Goal: Task Accomplishment & Management: Manage account settings

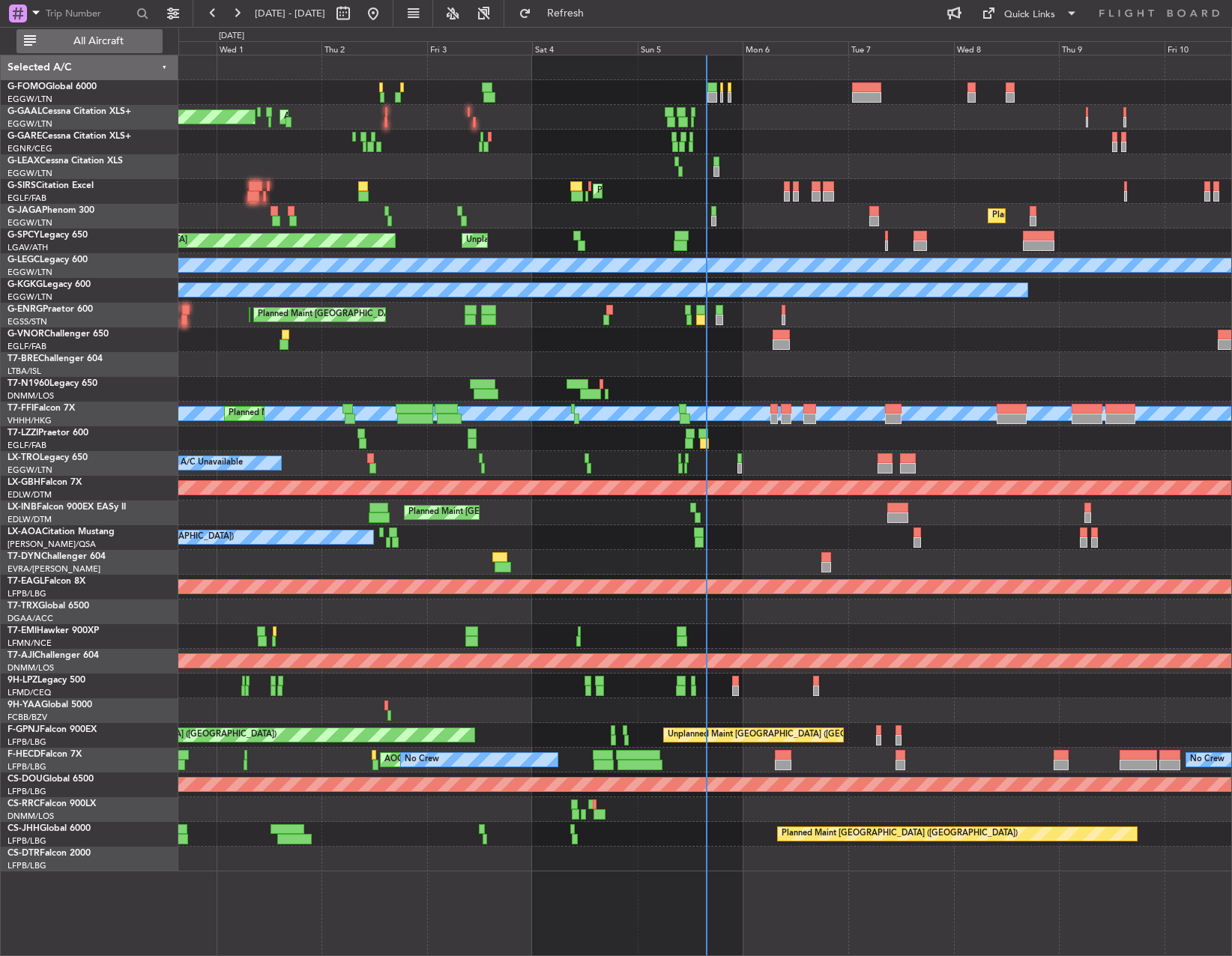
click at [103, 32] on button "All Aircraft" at bounding box center [89, 41] width 146 height 24
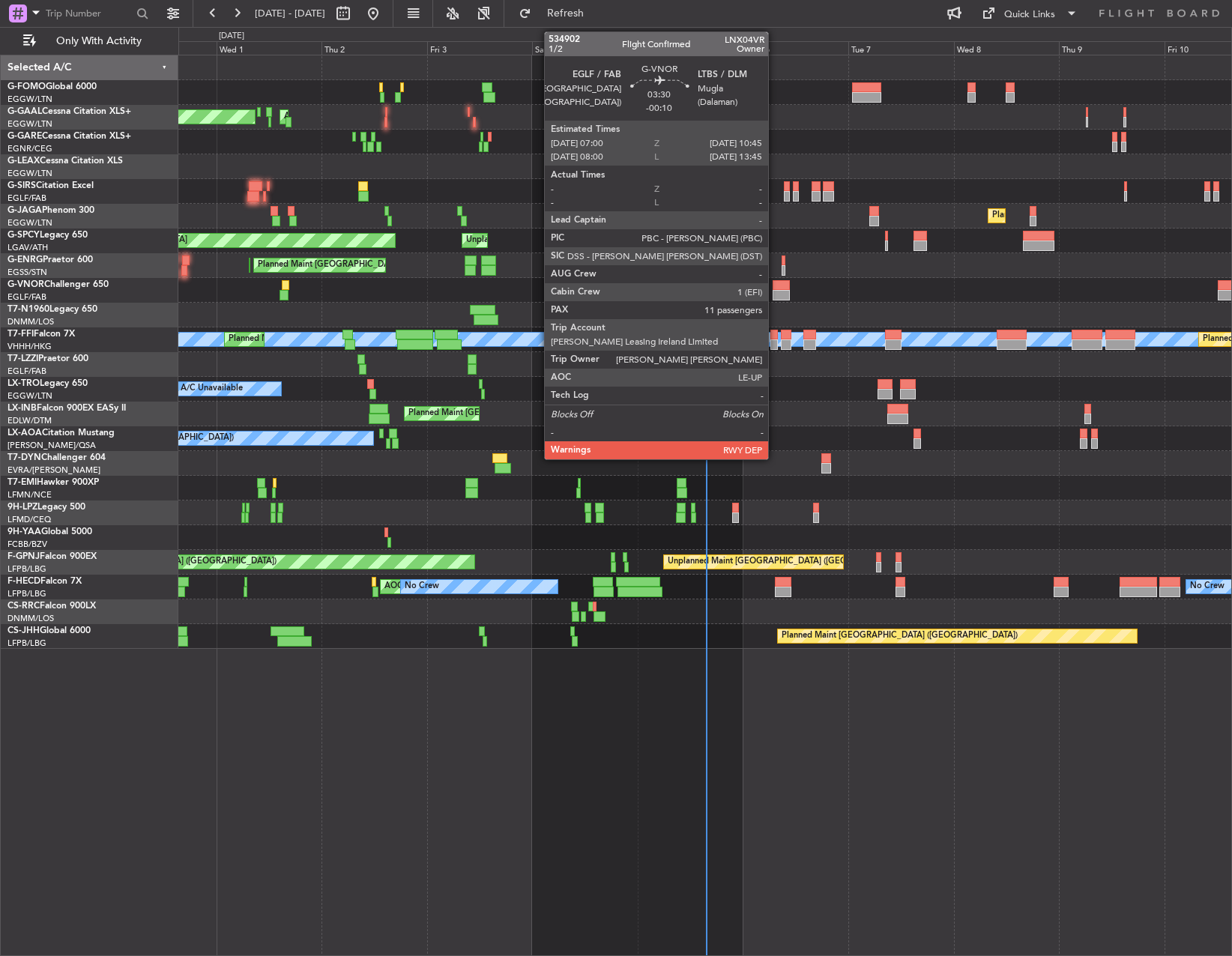
click at [776, 286] on div at bounding box center [781, 285] width 16 height 10
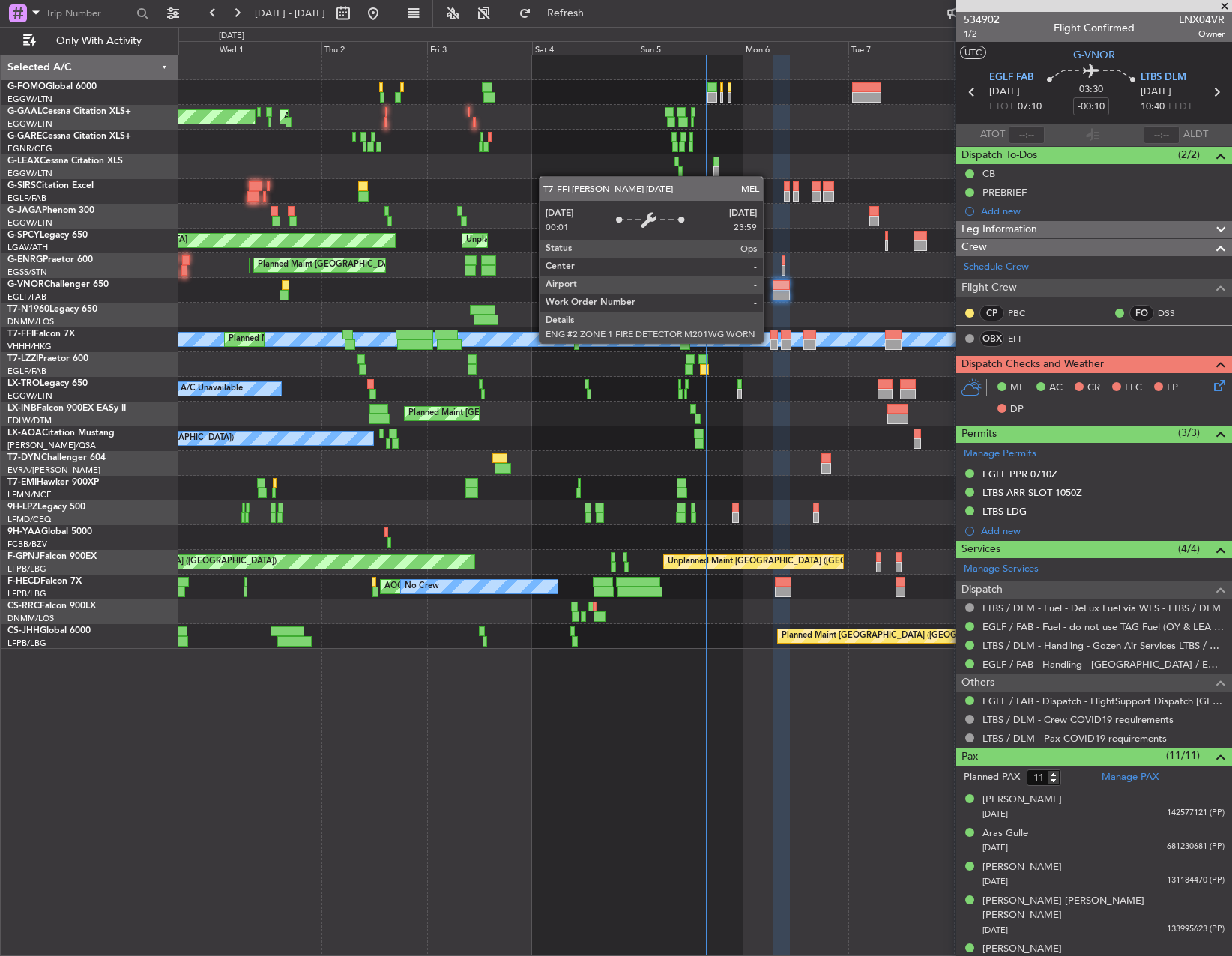
click at [770, 343] on div "MEL" at bounding box center [776, 340] width 3016 height 13
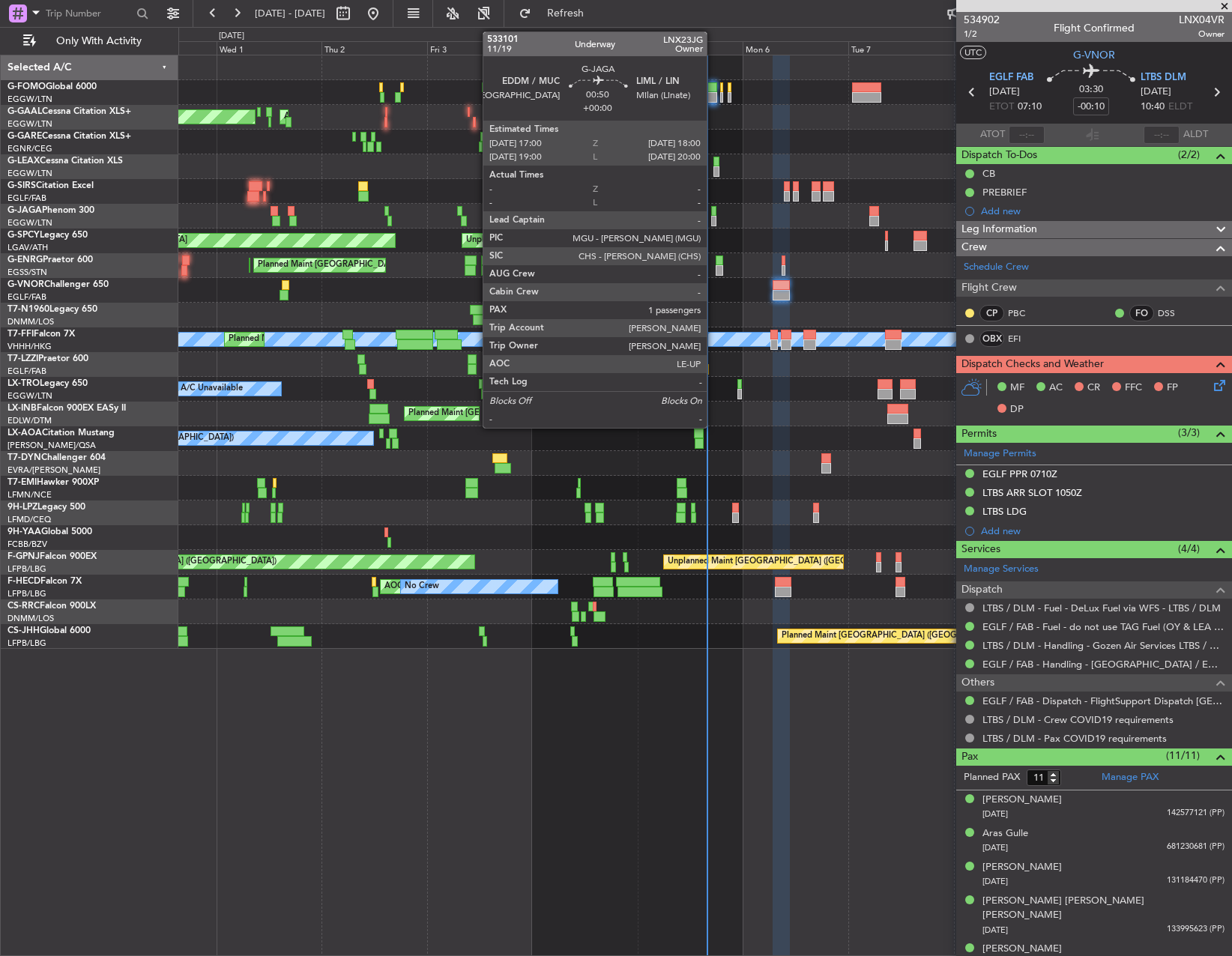
click at [714, 216] on div at bounding box center [713, 220] width 5 height 10
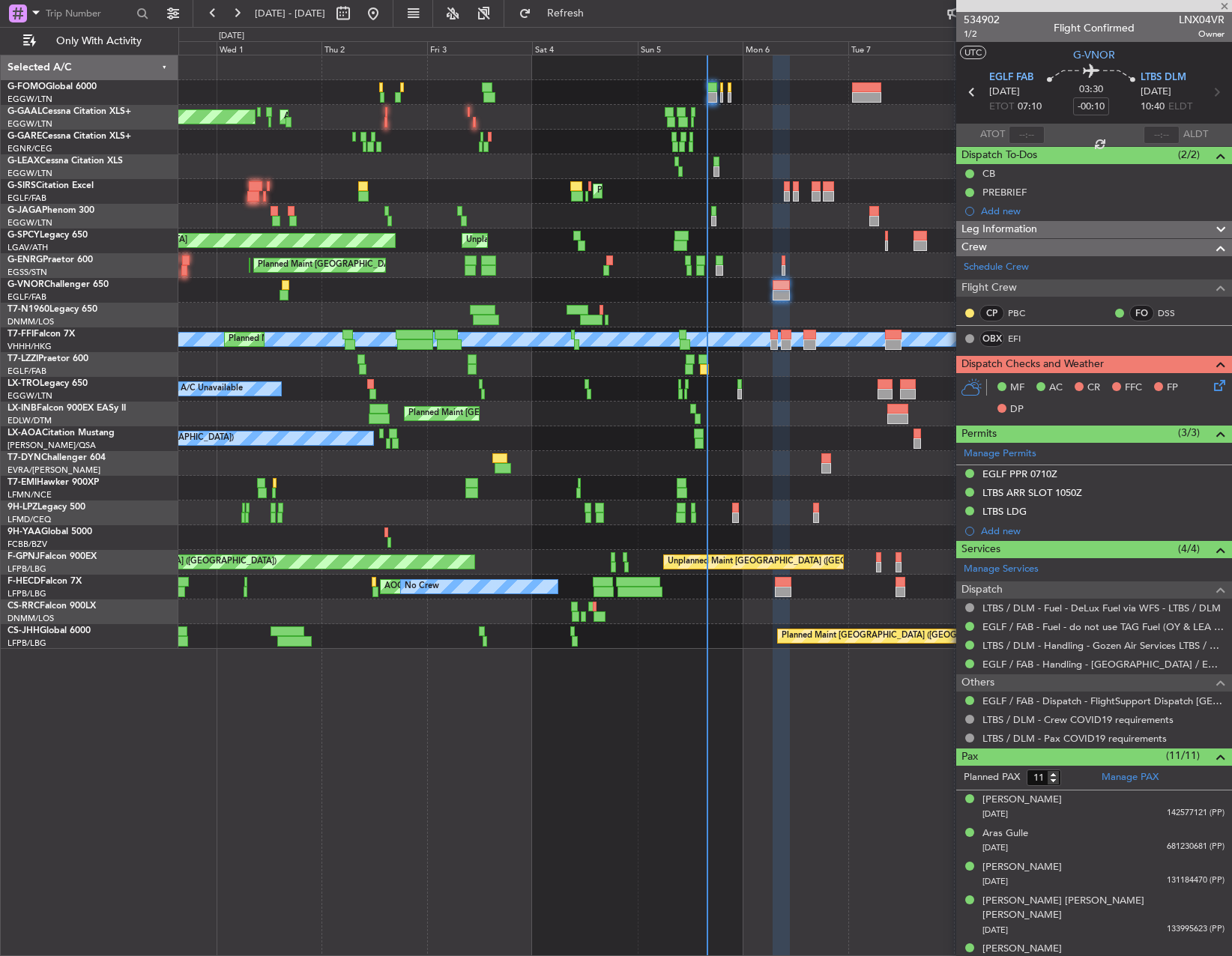
type input "1"
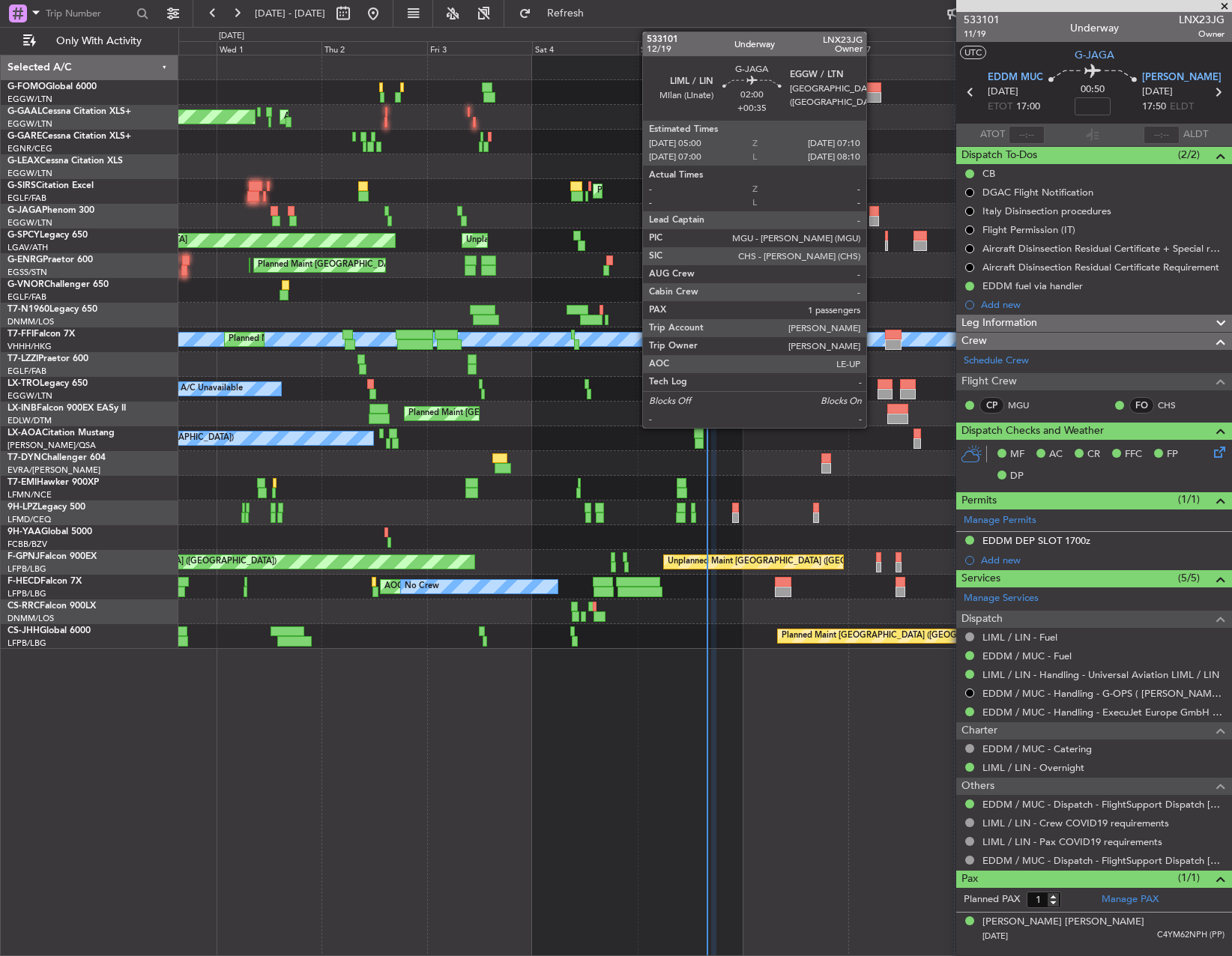
click at [873, 212] on div at bounding box center [874, 211] width 10 height 10
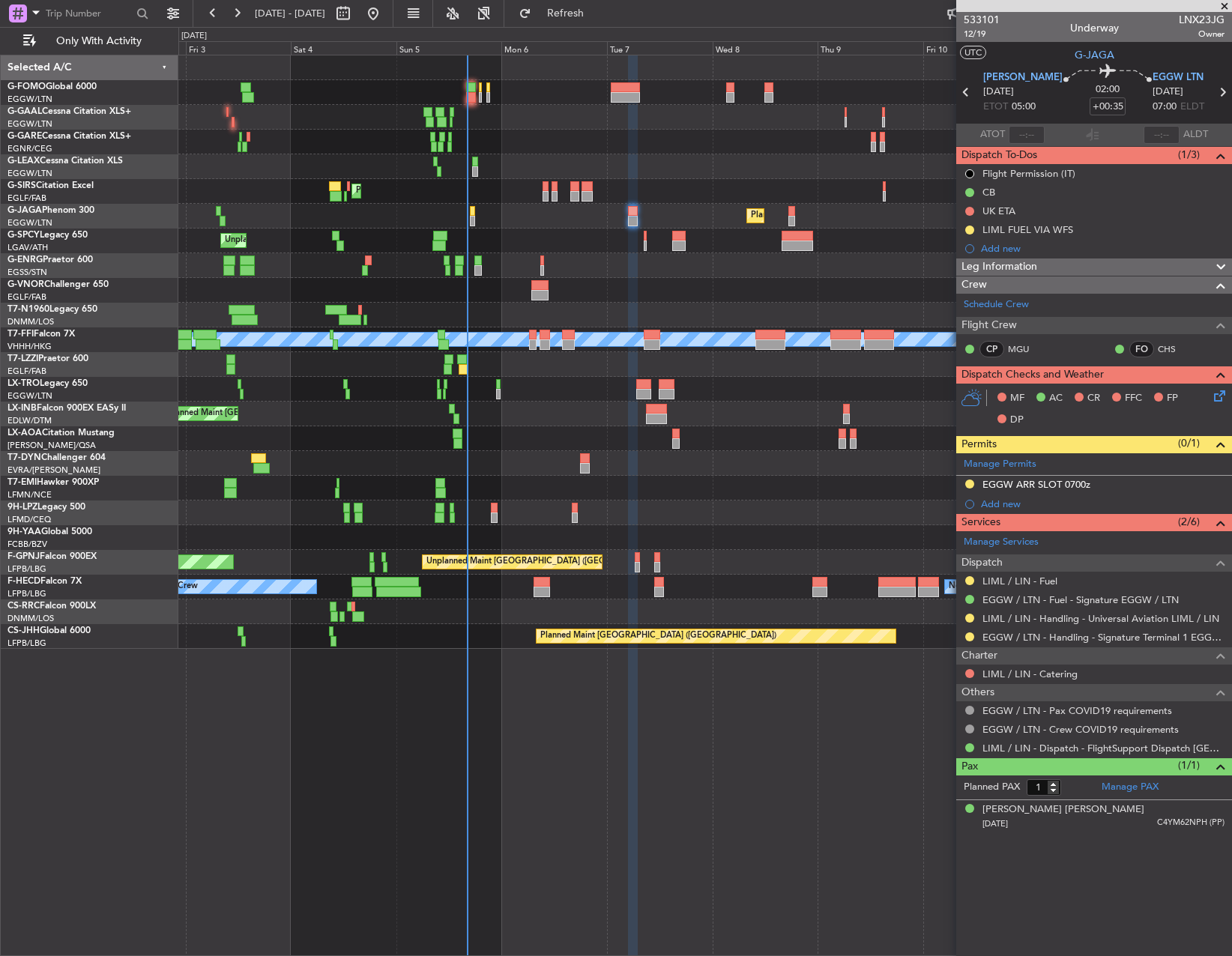
click at [496, 531] on div "Owner AOG Maint Dusseldorf No Crew Owner Planned Maint Dusseldorf Planned Maint…" at bounding box center [705, 352] width 1054 height 593
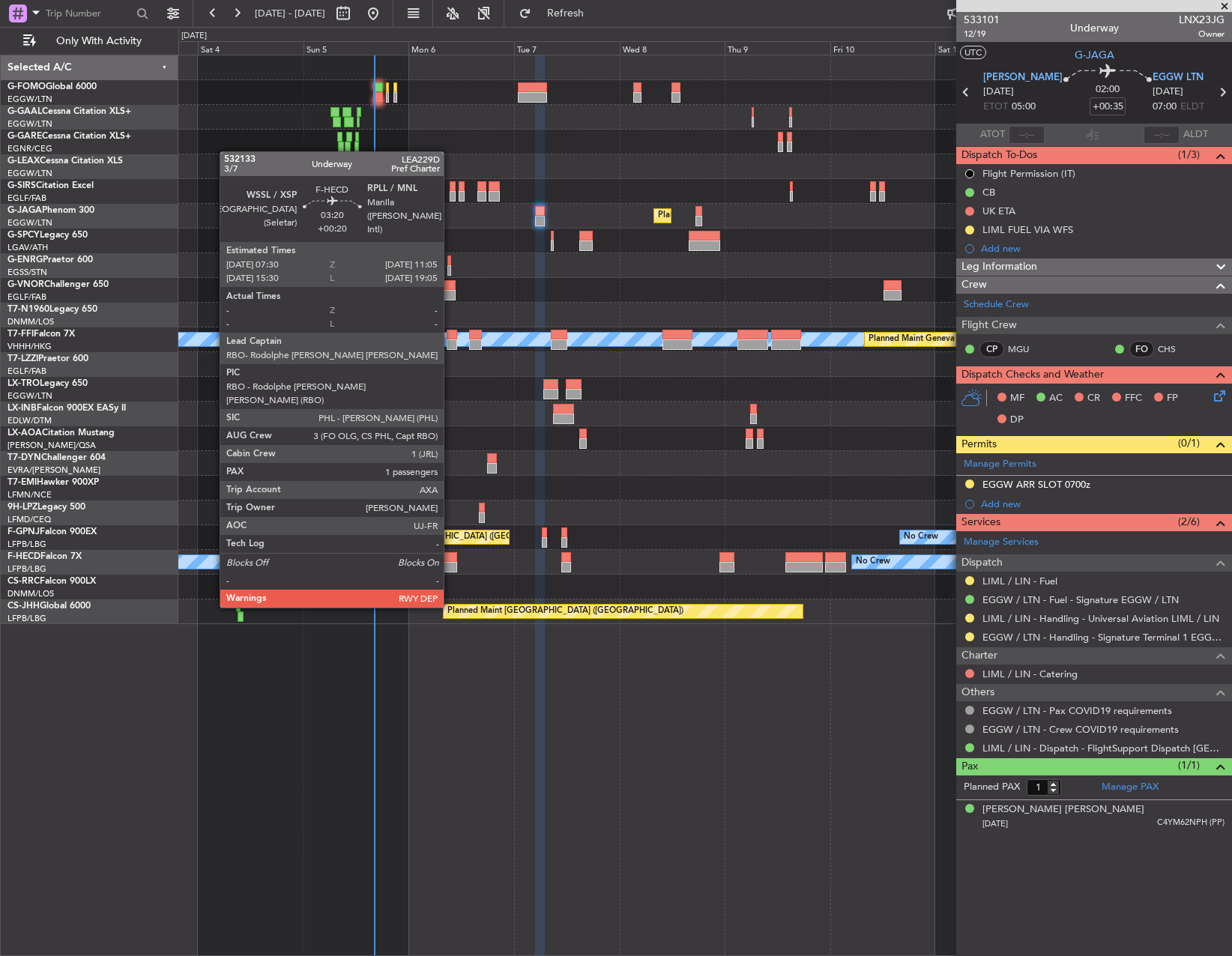
click at [450, 564] on div at bounding box center [449, 567] width 15 height 10
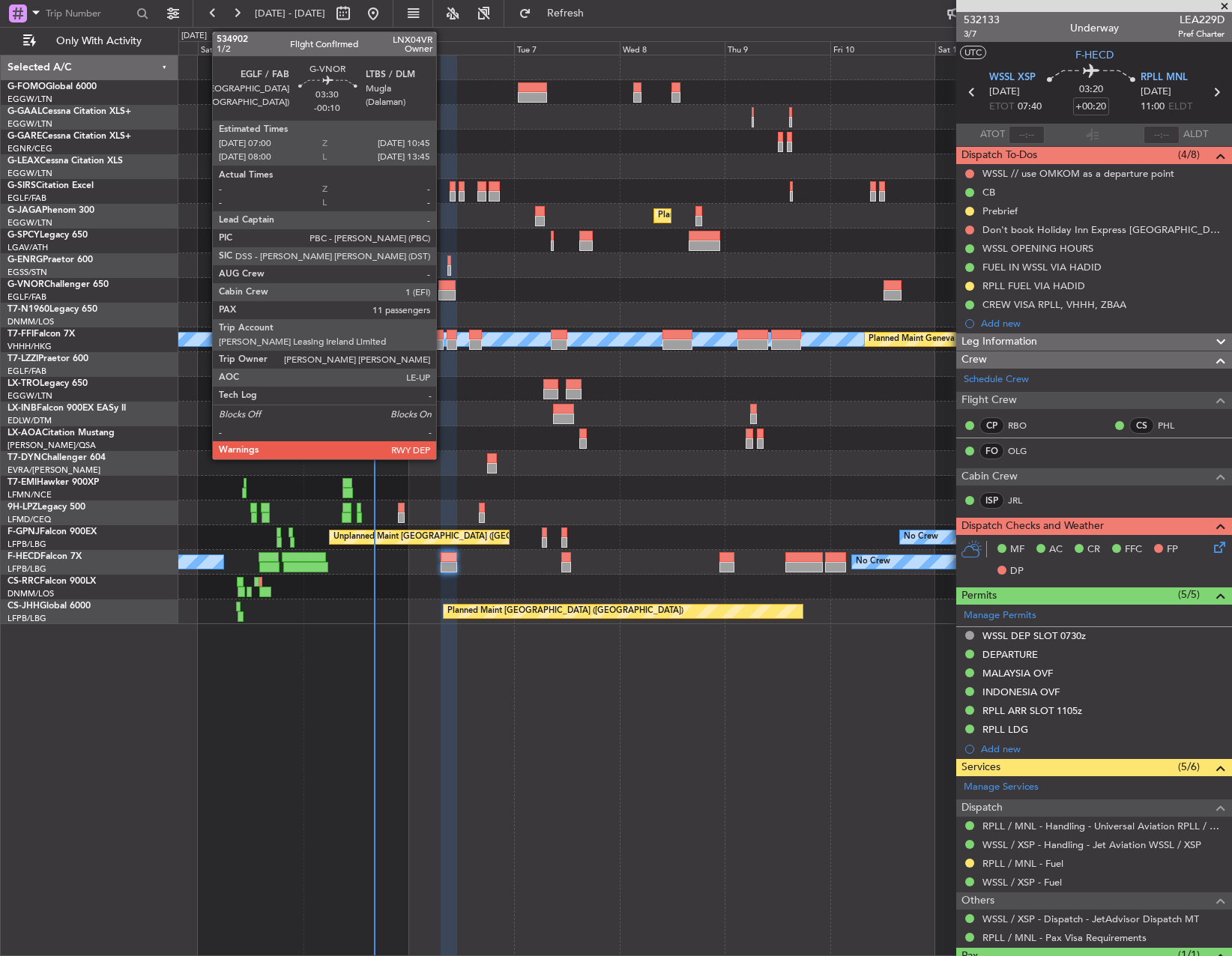
click at [443, 289] on div at bounding box center [446, 285] width 16 height 10
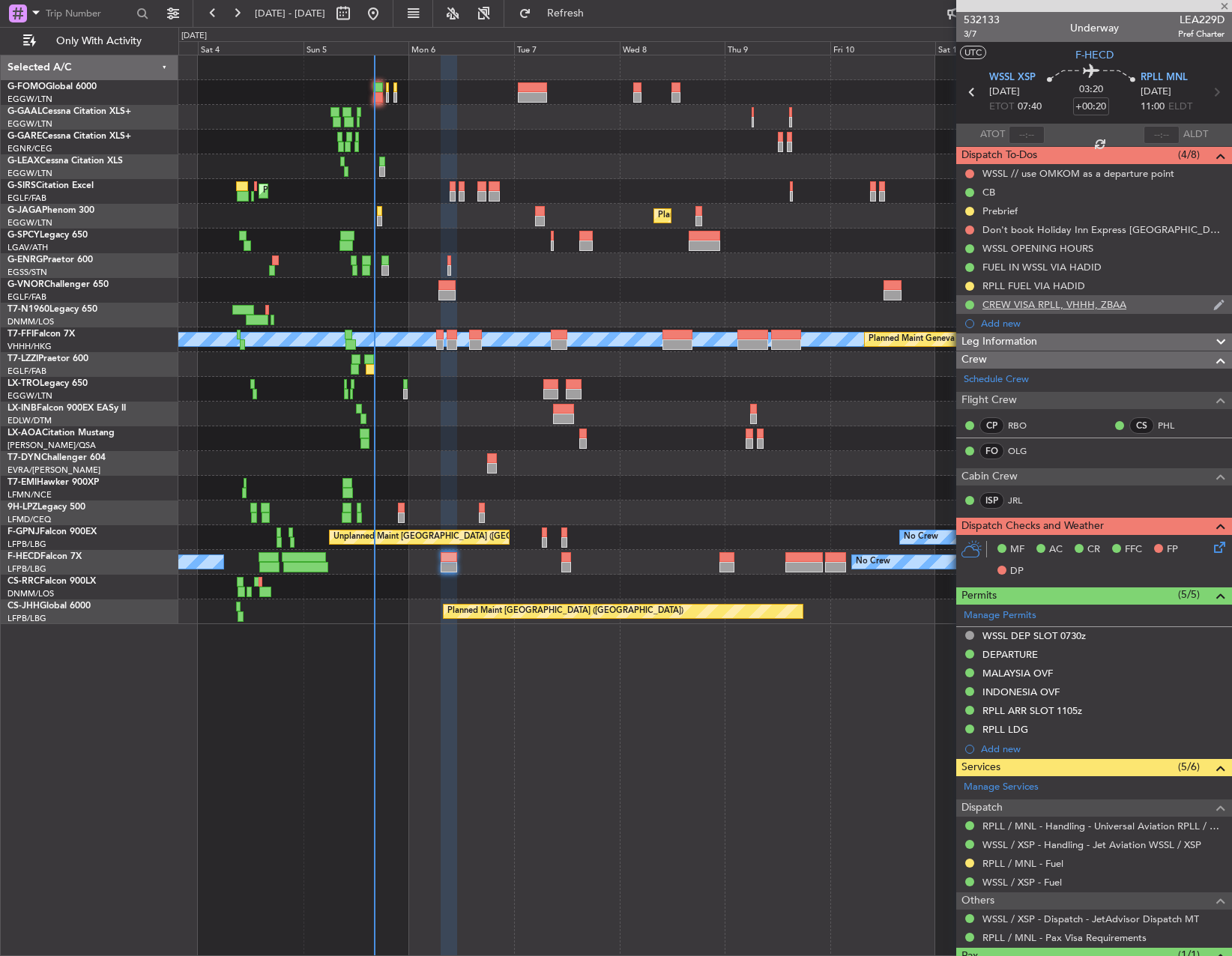
type input "-00:10"
type input "11"
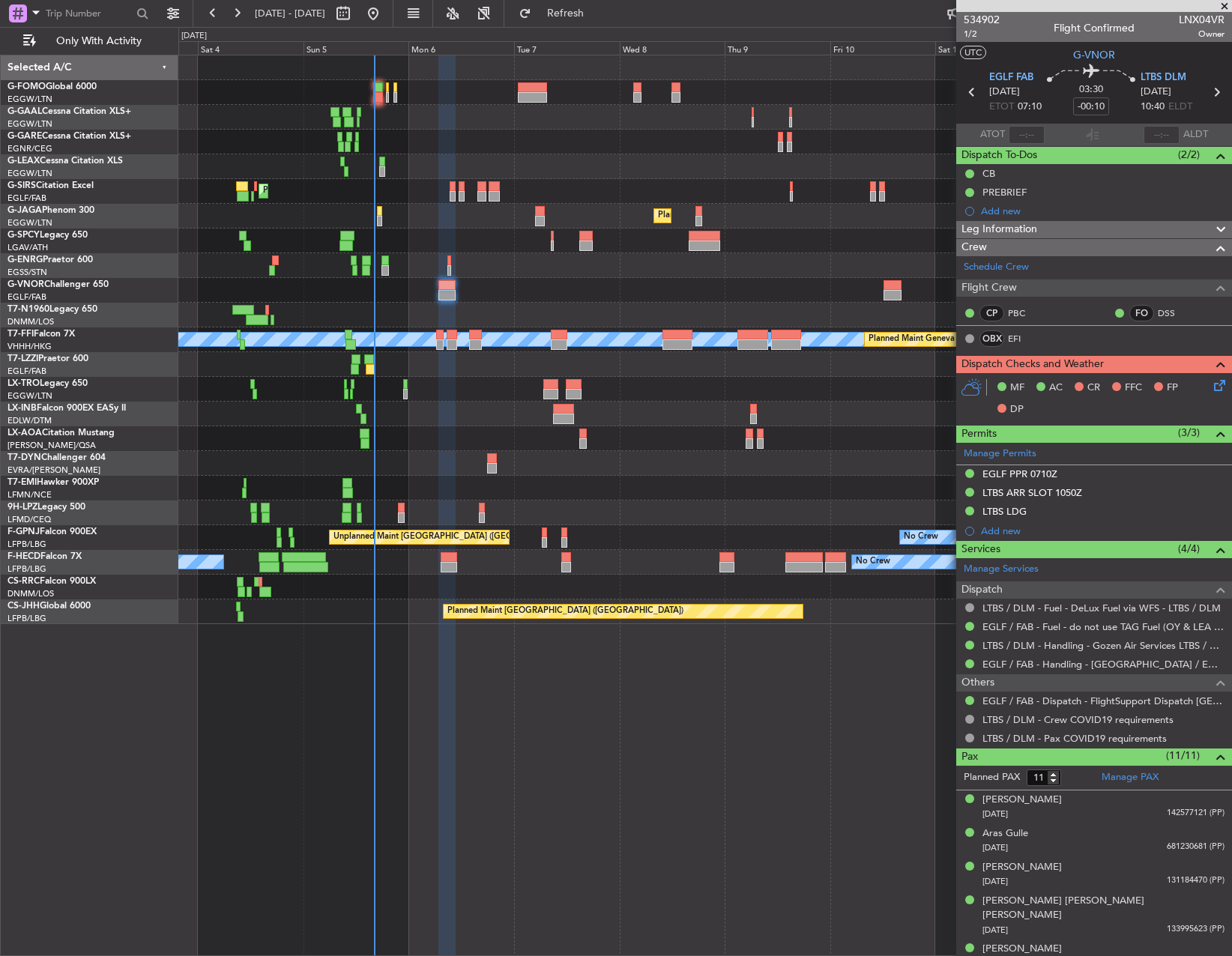
click at [1037, 479] on div "EGLF PPR 0710Z" at bounding box center [1020, 473] width 75 height 12
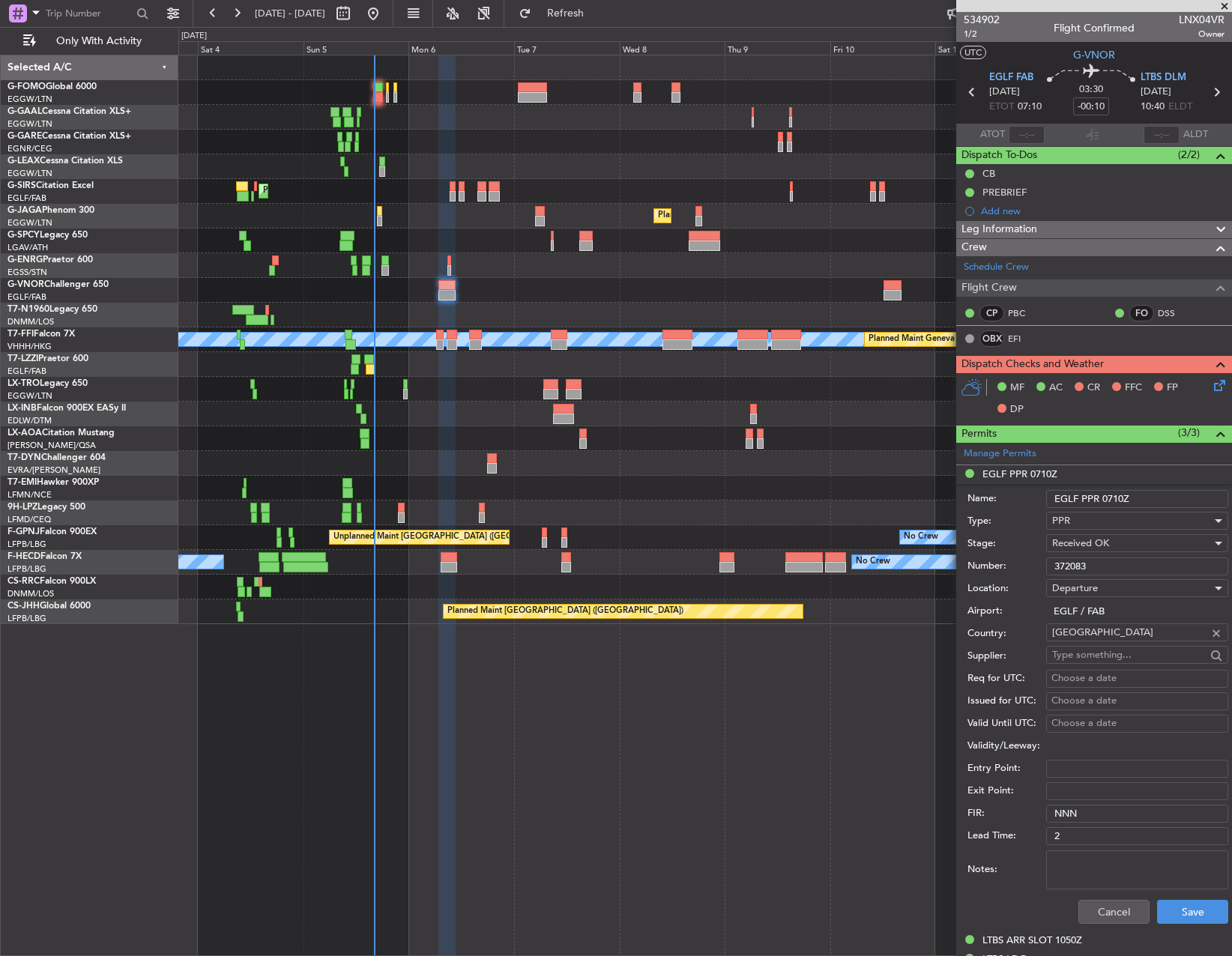
click at [1096, 567] on input "372083" at bounding box center [1137, 566] width 182 height 18
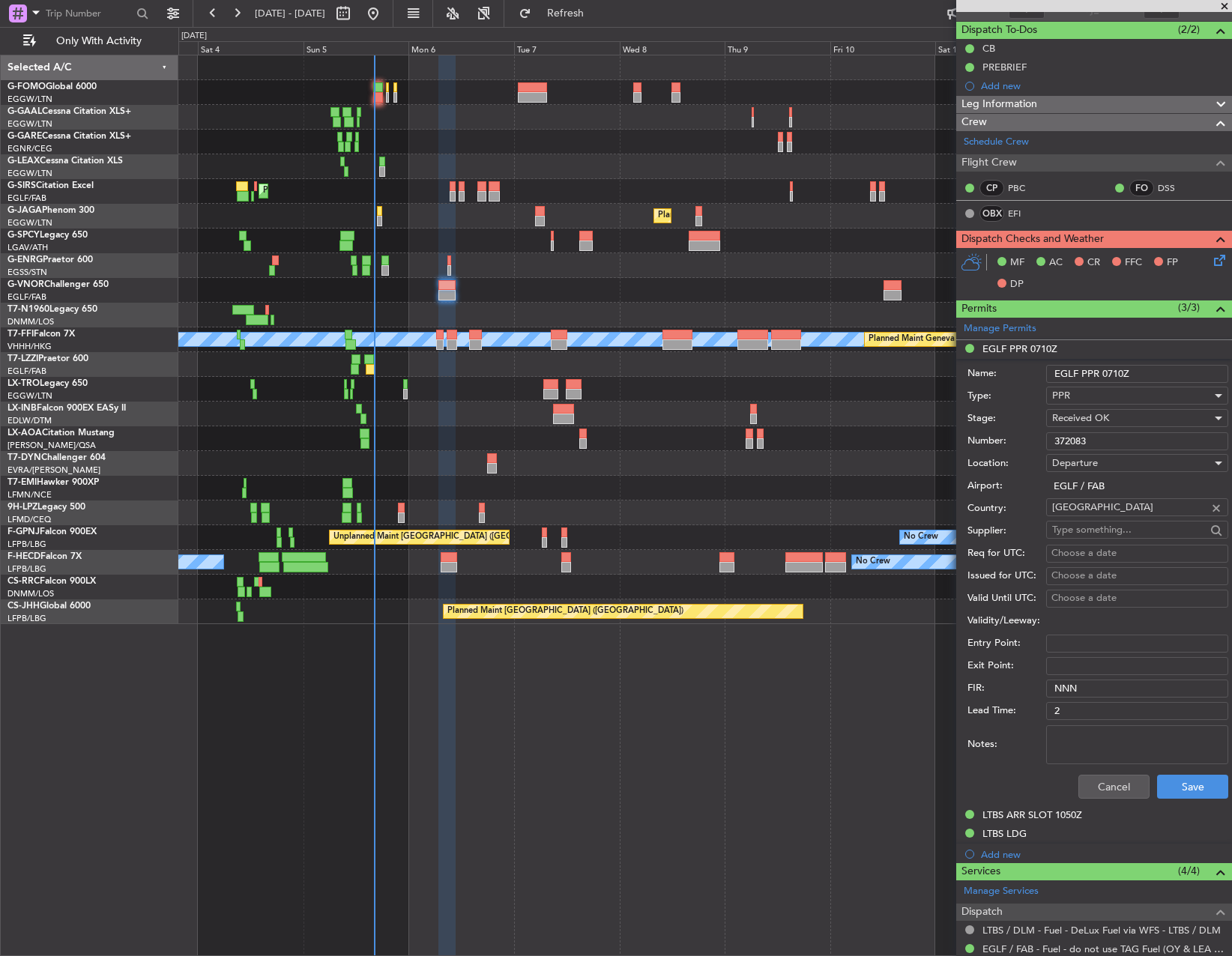
scroll to position [150, 0]
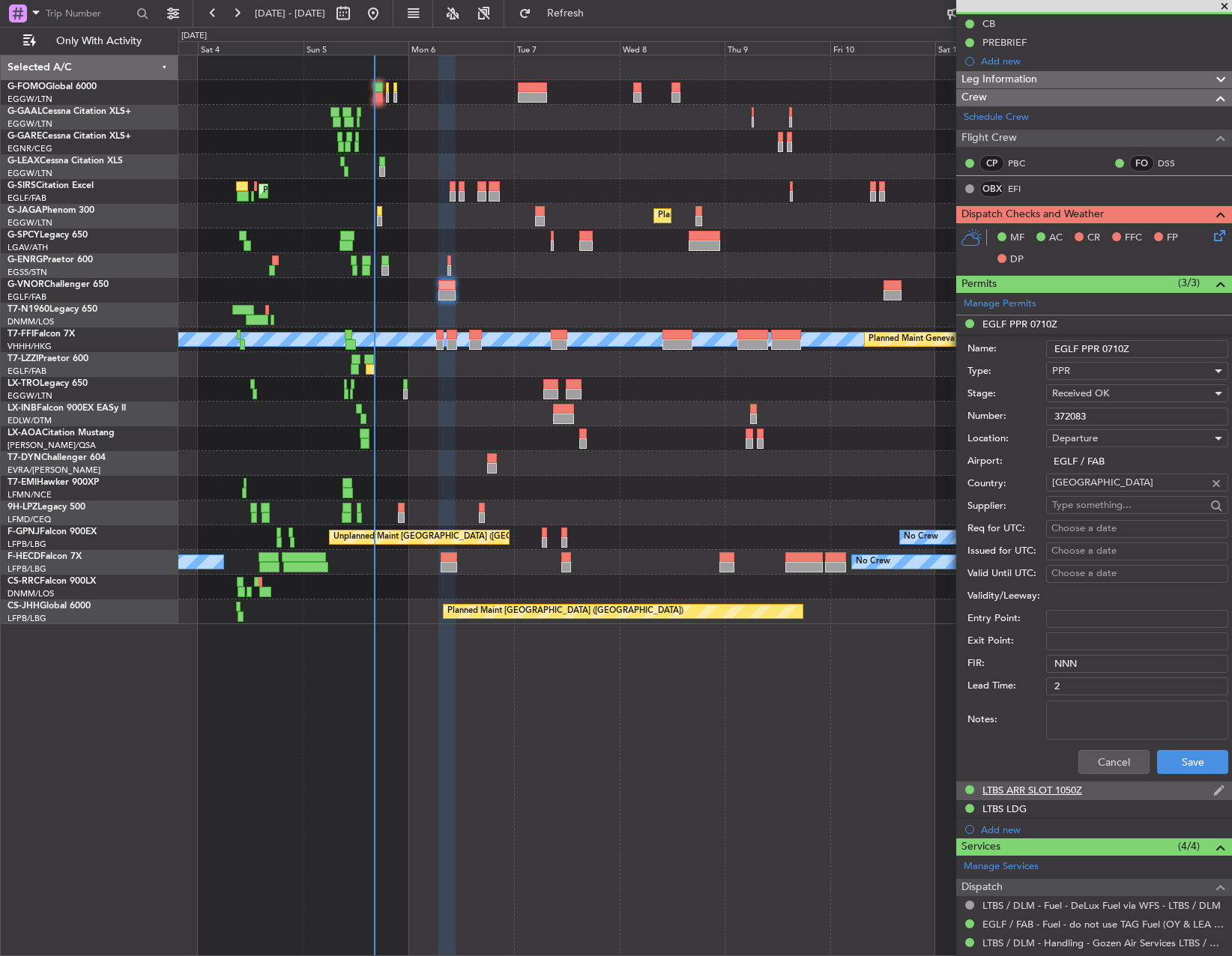
click at [1068, 786] on div "LTBS ARR SLOT 1050Z" at bounding box center [1033, 790] width 99 height 12
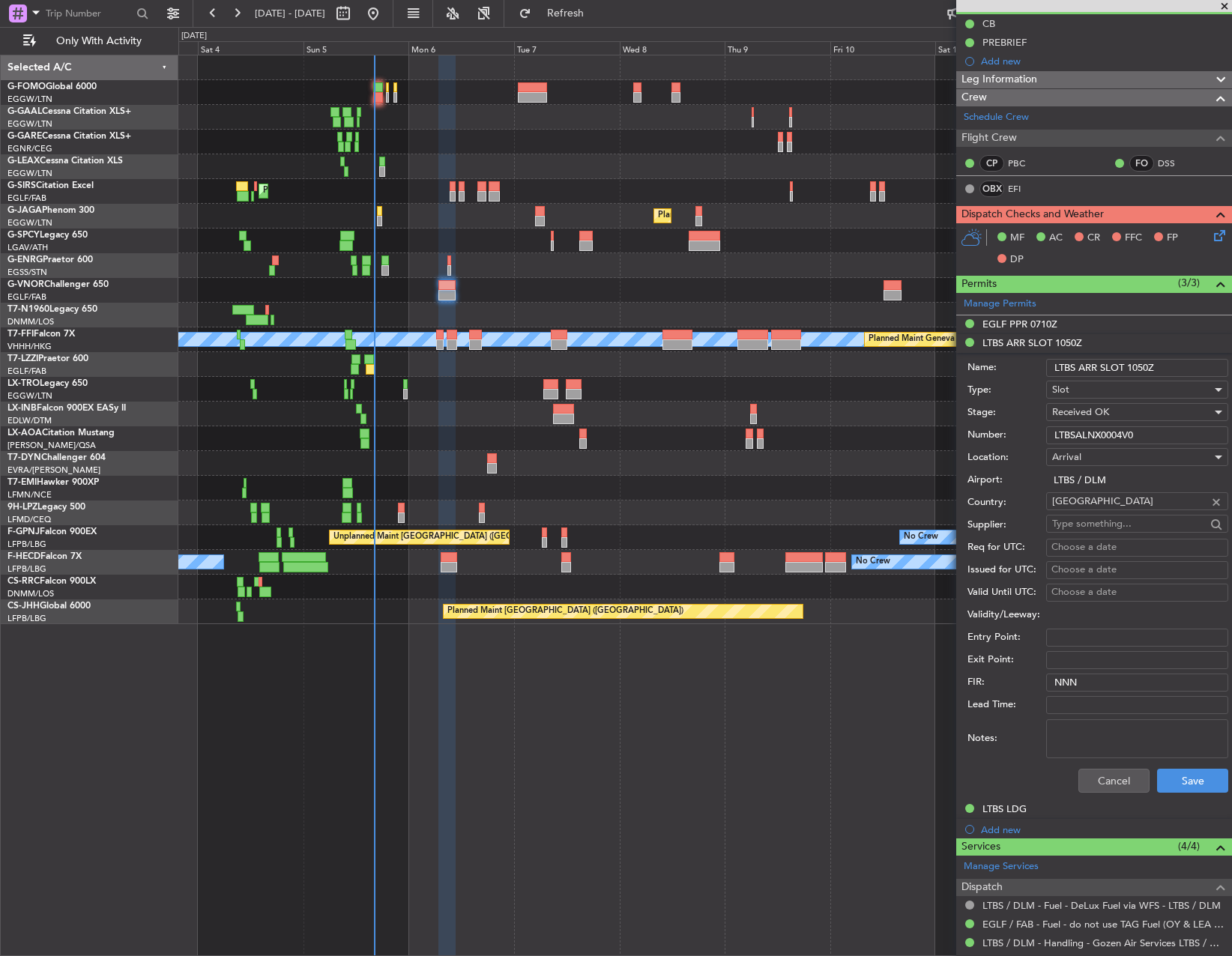
click at [1130, 434] on input "LTBSALNX0004V0" at bounding box center [1137, 435] width 182 height 18
click at [1026, 805] on div "LTBS LDG" at bounding box center [1005, 808] width 44 height 12
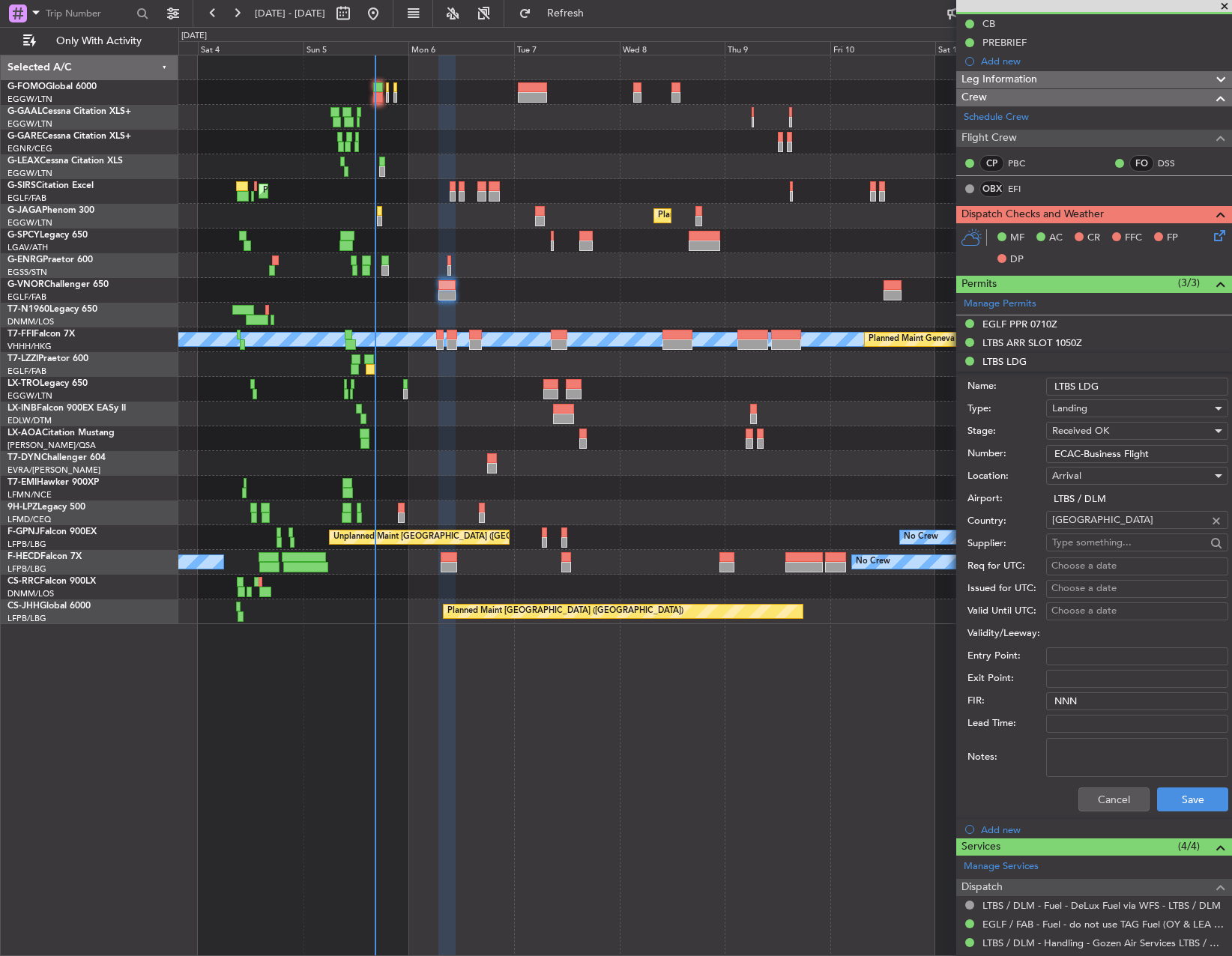
click at [1105, 811] on div "Cancel Save" at bounding box center [1097, 800] width 261 height 39
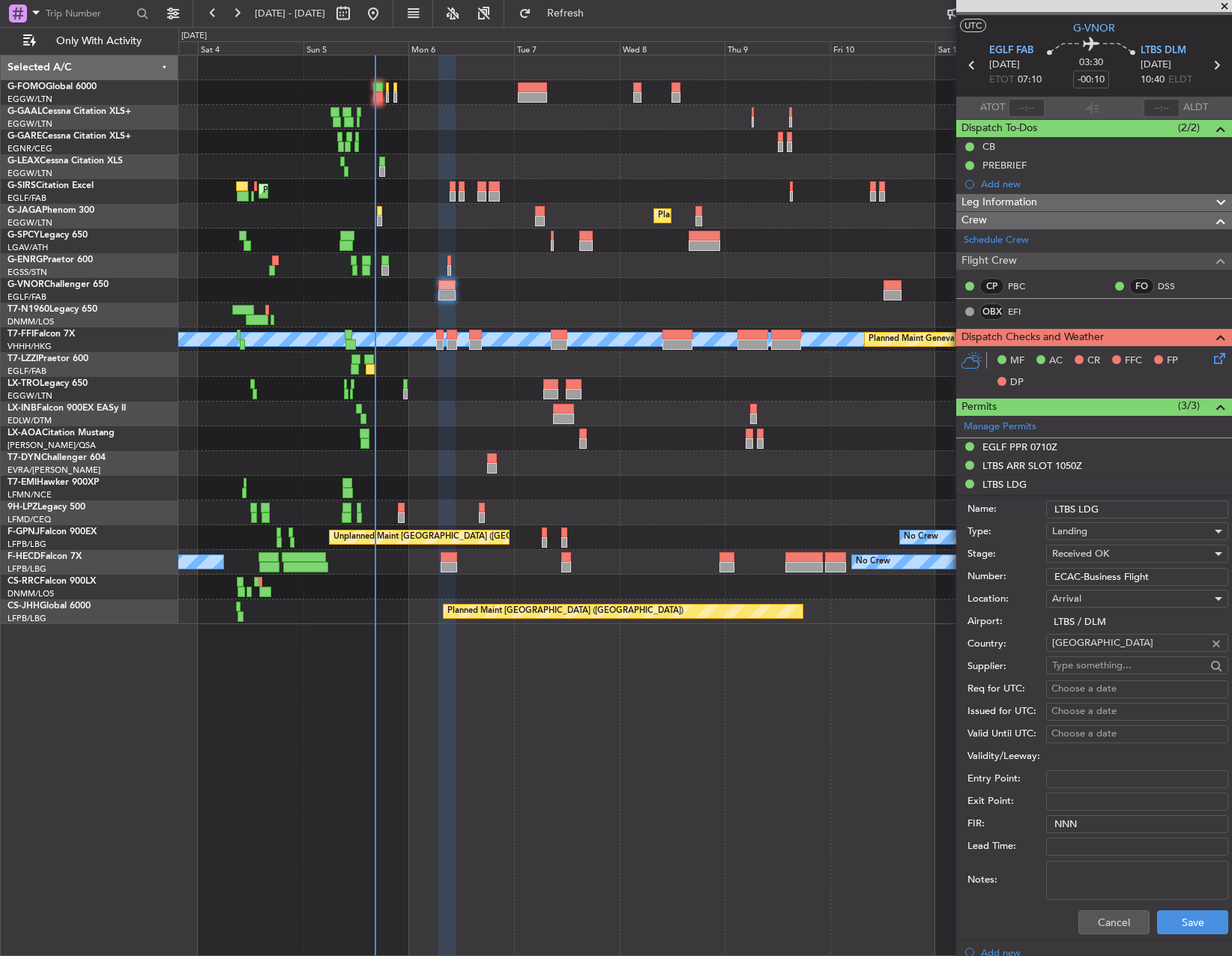
scroll to position [0, 0]
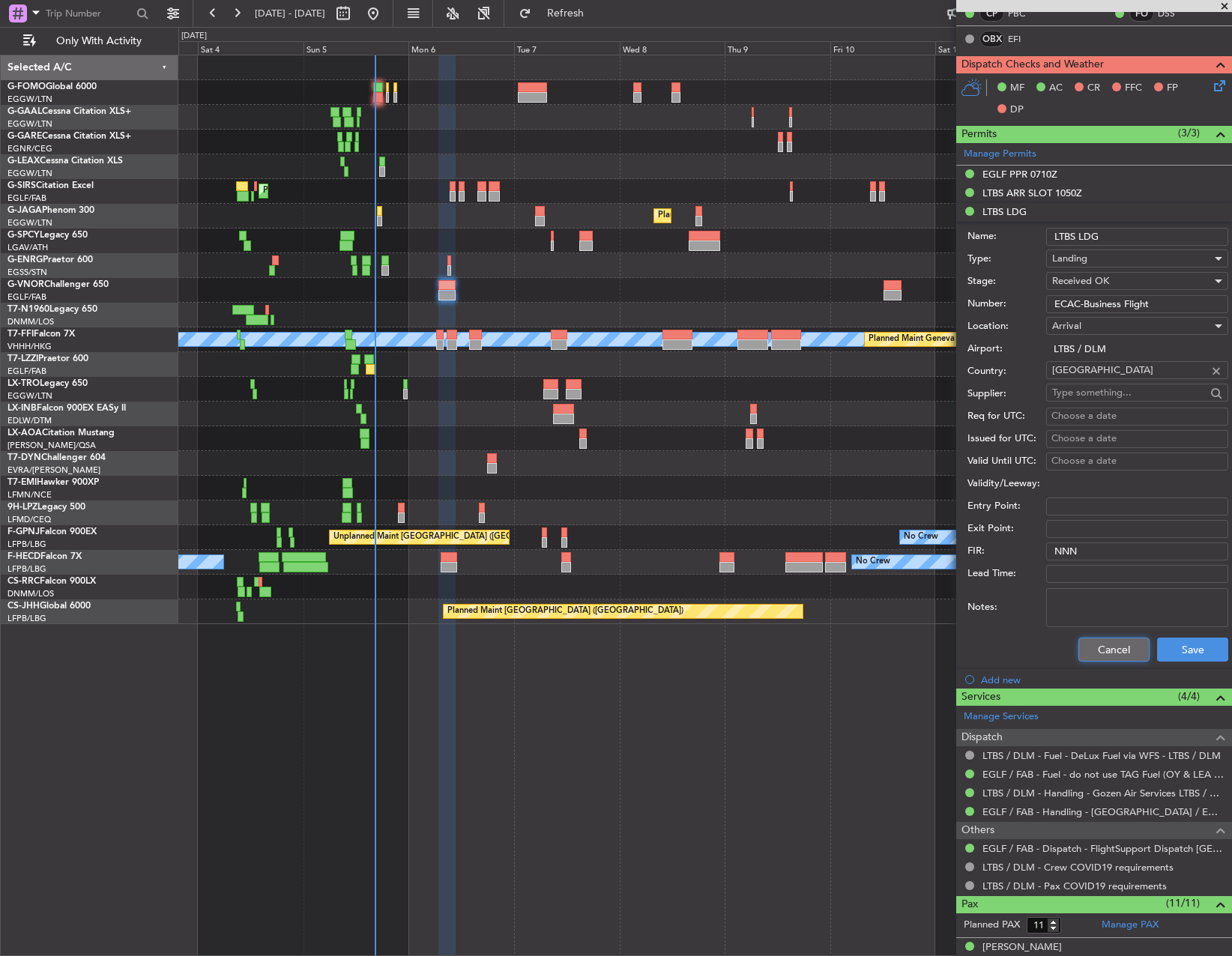
click at [1090, 645] on button "Cancel" at bounding box center [1114, 649] width 72 height 24
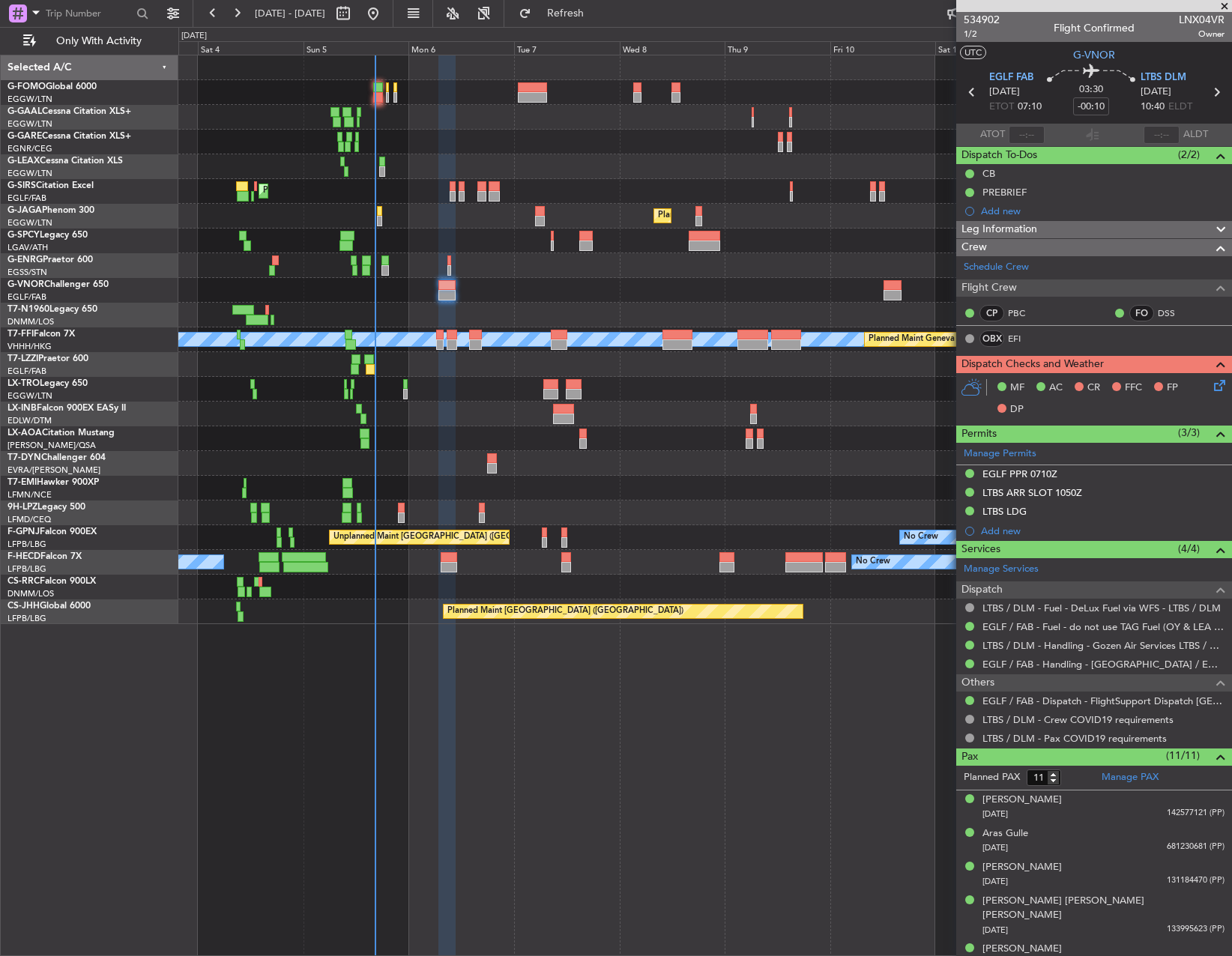
click at [1043, 226] on div "Leg Information" at bounding box center [1094, 230] width 276 height 17
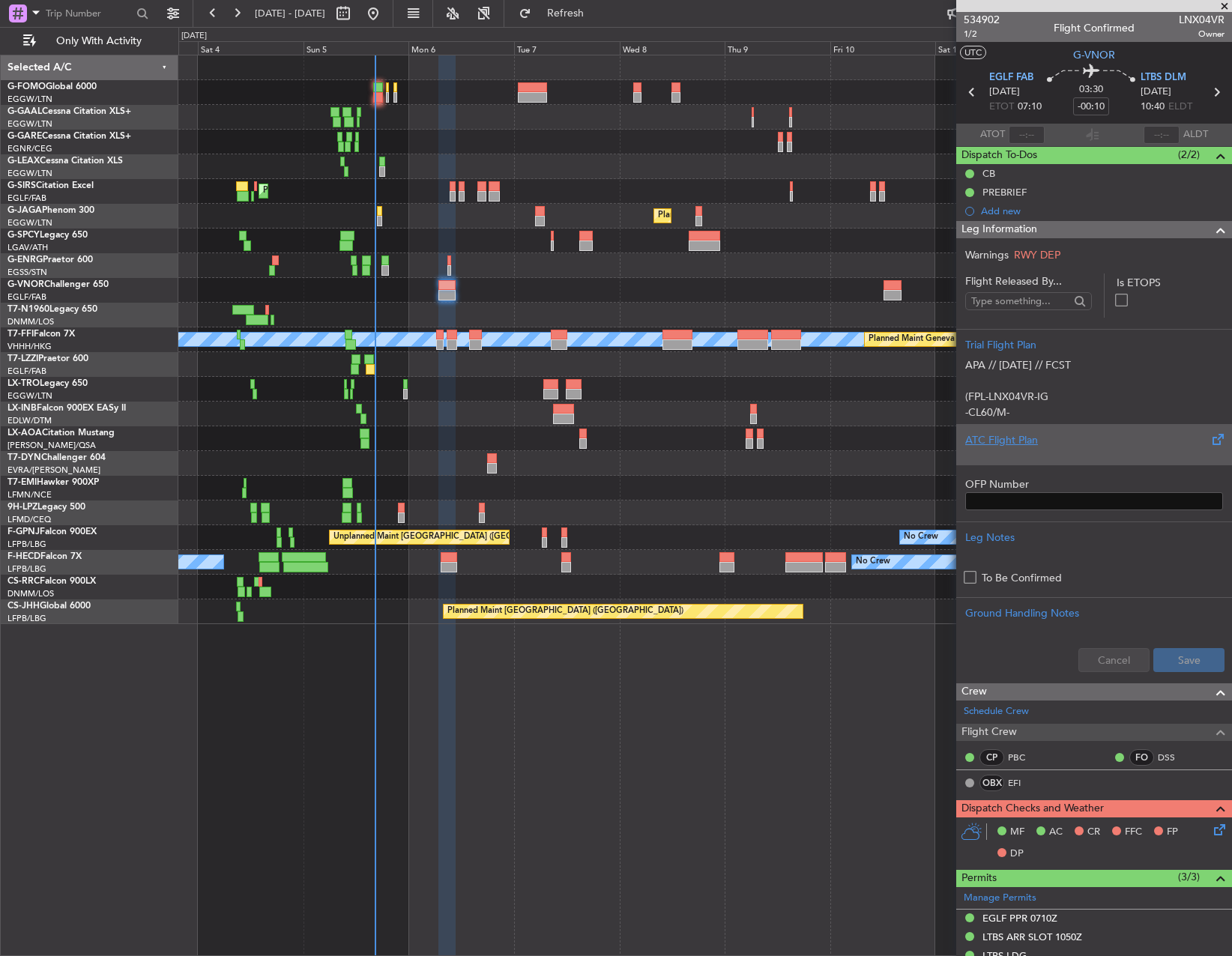
click at [1020, 456] on div at bounding box center [1095, 452] width 258 height 9
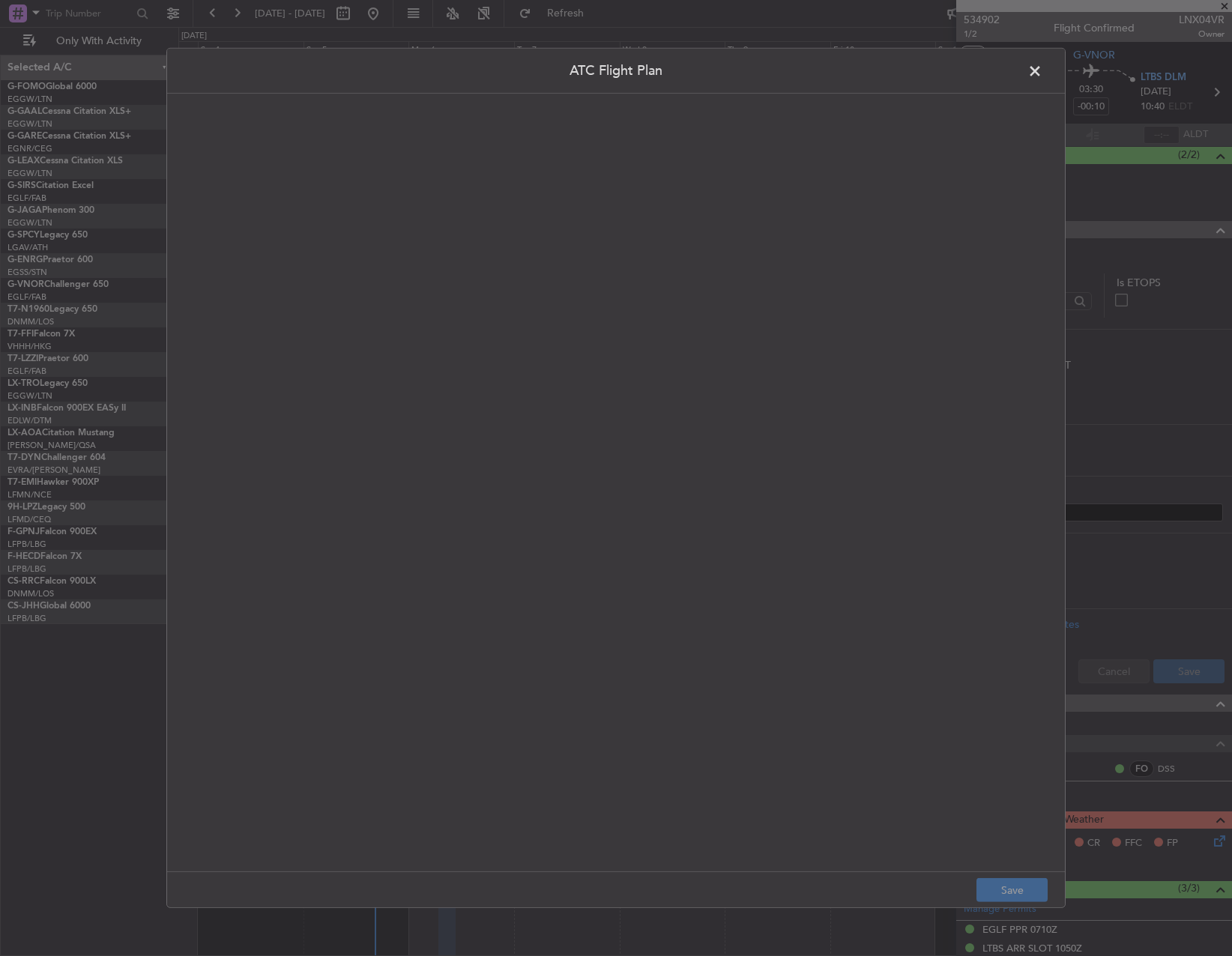
click at [694, 403] on quill-editor at bounding box center [616, 467] width 868 height 717
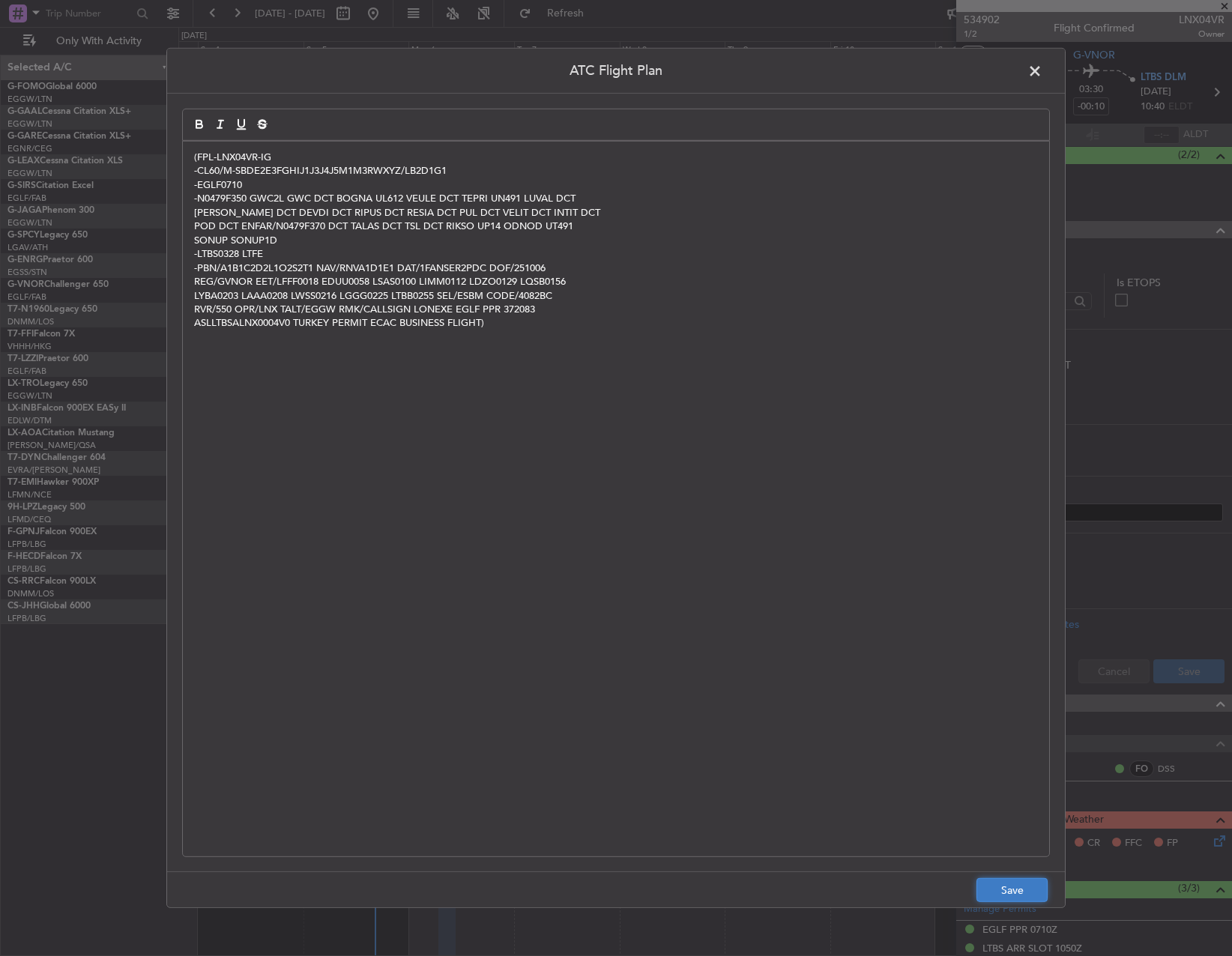
click at [1025, 896] on button "Save" at bounding box center [1012, 890] width 72 height 24
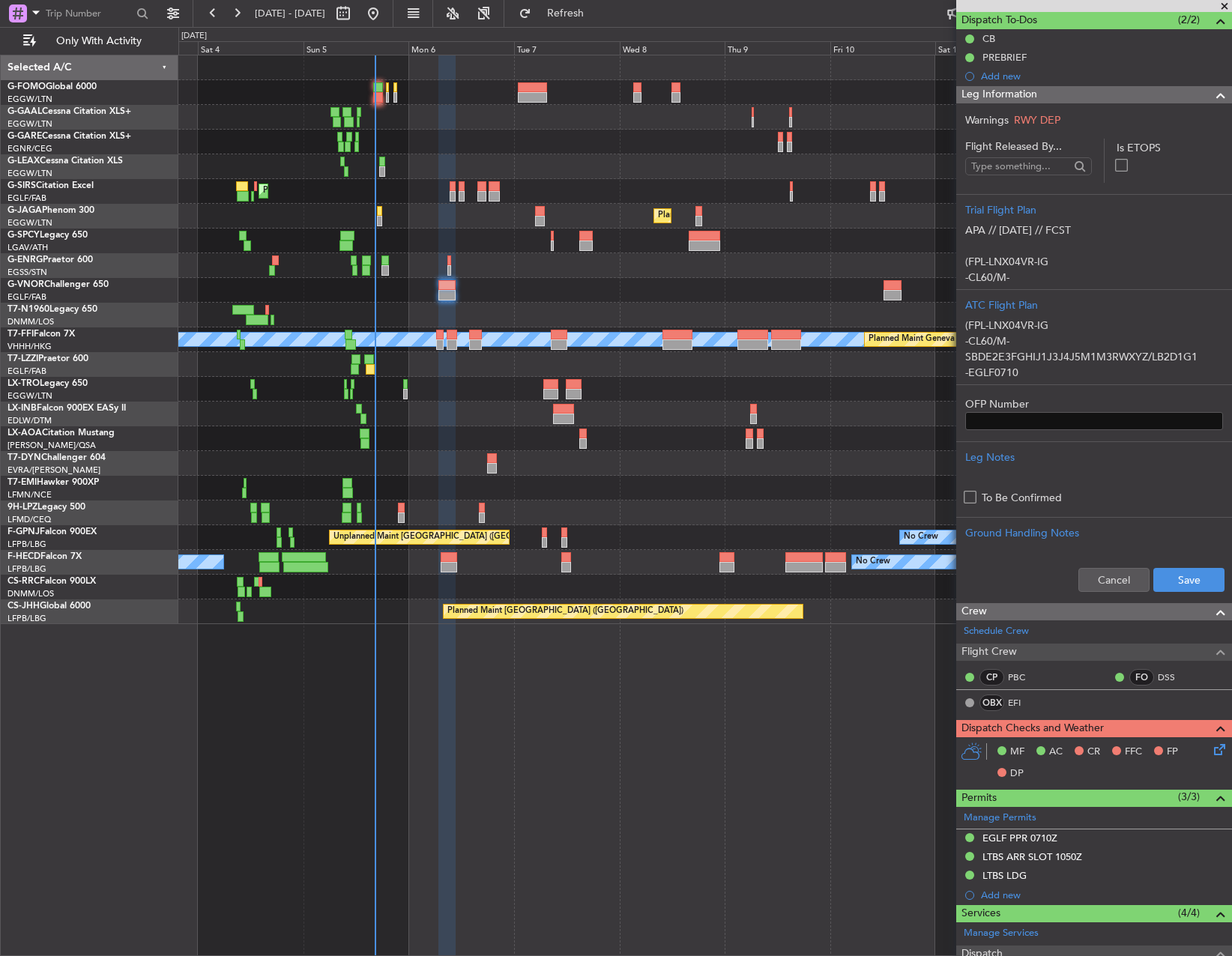
scroll to position [150, 0]
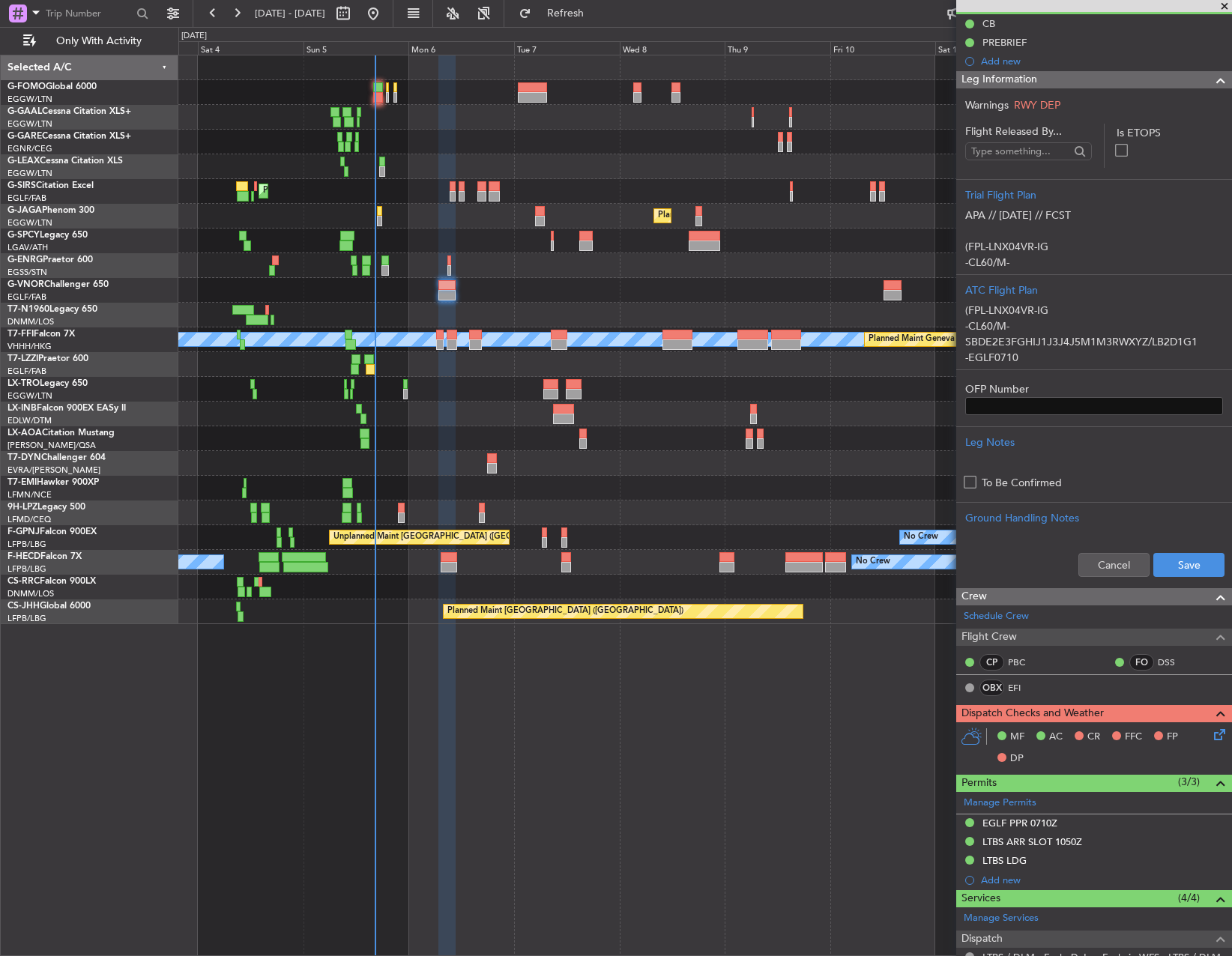
click at [1211, 731] on icon at bounding box center [1217, 732] width 12 height 12
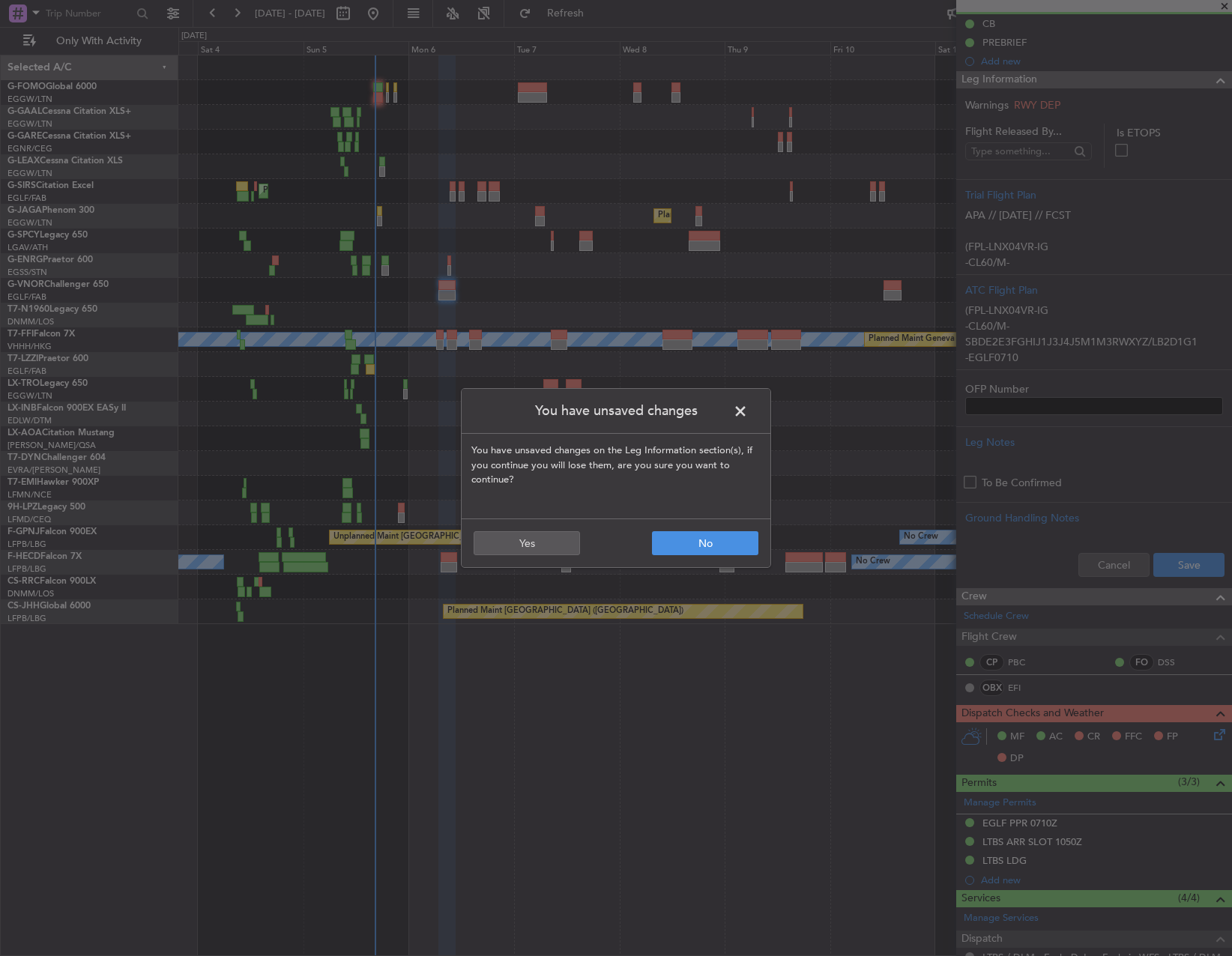
click at [748, 412] on span at bounding box center [748, 414] width 0 height 30
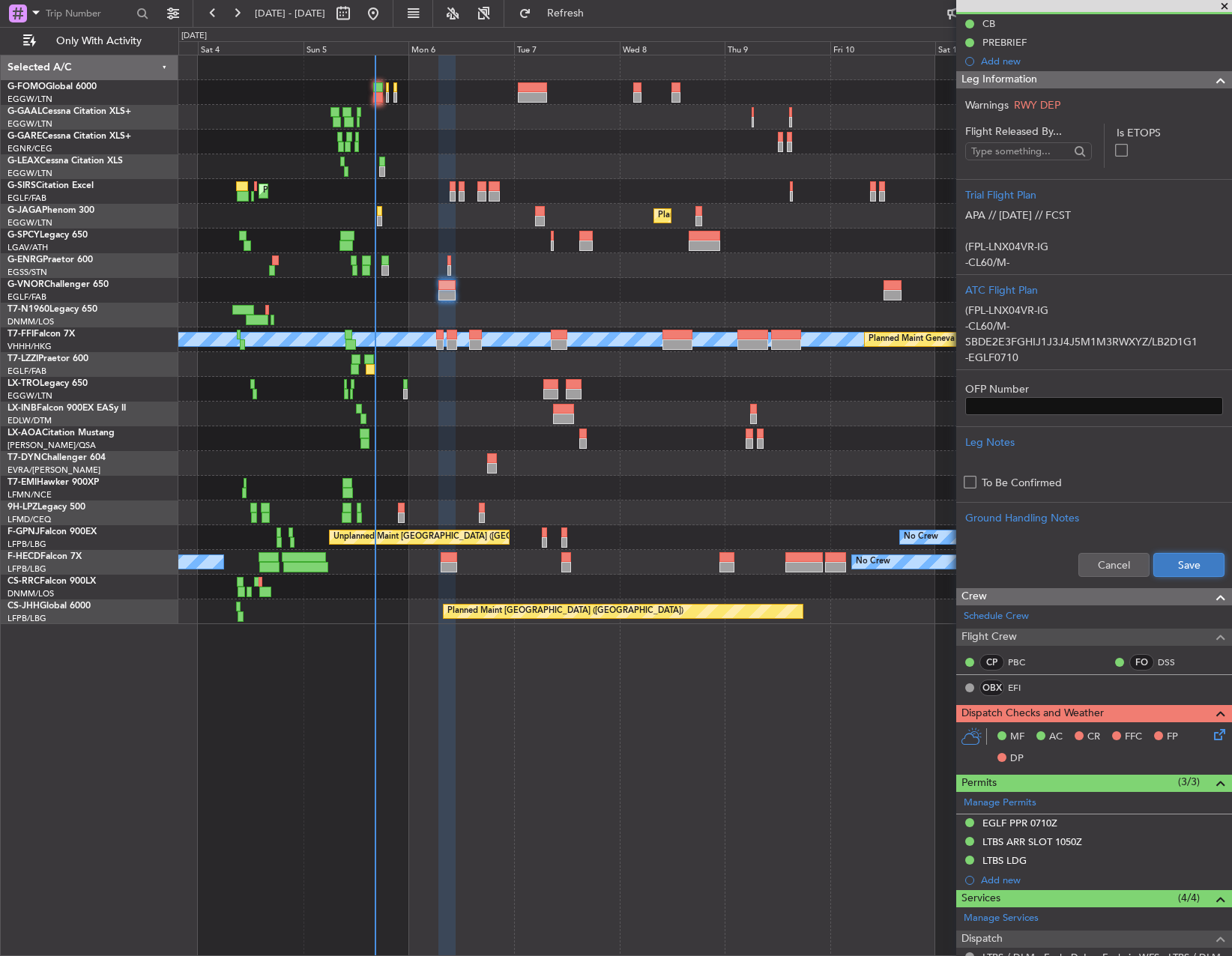
click at [1178, 564] on button "Save" at bounding box center [1189, 565] width 72 height 24
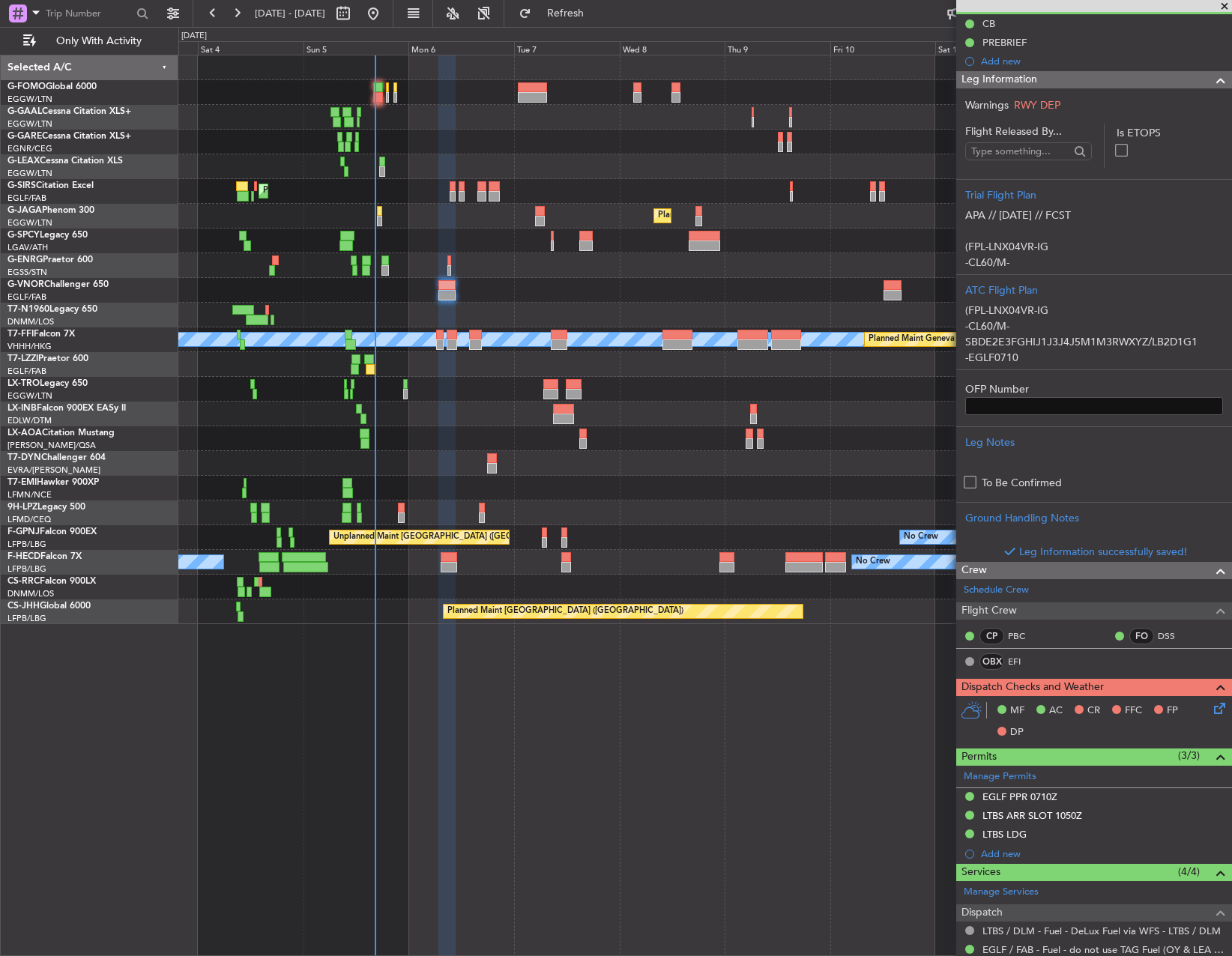
click at [1211, 705] on icon at bounding box center [1217, 706] width 12 height 12
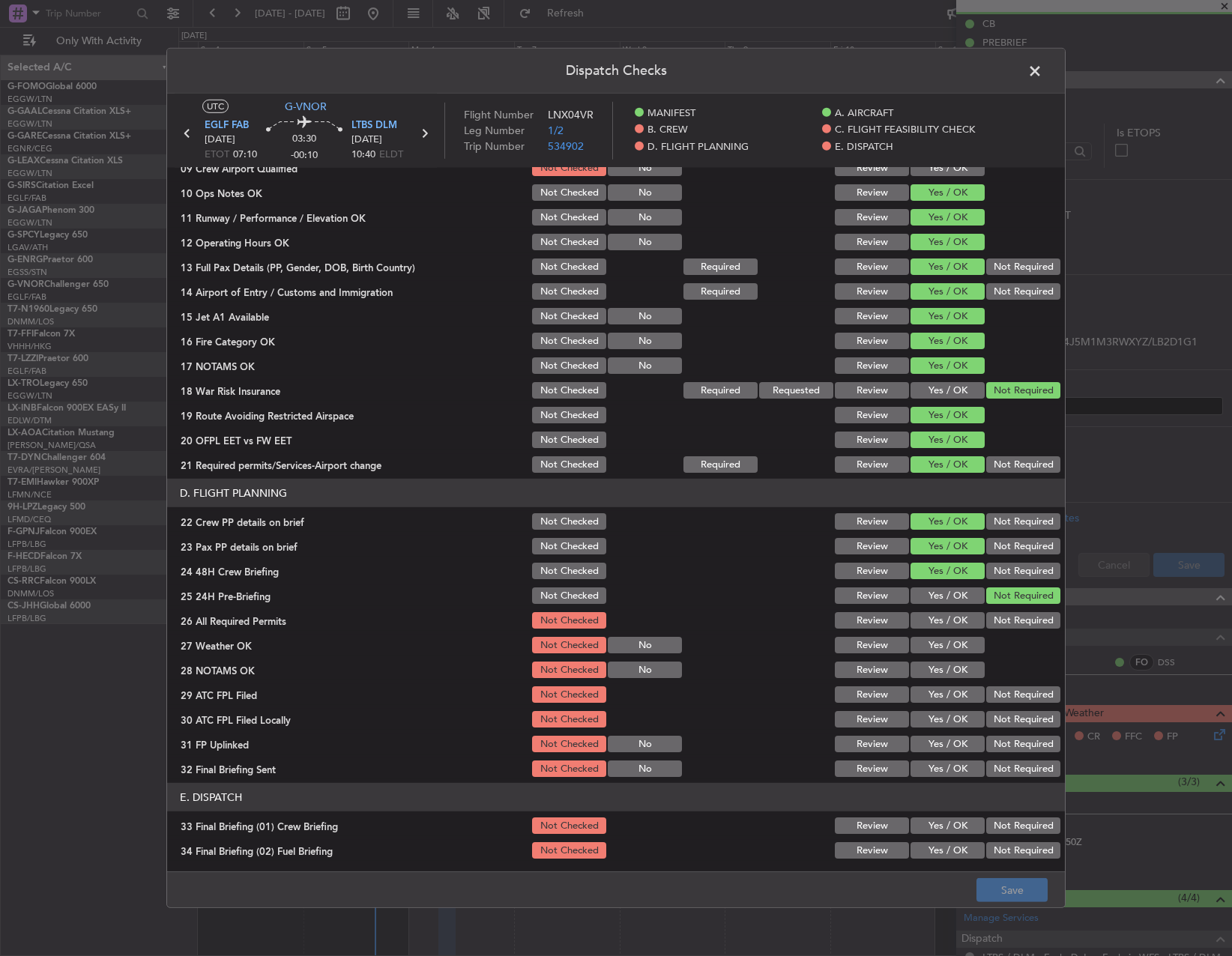
scroll to position [449, 0]
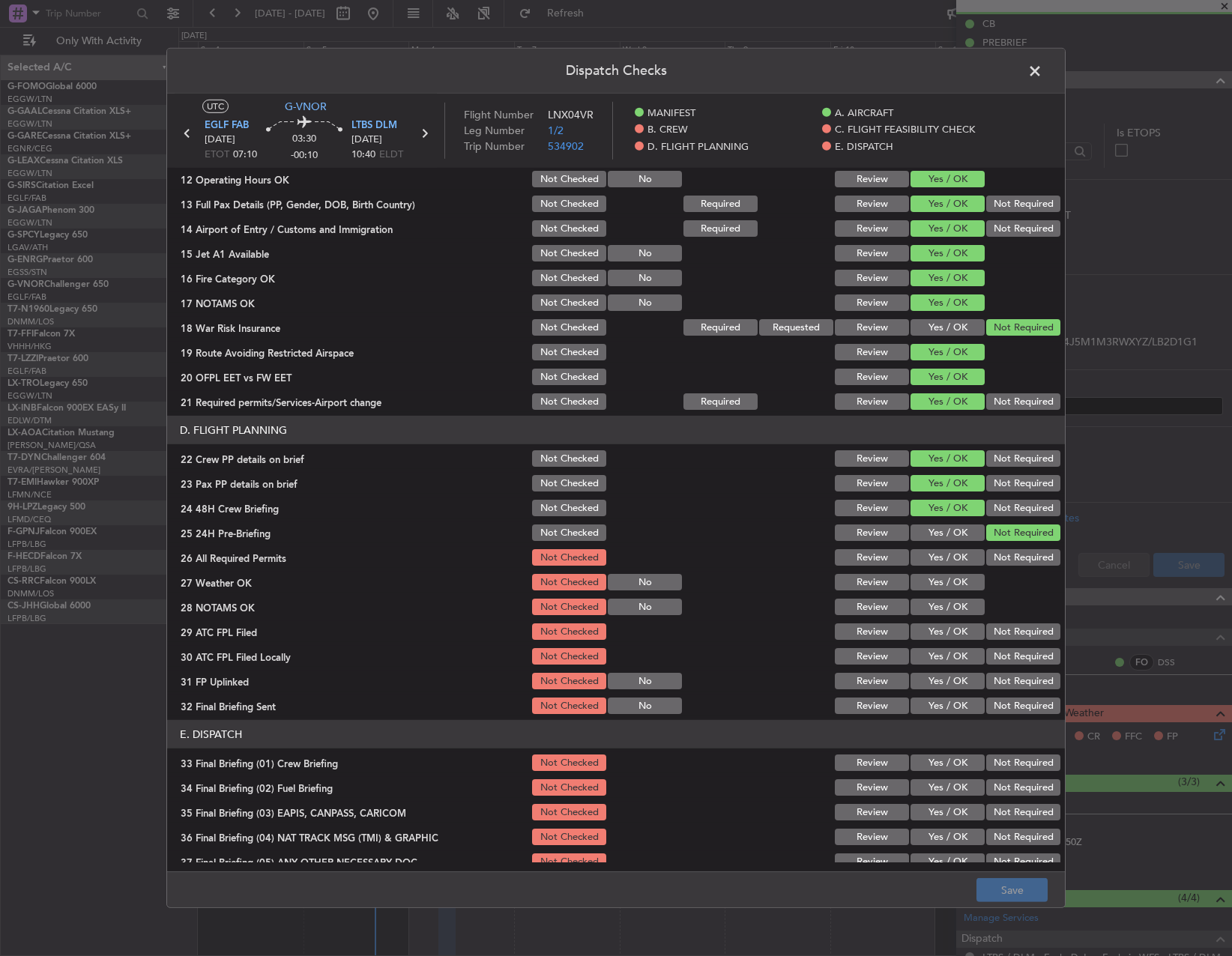
click at [935, 564] on button "Yes / OK" at bounding box center [948, 557] width 74 height 16
click at [935, 585] on button "Yes / OK" at bounding box center [948, 582] width 74 height 16
drag, startPoint x: 936, startPoint y: 605, endPoint x: 934, endPoint y: 629, distance: 24.1
click at [934, 613] on button "Yes / OK" at bounding box center [948, 607] width 74 height 16
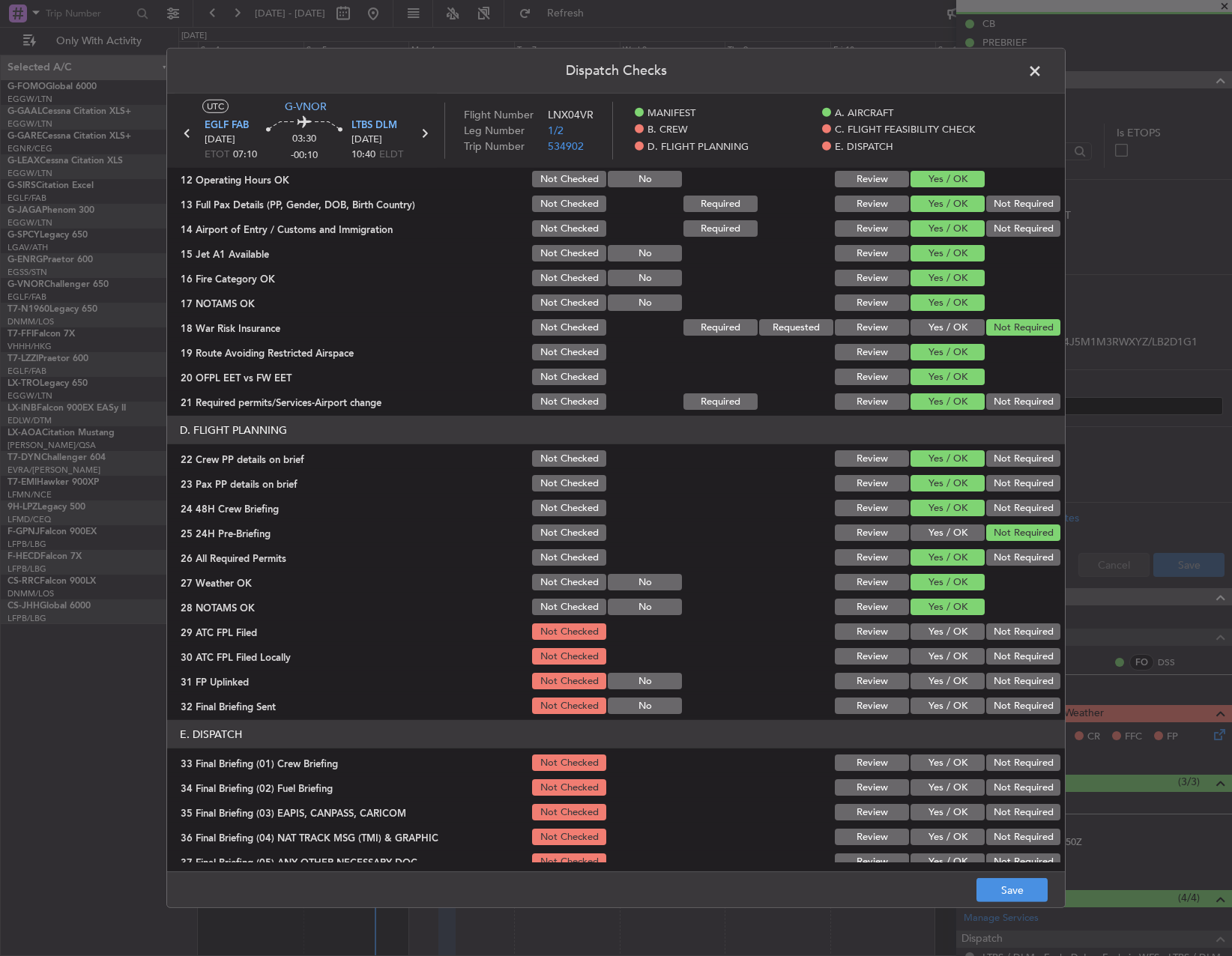
click at [933, 638] on button "Yes / OK" at bounding box center [948, 631] width 74 height 16
click at [1033, 669] on section "D. FLIGHT PLANNING 22 Crew PP details on brief Not Checked Review Yes / OK Not …" at bounding box center [616, 566] width 898 height 301
click at [991, 658] on button "Not Required" at bounding box center [1024, 655] width 74 height 16
drag, startPoint x: 955, startPoint y: 675, endPoint x: 977, endPoint y: 687, distance: 25.1
click at [957, 677] on button "Yes / OK" at bounding box center [948, 680] width 74 height 16
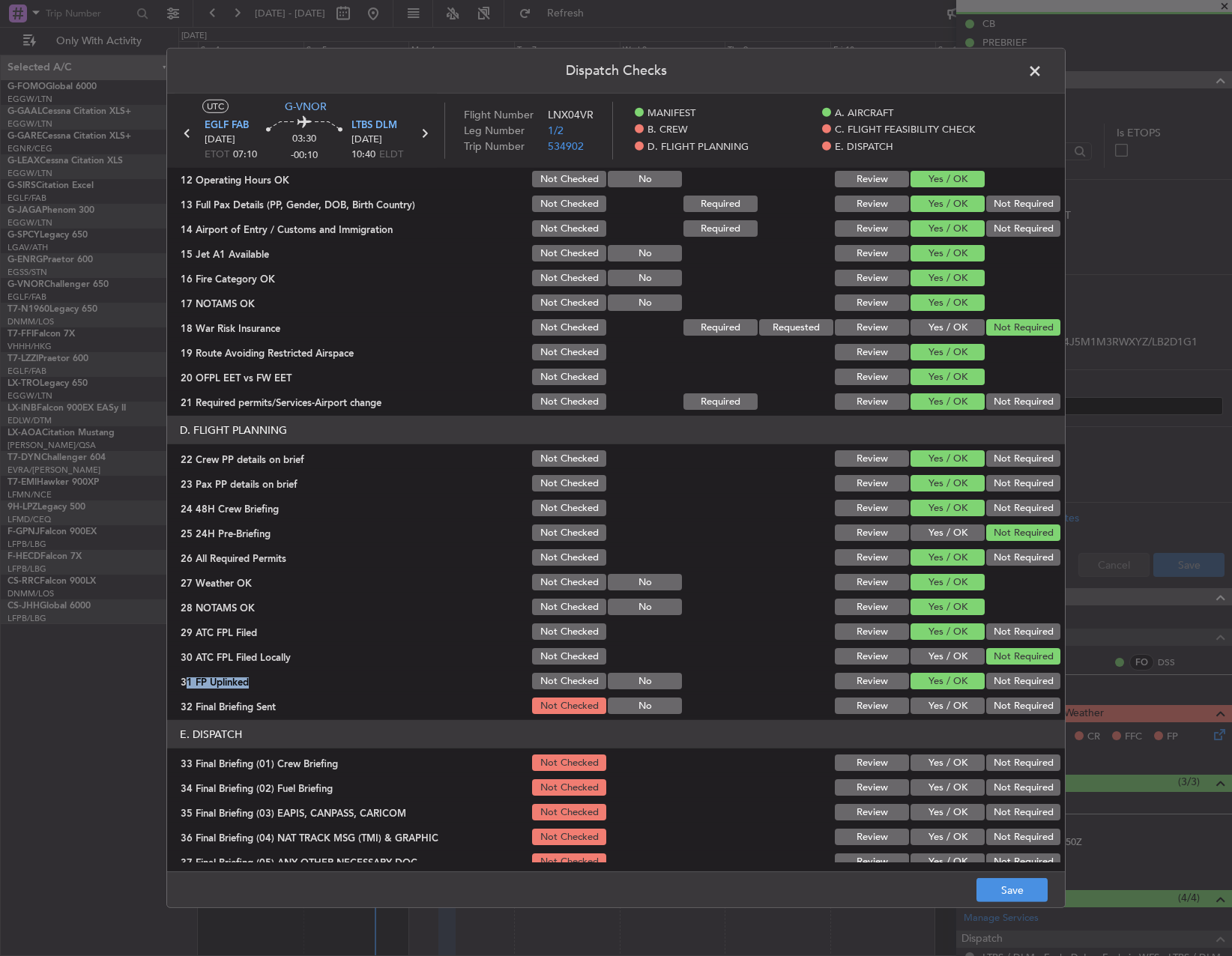
click at [1014, 713] on button "Not Required" at bounding box center [1024, 705] width 74 height 16
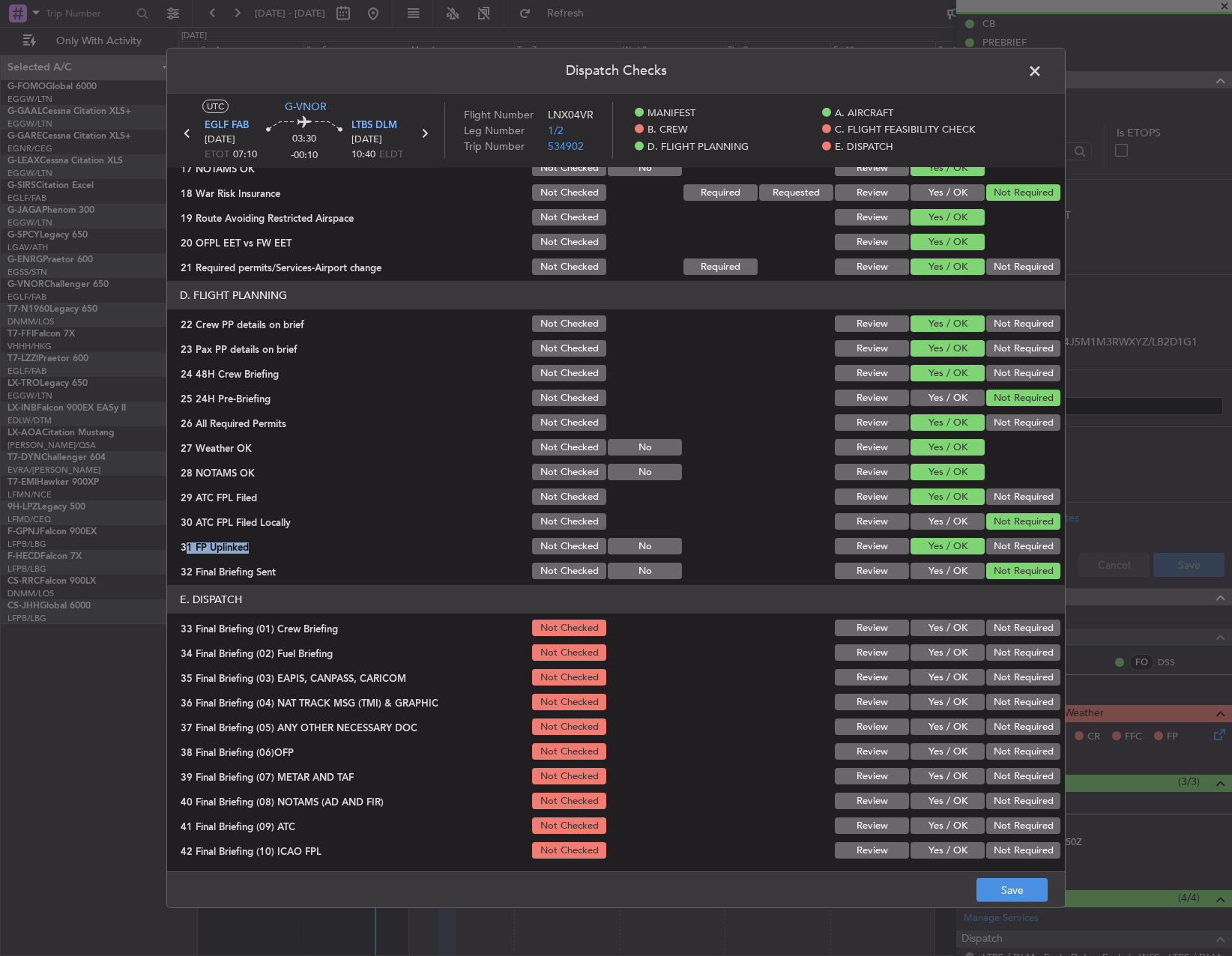
scroll to position [636, 0]
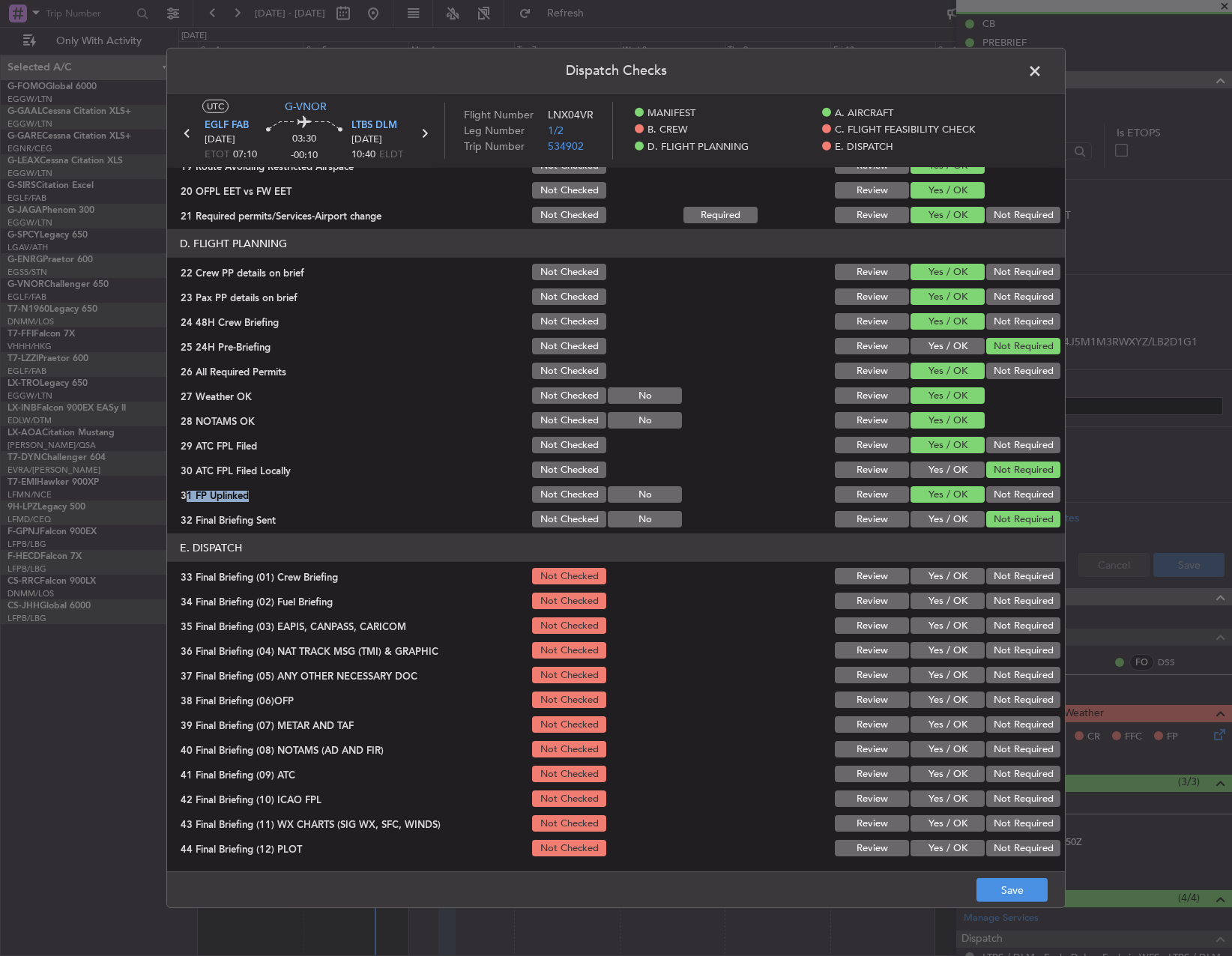
click at [928, 580] on button "Yes / OK" at bounding box center [948, 575] width 74 height 16
drag, startPoint x: 927, startPoint y: 597, endPoint x: 1008, endPoint y: 615, distance: 83.0
click at [930, 597] on button "Yes / OK" at bounding box center [948, 600] width 74 height 16
click at [1009, 616] on div "Not Required" at bounding box center [1021, 626] width 75 height 21
click at [1005, 634] on button "Not Required" at bounding box center [1024, 625] width 74 height 16
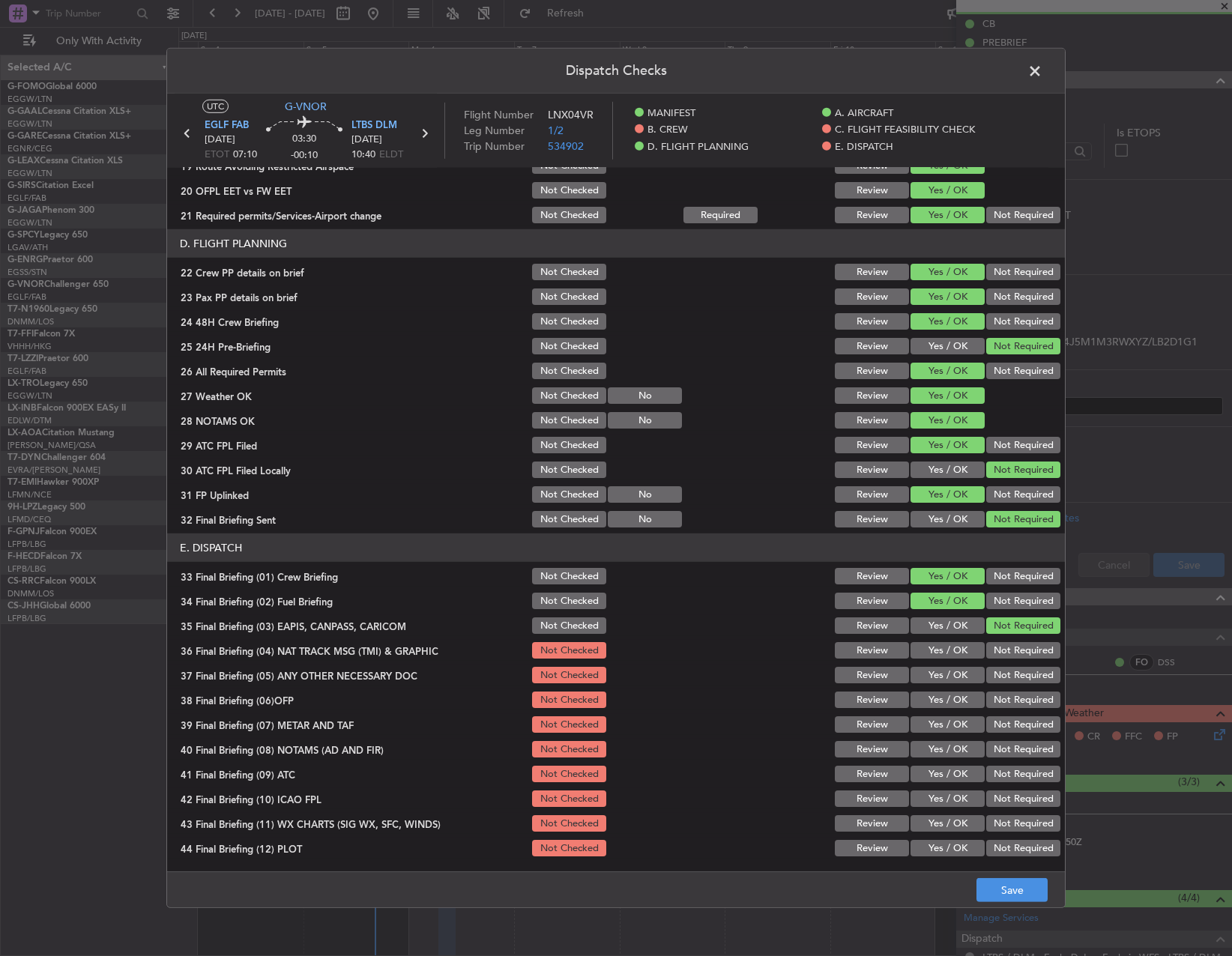
click at [1008, 656] on button "Not Required" at bounding box center [1024, 650] width 74 height 16
click at [1006, 685] on div "Not Required" at bounding box center [1021, 675] width 75 height 21
click at [1001, 683] on button "Not Required" at bounding box center [1024, 675] width 74 height 16
drag, startPoint x: 955, startPoint y: 696, endPoint x: 941, endPoint y: 715, distance: 23.6
click at [951, 696] on button "Yes / OK" at bounding box center [948, 699] width 74 height 16
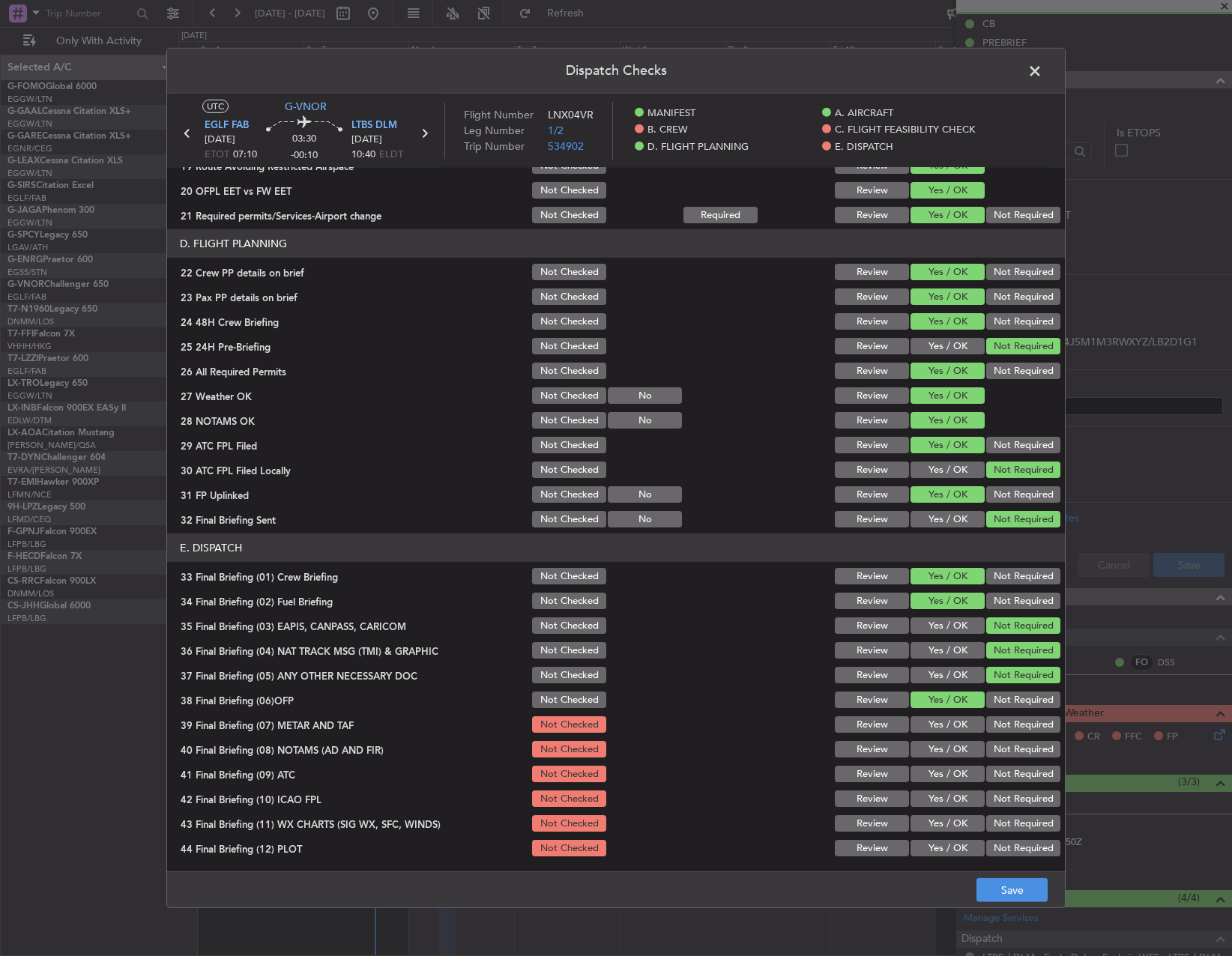
drag, startPoint x: 940, startPoint y: 717, endPoint x: 936, endPoint y: 728, distance: 11.7
click at [938, 721] on button "Yes / OK" at bounding box center [948, 724] width 74 height 16
drag, startPoint x: 936, startPoint y: 743, endPoint x: 941, endPoint y: 771, distance: 28.4
click at [937, 747] on button "Yes / OK" at bounding box center [948, 749] width 74 height 16
drag, startPoint x: 941, startPoint y: 773, endPoint x: 945, endPoint y: 787, distance: 14.6
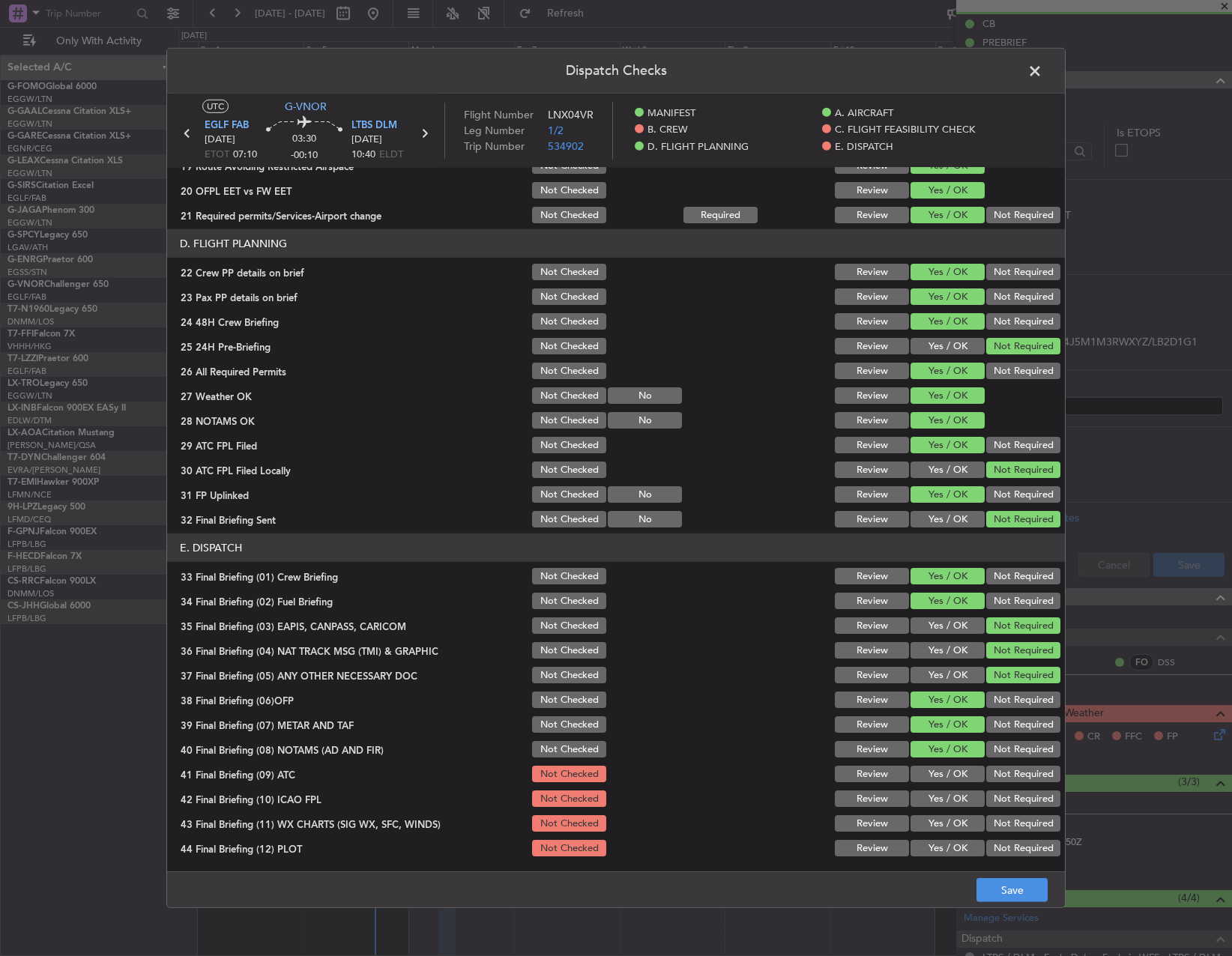
click at [941, 777] on button "Yes / OK" at bounding box center [948, 774] width 74 height 16
click at [941, 808] on div "Yes / OK" at bounding box center [946, 799] width 75 height 21
drag, startPoint x: 940, startPoint y: 819, endPoint x: 937, endPoint y: 807, distance: 12.4
click at [940, 819] on button "Yes / OK" at bounding box center [948, 823] width 74 height 16
click at [942, 796] on button "Yes / OK" at bounding box center [948, 799] width 74 height 16
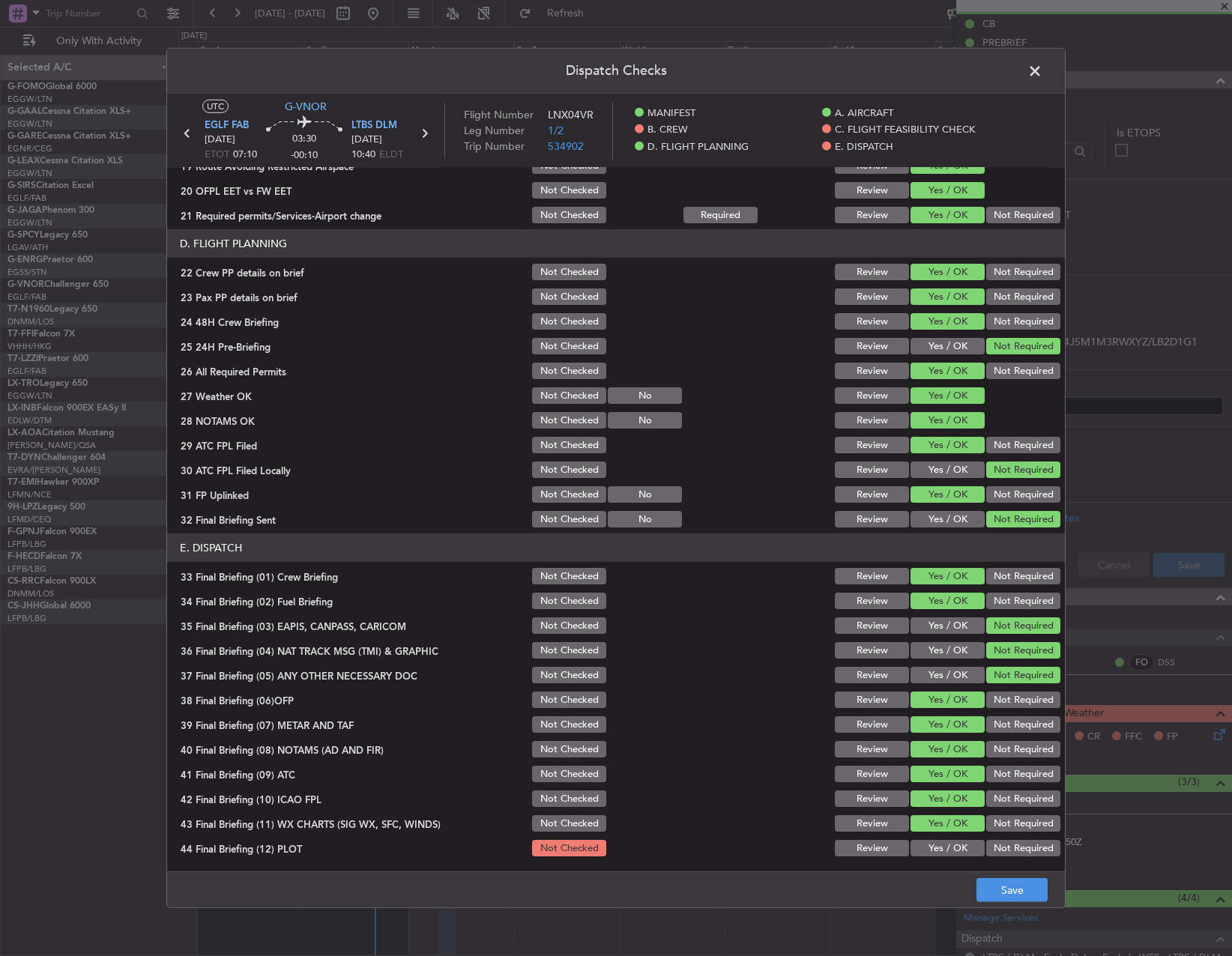
click at [950, 859] on div "Yes / OK" at bounding box center [946, 848] width 75 height 21
click at [953, 848] on button "Yes / OK" at bounding box center [948, 847] width 74 height 16
click at [995, 866] on main "UTC G-VNOR EGLF FAB 06/10/2025 ETOT 07:10 03:30 -00:10 LTBS DLM 06/10/2025 10:4…" at bounding box center [616, 486] width 898 height 784
click at [1024, 896] on button "Save" at bounding box center [1012, 890] width 72 height 24
drag, startPoint x: 1051, startPoint y: 61, endPoint x: 1024, endPoint y: 78, distance: 31.9
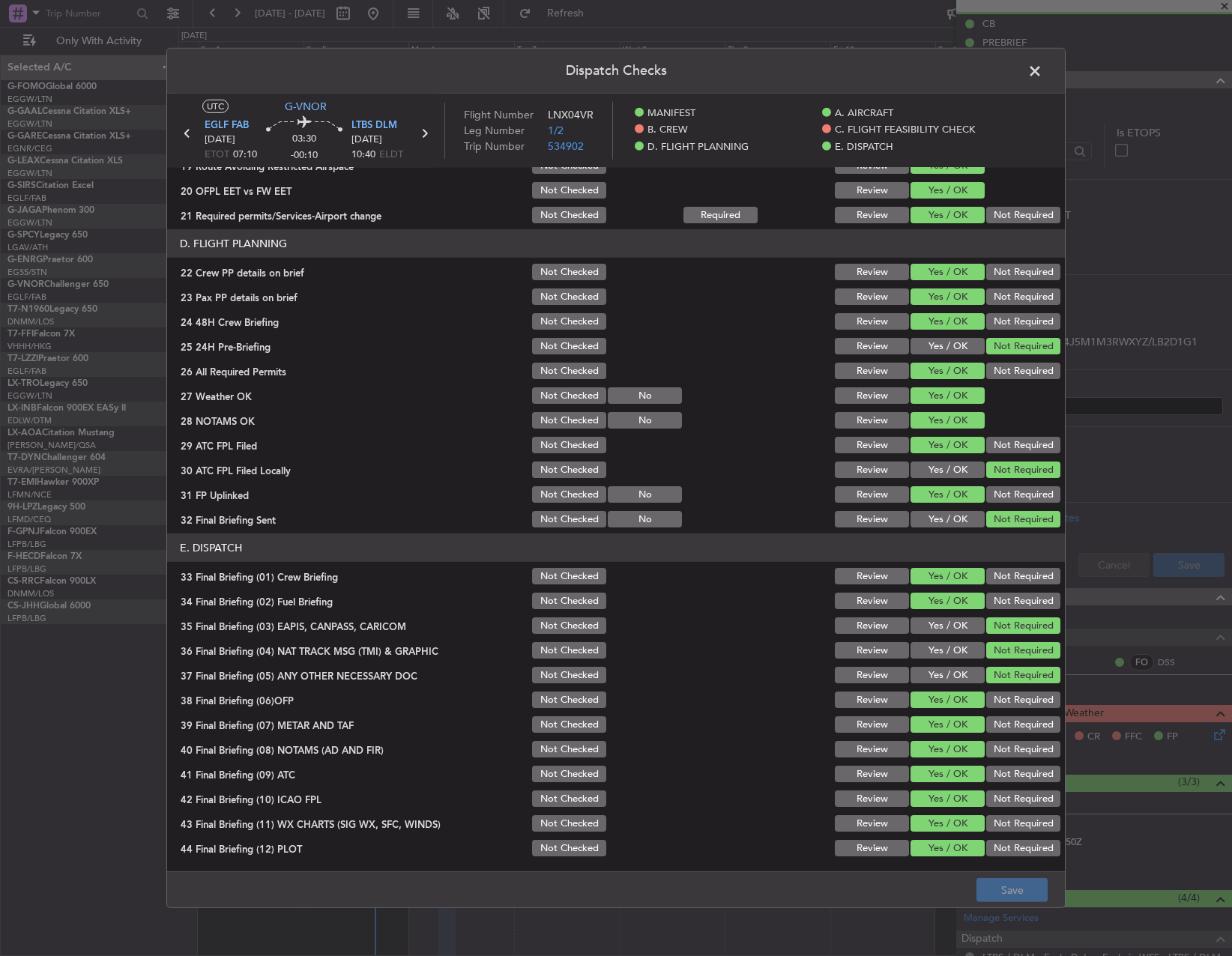
click at [1048, 64] on header "Dispatch Checks" at bounding box center [616, 71] width 898 height 45
click at [1043, 78] on span at bounding box center [1043, 74] width 0 height 30
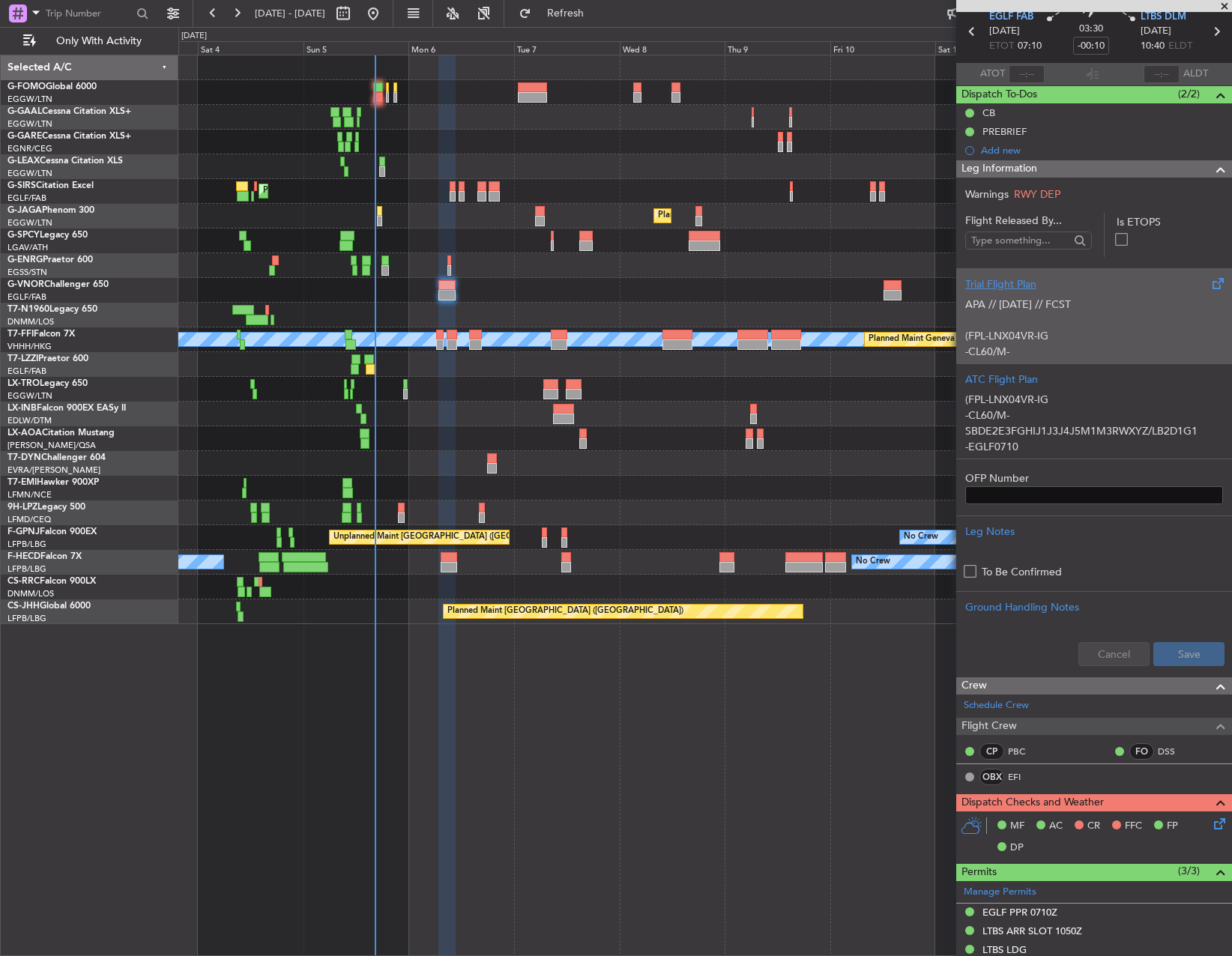
scroll to position [0, 0]
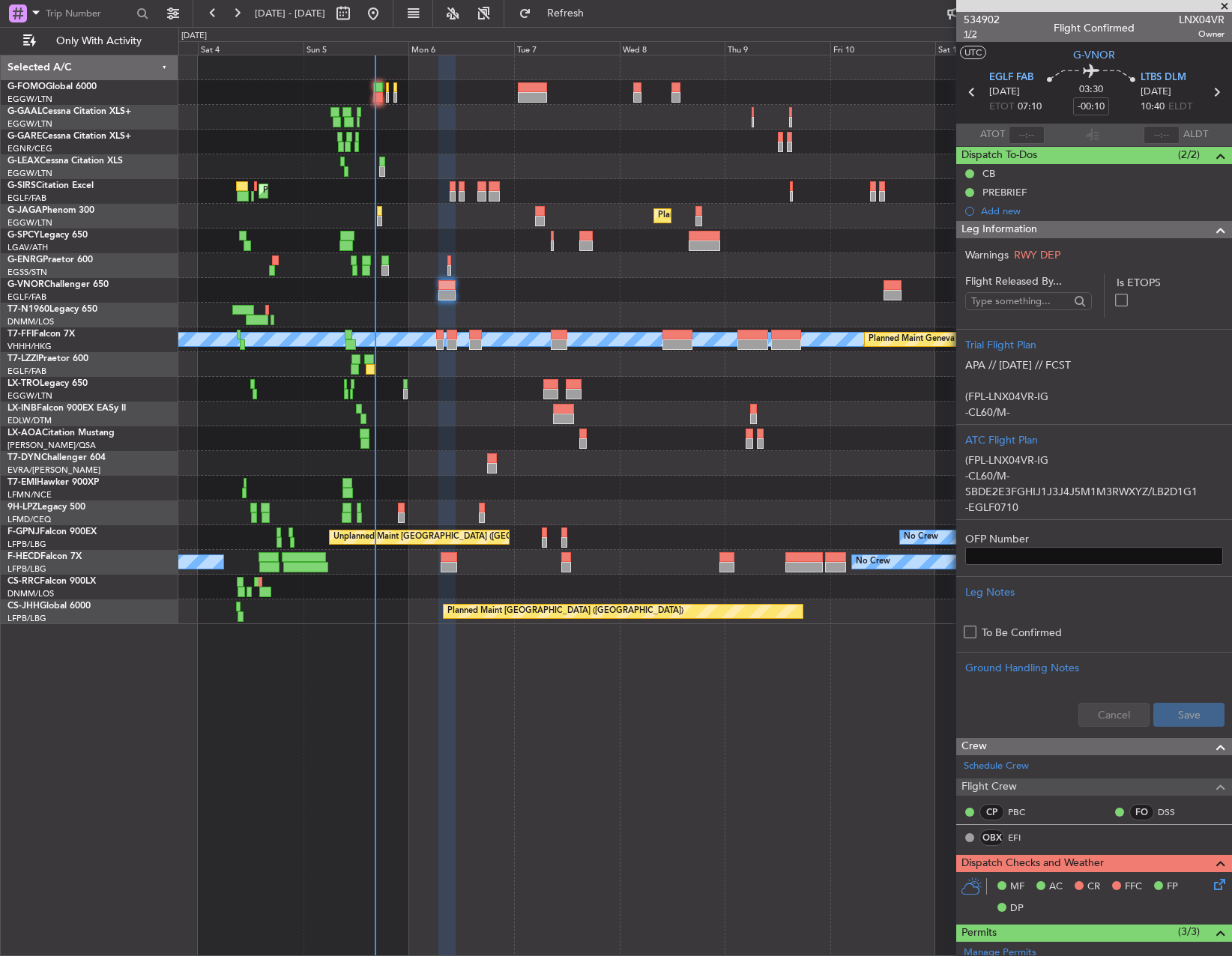
click at [983, 29] on span "1/2" at bounding box center [982, 33] width 36 height 12
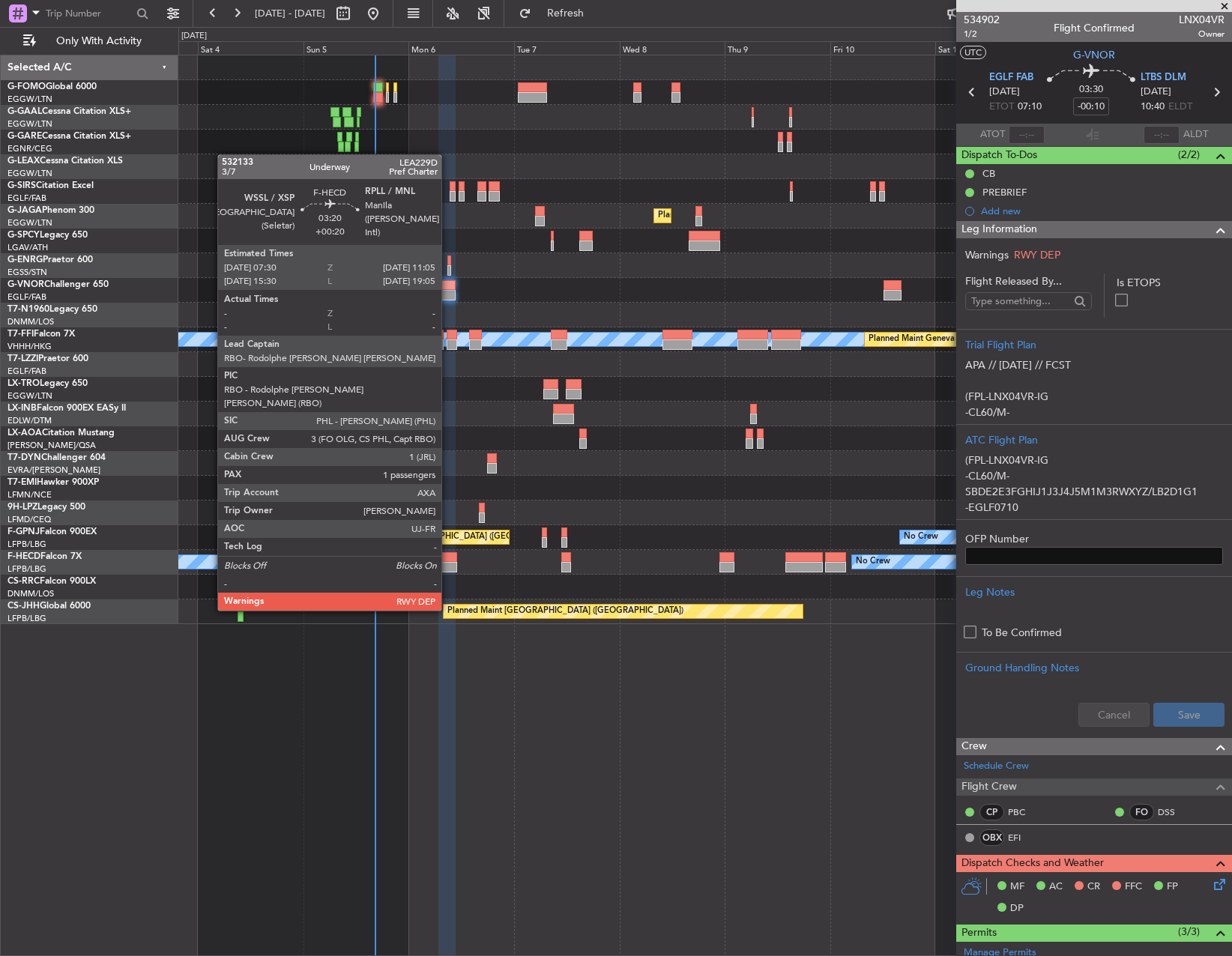
click at [449, 568] on div at bounding box center [449, 567] width 15 height 10
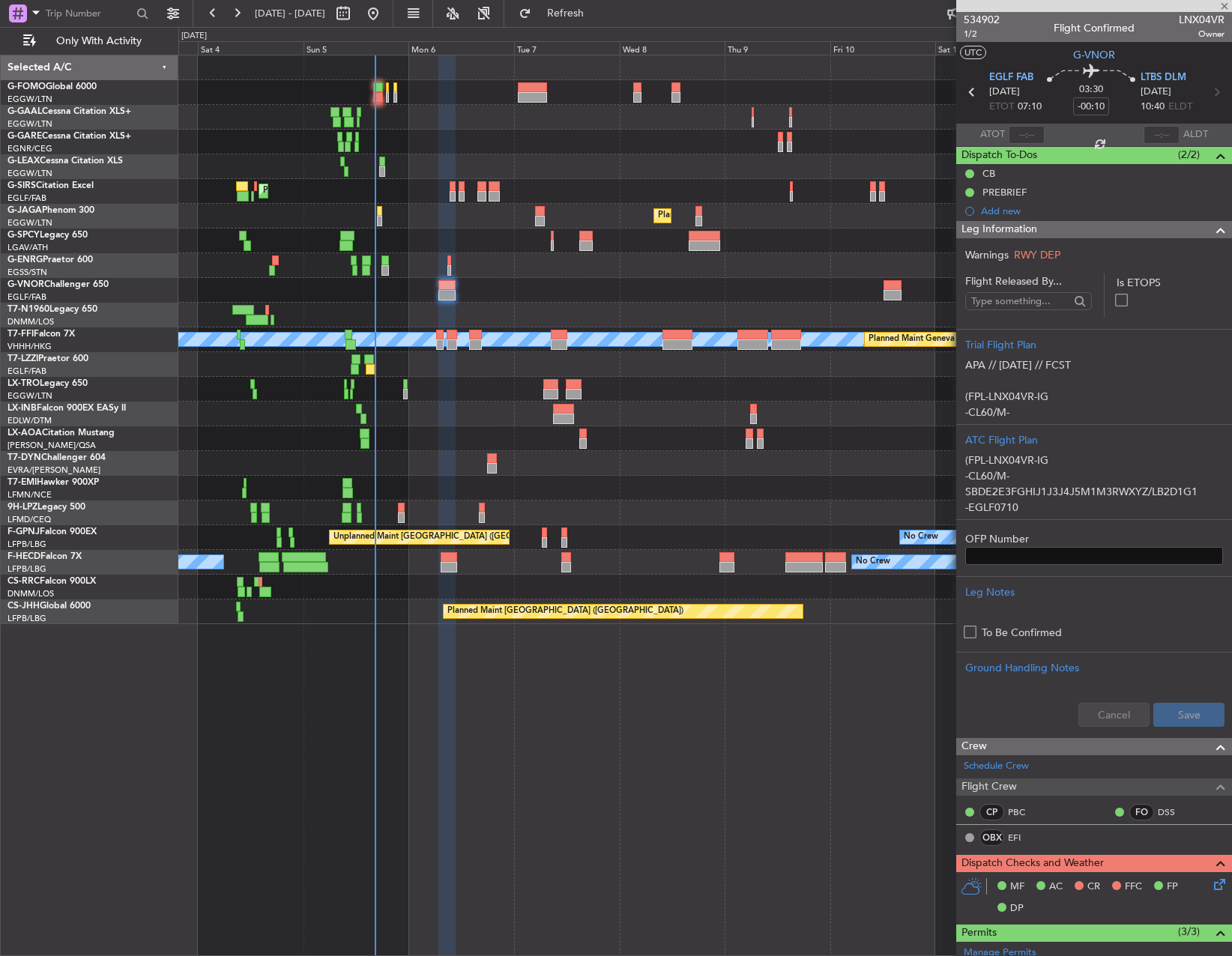
type input "+00:20"
type input "1"
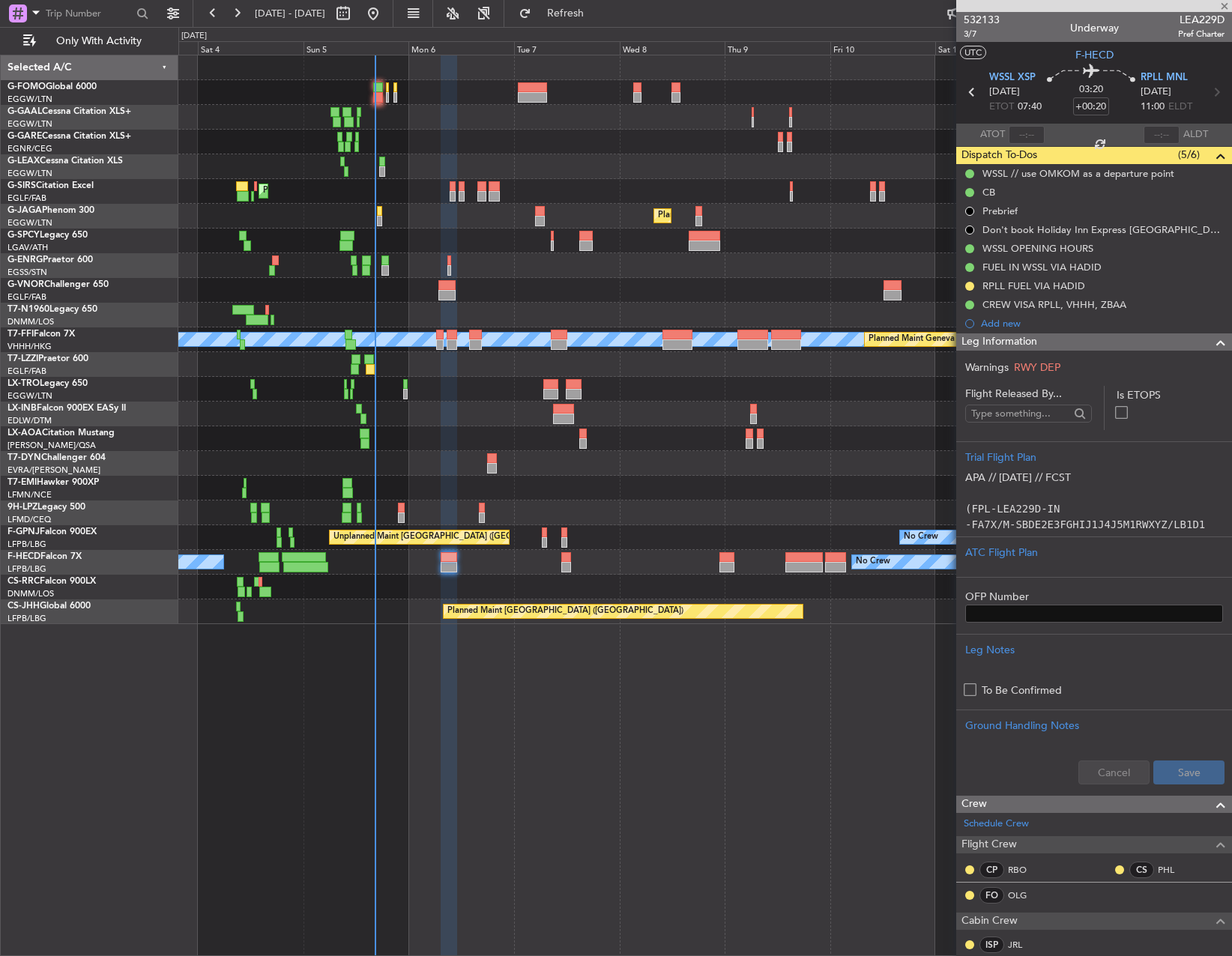
click at [477, 510] on div at bounding box center [705, 513] width 1054 height 25
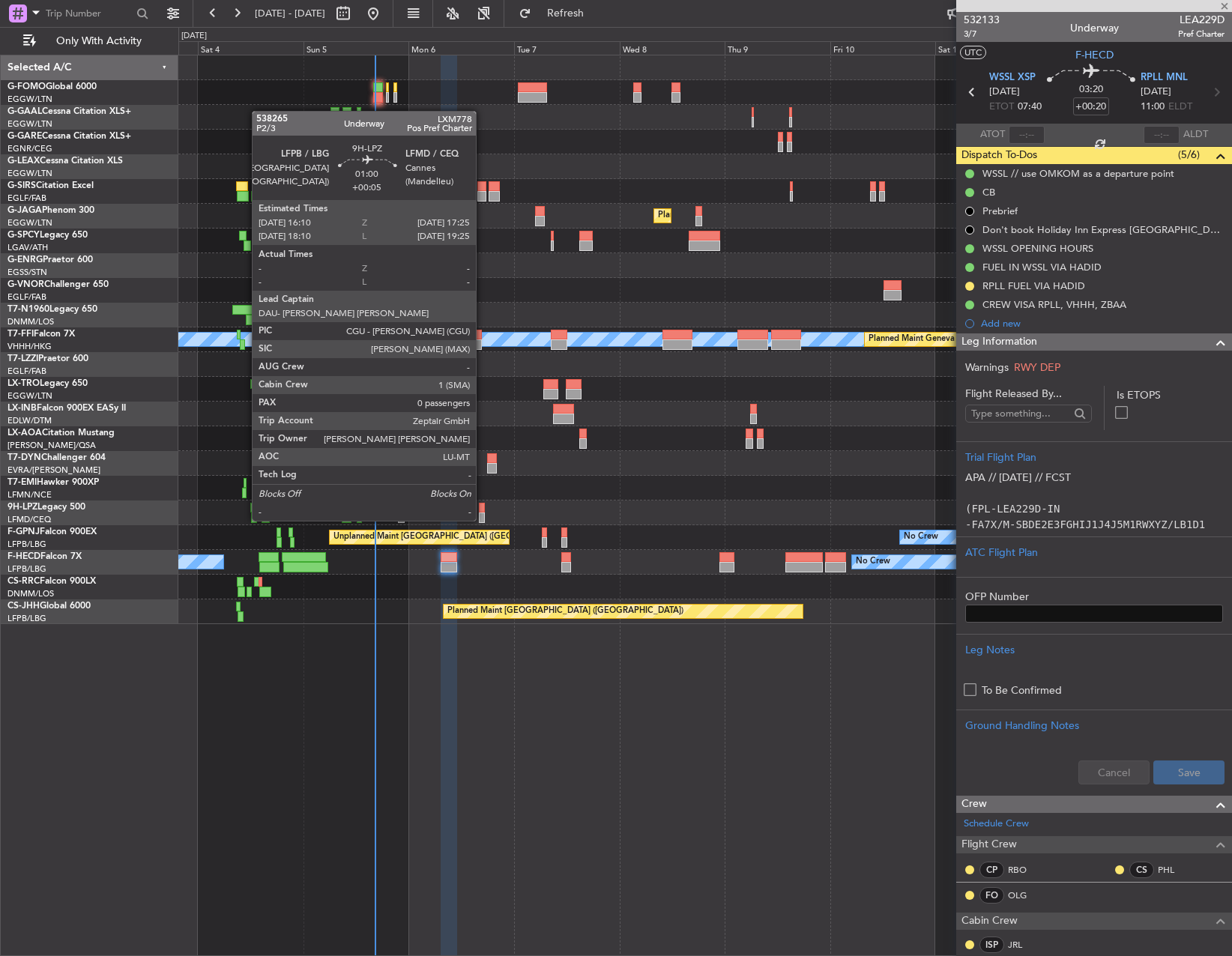
click at [483, 506] on div at bounding box center [482, 508] width 6 height 10
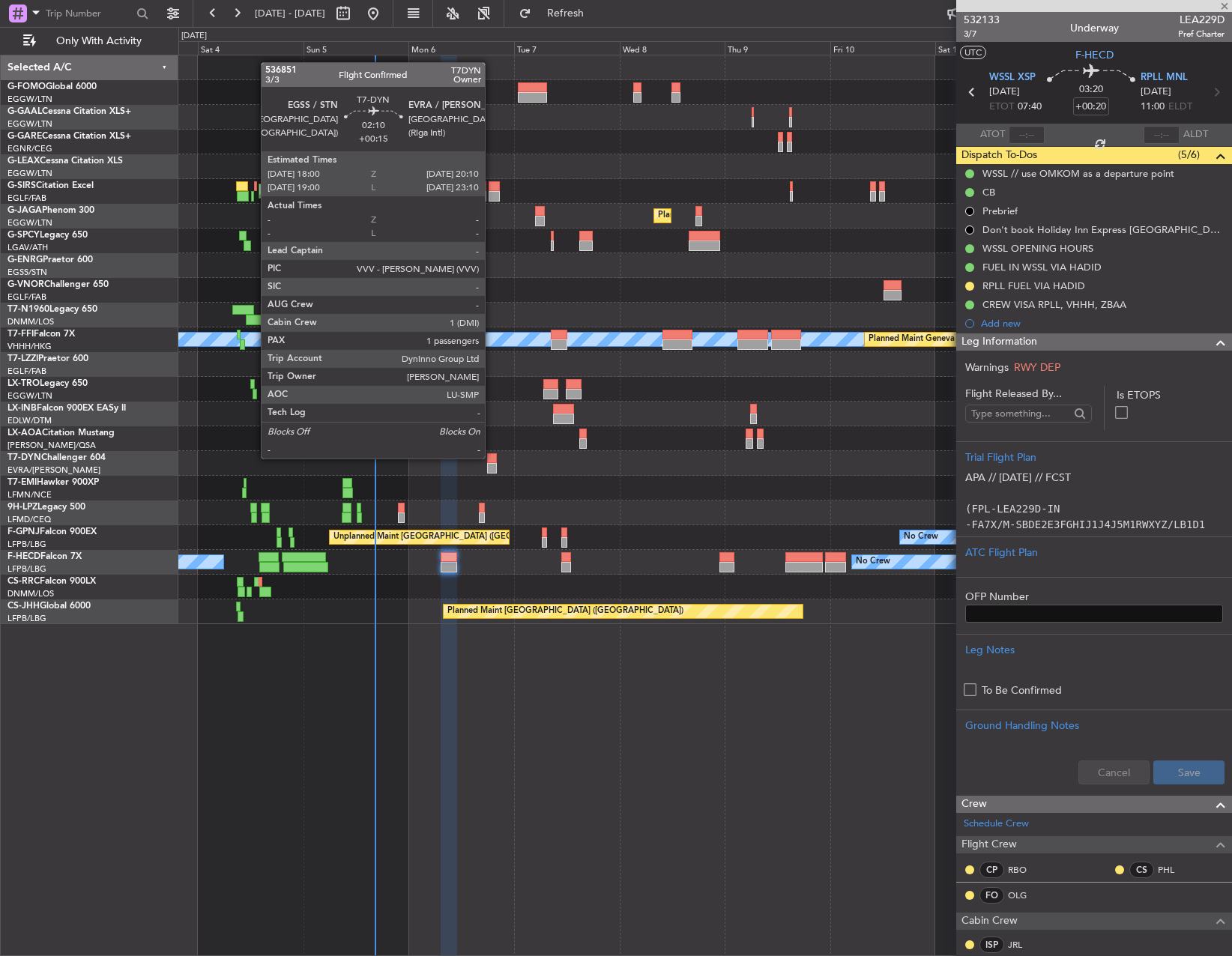
click at [491, 457] on div at bounding box center [492, 458] width 10 height 10
type input "+00:05"
type input "0"
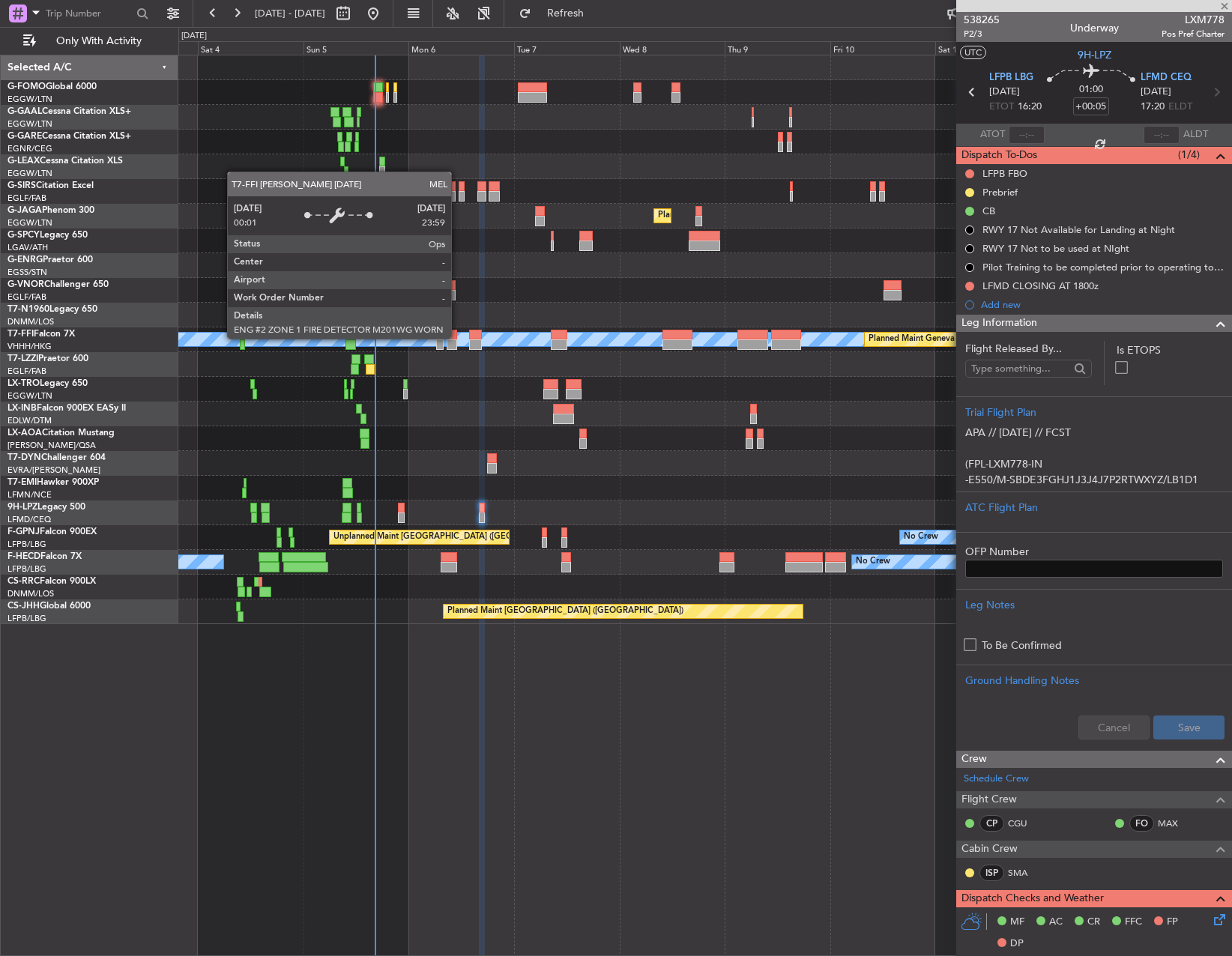
type input "+00:15"
type input "1"
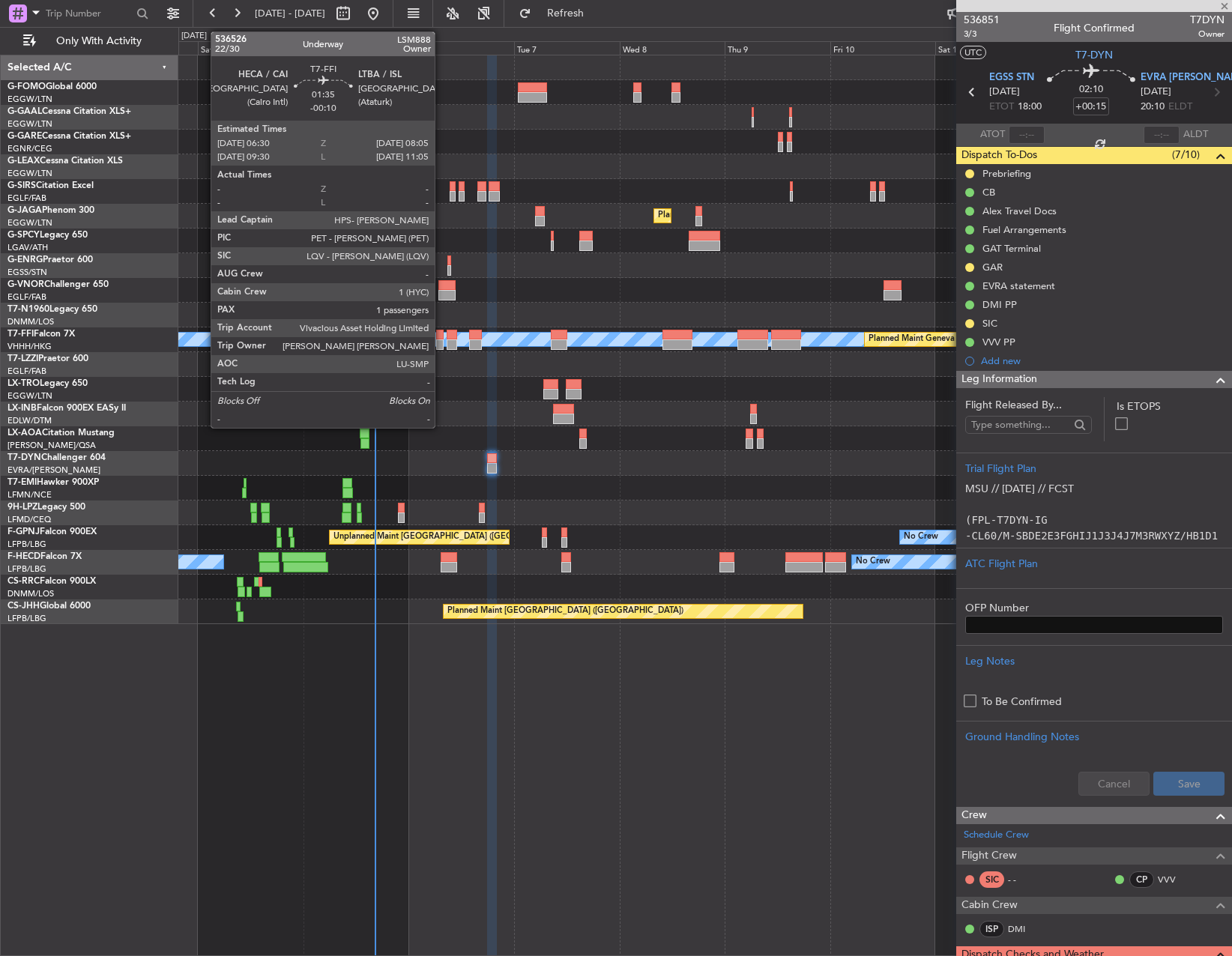
click at [442, 338] on div at bounding box center [440, 335] width 8 height 10
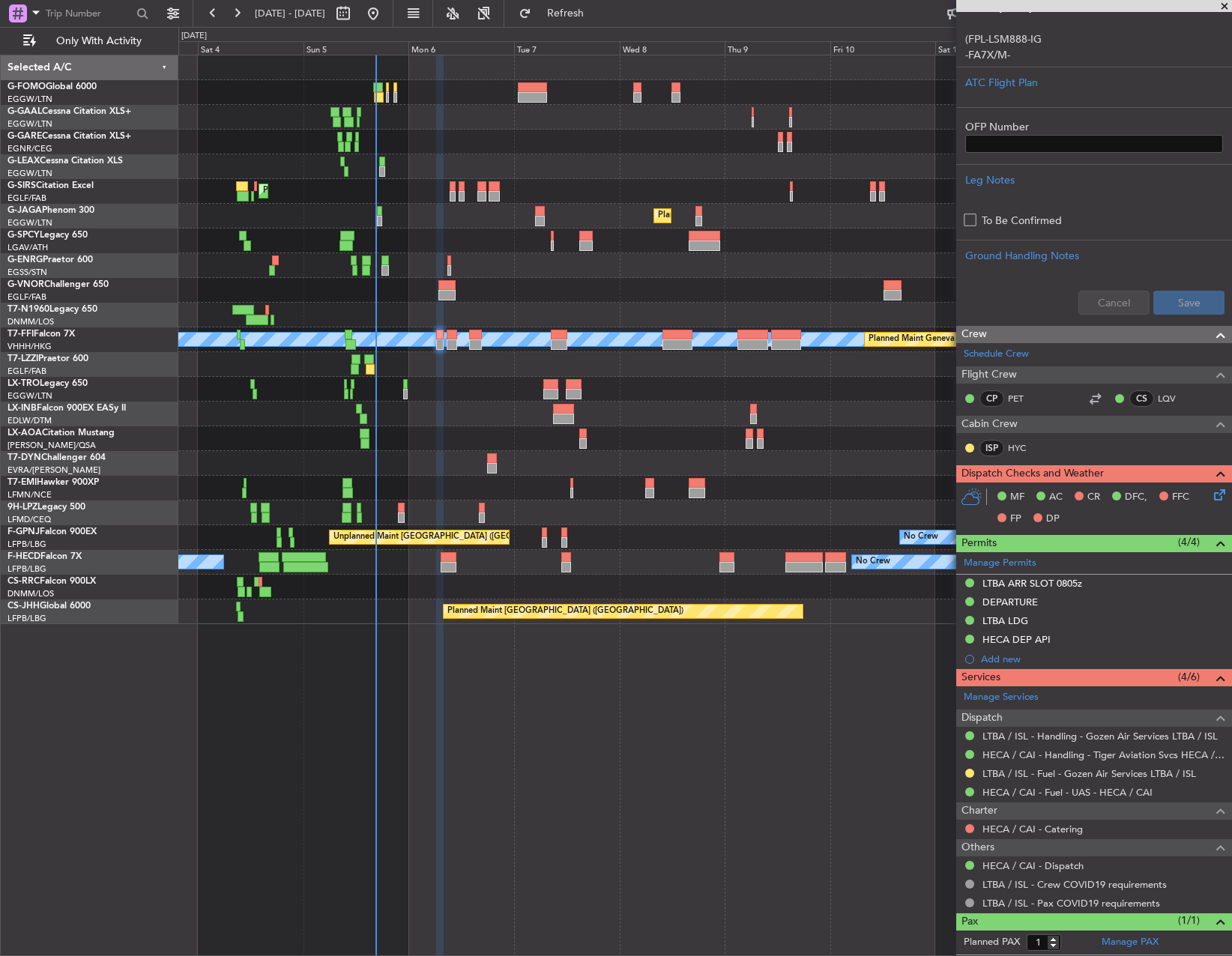
scroll to position [383, 0]
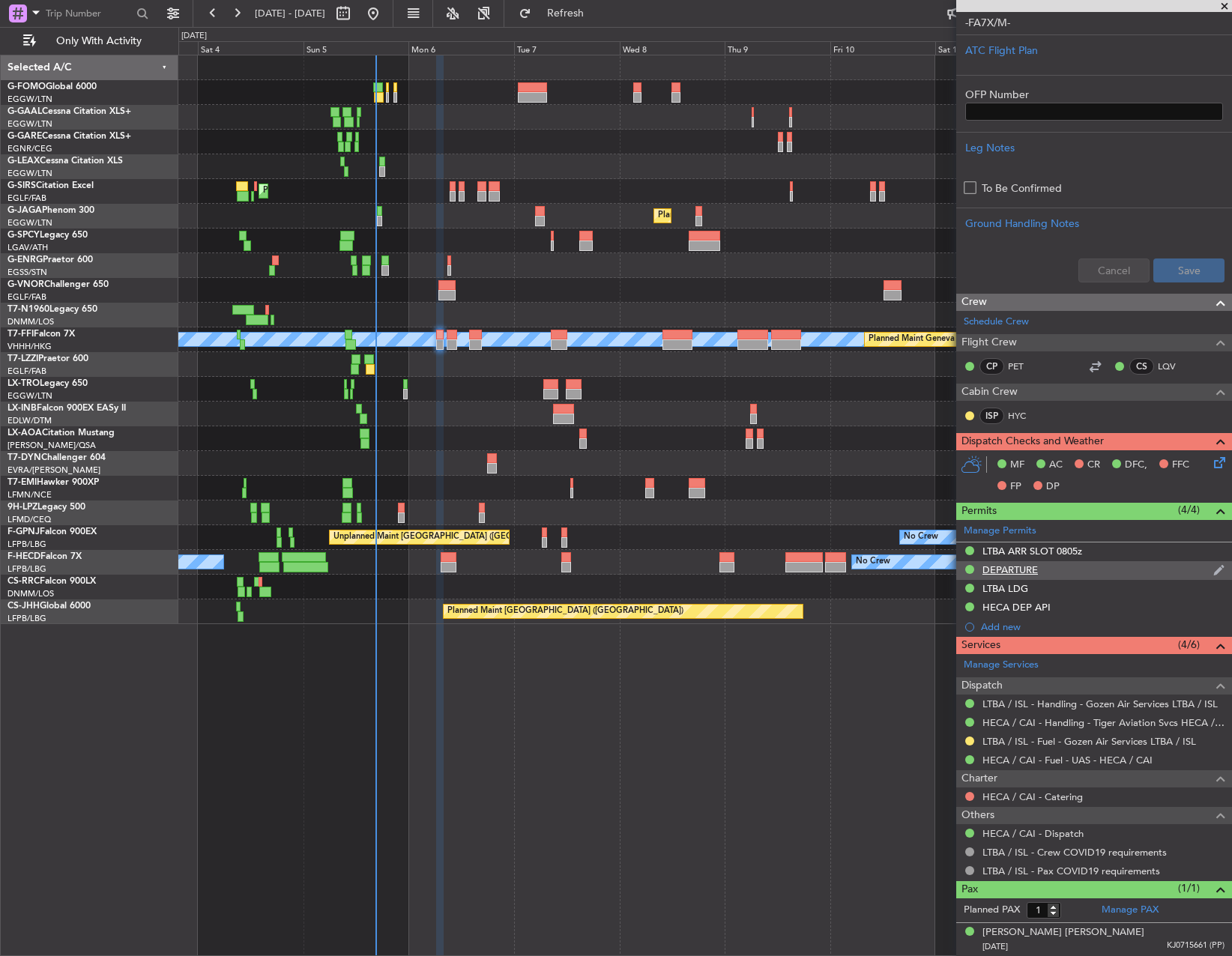
click at [1052, 577] on div "DEPARTURE" at bounding box center [1094, 571] width 276 height 19
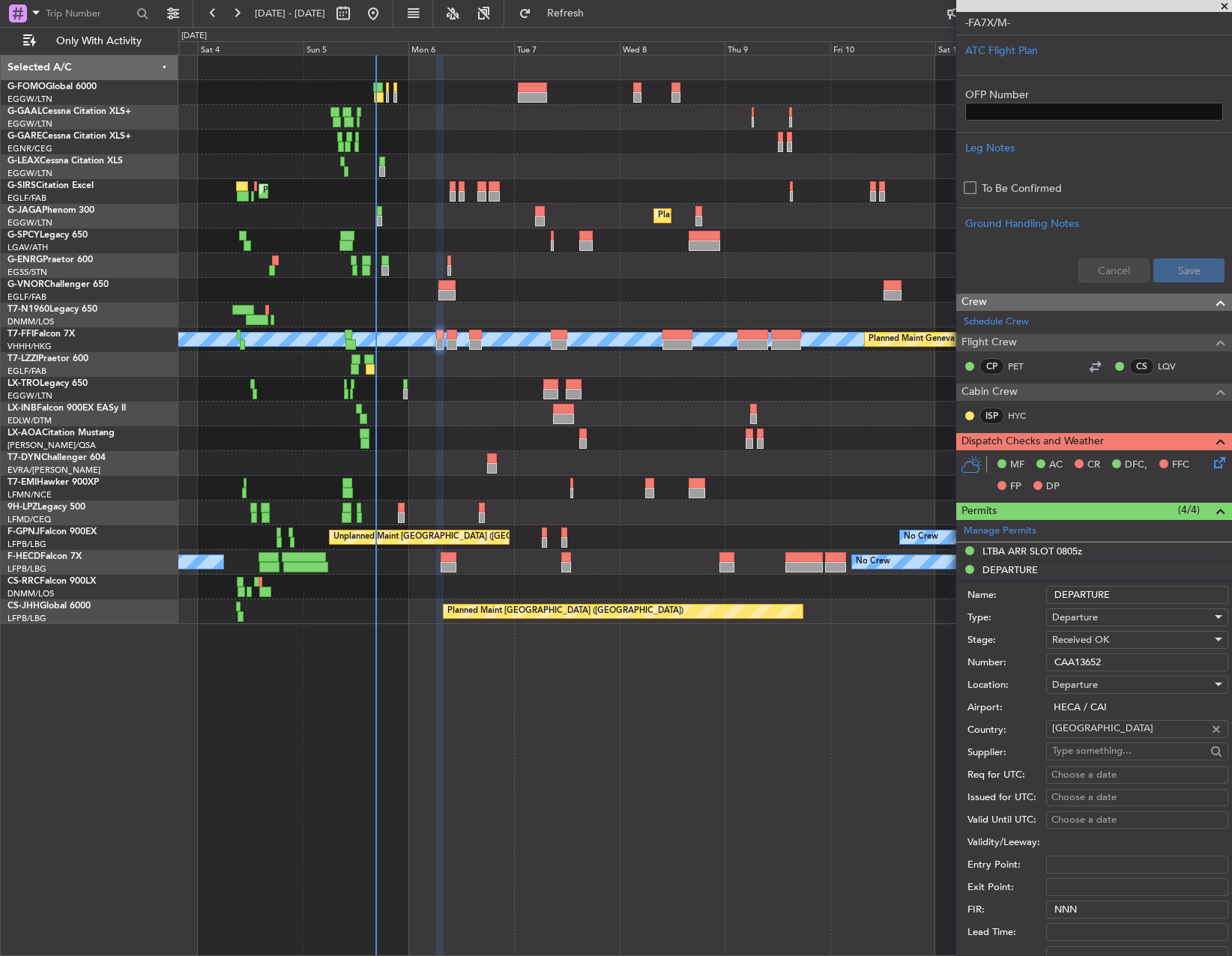
click at [1099, 665] on input "CAA13652" at bounding box center [1137, 662] width 182 height 18
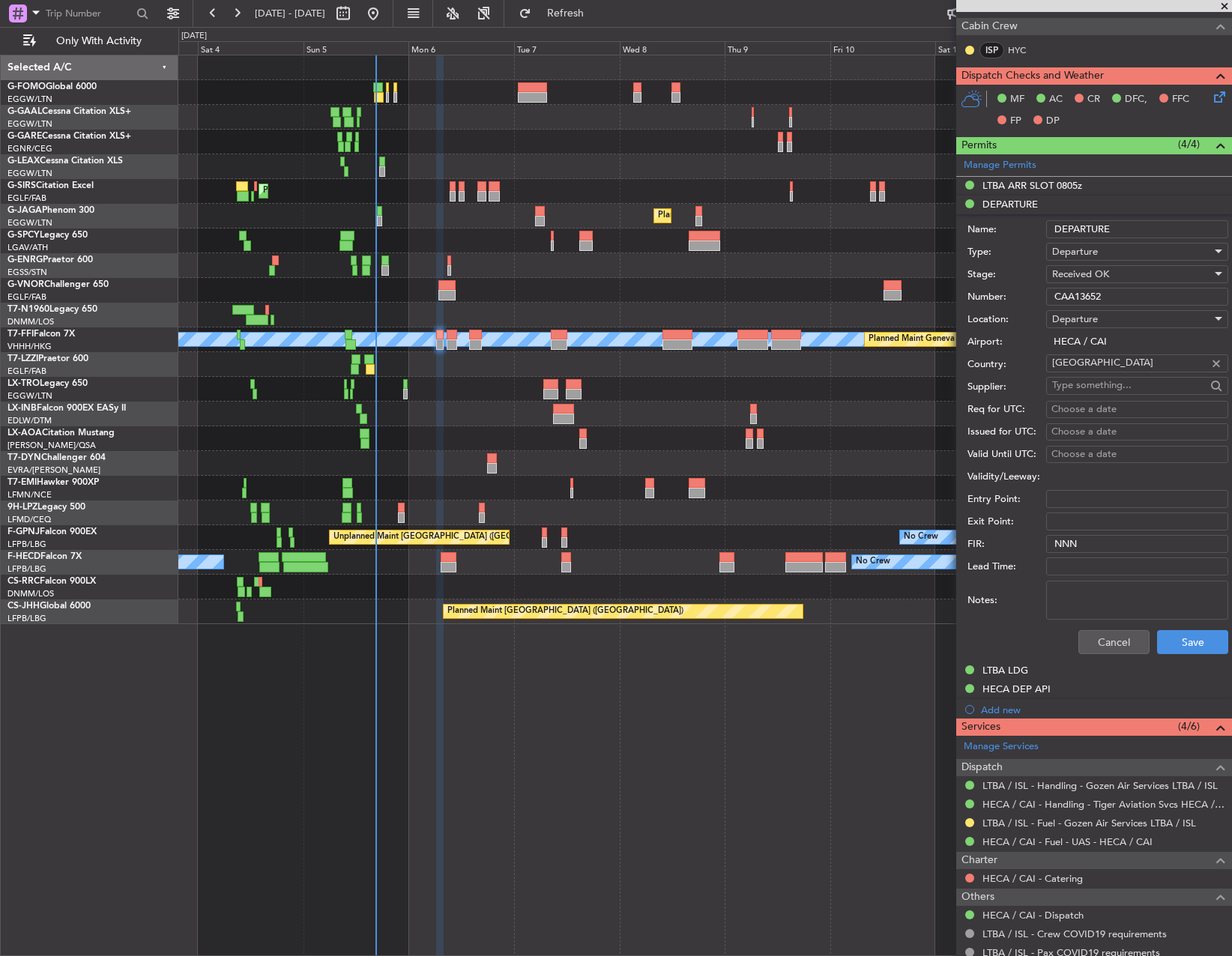
scroll to position [829, 0]
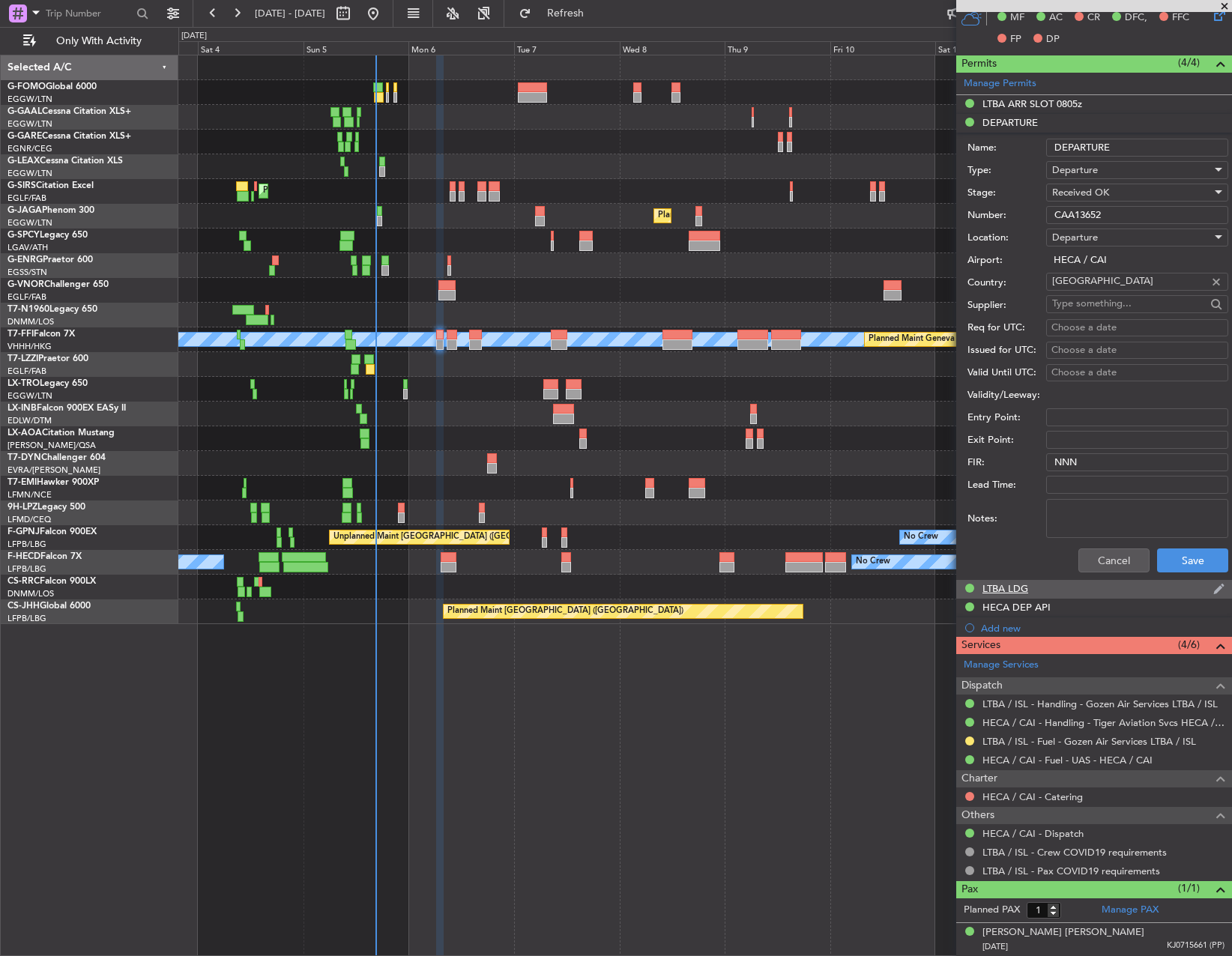
click at [1052, 595] on div "LTBA LDG" at bounding box center [1094, 590] width 276 height 19
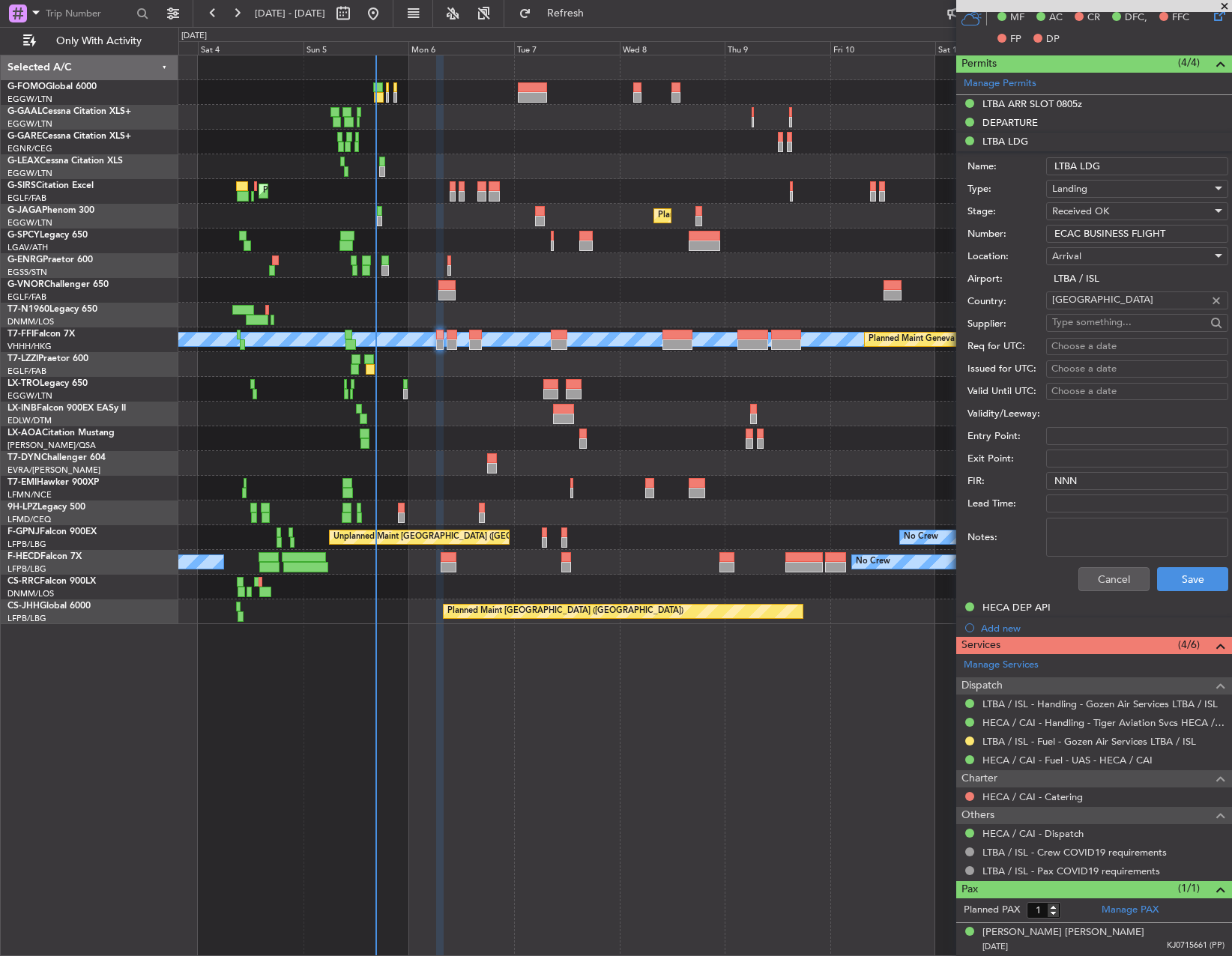
click at [1104, 234] on input "ECAC BUSINESS FLIGHT" at bounding box center [1137, 234] width 182 height 18
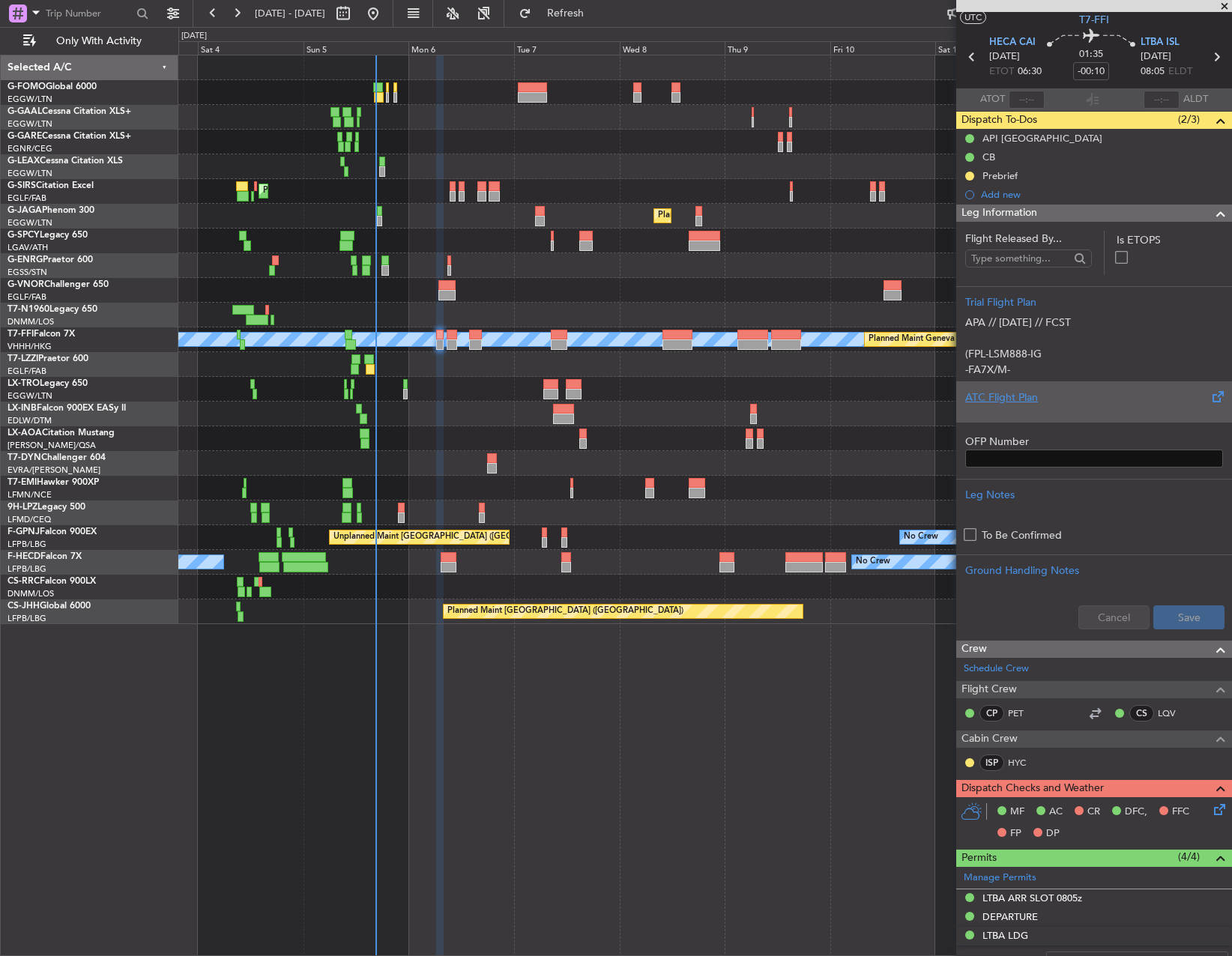
scroll to position [0, 0]
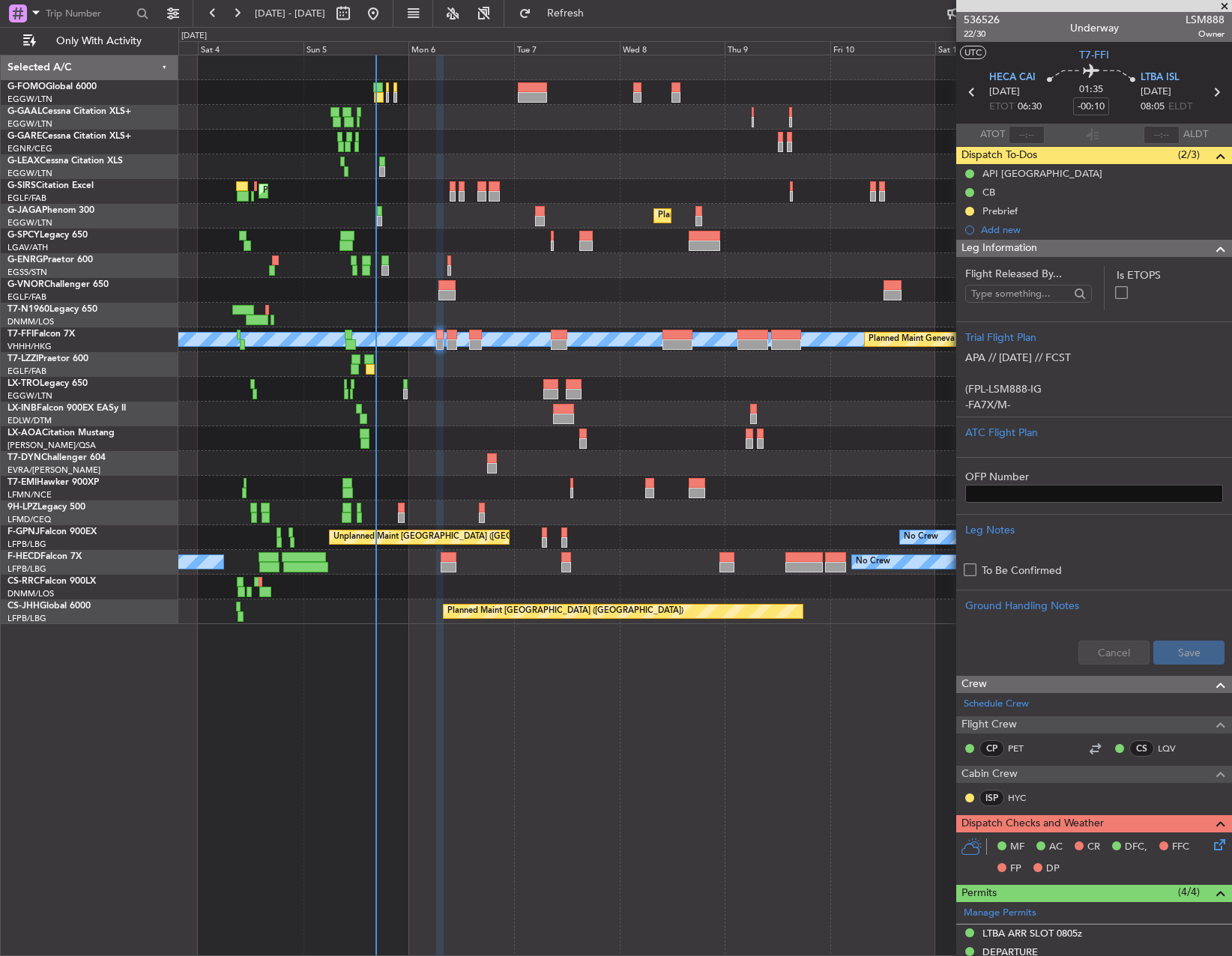
click at [428, 179] on div "Planned Maint [GEOGRAPHIC_DATA] ([GEOGRAPHIC_DATA])" at bounding box center [705, 192] width 1054 height 25
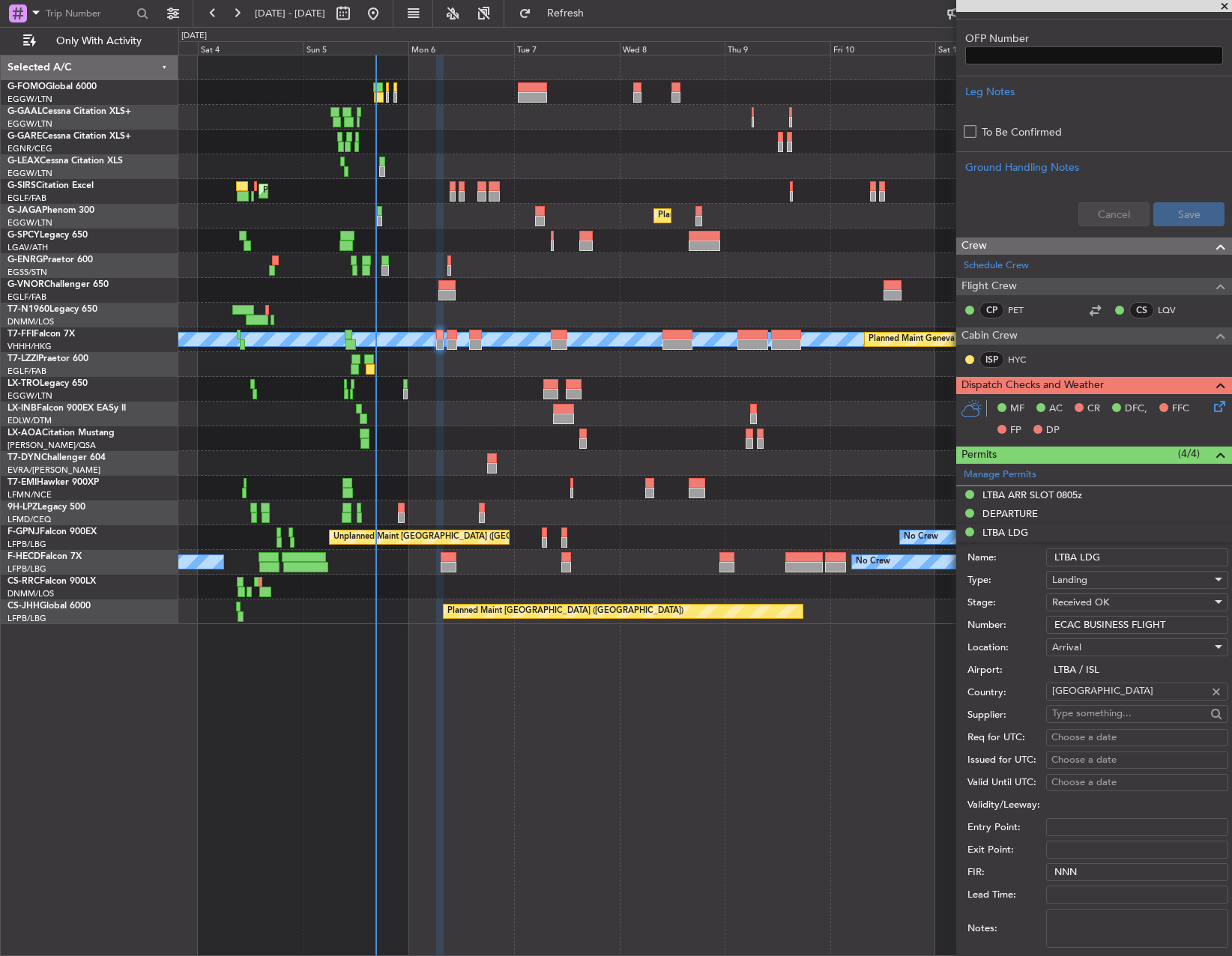
scroll to position [449, 0]
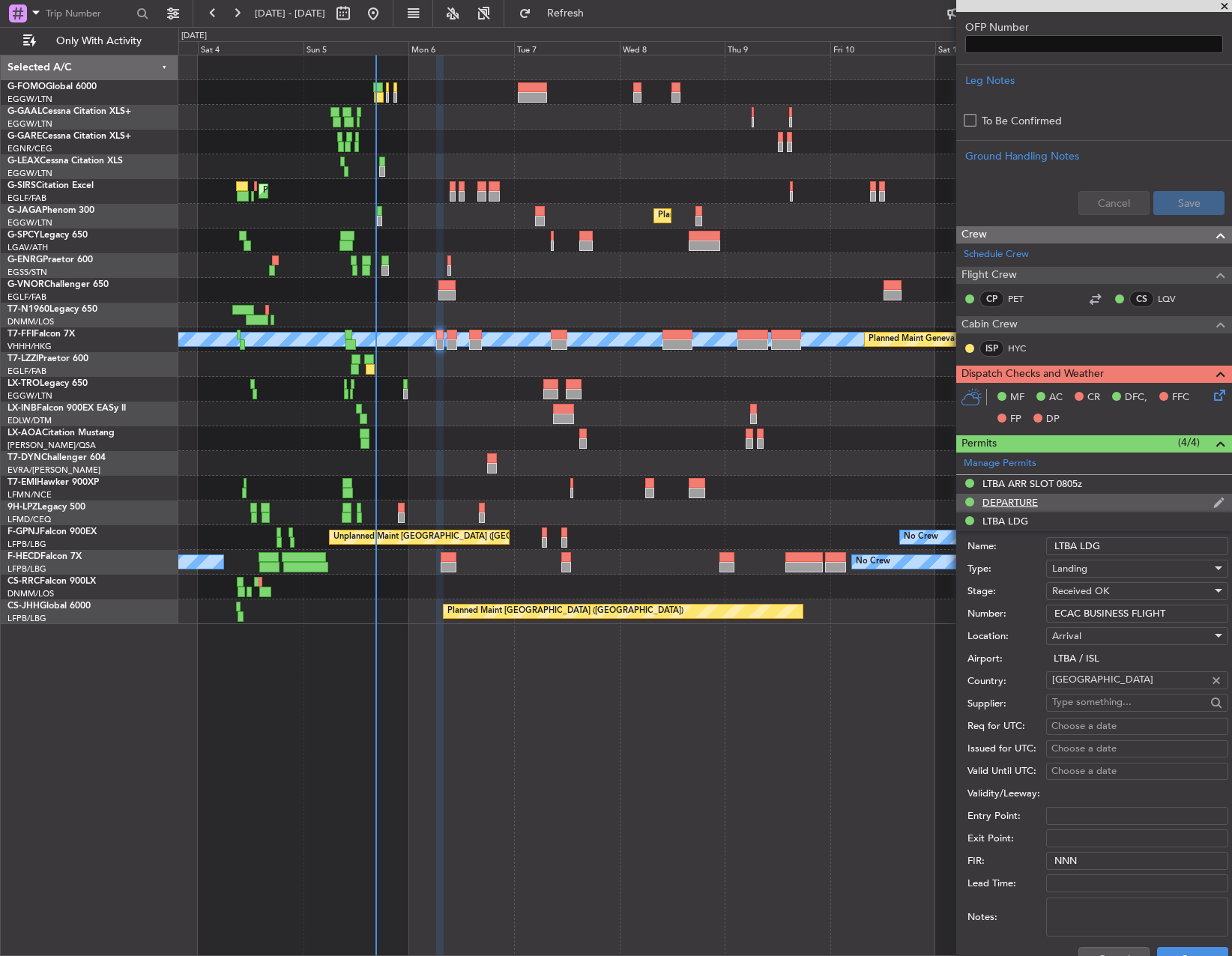
click at [1033, 497] on div "DEPARTURE" at bounding box center [1011, 502] width 55 height 12
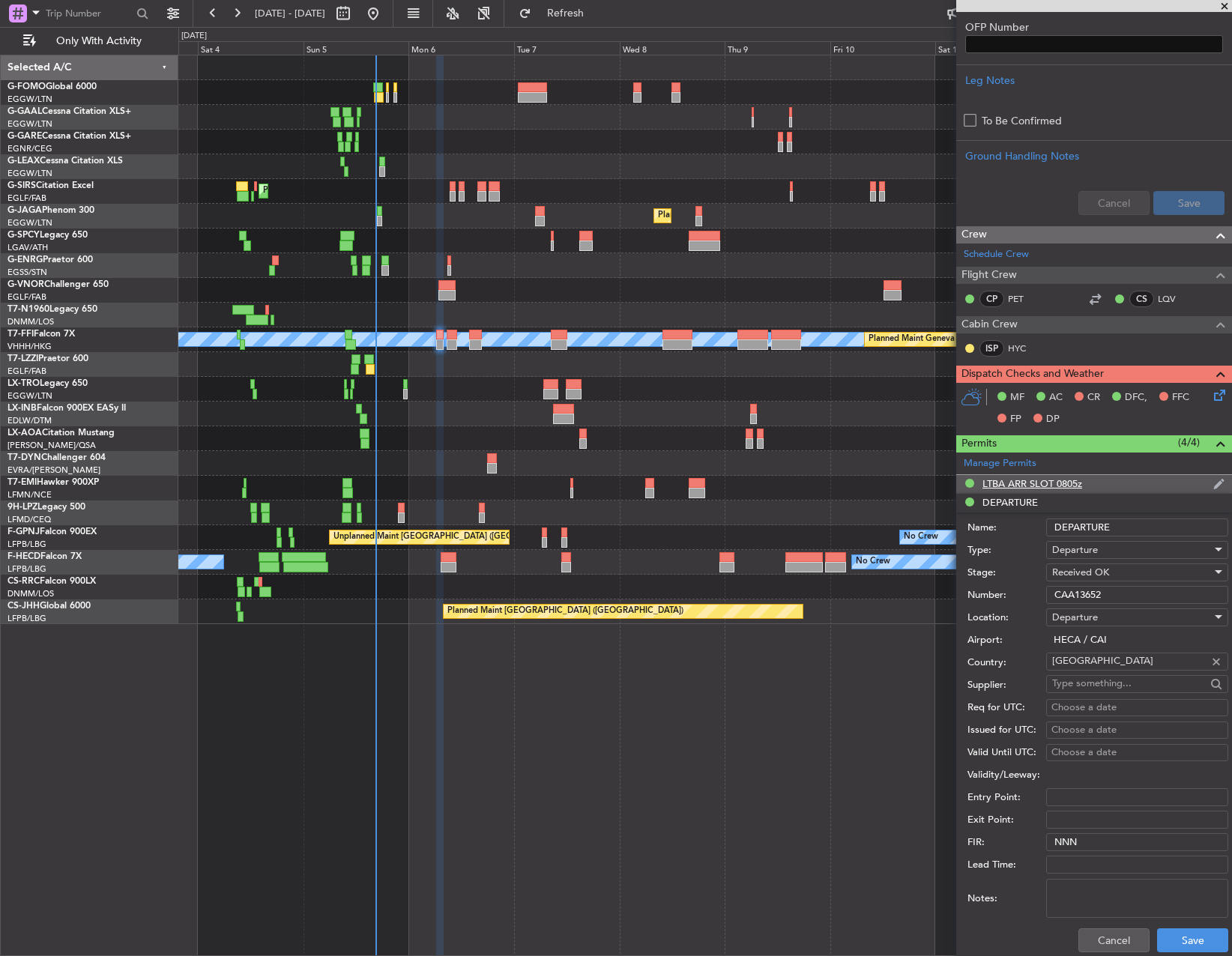
click at [1023, 488] on div "LTBA ARR SLOT 0805z" at bounding box center [1033, 483] width 99 height 12
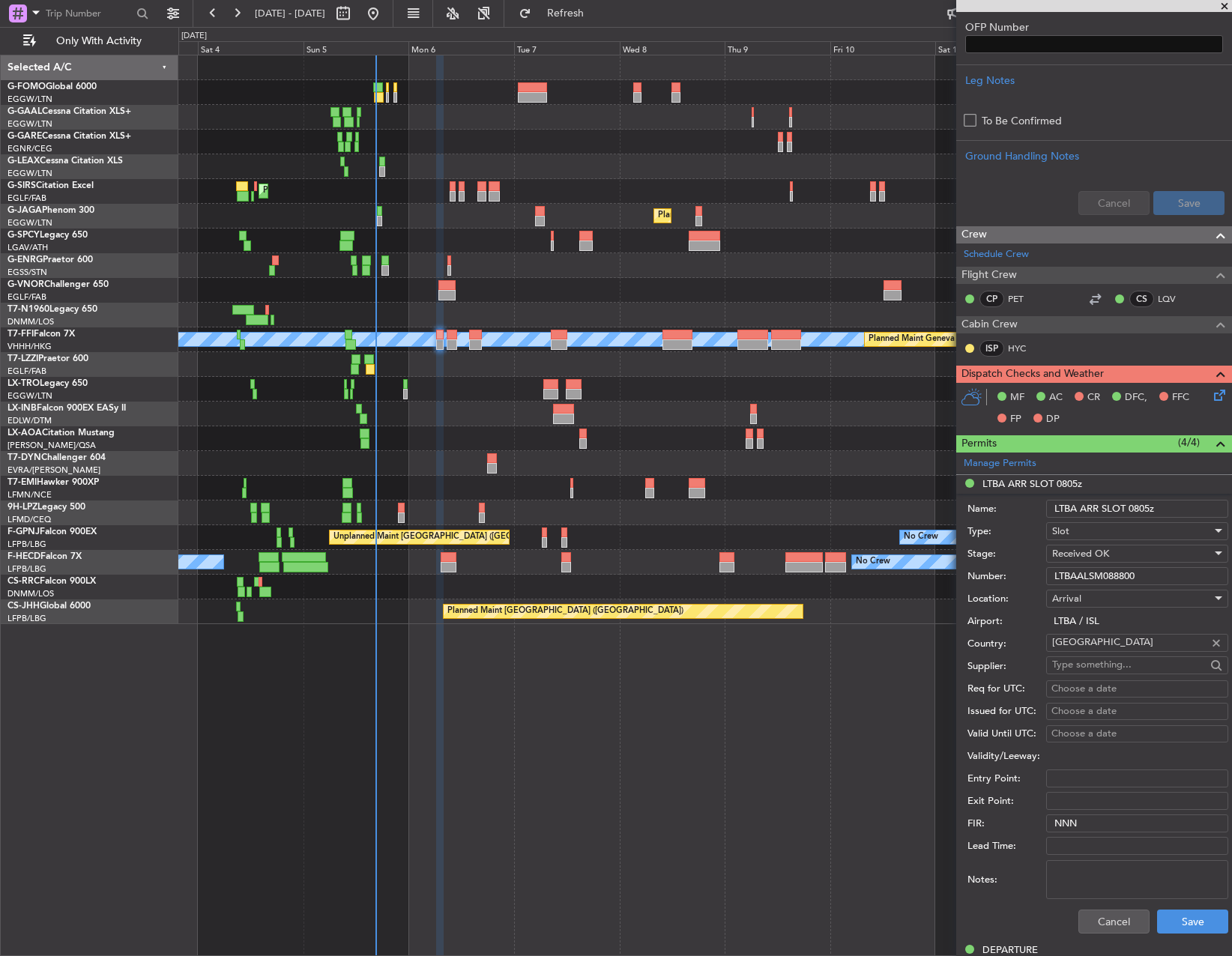
click at [1094, 566] on div "Number: LTBAALSM088800" at bounding box center [1097, 576] width 261 height 23
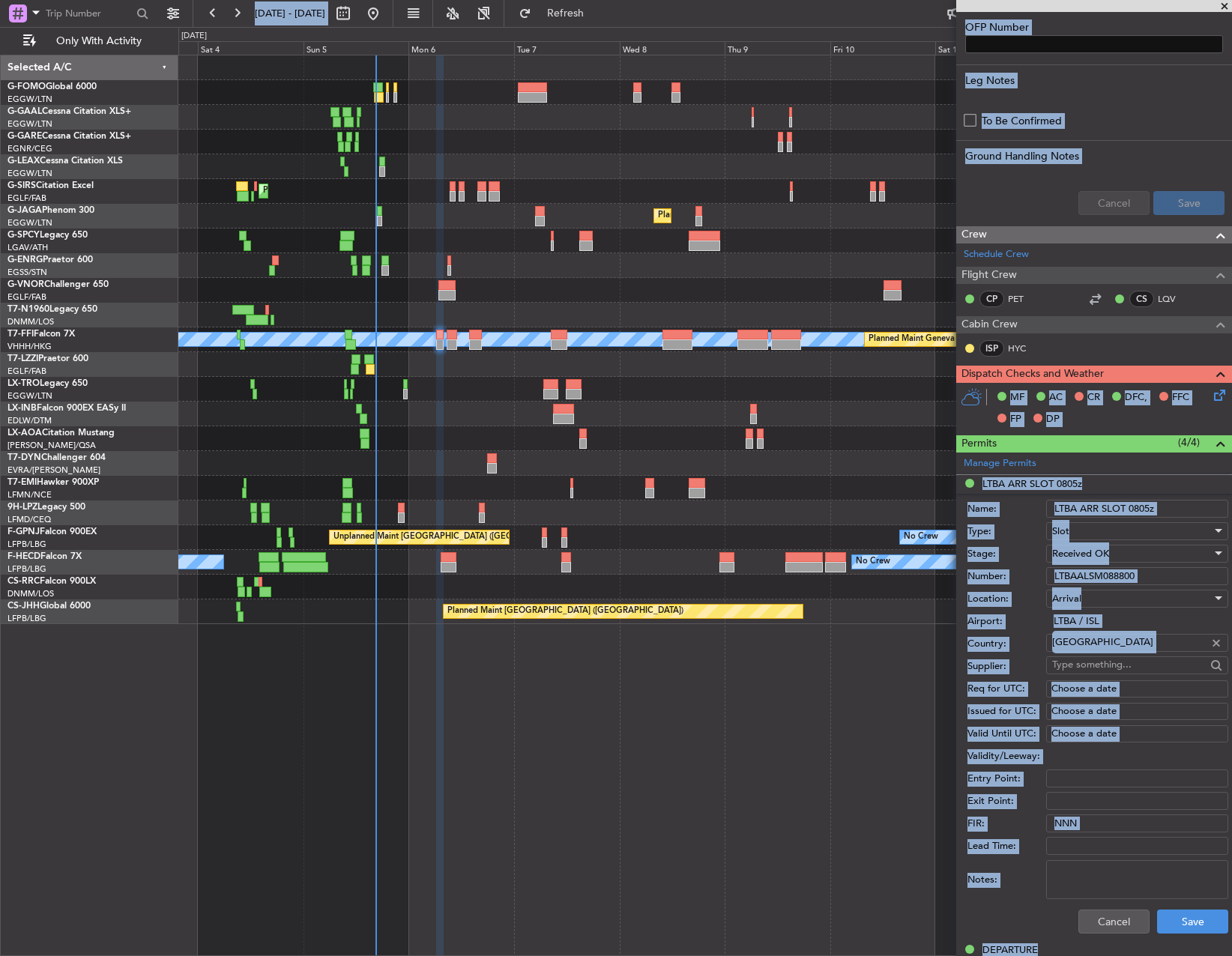
click at [1102, 580] on input "LTBAALSM088800" at bounding box center [1137, 576] width 182 height 18
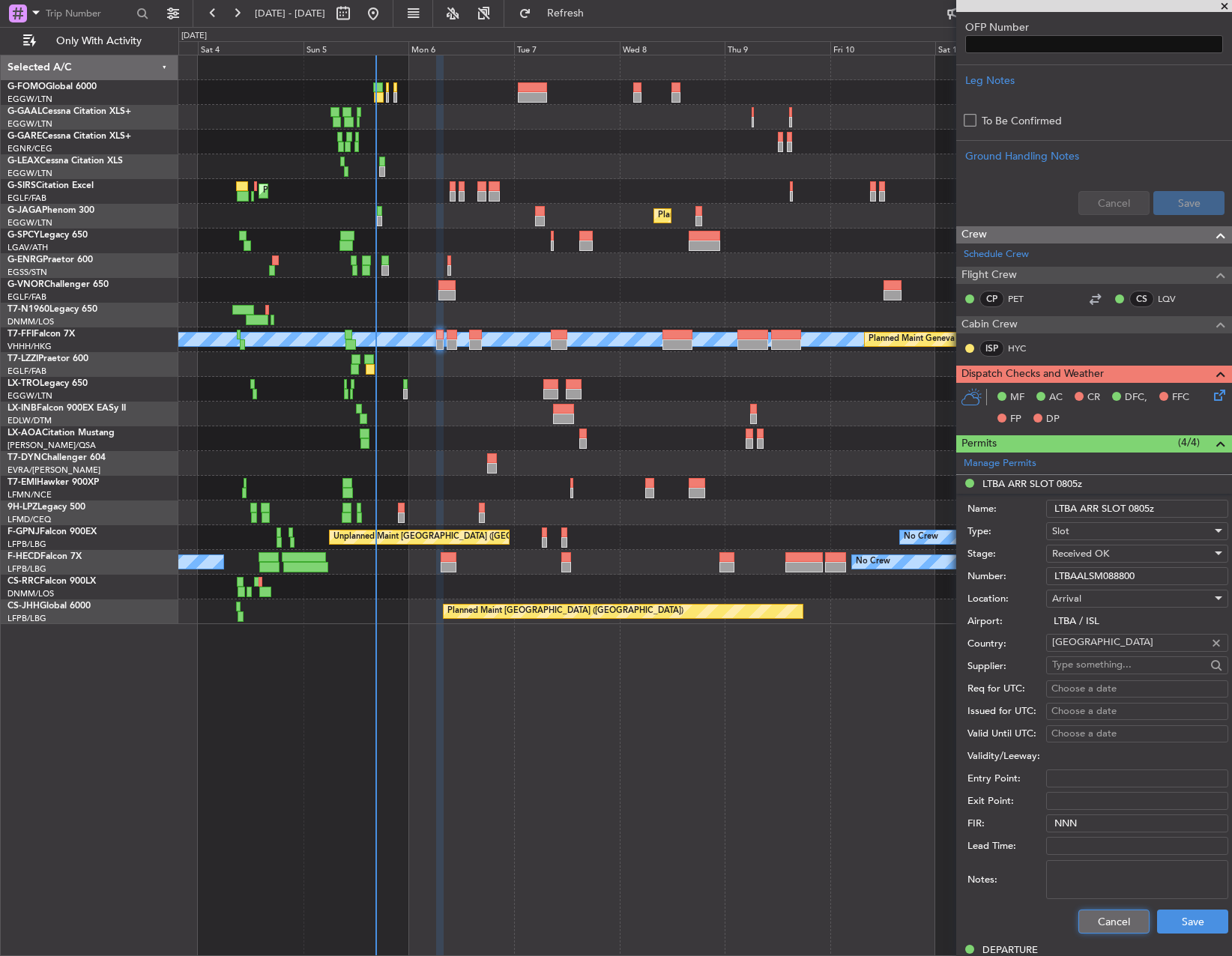
click at [1084, 915] on button "Cancel" at bounding box center [1114, 921] width 72 height 24
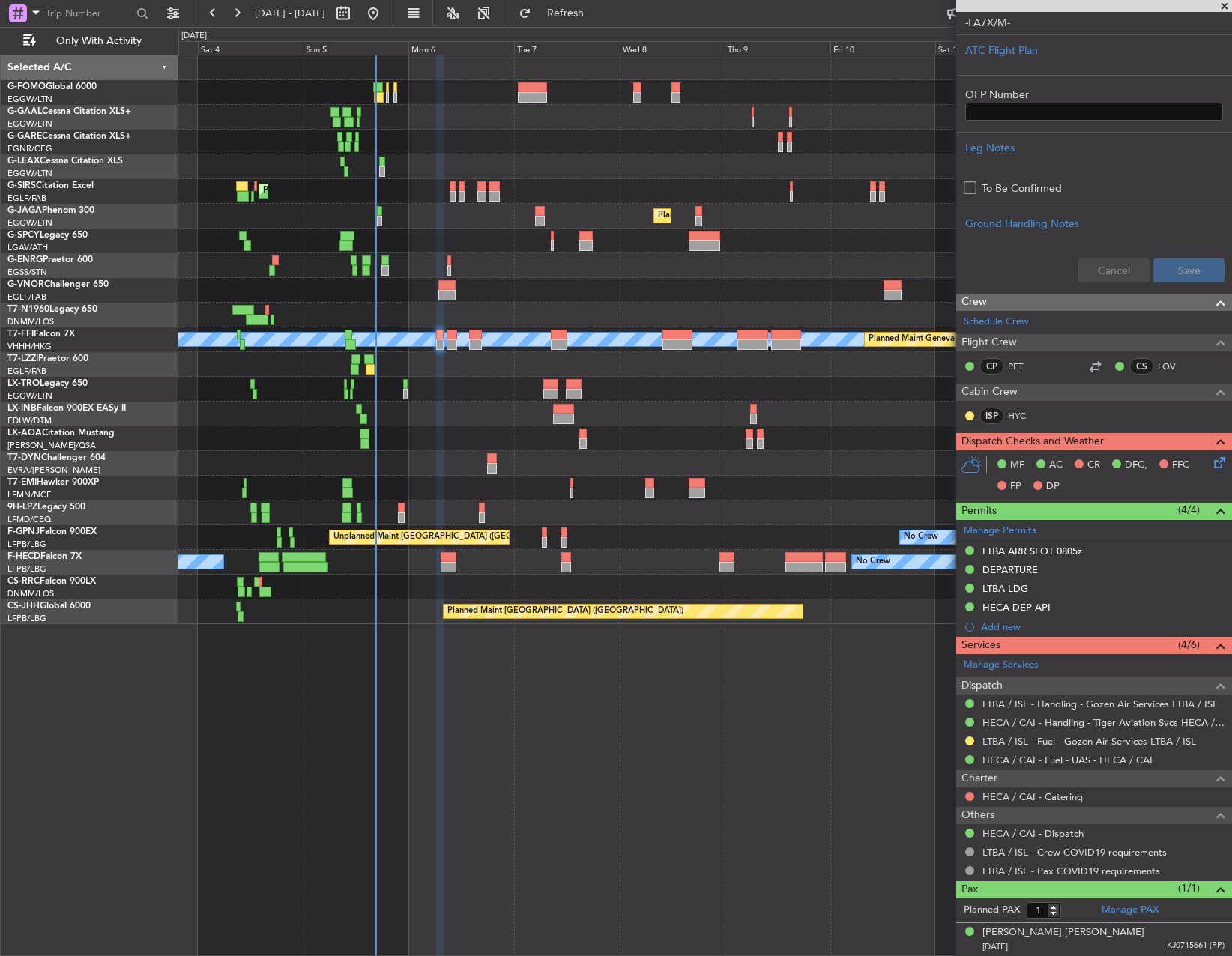
scroll to position [0, 0]
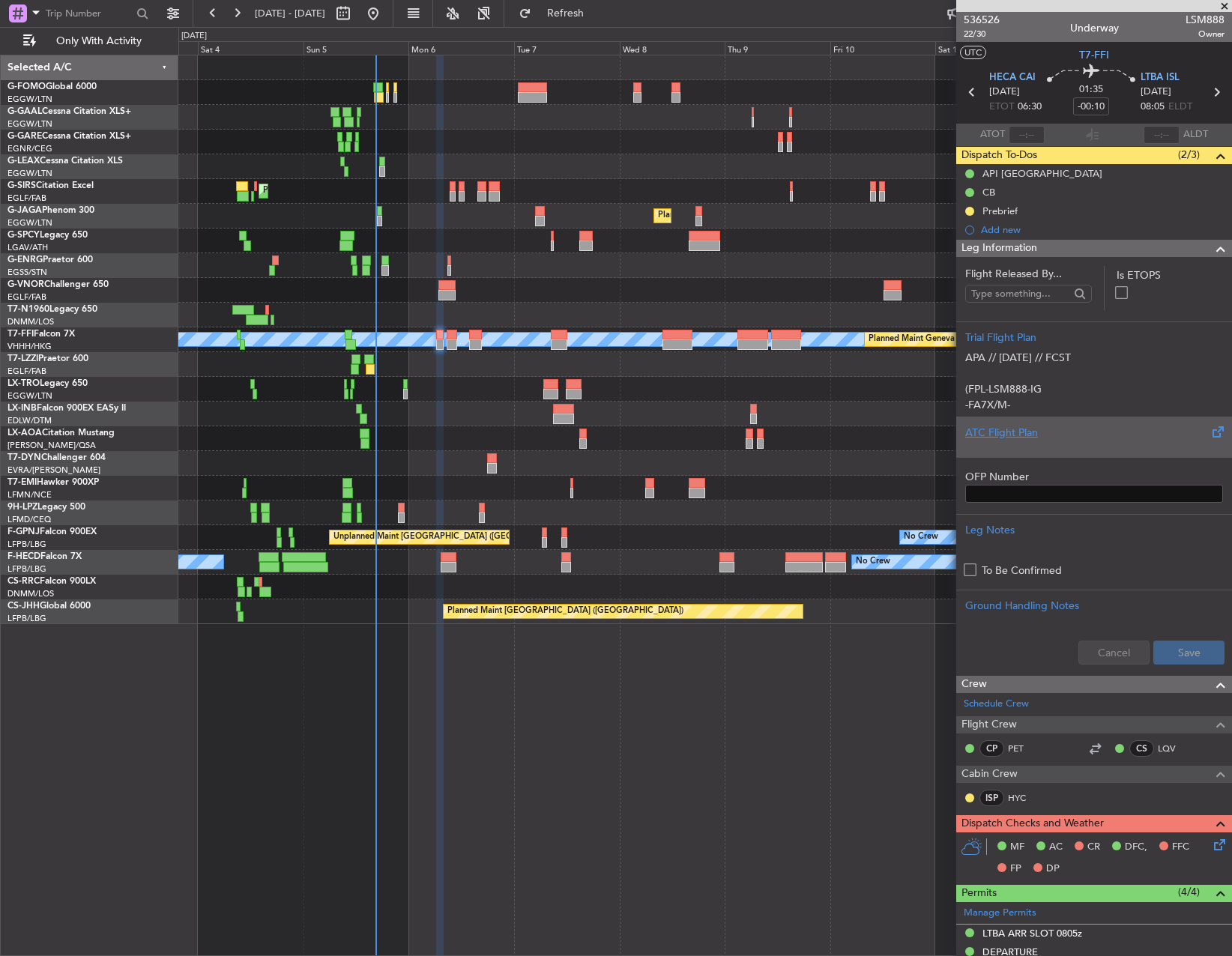
click at [1054, 432] on div "ATC Flight Plan" at bounding box center [1095, 432] width 258 height 15
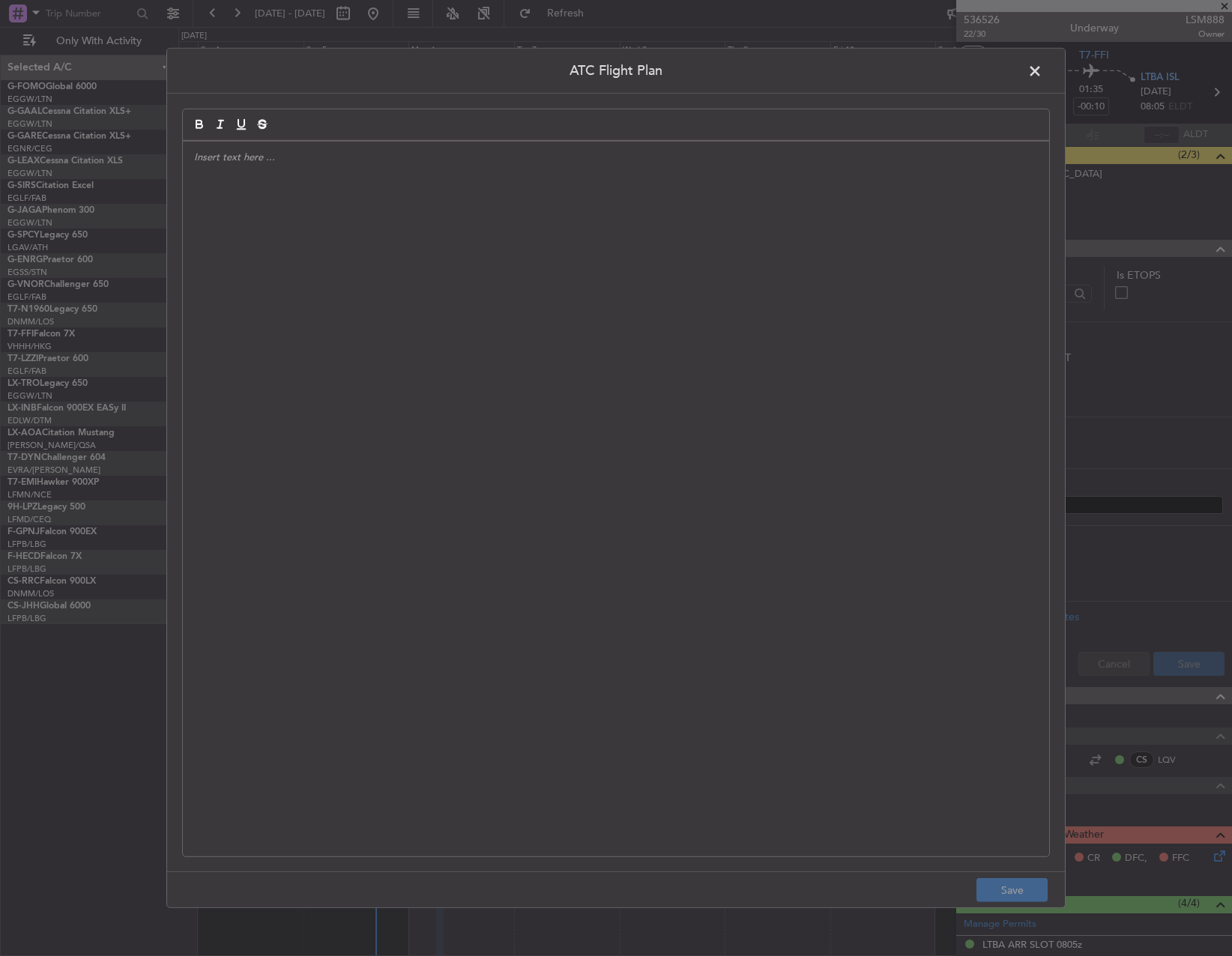
click at [641, 450] on div at bounding box center [616, 498] width 867 height 715
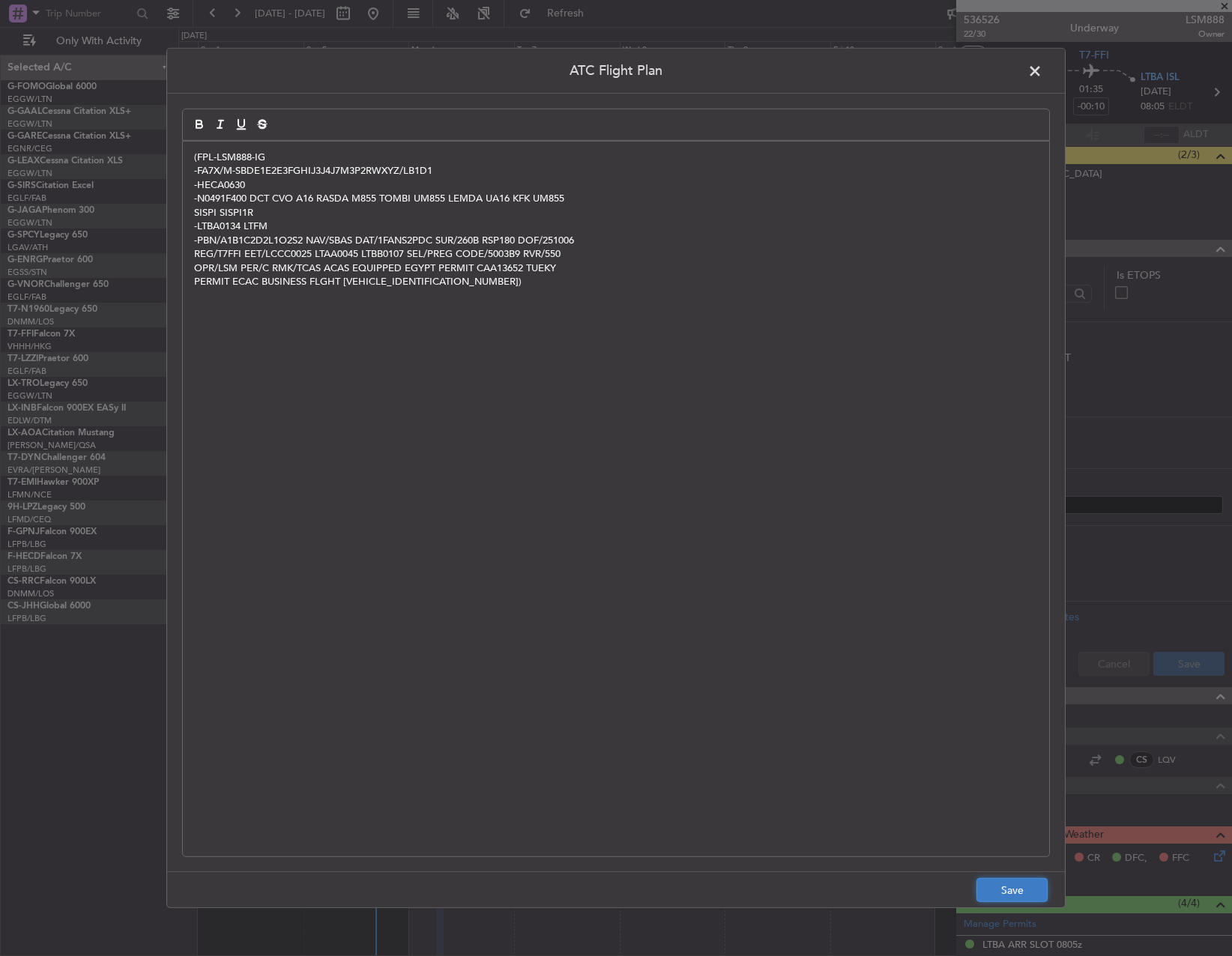
click at [992, 898] on button "Save" at bounding box center [1012, 890] width 72 height 24
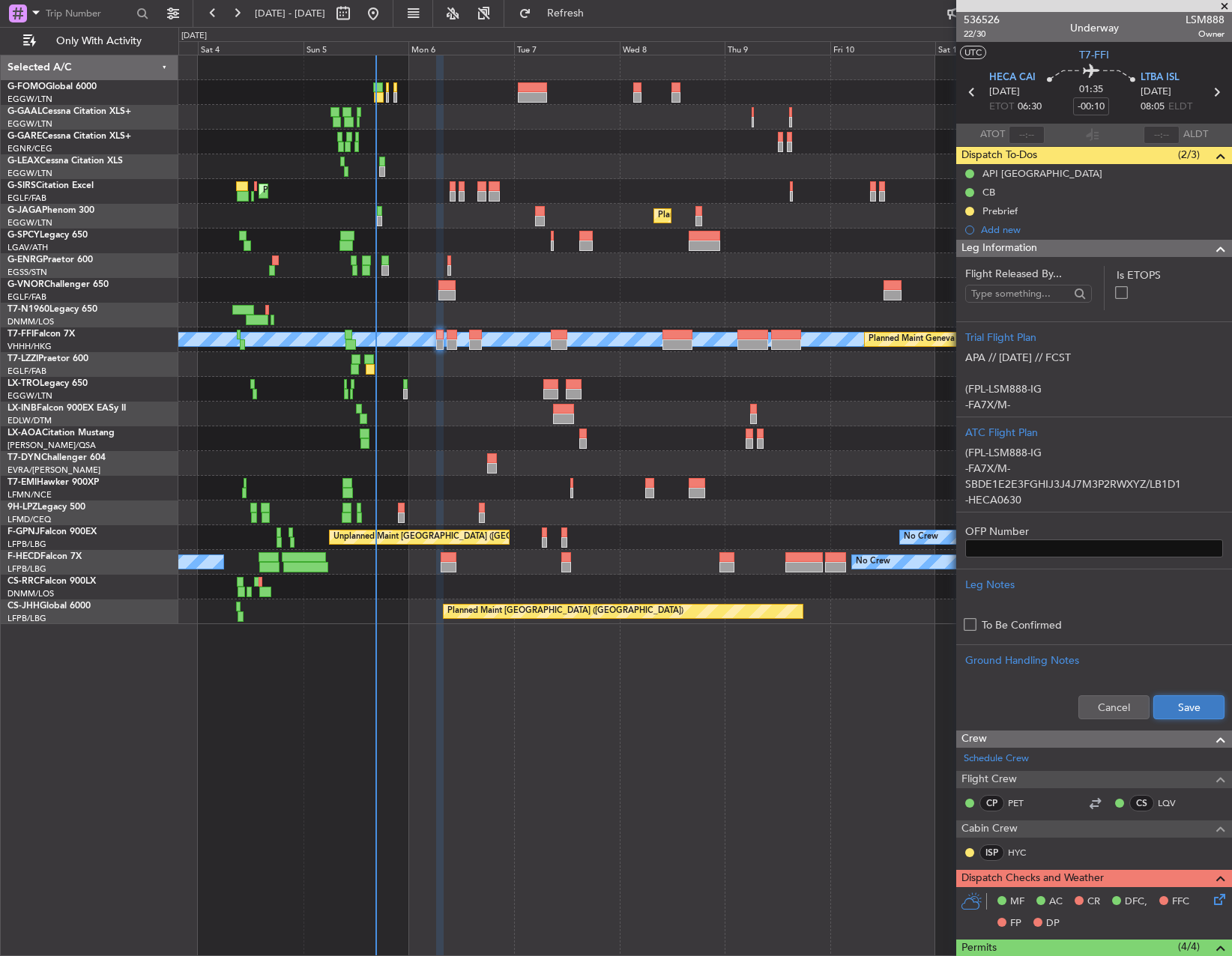
click at [1200, 703] on button "Save" at bounding box center [1189, 707] width 72 height 24
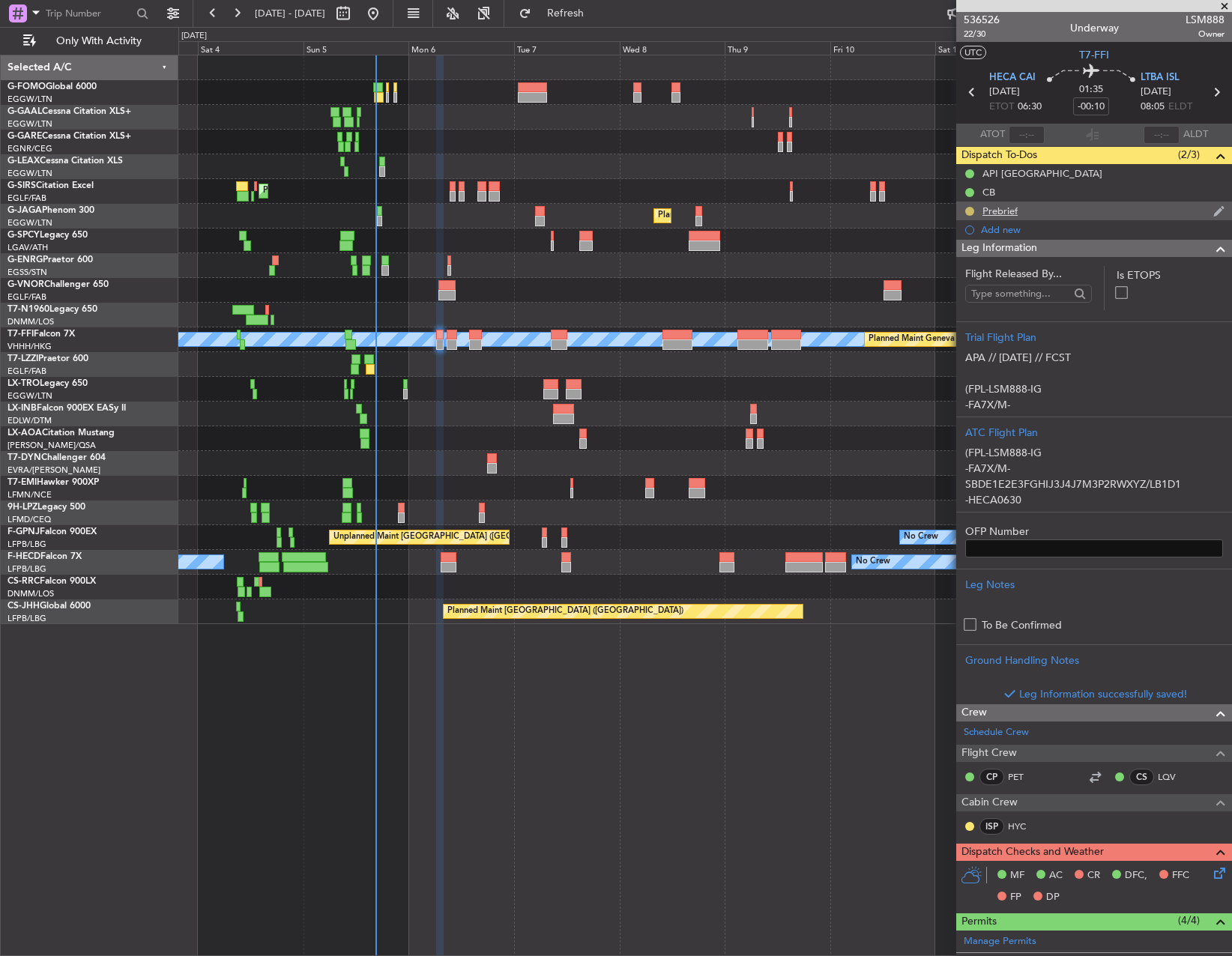
click at [970, 207] on button at bounding box center [970, 211] width 9 height 9
click at [971, 303] on span "Cancelled" at bounding box center [972, 300] width 43 height 15
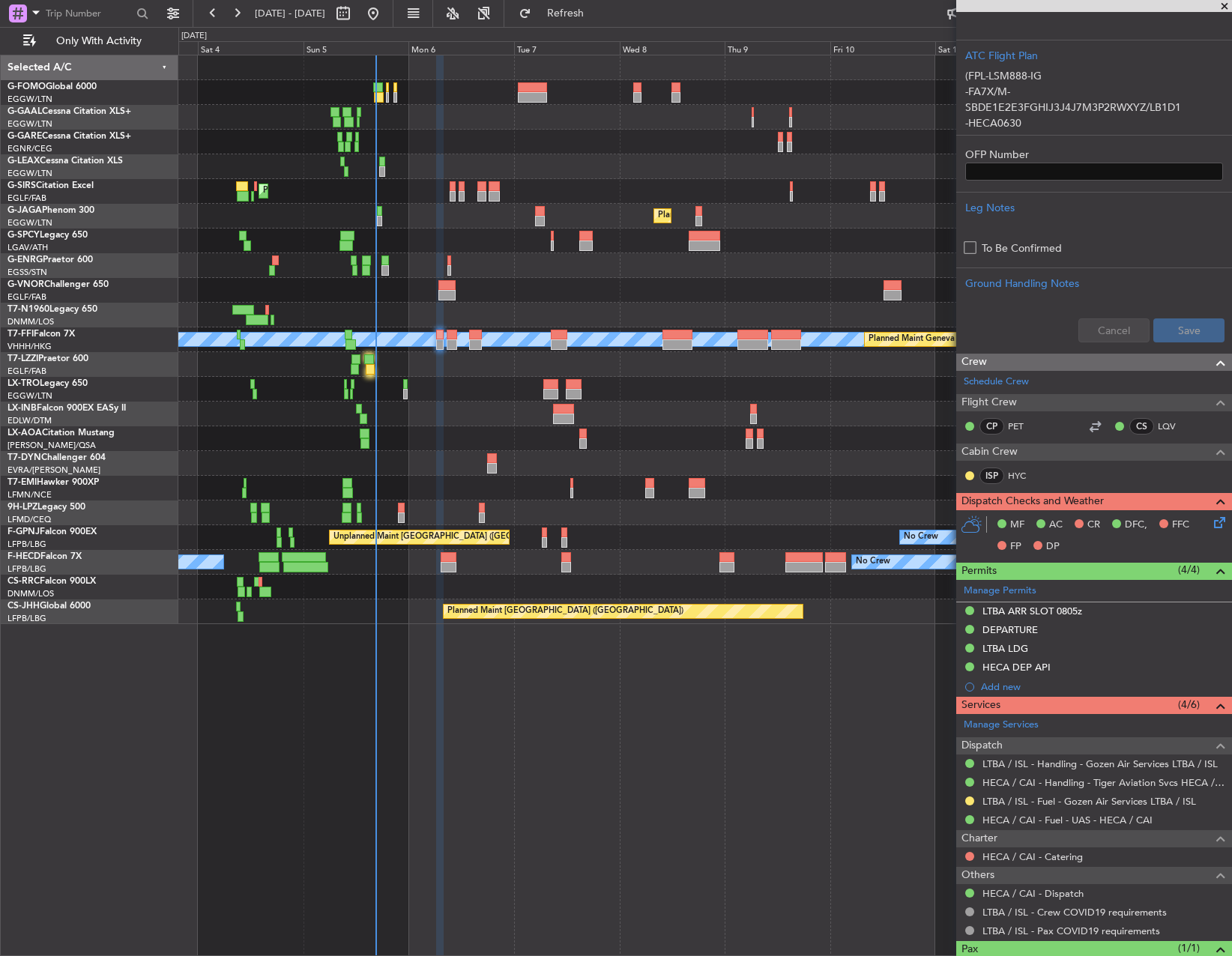
scroll to position [437, 0]
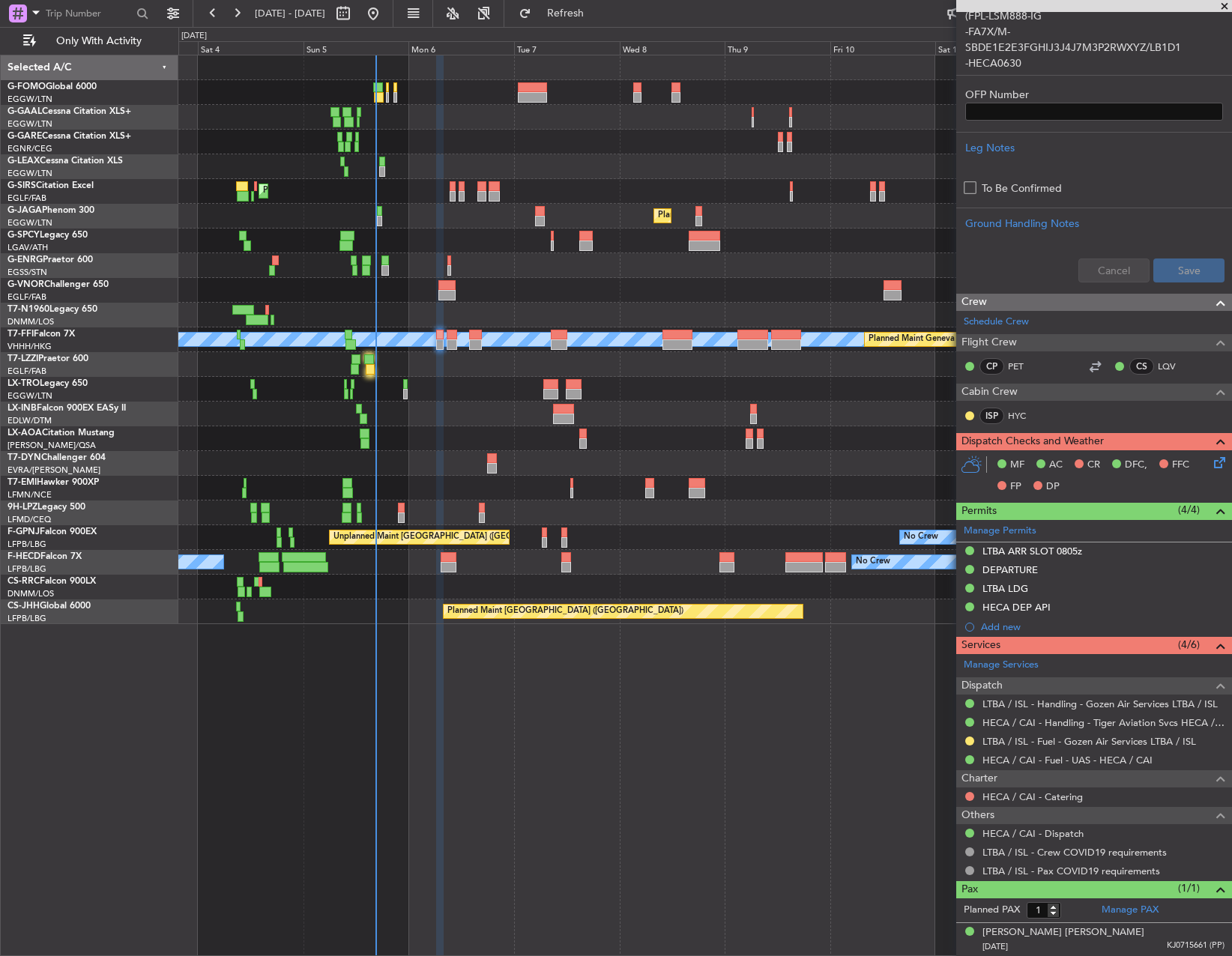
click at [1211, 464] on icon at bounding box center [1217, 460] width 12 height 12
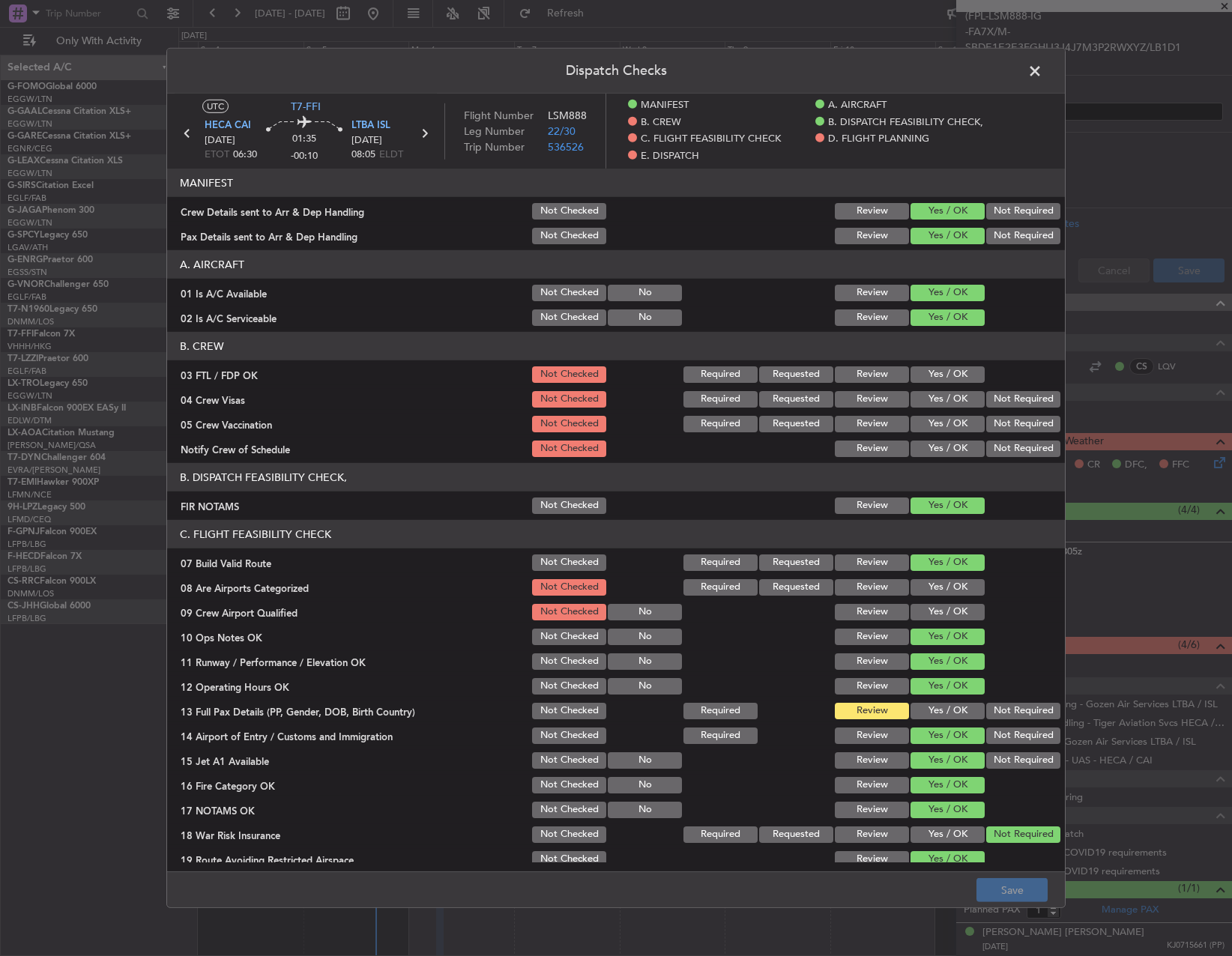
click at [944, 712] on button "Yes / OK" at bounding box center [948, 711] width 74 height 16
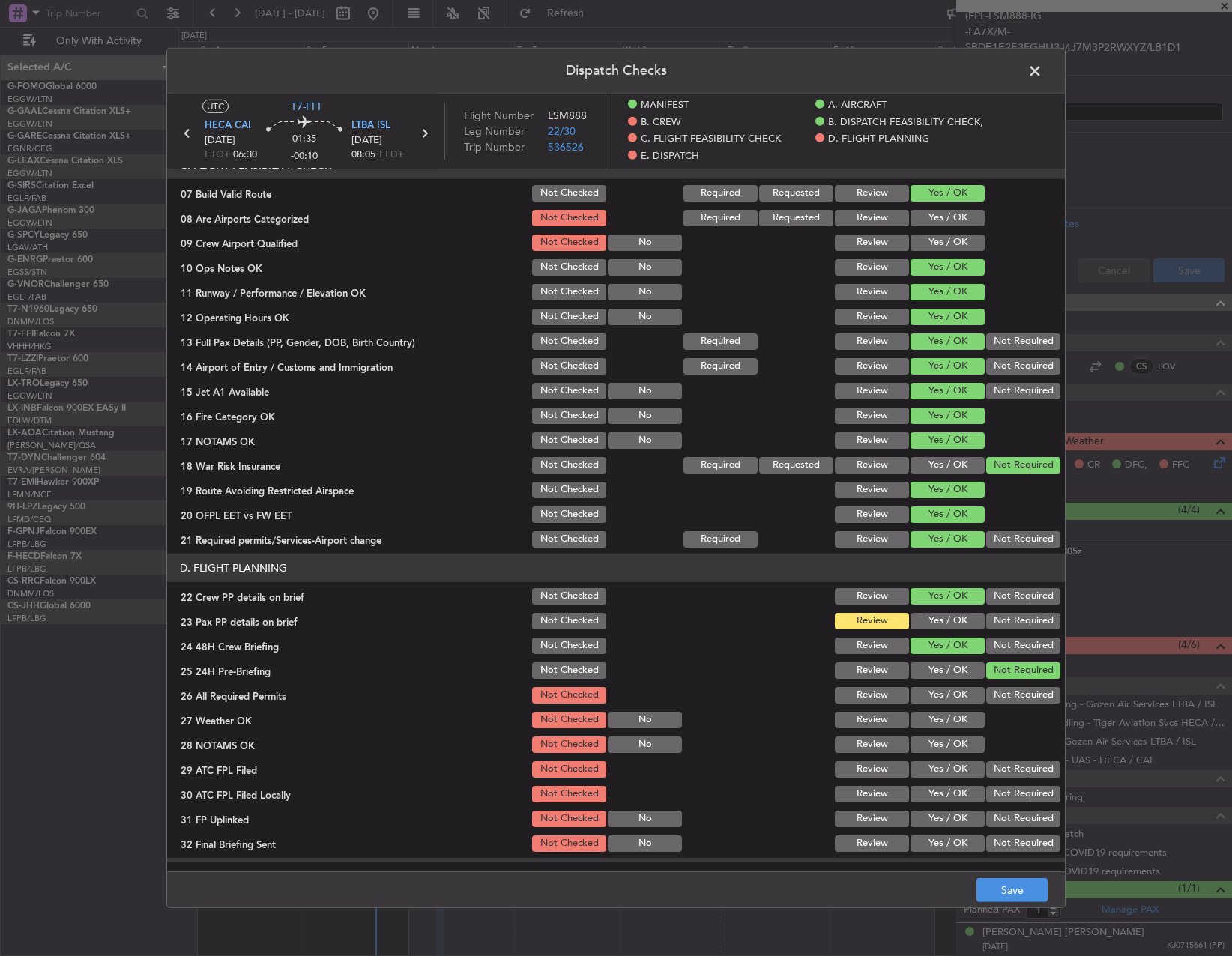
scroll to position [375, 0]
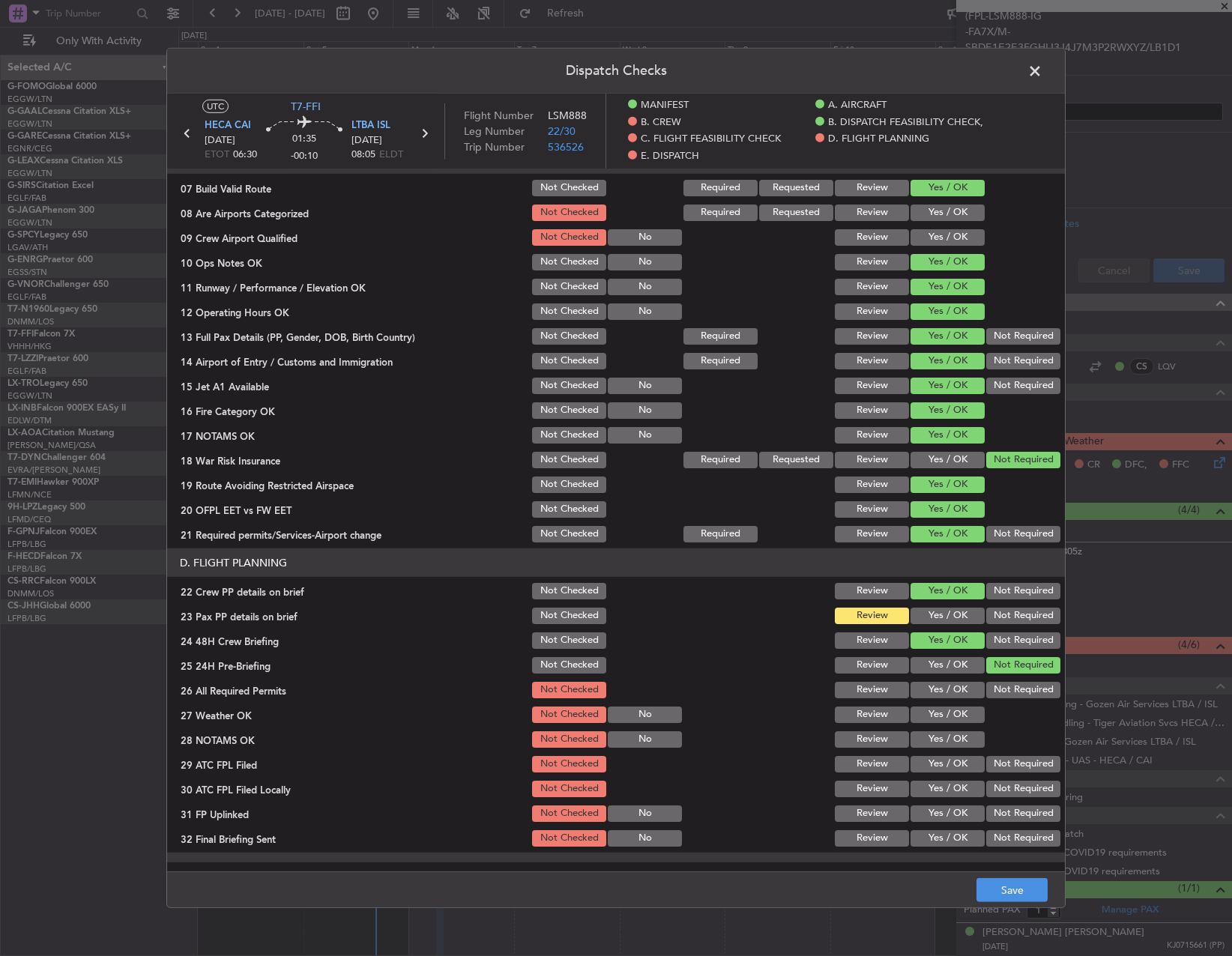
click at [948, 616] on button "Yes / OK" at bounding box center [948, 615] width 74 height 16
click at [951, 675] on div "Yes / OK" at bounding box center [946, 665] width 75 height 21
click at [945, 689] on button "Yes / OK" at bounding box center [948, 690] width 74 height 16
click at [945, 720] on button "Yes / OK" at bounding box center [948, 715] width 74 height 16
click at [945, 743] on button "Yes / OK" at bounding box center [948, 739] width 74 height 16
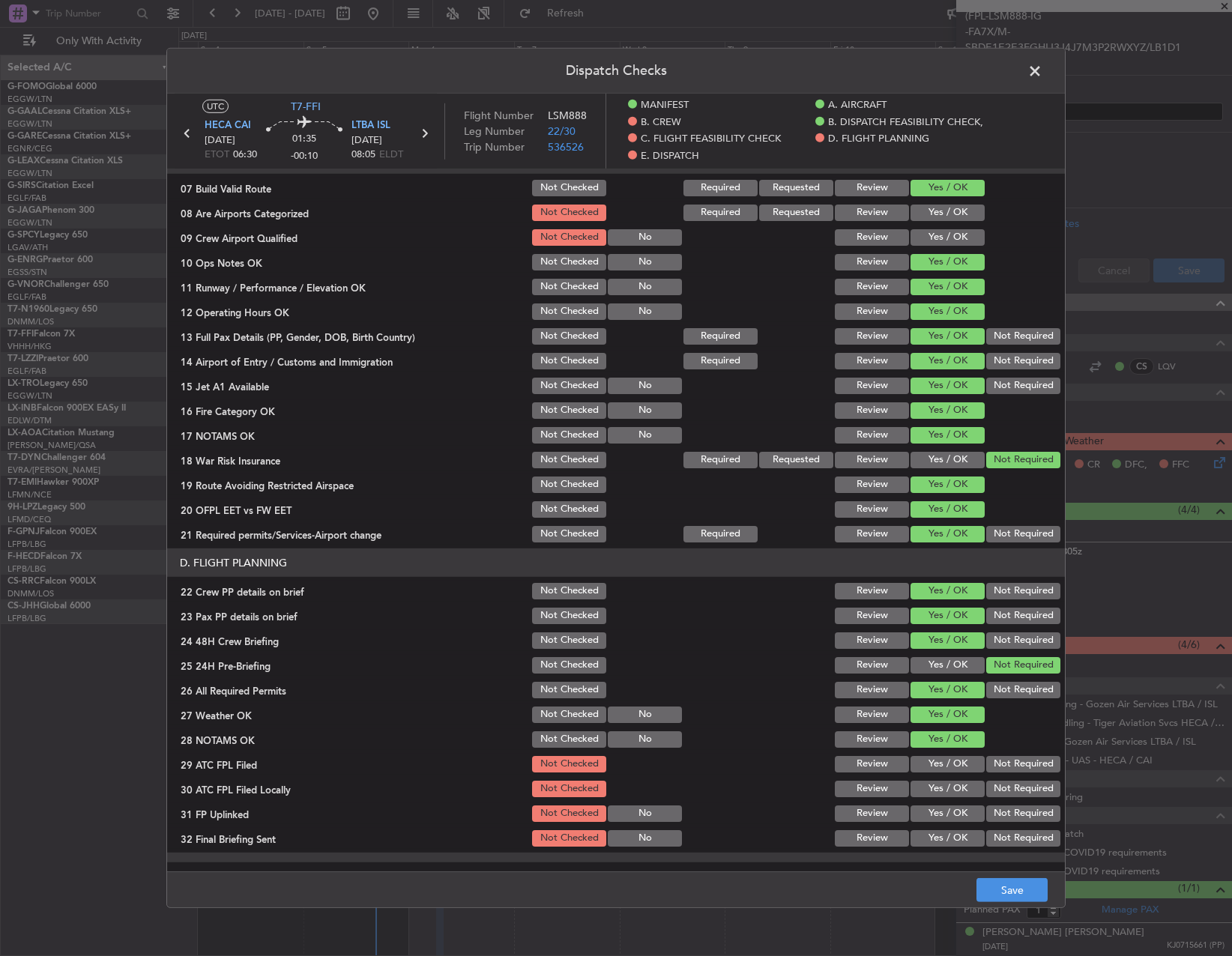
click at [945, 765] on button "Yes / OK" at bounding box center [948, 763] width 74 height 16
drag, startPoint x: 1001, startPoint y: 792, endPoint x: 969, endPoint y: 797, distance: 32.4
click at [996, 792] on button "Not Required" at bounding box center [1024, 788] width 74 height 16
click at [951, 806] on button "Yes / OK" at bounding box center [948, 813] width 74 height 16
click at [990, 841] on button "Not Required" at bounding box center [1024, 838] width 74 height 16
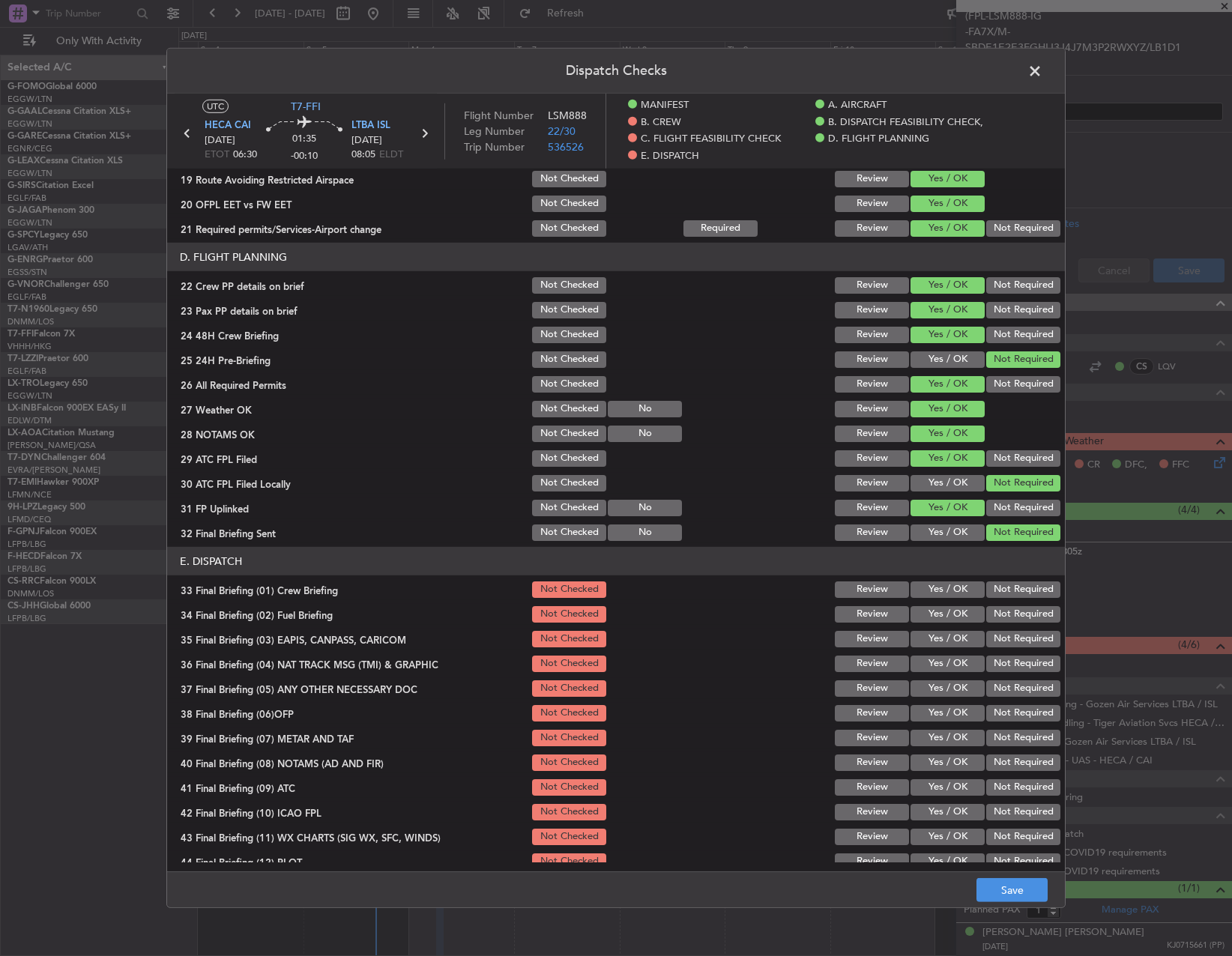
scroll to position [694, 0]
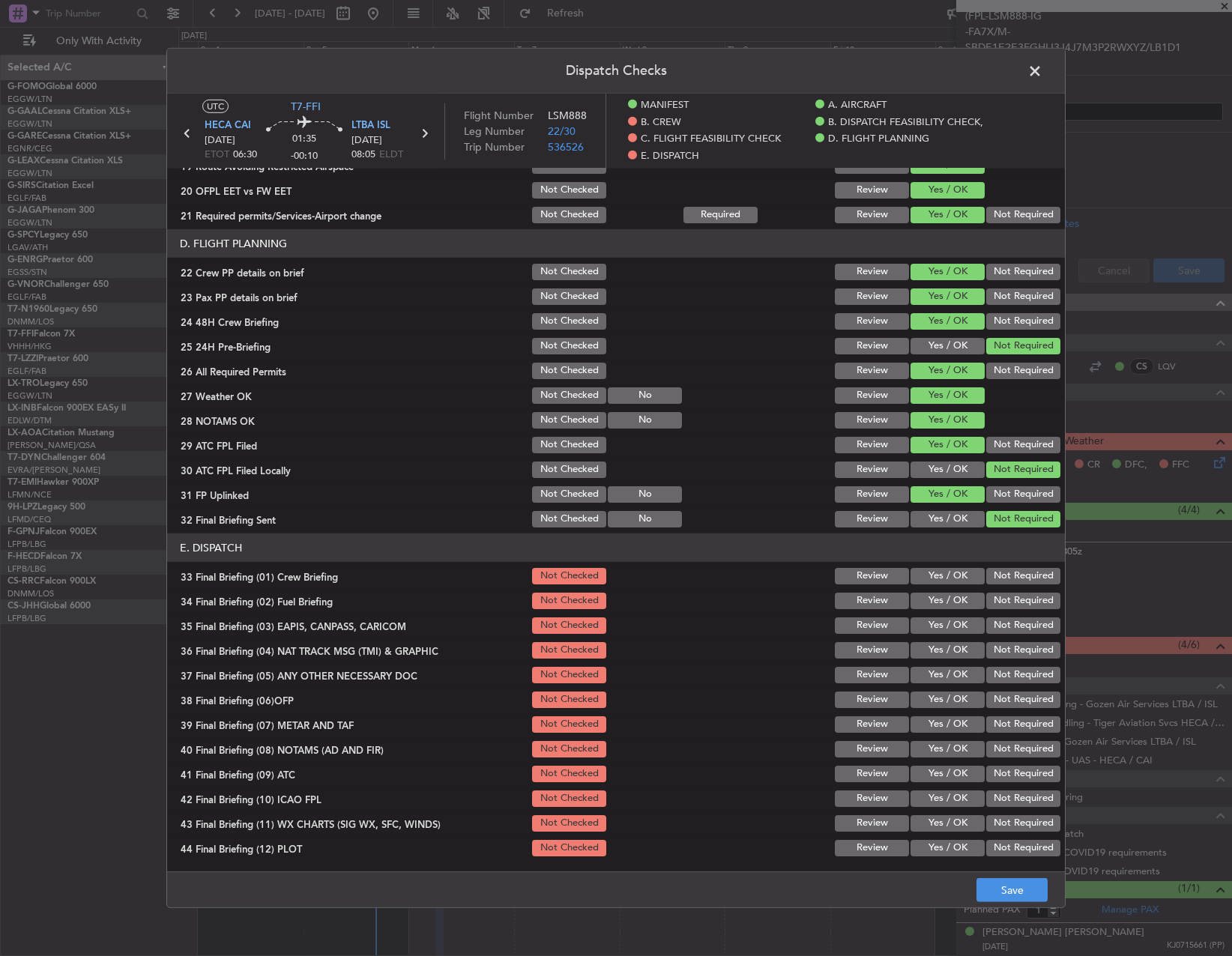
click at [917, 579] on button "Yes / OK" at bounding box center [948, 575] width 74 height 16
drag, startPoint x: 921, startPoint y: 599, endPoint x: 961, endPoint y: 615, distance: 43.1
click at [924, 600] on button "Yes / OK" at bounding box center [948, 600] width 74 height 16
click at [1023, 638] on section "E. DISPATCH 33 Final Briefing (01) Crew Briefing Not Checked Review Yes / OK No…" at bounding box center [616, 696] width 898 height 325
click at [1019, 626] on button "Not Required" at bounding box center [1024, 625] width 74 height 16
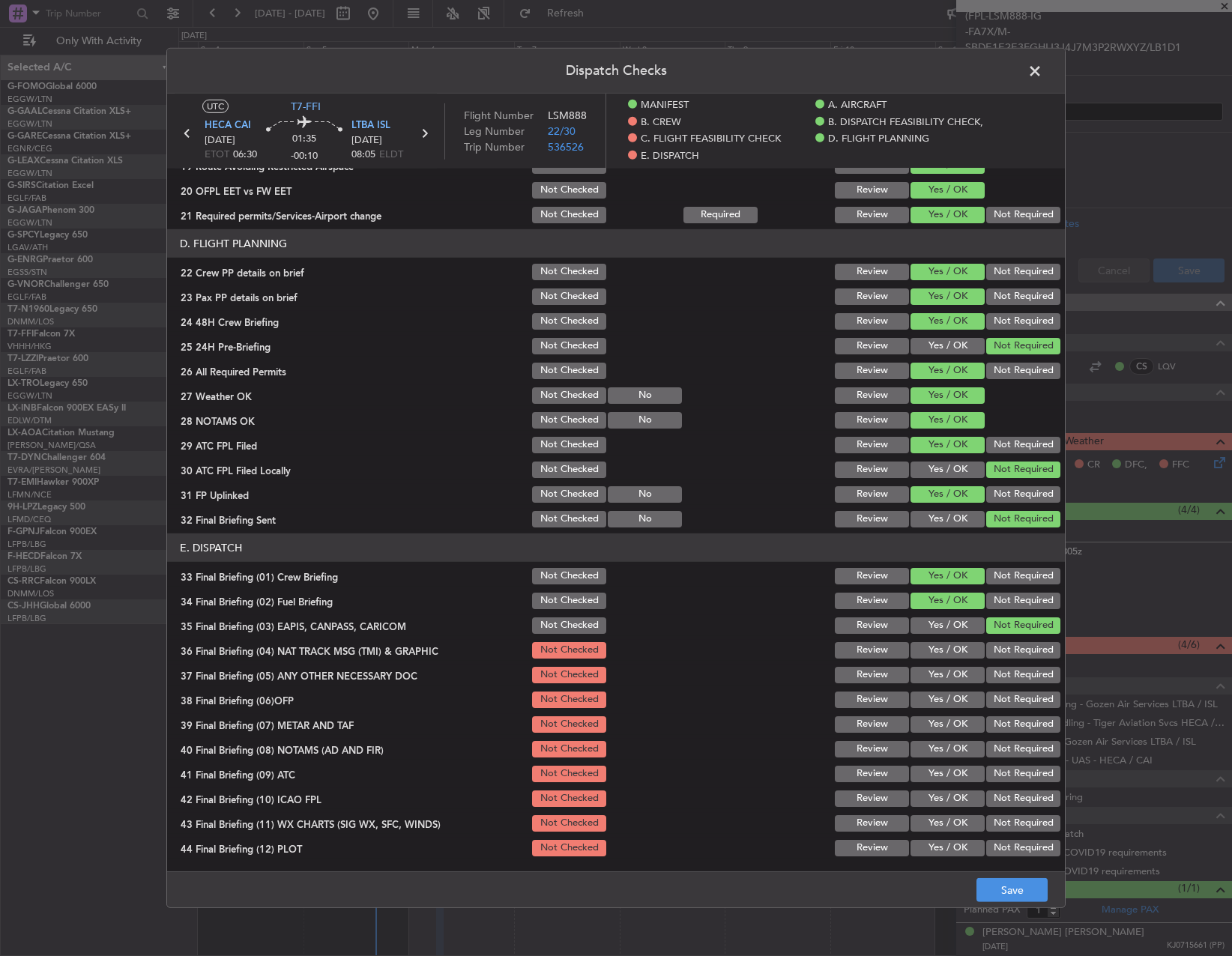
click at [1018, 655] on button "Not Required" at bounding box center [1024, 650] width 74 height 16
click at [1014, 682] on button "Not Required" at bounding box center [1024, 675] width 74 height 16
click at [932, 704] on button "Yes / OK" at bounding box center [948, 699] width 74 height 16
click at [931, 742] on button "Yes / OK" at bounding box center [948, 749] width 74 height 16
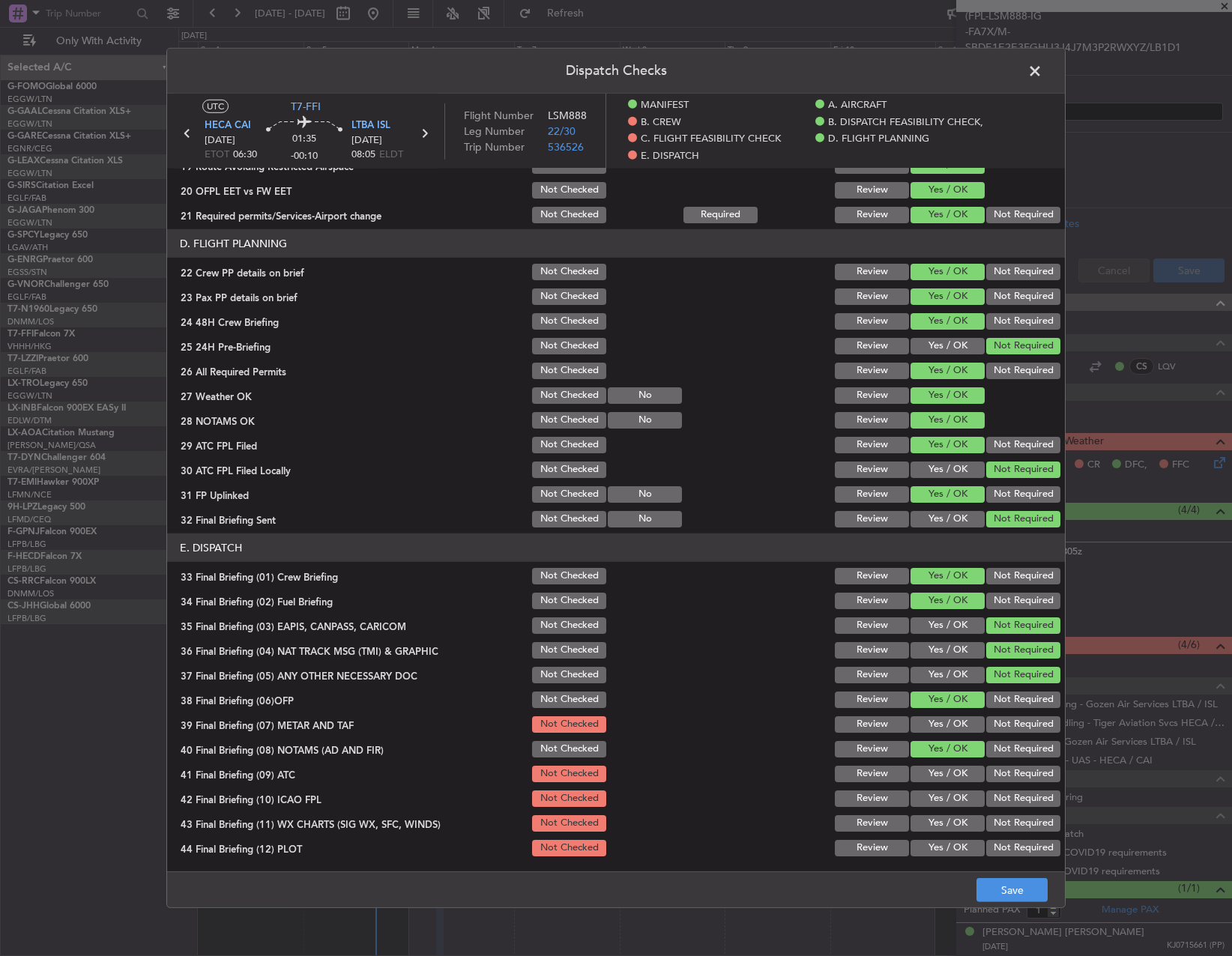
click at [931, 717] on div "Yes / OK" at bounding box center [946, 724] width 75 height 21
click at [929, 725] on button "Yes / OK" at bounding box center [948, 724] width 74 height 16
click at [941, 781] on button "Yes / OK" at bounding box center [948, 774] width 74 height 16
click at [940, 806] on button "Yes / OK" at bounding box center [948, 799] width 74 height 16
click at [938, 828] on button "Yes / OK" at bounding box center [948, 823] width 74 height 16
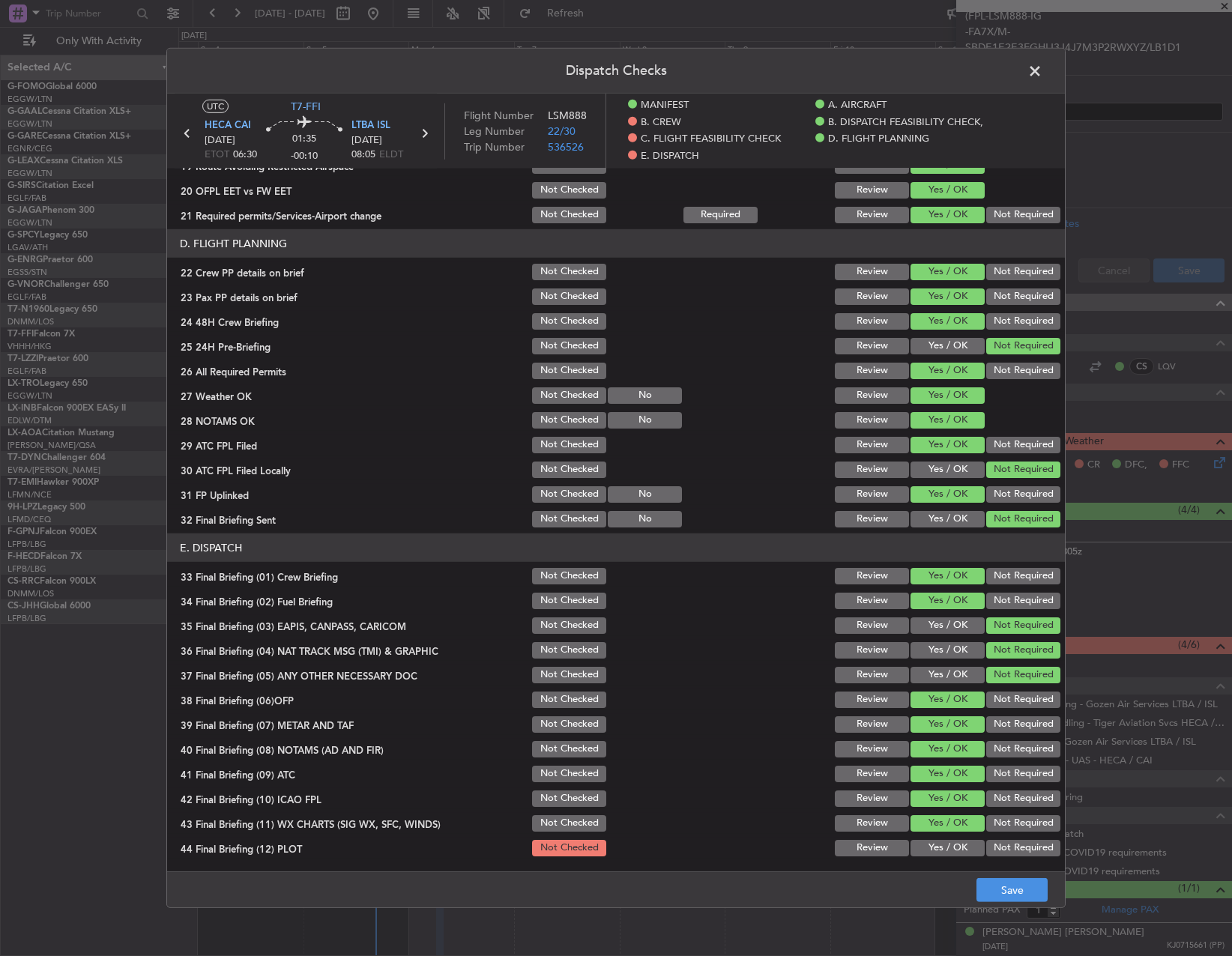
click at [938, 850] on button "Yes / OK" at bounding box center [948, 847] width 74 height 16
click at [1006, 888] on button "Save" at bounding box center [1012, 890] width 72 height 24
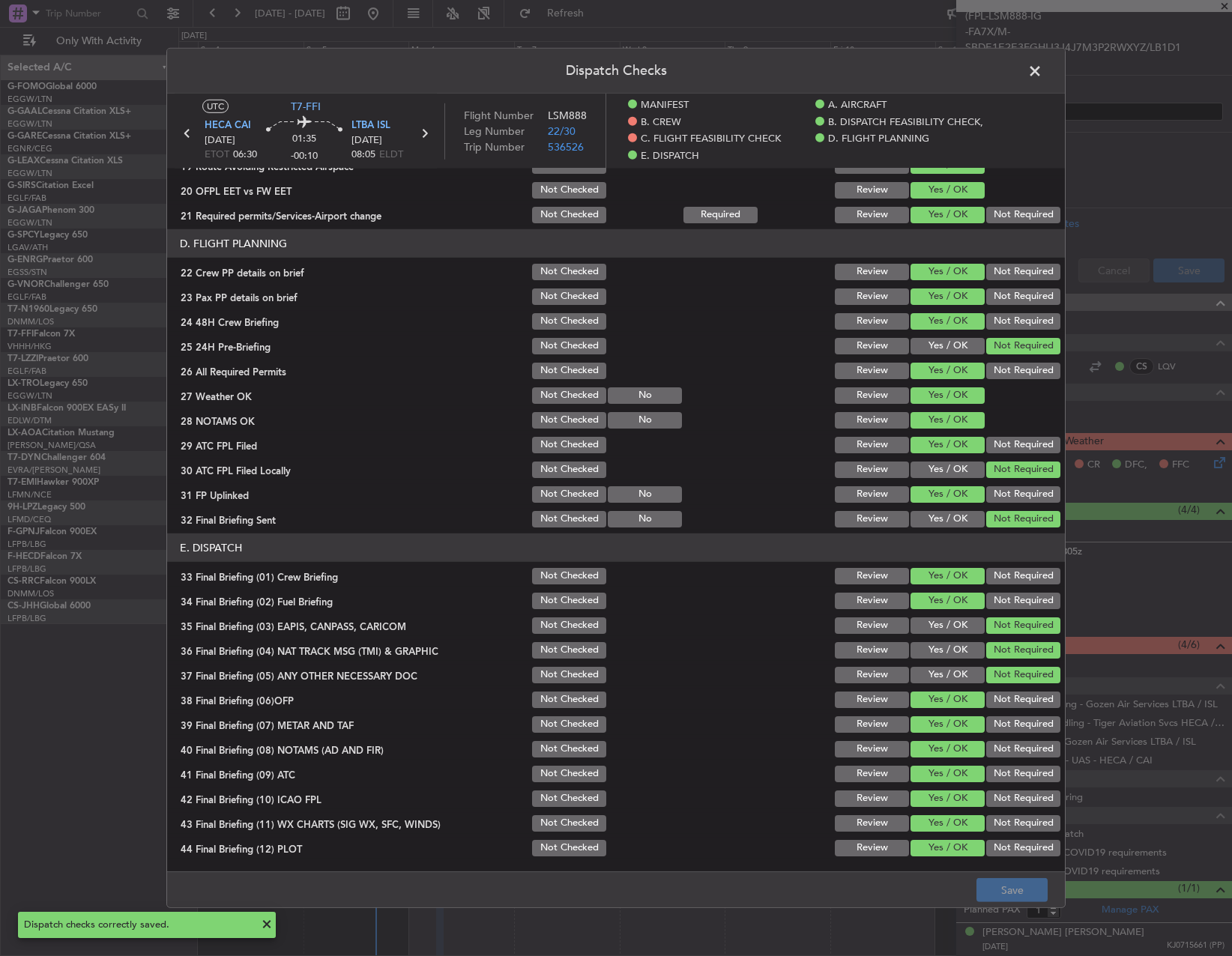
click at [1043, 68] on span at bounding box center [1043, 74] width 0 height 30
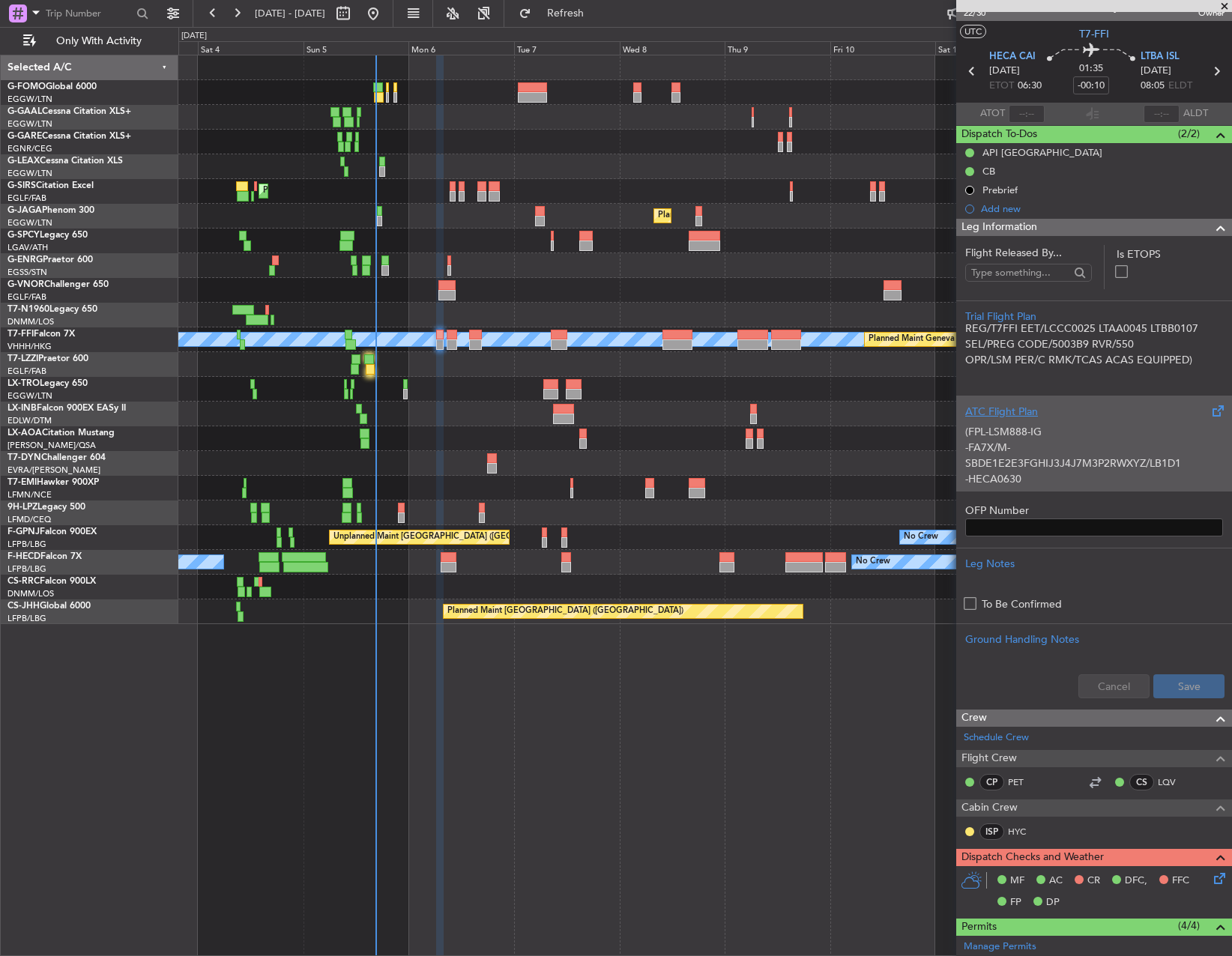
scroll to position [0, 0]
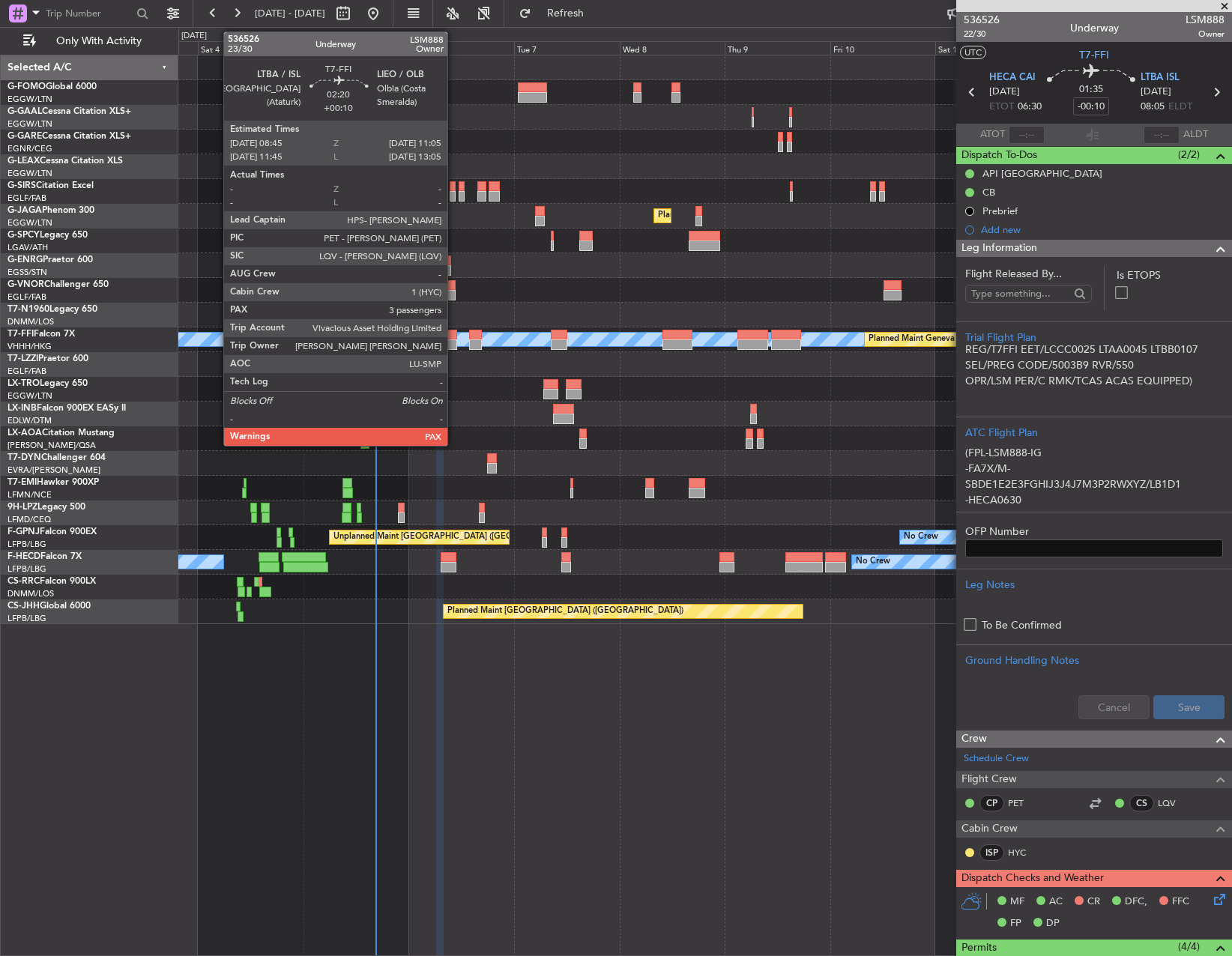
click at [454, 339] on div at bounding box center [451, 335] width 10 height 10
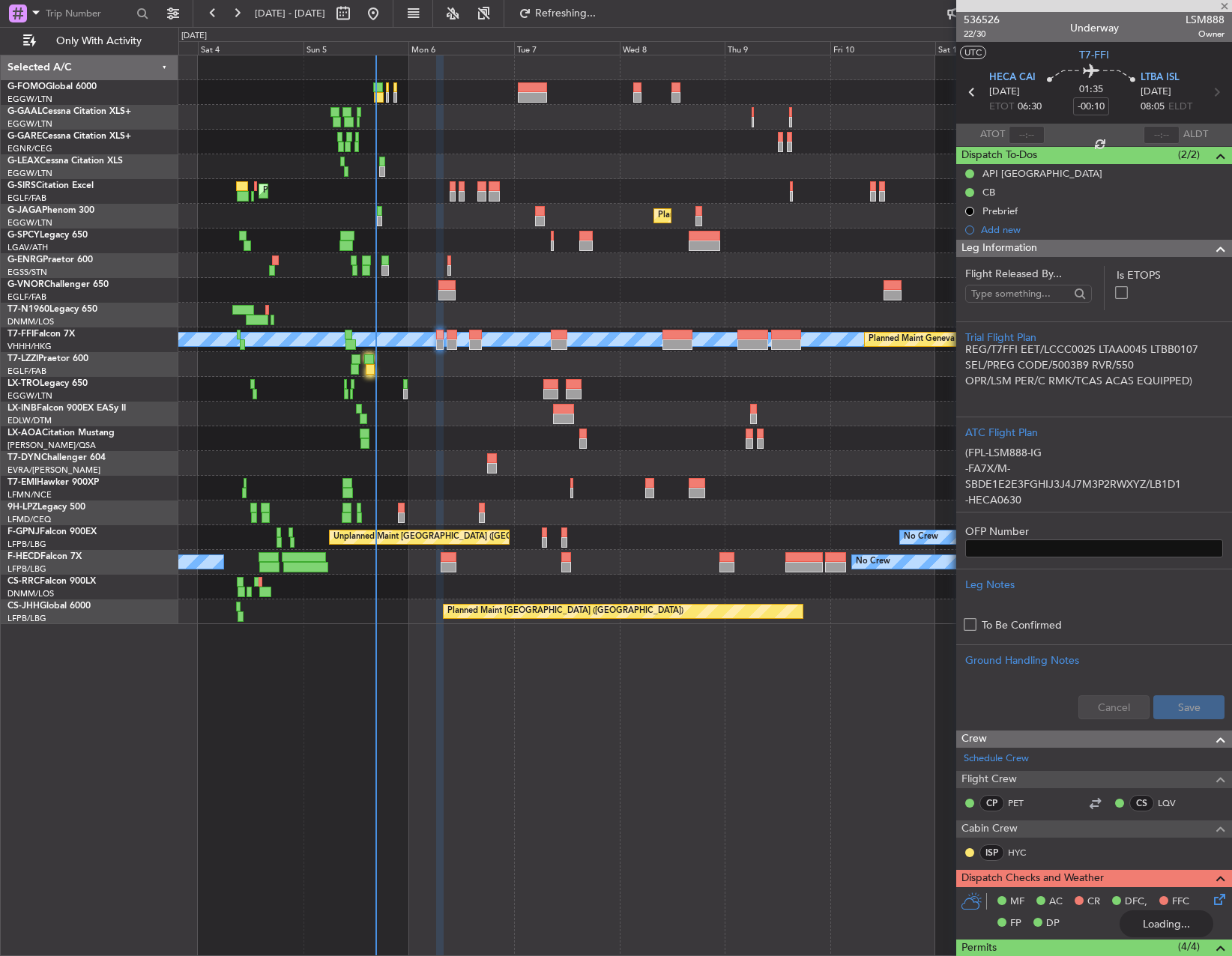
type input "+00:10"
type input "3"
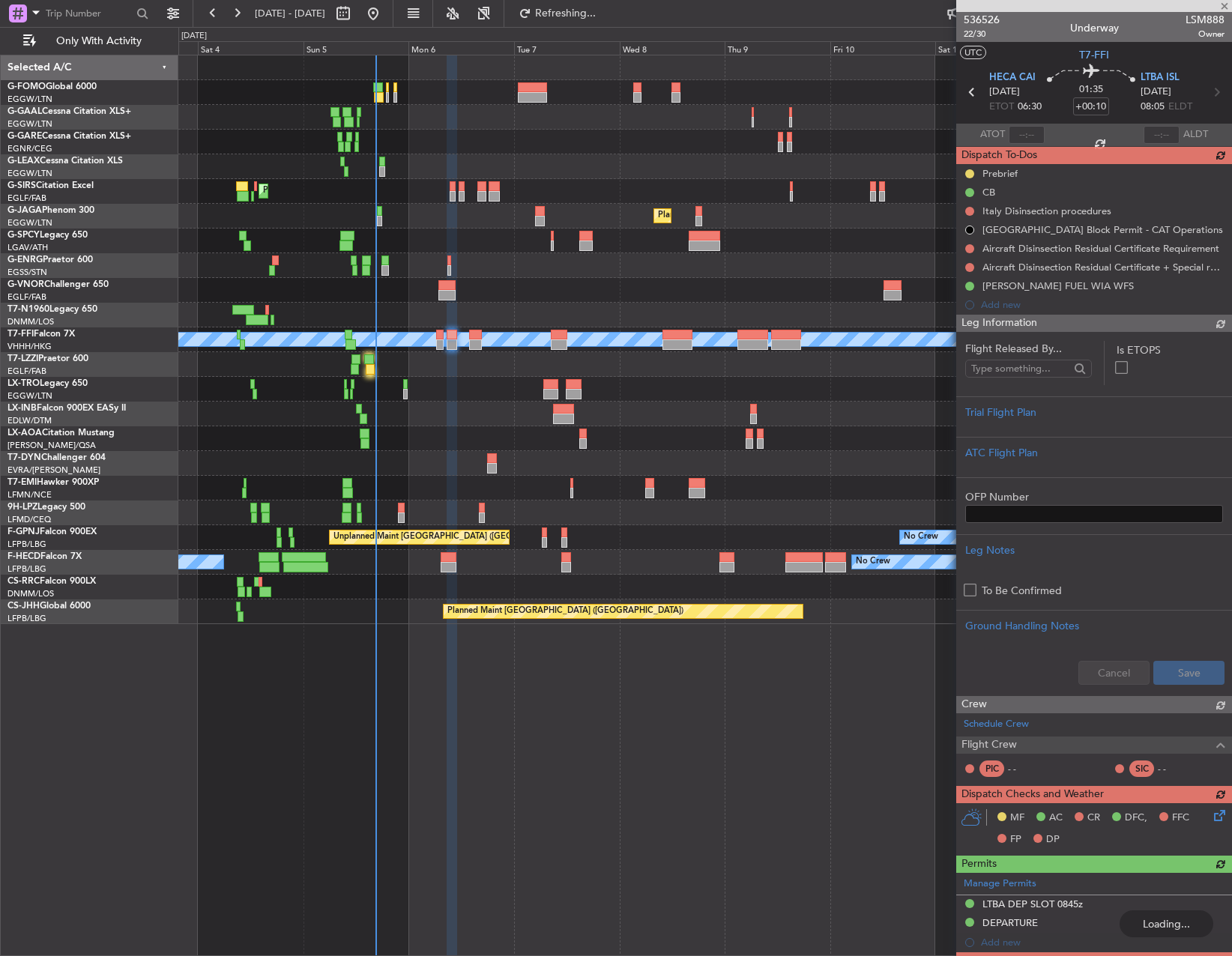
type input "-00:10"
type input "1"
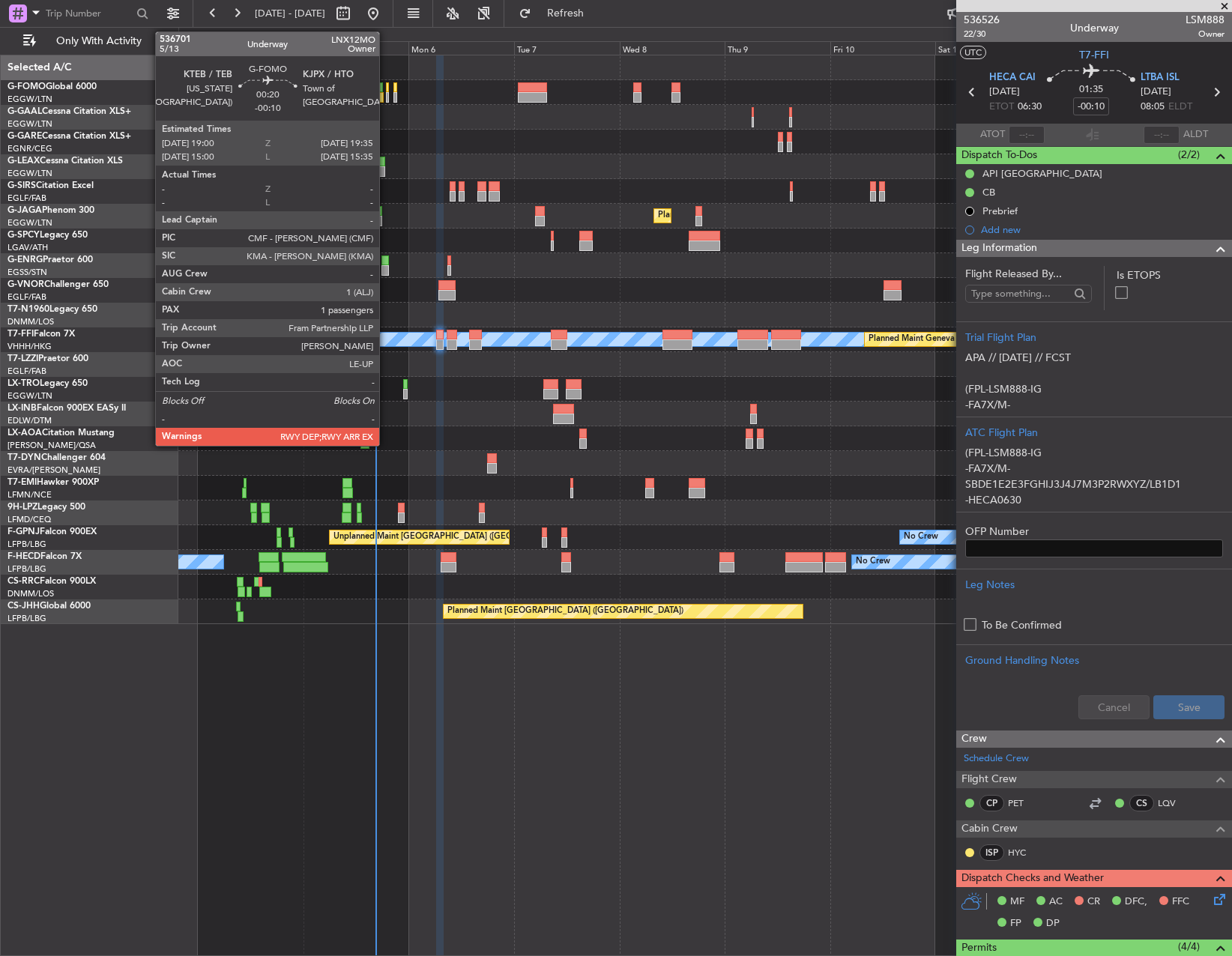
click at [386, 82] on div at bounding box center [386, 87] width 3 height 10
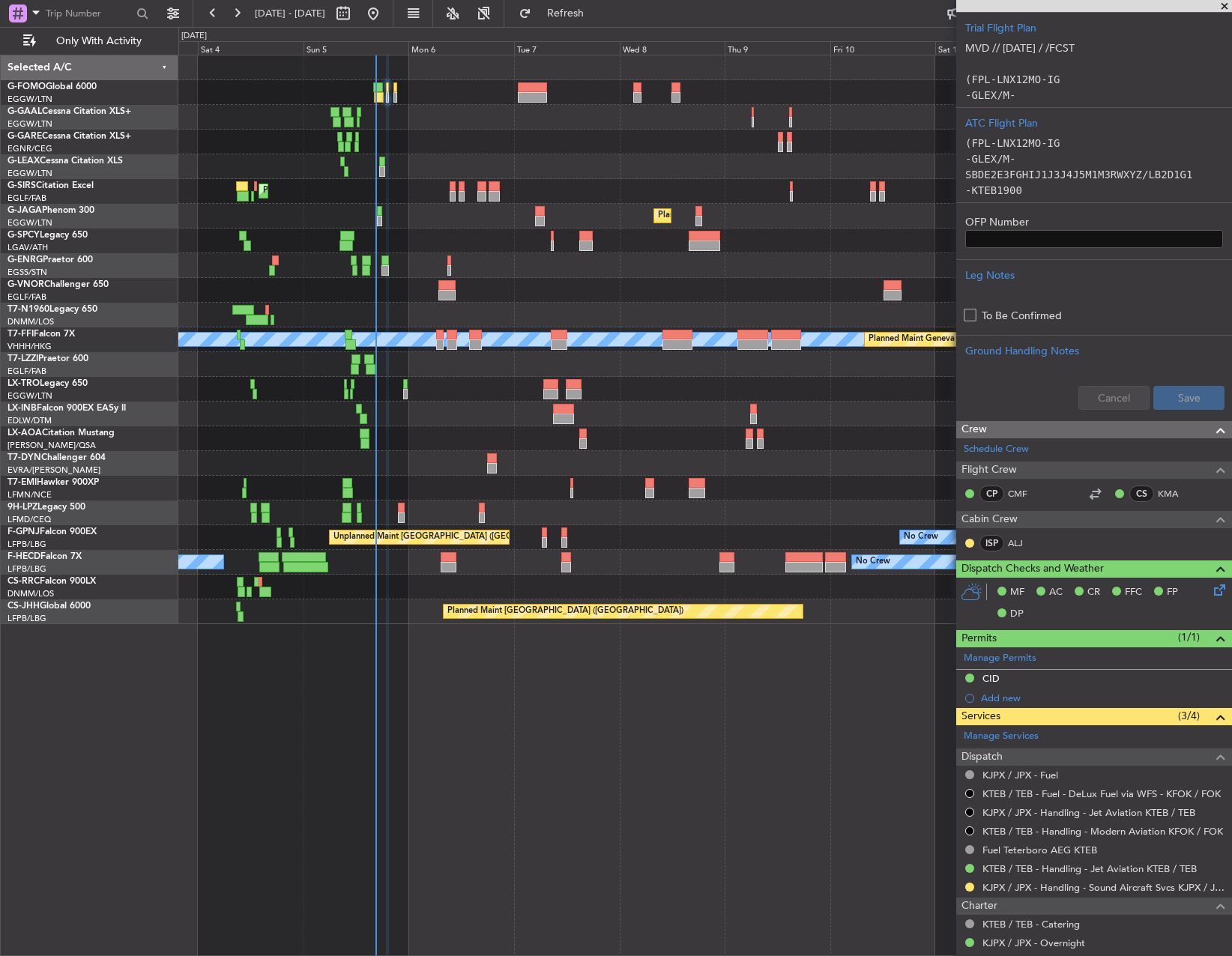
scroll to position [449, 0]
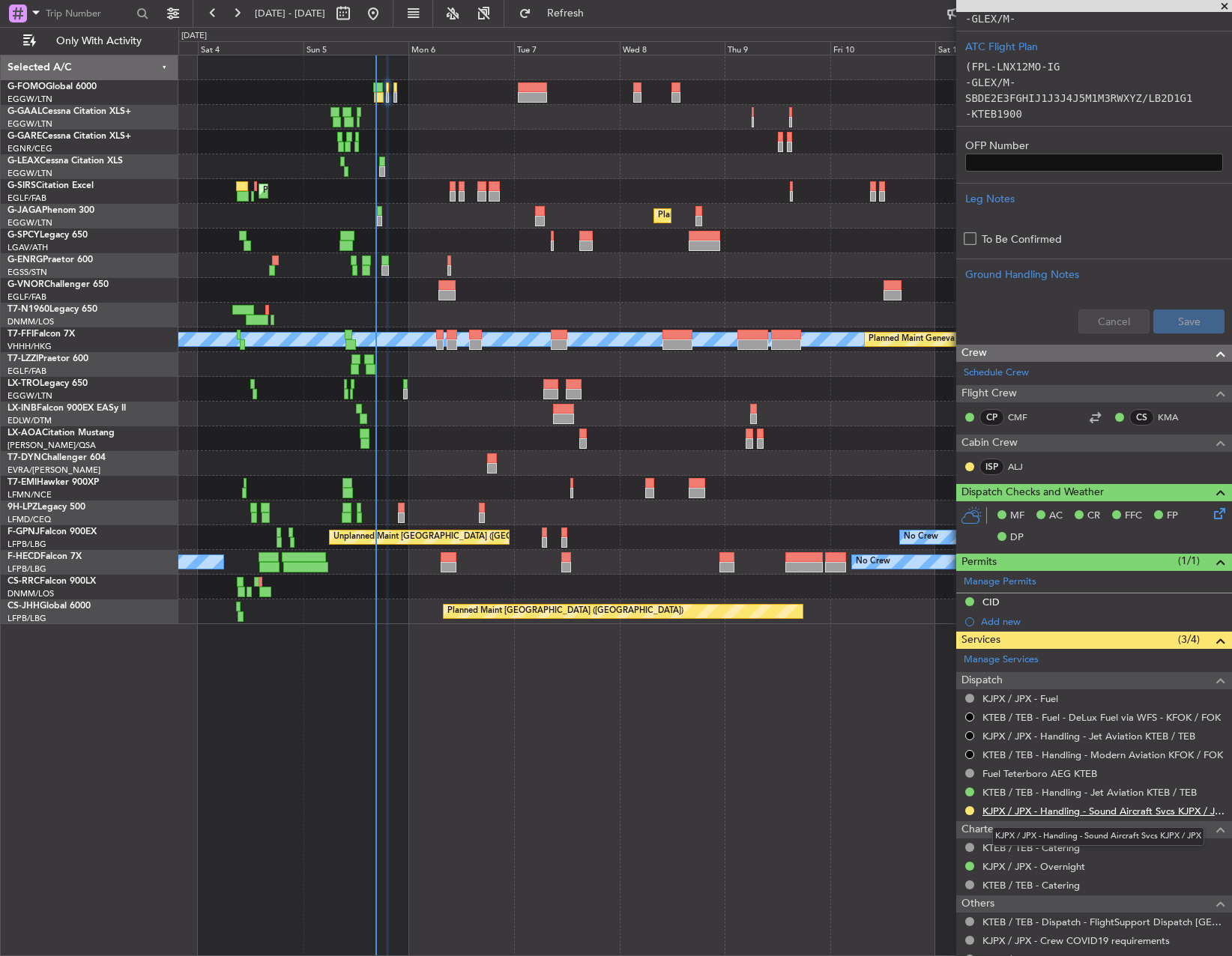
click at [1141, 808] on link "KJPX / JPX - Handling - Sound Aircraft Svcs KJPX / JPX" at bounding box center [1104, 811] width 242 height 12
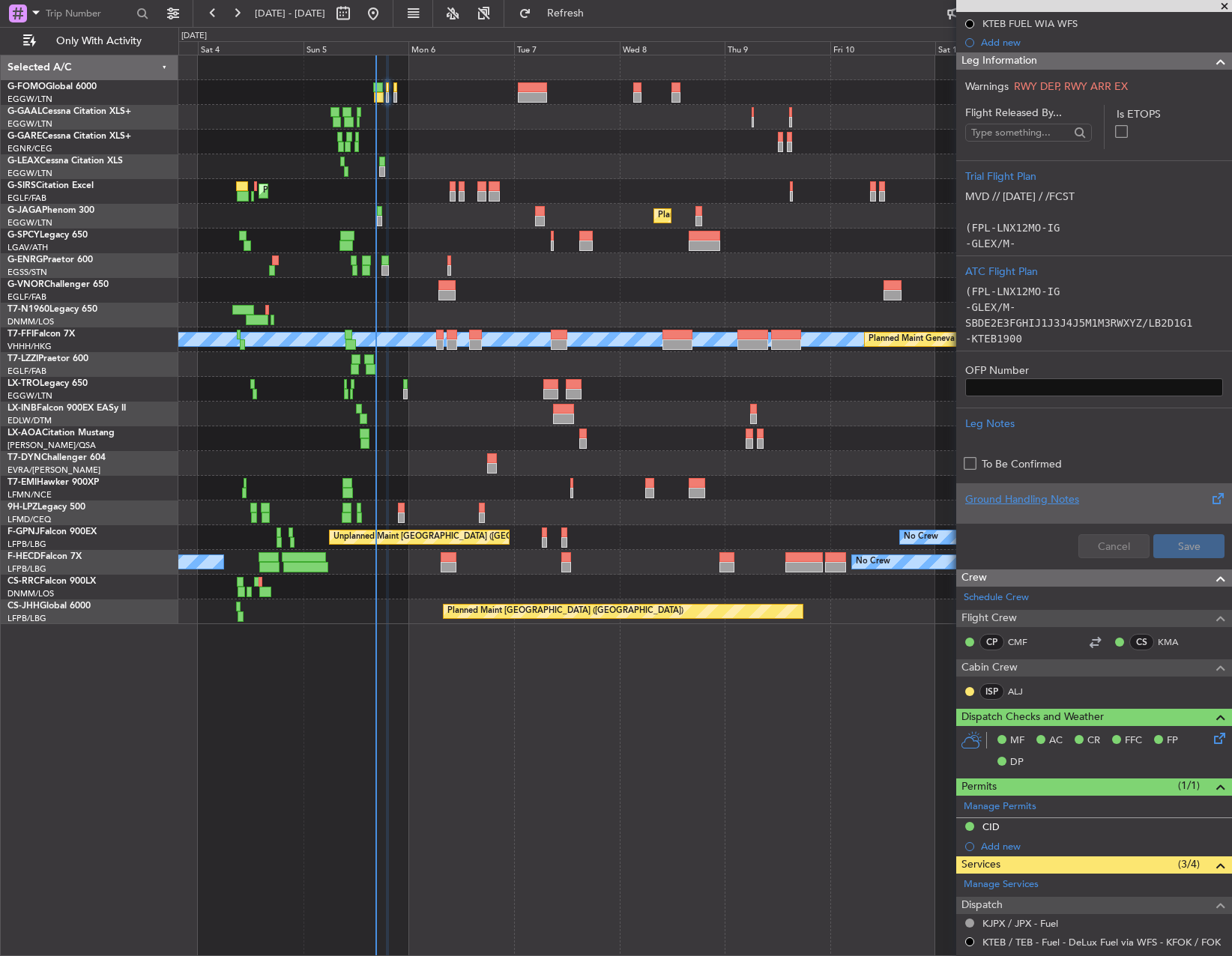
scroll to position [0, 0]
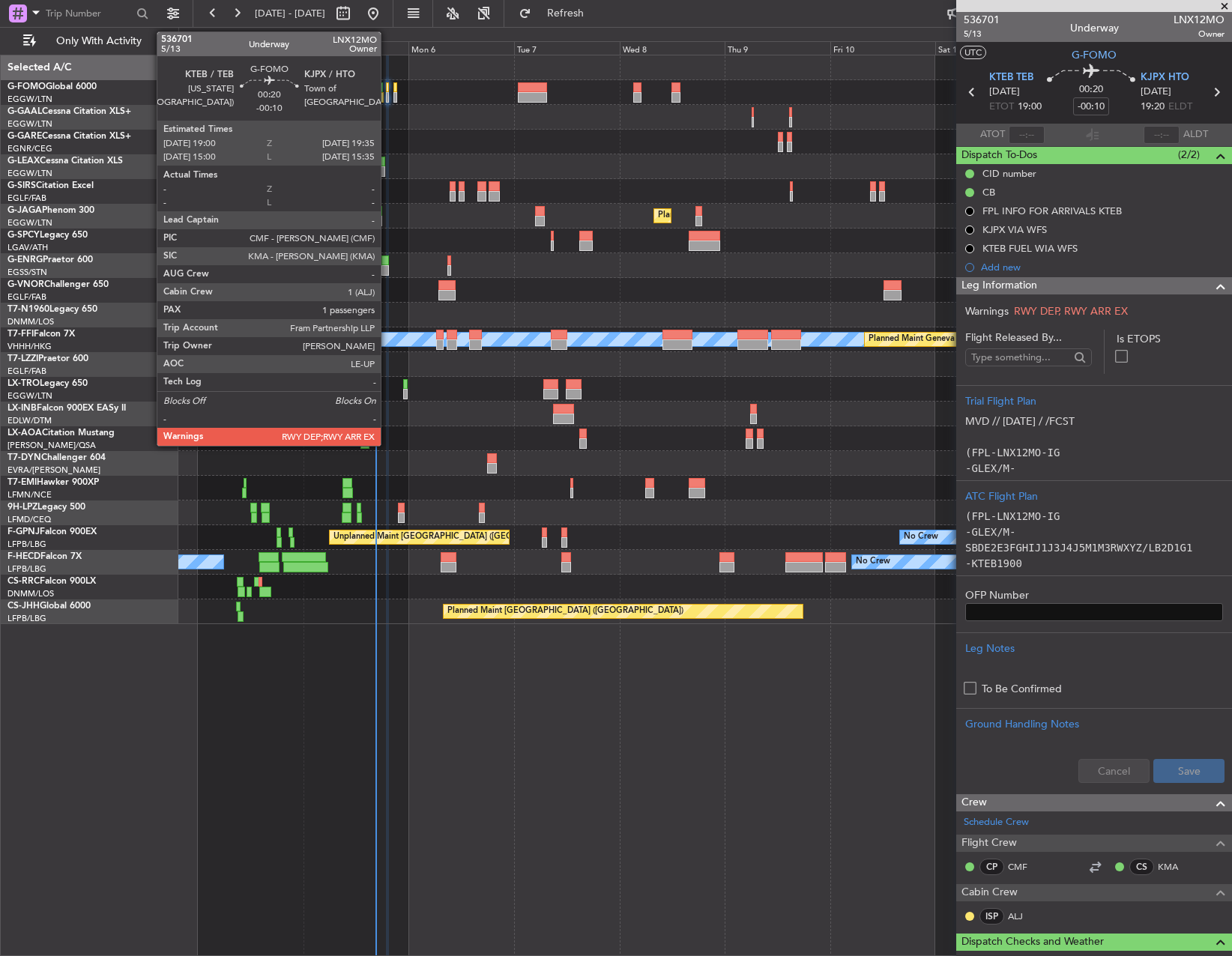
click at [387, 94] on div at bounding box center [386, 97] width 3 height 10
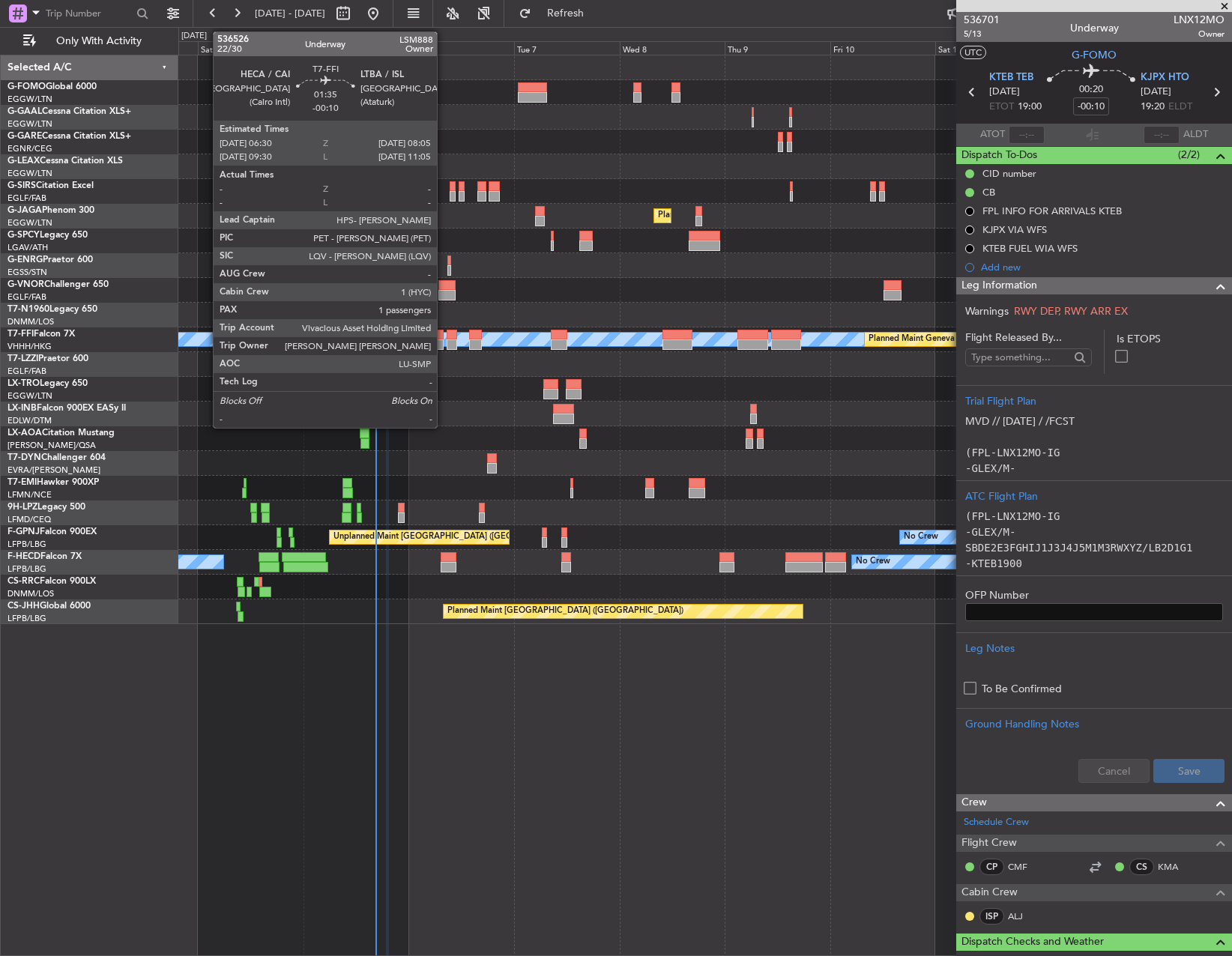
click at [445, 337] on div "MEL MEL Planned Maint Geneva (Cointrin) Planned Maint Beijing (Beijing Capital)" at bounding box center [705, 340] width 1054 height 25
click at [449, 337] on div at bounding box center [451, 335] width 10 height 10
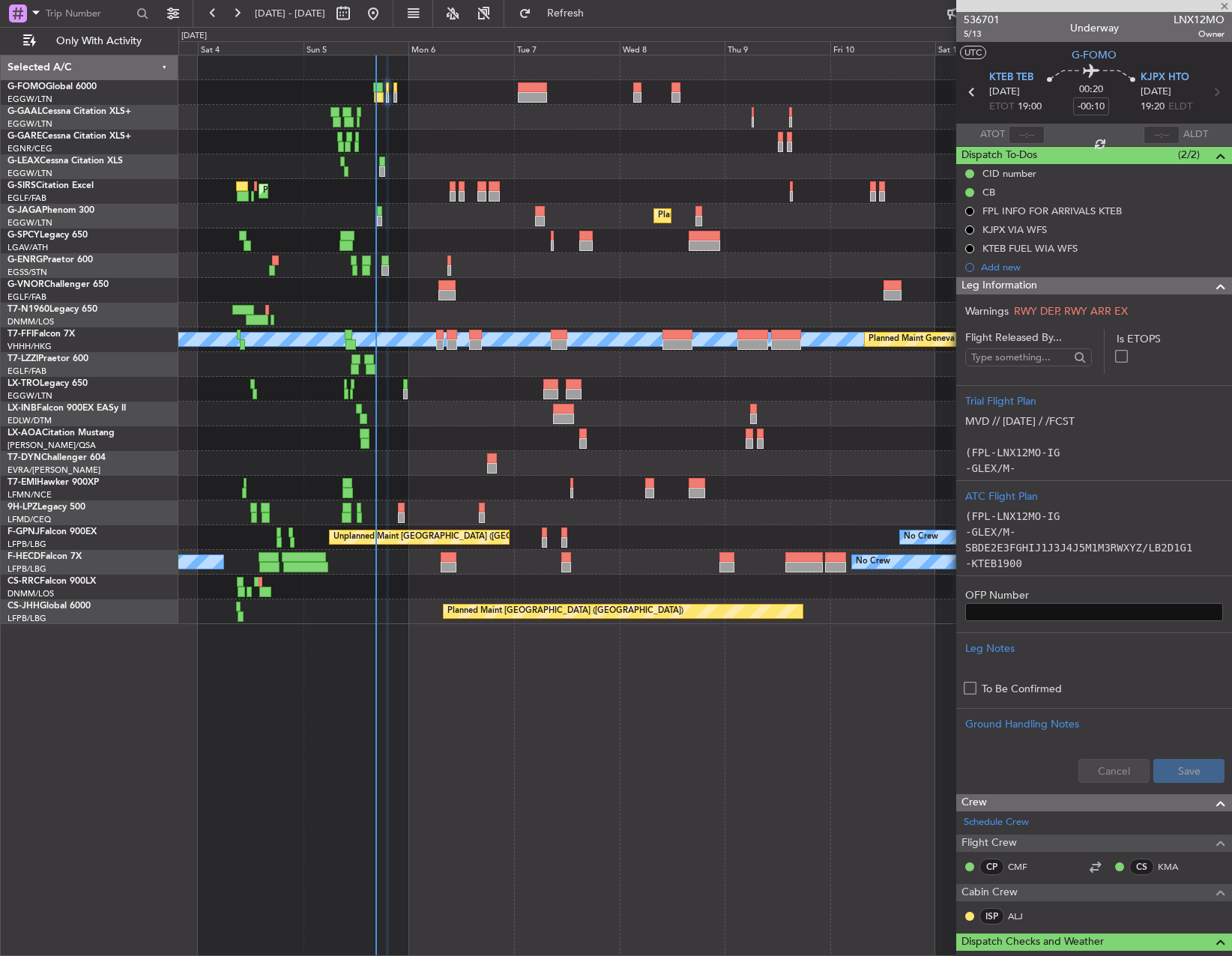
type input "+00:10"
type input "3"
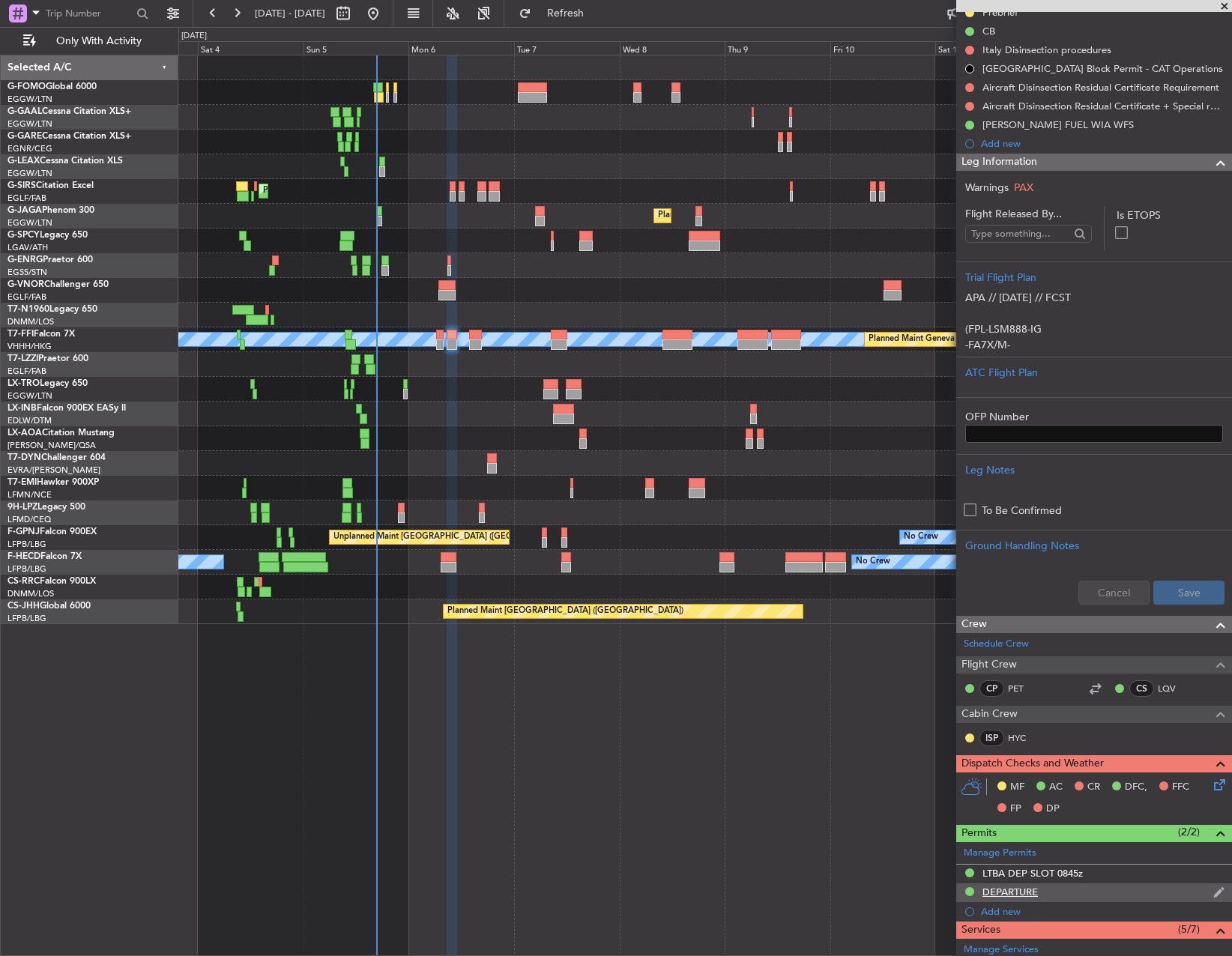
scroll to position [300, 0]
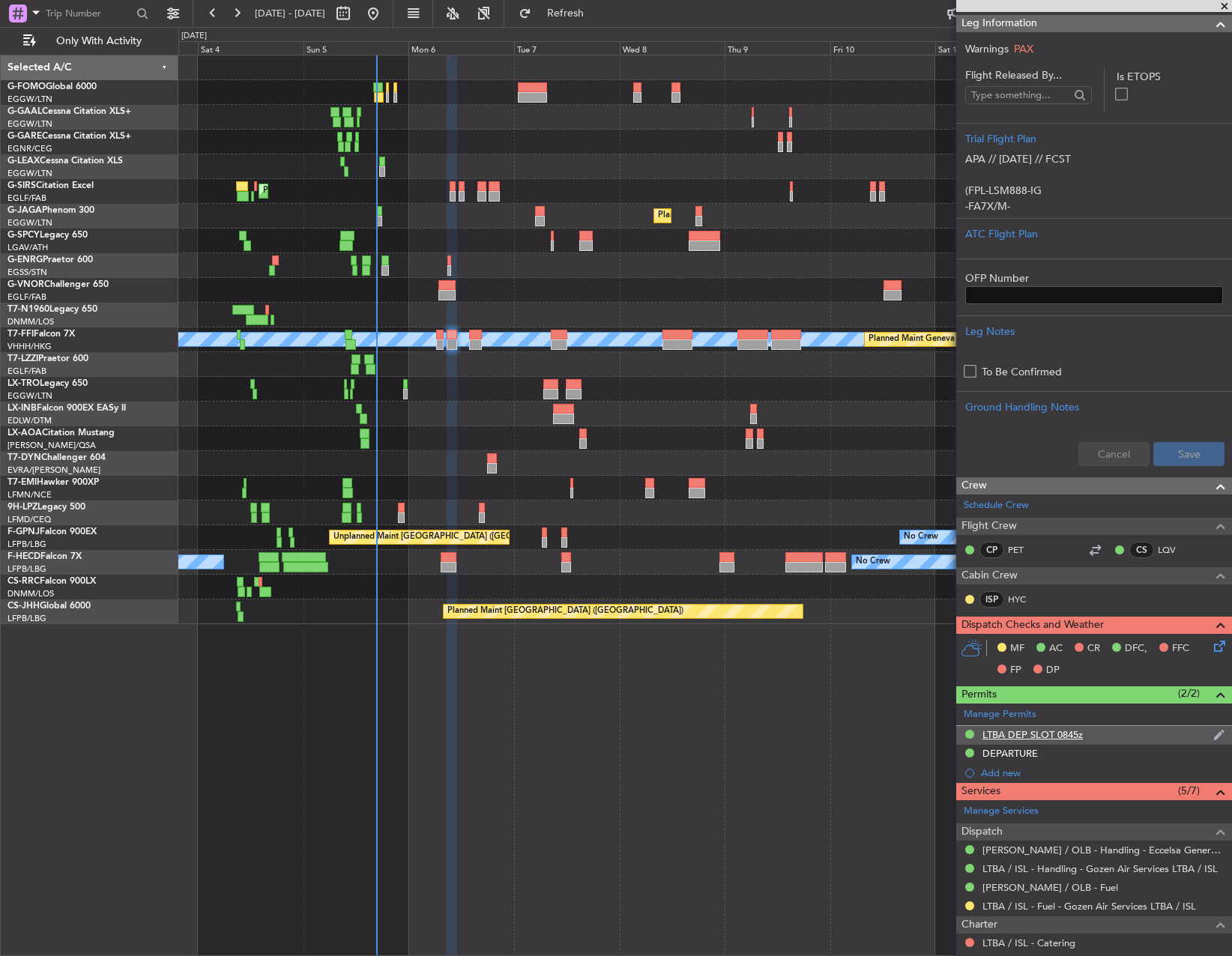
click at [1040, 741] on div "LTBA DEP SLOT 0845z" at bounding box center [1094, 736] width 276 height 19
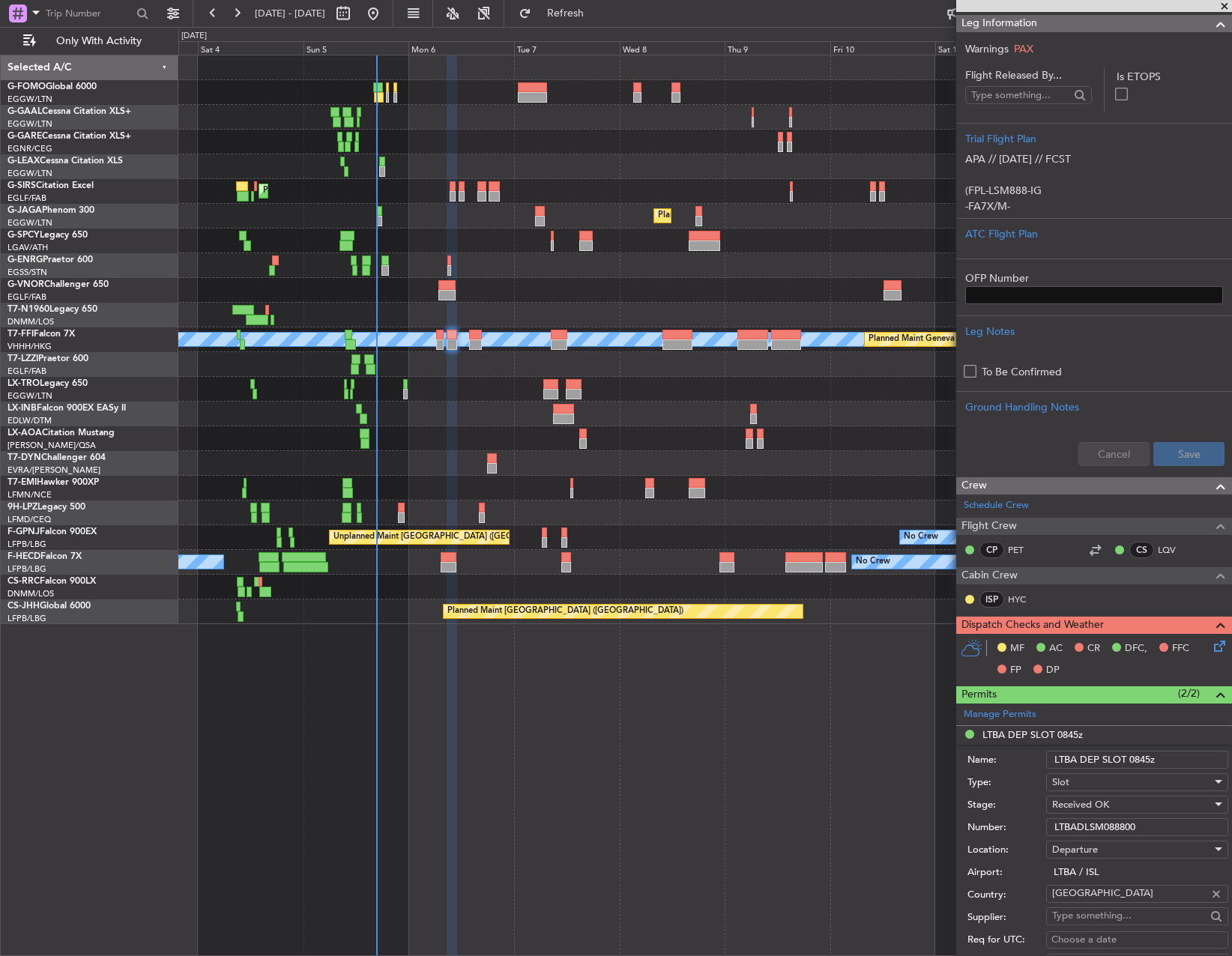
click at [1077, 822] on input "LTBADLSM088800" at bounding box center [1137, 827] width 182 height 18
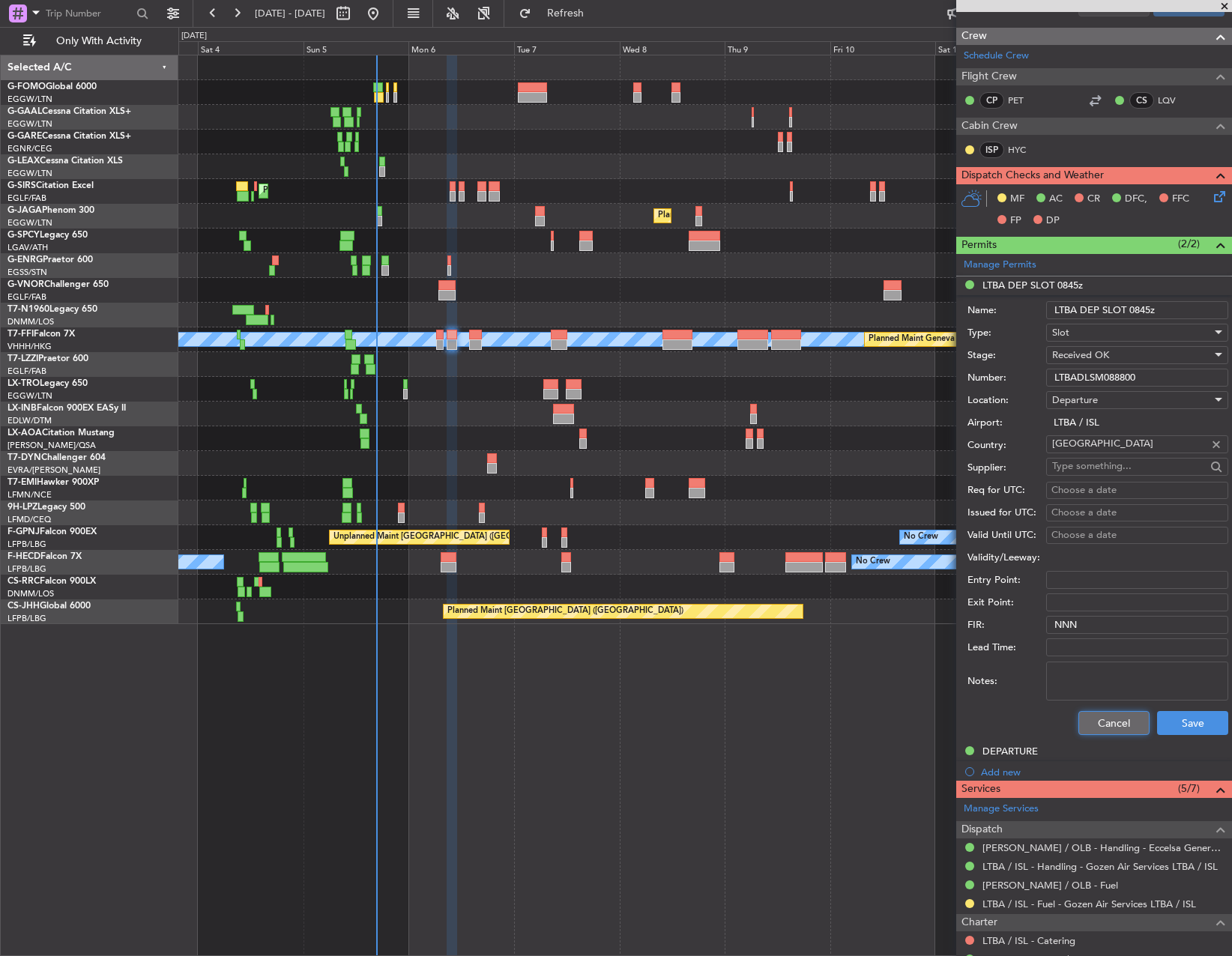
click at [1095, 714] on button "Cancel" at bounding box center [1114, 722] width 72 height 24
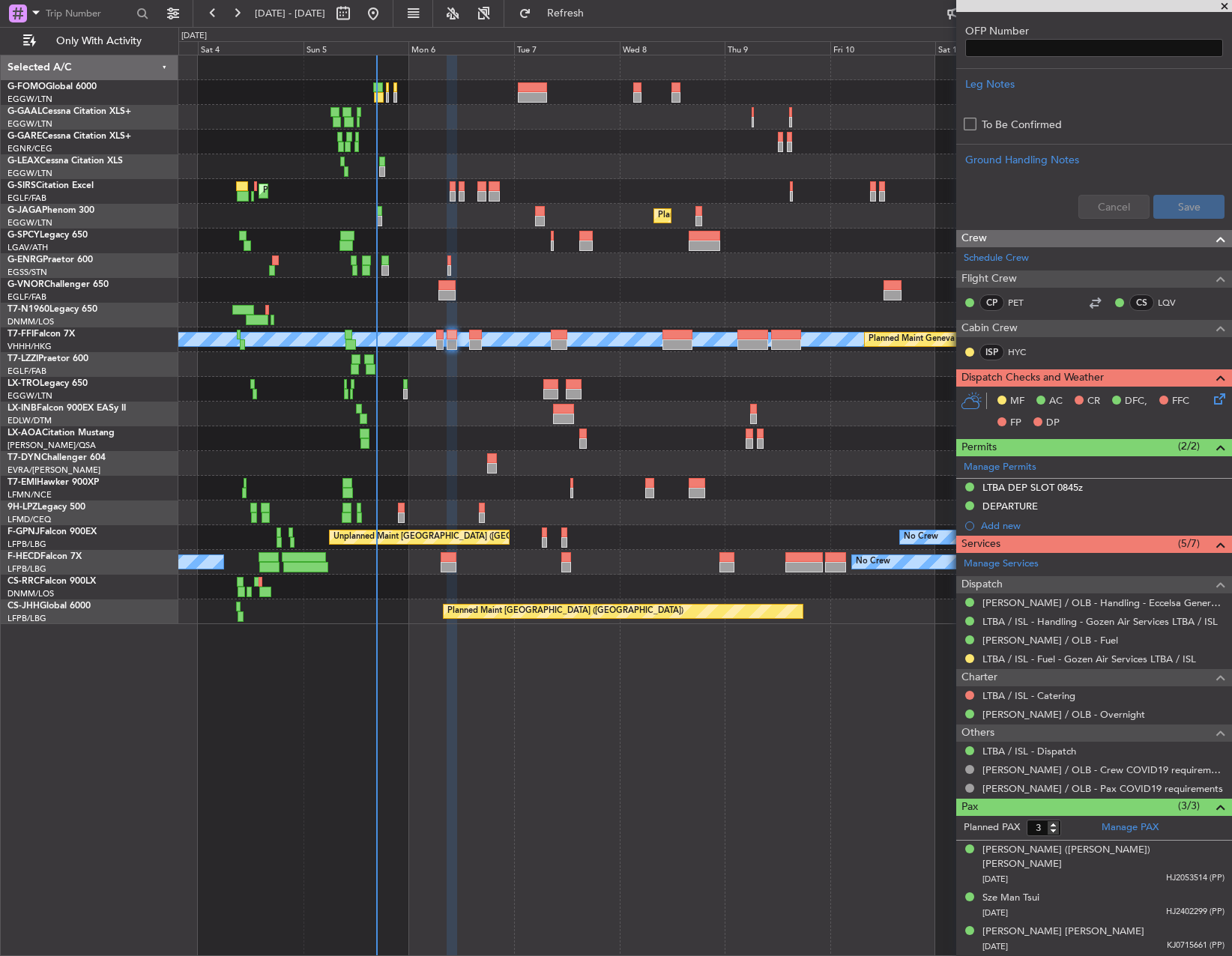
scroll to position [532, 0]
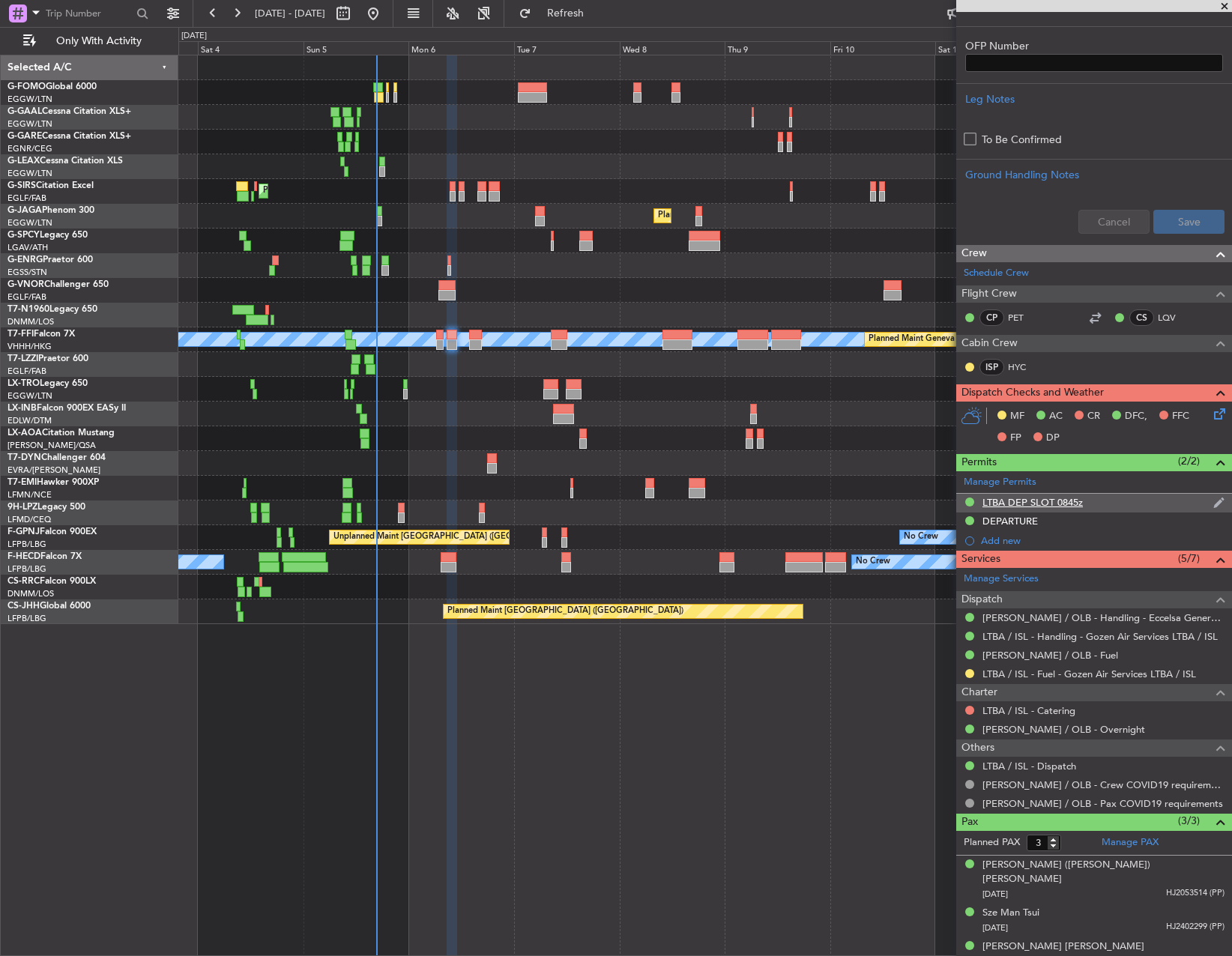
click at [1010, 523] on mat-tooltip-component "LTBA DEP SLOT 0845z" at bounding box center [1032, 529] width 112 height 40
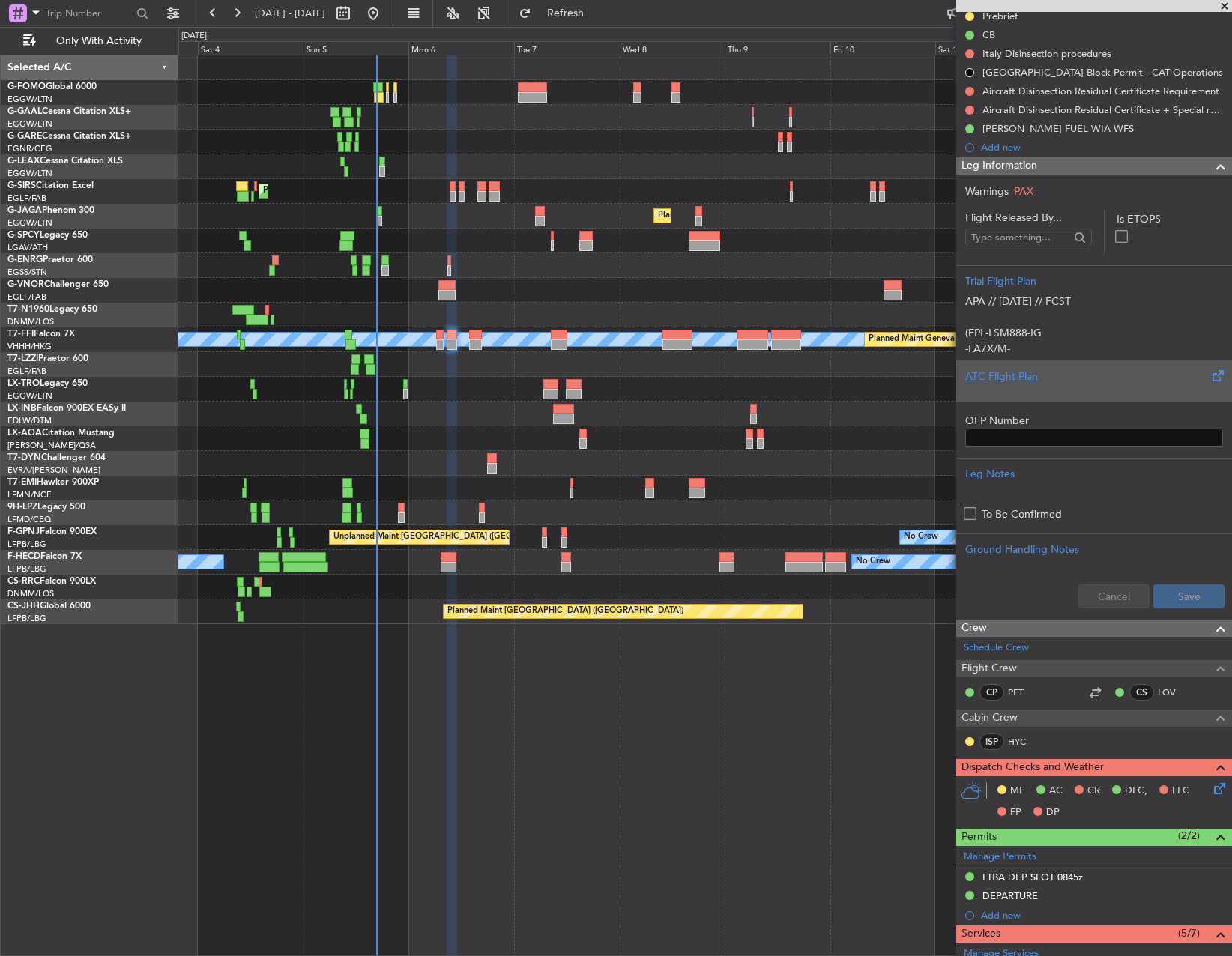
scroll to position [0, 0]
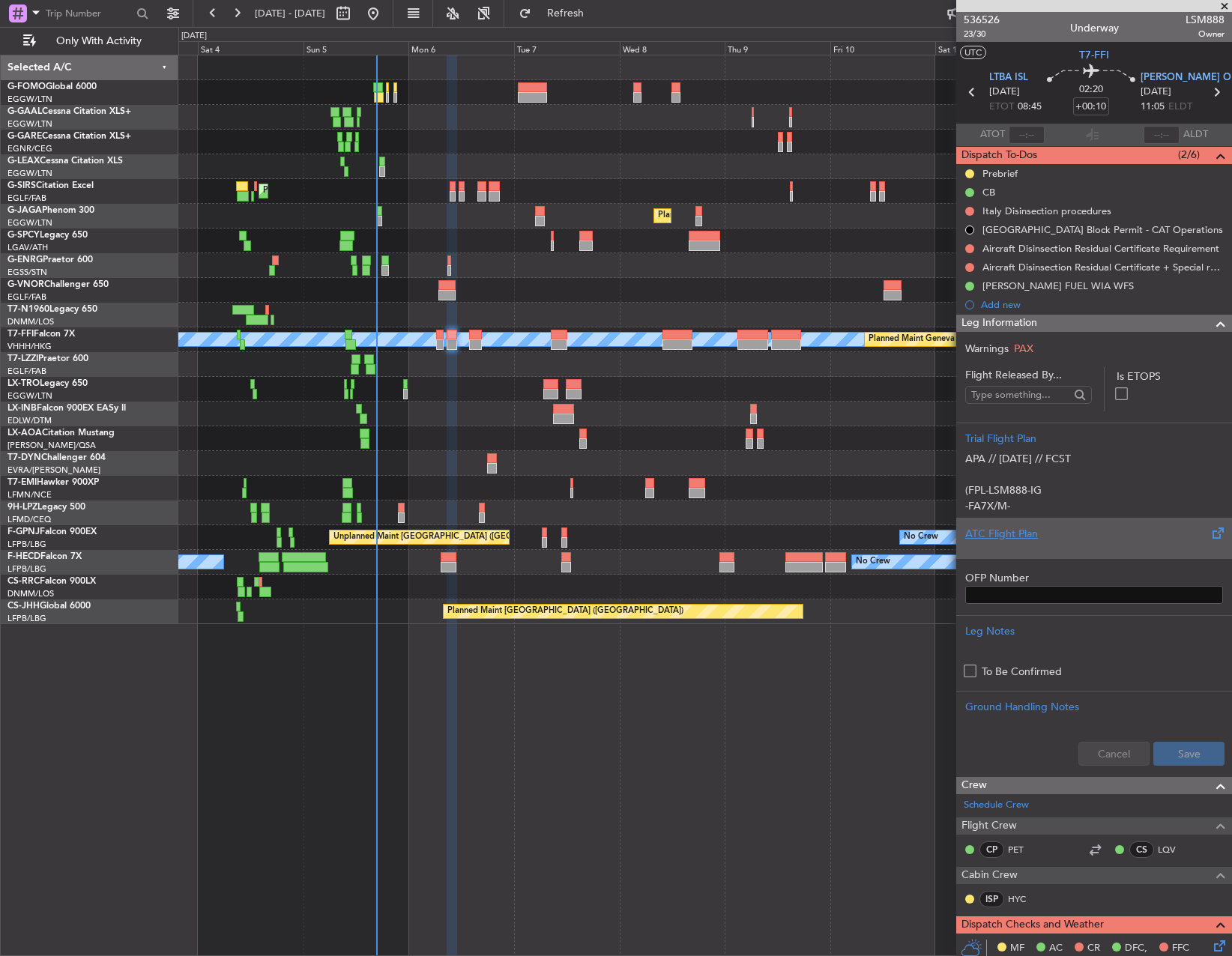
click at [1046, 536] on div "ATC Flight Plan" at bounding box center [1095, 533] width 258 height 15
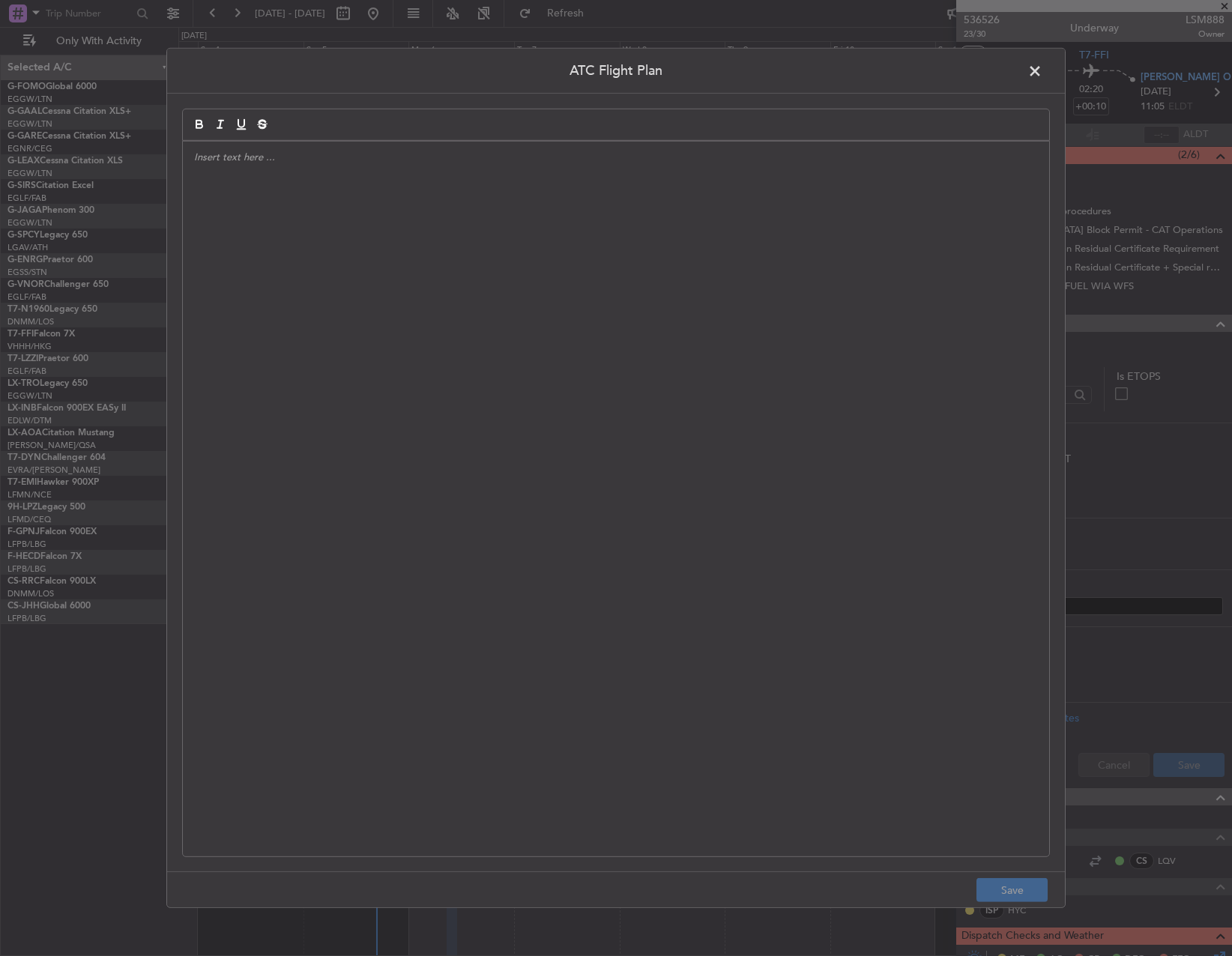
click at [677, 490] on div at bounding box center [616, 498] width 867 height 715
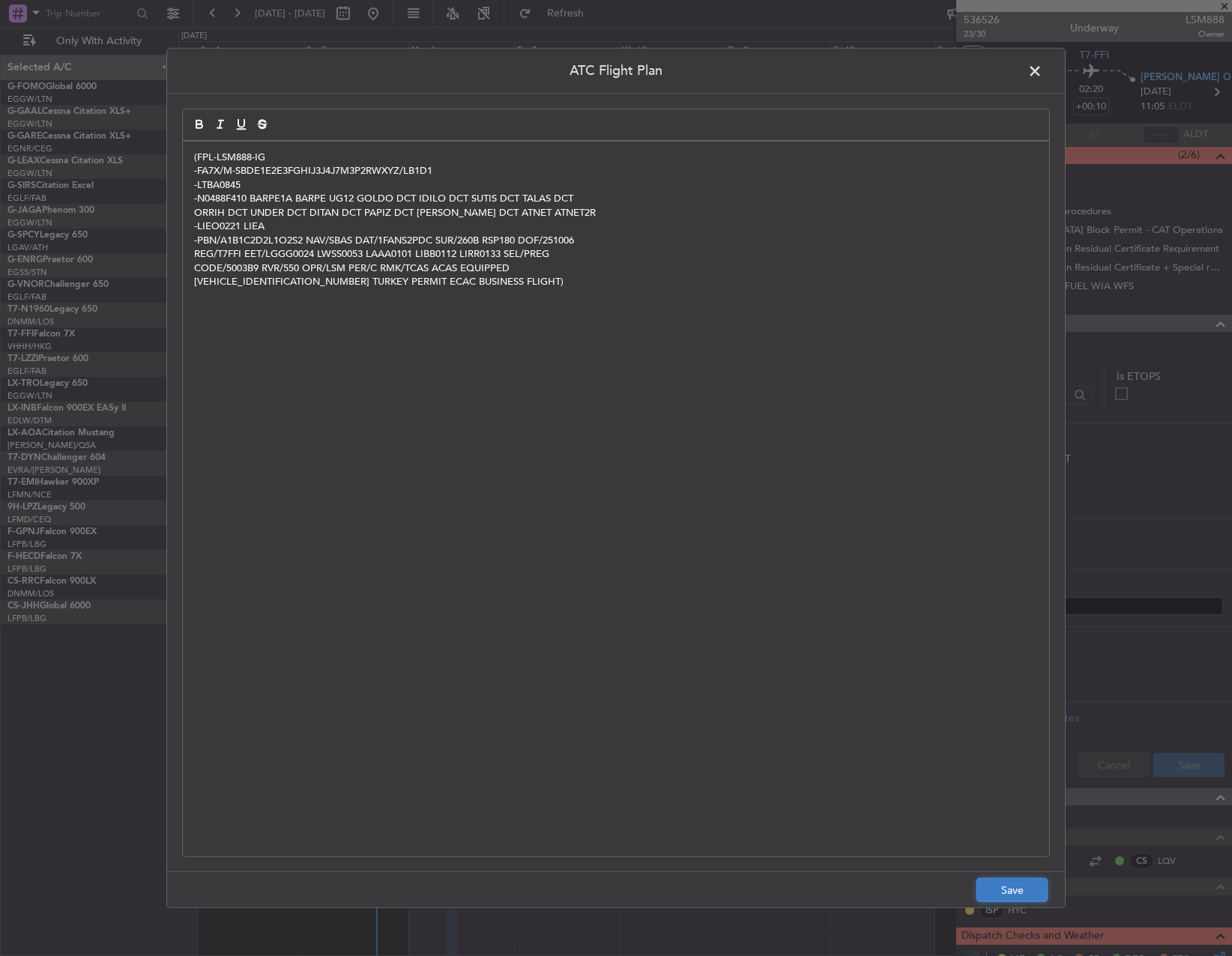
click at [1018, 896] on button "Save" at bounding box center [1012, 890] width 72 height 24
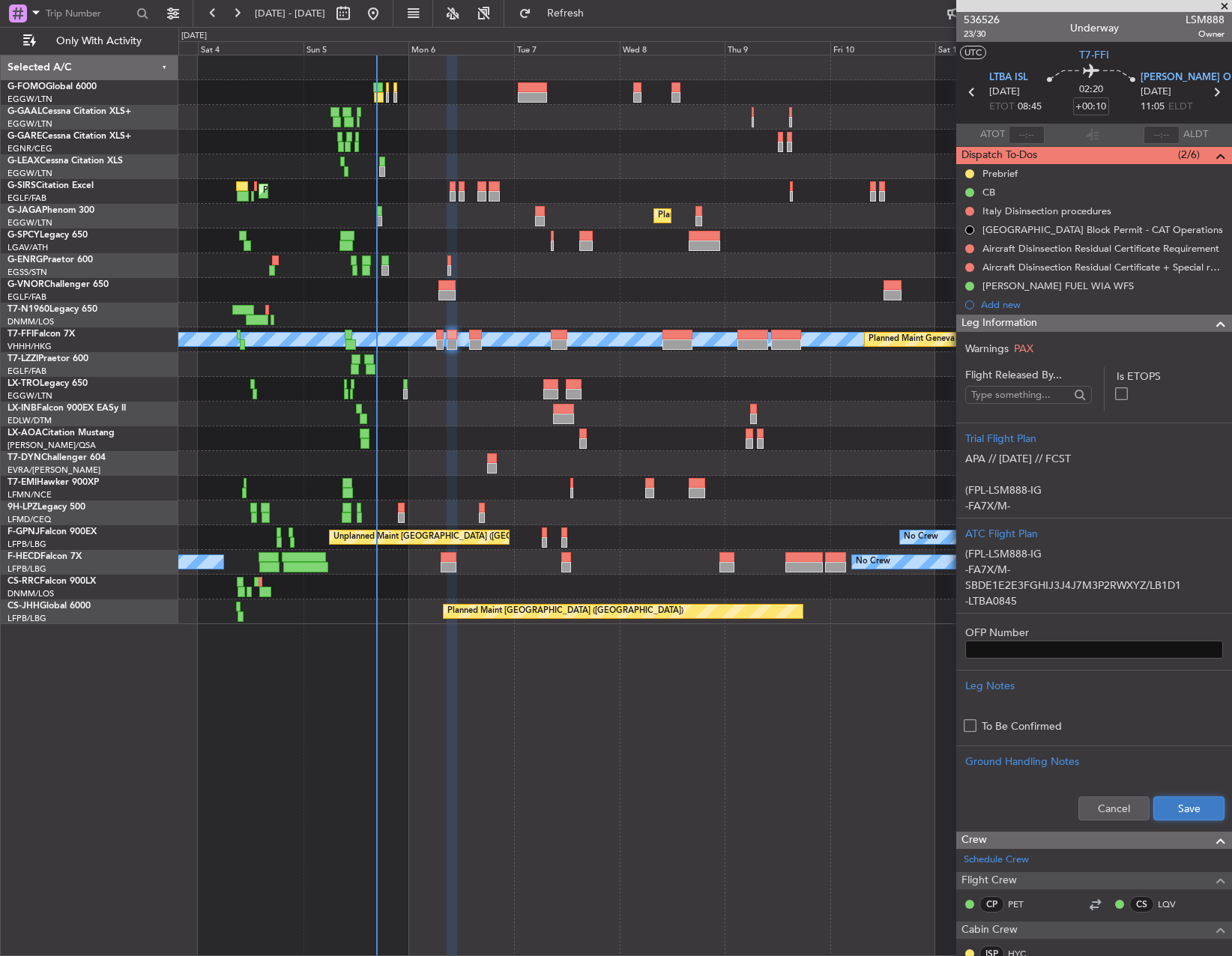
click at [1166, 808] on button "Save" at bounding box center [1189, 808] width 72 height 24
click at [970, 172] on button at bounding box center [970, 174] width 9 height 9
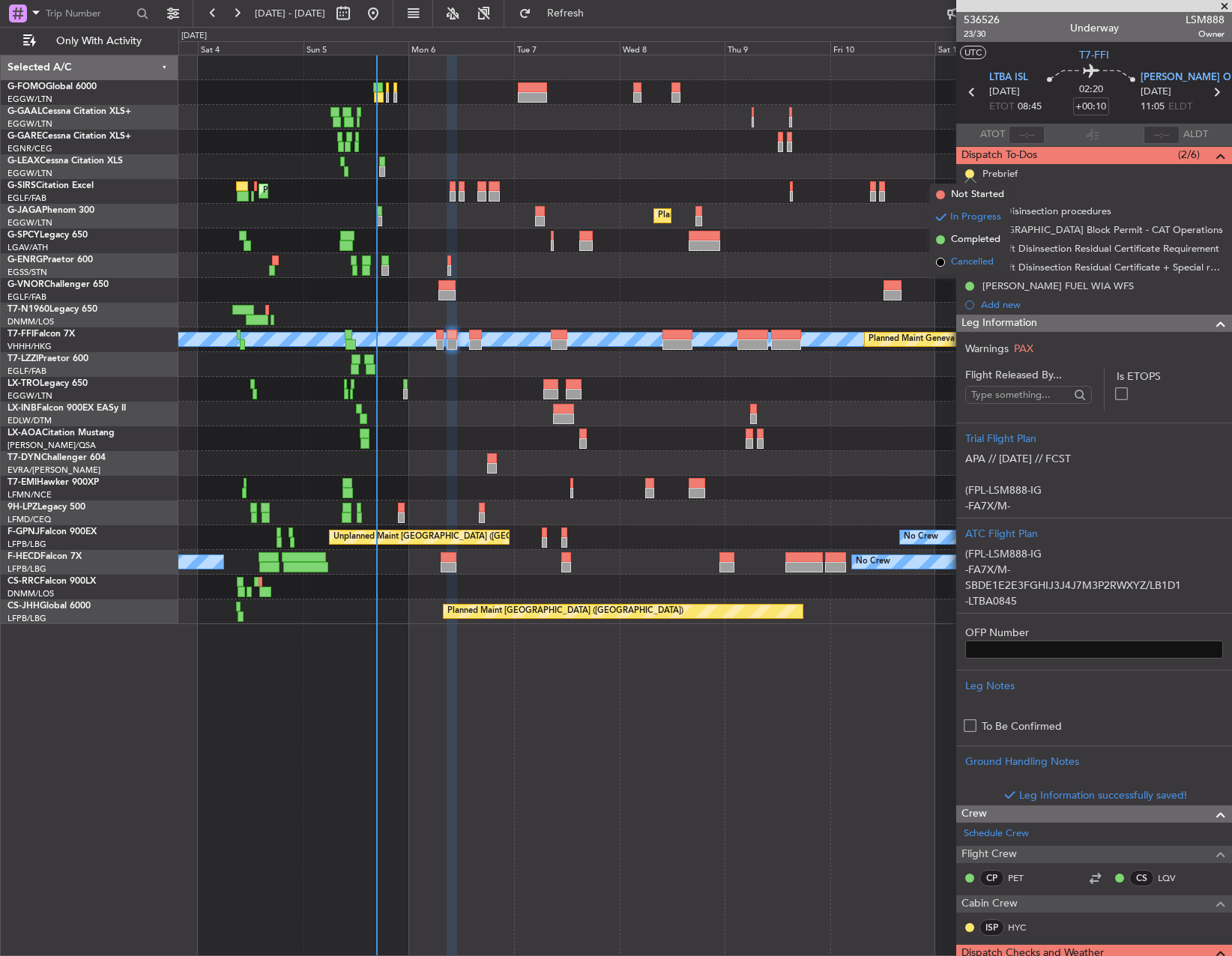
click at [971, 262] on span "Cancelled" at bounding box center [972, 262] width 43 height 15
click at [968, 213] on button at bounding box center [970, 211] width 9 height 9
click at [966, 309] on li "Cancelled" at bounding box center [970, 300] width 79 height 23
click at [971, 250] on button at bounding box center [970, 248] width 9 height 9
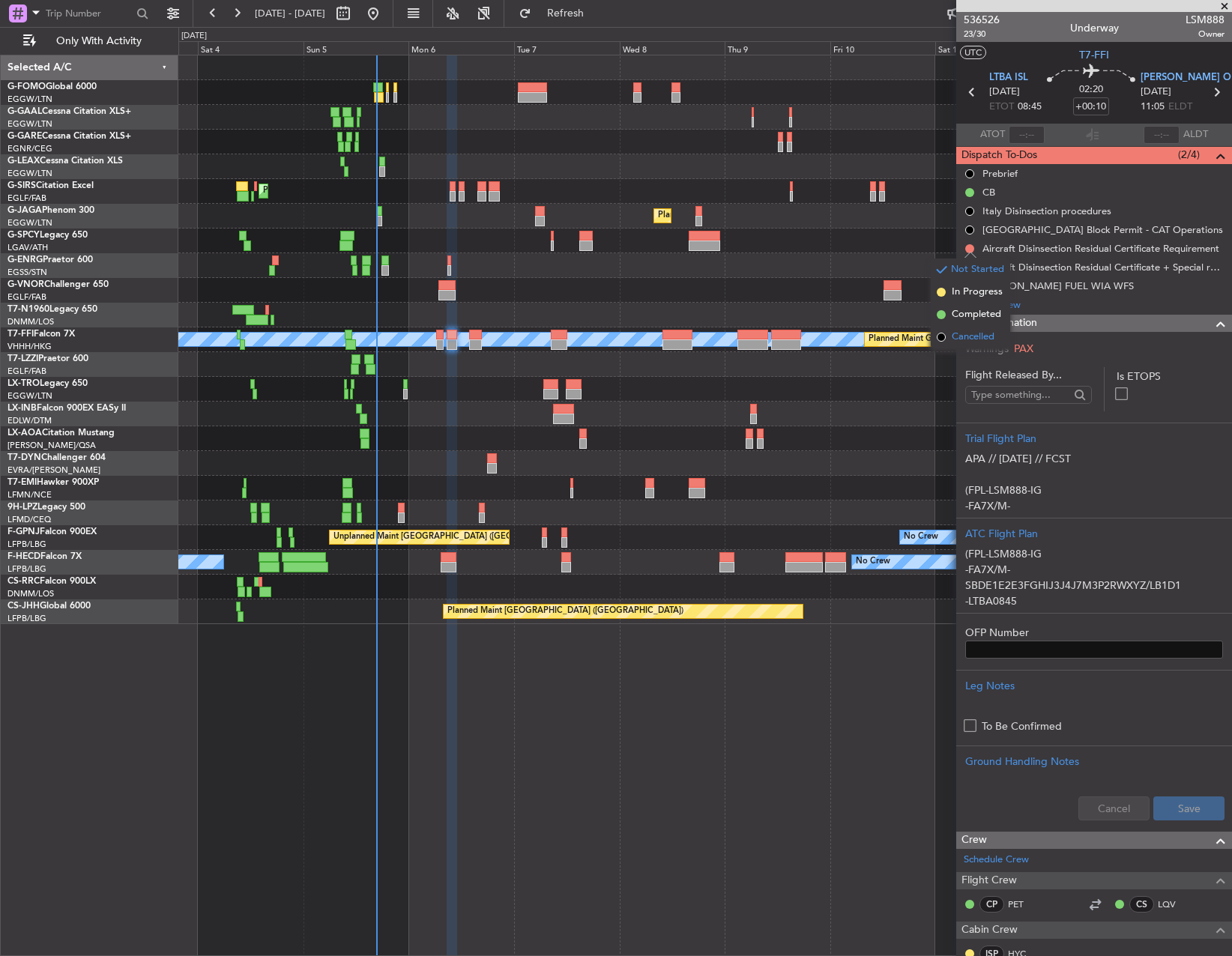
click at [965, 334] on span "Cancelled" at bounding box center [972, 338] width 43 height 15
click at [970, 267] on button at bounding box center [970, 267] width 9 height 9
click at [968, 364] on li "Cancelled" at bounding box center [970, 356] width 79 height 23
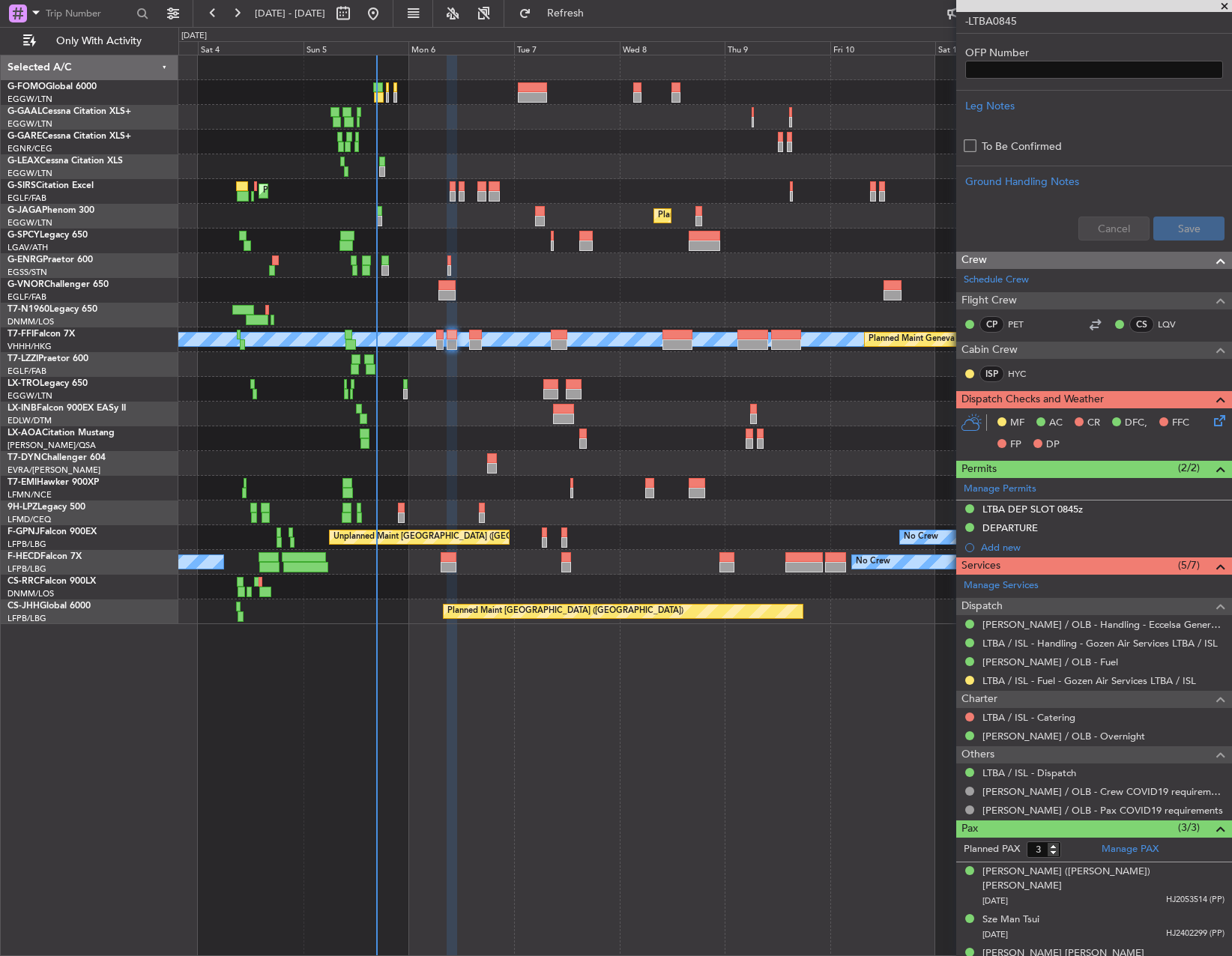
scroll to position [587, 0]
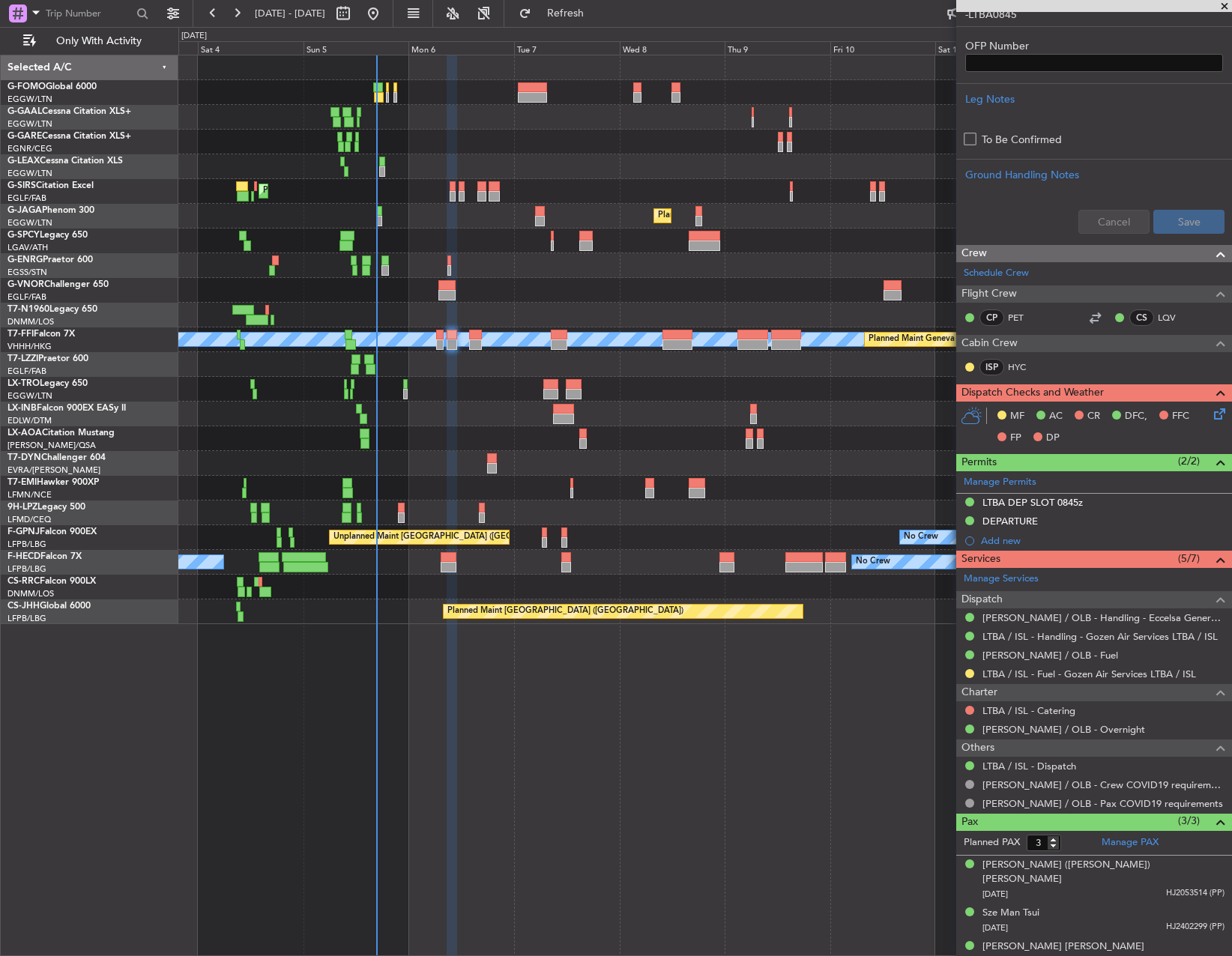
click at [1211, 409] on icon at bounding box center [1217, 411] width 12 height 12
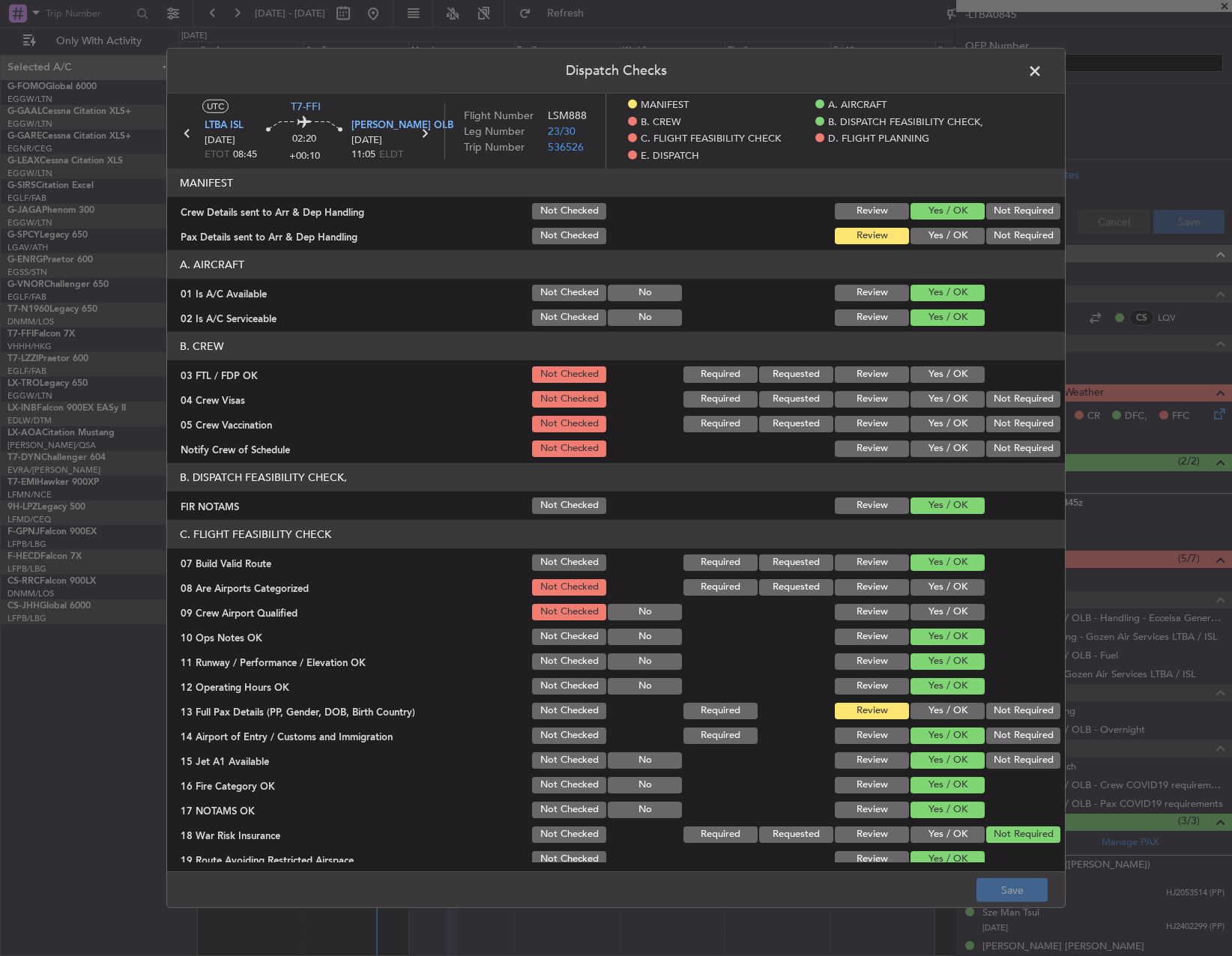
scroll to position [150, 0]
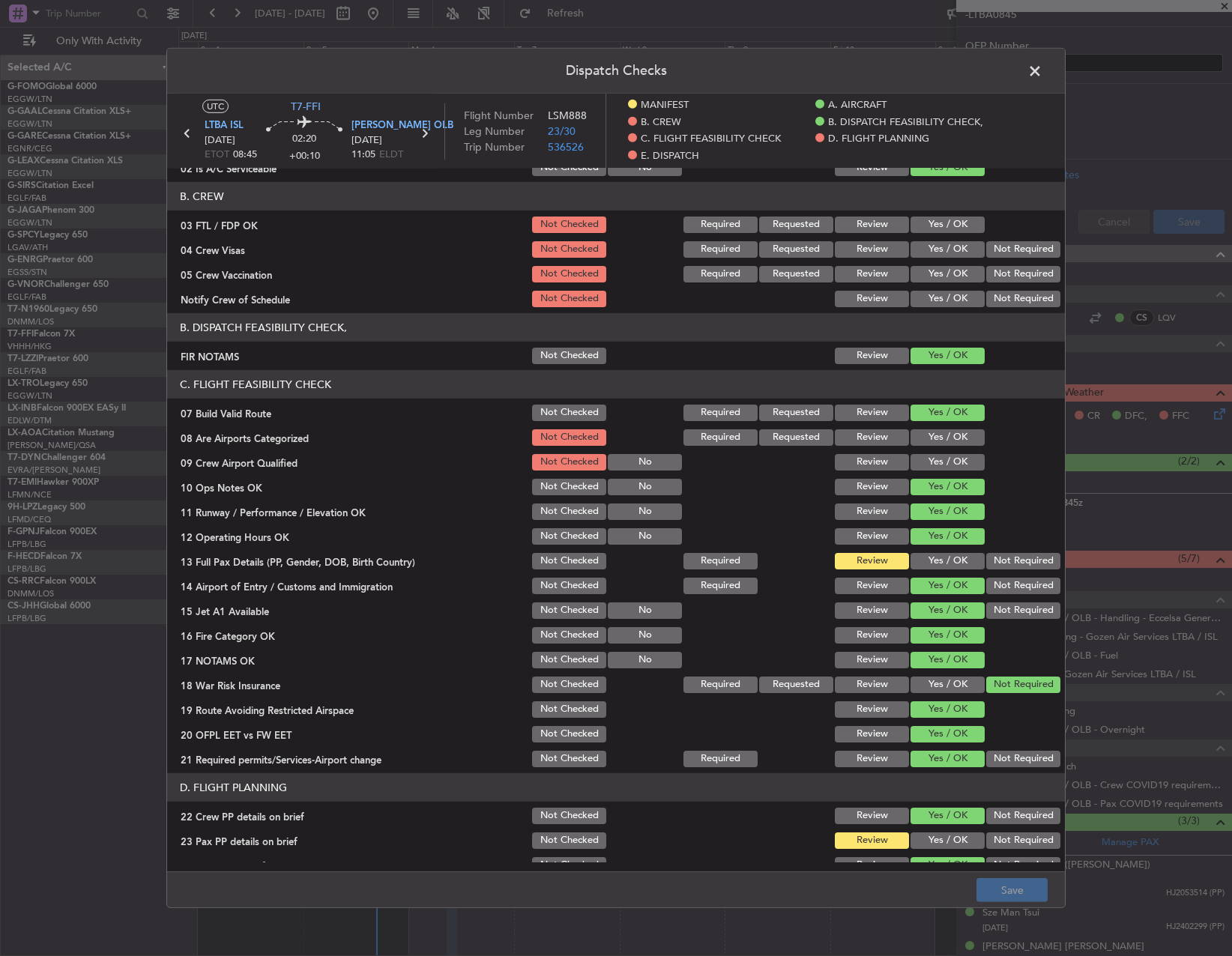
click at [937, 562] on button "Yes / OK" at bounding box center [948, 561] width 74 height 16
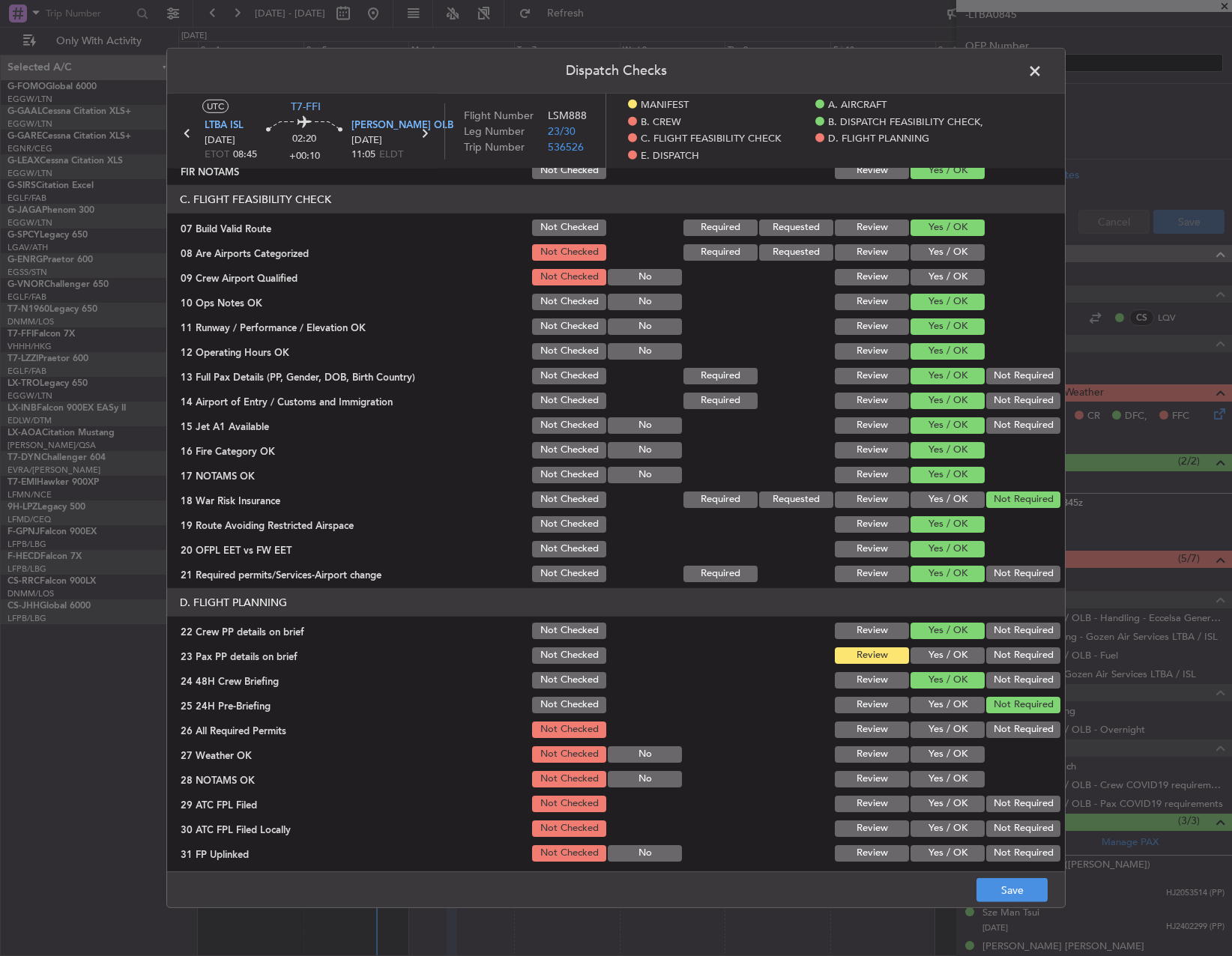
scroll to position [449, 0]
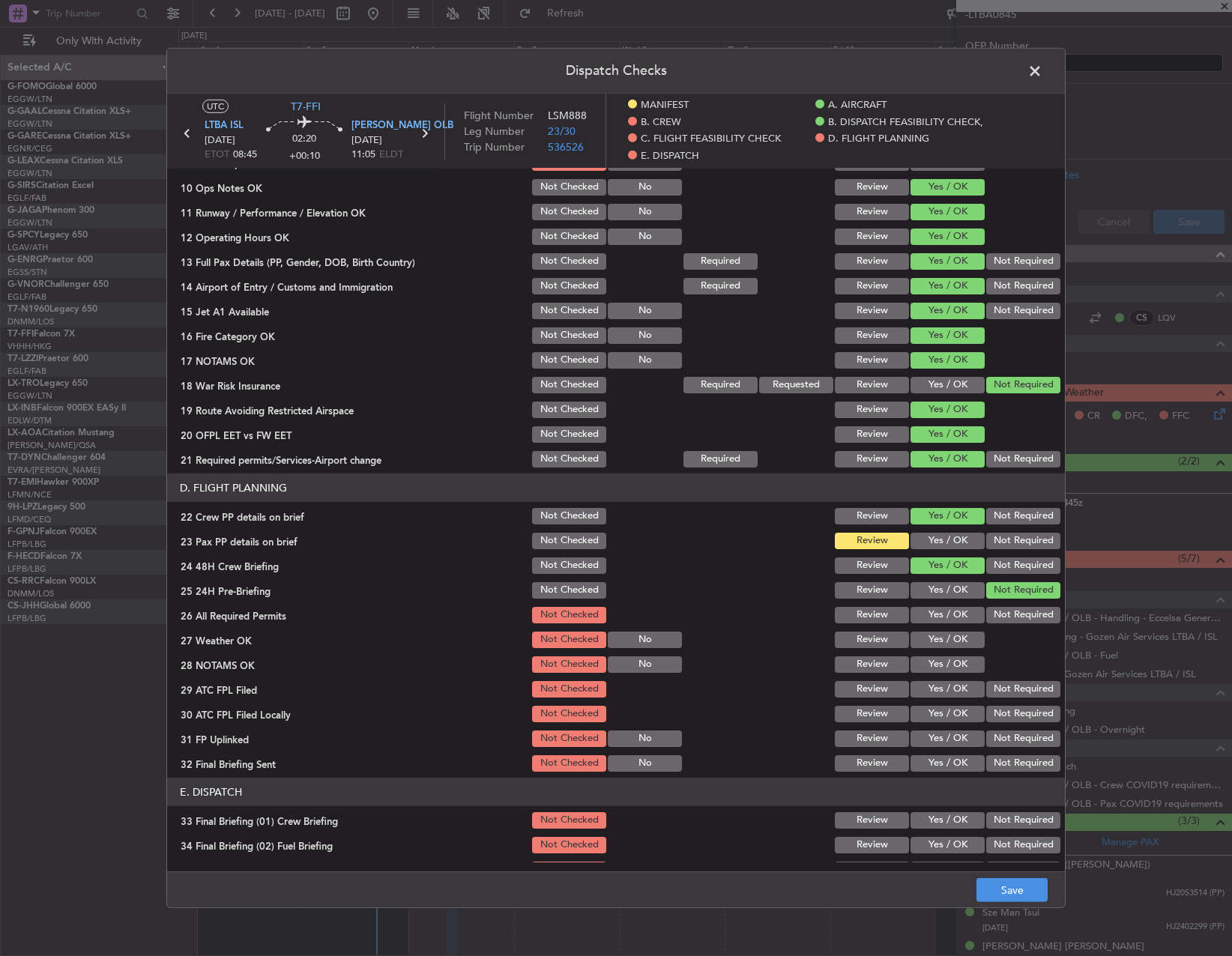
click at [950, 535] on button "Yes / OK" at bounding box center [948, 540] width 74 height 16
click at [949, 610] on button "Yes / OK" at bounding box center [948, 614] width 74 height 16
drag, startPoint x: 947, startPoint y: 634, endPoint x: 946, endPoint y: 641, distance: 7.1
click at [946, 634] on button "Yes / OK" at bounding box center [948, 639] width 74 height 16
click at [939, 658] on button "Yes / OK" at bounding box center [948, 664] width 74 height 16
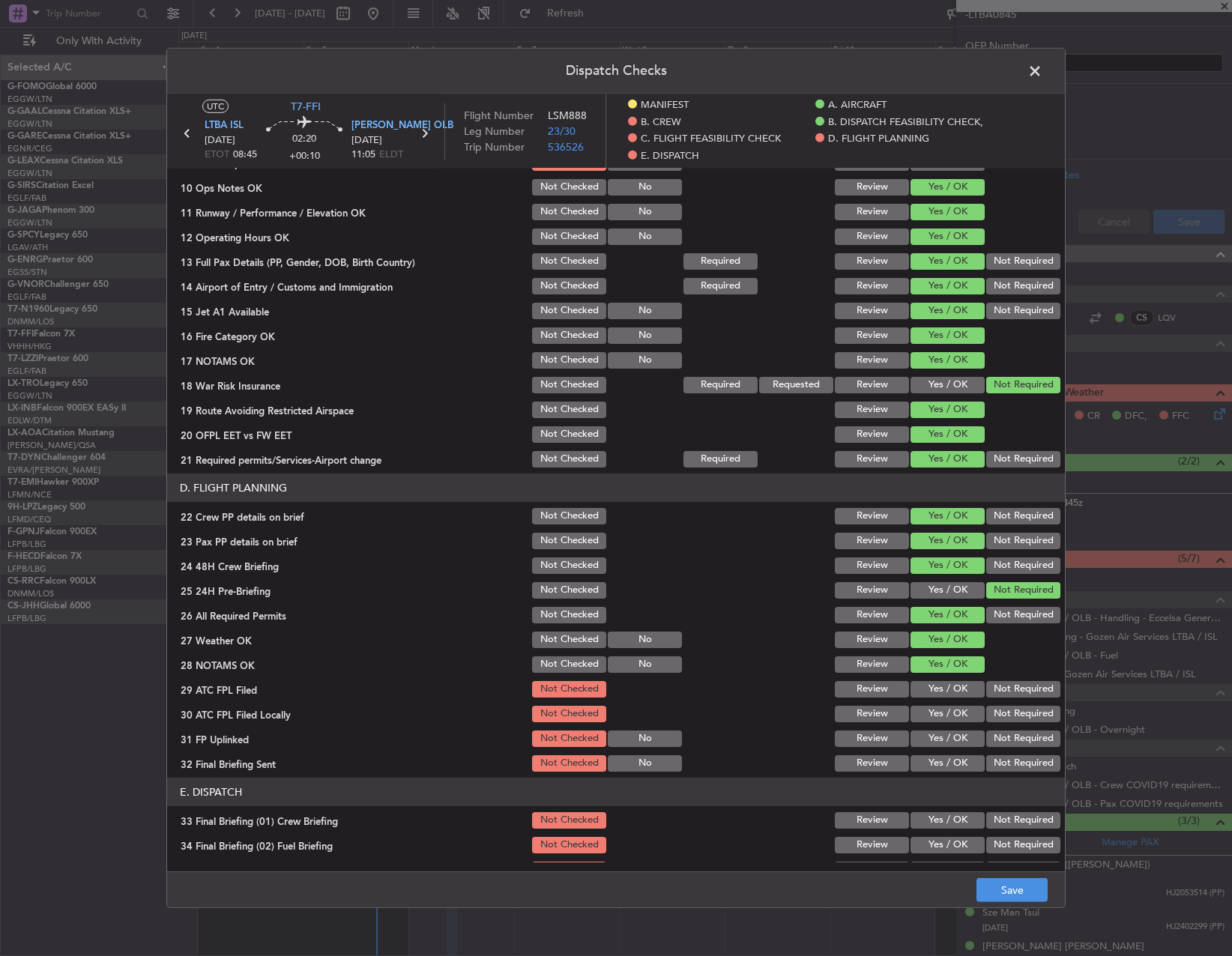
click at [939, 690] on button "Yes / OK" at bounding box center [948, 689] width 74 height 16
click at [989, 716] on button "Not Required" at bounding box center [1024, 714] width 74 height 16
drag, startPoint x: 938, startPoint y: 739, endPoint x: 945, endPoint y: 744, distance: 8.6
click at [934, 740] on button "Yes / OK" at bounding box center [948, 738] width 74 height 16
click at [995, 763] on button "Not Required" at bounding box center [1024, 763] width 74 height 16
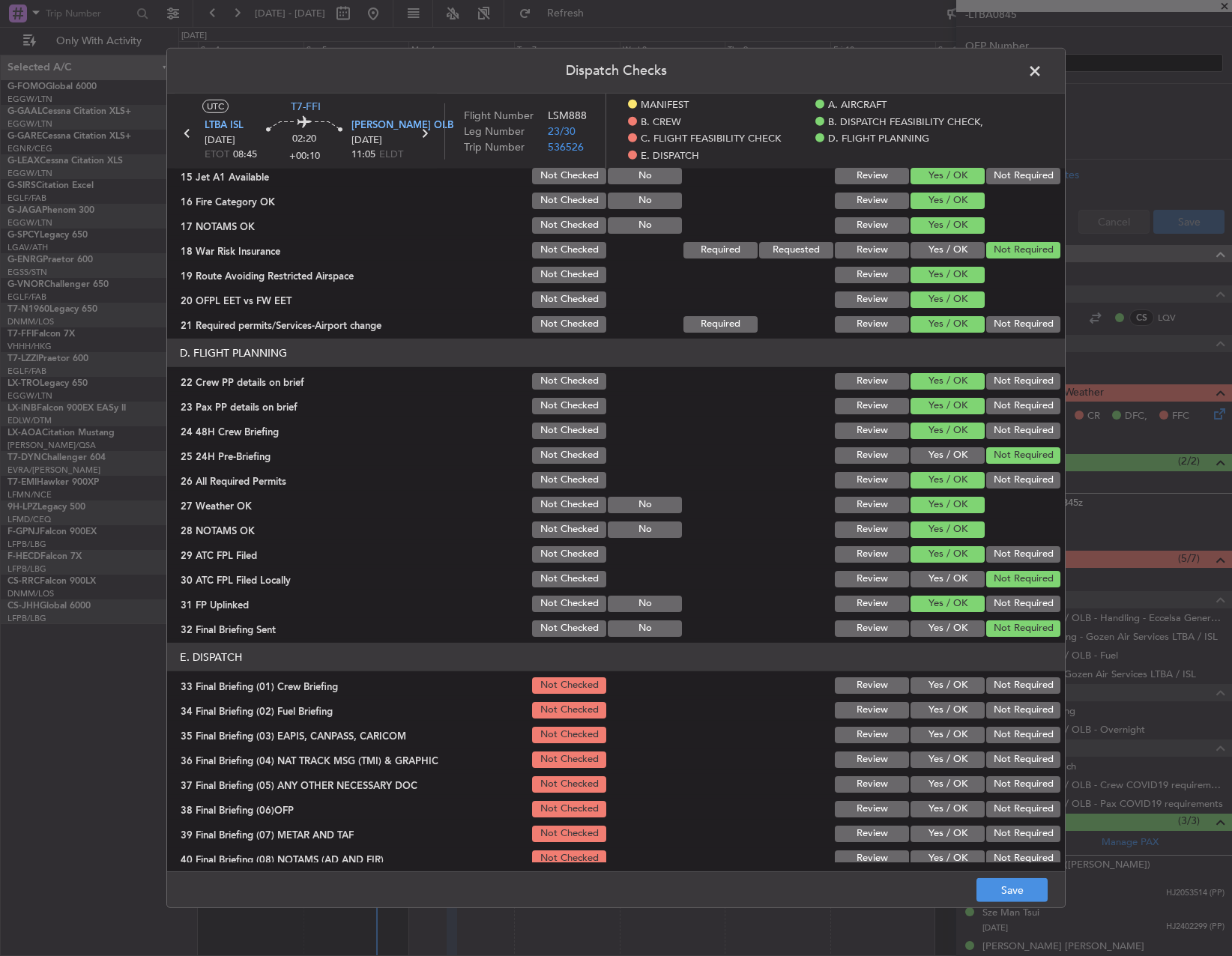
scroll to position [694, 0]
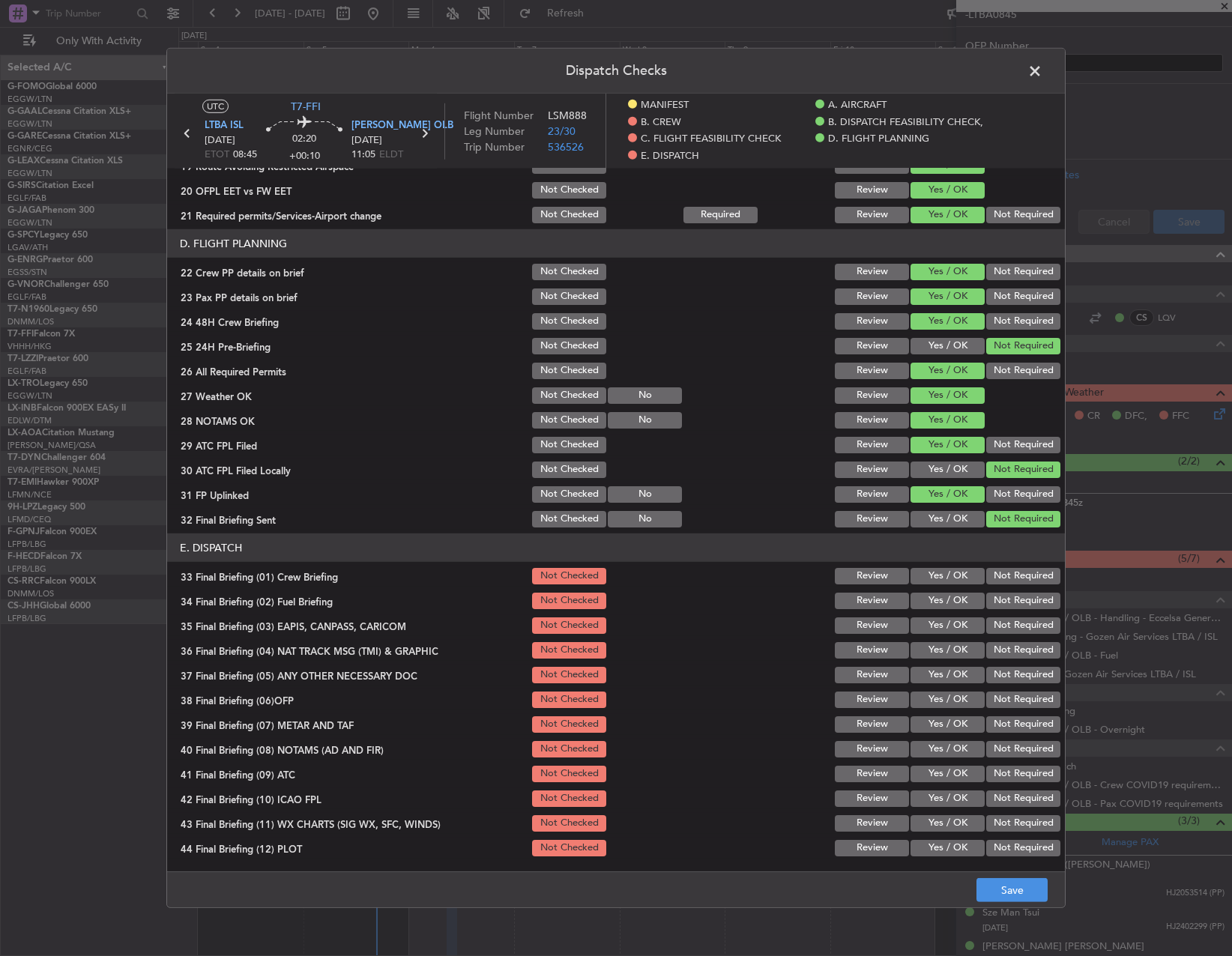
click at [950, 589] on section "E. DISPATCH 33 Final Briefing (01) Crew Briefing Not Checked Review Yes / OK No…" at bounding box center [616, 696] width 898 height 325
click at [949, 579] on button "Yes / OK" at bounding box center [948, 575] width 74 height 16
click at [945, 602] on button "Yes / OK" at bounding box center [948, 600] width 74 height 16
click at [991, 625] on button "Not Required" at bounding box center [1024, 625] width 74 height 16
click at [999, 655] on button "Not Required" at bounding box center [1024, 650] width 74 height 16
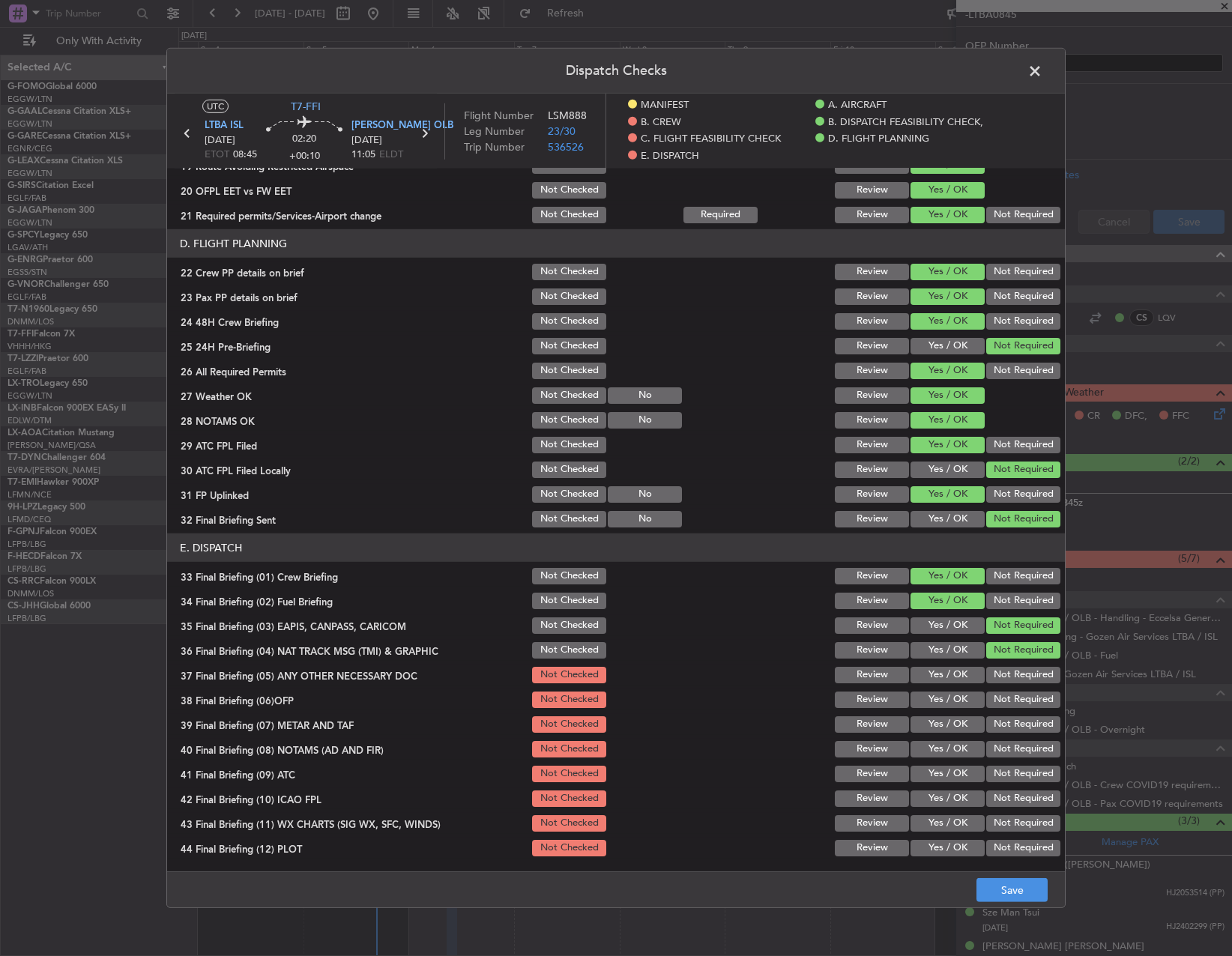
click at [991, 675] on button "Not Required" at bounding box center [1024, 675] width 74 height 16
click at [947, 690] on div "Yes / OK" at bounding box center [946, 700] width 75 height 21
drag, startPoint x: 938, startPoint y: 724, endPoint x: 941, endPoint y: 704, distance: 20.2
click at [939, 718] on button "Yes / OK" at bounding box center [948, 724] width 74 height 16
click at [941, 704] on button "Yes / OK" at bounding box center [948, 699] width 74 height 16
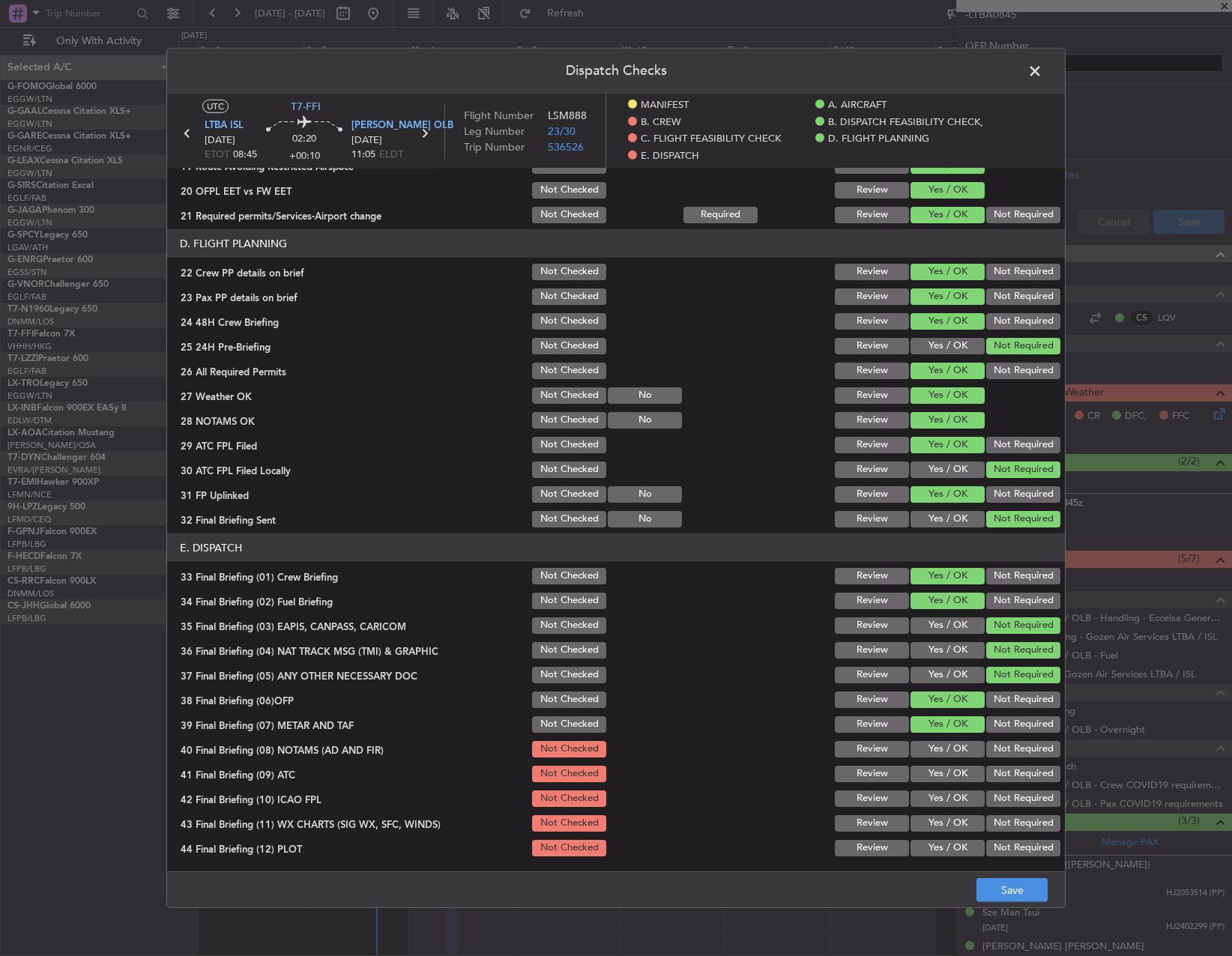
click at [938, 759] on div "Yes / OK" at bounding box center [946, 749] width 75 height 21
click at [938, 781] on button "Yes / OK" at bounding box center [948, 774] width 74 height 16
click at [934, 754] on button "Yes / OK" at bounding box center [948, 749] width 74 height 16
drag, startPoint x: 934, startPoint y: 794, endPoint x: 934, endPoint y: 808, distance: 14.0
click at [934, 795] on button "Yes / OK" at bounding box center [948, 799] width 74 height 16
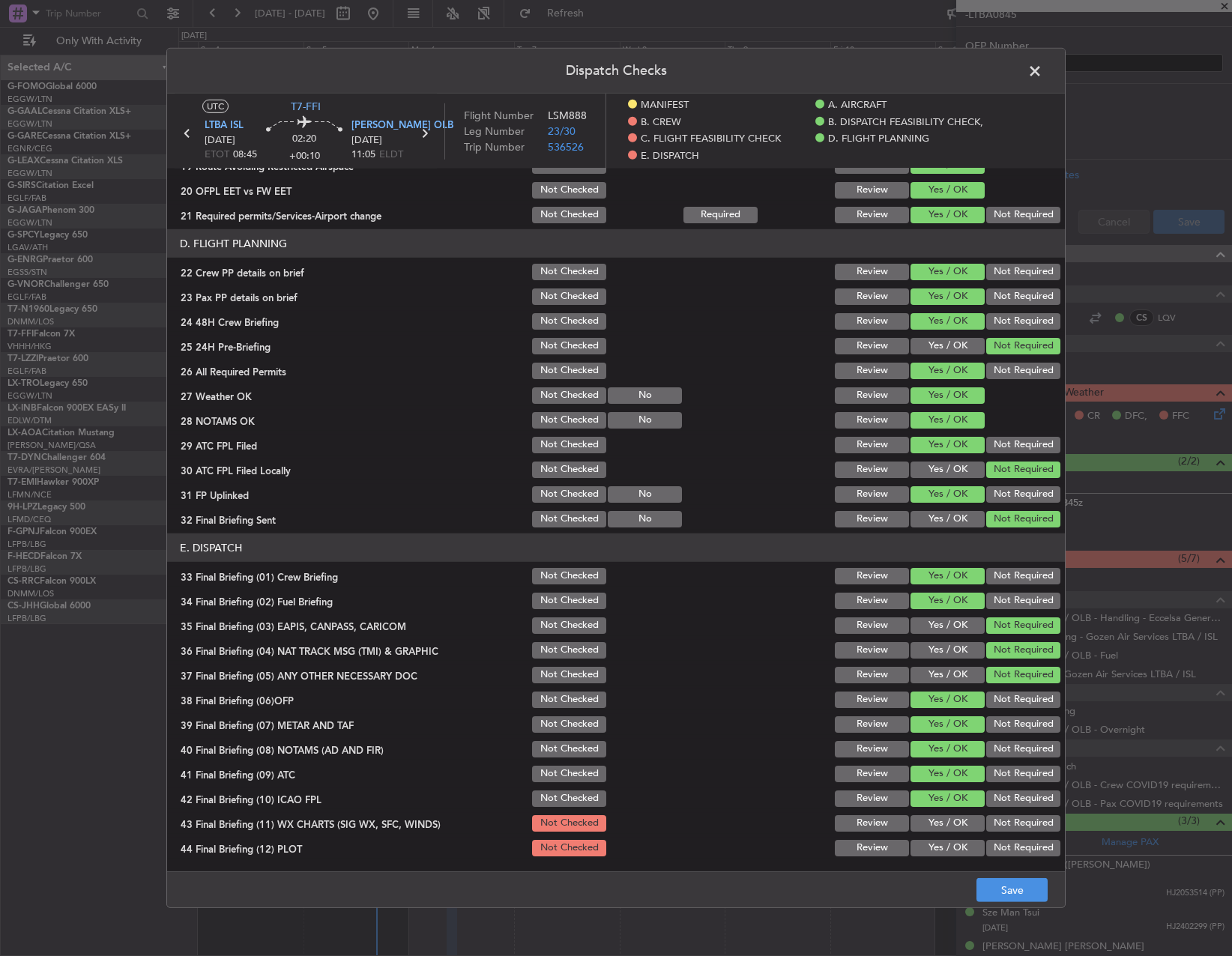
drag, startPoint x: 933, startPoint y: 830, endPoint x: 929, endPoint y: 846, distance: 16.5
click at [930, 831] on button "Yes / OK" at bounding box center [948, 823] width 74 height 16
click at [927, 848] on button "Yes / OK" at bounding box center [948, 847] width 74 height 16
click at [927, 835] on section "E. DISPATCH 33 Final Briefing (01) Crew Briefing Not Checked Review Yes / OK No…" at bounding box center [616, 696] width 898 height 325
drag, startPoint x: 972, startPoint y: 877, endPoint x: 996, endPoint y: 888, distance: 26.4
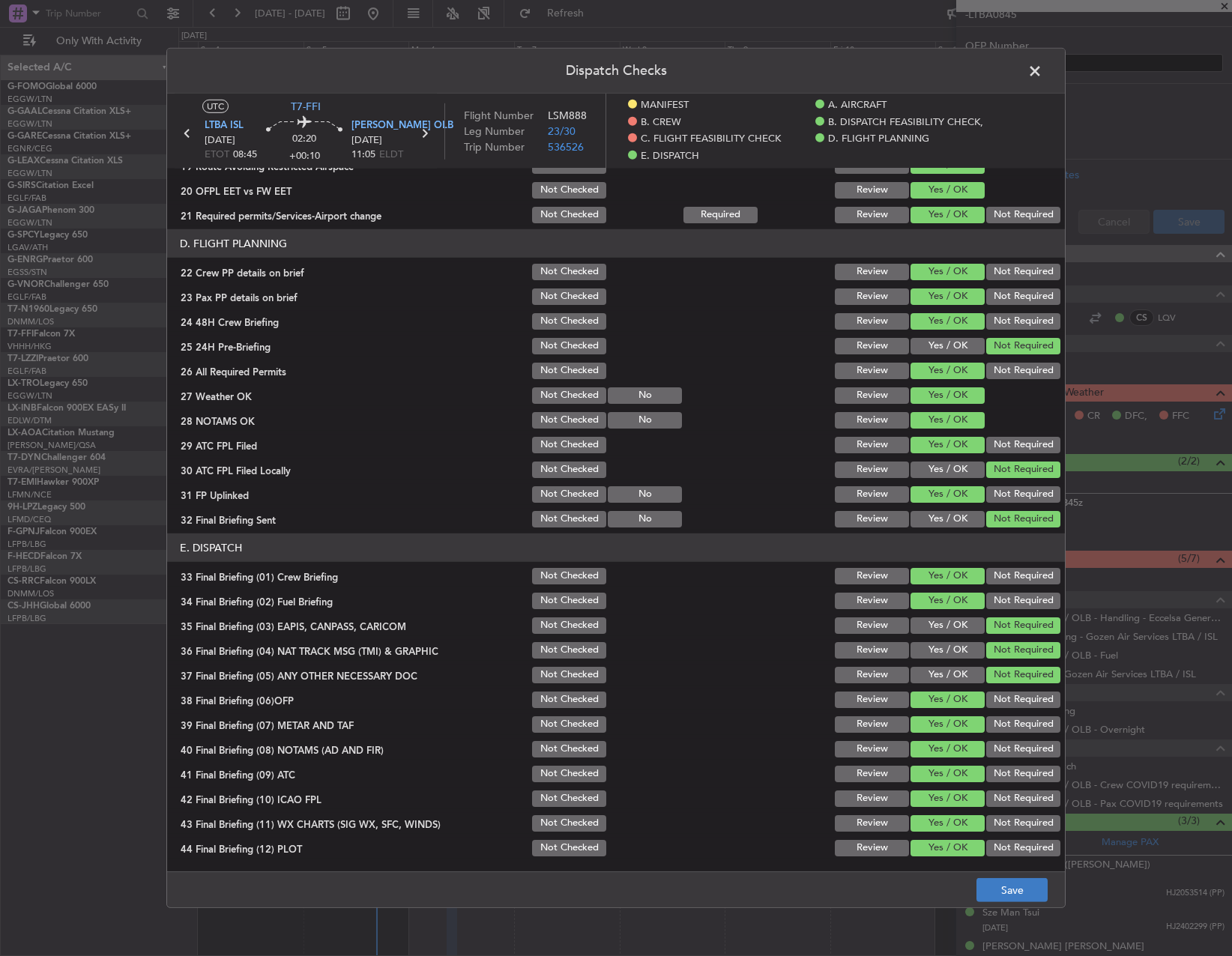
click at [972, 877] on footer "Save" at bounding box center [616, 889] width 898 height 36
click at [1020, 896] on button "Save" at bounding box center [1012, 890] width 72 height 24
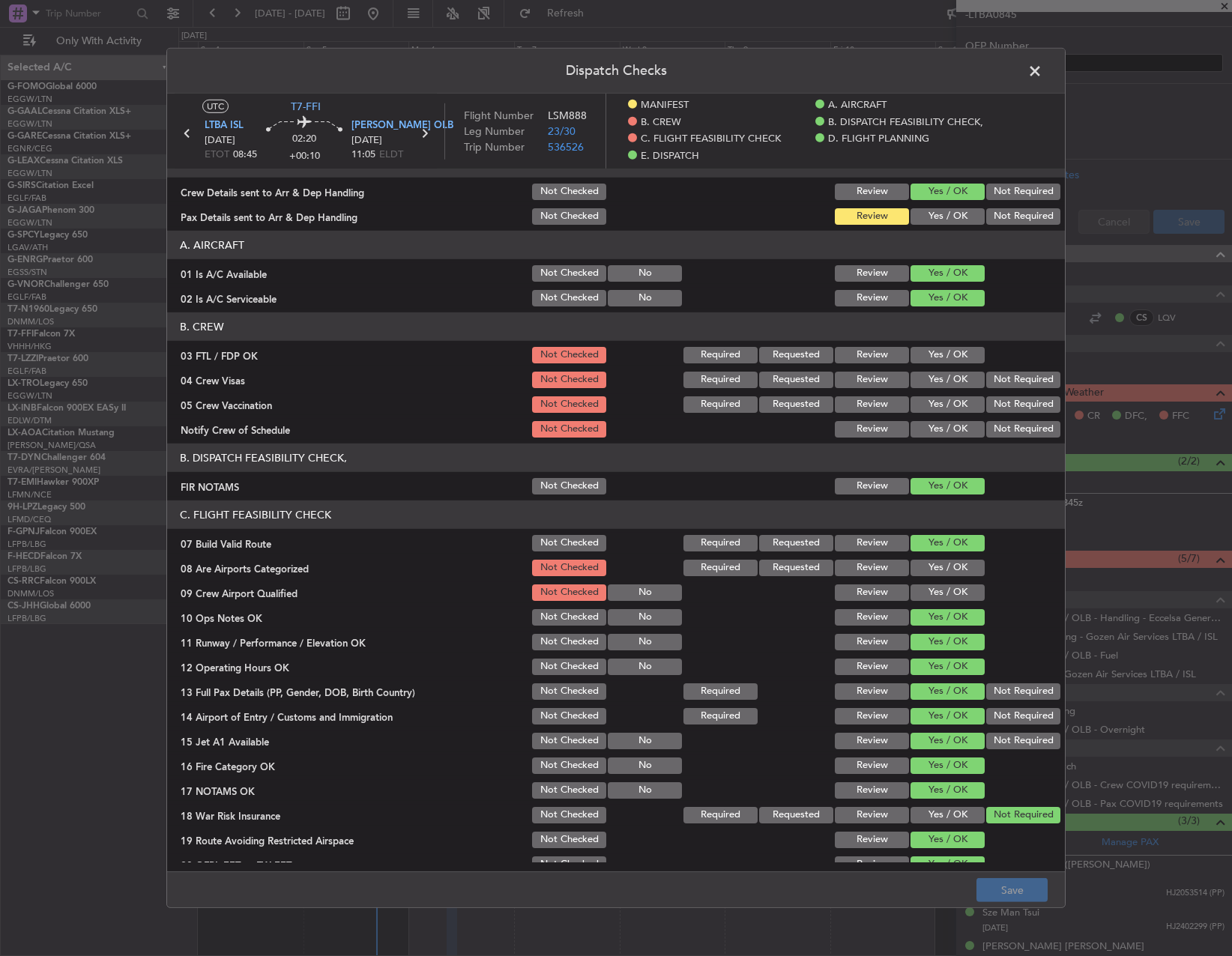
scroll to position [0, 0]
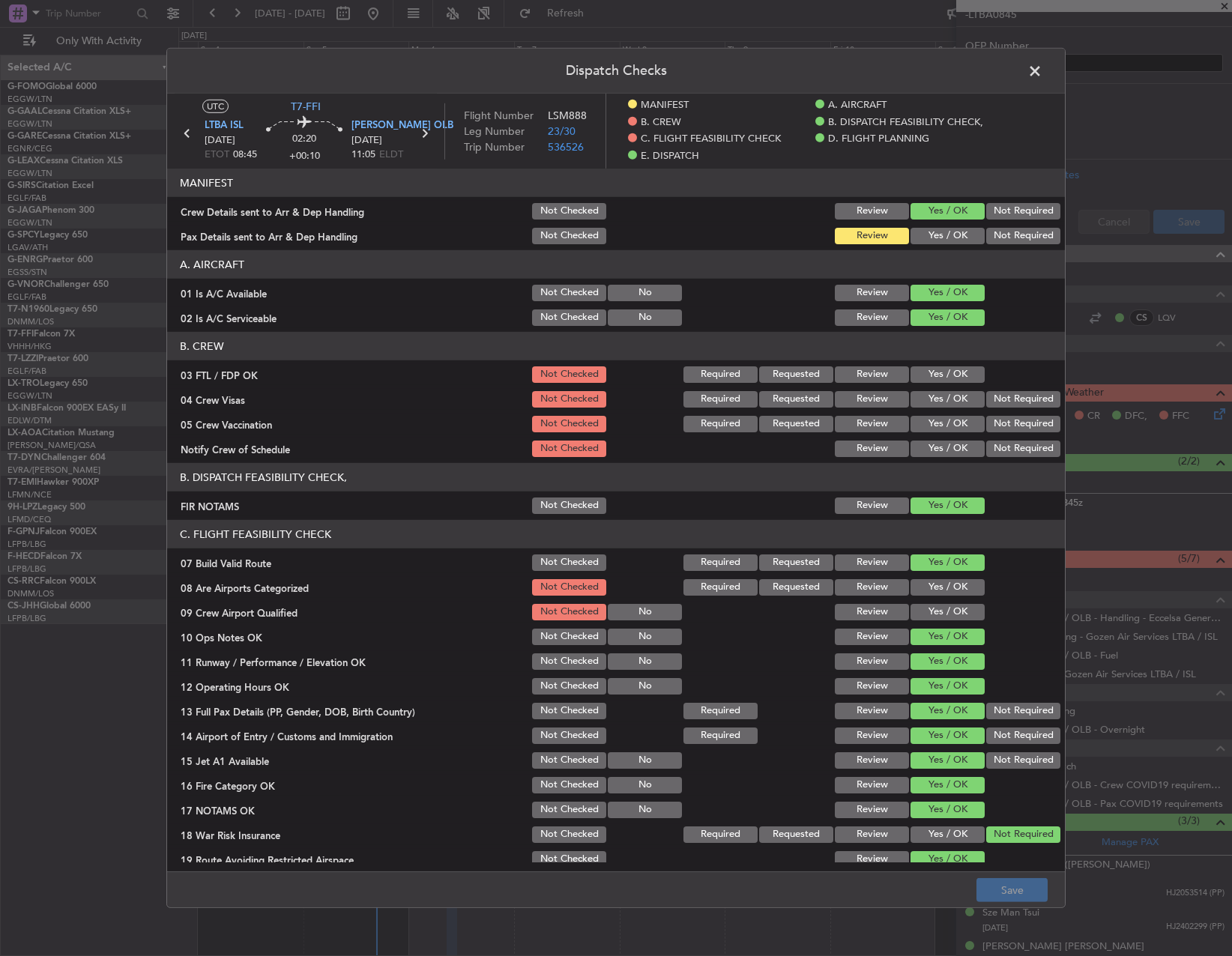
click at [1043, 73] on span at bounding box center [1043, 74] width 0 height 30
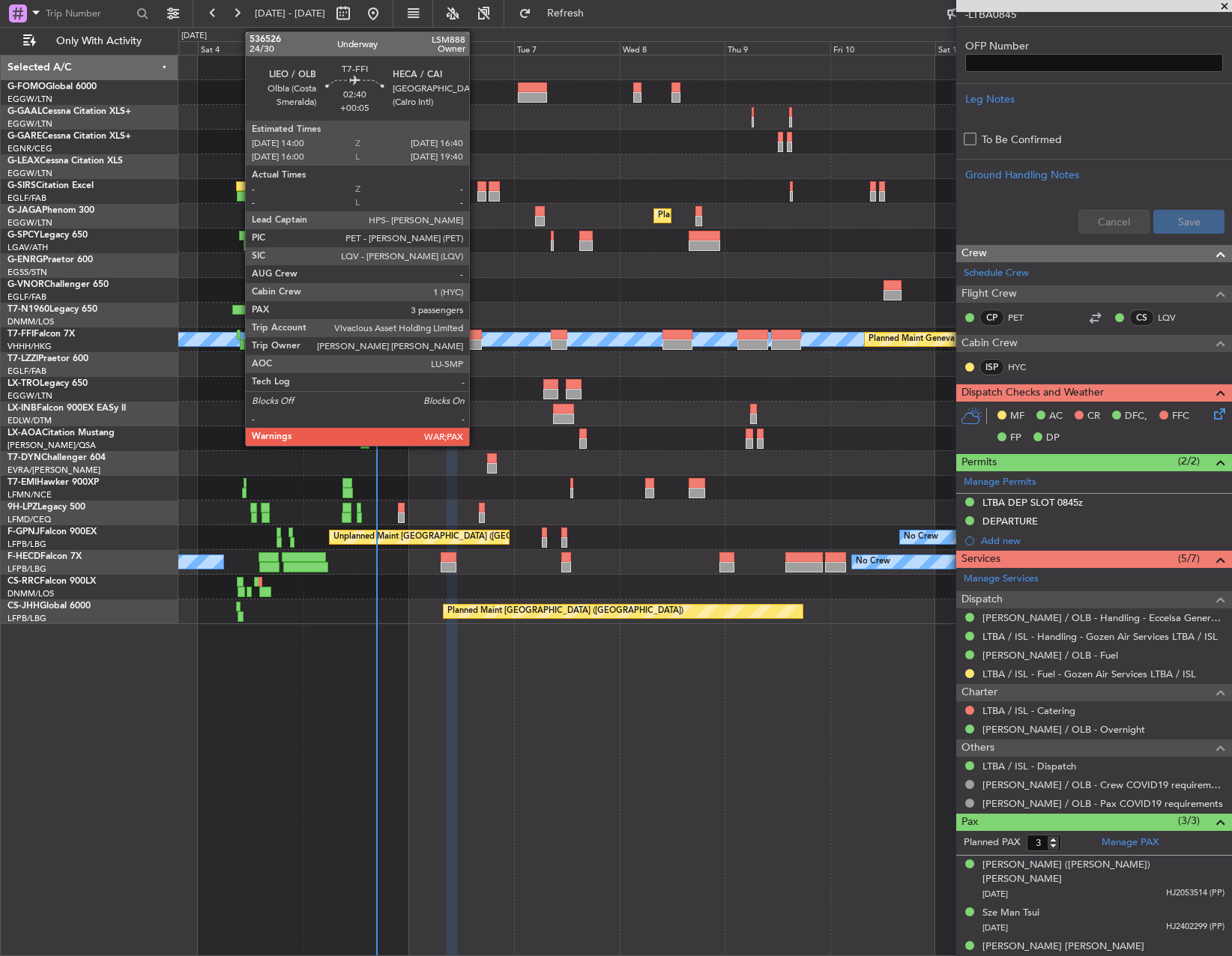
click at [476, 330] on div at bounding box center [475, 335] width 12 height 10
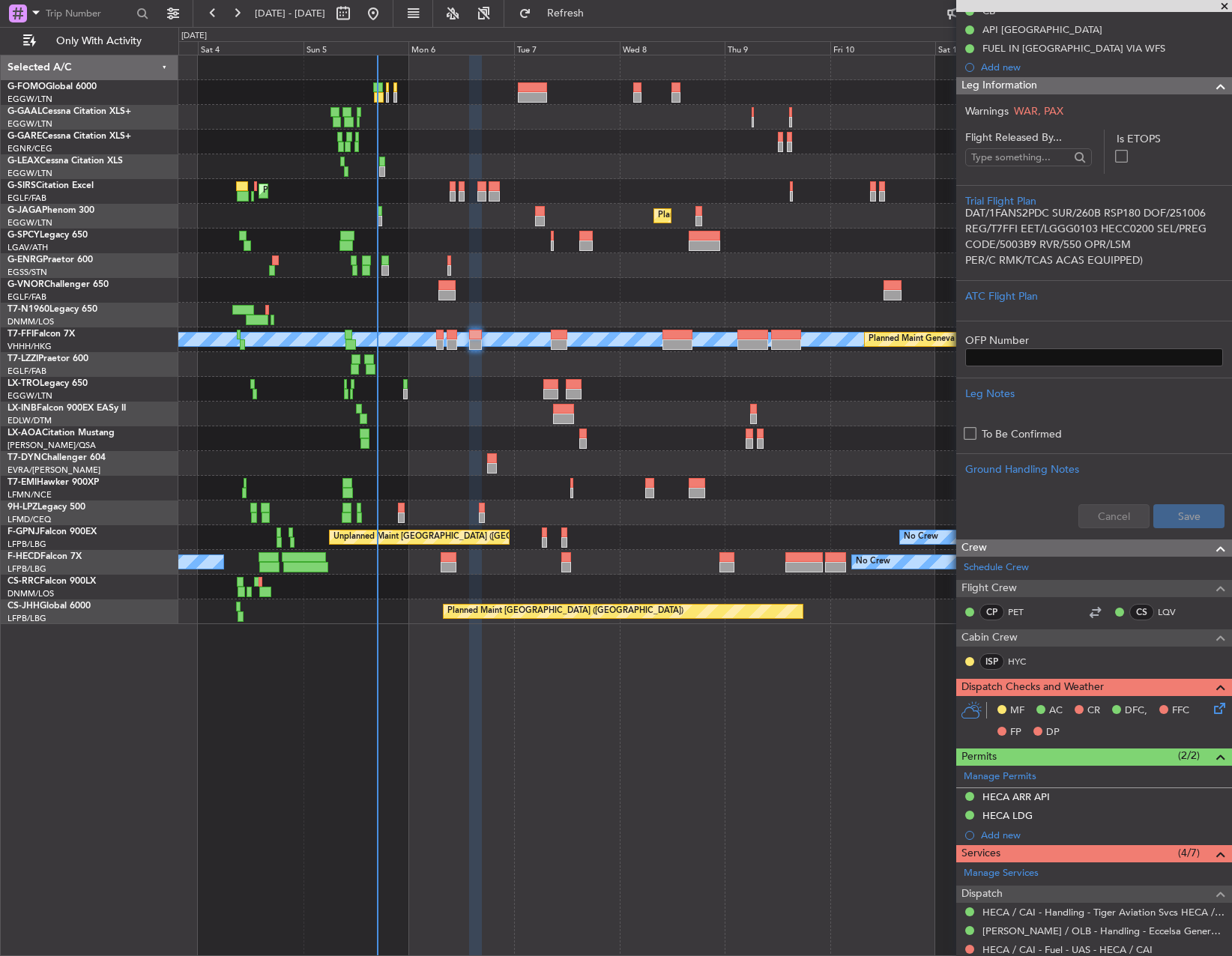
scroll to position [225, 0]
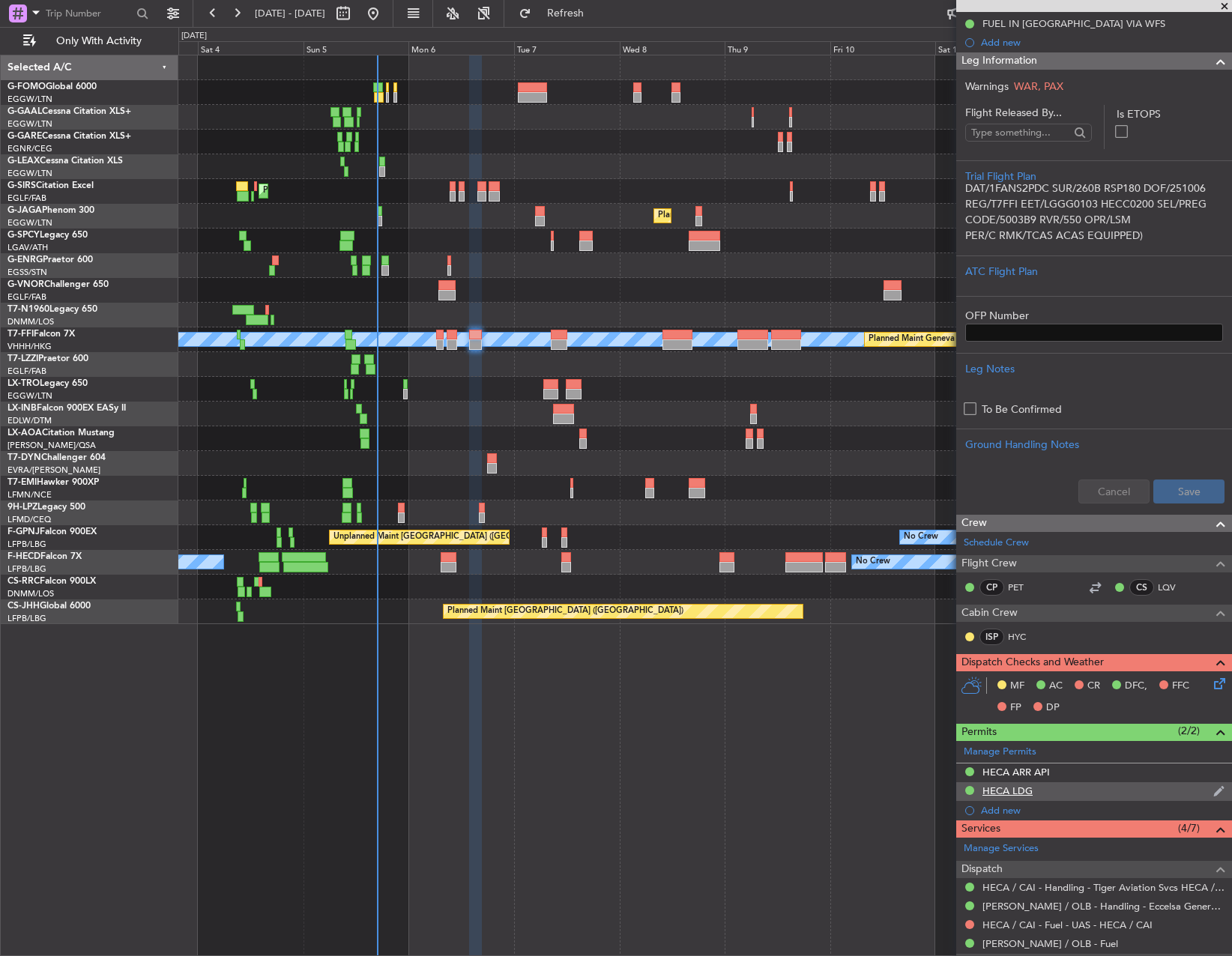
click at [1072, 799] on div "HECA LDG" at bounding box center [1094, 792] width 276 height 19
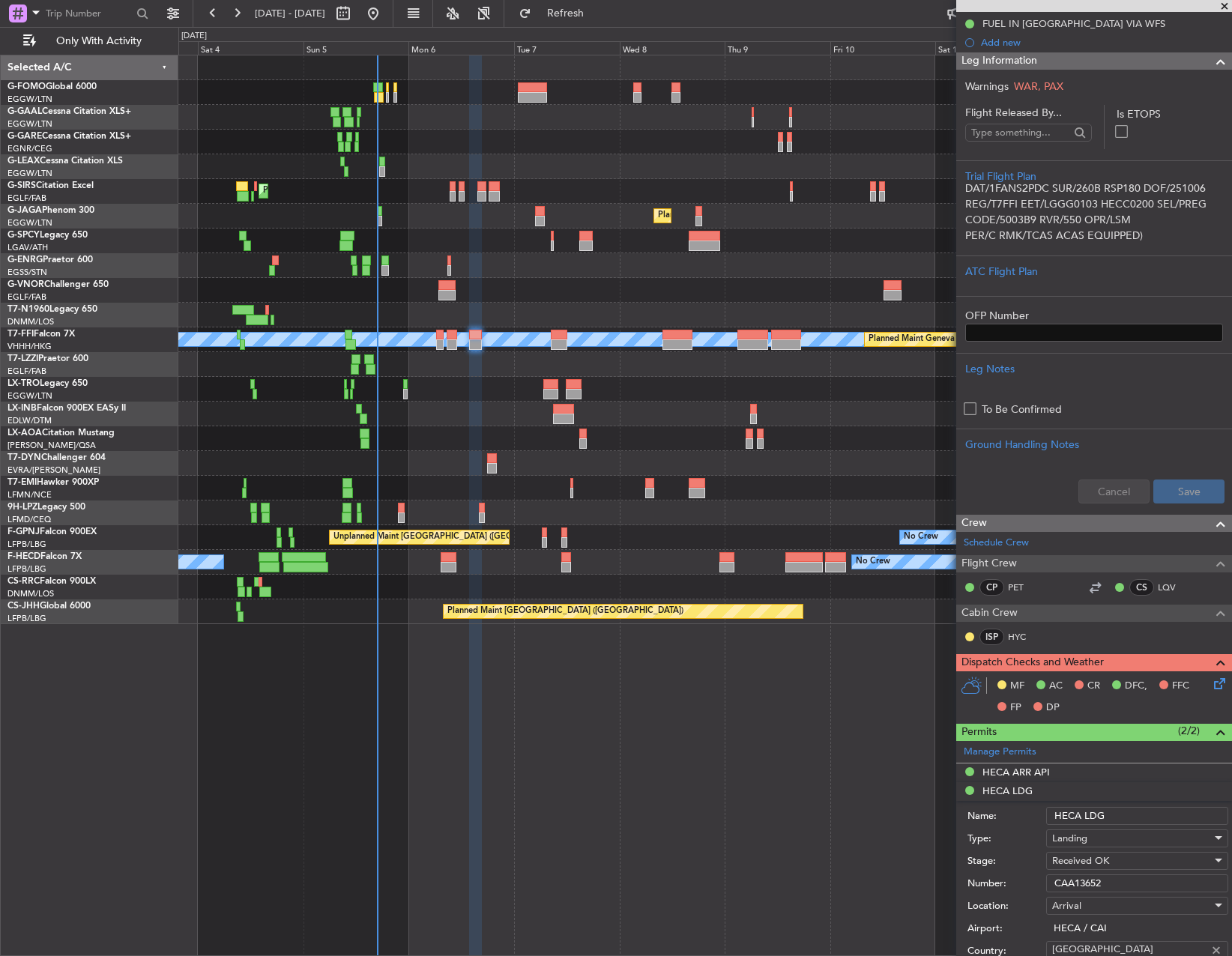
click at [1105, 879] on input "CAA13652" at bounding box center [1137, 883] width 182 height 18
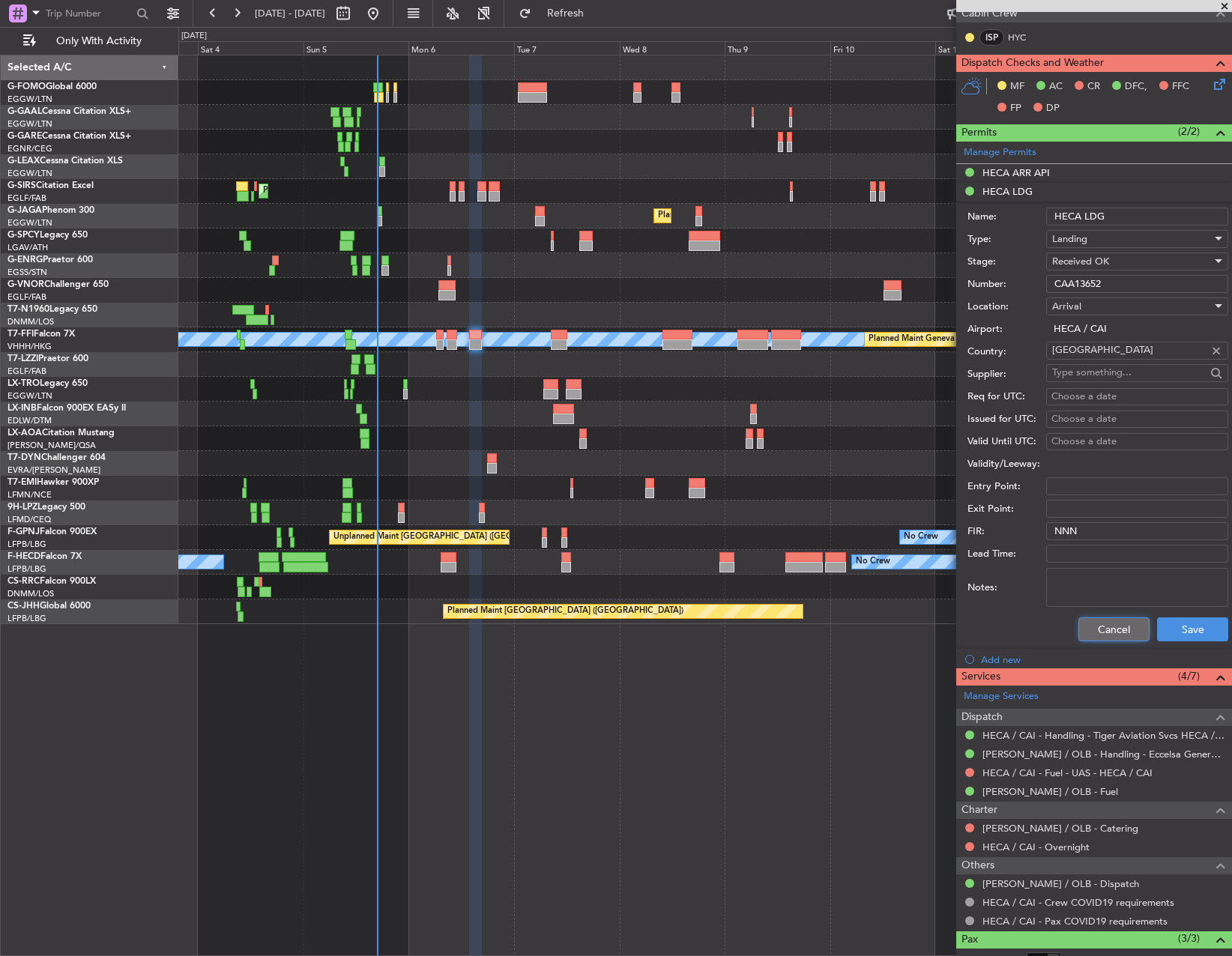
click at [1115, 634] on button "Cancel" at bounding box center [1114, 629] width 72 height 24
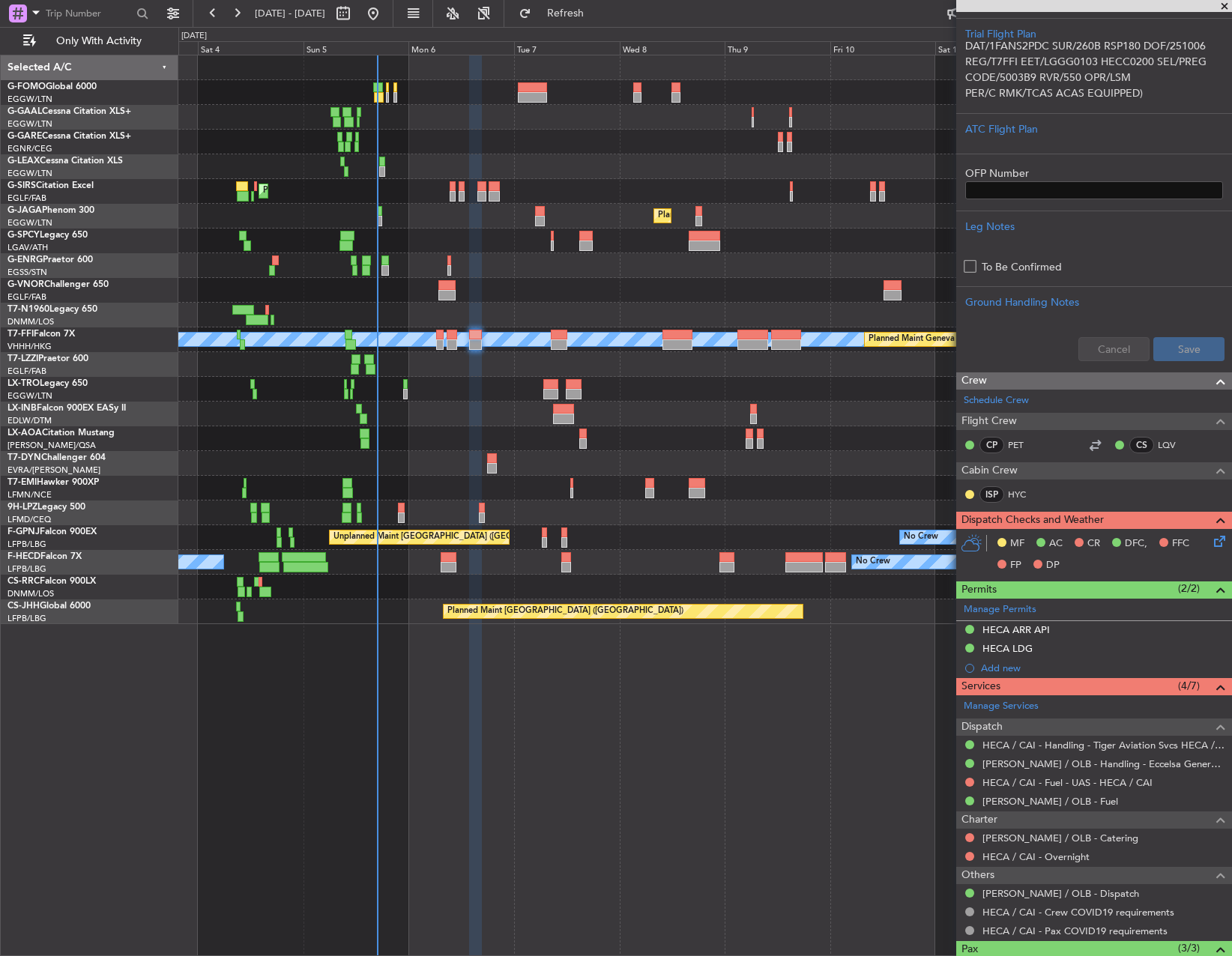
scroll to position [195, 0]
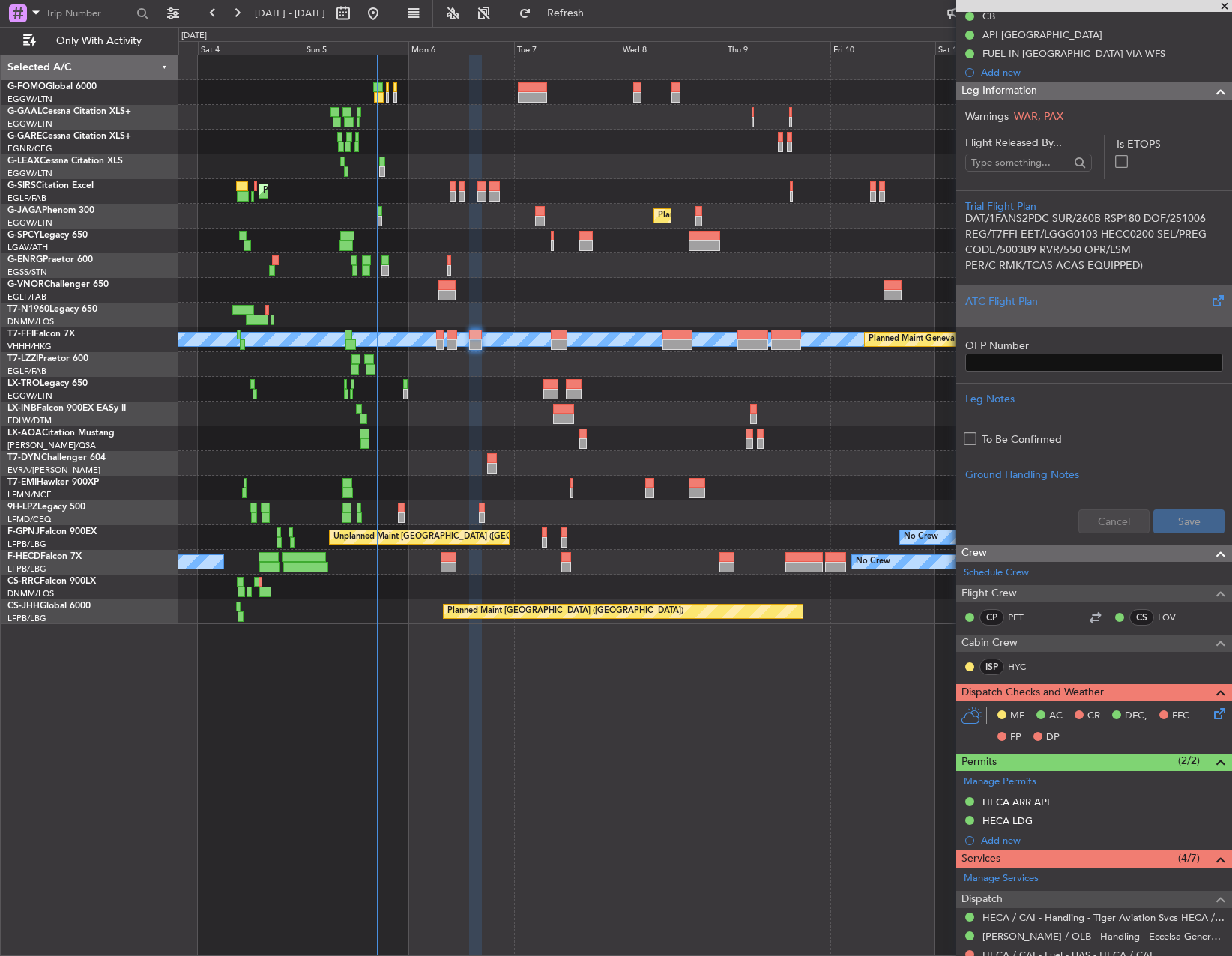
click at [1027, 302] on div "ATC Flight Plan" at bounding box center [1095, 301] width 258 height 15
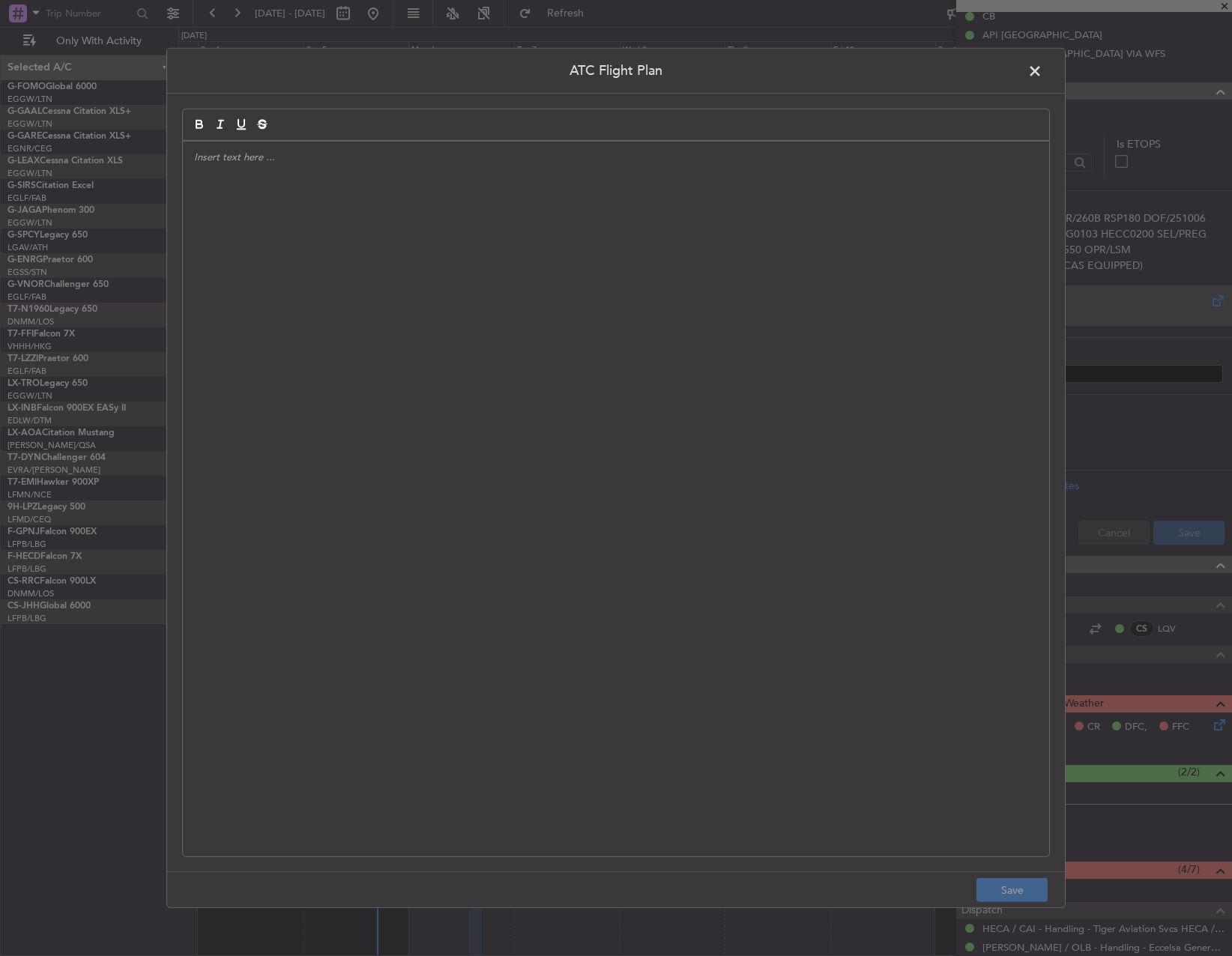
click at [630, 277] on div at bounding box center [616, 498] width 867 height 715
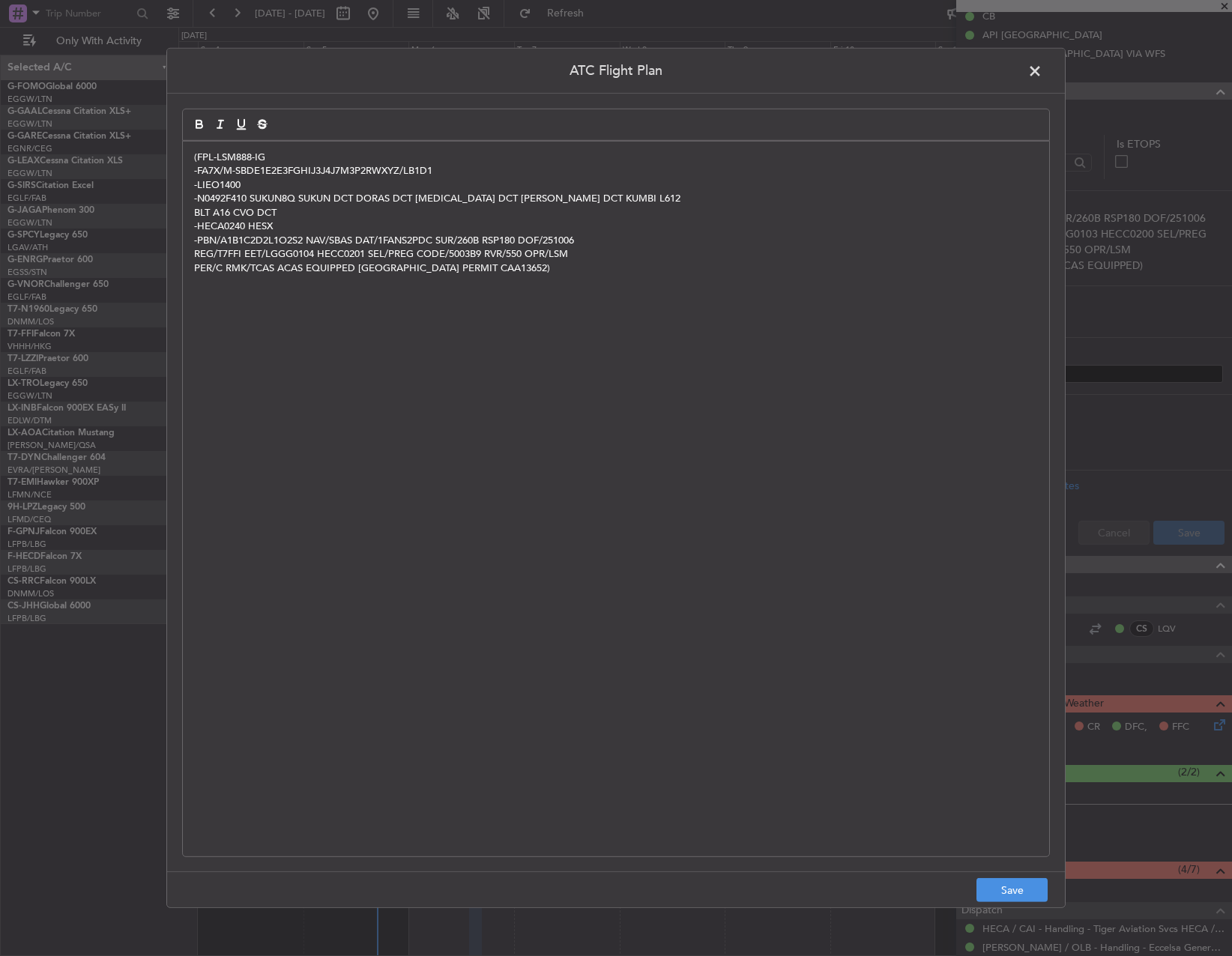
scroll to position [0, 0]
click at [1037, 892] on button "Save" at bounding box center [1012, 890] width 72 height 24
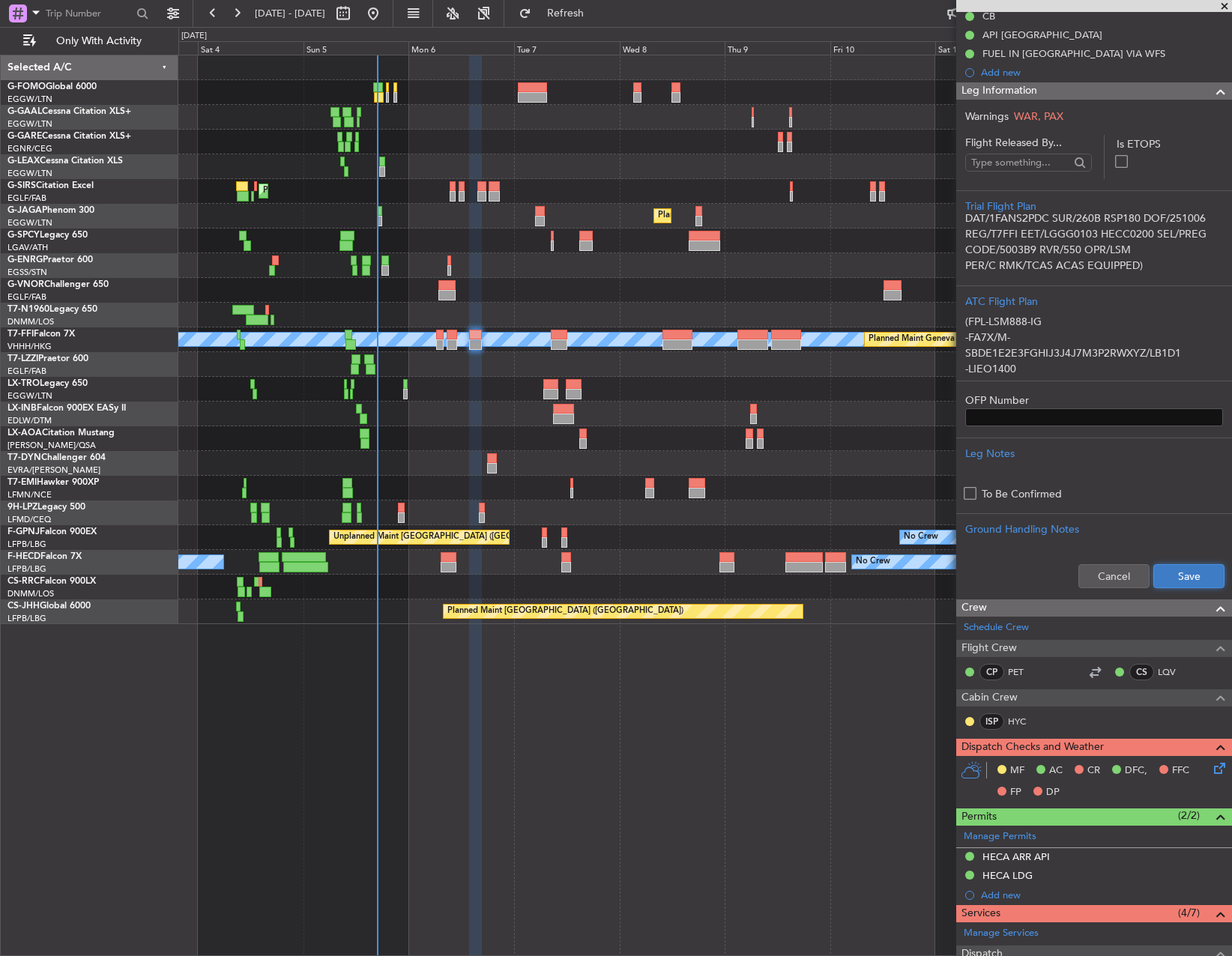
click at [1161, 578] on button "Save" at bounding box center [1189, 575] width 72 height 24
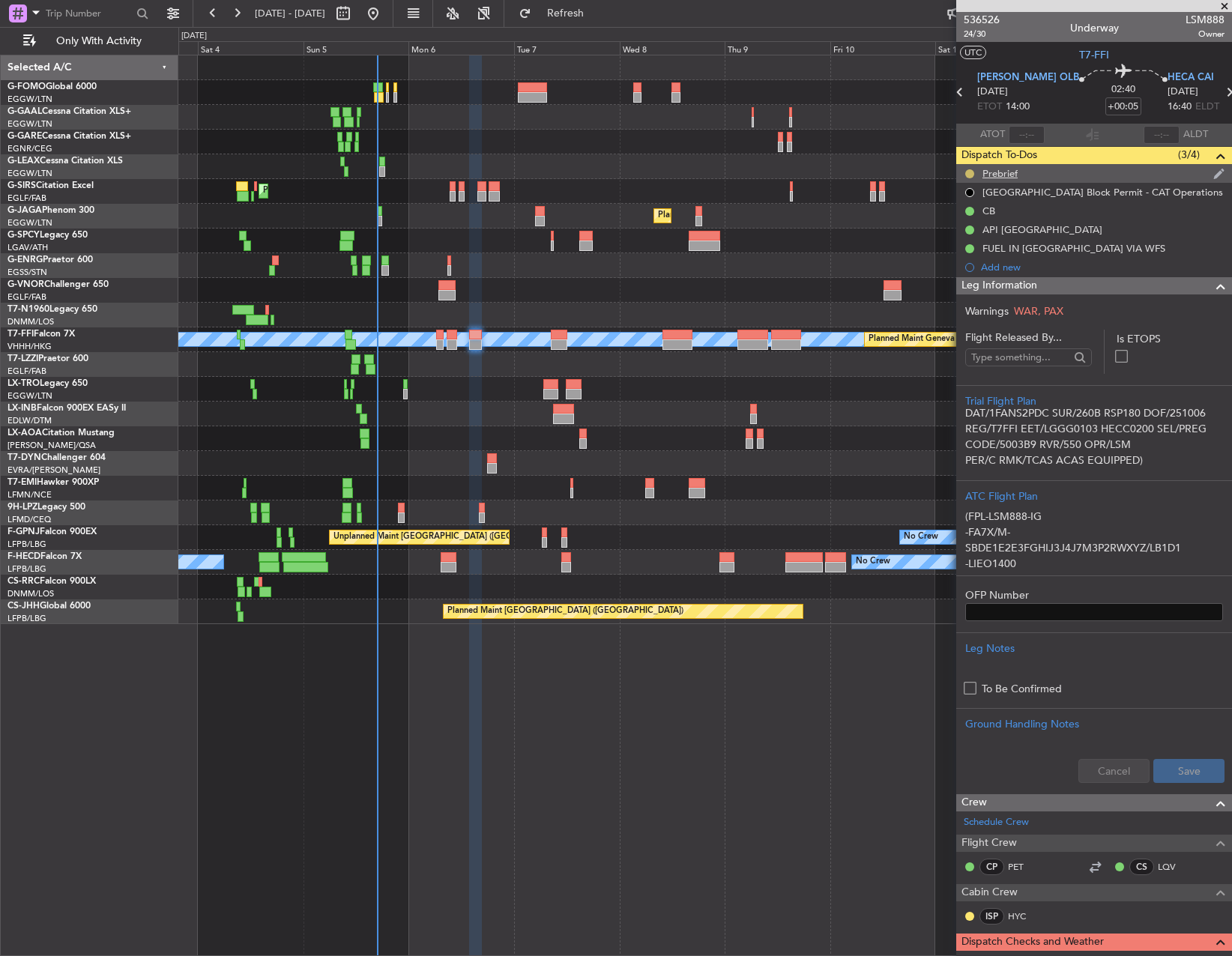
click at [970, 173] on button at bounding box center [970, 174] width 9 height 9
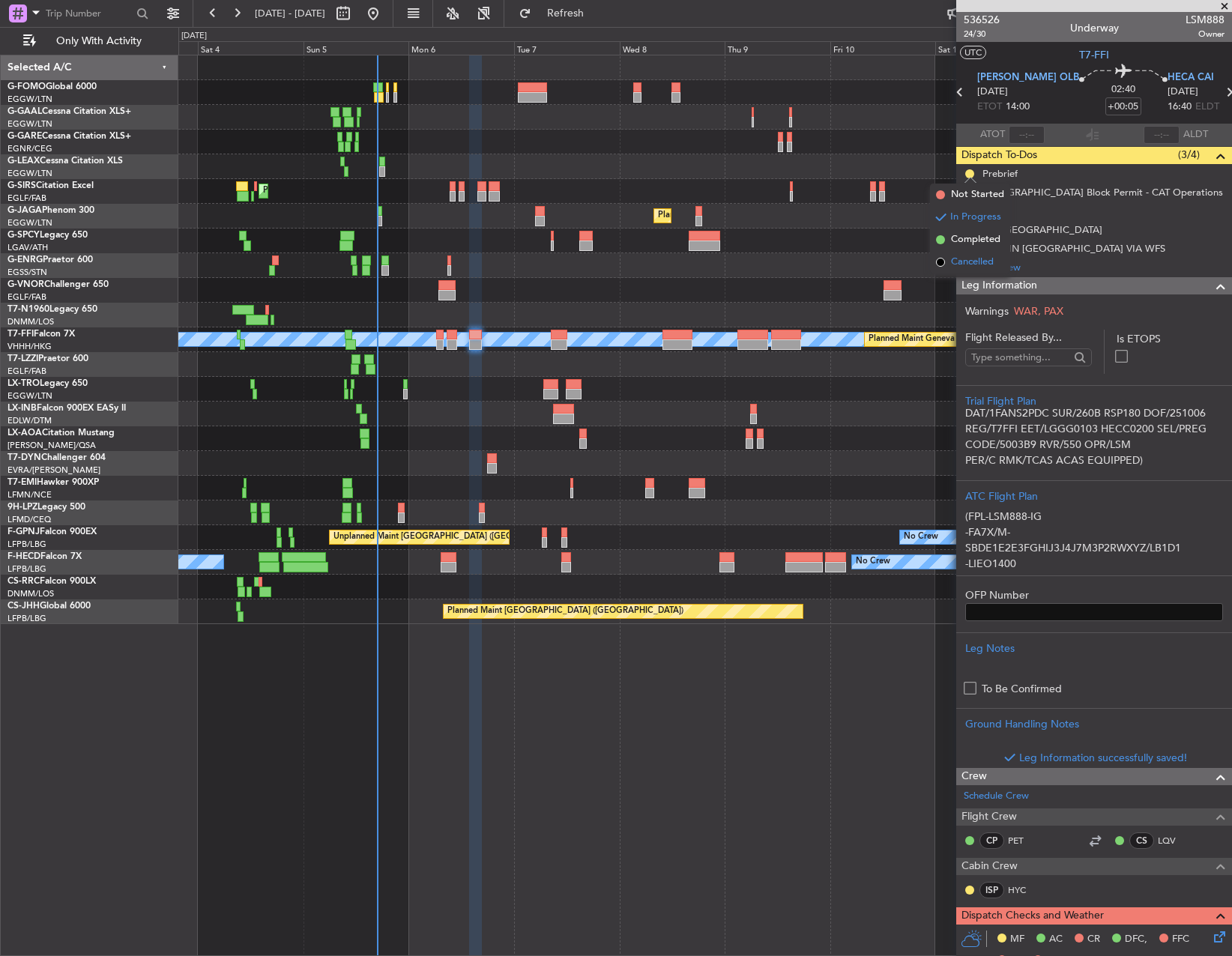
click at [955, 256] on span "Cancelled" at bounding box center [972, 262] width 43 height 15
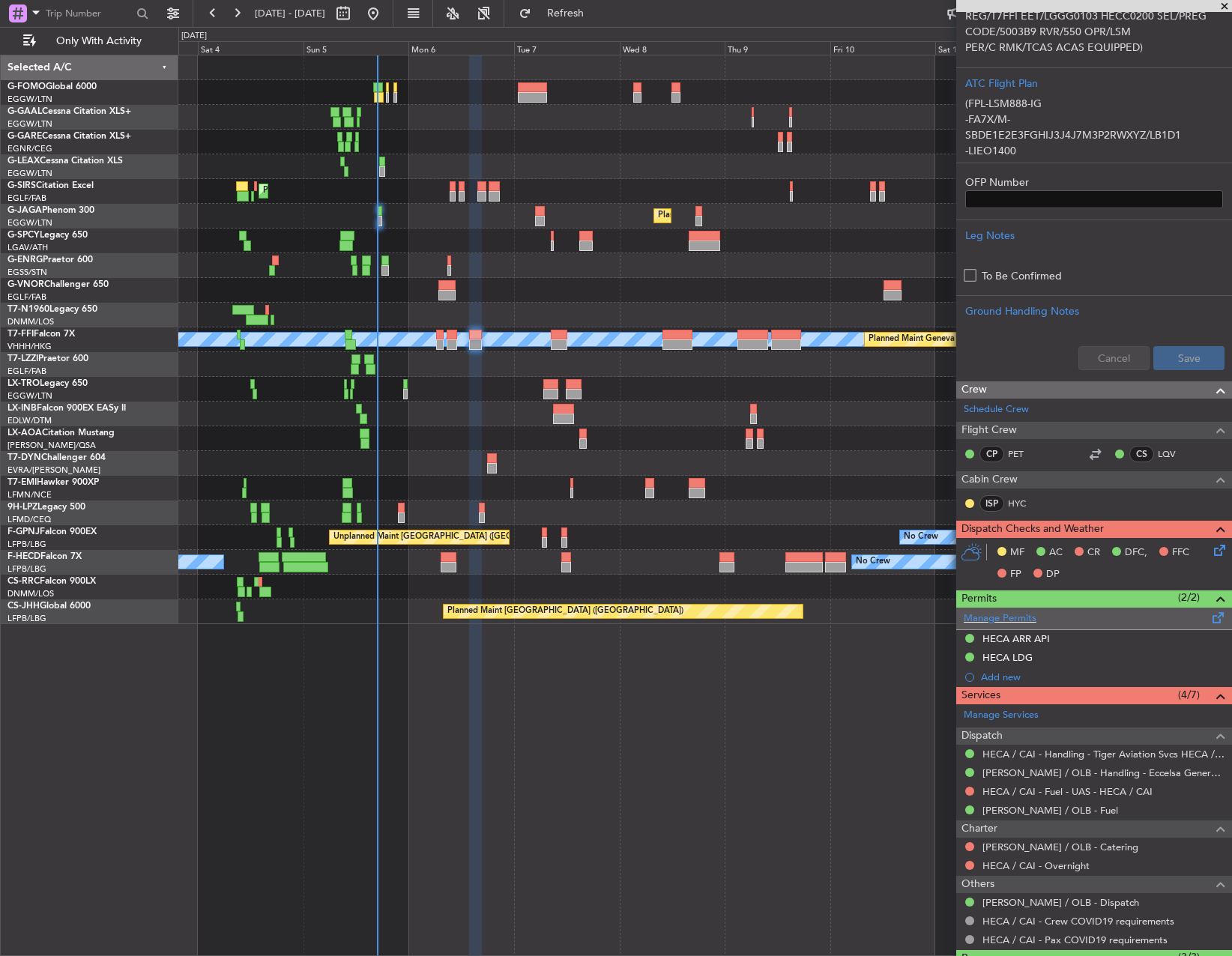
scroll to position [449, 0]
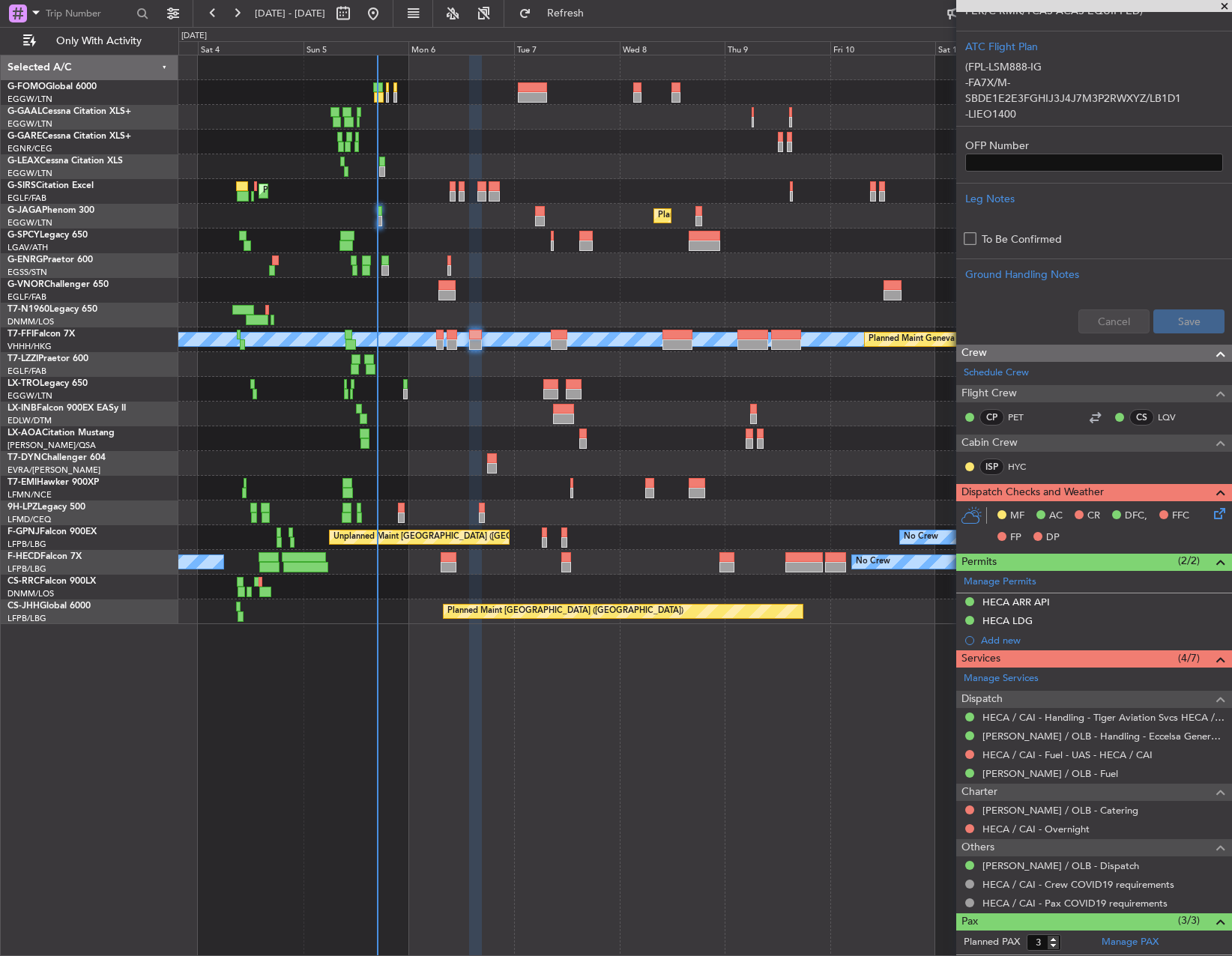
click at [1212, 511] on icon at bounding box center [1217, 510] width 12 height 12
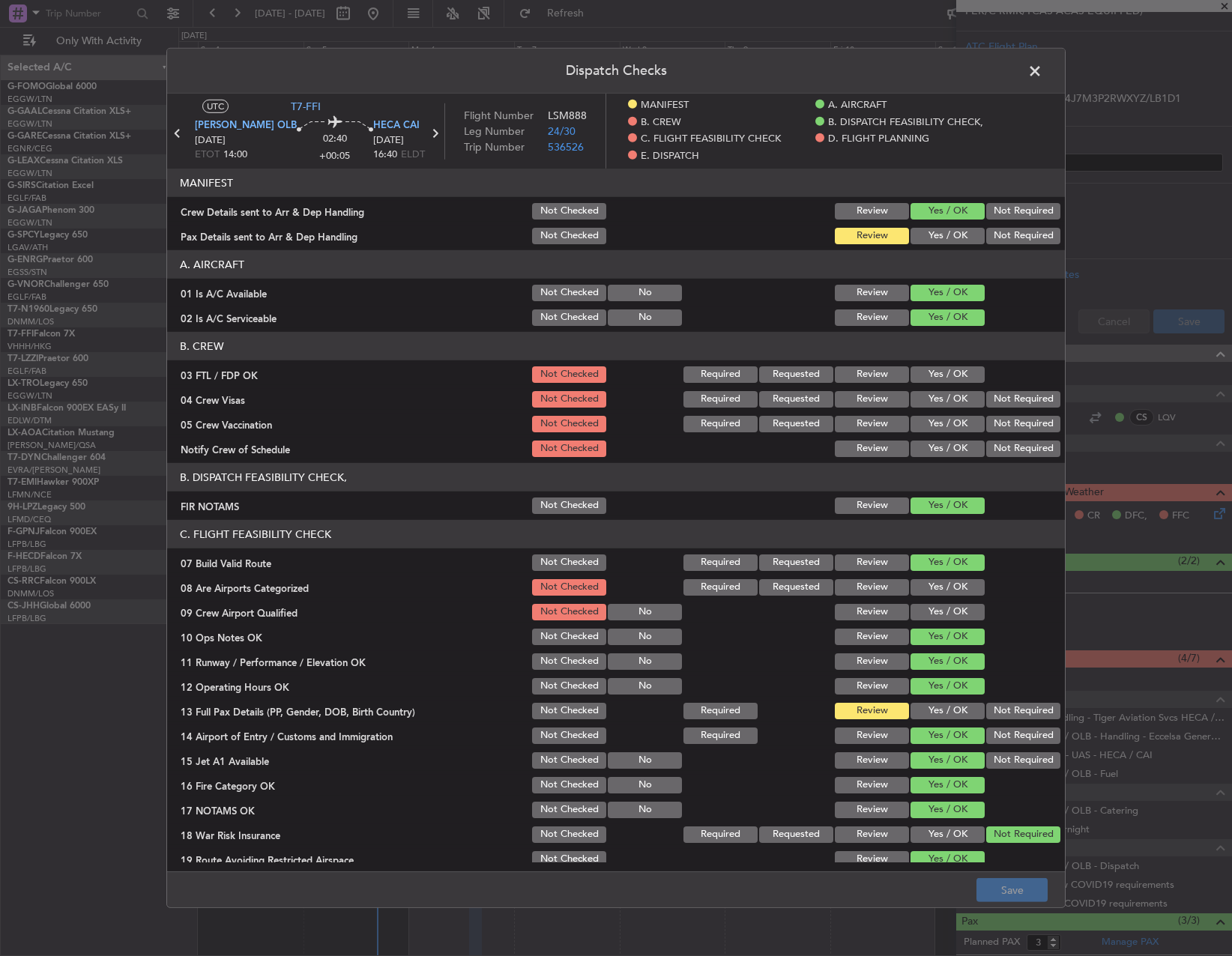
click at [930, 711] on button "Yes / OK" at bounding box center [948, 711] width 74 height 16
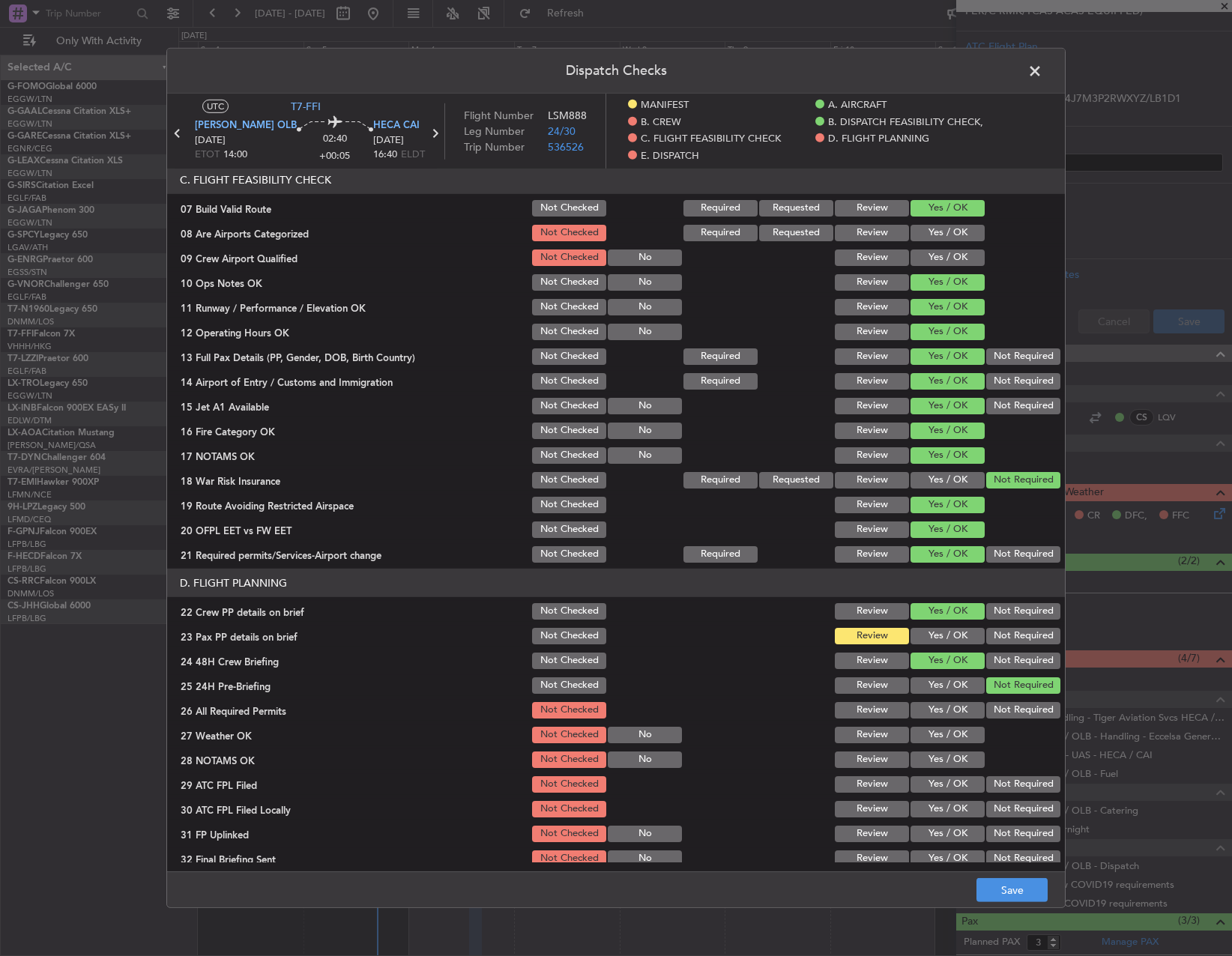
scroll to position [375, 0]
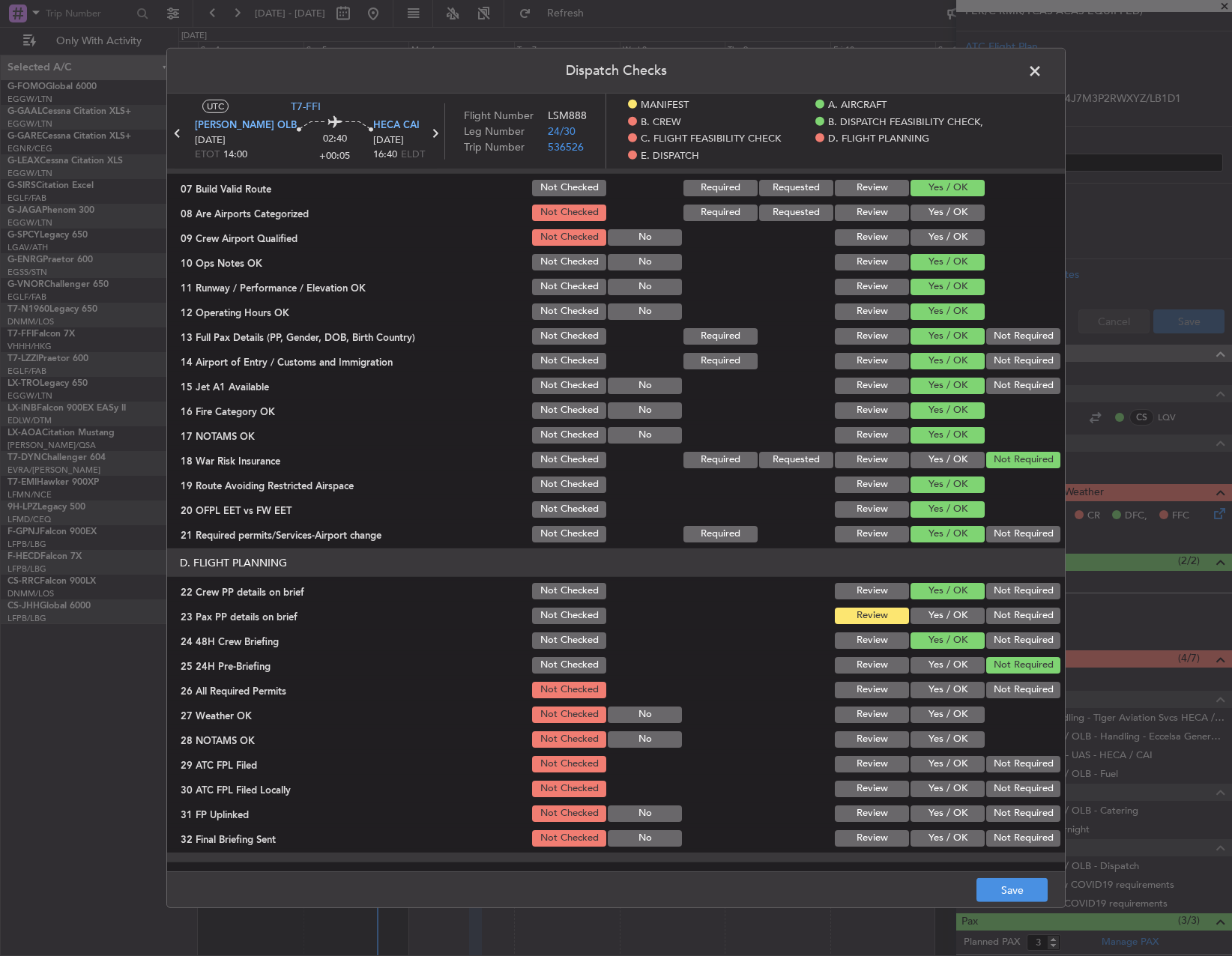
click at [931, 614] on button "Yes / OK" at bounding box center [948, 615] width 74 height 16
click at [938, 696] on button "Yes / OK" at bounding box center [948, 690] width 74 height 16
click at [941, 710] on button "Yes / OK" at bounding box center [948, 715] width 74 height 16
click at [930, 735] on button "Yes / OK" at bounding box center [948, 739] width 74 height 16
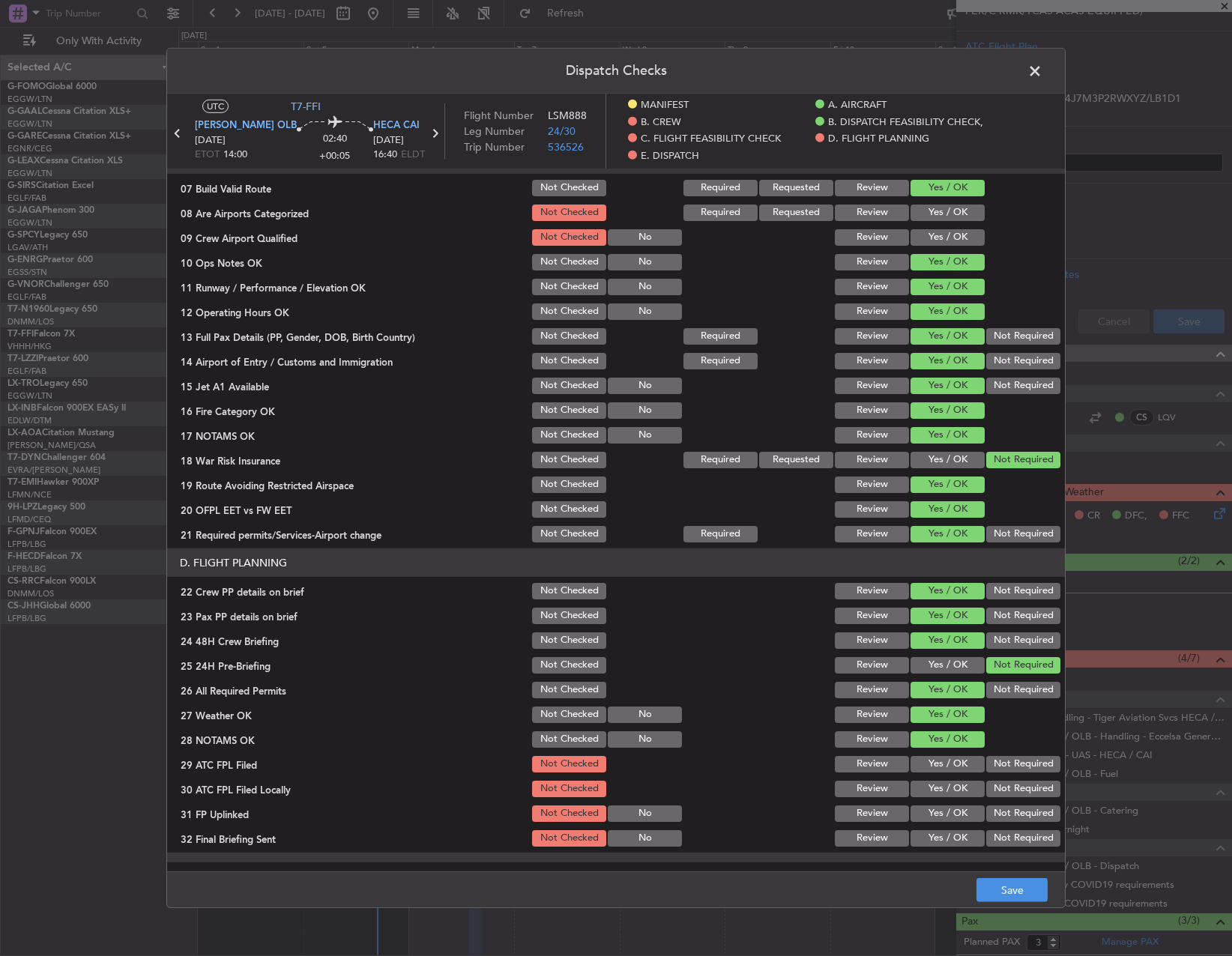
drag, startPoint x: 928, startPoint y: 753, endPoint x: 936, endPoint y: 762, distance: 12.0
click at [928, 756] on div "Yes / OK" at bounding box center [946, 764] width 75 height 21
click at [945, 767] on button "Yes / OK" at bounding box center [948, 763] width 74 height 16
click at [1001, 797] on button "Not Required" at bounding box center [1024, 788] width 74 height 16
click at [957, 809] on button "Yes / OK" at bounding box center [948, 813] width 74 height 16
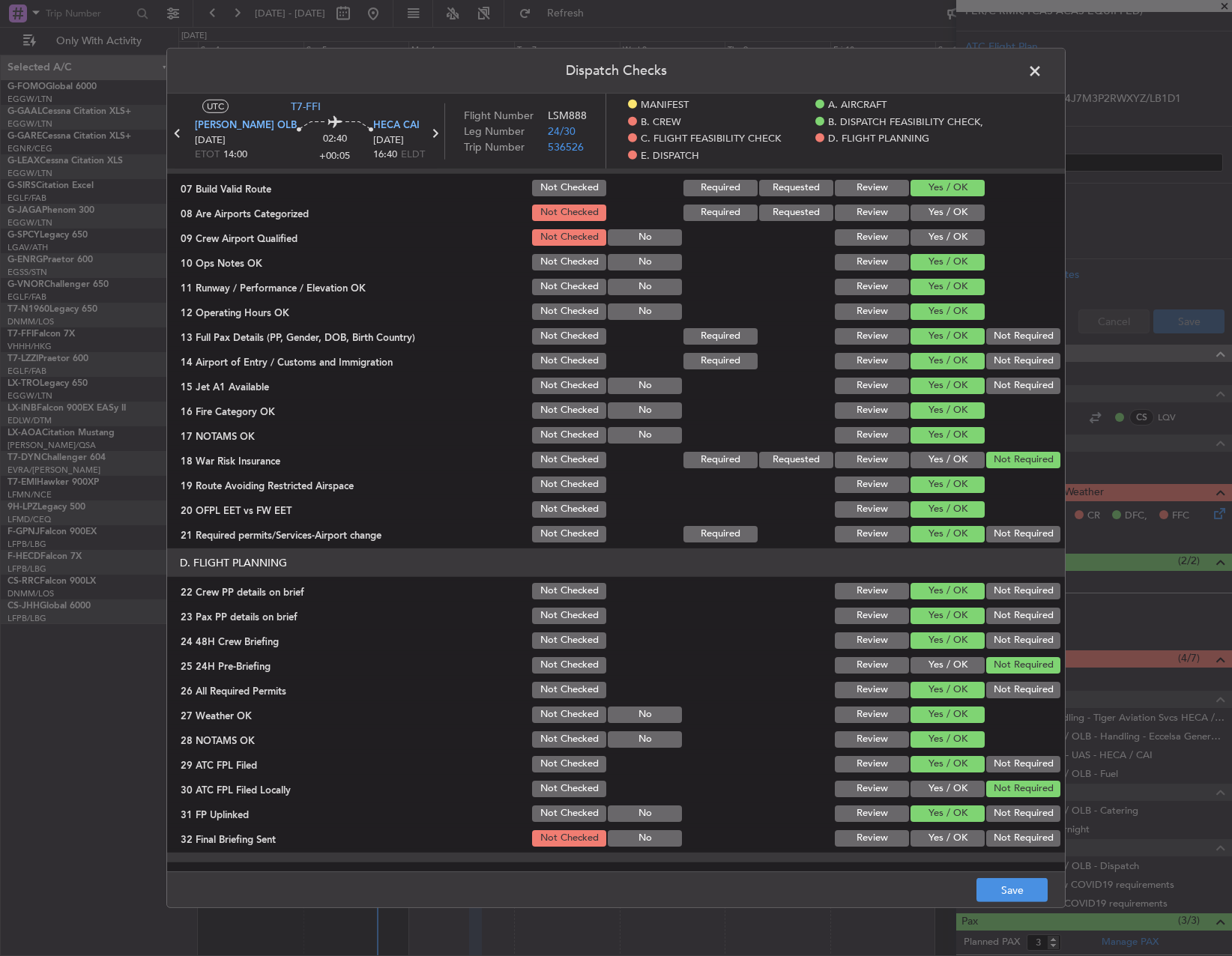
click at [1001, 847] on div "Not Required" at bounding box center [1021, 839] width 75 height 21
click at [1001, 833] on button "Not Required" at bounding box center [1024, 838] width 74 height 16
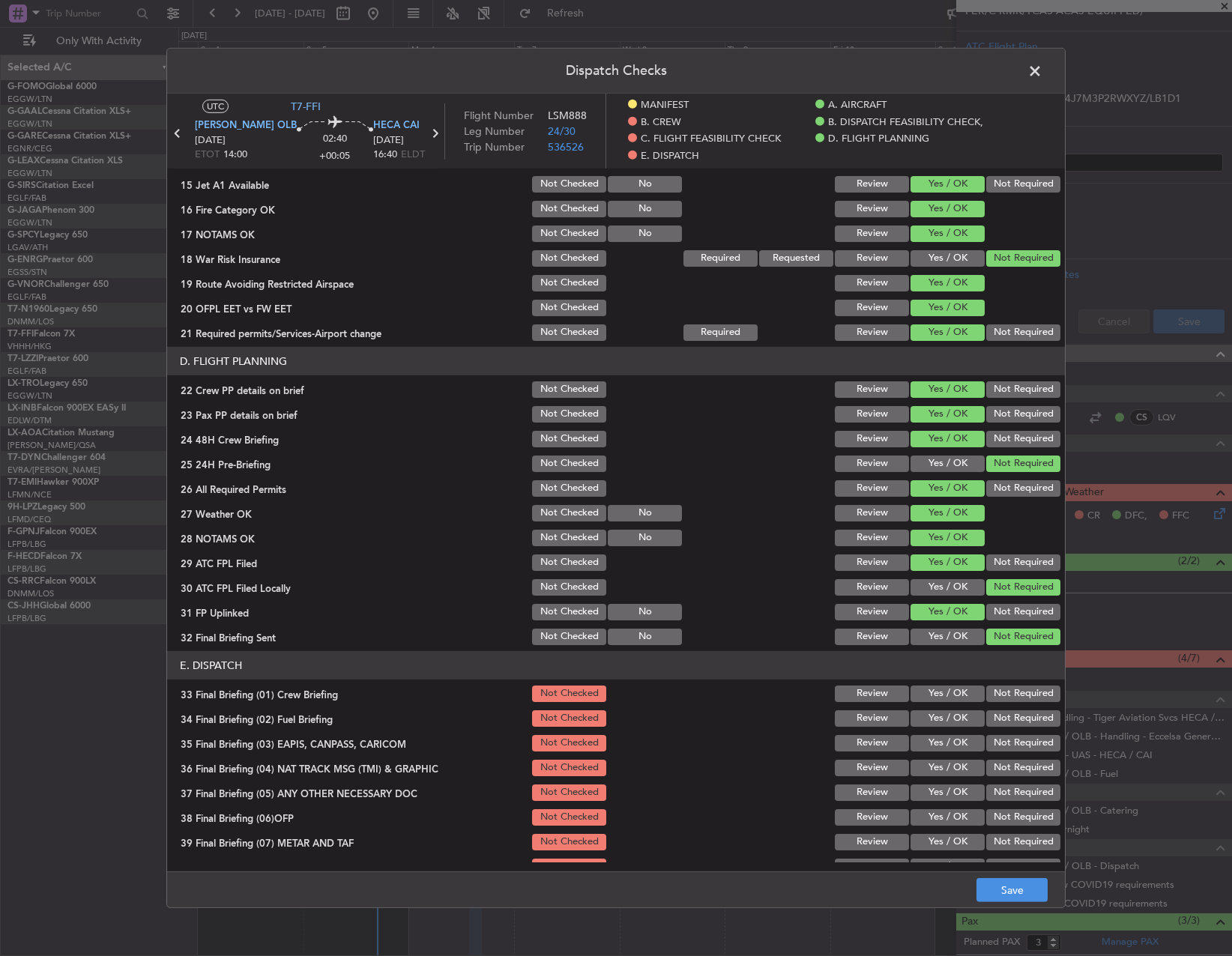
scroll to position [694, 0]
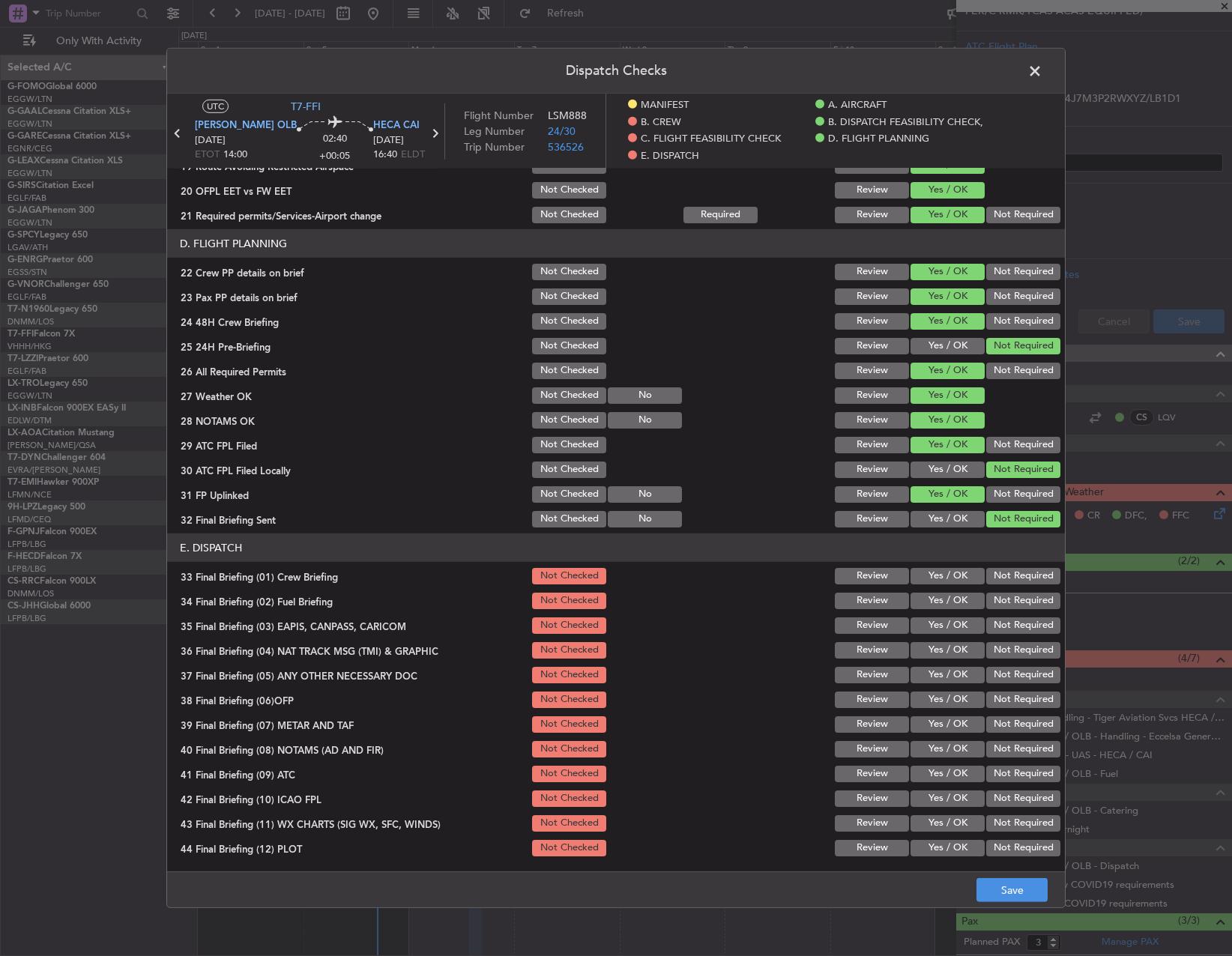
click at [919, 572] on button "Yes / OK" at bounding box center [948, 575] width 74 height 16
drag, startPoint x: 927, startPoint y: 600, endPoint x: 970, endPoint y: 618, distance: 46.6
click at [930, 600] on button "Yes / OK" at bounding box center [948, 600] width 74 height 16
click at [987, 626] on button "Not Required" at bounding box center [1024, 625] width 74 height 16
click at [991, 650] on button "Not Required" at bounding box center [1024, 650] width 74 height 16
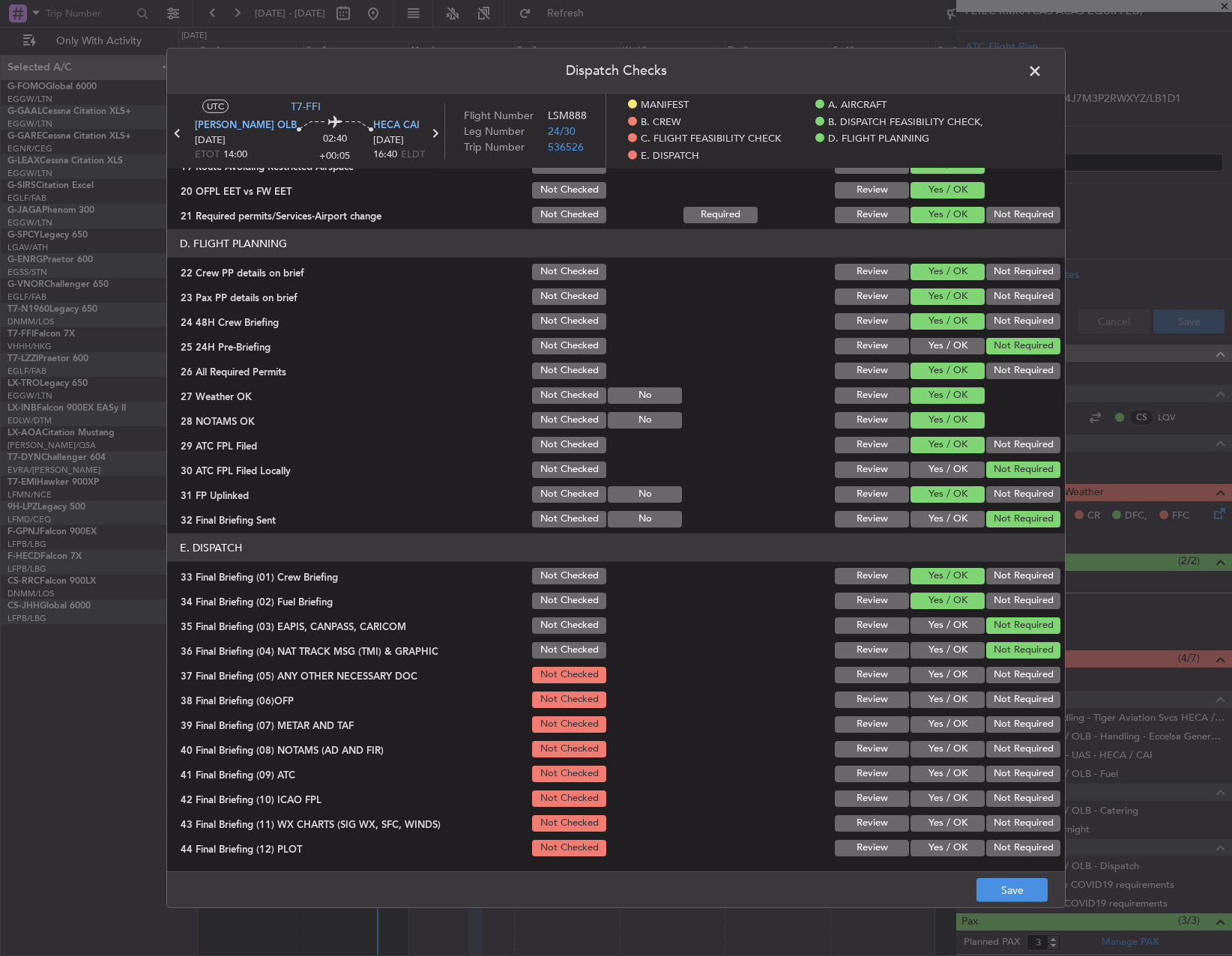
click at [990, 681] on button "Not Required" at bounding box center [1024, 675] width 74 height 16
click at [959, 693] on button "Yes / OK" at bounding box center [948, 699] width 74 height 16
drag, startPoint x: 945, startPoint y: 719, endPoint x: 940, endPoint y: 735, distance: 16.8
click at [944, 721] on button "Yes / OK" at bounding box center [948, 724] width 74 height 16
click at [939, 741] on button "Yes / OK" at bounding box center [948, 749] width 74 height 16
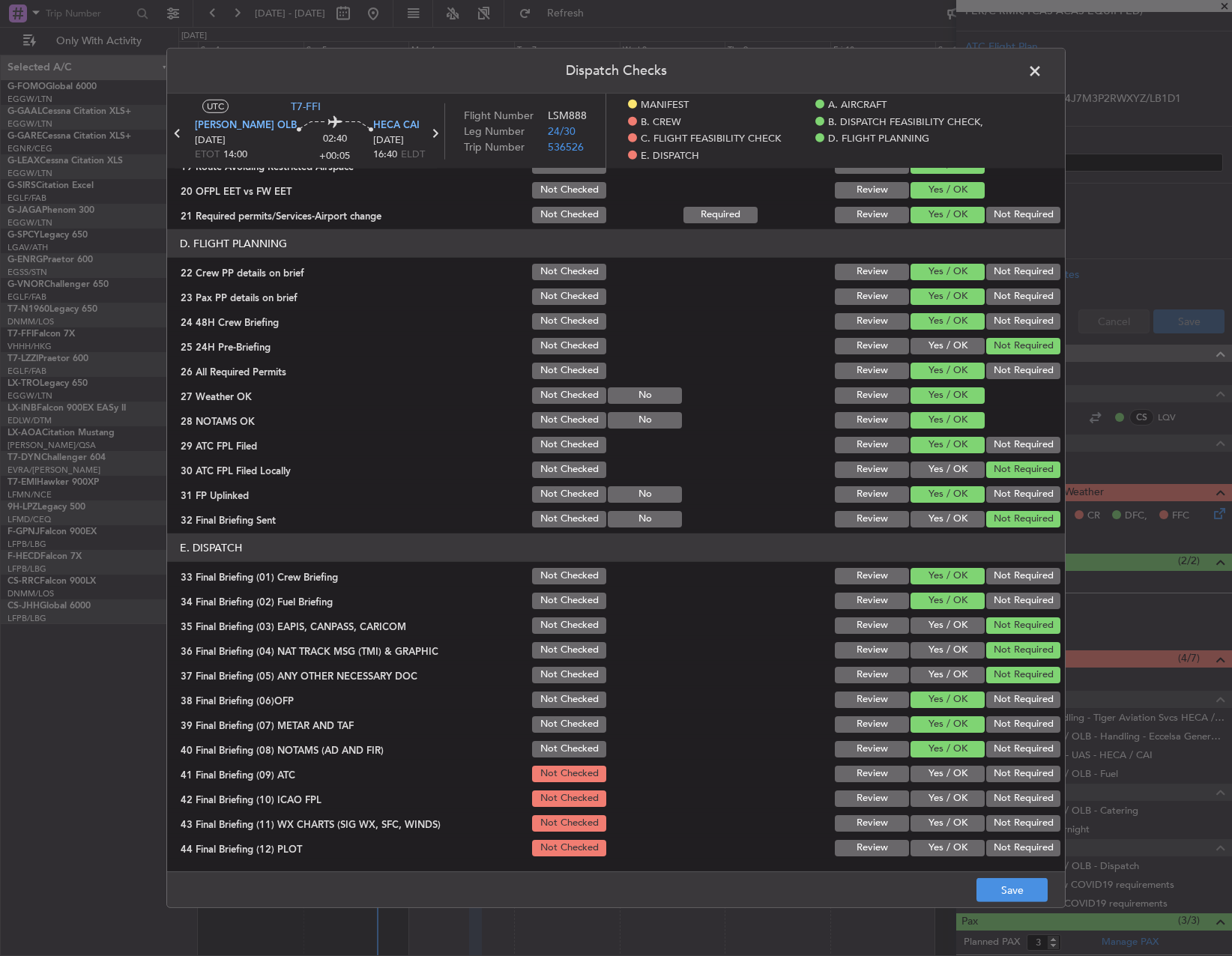
click at [934, 774] on button "Yes / OK" at bounding box center [948, 774] width 74 height 16
click at [924, 800] on button "Yes / OK" at bounding box center [948, 799] width 74 height 16
click at [920, 821] on button "Yes / OK" at bounding box center [948, 823] width 74 height 16
drag, startPoint x: 922, startPoint y: 842, endPoint x: 947, endPoint y: 854, distance: 27.7
click at [923, 843] on button "Yes / OK" at bounding box center [948, 847] width 74 height 16
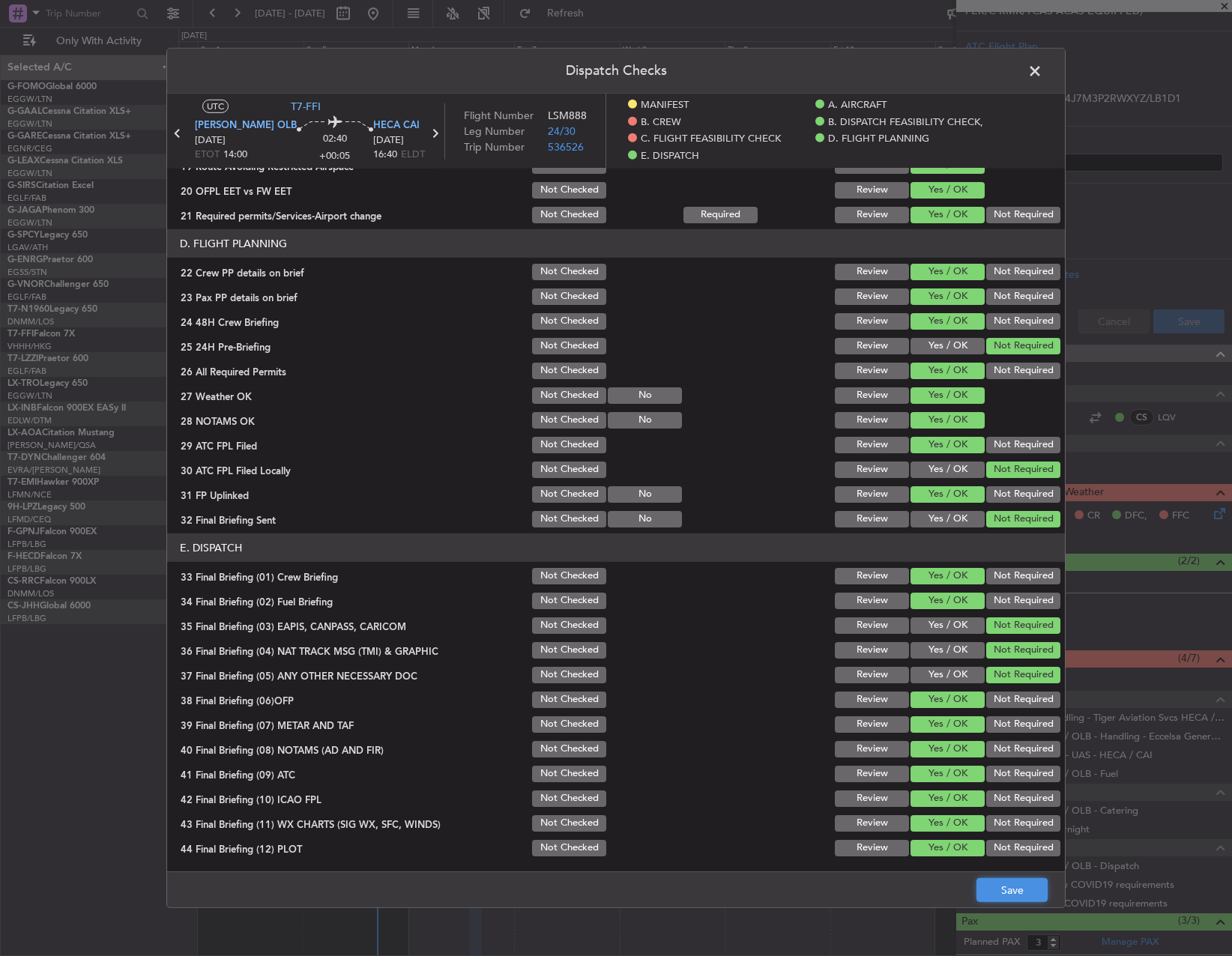
click at [1004, 881] on button "Save" at bounding box center [1012, 890] width 72 height 24
click at [1043, 72] on span at bounding box center [1043, 74] width 0 height 30
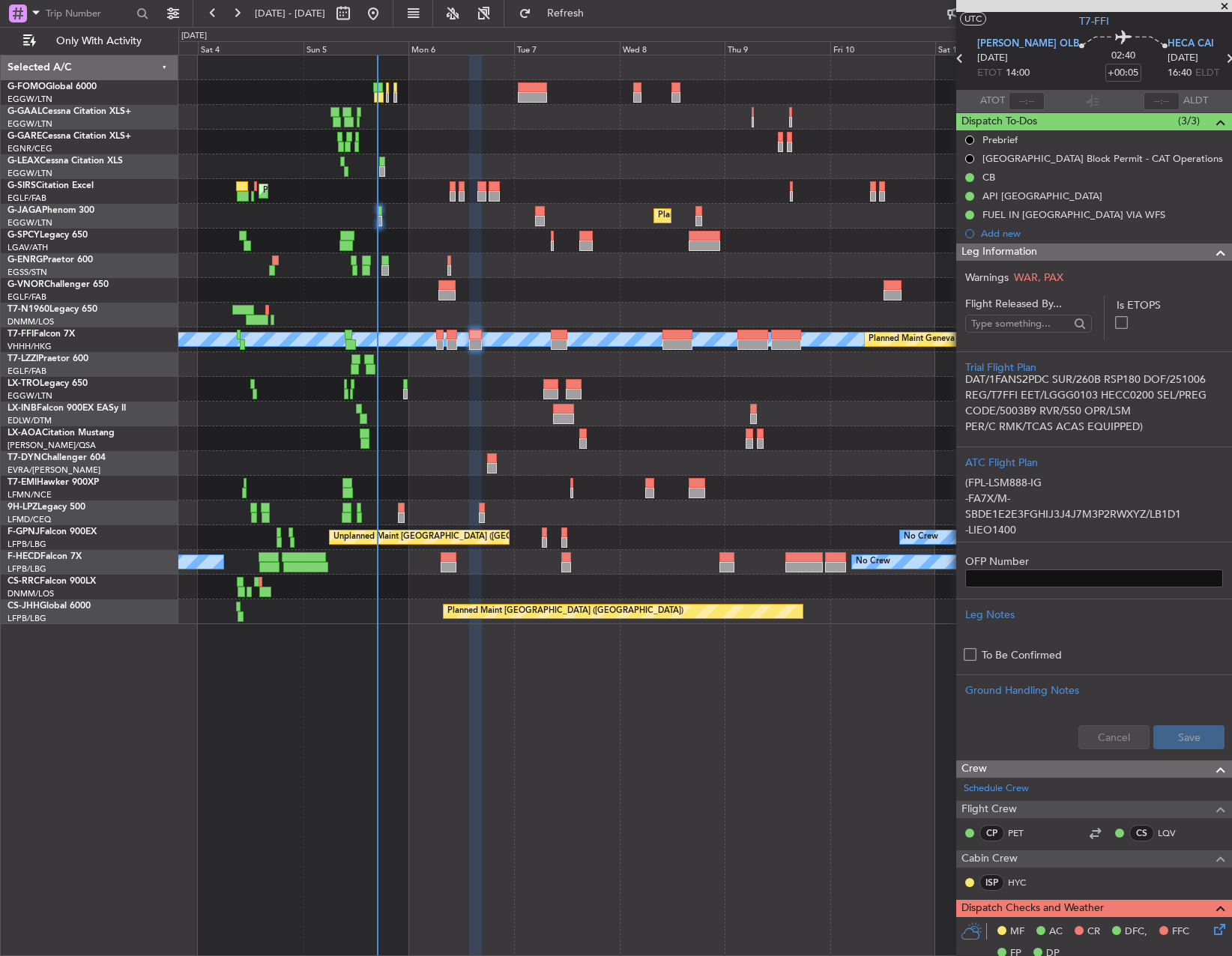
scroll to position [0, 0]
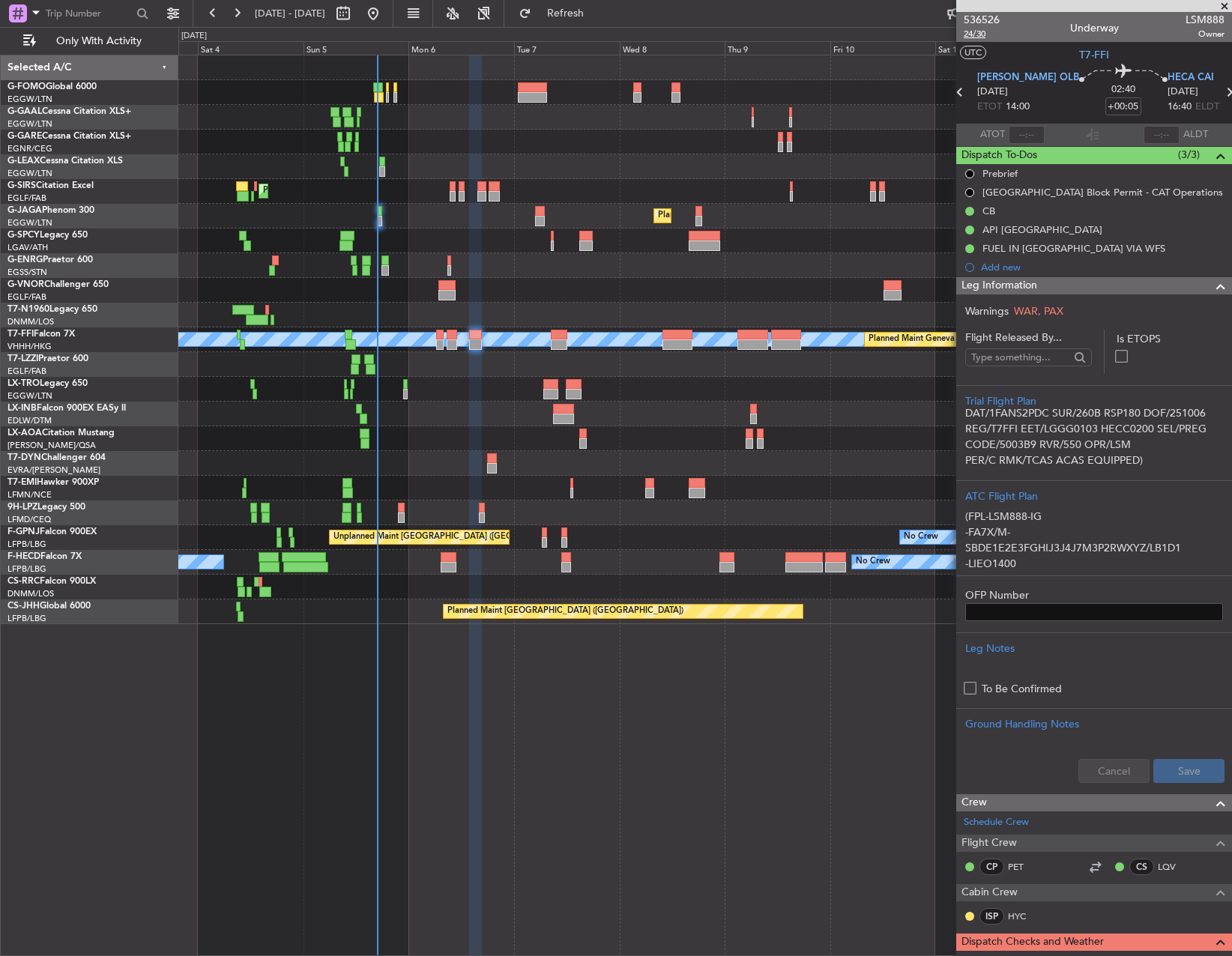
click at [983, 33] on span "24/30" at bounding box center [982, 33] width 36 height 12
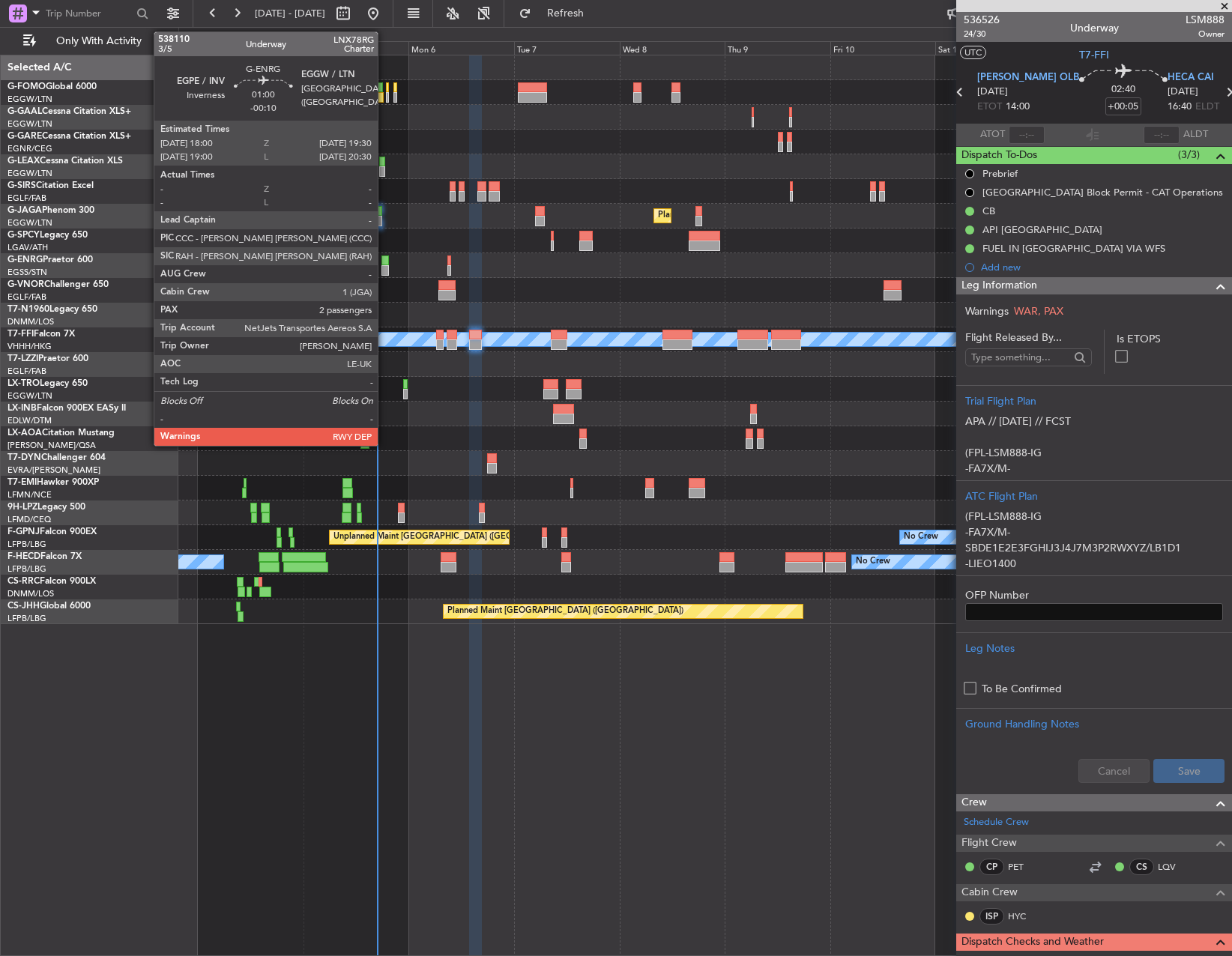
click at [385, 265] on div at bounding box center [385, 270] width 7 height 10
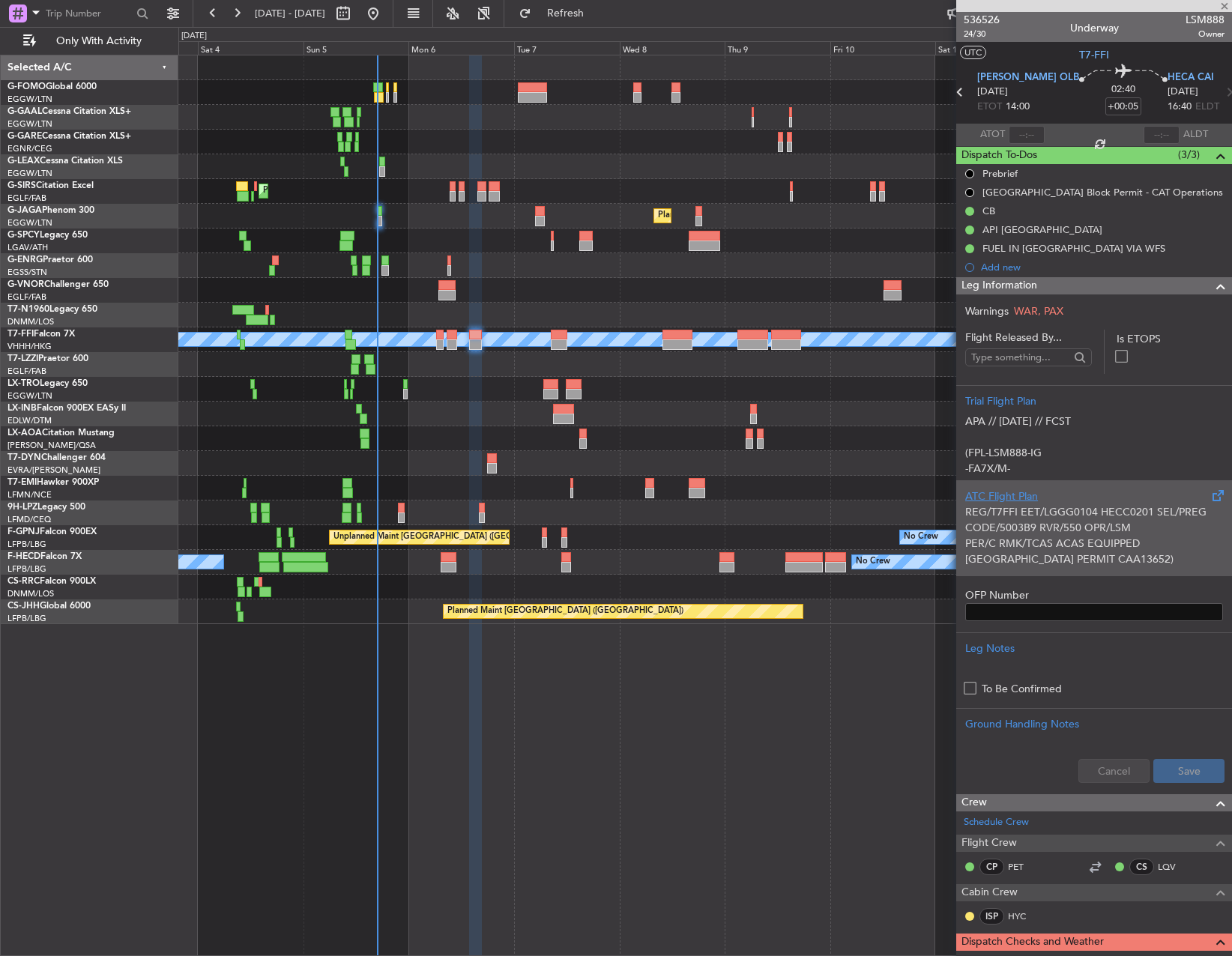
scroll to position [181, 0]
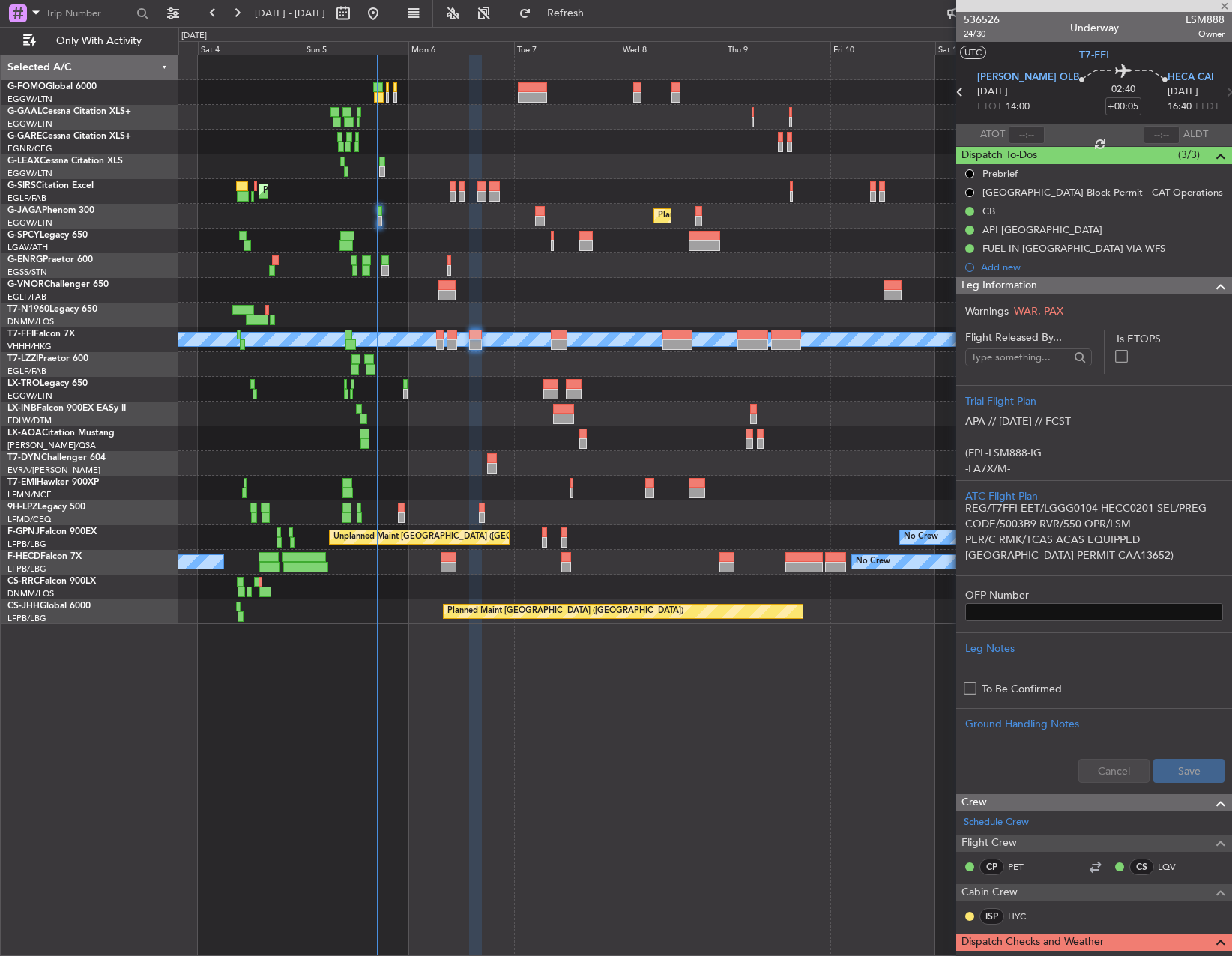
type input "-00:10"
type input "2"
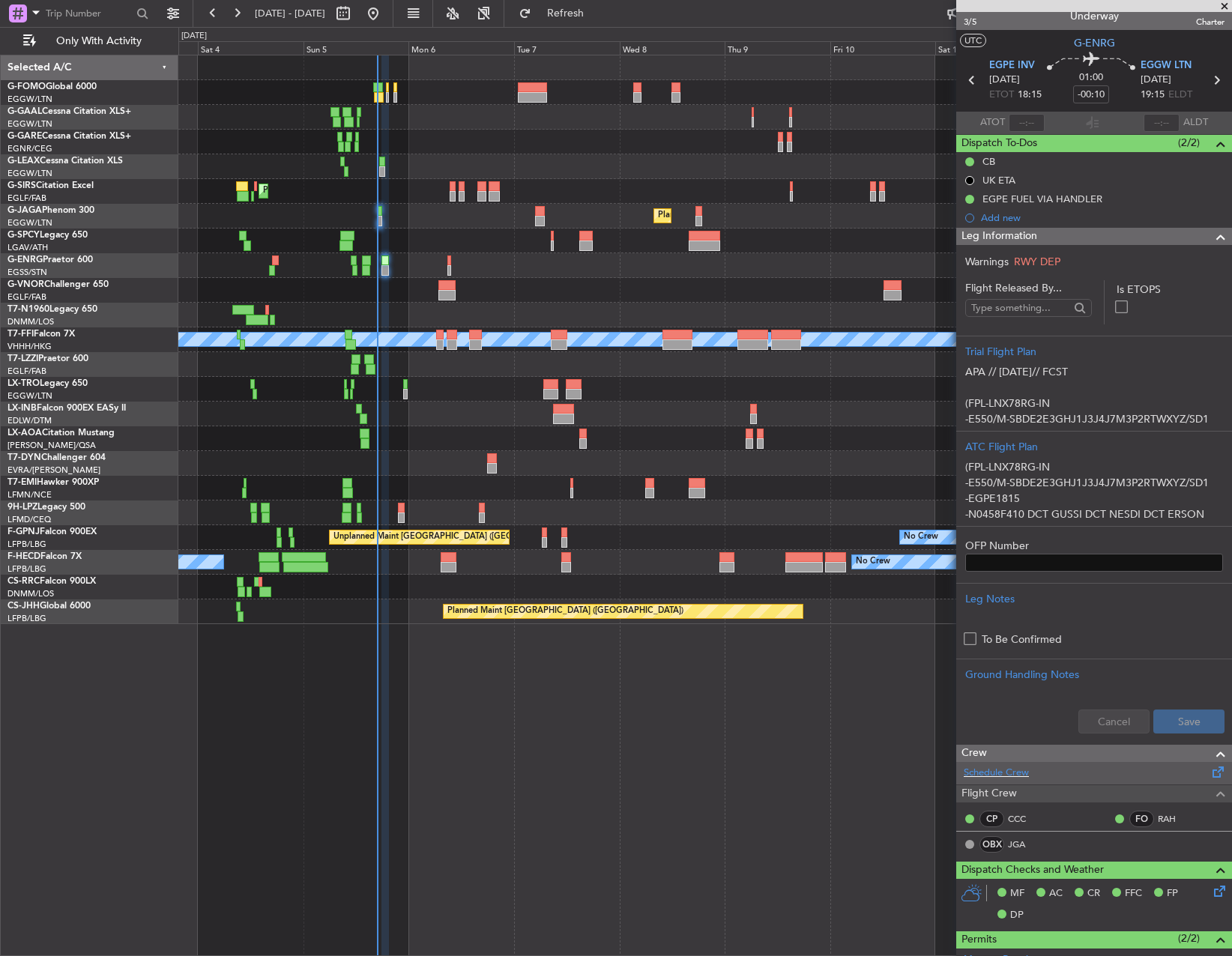
scroll to position [0, 0]
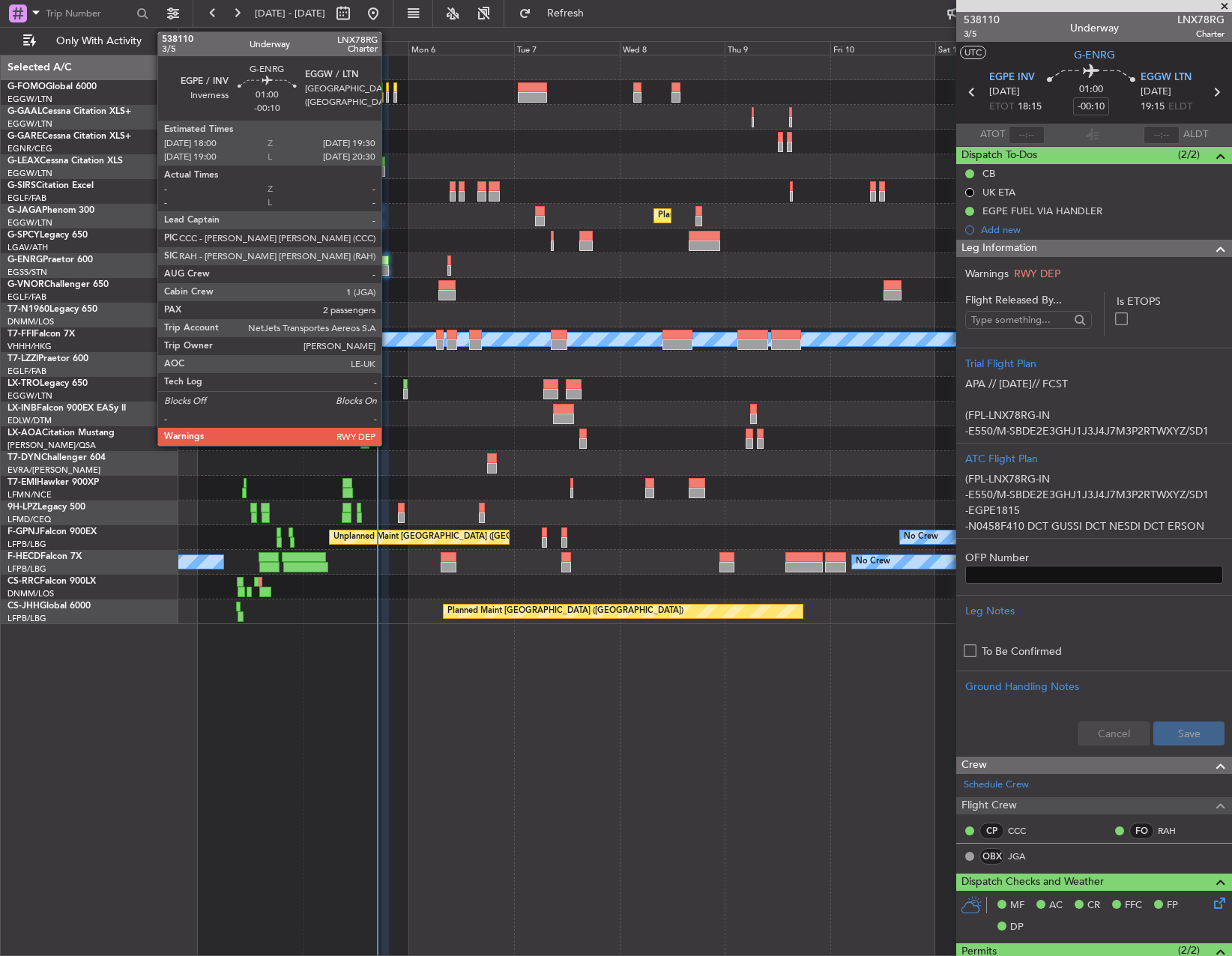
click at [387, 258] on div at bounding box center [385, 260] width 7 height 10
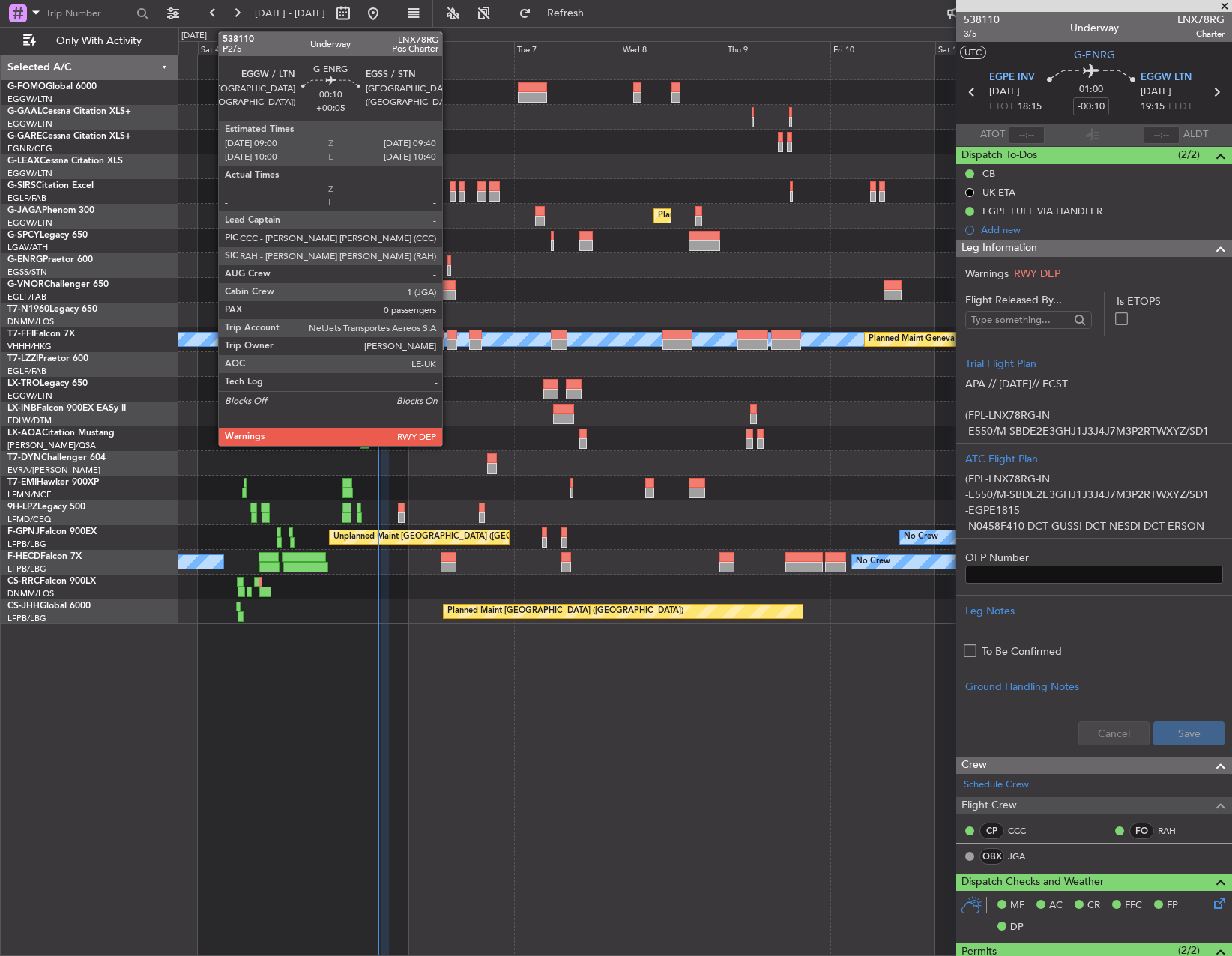
click at [449, 264] on div at bounding box center [449, 260] width 3 height 10
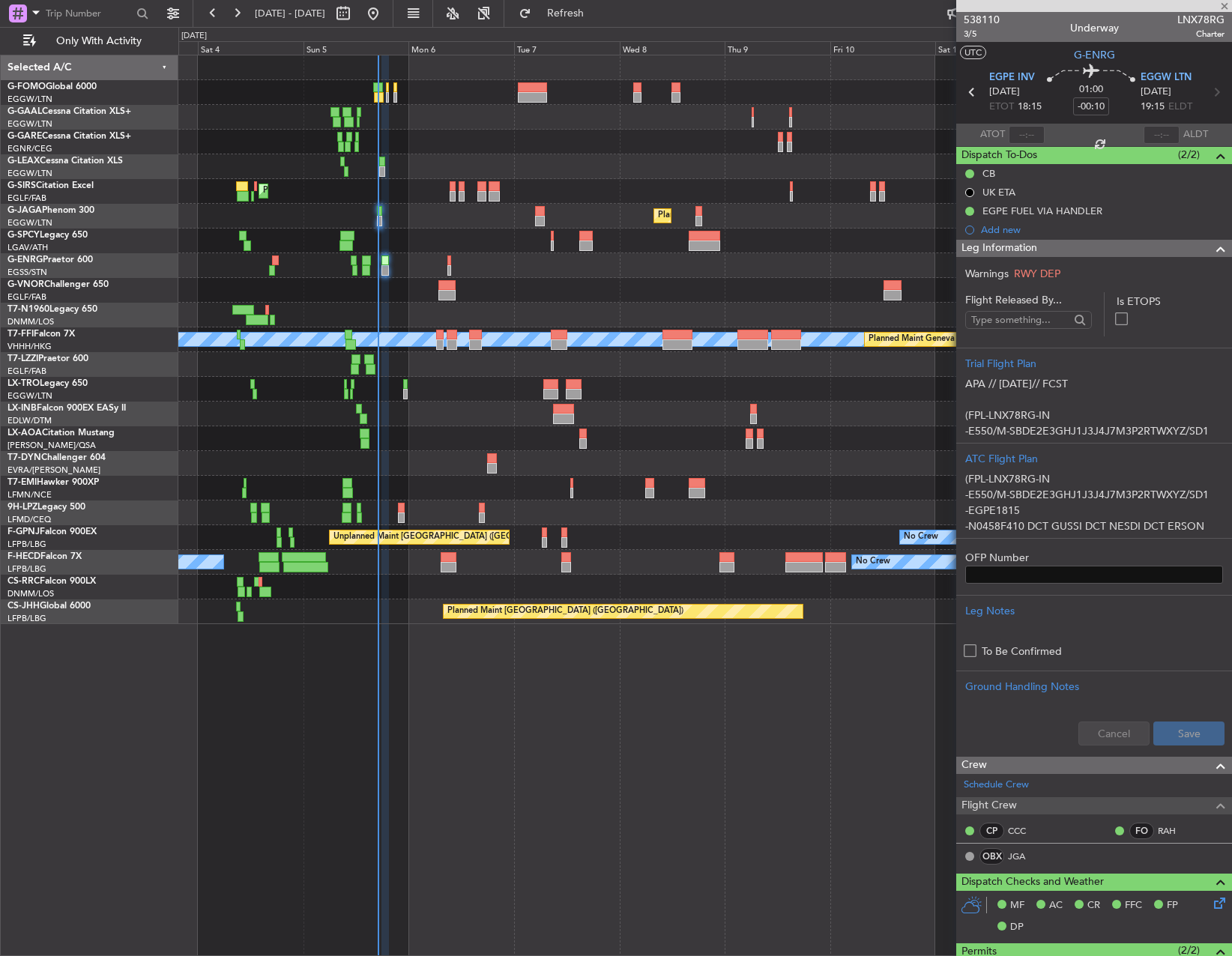
type input "+00:05"
type input "0"
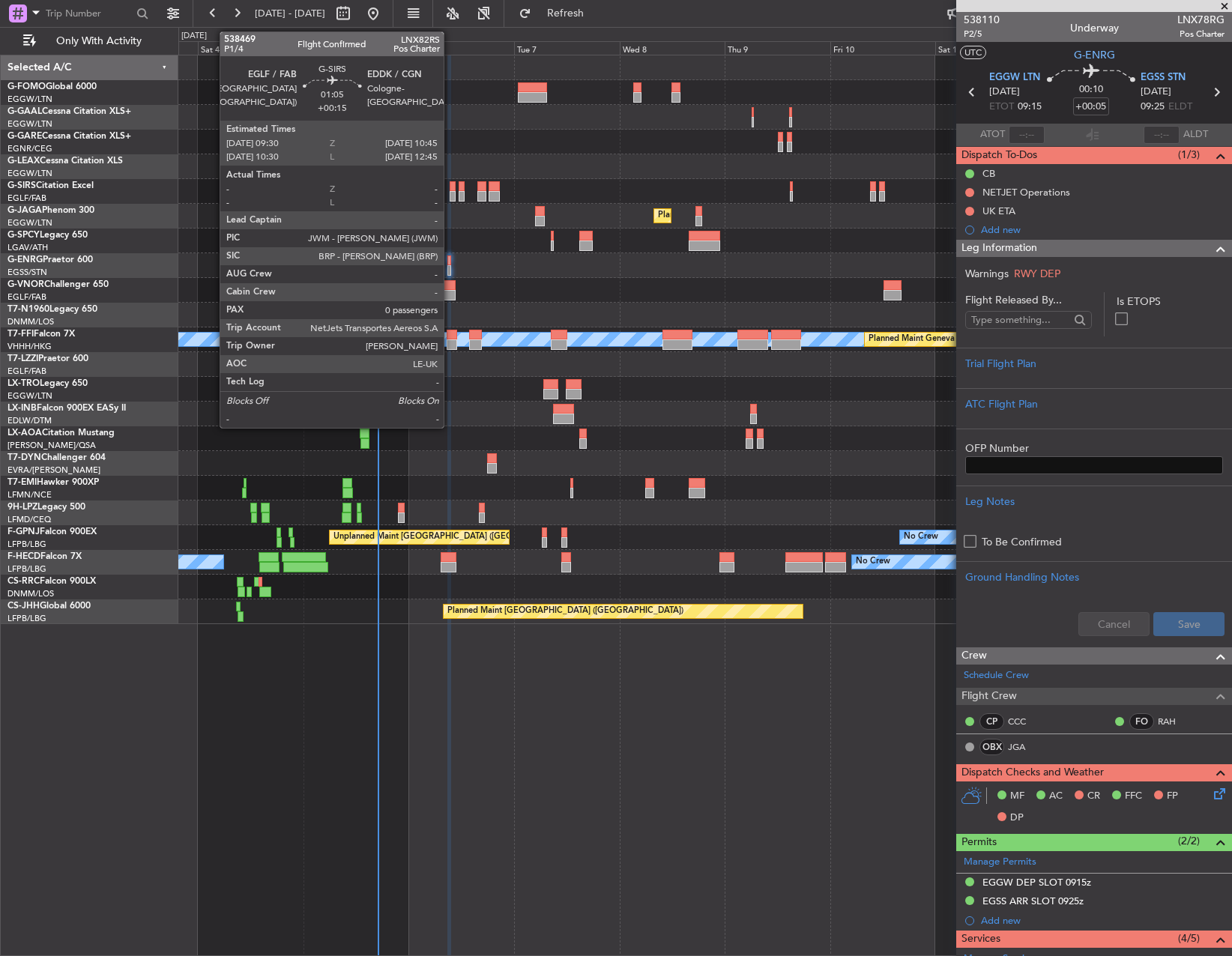
click at [450, 190] on div at bounding box center [452, 186] width 6 height 10
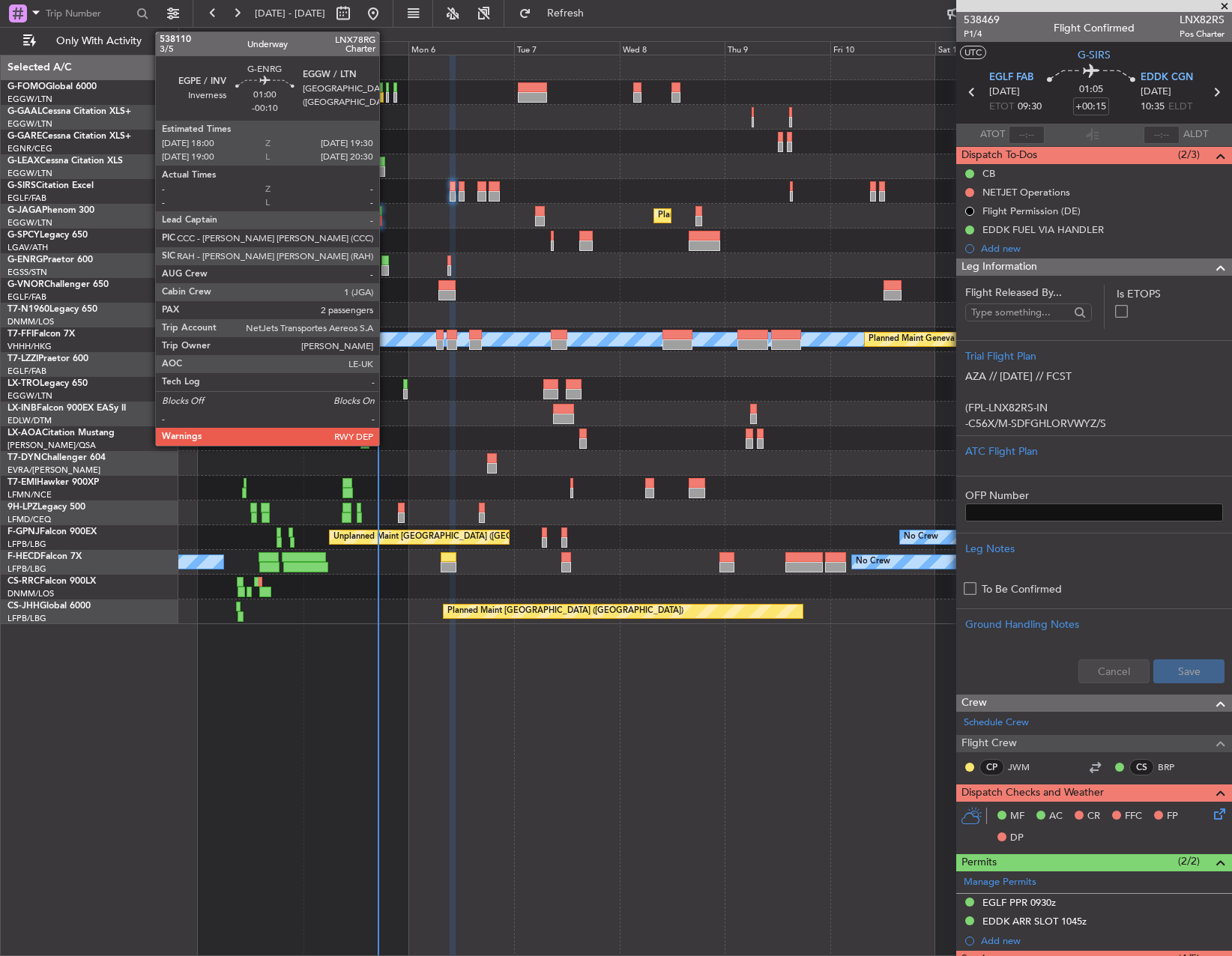
click at [386, 266] on div at bounding box center [385, 270] width 7 height 10
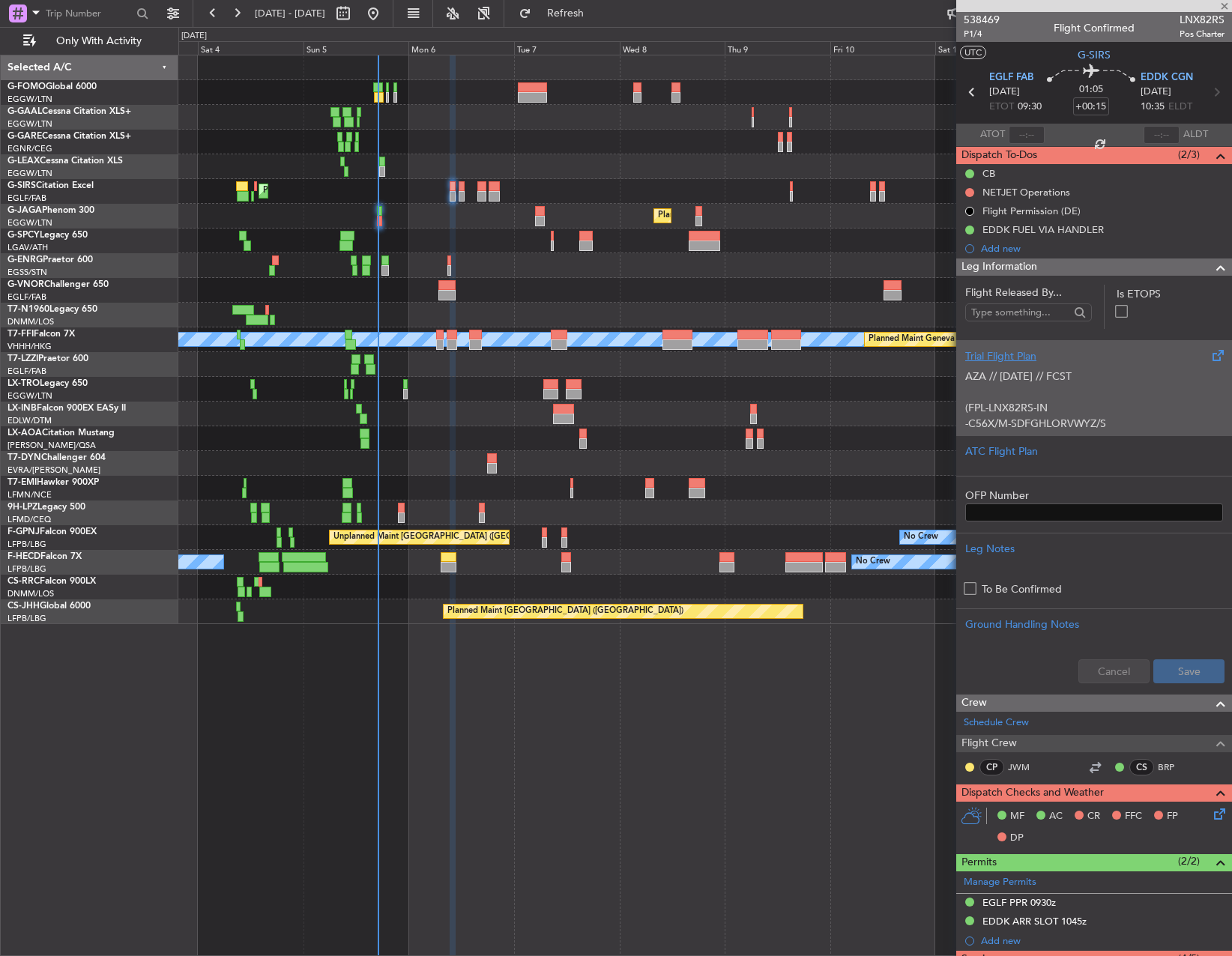
type input "-00:10"
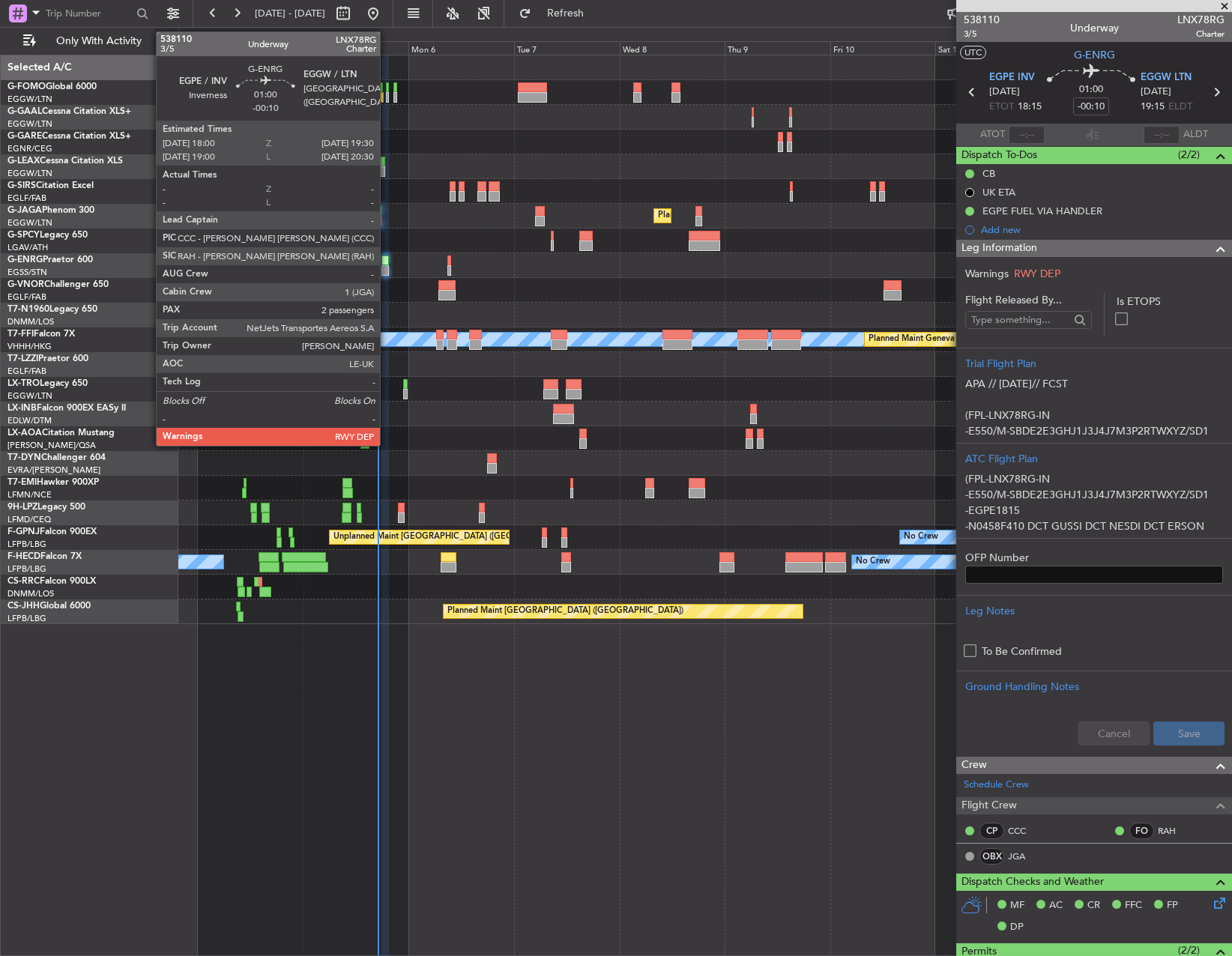
click at [386, 270] on div at bounding box center [385, 270] width 7 height 10
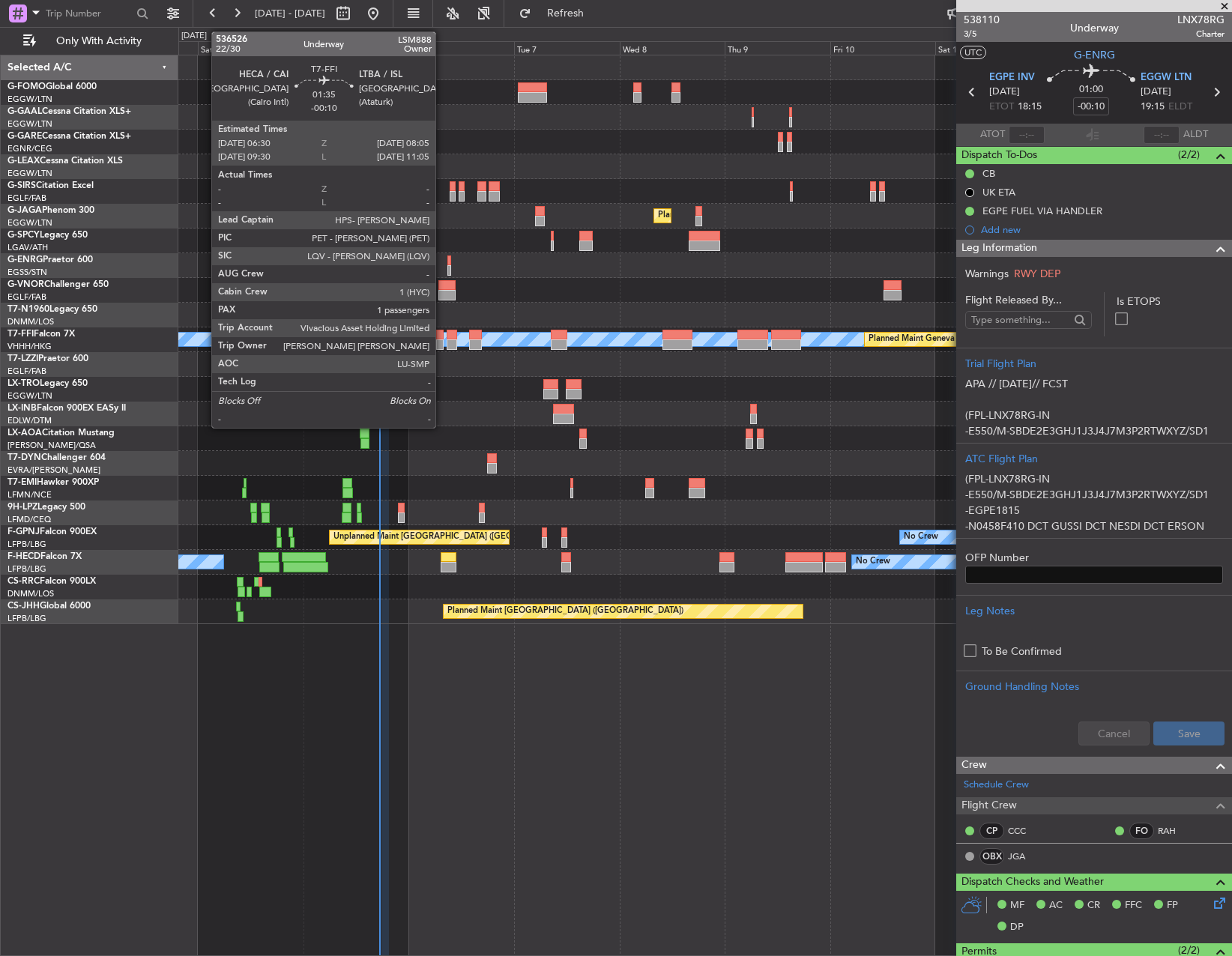
click at [442, 338] on div at bounding box center [440, 335] width 8 height 10
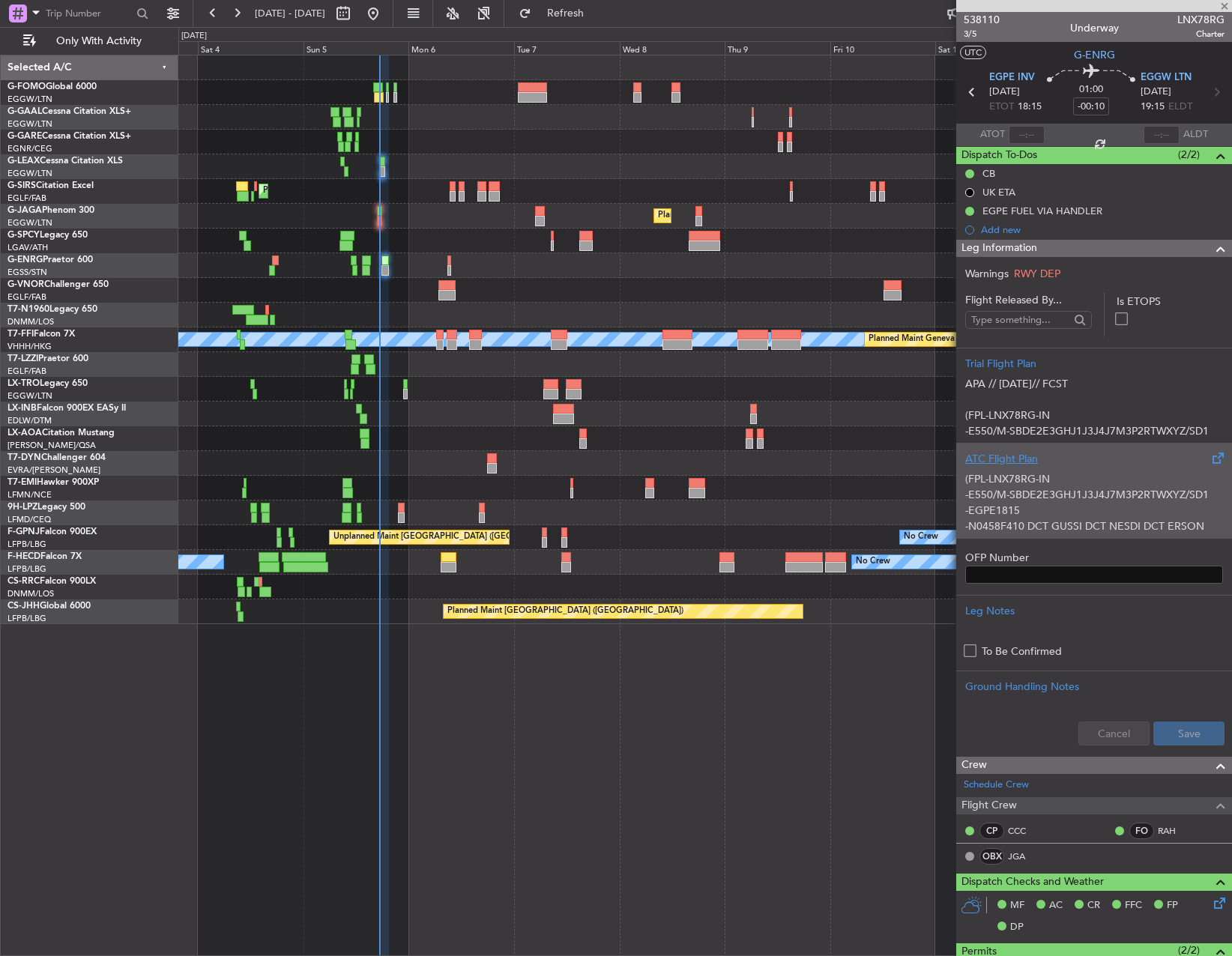
click at [1134, 503] on p "-E550/M-SBDE2E3GHJ1J3J4J7M3P2RTWXYZ/SD1" at bounding box center [1095, 495] width 258 height 15
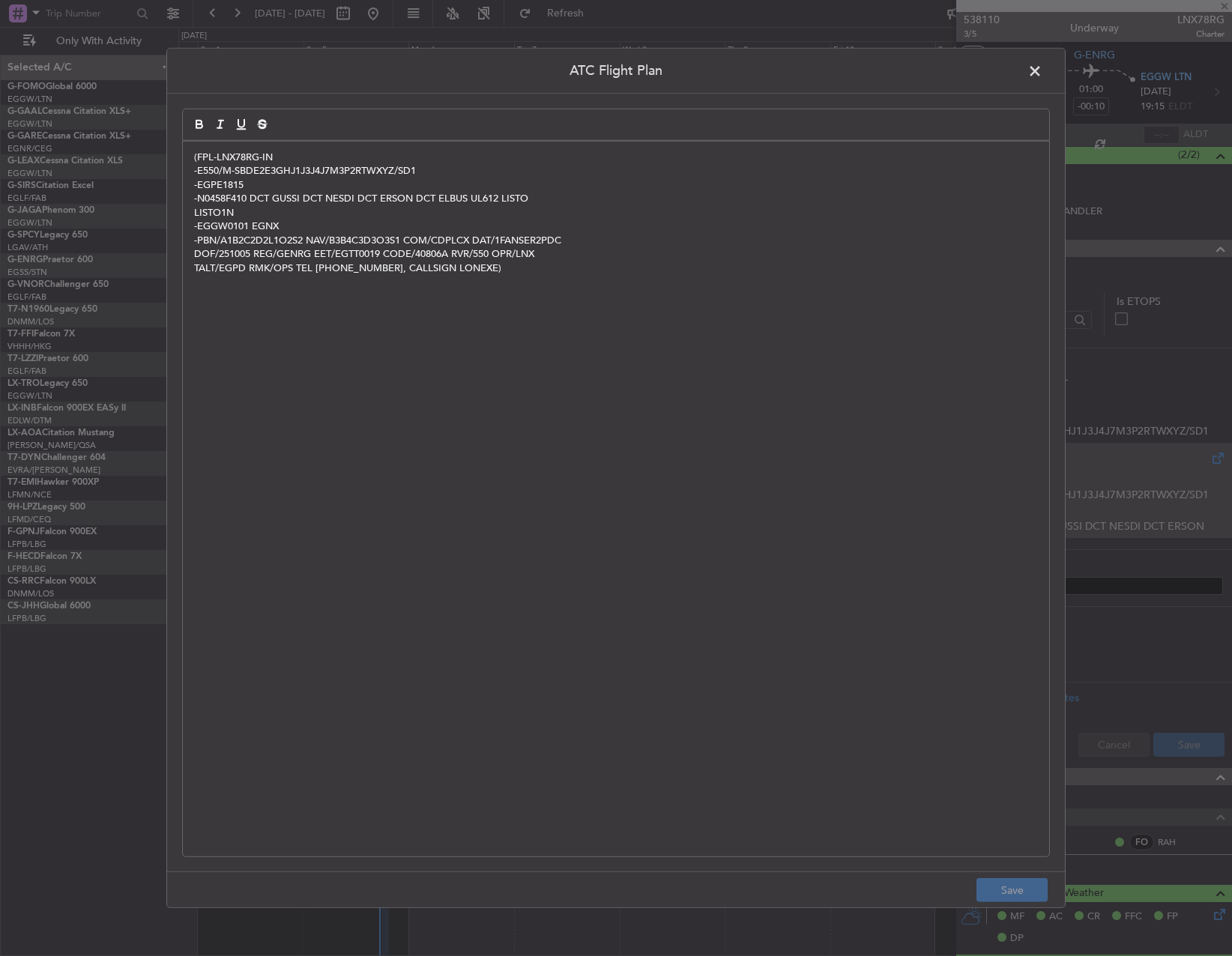
click at [461, 473] on div "(FPL-LNX78RG-IN -E550/M-SBDE2E3GHJ1J3J4J7M3P2RTWXYZ/SD1 -EGPE1815 -N0458F410 DC…" at bounding box center [616, 498] width 867 height 715
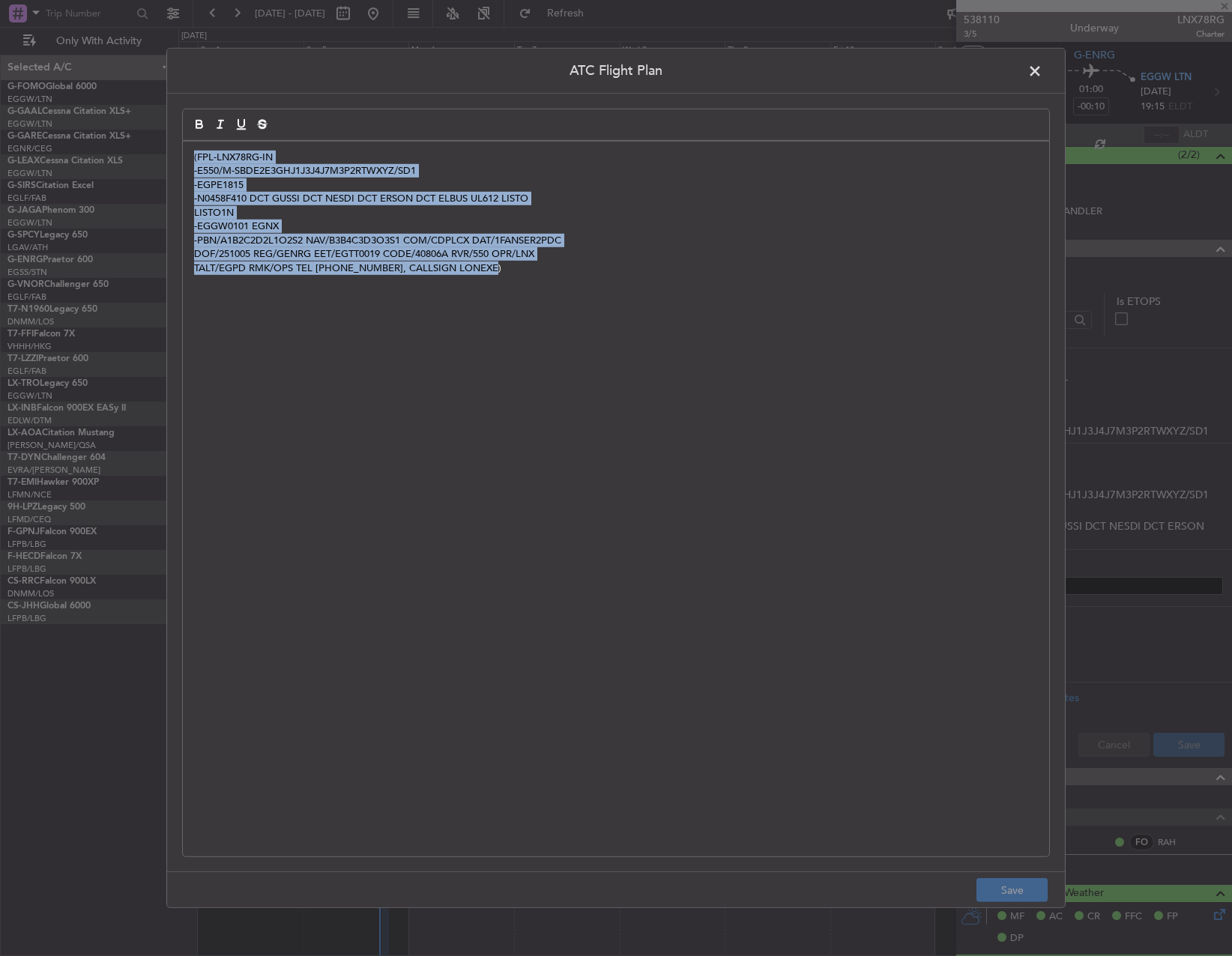
type input "1"
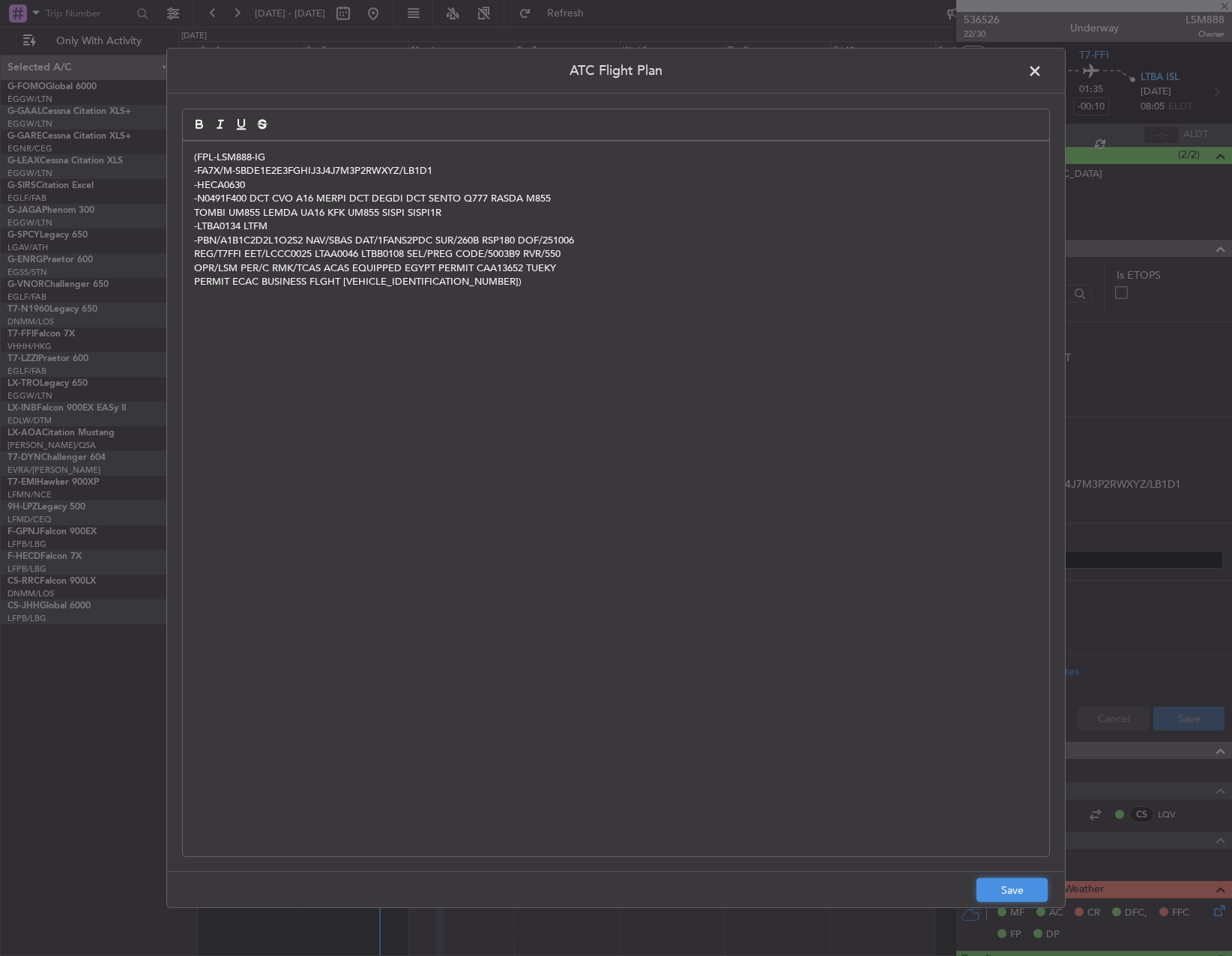
click at [1012, 885] on button "Save" at bounding box center [1012, 890] width 72 height 24
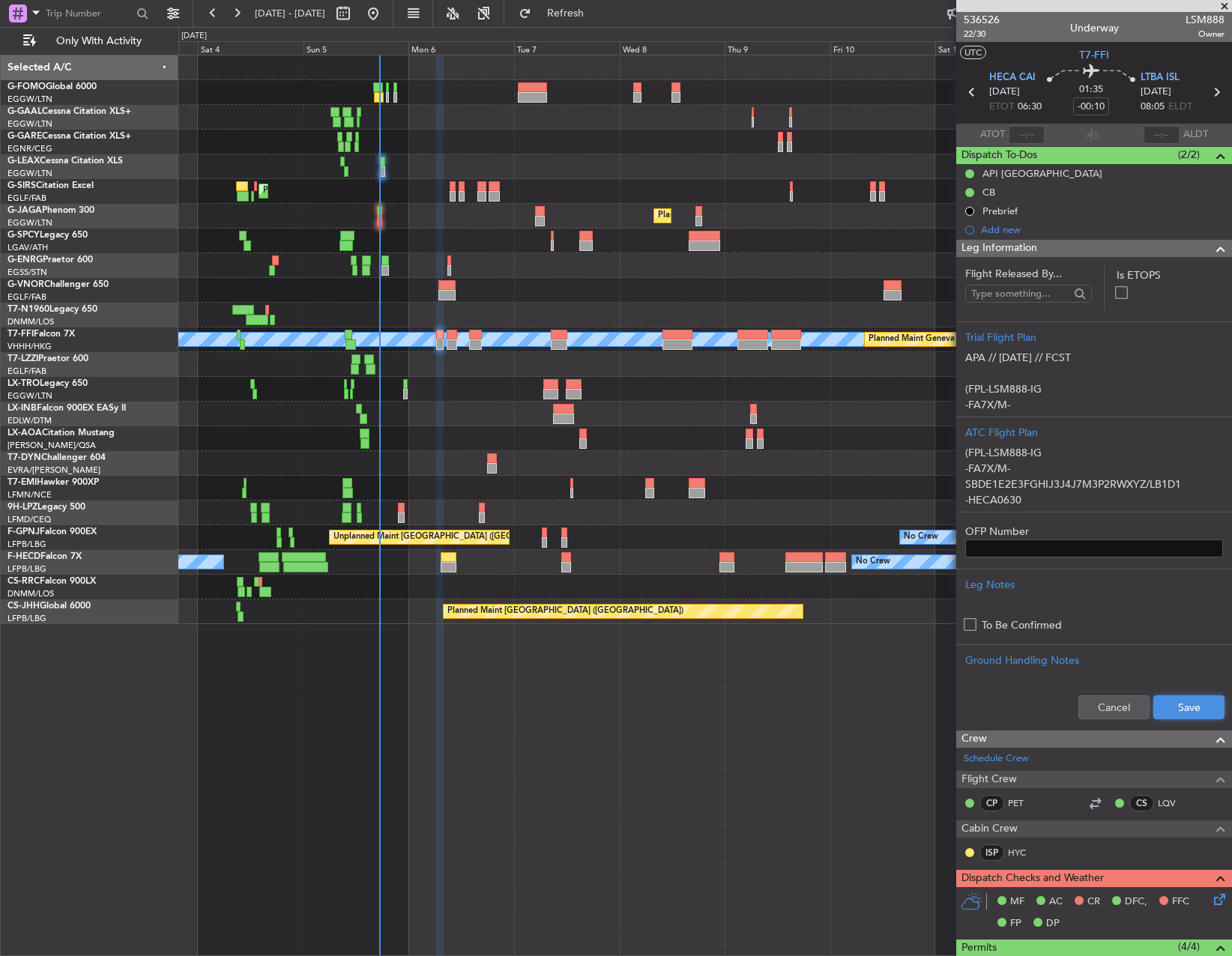
click at [1177, 713] on button "Save" at bounding box center [1189, 707] width 72 height 24
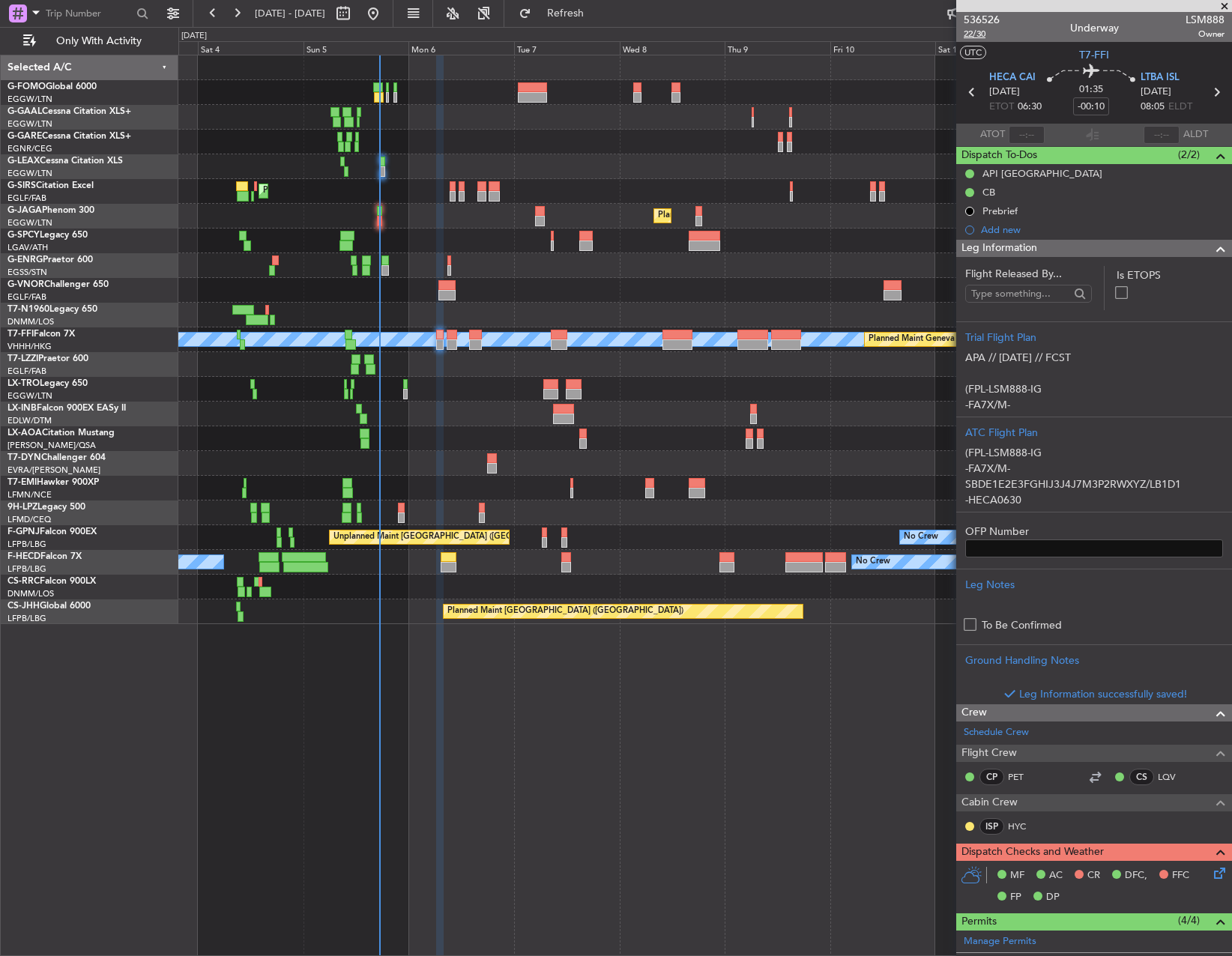
click at [970, 32] on span "22/30" at bounding box center [982, 33] width 36 height 12
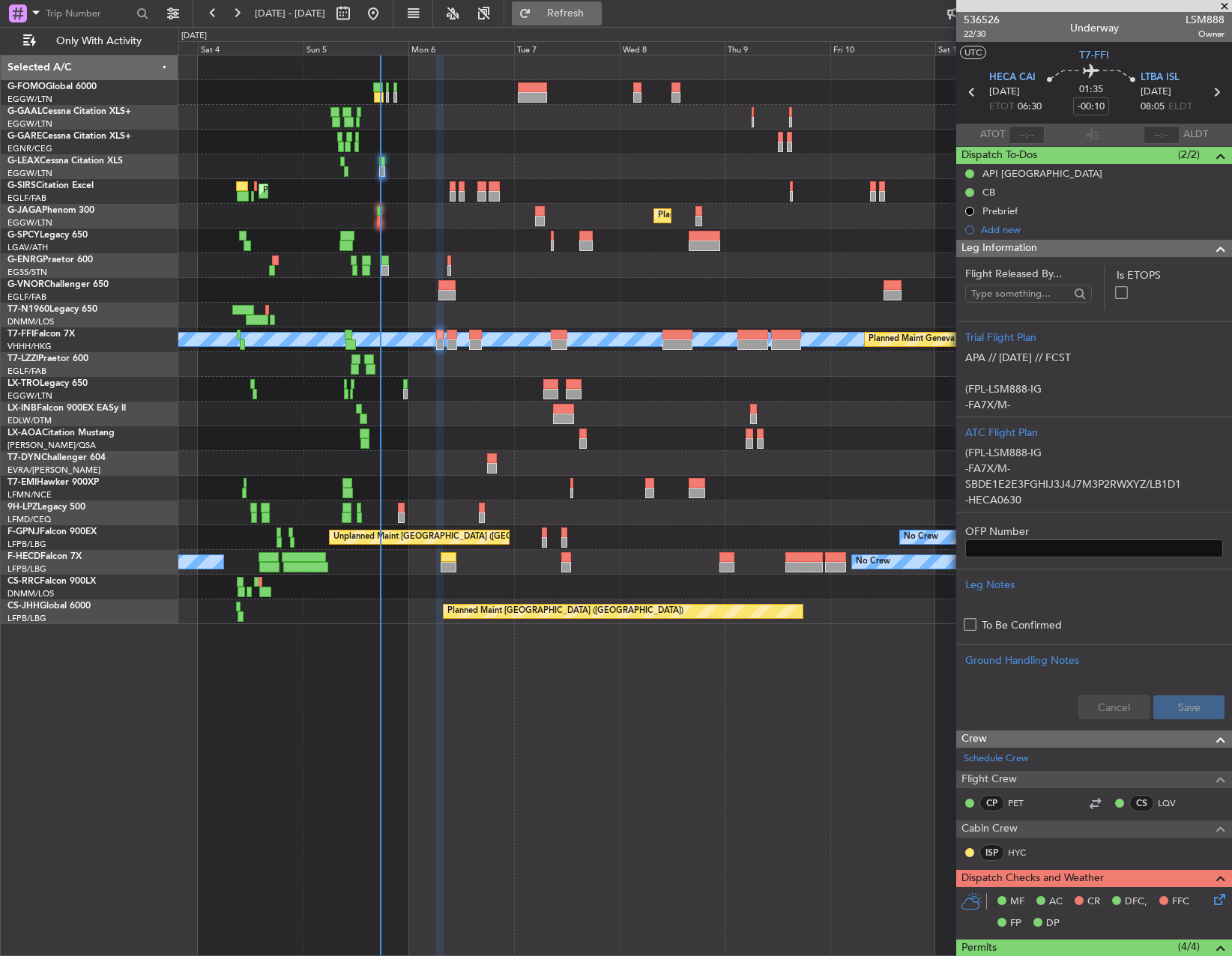
click at [602, 20] on button "Refresh" at bounding box center [556, 13] width 90 height 24
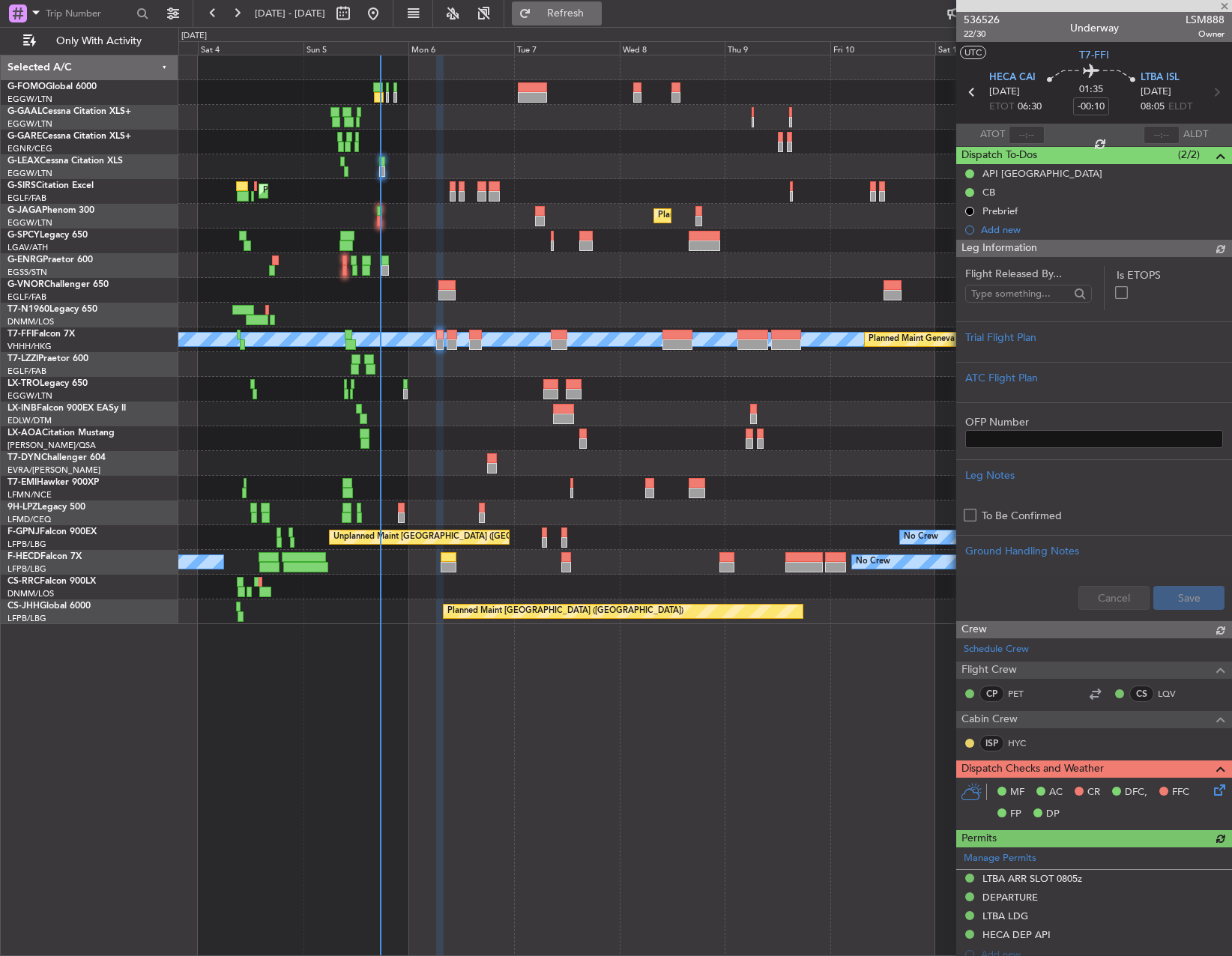
click at [602, 19] on button "Refresh" at bounding box center [556, 13] width 90 height 24
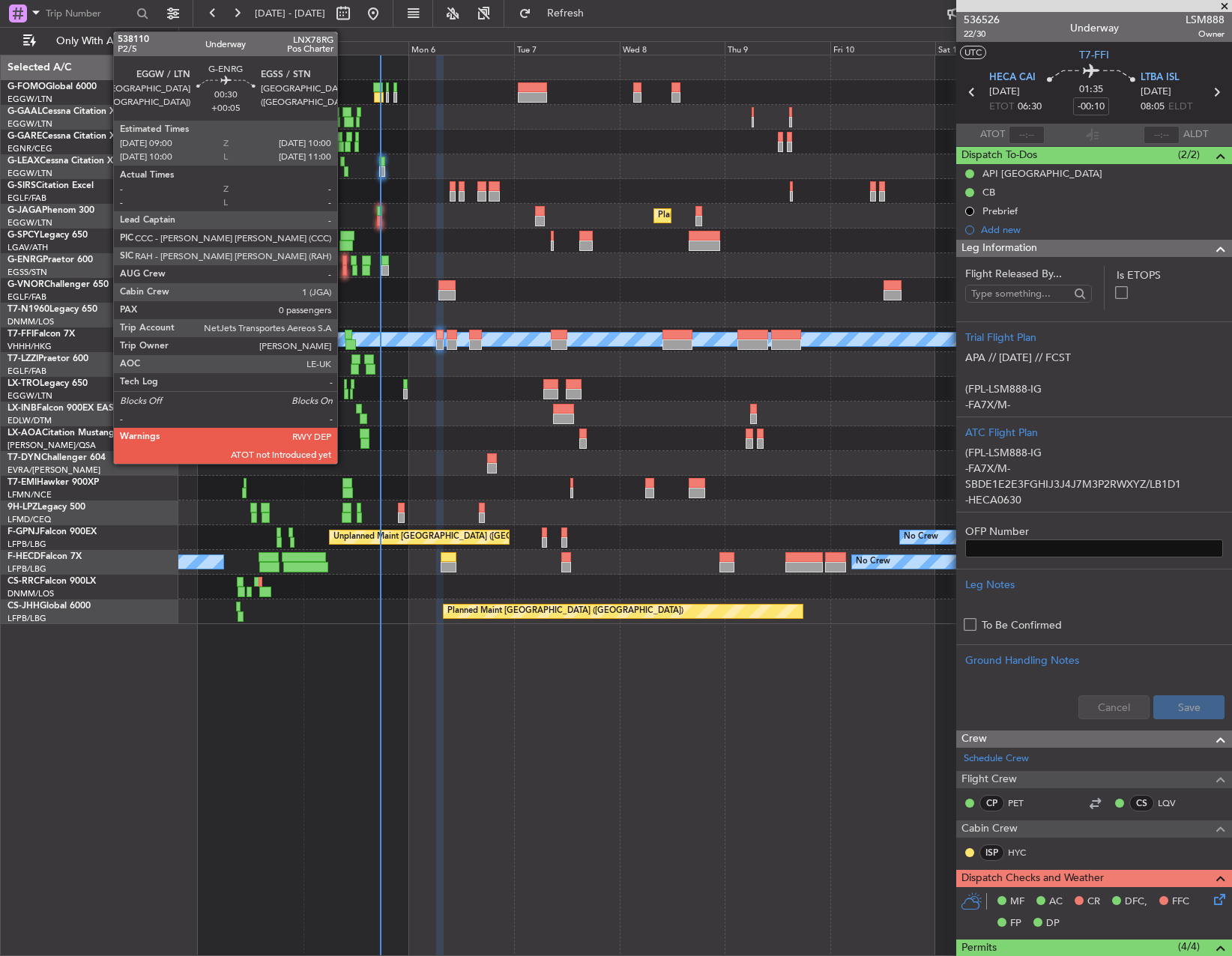
click at [345, 262] on div at bounding box center [345, 260] width 5 height 10
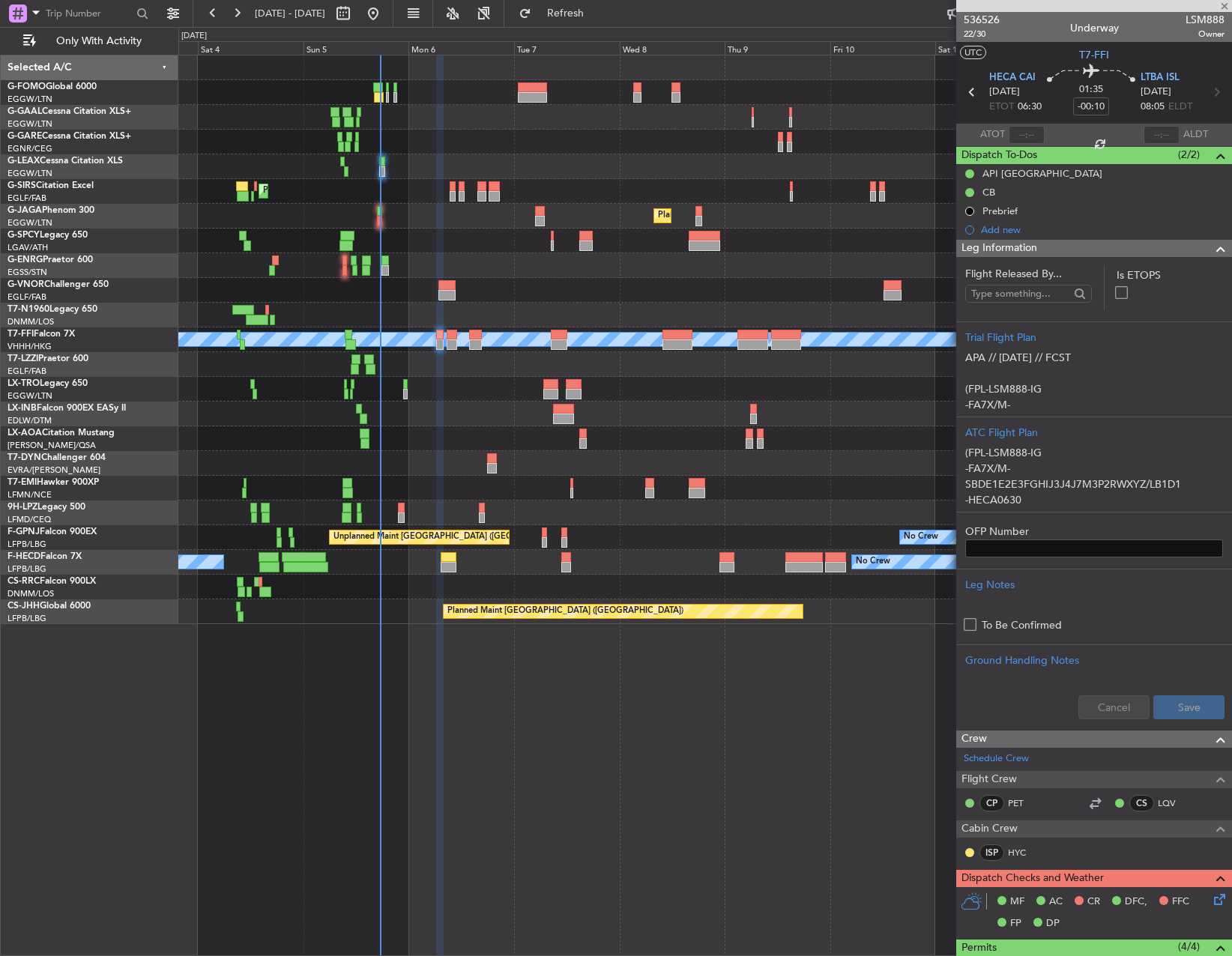
type input "+00:05"
type input "0"
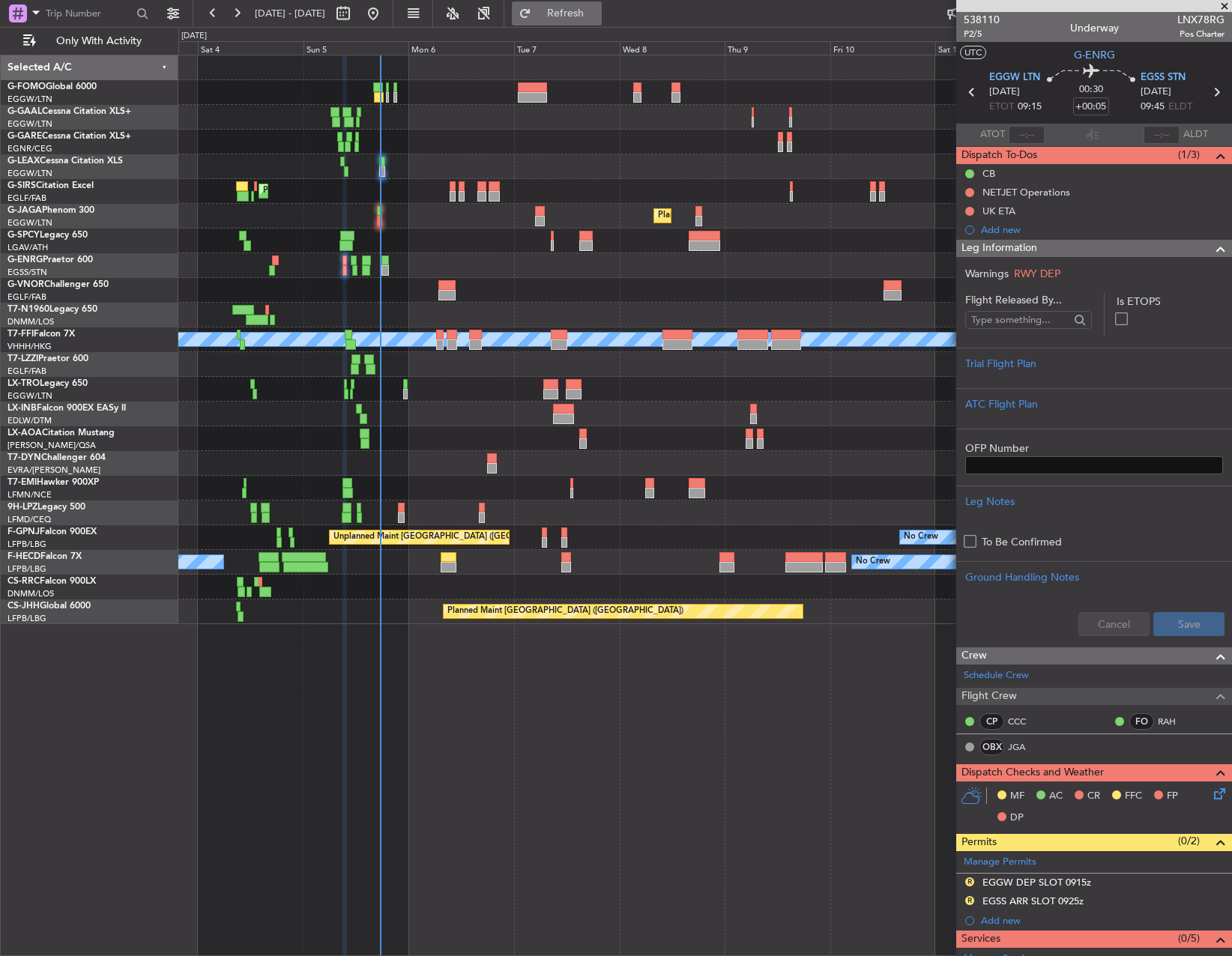
click at [589, 12] on span "Refresh" at bounding box center [566, 13] width 63 height 10
click at [593, 20] on button "Refresh" at bounding box center [556, 13] width 90 height 24
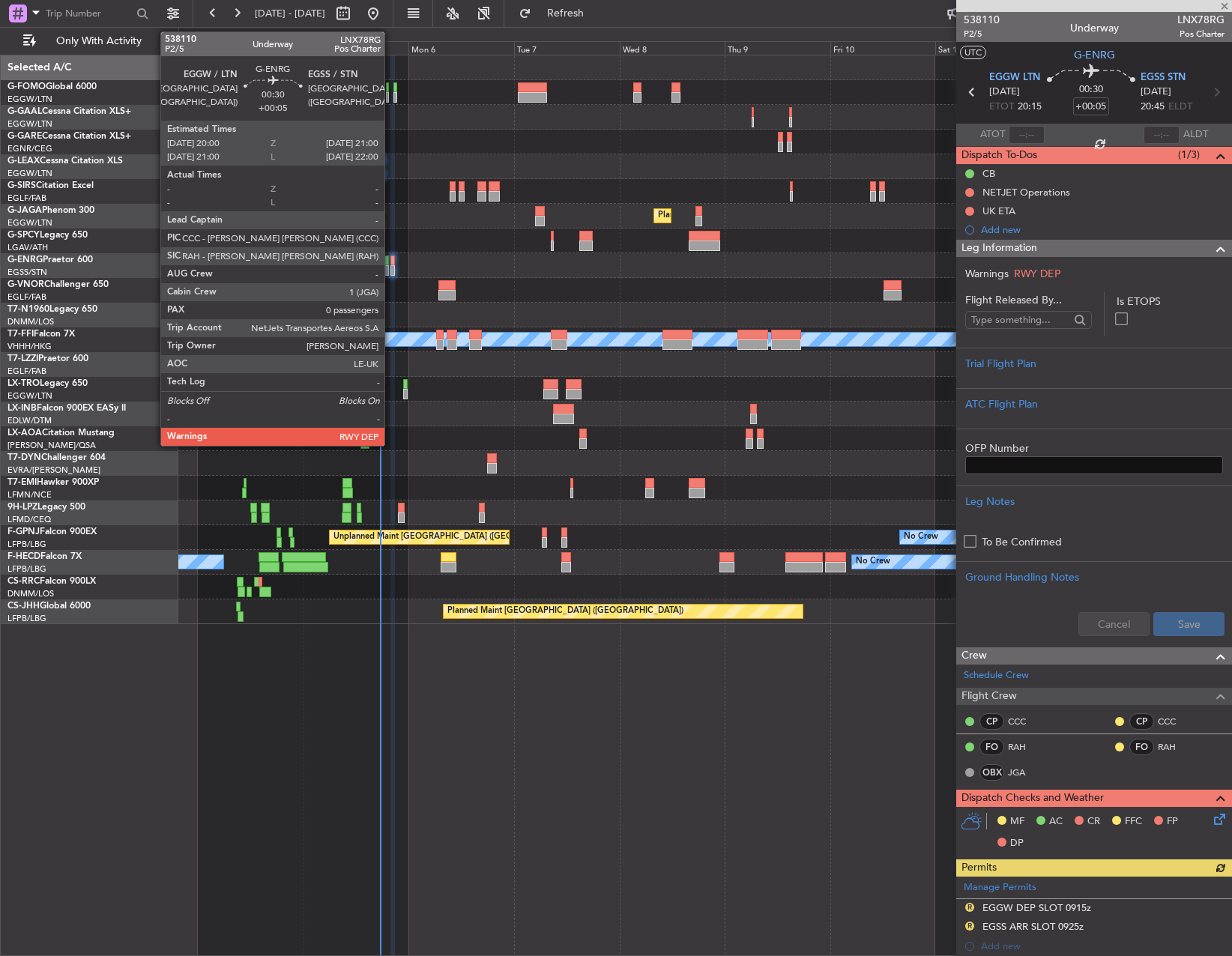
click at [391, 257] on div at bounding box center [392, 260] width 5 height 10
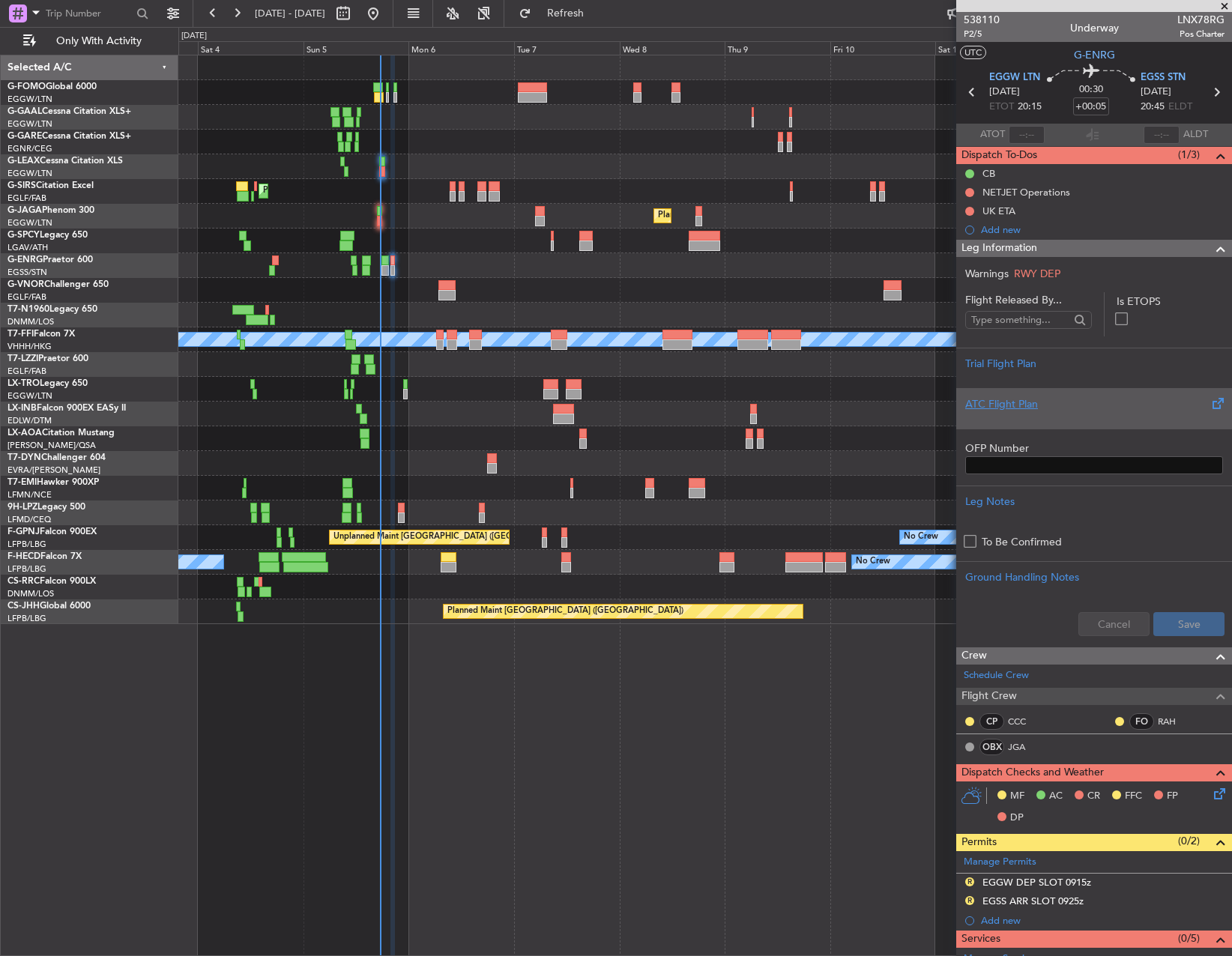
click at [1084, 400] on div "ATC Flight Plan" at bounding box center [1095, 404] width 258 height 15
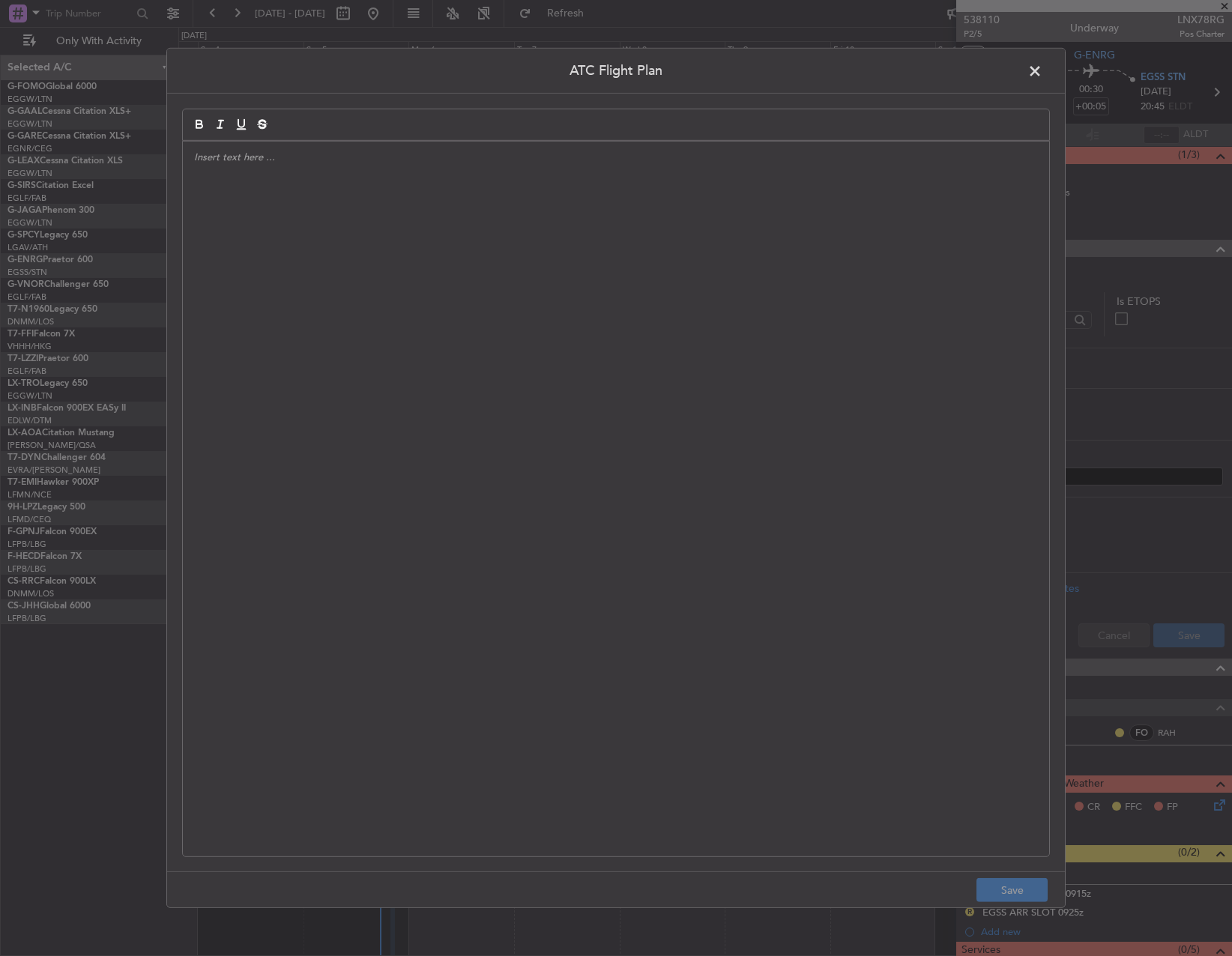
click at [592, 404] on div at bounding box center [616, 498] width 867 height 715
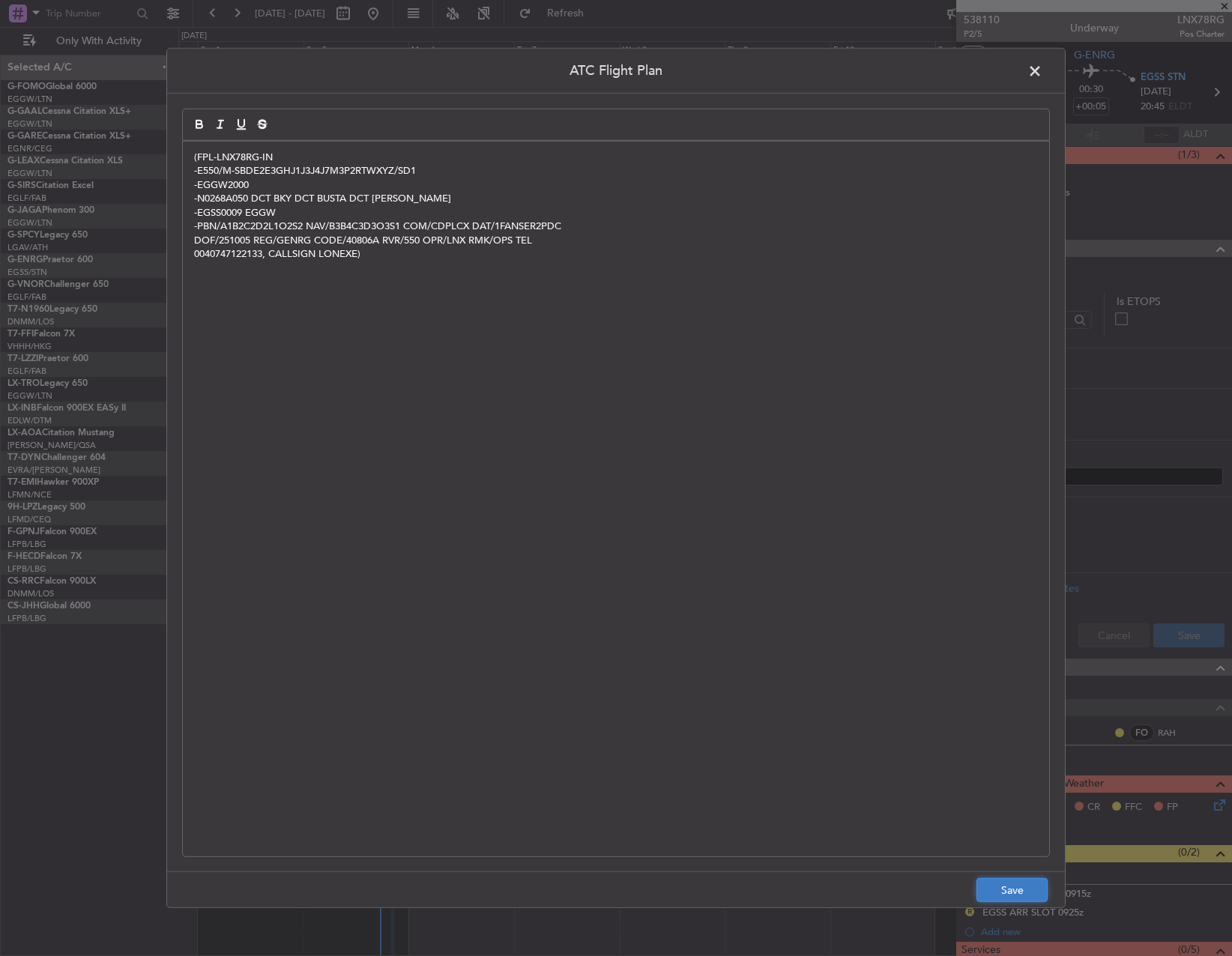
click at [1021, 891] on button "Save" at bounding box center [1012, 890] width 72 height 24
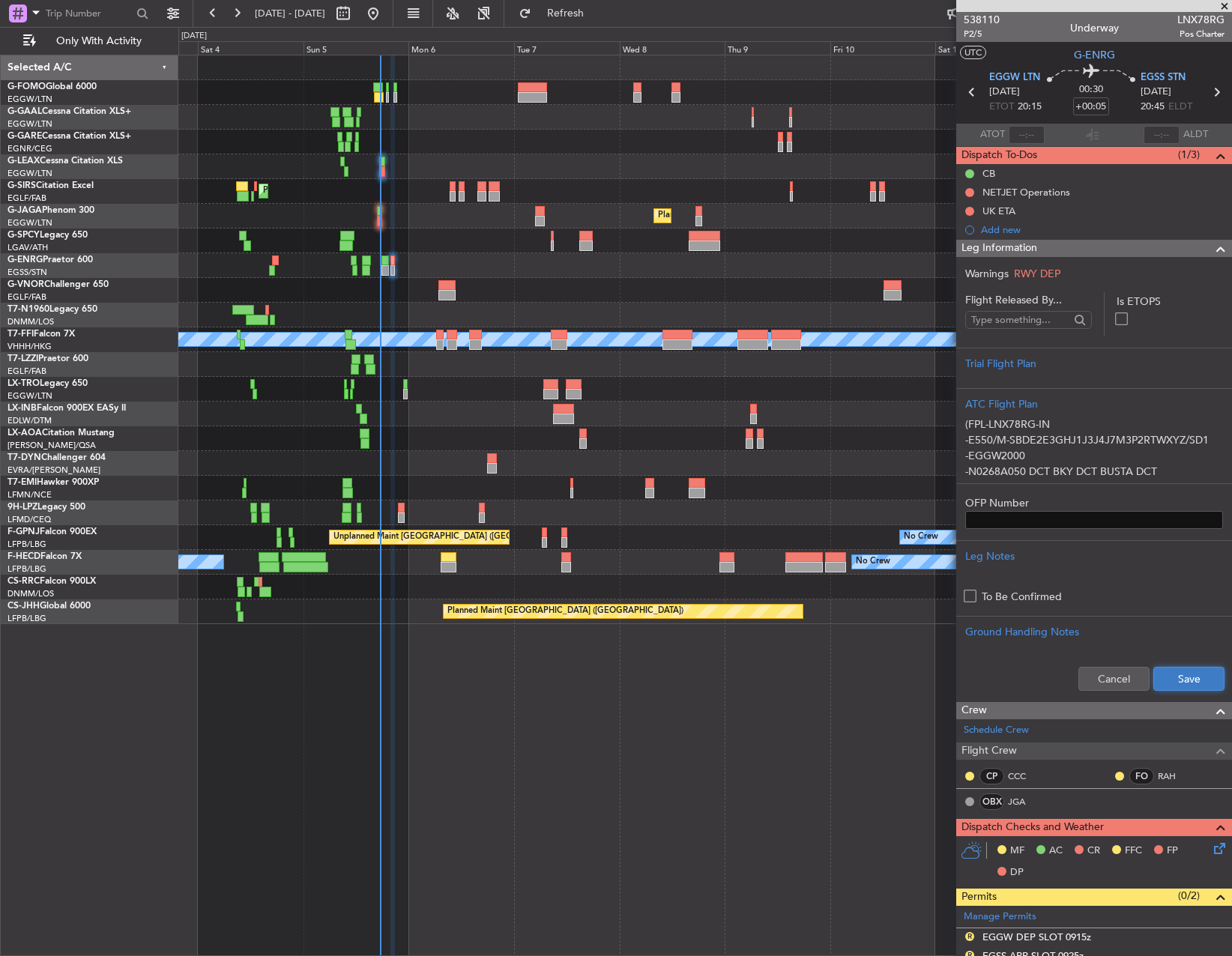
click at [1205, 679] on button "Save" at bounding box center [1189, 678] width 72 height 24
click at [968, 208] on button at bounding box center [970, 211] width 9 height 9
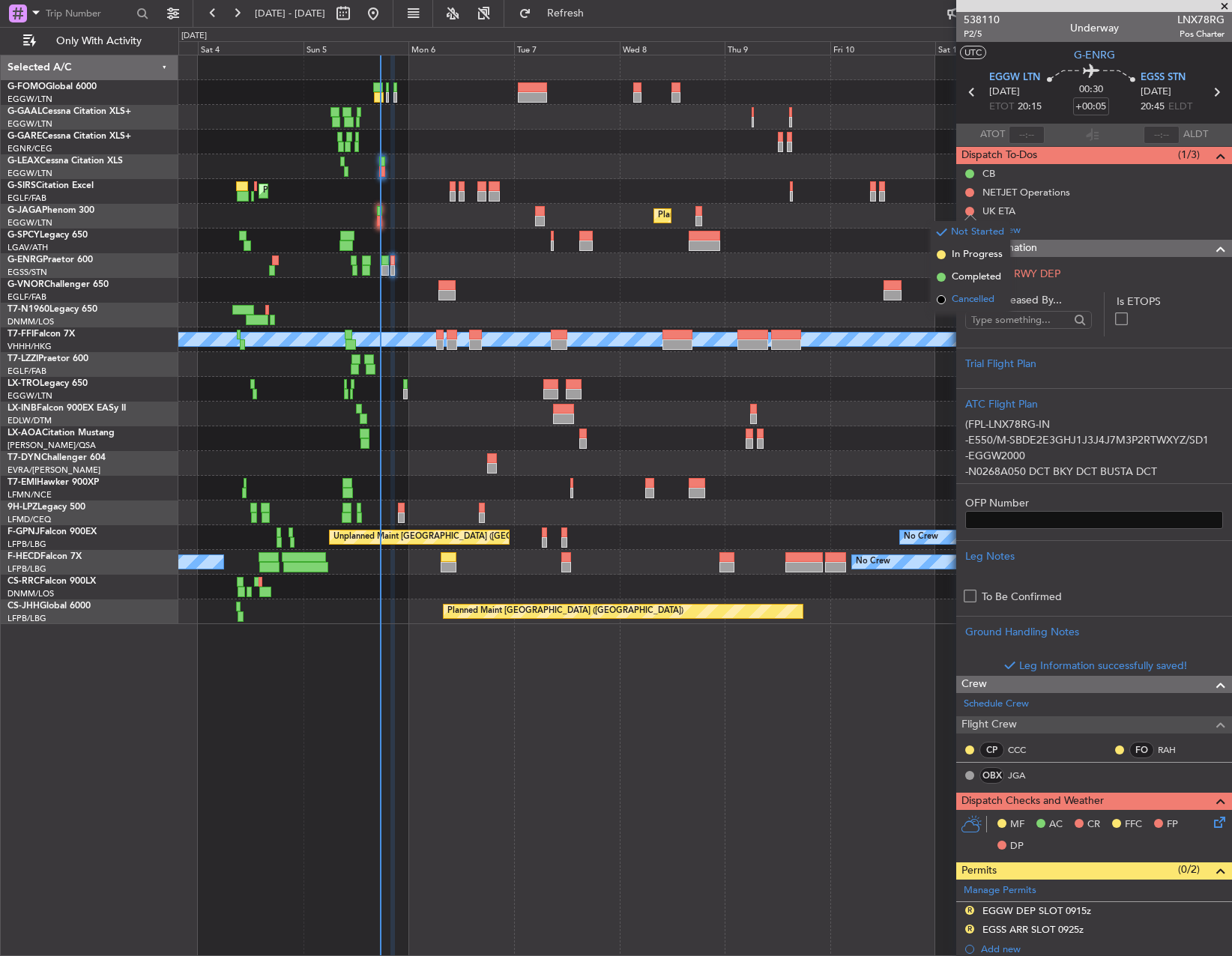
click at [962, 298] on span "Cancelled" at bounding box center [972, 300] width 43 height 15
click at [967, 188] on button at bounding box center [970, 192] width 9 height 9
click at [959, 292] on li "Cancelled" at bounding box center [970, 281] width 79 height 23
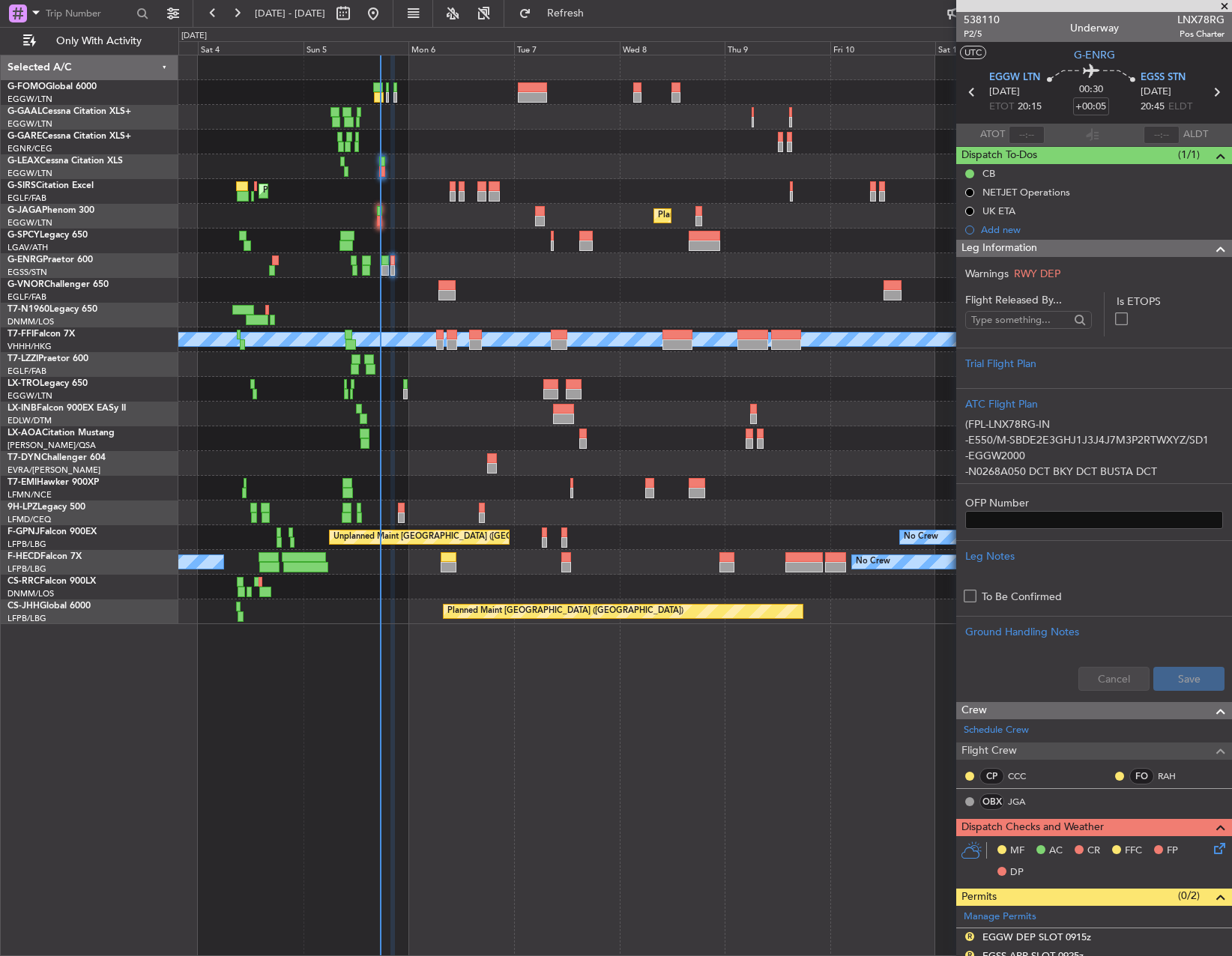
click at [1211, 852] on icon at bounding box center [1217, 845] width 12 height 12
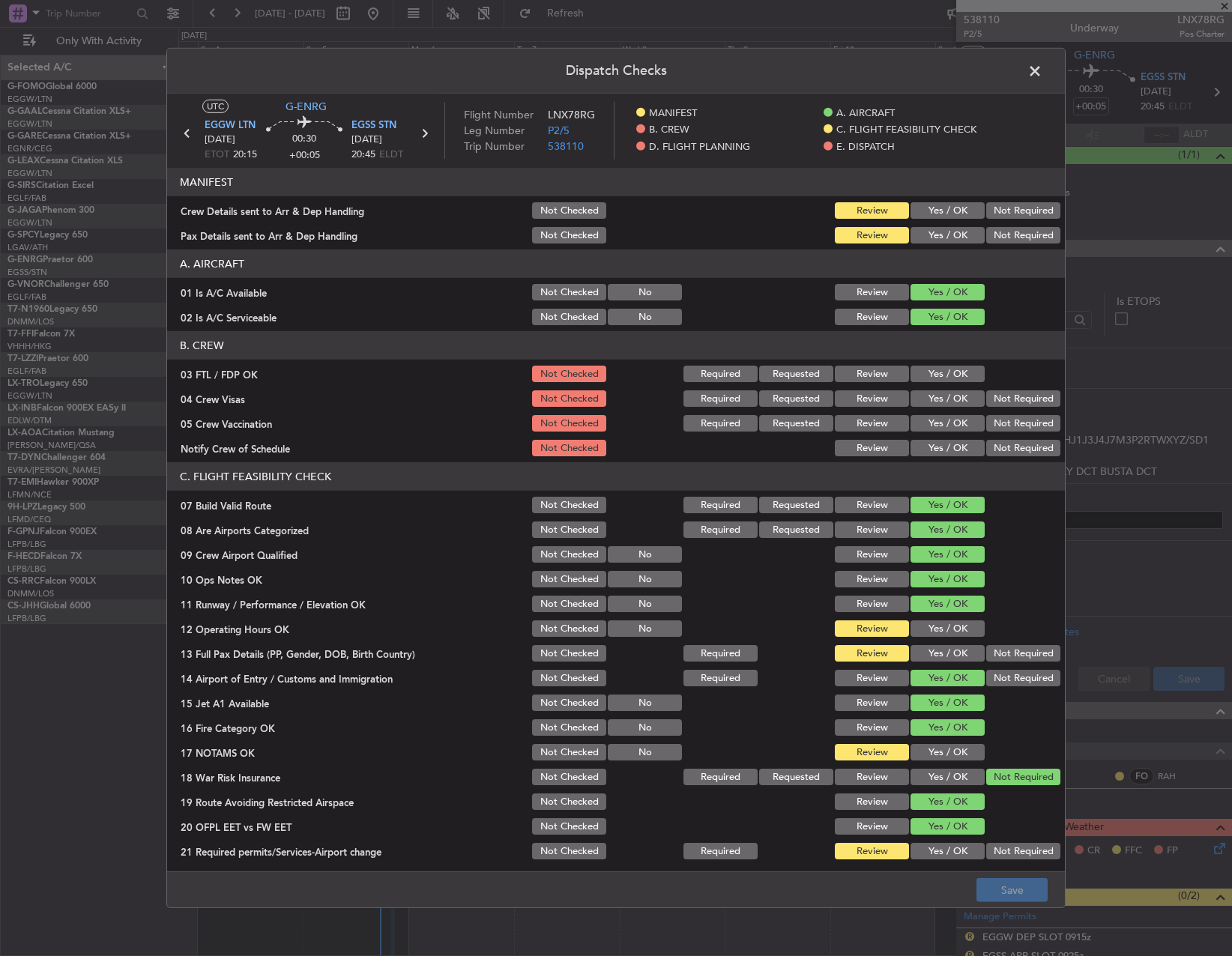
click at [945, 628] on button "Yes / OK" at bounding box center [948, 628] width 74 height 16
click at [945, 648] on button "Yes / OK" at bounding box center [948, 653] width 74 height 16
click at [930, 755] on button "Yes / OK" at bounding box center [948, 752] width 74 height 16
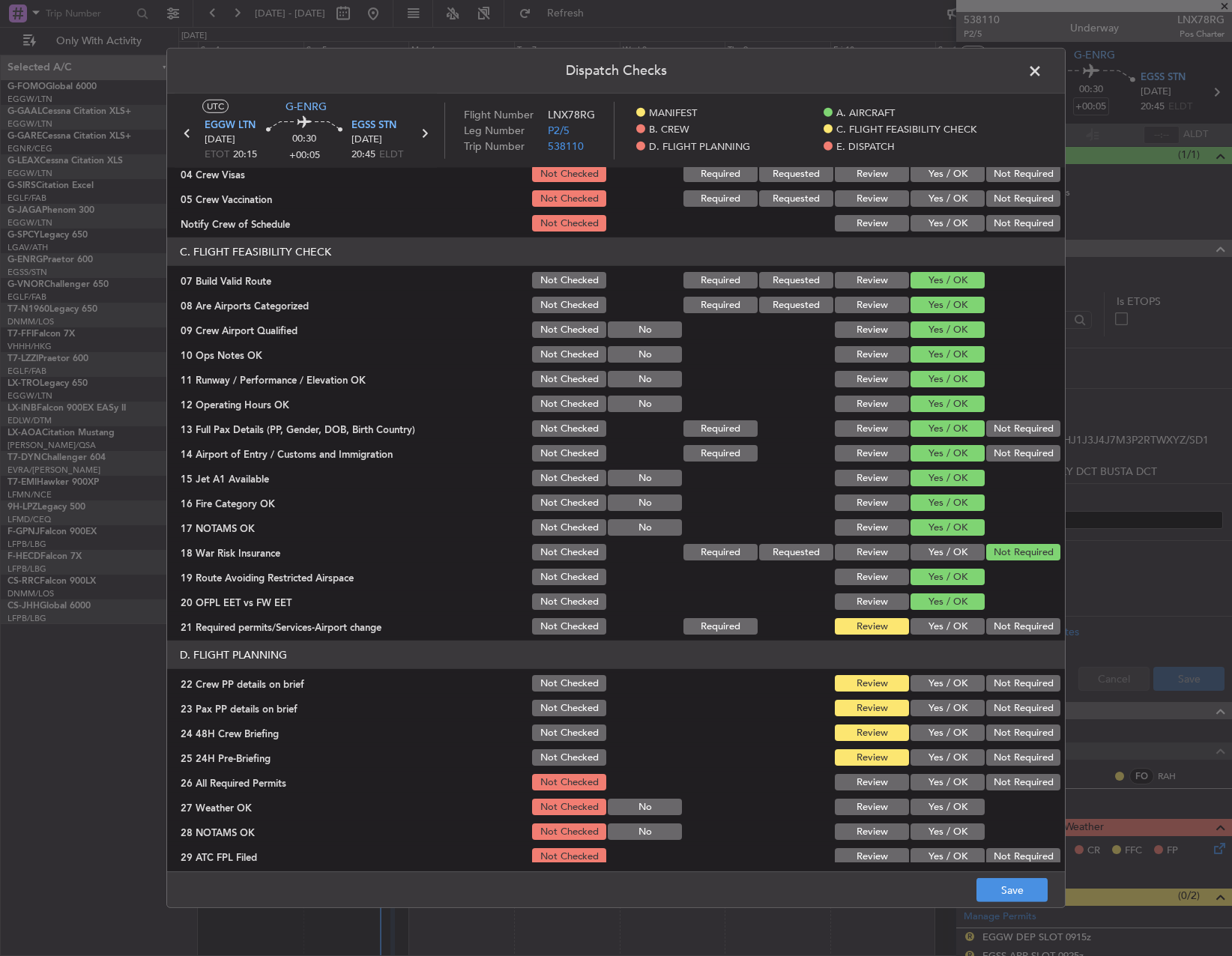
drag, startPoint x: 936, startPoint y: 623, endPoint x: 934, endPoint y: 637, distance: 14.1
click at [935, 623] on button "Yes / OK" at bounding box center [948, 626] width 74 height 16
click at [931, 686] on button "Yes / OK" at bounding box center [948, 683] width 74 height 16
click at [930, 715] on button "Yes / OK" at bounding box center [948, 708] width 74 height 16
click at [930, 746] on section "D. FLIGHT PLANNING 22 Crew PP details on brief Not Checked Review Yes / OK Not …" at bounding box center [616, 791] width 898 height 301
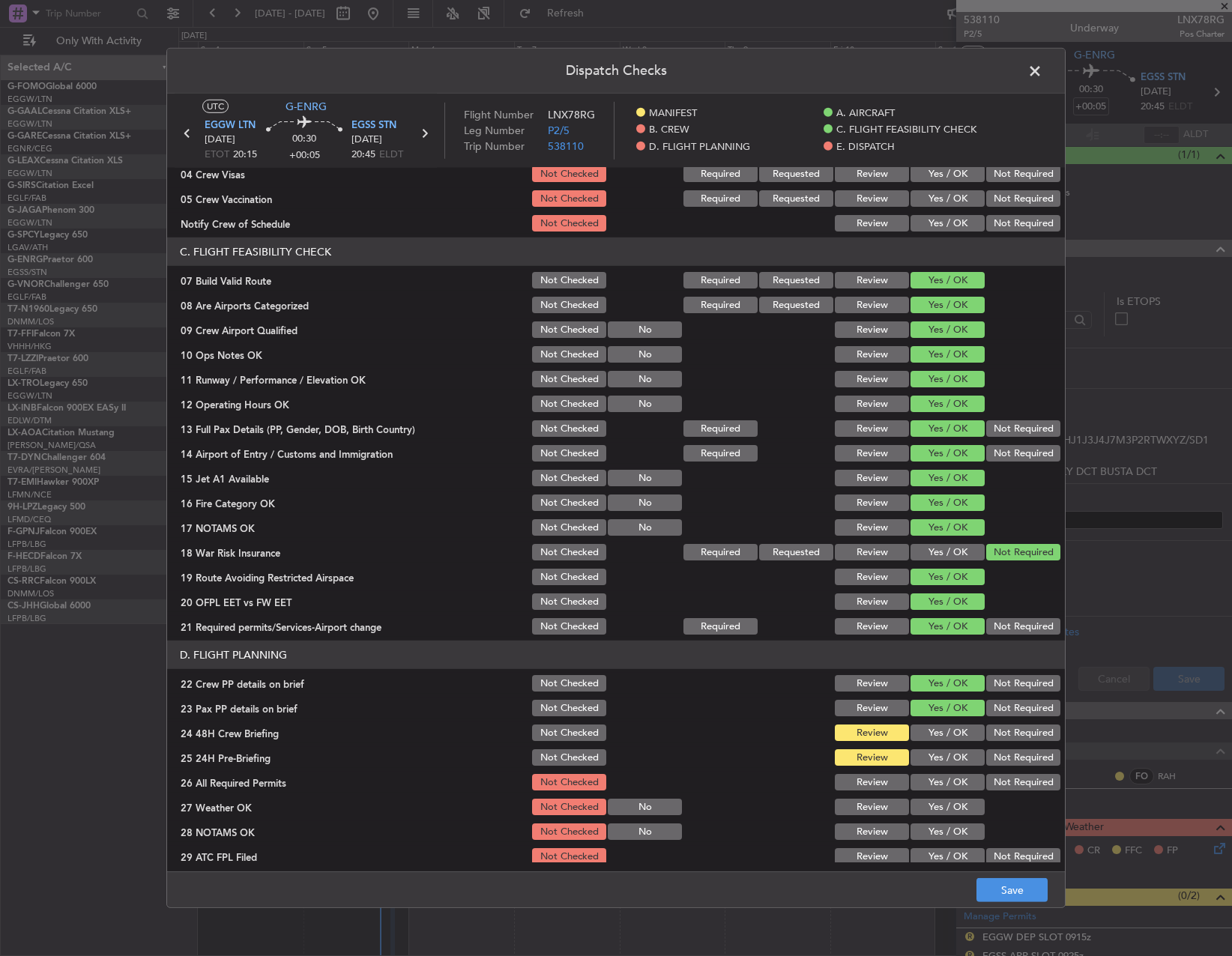
click at [930, 768] on div "Yes / OK" at bounding box center [946, 758] width 75 height 21
click at [934, 754] on button "Yes / OK" at bounding box center [948, 757] width 74 height 16
click at [935, 742] on div "Yes / OK" at bounding box center [946, 733] width 75 height 21
click at [932, 737] on button "Yes / OK" at bounding box center [948, 732] width 74 height 16
click at [930, 783] on button "Yes / OK" at bounding box center [948, 781] width 74 height 16
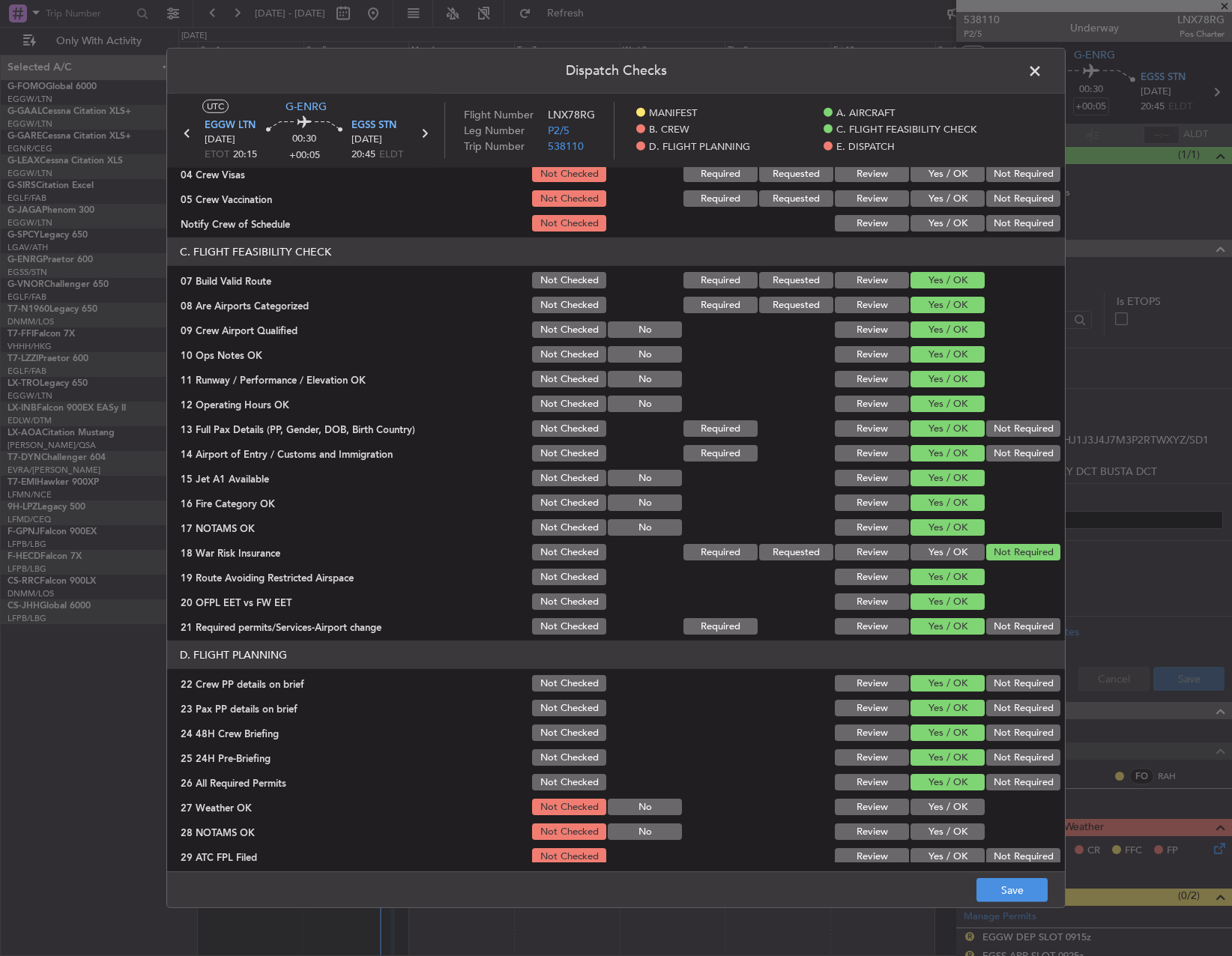
drag, startPoint x: 934, startPoint y: 808, endPoint x: 933, endPoint y: 819, distance: 11.0
click at [933, 808] on button "Yes / OK" at bounding box center [948, 806] width 74 height 16
click at [933, 829] on button "Yes / OK" at bounding box center [948, 831] width 74 height 16
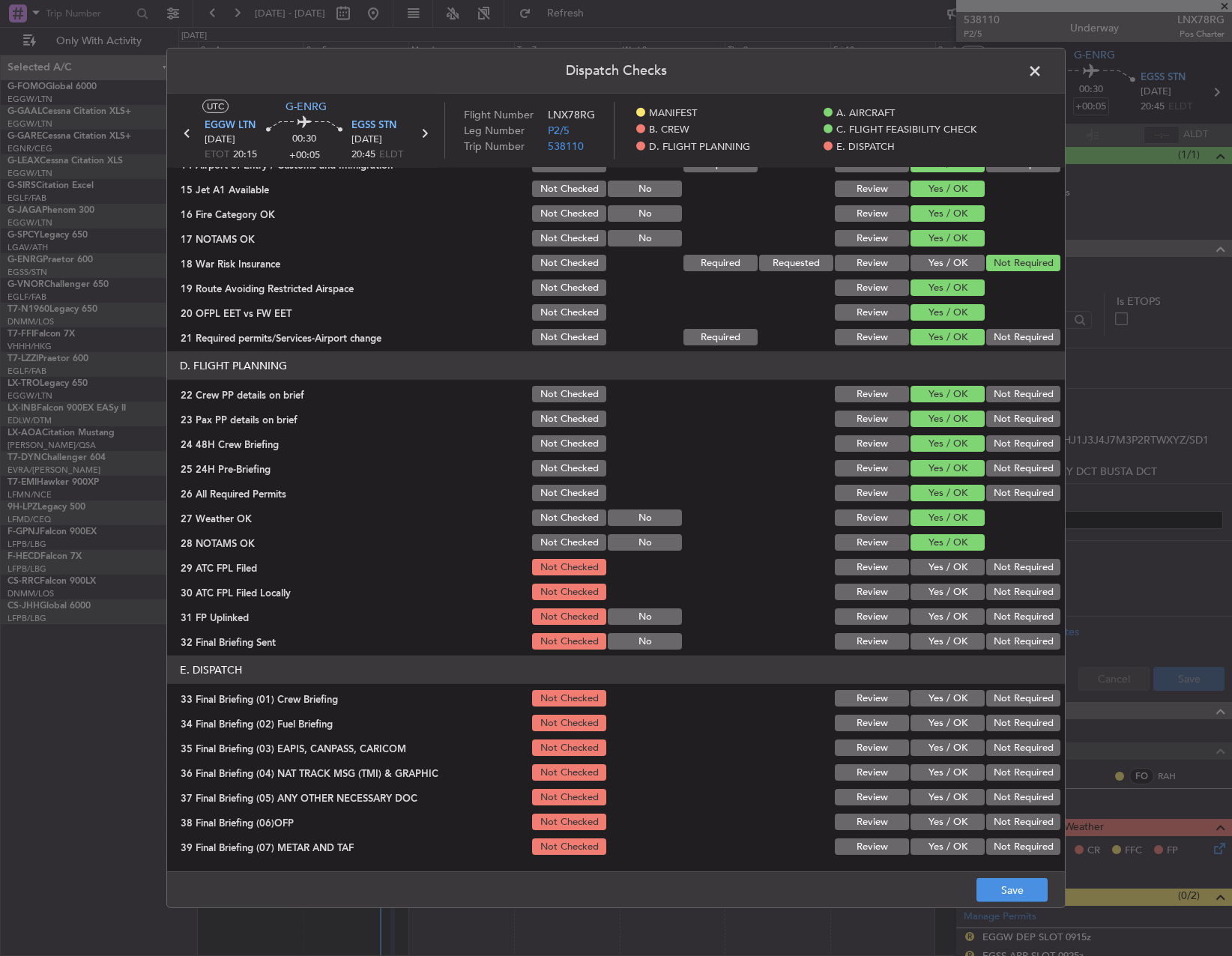
scroll to position [525, 0]
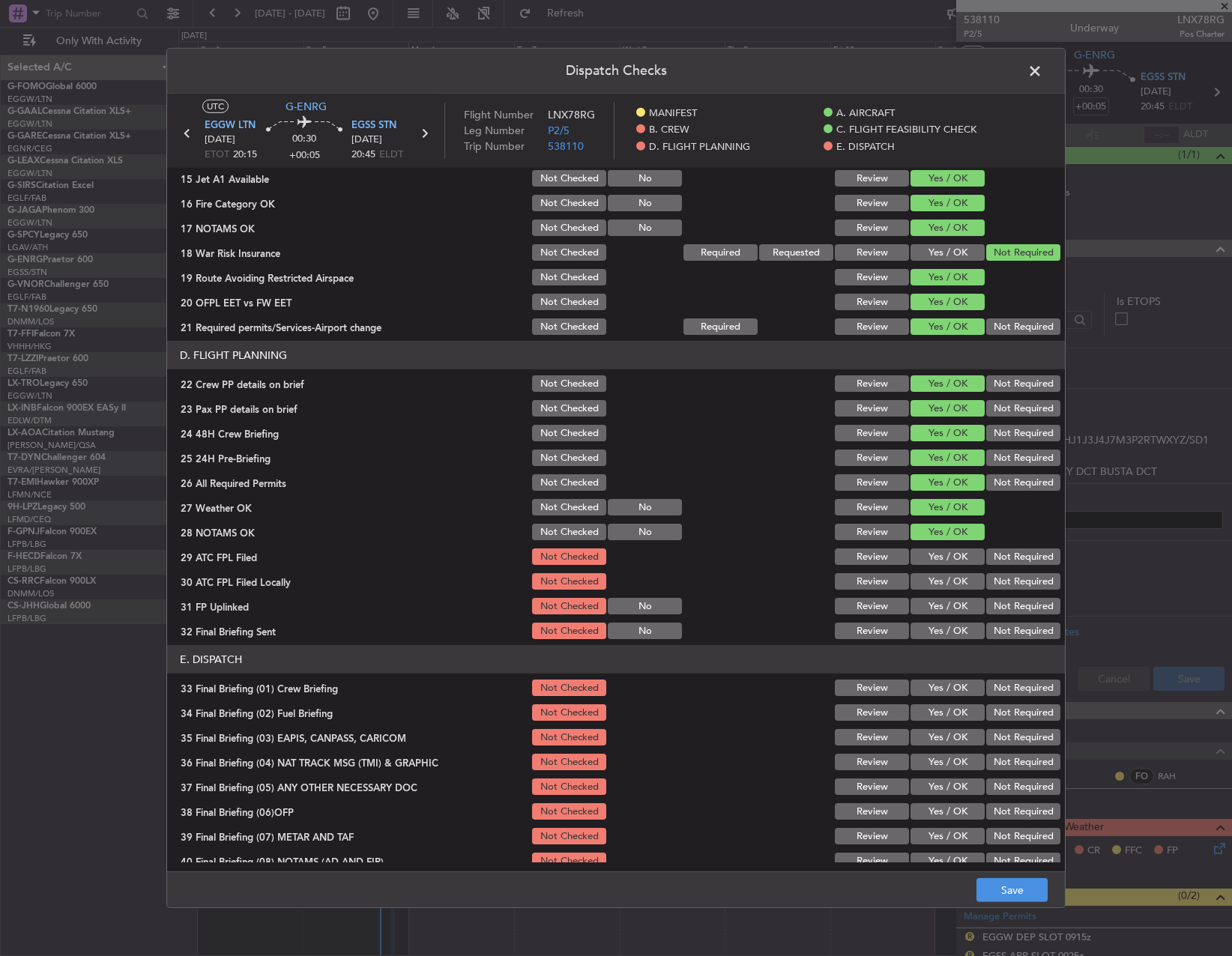
click at [945, 554] on button "Yes / OK" at bounding box center [948, 556] width 74 height 16
click at [1000, 581] on button "Not Required" at bounding box center [1024, 581] width 74 height 16
click at [942, 625] on button "Yes / OK" at bounding box center [948, 631] width 74 height 16
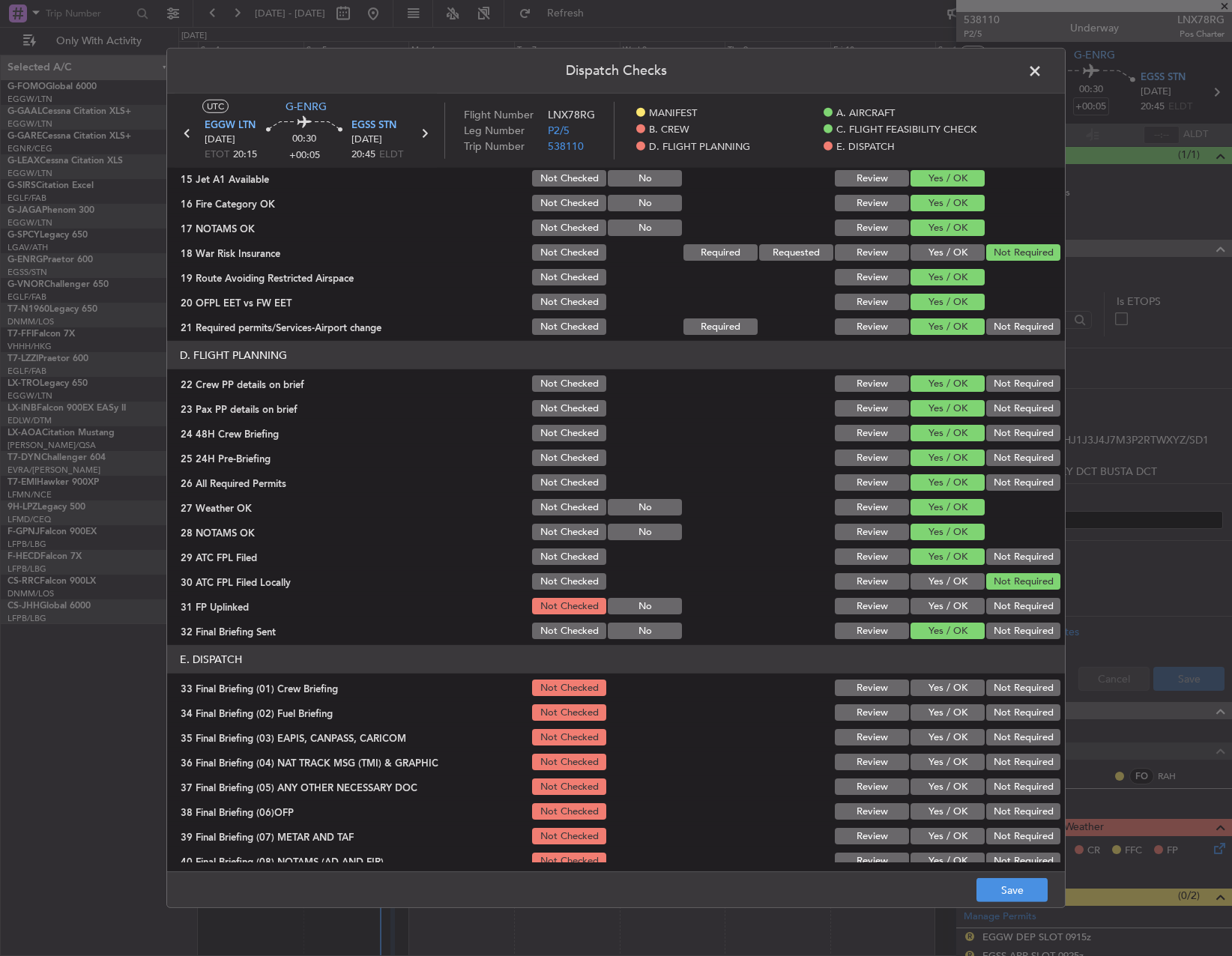
click at [942, 606] on button "Yes / OK" at bounding box center [948, 606] width 74 height 16
click at [1010, 630] on button "Not Required" at bounding box center [1024, 631] width 74 height 16
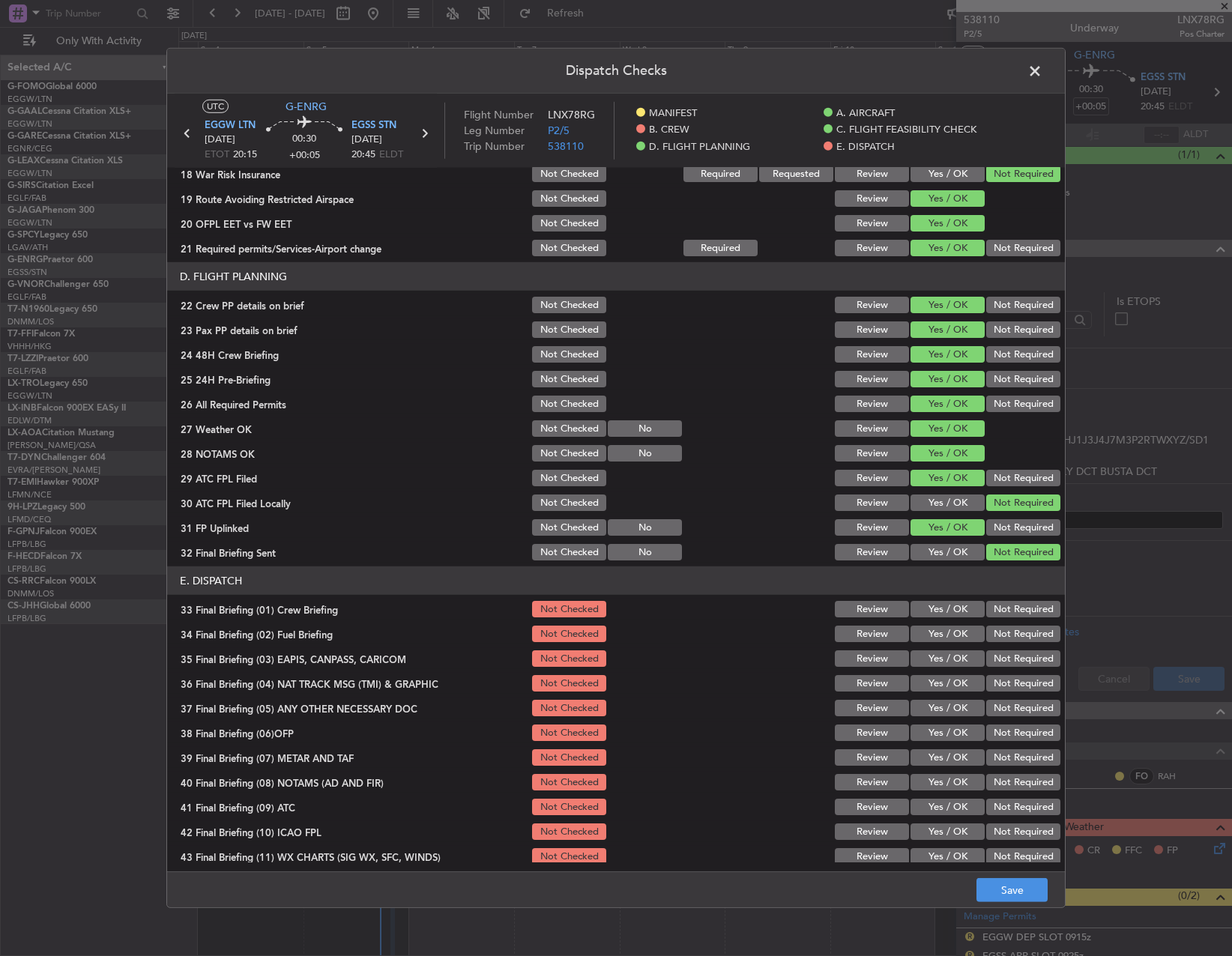
scroll to position [636, 0]
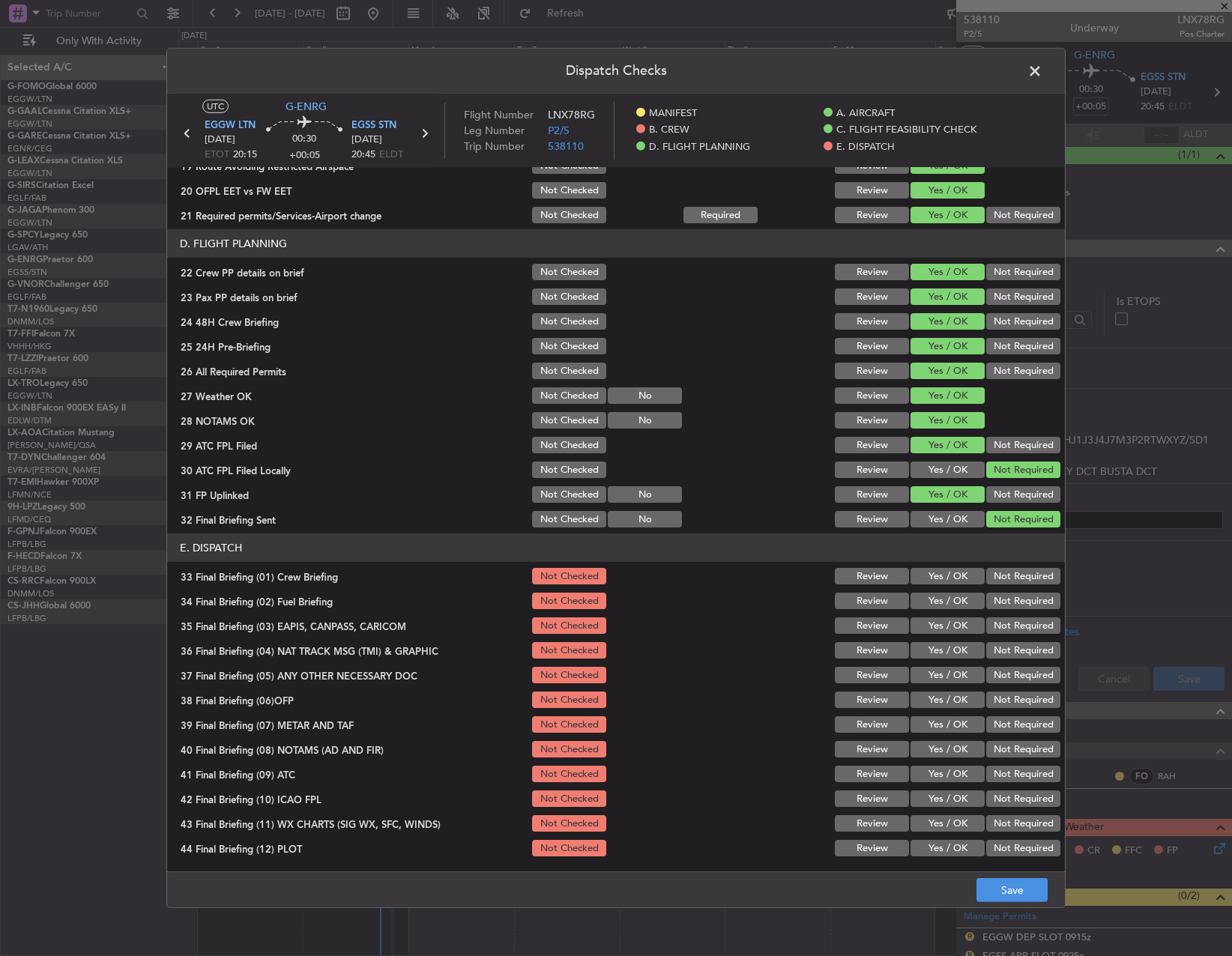
click at [944, 572] on button "Yes / OK" at bounding box center [948, 575] width 74 height 16
click at [937, 614] on section "E. DISPATCH 33 Final Briefing (01) Crew Briefing Not Checked Review Yes / OK No…" at bounding box center [616, 696] width 898 height 325
click at [937, 606] on button "Yes / OK" at bounding box center [948, 600] width 74 height 16
click at [991, 632] on button "Not Required" at bounding box center [1024, 625] width 74 height 16
click at [996, 654] on button "Not Required" at bounding box center [1024, 650] width 74 height 16
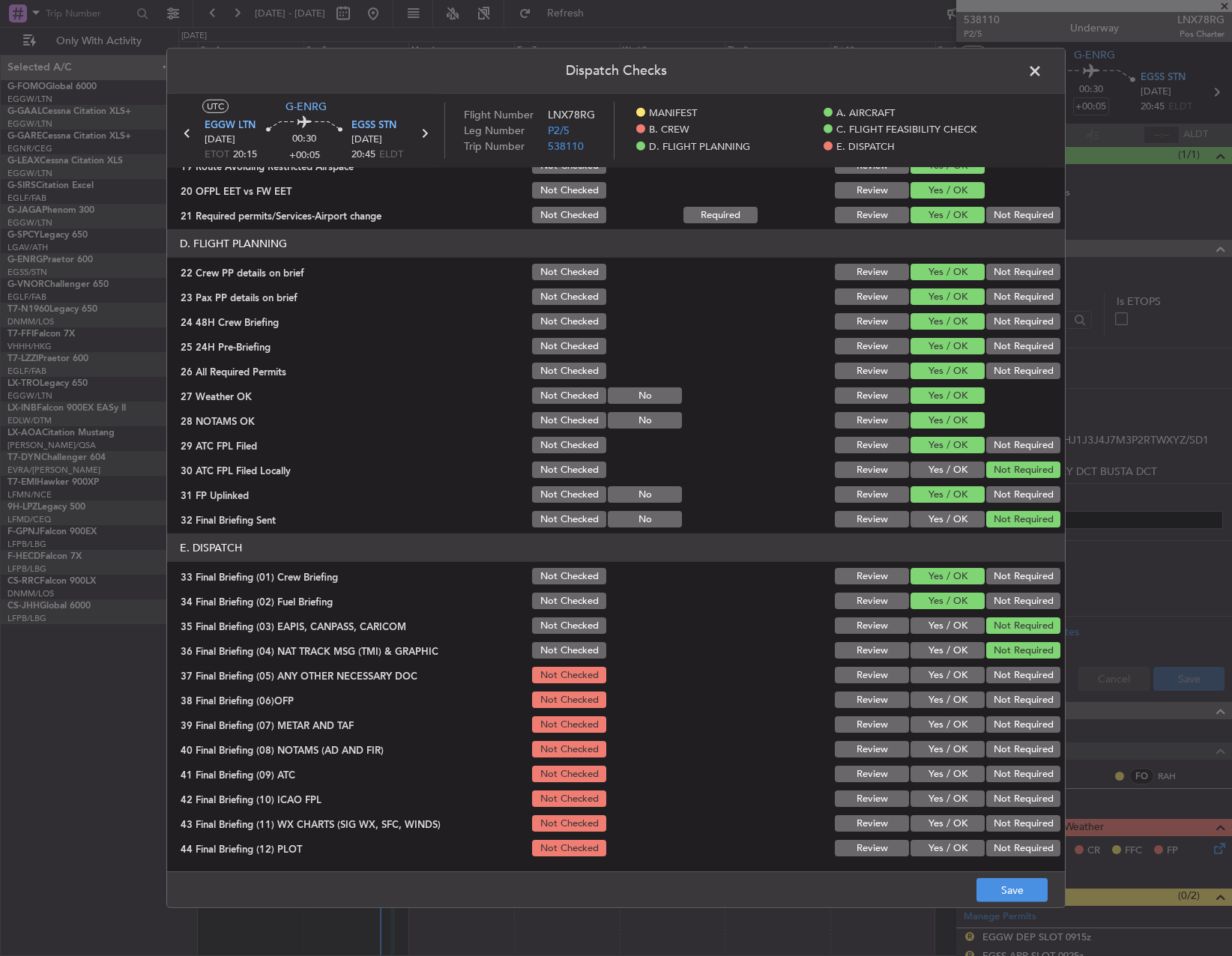
click at [996, 673] on button "Not Required" at bounding box center [1024, 675] width 74 height 16
drag, startPoint x: 956, startPoint y: 698, endPoint x: 958, endPoint y: 687, distance: 11.2
click at [957, 691] on div "Yes / OK" at bounding box center [946, 700] width 75 height 21
click at [948, 707] on button "Yes / OK" at bounding box center [948, 699] width 74 height 16
click at [949, 728] on button "Yes / OK" at bounding box center [948, 724] width 74 height 16
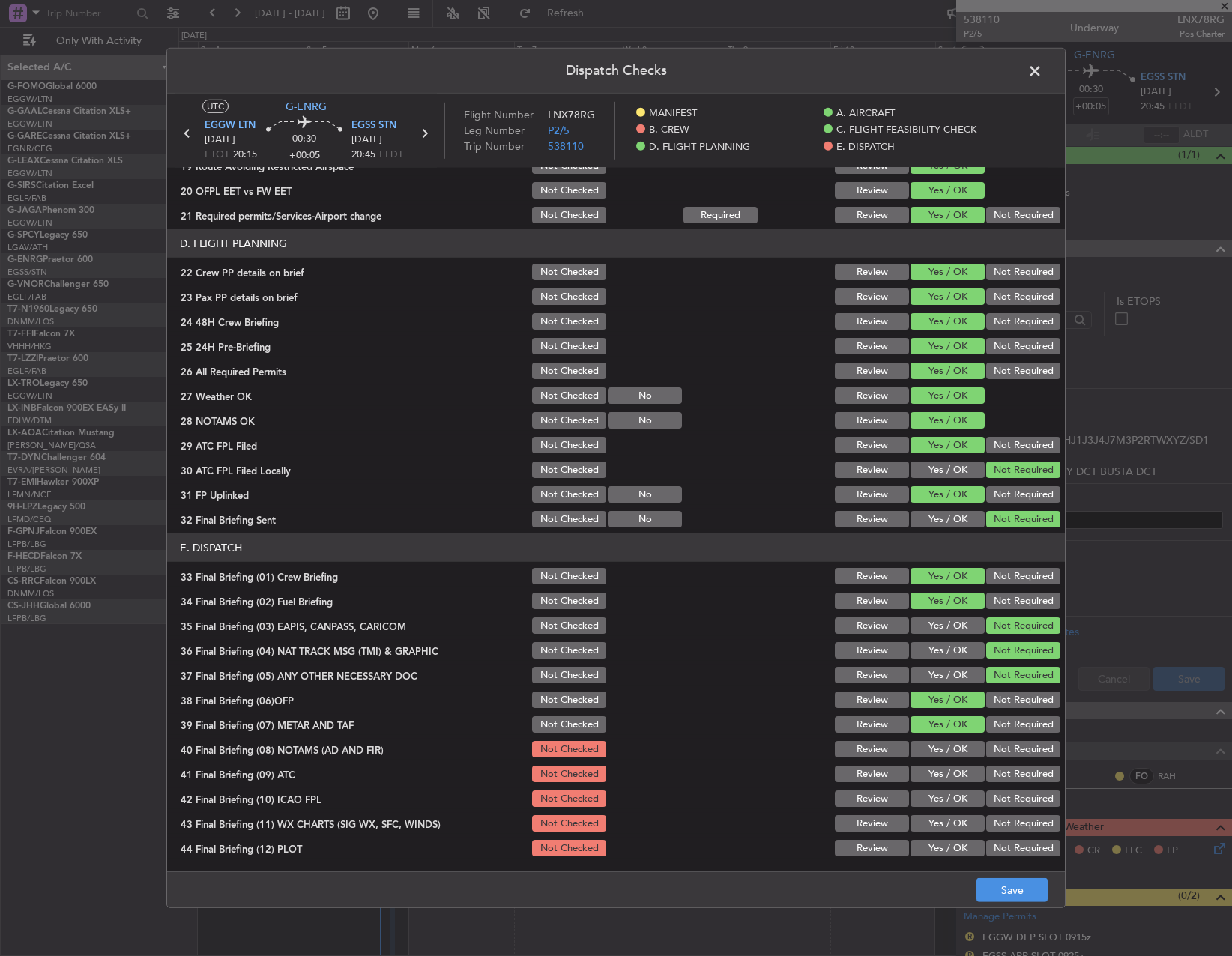
click at [948, 743] on button "Yes / OK" at bounding box center [948, 749] width 74 height 16
click at [941, 777] on button "Yes / OK" at bounding box center [948, 774] width 74 height 16
click at [941, 787] on section "E. DISPATCH 33 Final Briefing (01) Crew Briefing Not Checked Review Yes / OK No…" at bounding box center [616, 696] width 898 height 325
click at [941, 801] on button "Yes / OK" at bounding box center [948, 799] width 74 height 16
click at [929, 820] on button "Yes / OK" at bounding box center [948, 823] width 74 height 16
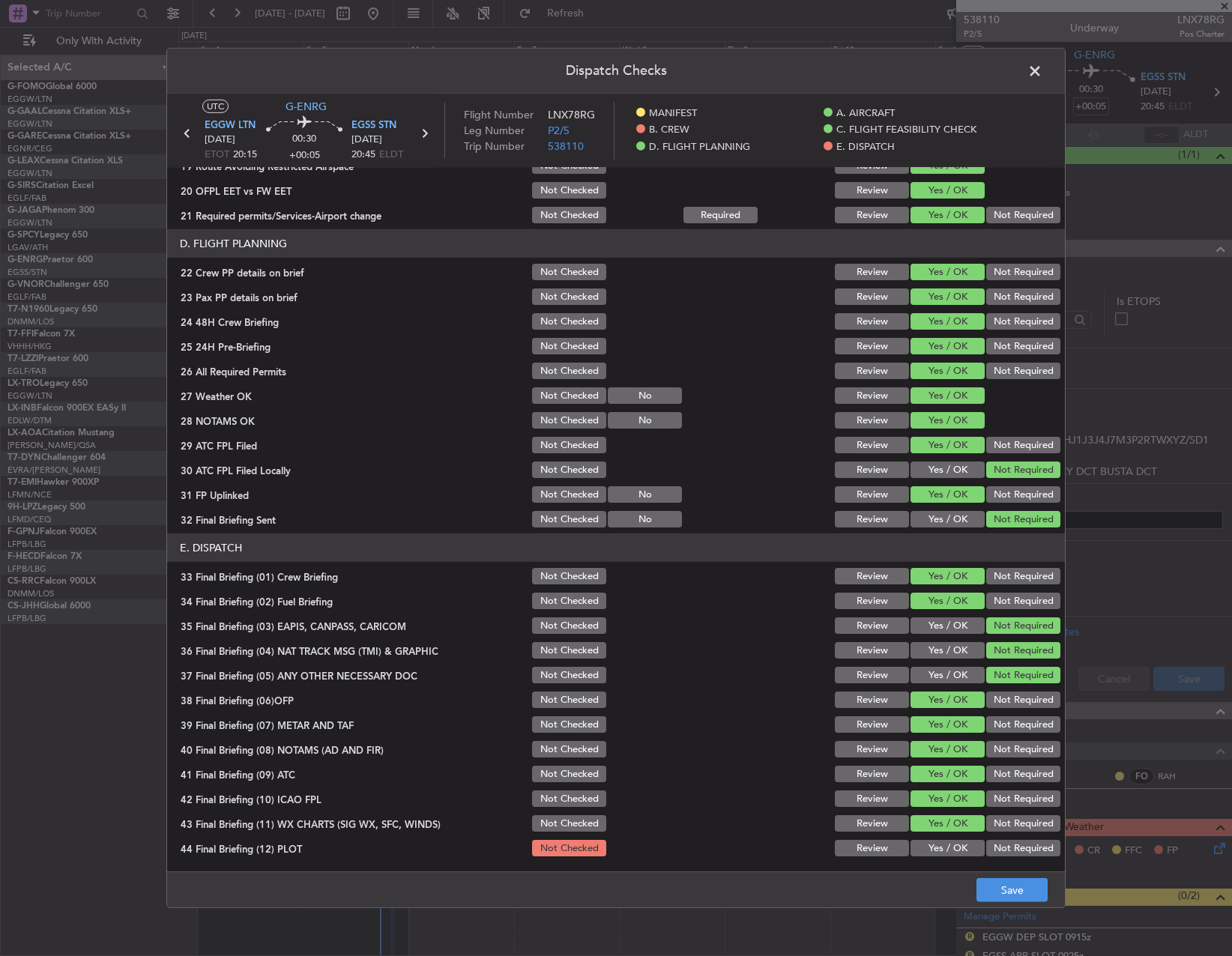
click at [929, 847] on button "Yes / OK" at bounding box center [948, 847] width 74 height 16
click at [1055, 882] on footer "Save" at bounding box center [616, 889] width 898 height 36
click at [1025, 891] on button "Save" at bounding box center [1012, 890] width 72 height 24
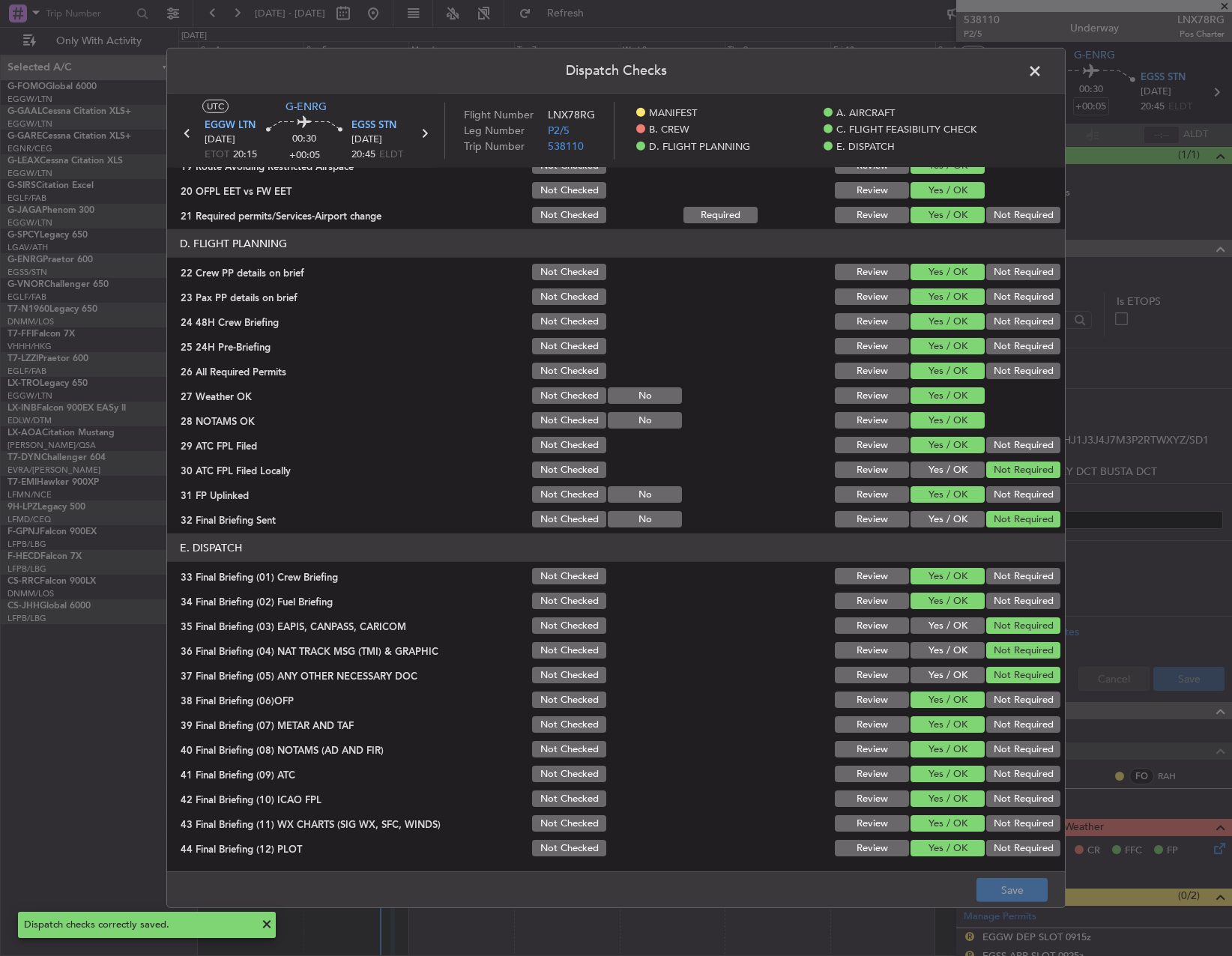
click at [1043, 79] on span at bounding box center [1043, 74] width 0 height 30
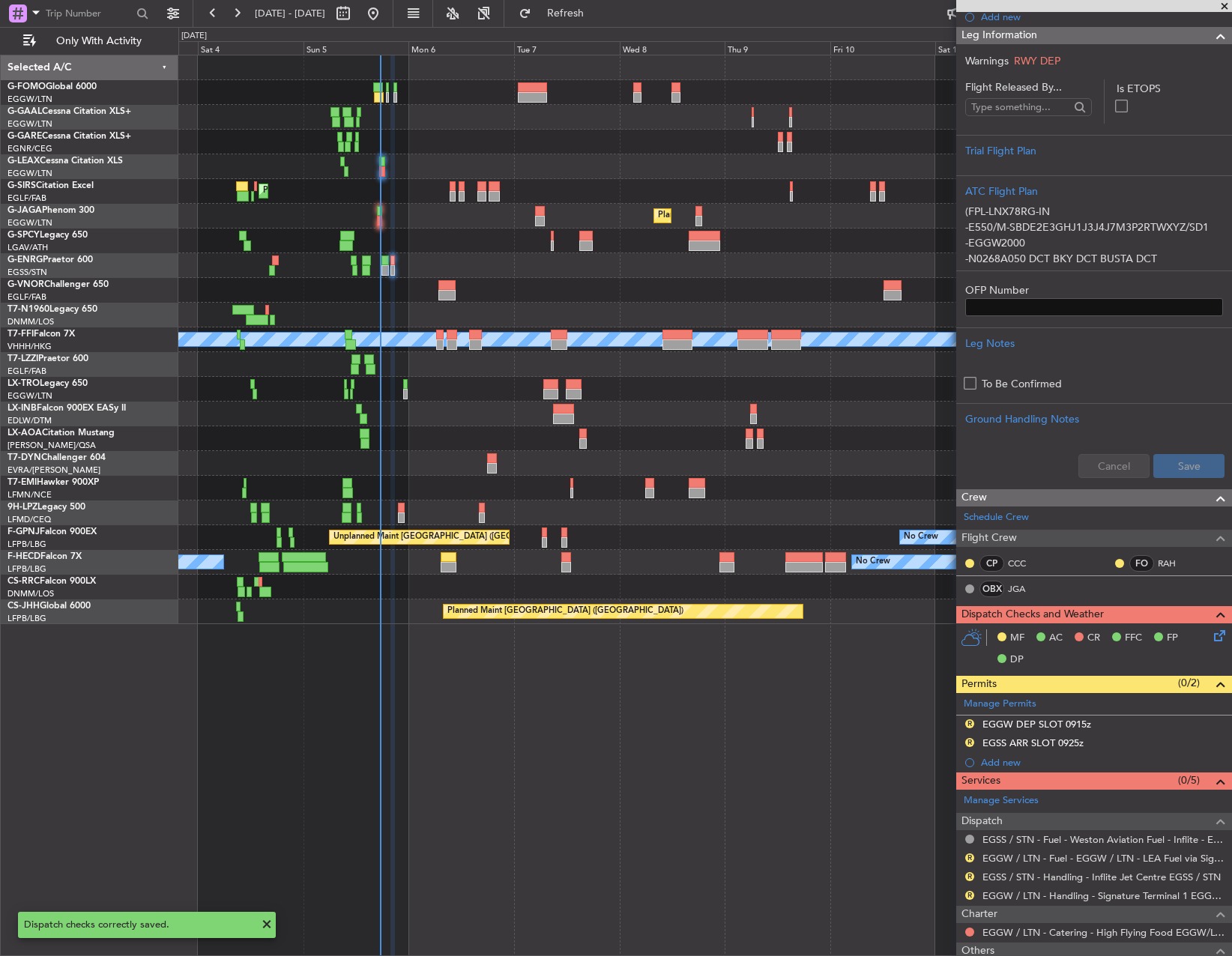
scroll to position [334, 0]
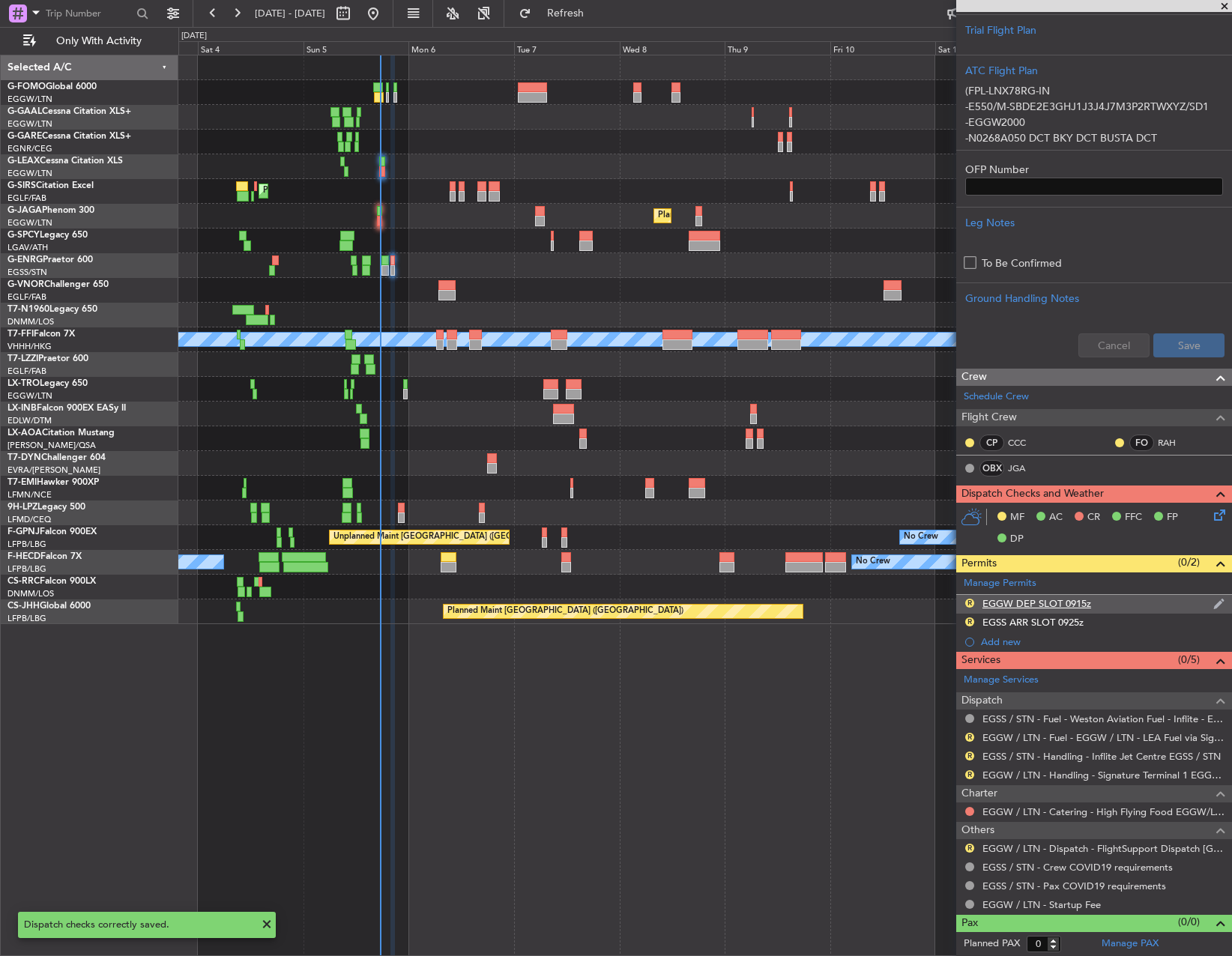
click at [1092, 607] on div "R EGGW DEP SLOT 0915z" at bounding box center [1094, 605] width 276 height 19
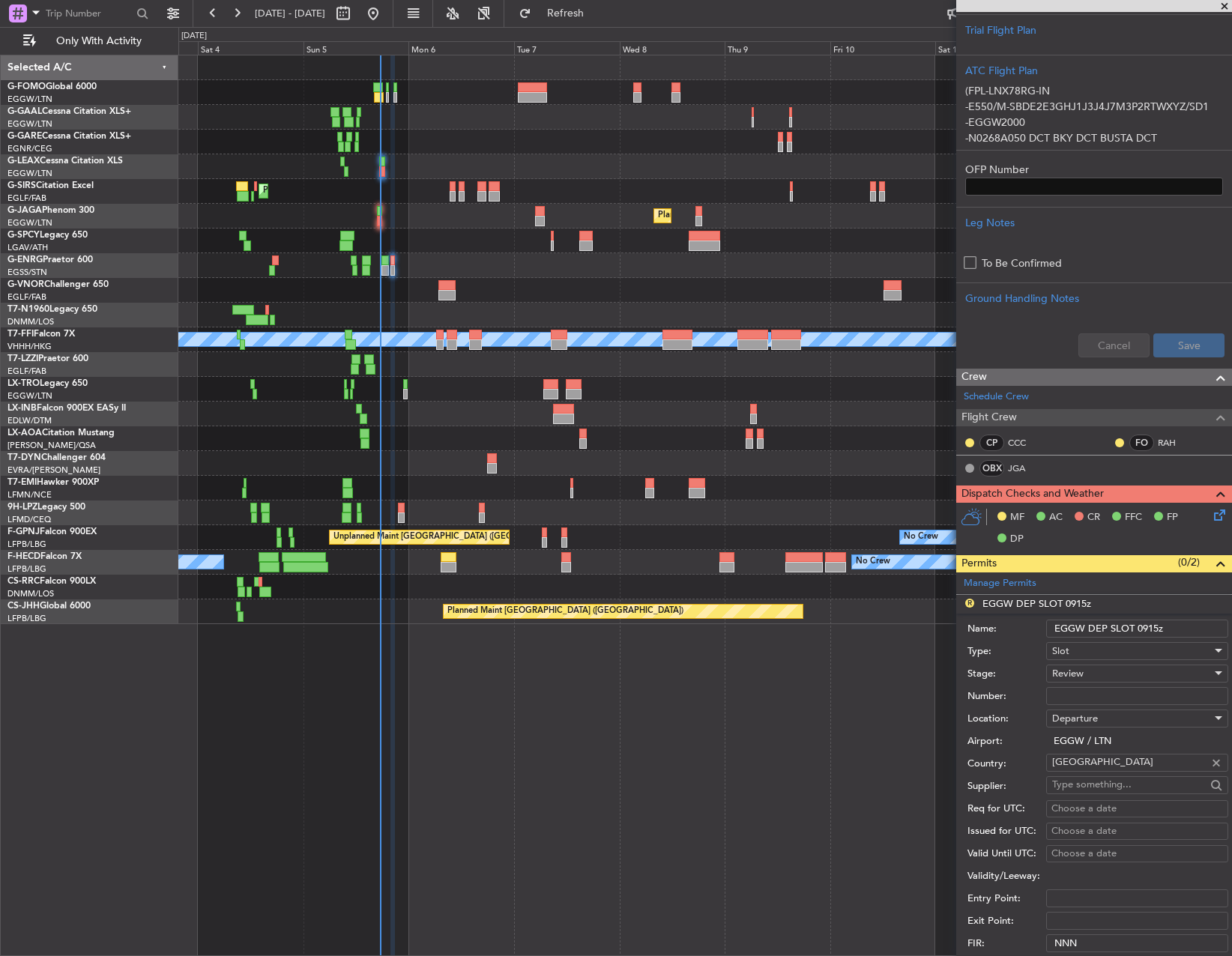
drag, startPoint x: 1145, startPoint y: 631, endPoint x: 1137, endPoint y: 631, distance: 8.0
click at [1137, 631] on input "EGGW DEP SLOT 0915z" at bounding box center [1137, 629] width 182 height 18
click at [1154, 631] on input "EGGW DEP SLOT 2015z" at bounding box center [1137, 629] width 182 height 18
click at [1148, 624] on input "EGGW DEP SLOT 2015z" at bounding box center [1137, 629] width 182 height 18
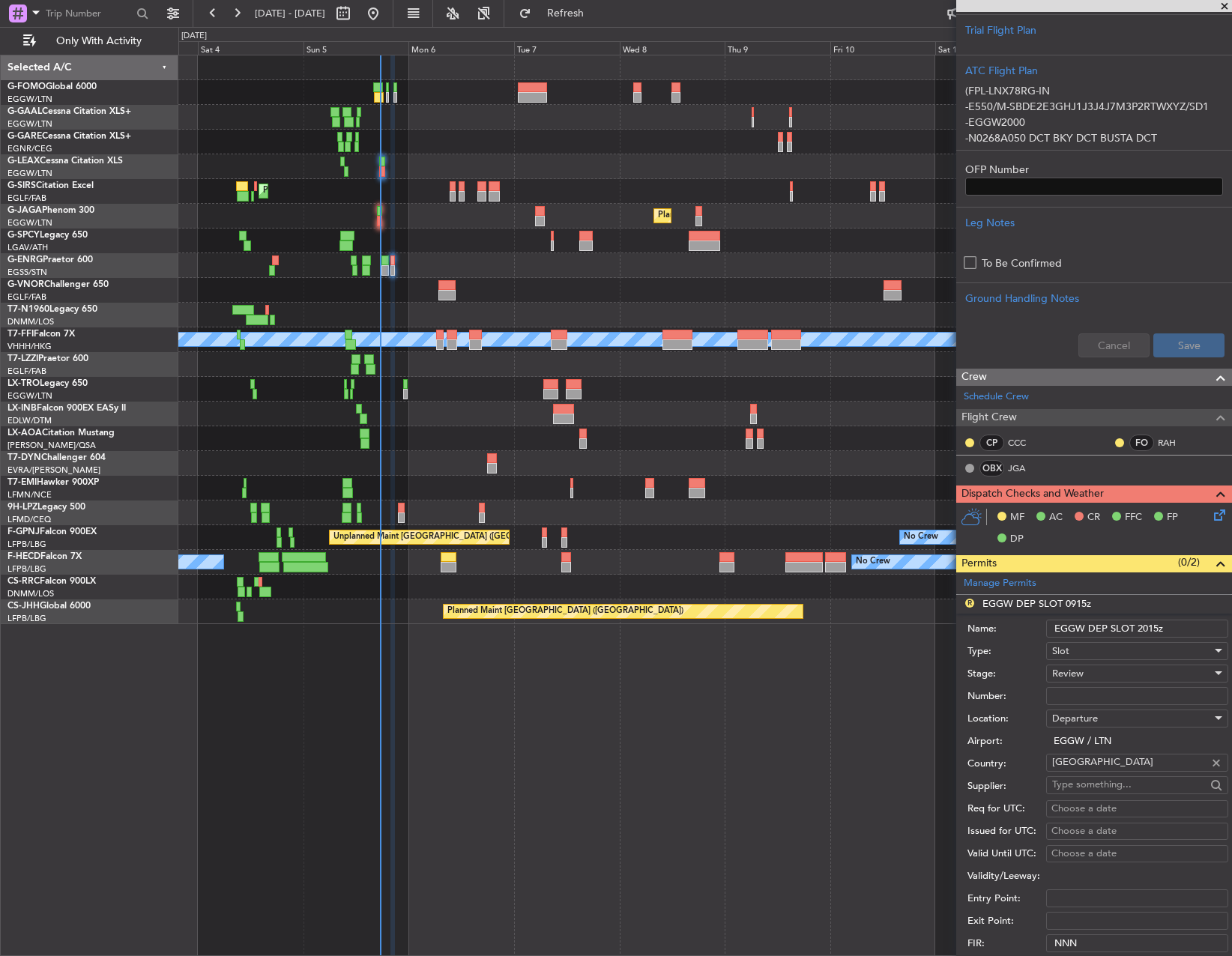
drag, startPoint x: 1149, startPoint y: 624, endPoint x: 1158, endPoint y: 623, distance: 9.1
click at [1158, 623] on input "EGGW DEP SLOT 2015z" at bounding box center [1137, 629] width 182 height 18
type input "EGGW DEP SLOT 2000z"
click at [1128, 669] on div "Review" at bounding box center [1132, 674] width 159 height 23
click at [1109, 774] on span "Requested" at bounding box center [1132, 771] width 157 height 23
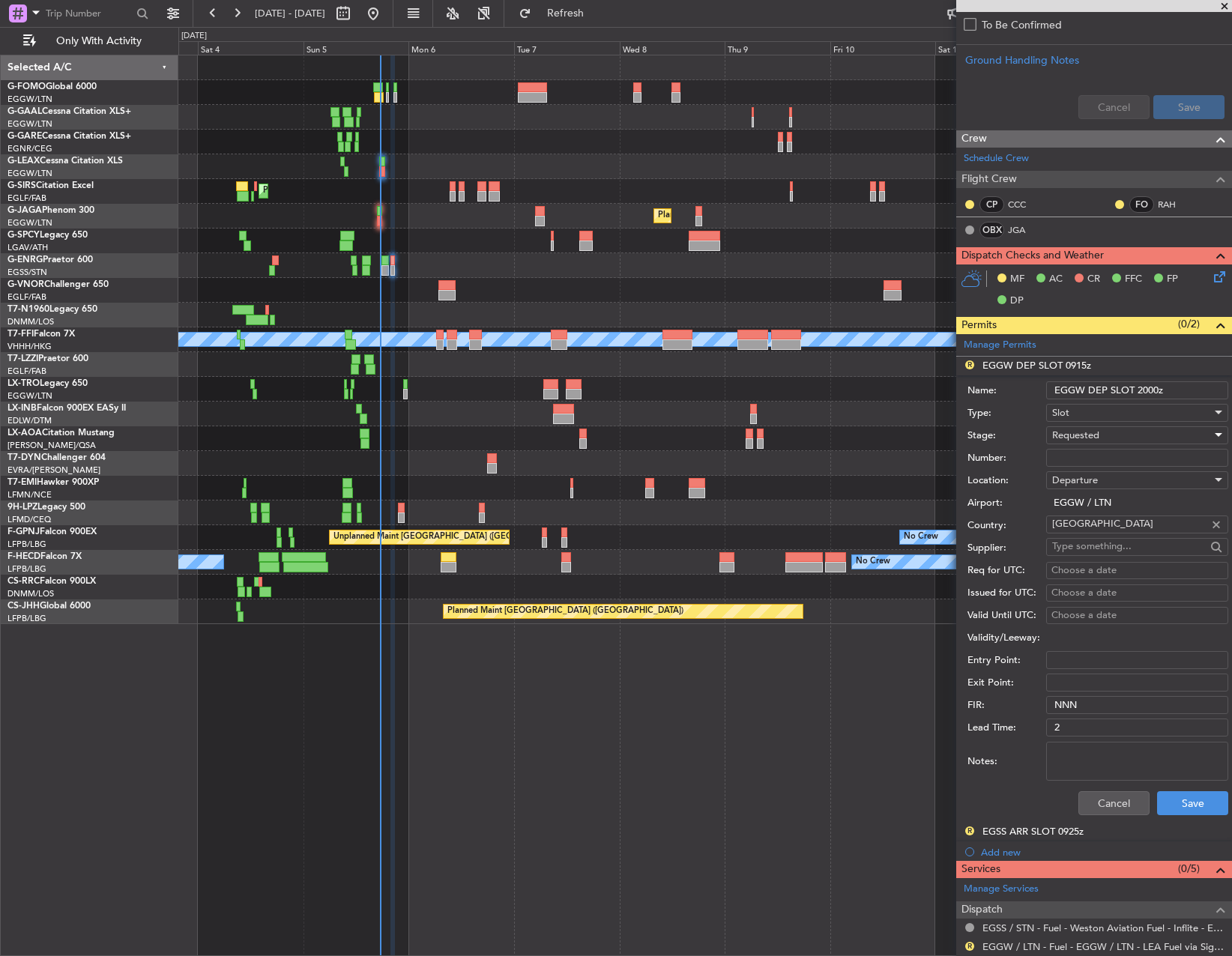
scroll to position [780, 0]
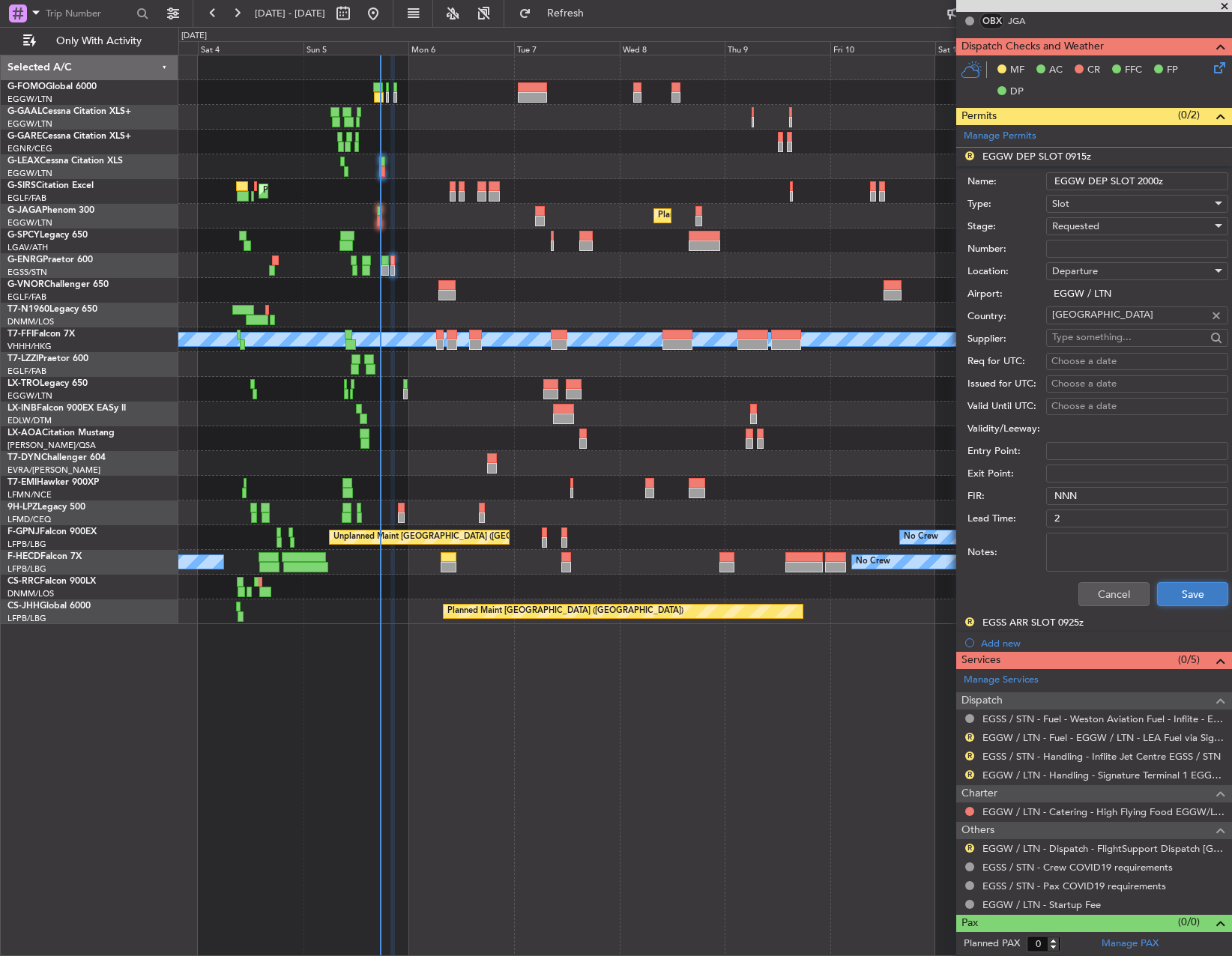
click at [1182, 593] on button "Save" at bounding box center [1193, 593] width 72 height 24
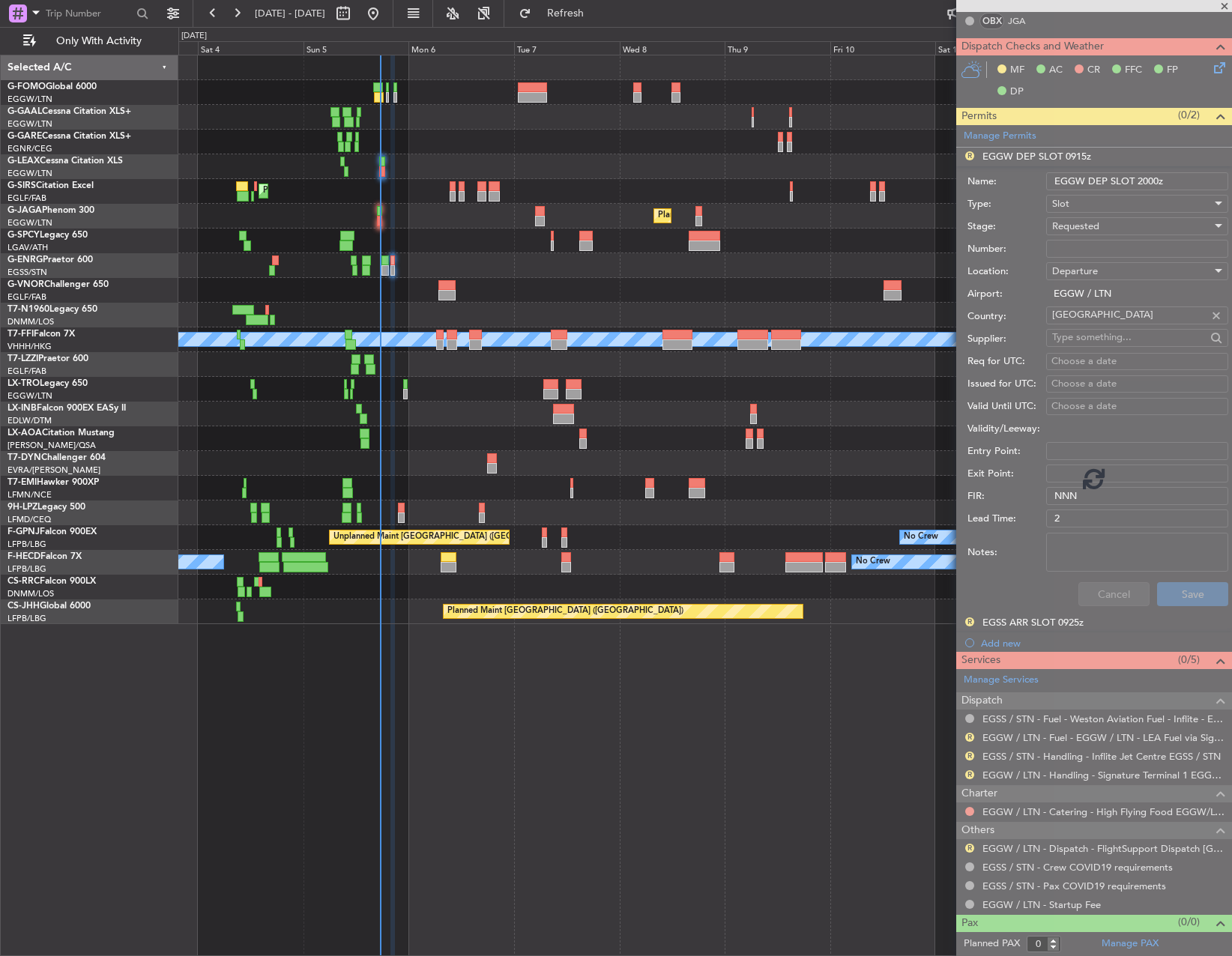
scroll to position [334, 0]
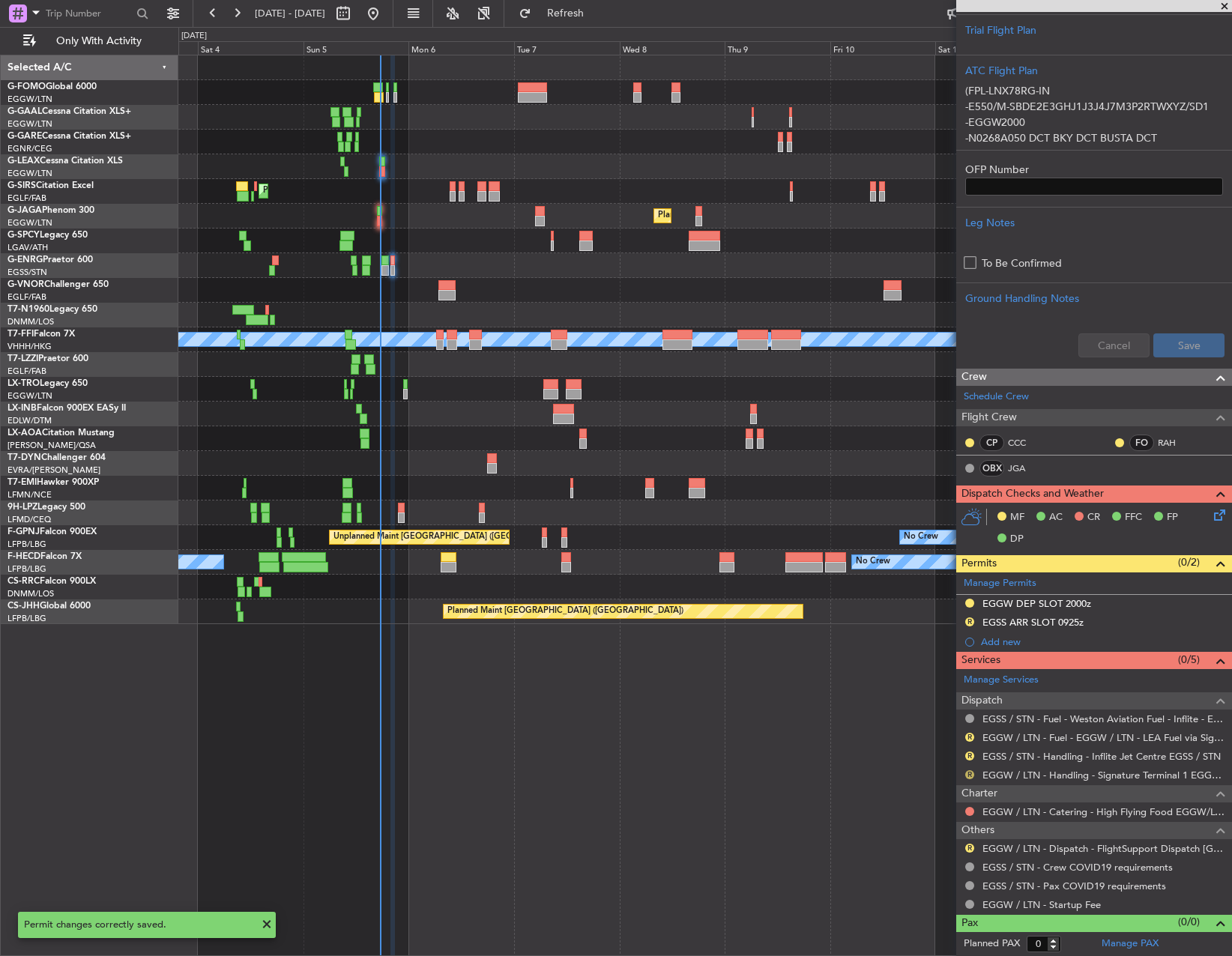
click at [970, 776] on button "R" at bounding box center [970, 774] width 9 height 9
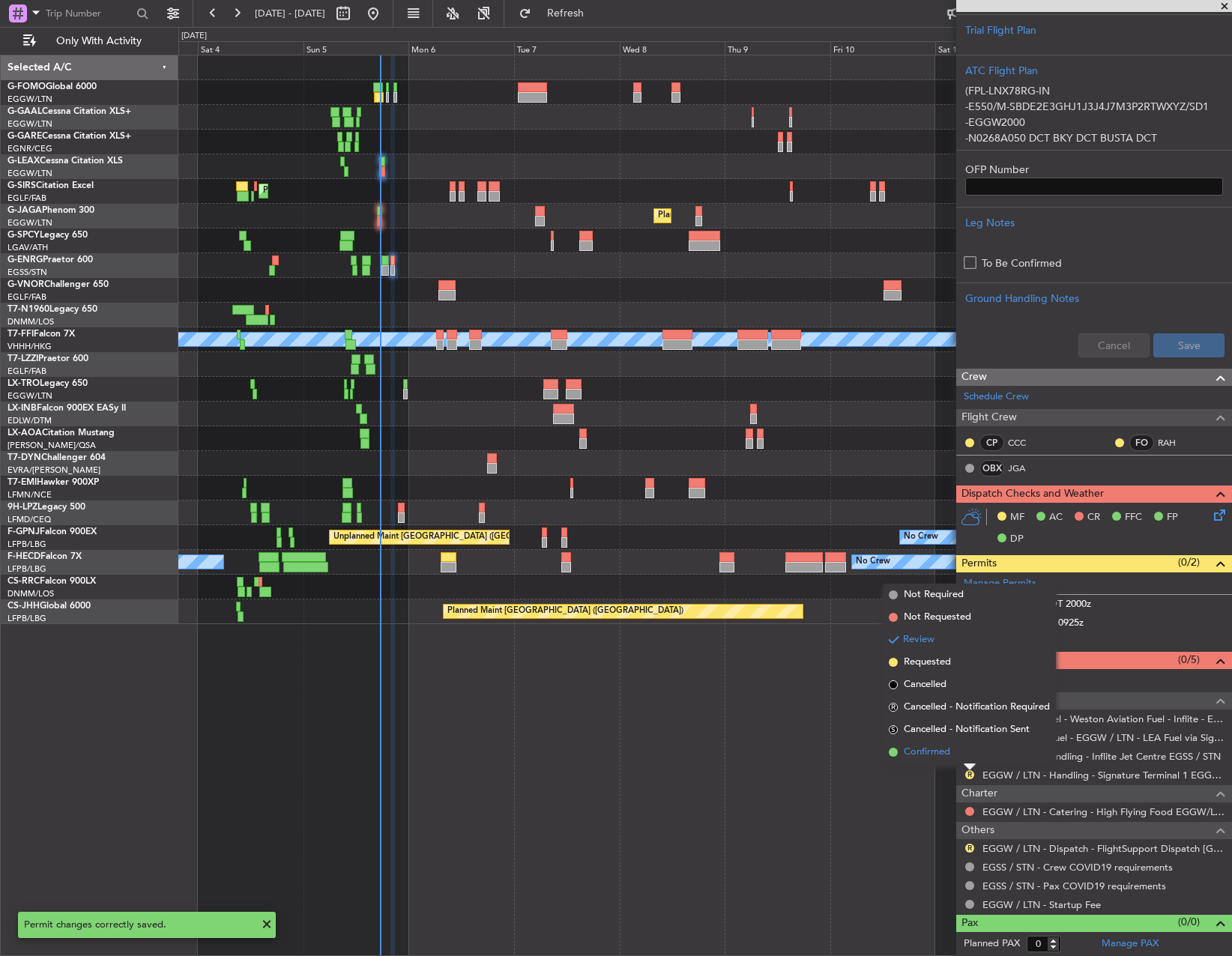
click at [941, 755] on span "Confirmed" at bounding box center [927, 753] width 47 height 15
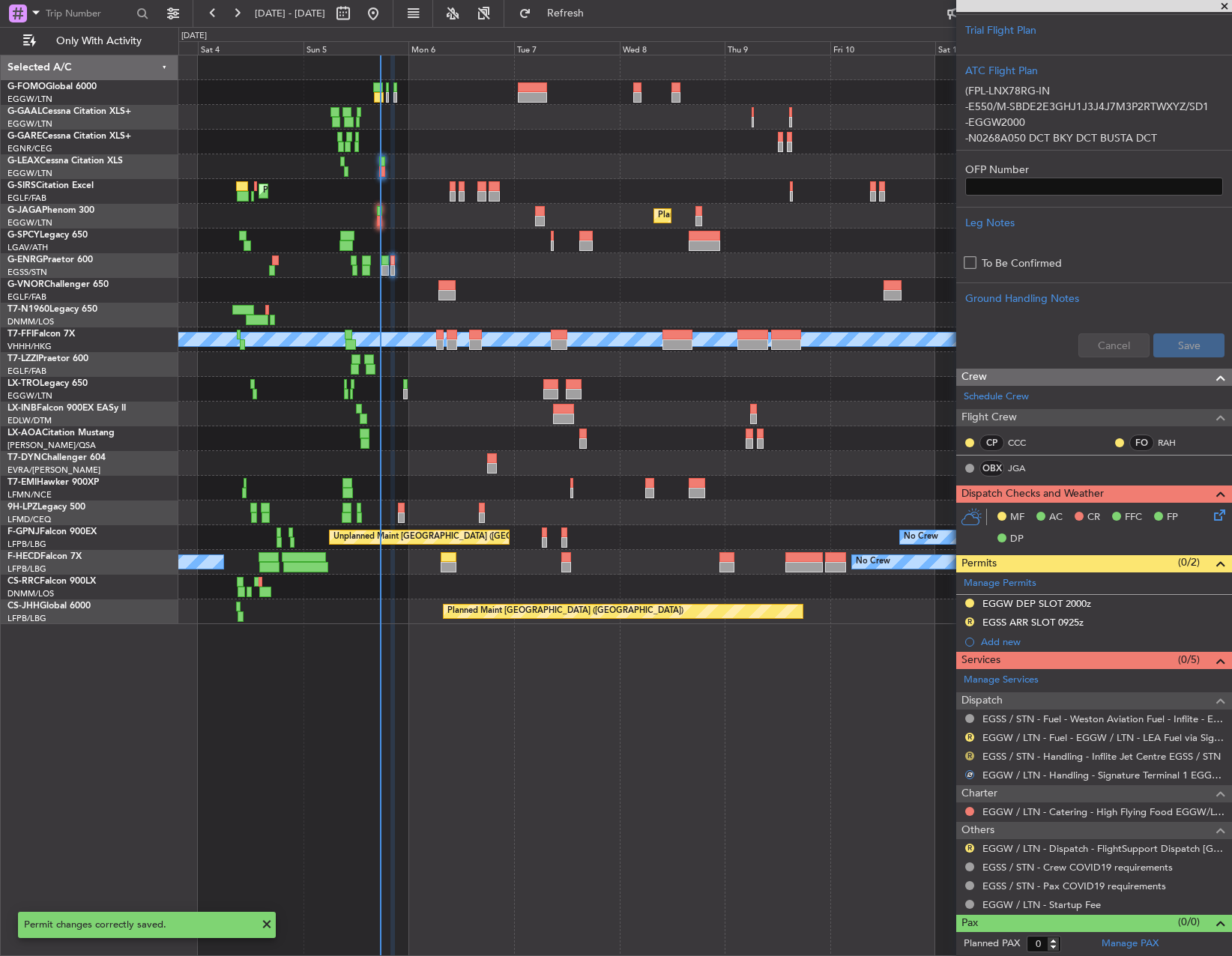
click at [972, 756] on button "R" at bounding box center [970, 756] width 9 height 9
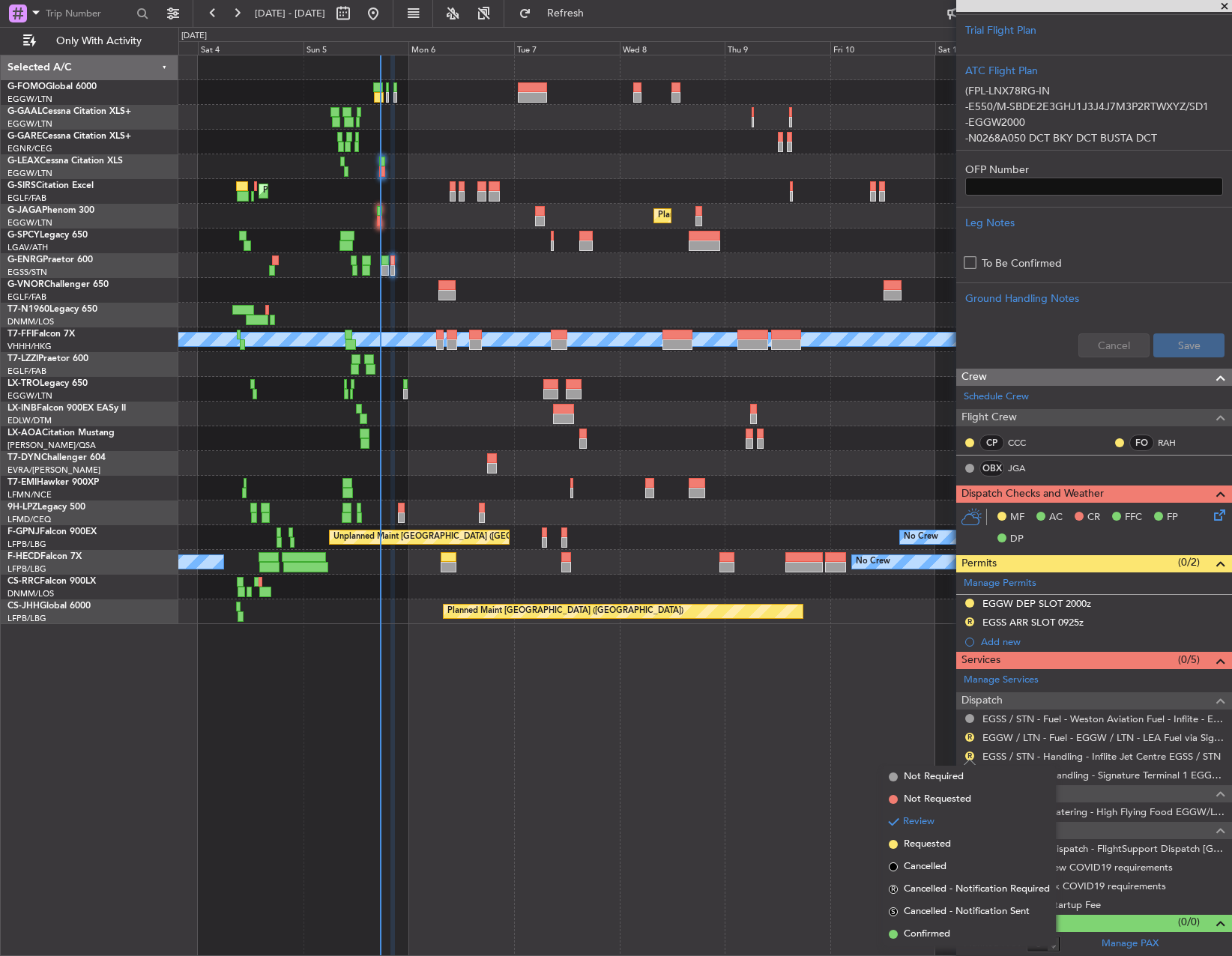
click at [946, 927] on span "Confirmed" at bounding box center [927, 935] width 47 height 15
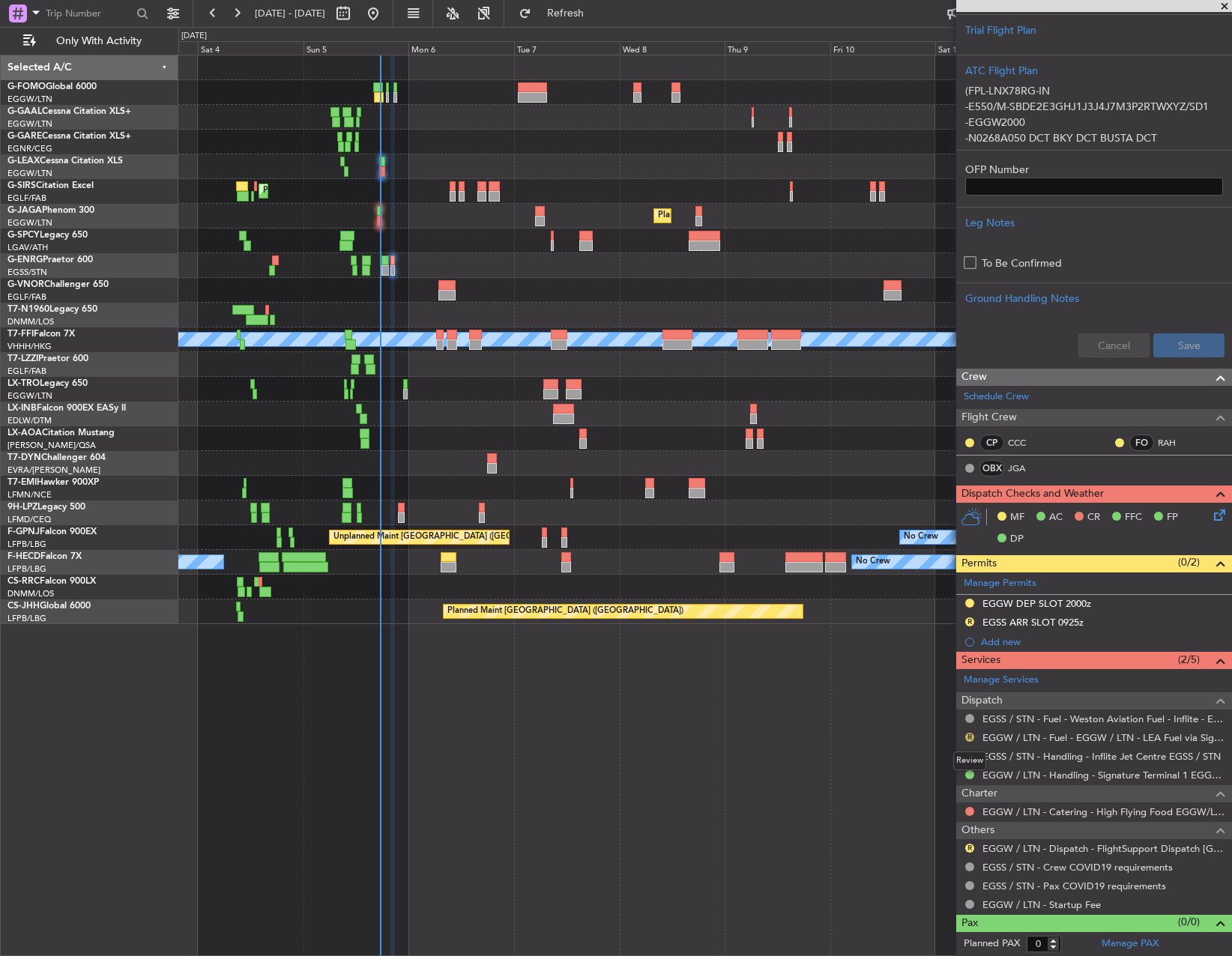
click at [970, 736] on button "R" at bounding box center [970, 737] width 9 height 9
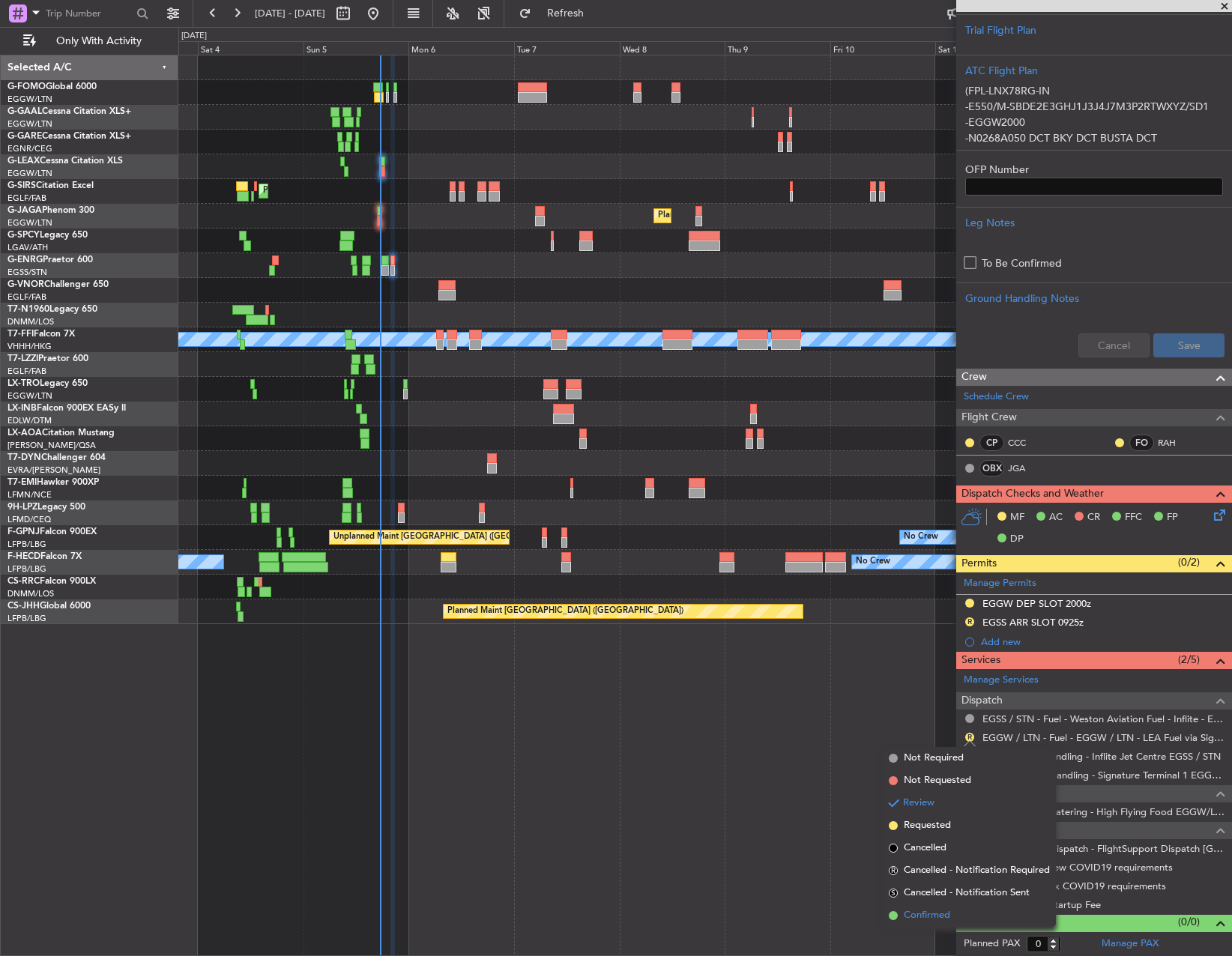
click at [907, 921] on span "Confirmed" at bounding box center [927, 916] width 47 height 15
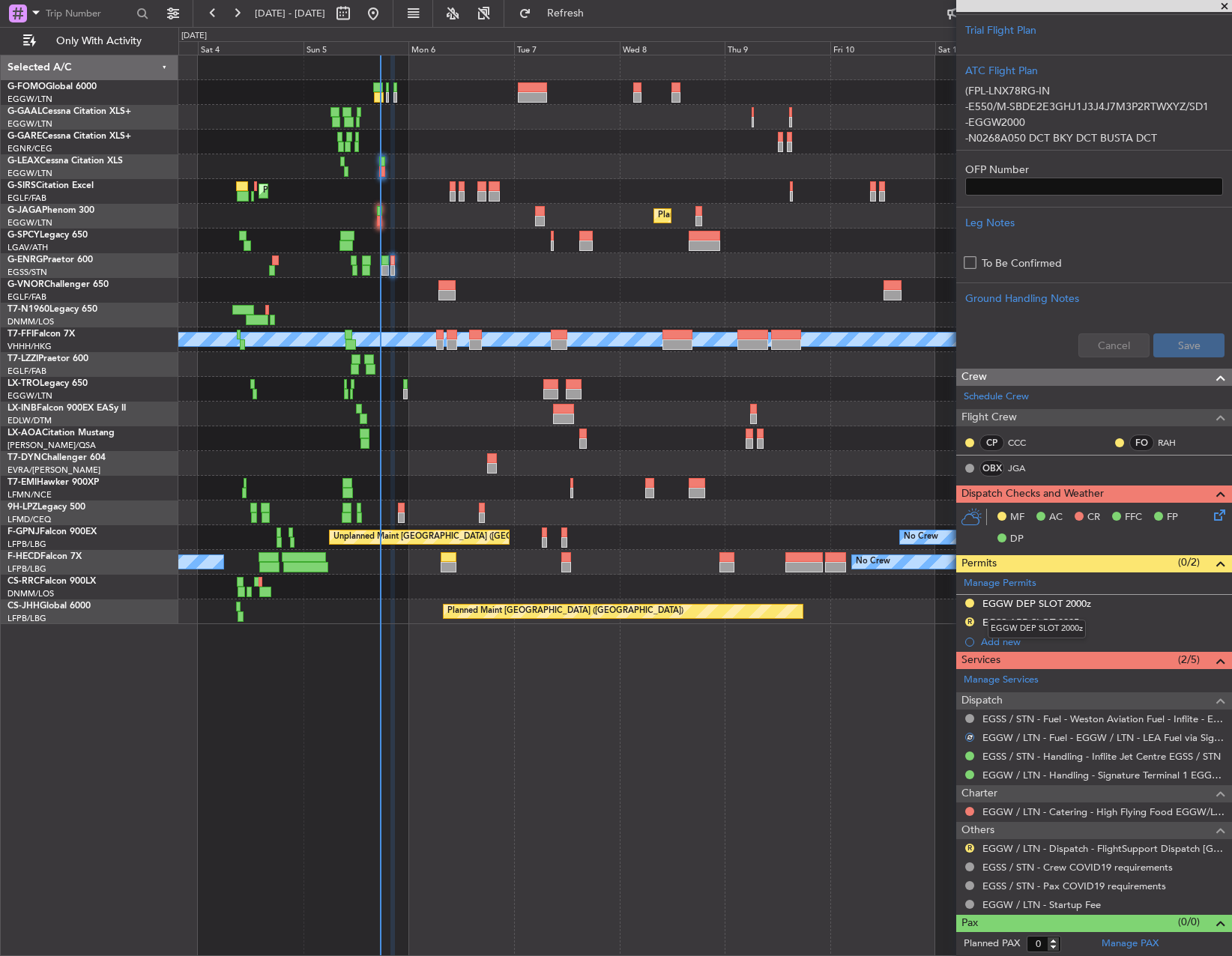
click at [1079, 625] on div "EGGW DEP SLOT 2000z" at bounding box center [1036, 630] width 98 height 19
click at [1150, 619] on div "R EGSS ARR SLOT 0925z" at bounding box center [1094, 623] width 276 height 19
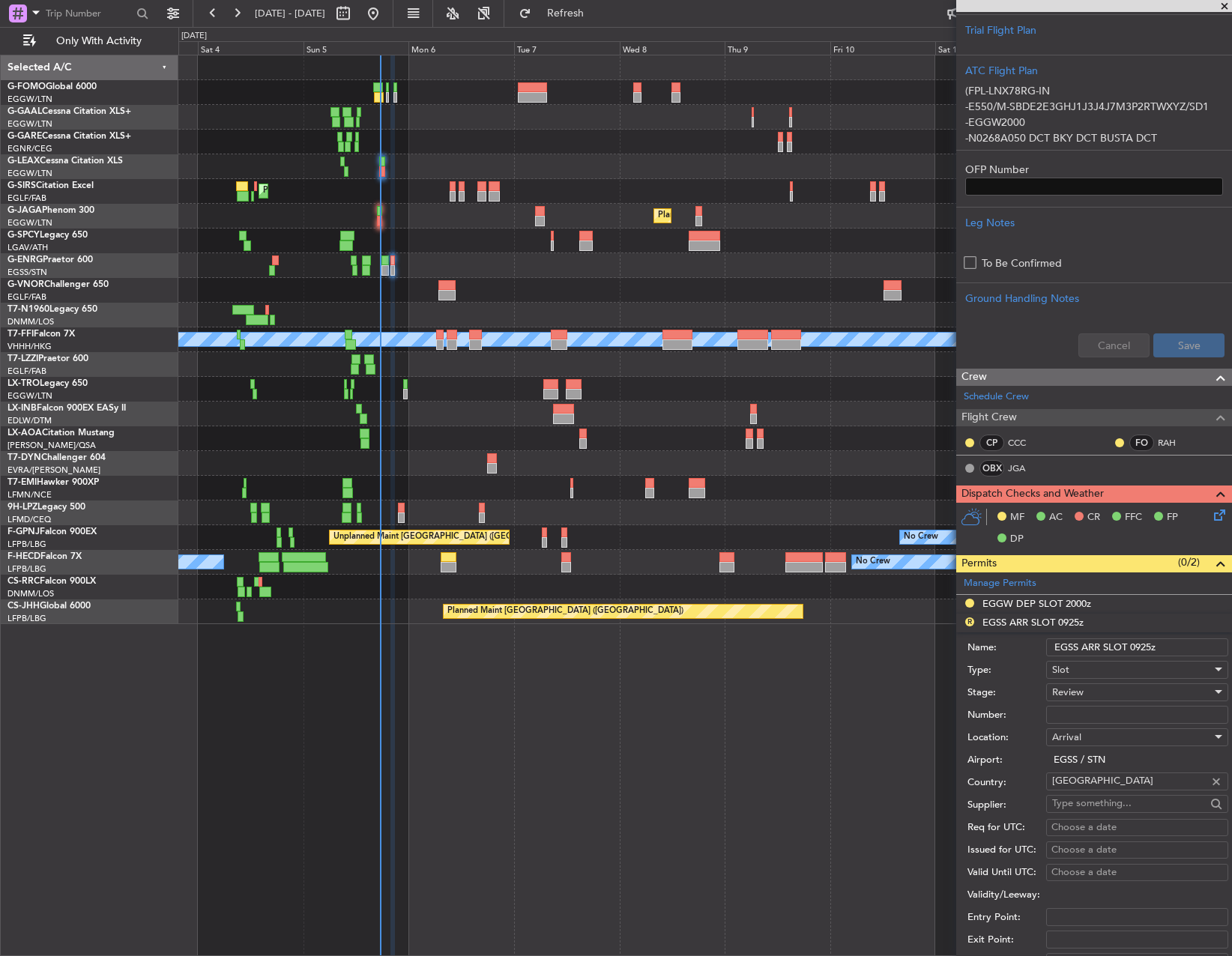
click at [1140, 644] on input "EGSS ARR SLOT 0925z" at bounding box center [1137, 647] width 182 height 18
type input "EGSS ARR SLOT 2010Z"
click at [1083, 700] on div "Review" at bounding box center [1132, 693] width 159 height 23
click at [1084, 795] on span "Requested" at bounding box center [1132, 790] width 157 height 23
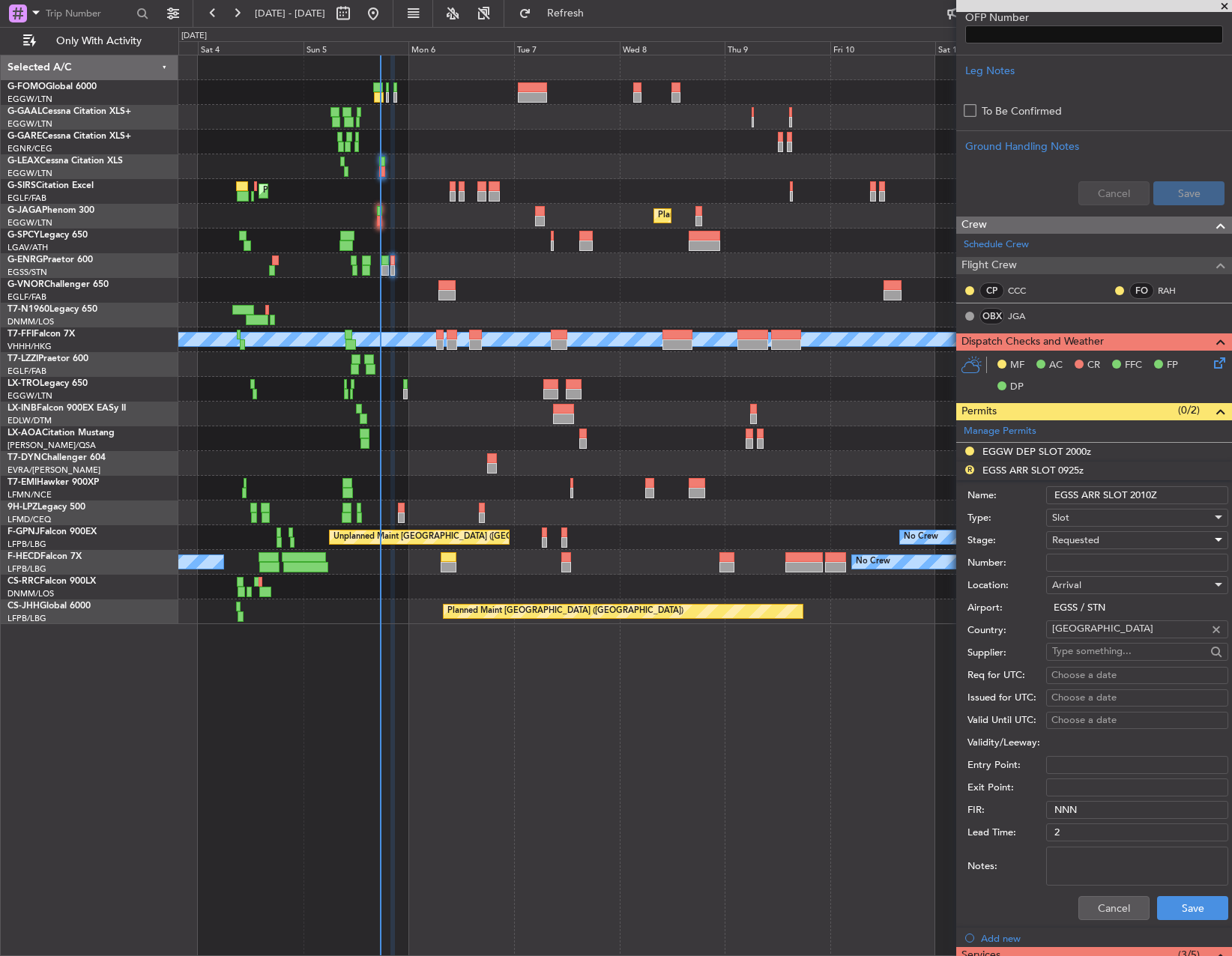
scroll to position [558, 0]
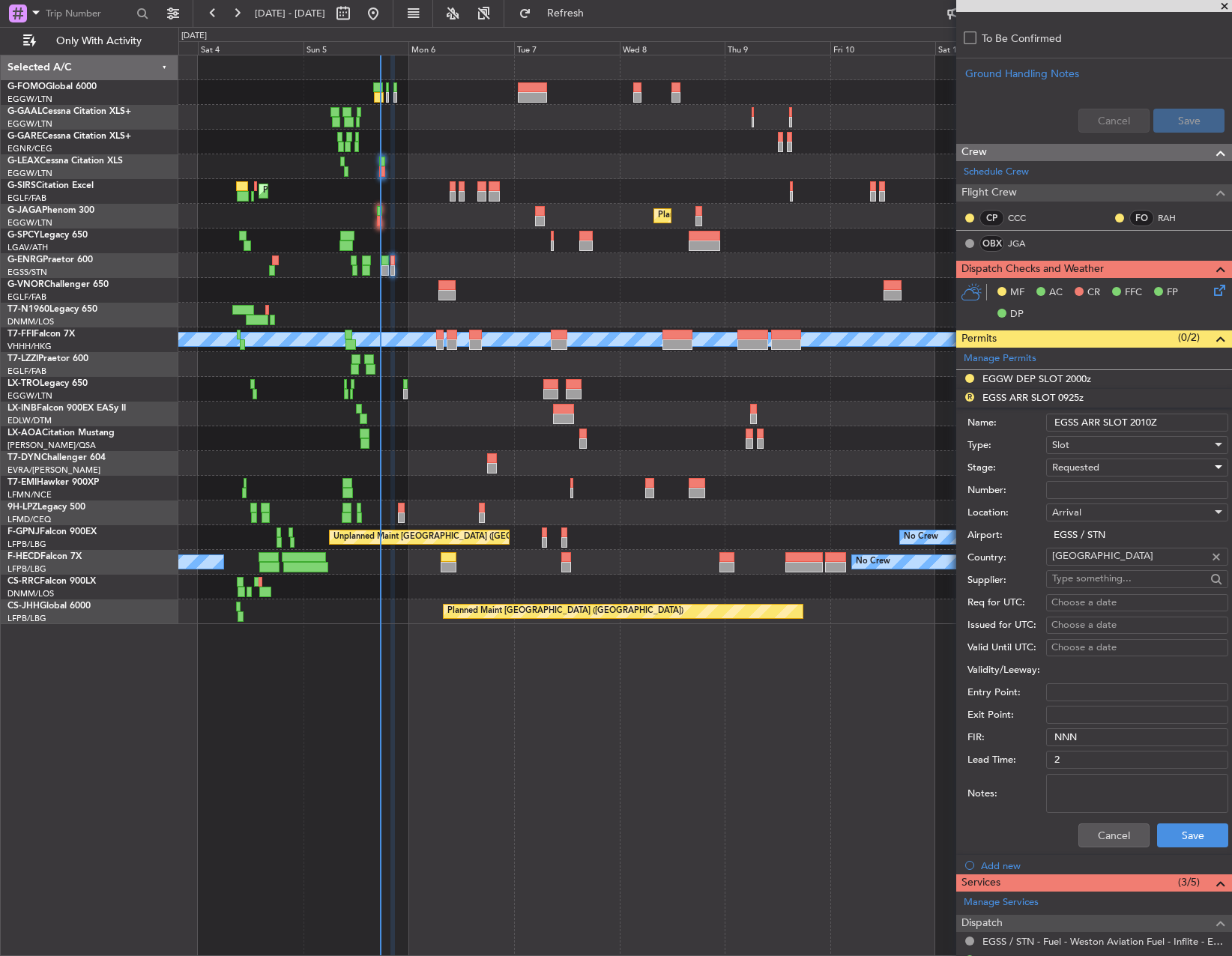
drag, startPoint x: 1203, startPoint y: 867, endPoint x: 1195, endPoint y: 853, distance: 16.1
click at [1203, 867] on li "Add new" at bounding box center [1094, 864] width 276 height 19
click at [1184, 842] on button "Save" at bounding box center [1193, 835] width 72 height 24
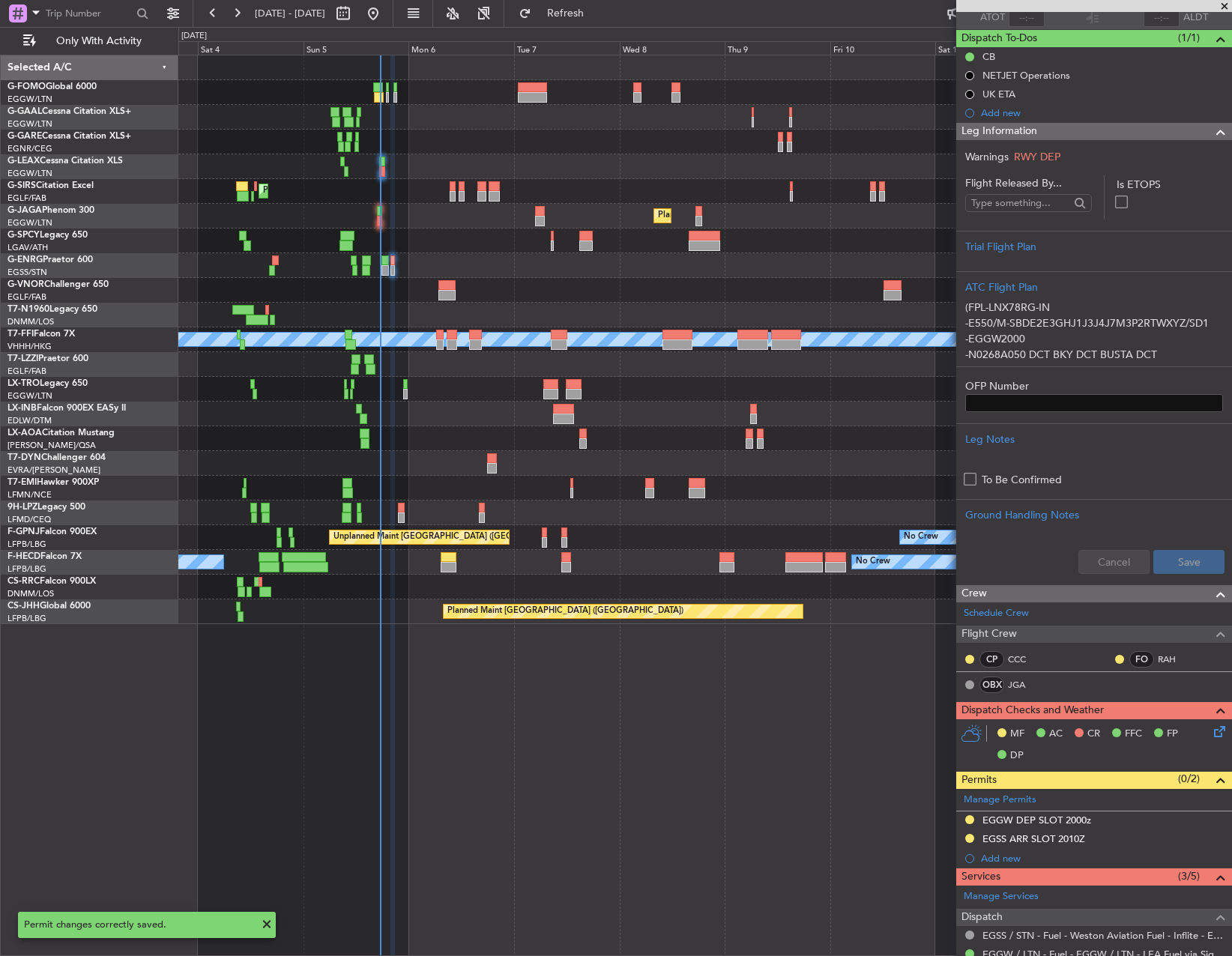
scroll to position [0, 0]
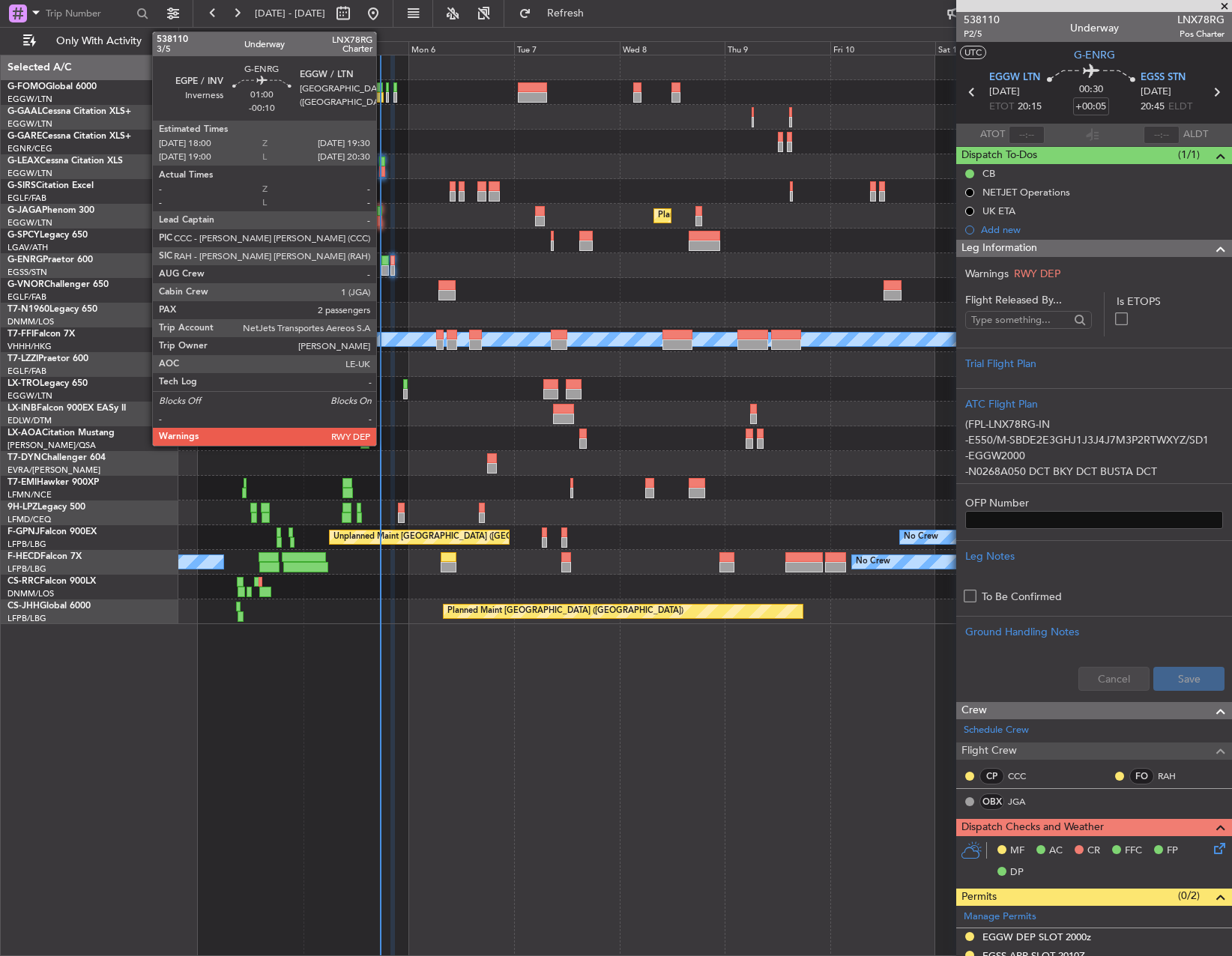
click at [383, 259] on div at bounding box center [385, 260] width 7 height 10
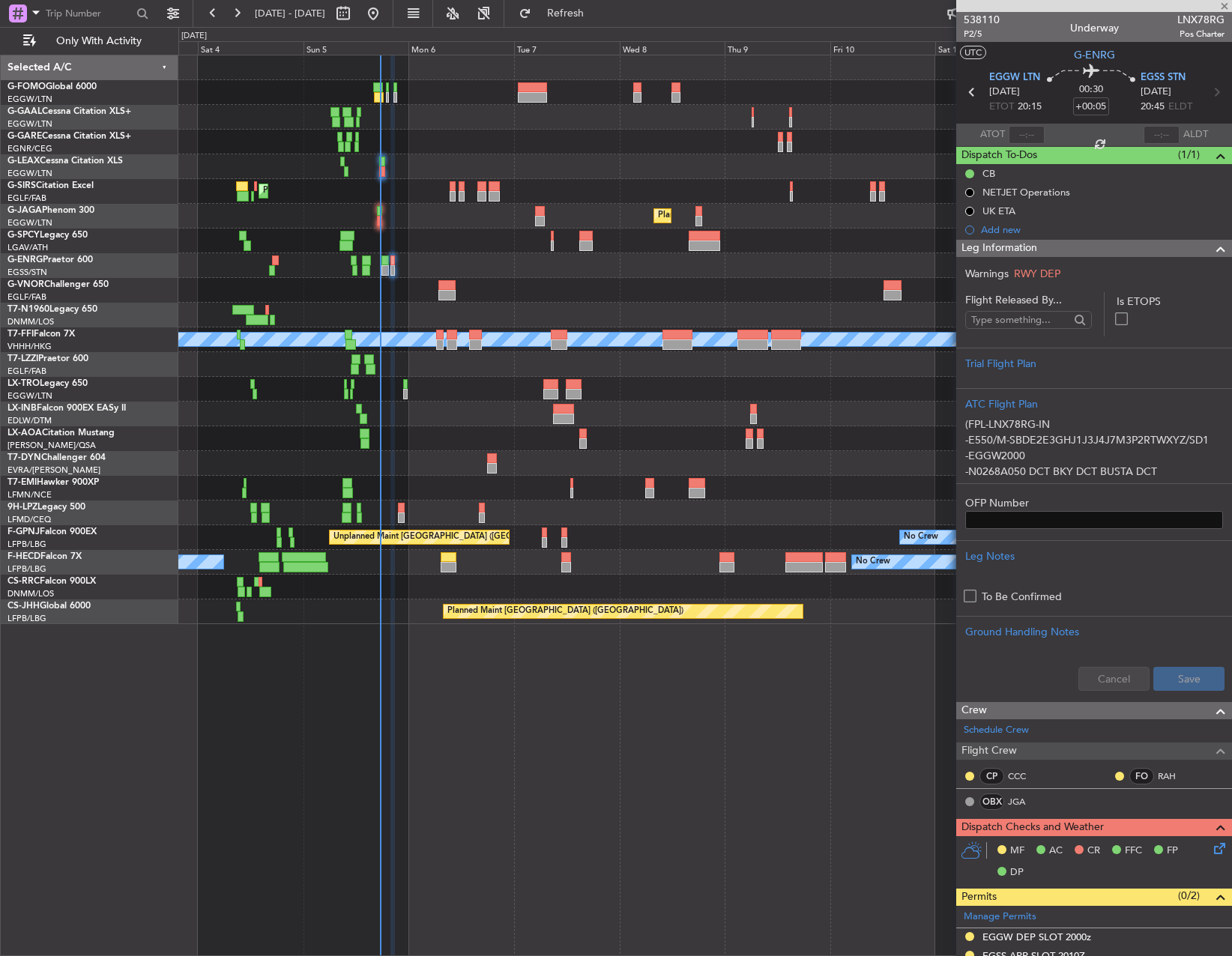
type input "-00:10"
type input "2"
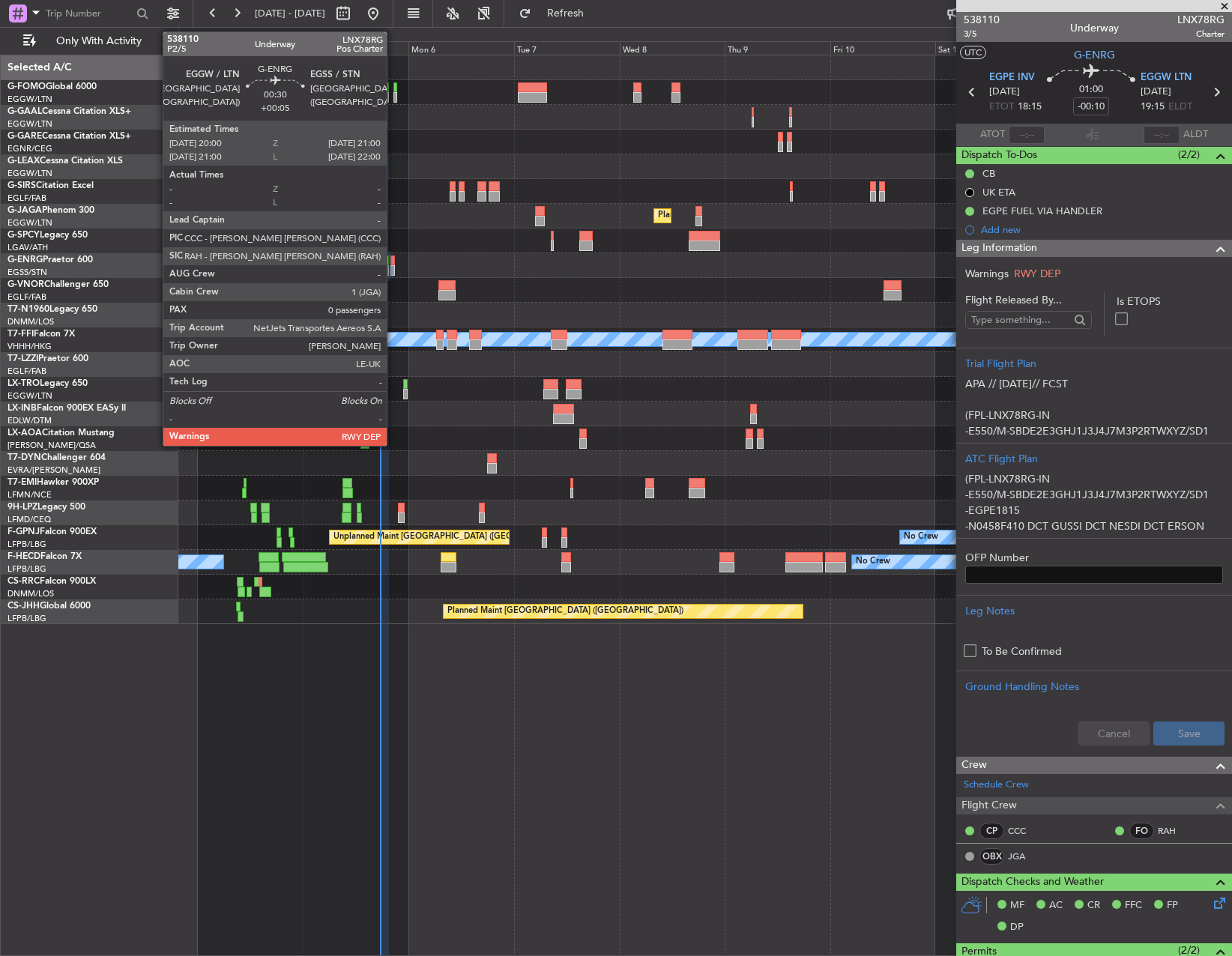
click at [393, 263] on div at bounding box center [392, 260] width 5 height 10
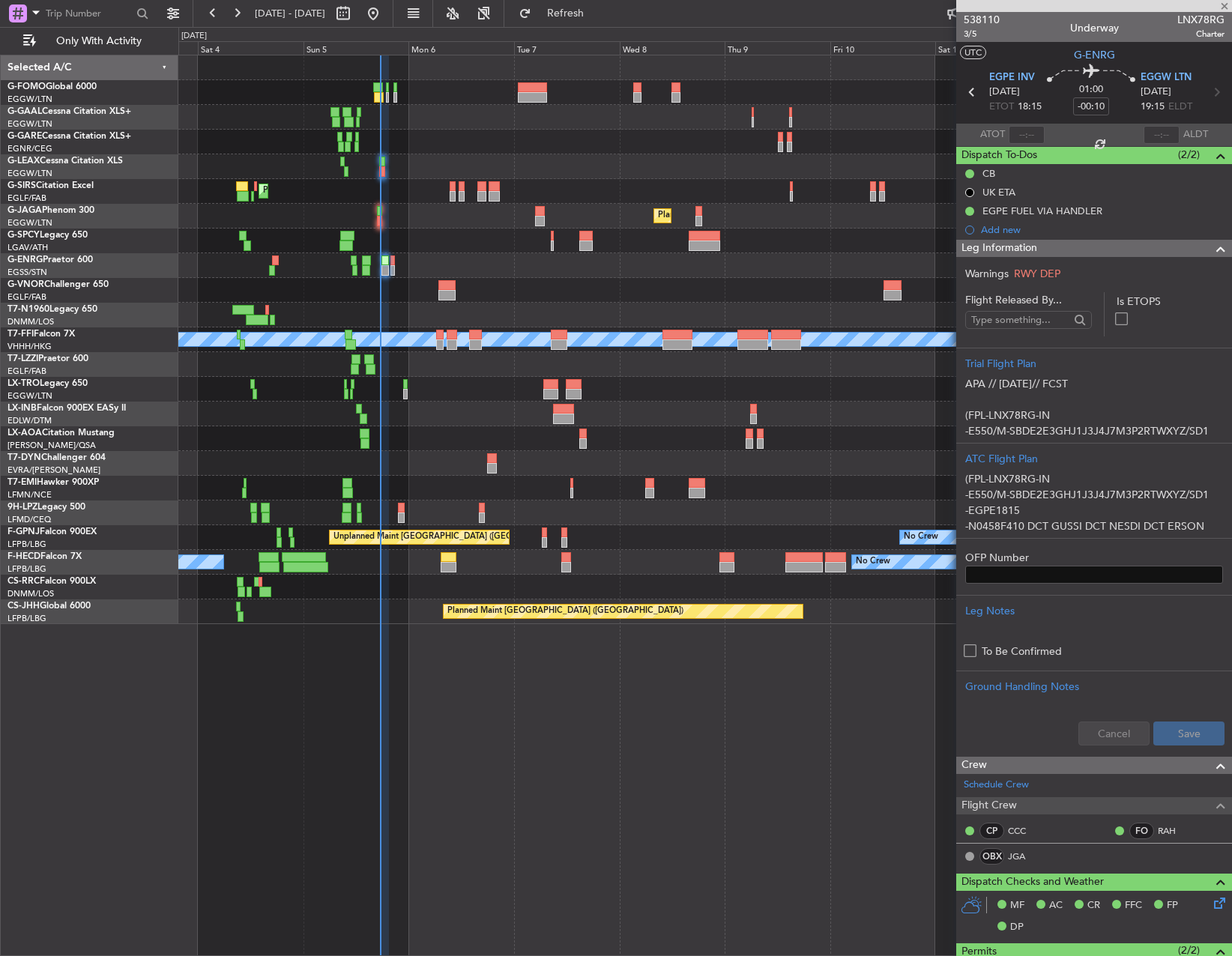
type input "+00:05"
type input "0"
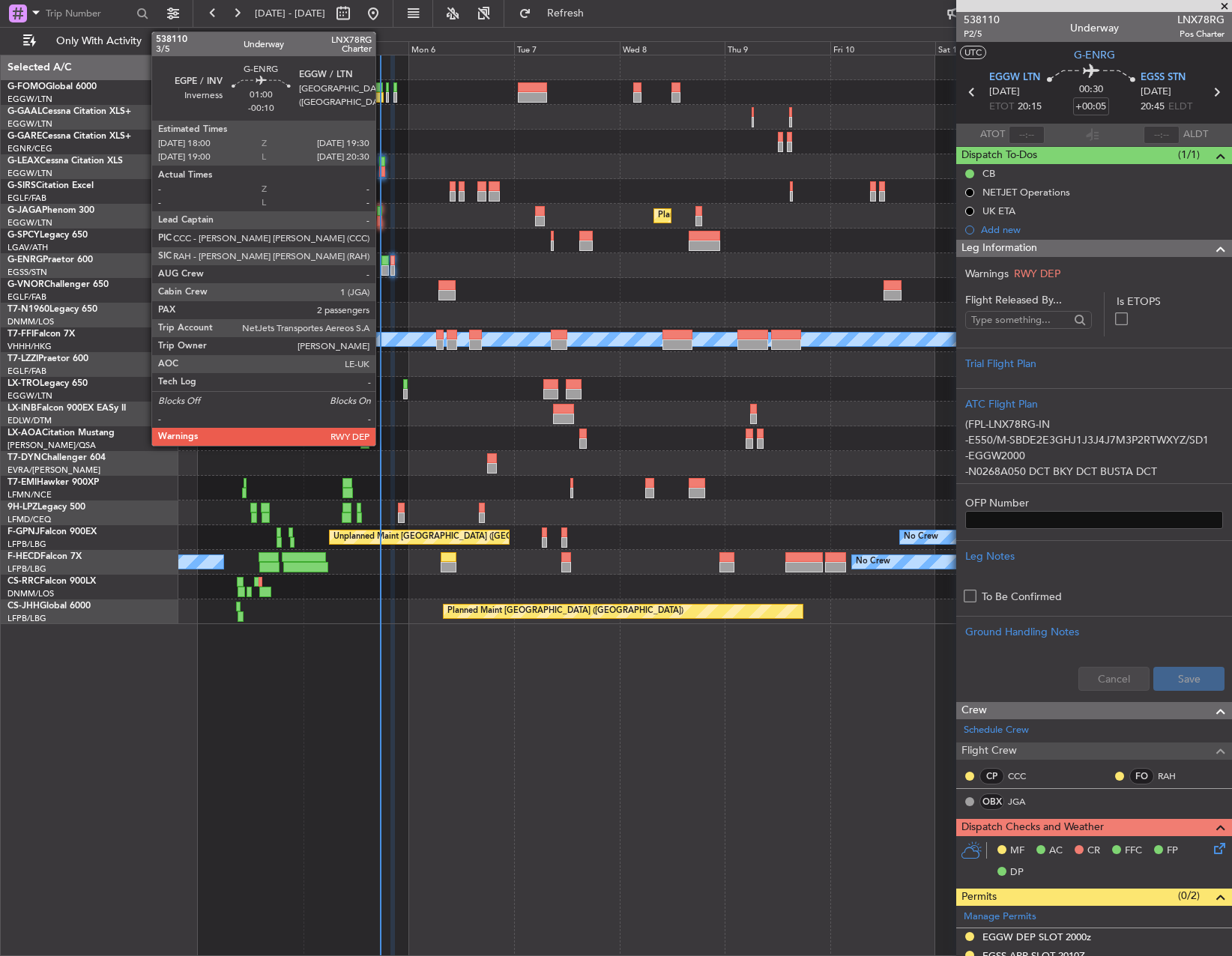
click at [383, 259] on div at bounding box center [385, 260] width 7 height 10
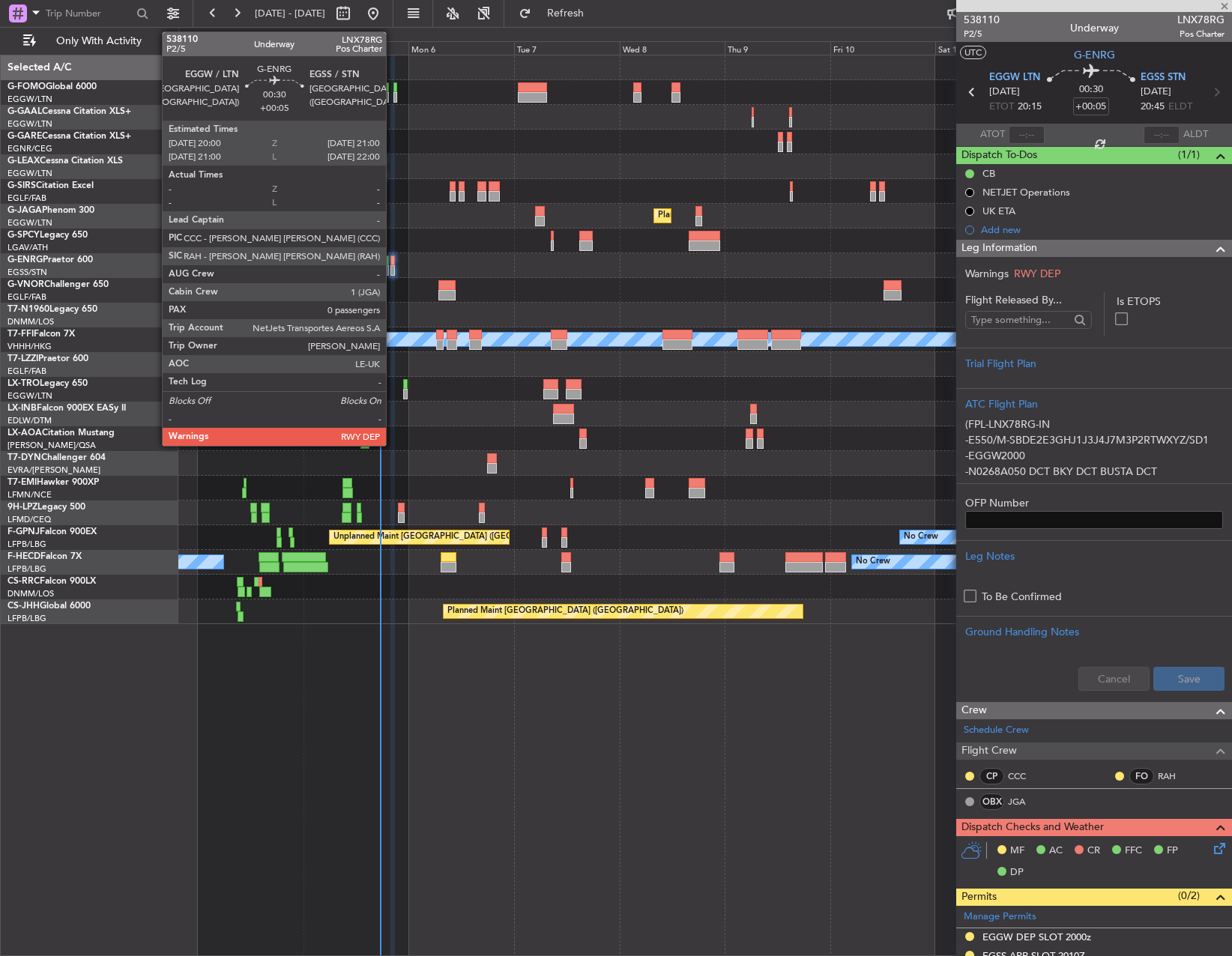
type input "-00:10"
type input "2"
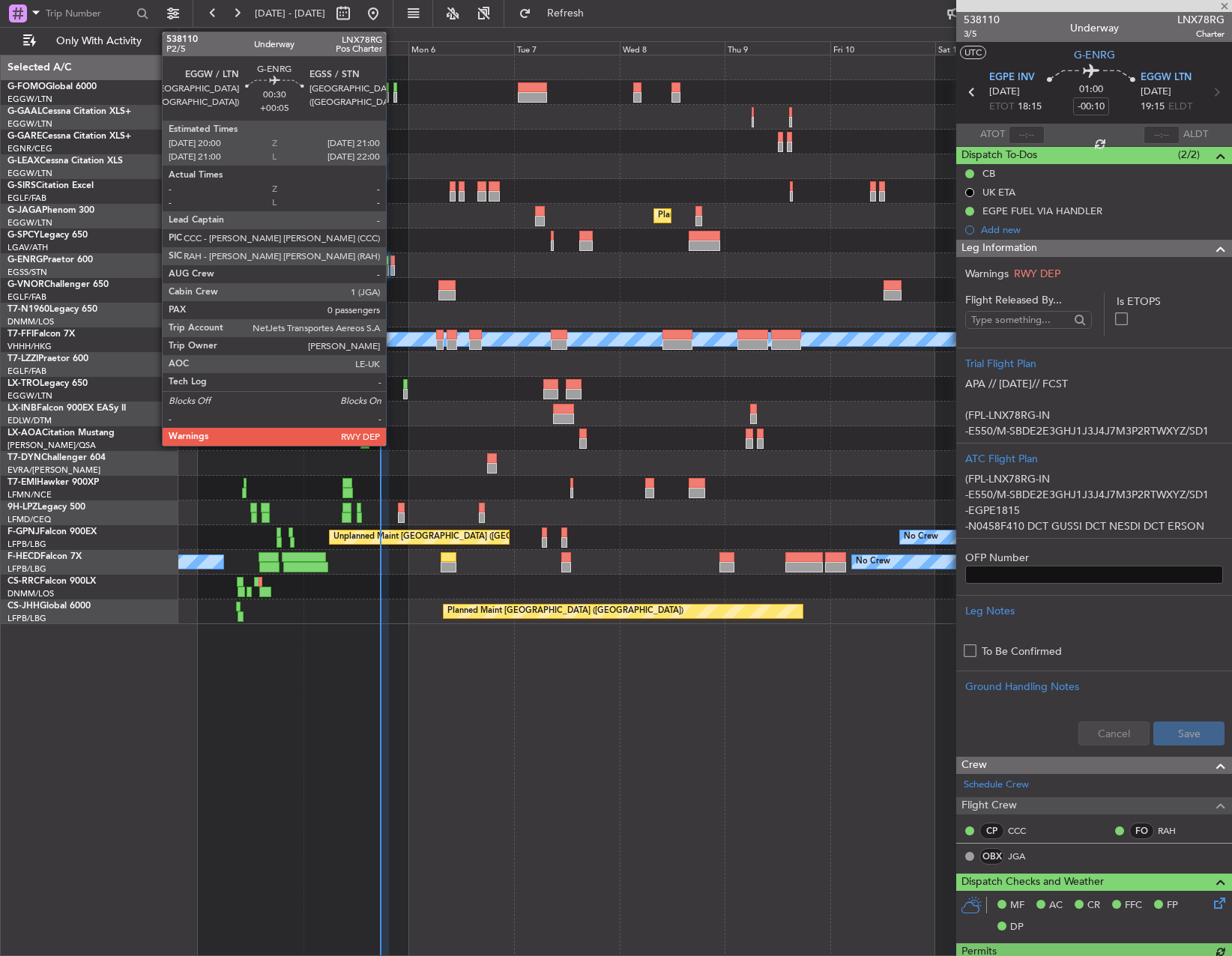
click at [393, 263] on div at bounding box center [392, 260] width 5 height 10
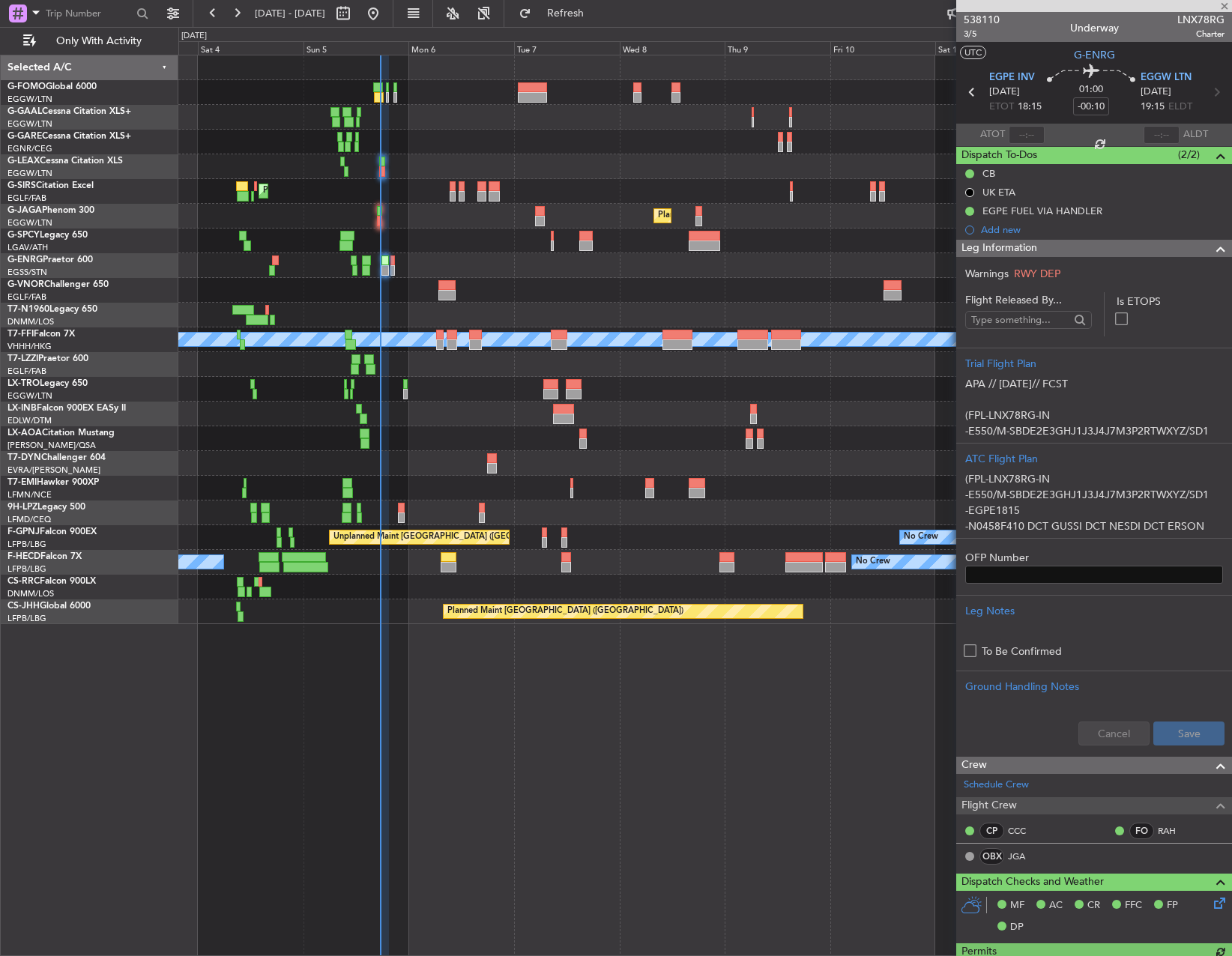
type input "+00:05"
type input "0"
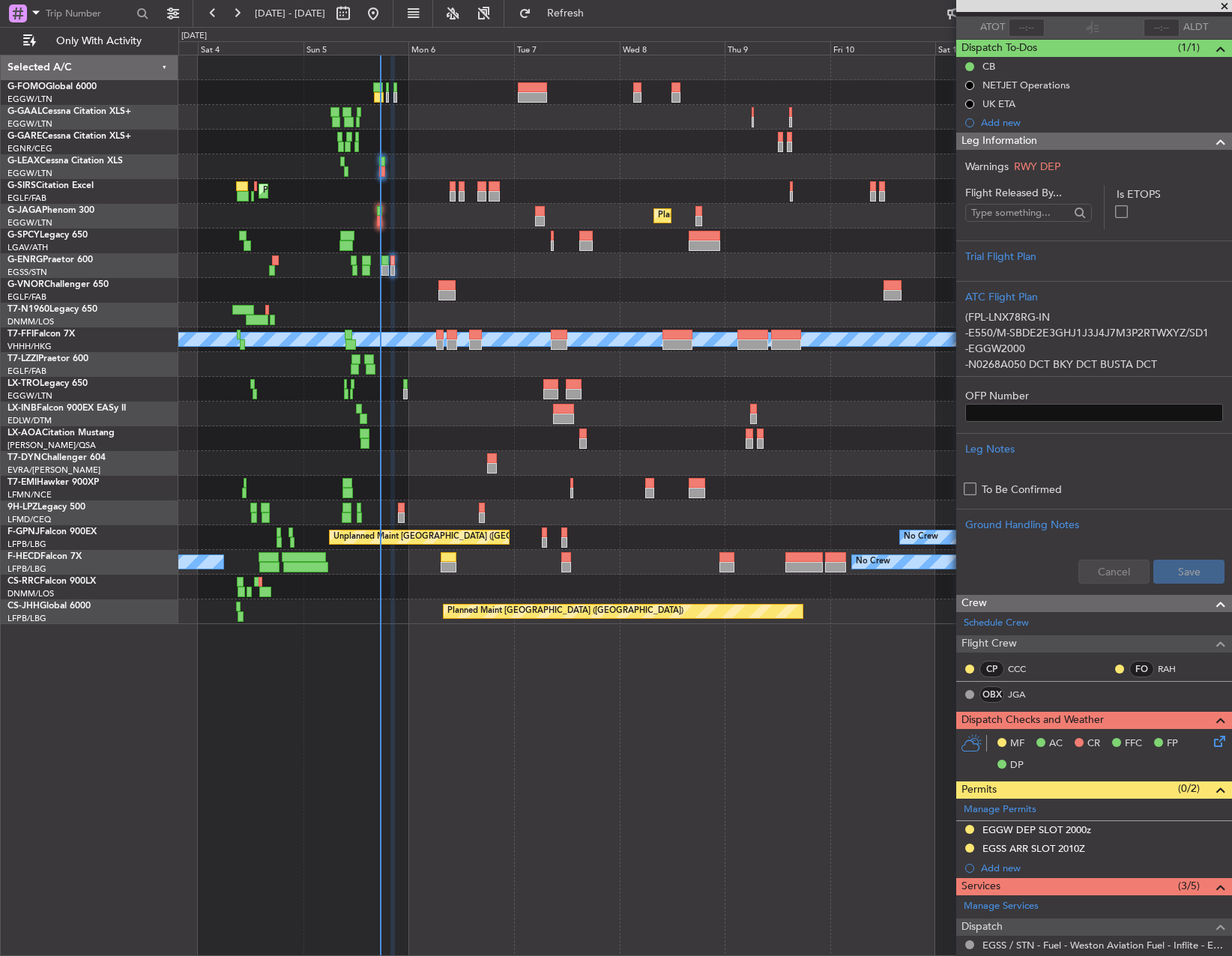
scroll to position [300, 0]
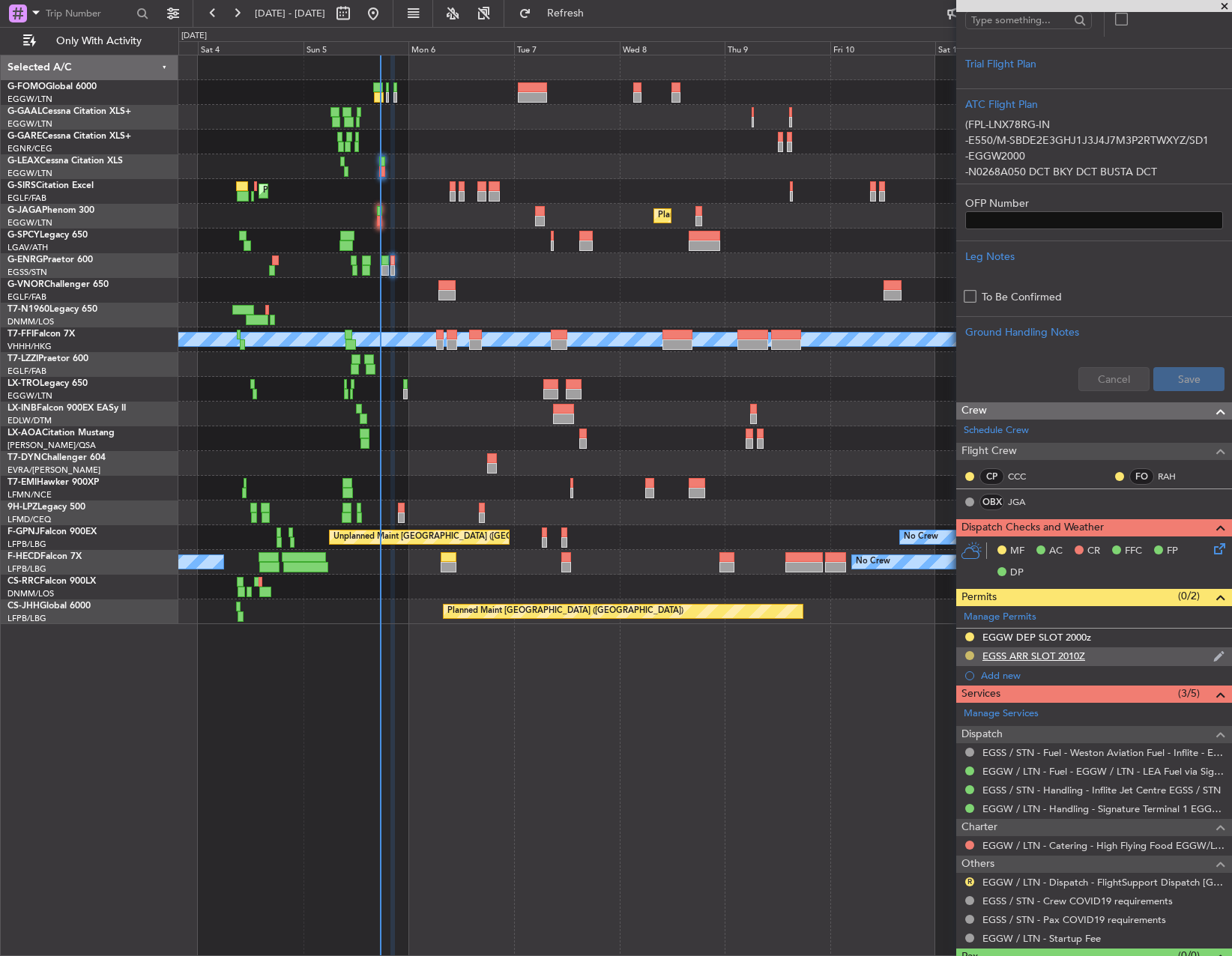
click at [970, 655] on button at bounding box center [970, 655] width 9 height 9
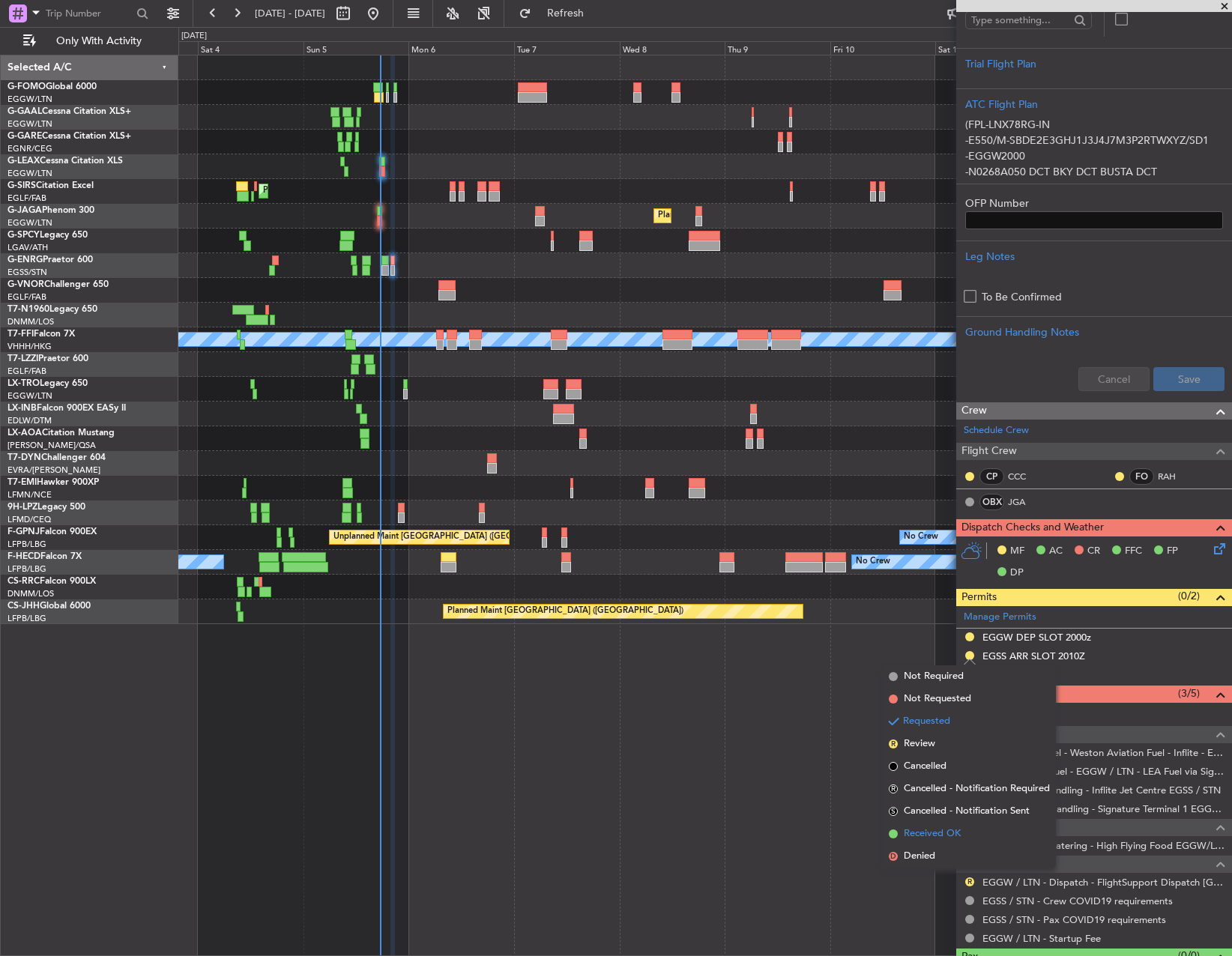
click at [955, 837] on span "Received OK" at bounding box center [932, 834] width 57 height 15
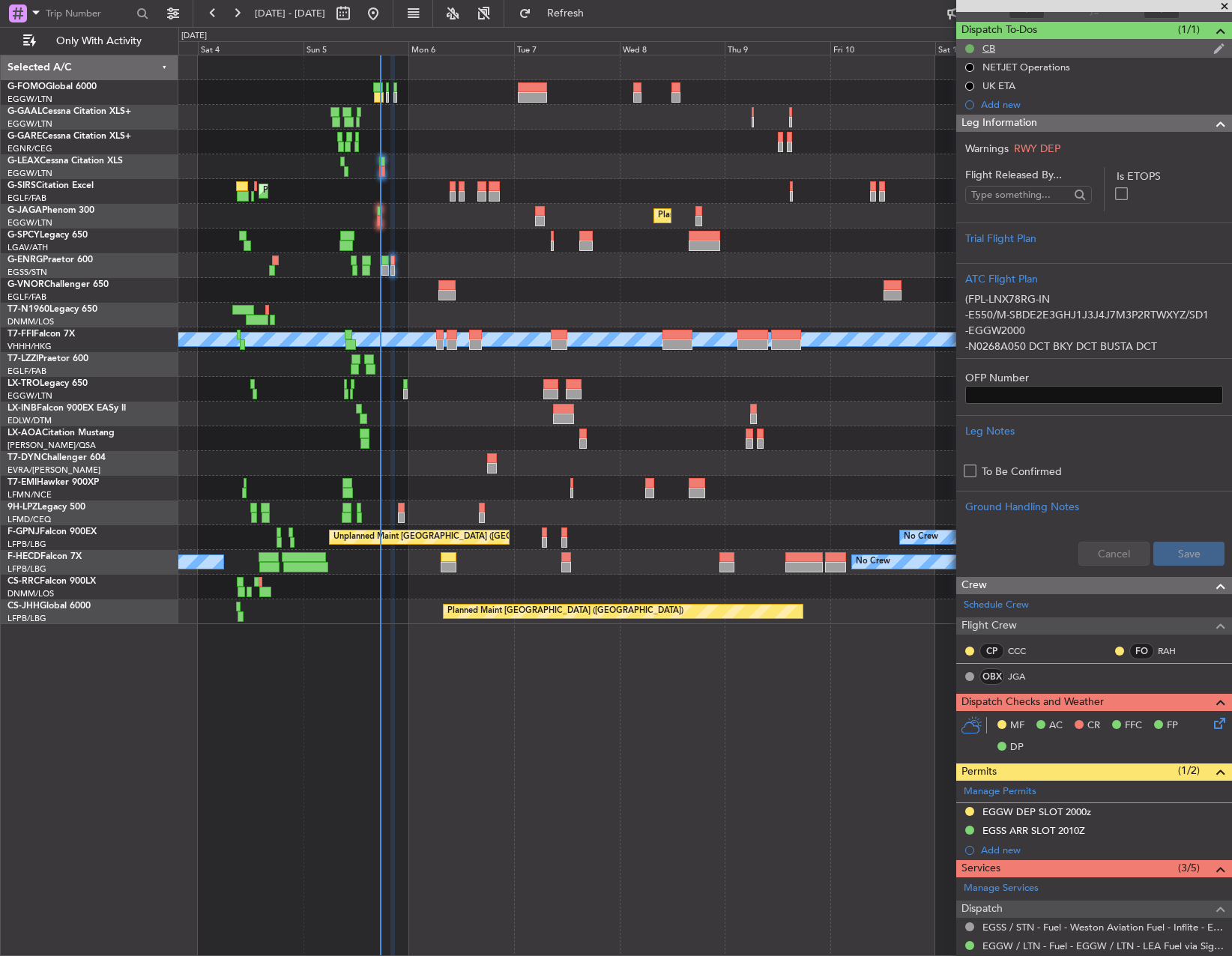
scroll to position [0, 0]
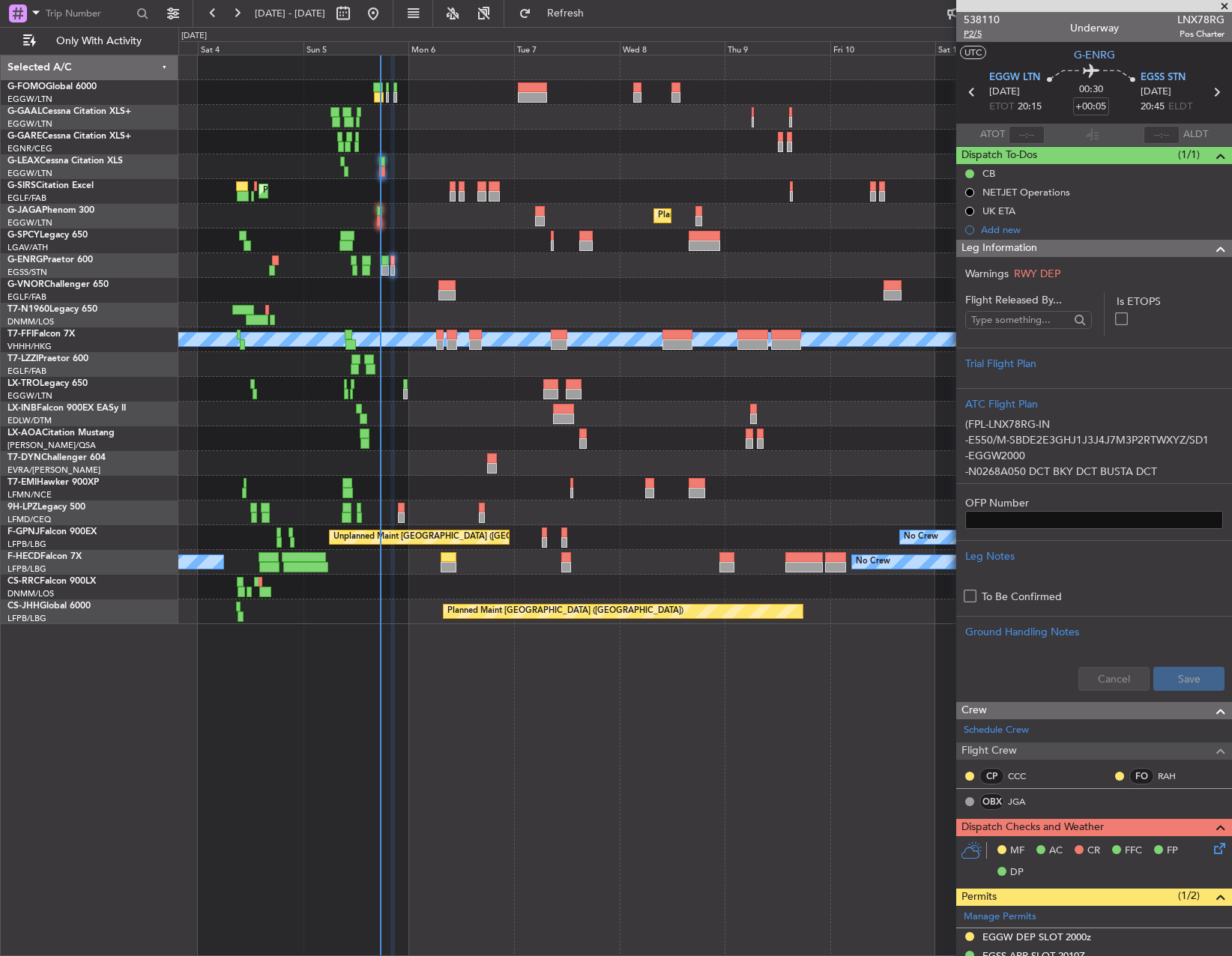
click at [972, 32] on span "P2/5" at bounding box center [982, 33] width 36 height 12
click at [379, 164] on div at bounding box center [705, 167] width 1054 height 25
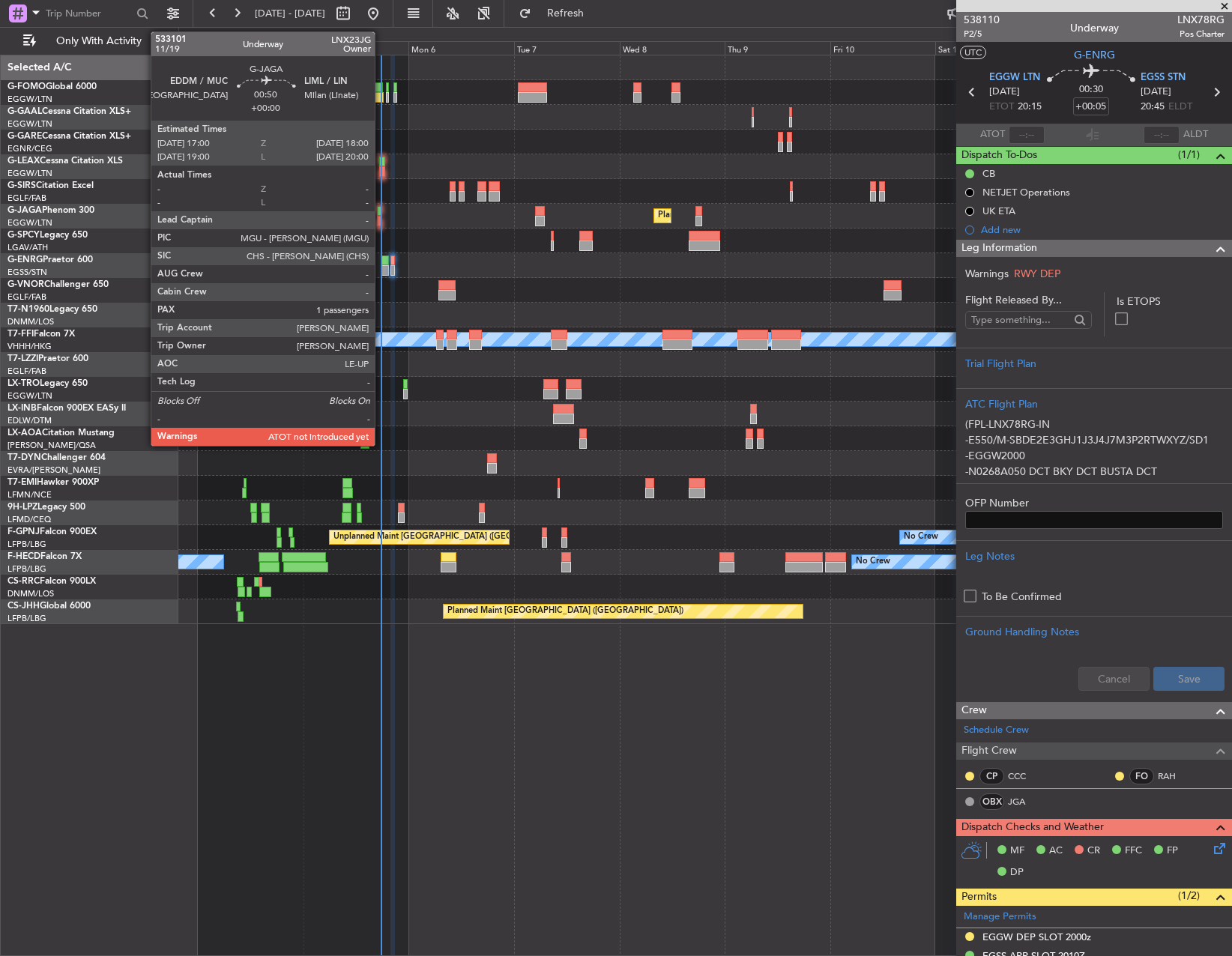
click at [382, 216] on div at bounding box center [379, 220] width 5 height 10
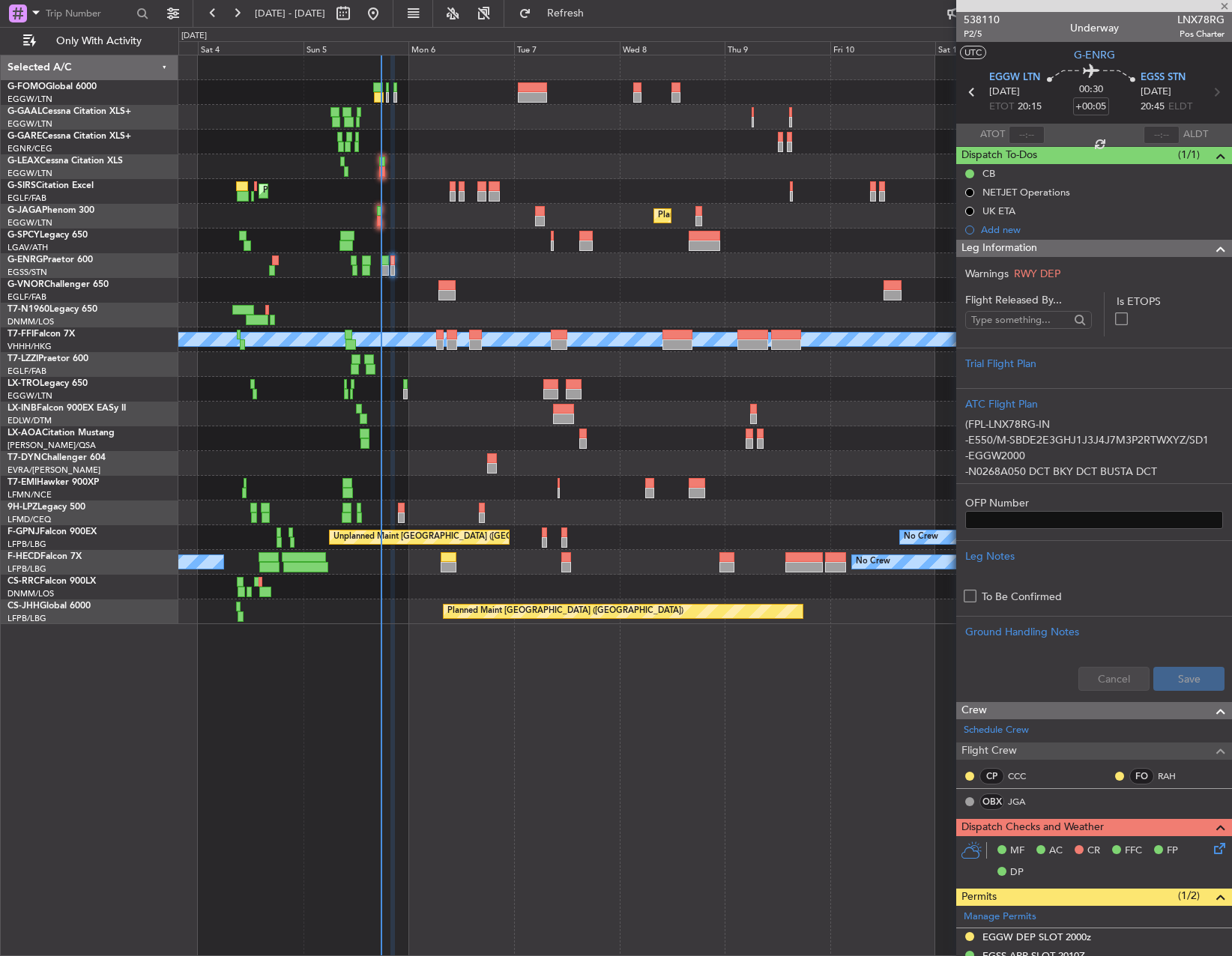
type input "1"
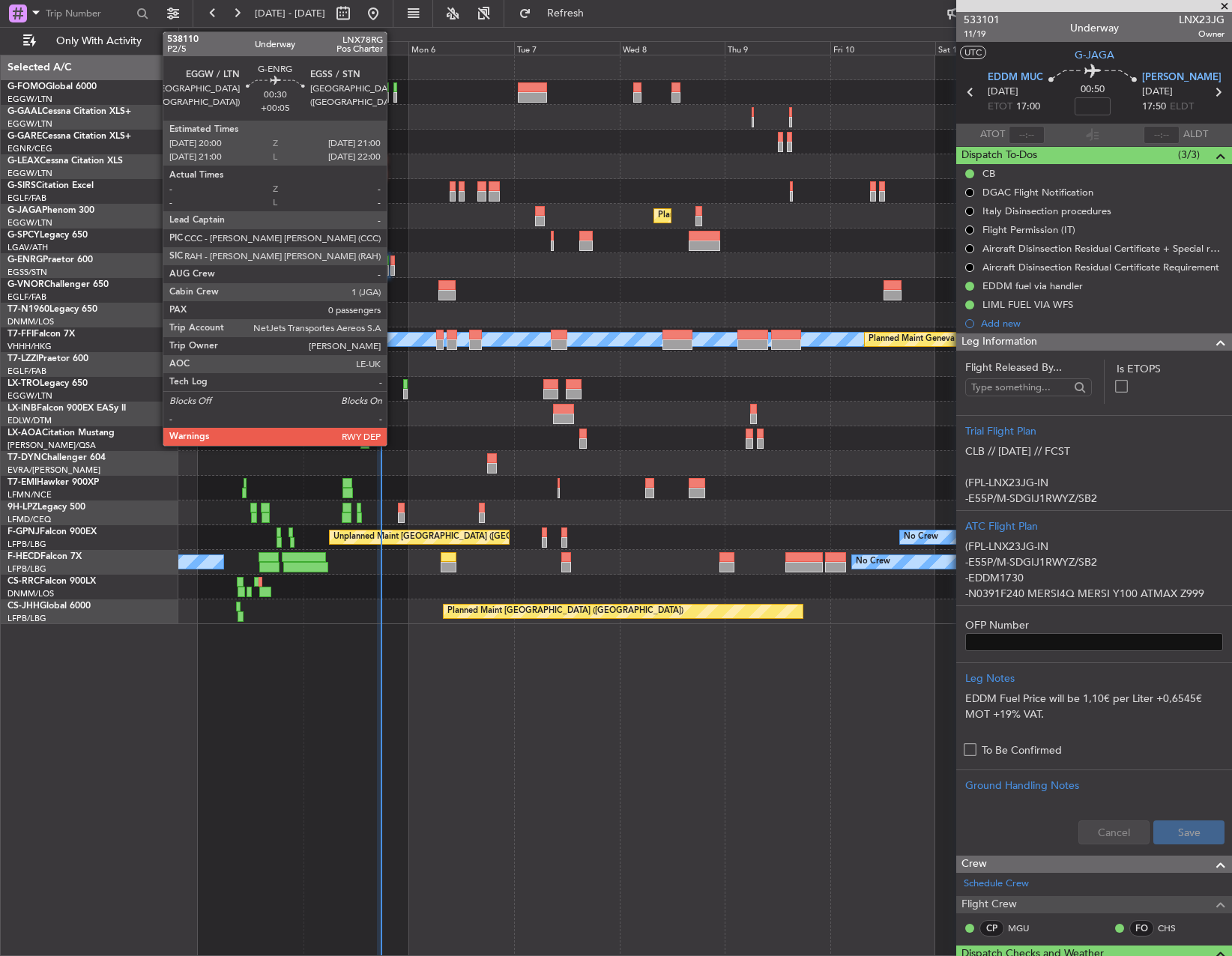
click at [393, 262] on div at bounding box center [392, 260] width 5 height 10
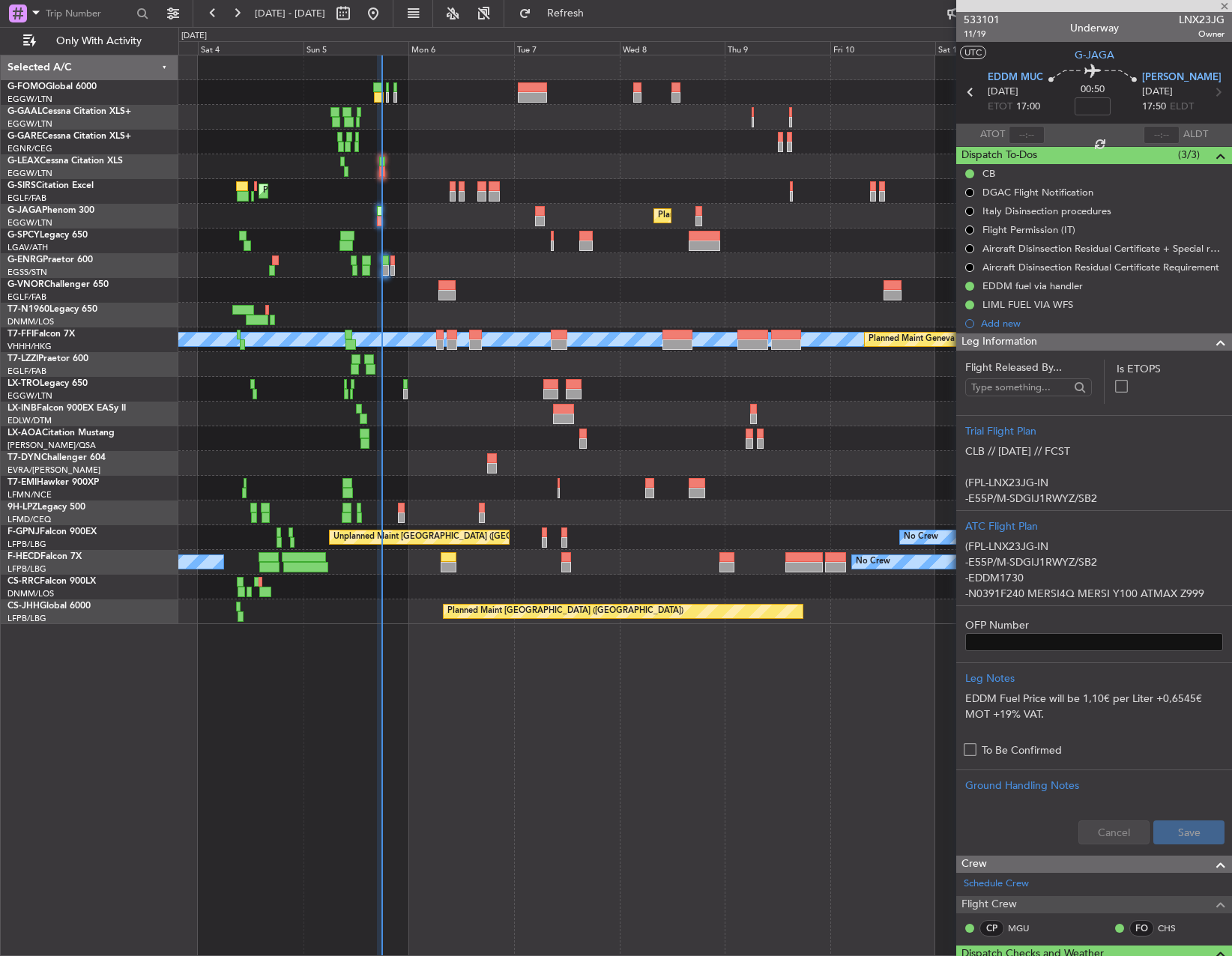
type input "+00:05"
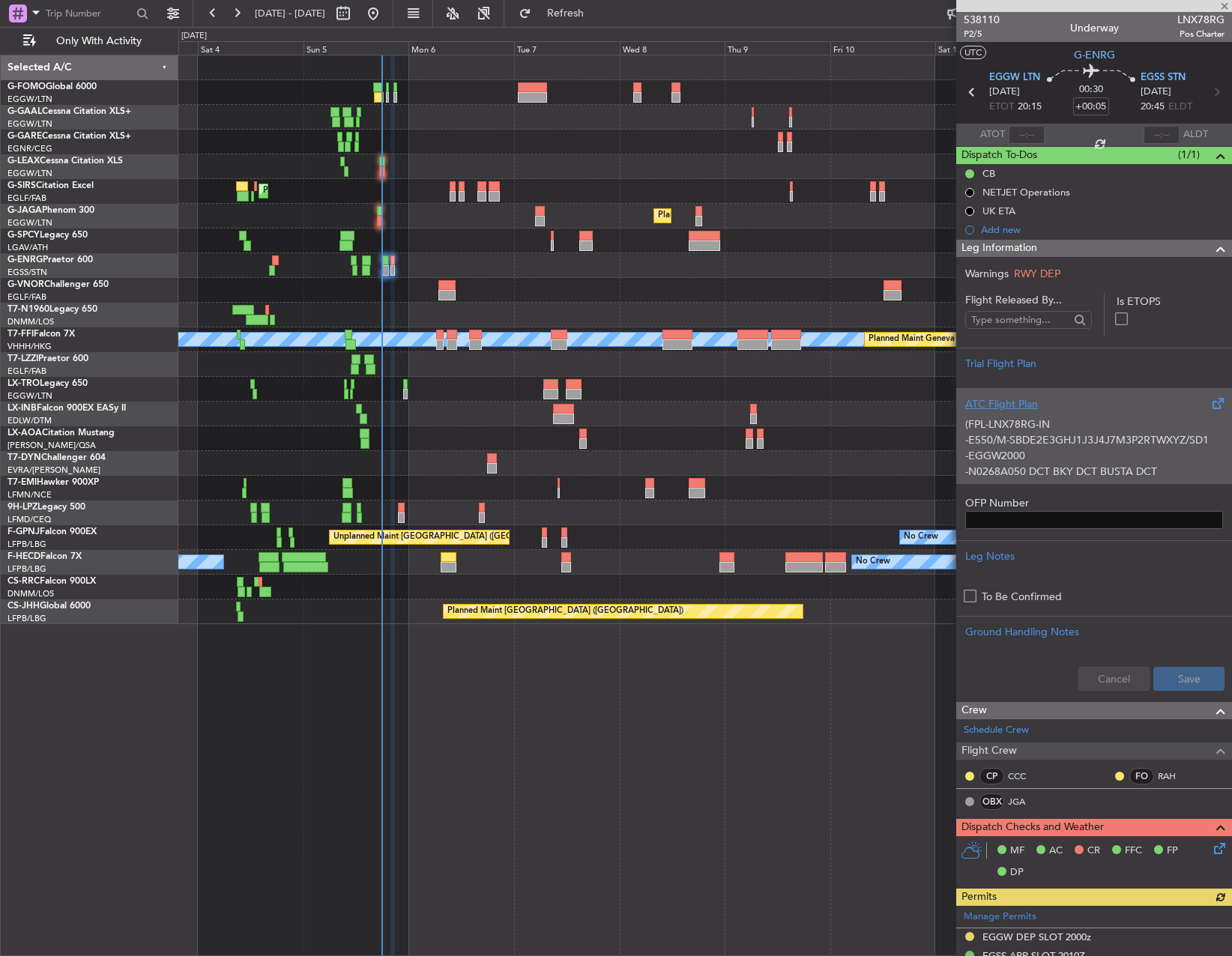
click at [1012, 448] on p "-E550/M-SBDE2E3GHJ1J3J4J7M3P2RTWXYZ/SD1" at bounding box center [1095, 440] width 258 height 15
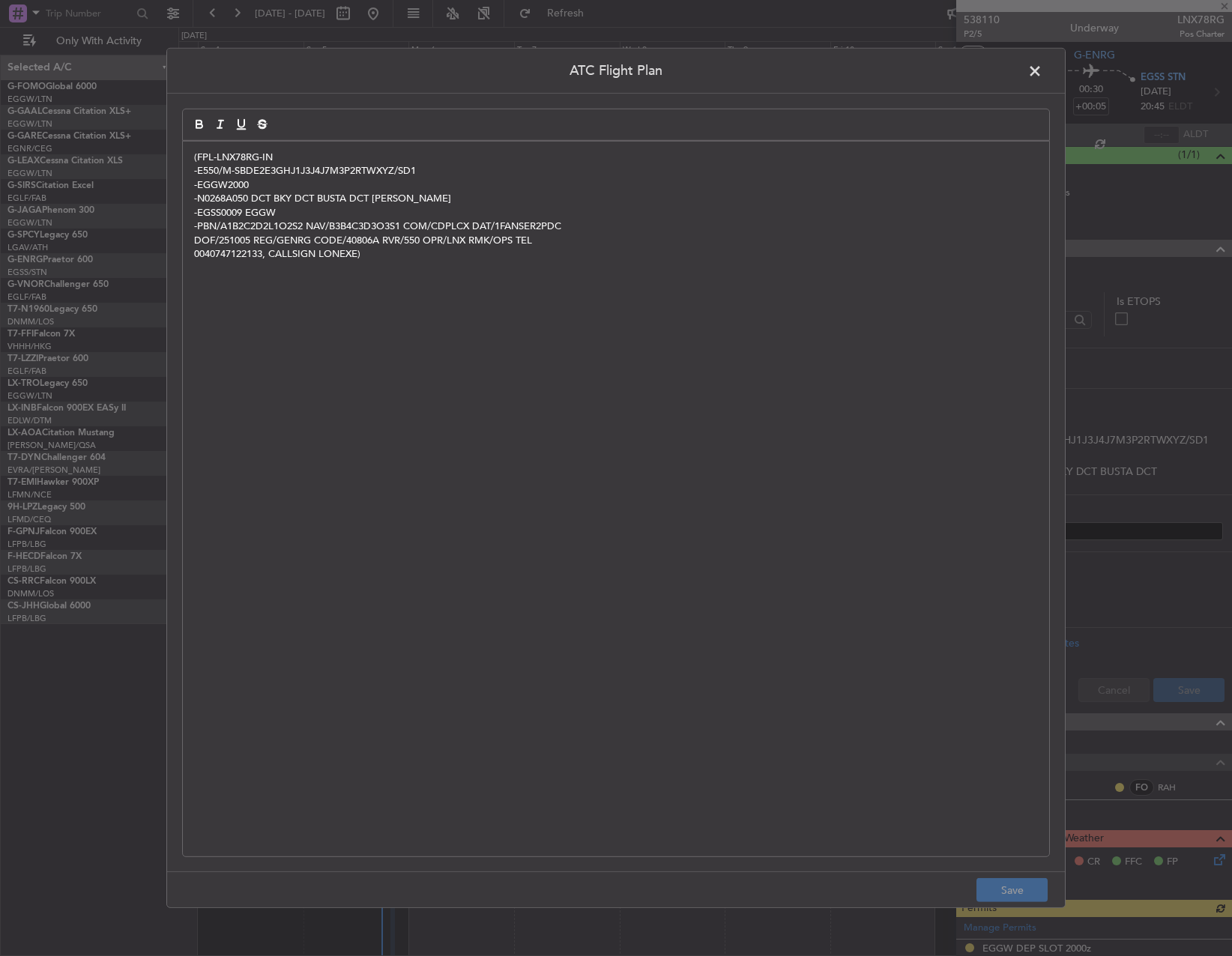
click at [692, 428] on div "(FPL-LNX78RG-IN -E550/M-SBDE2E3GHJ1J3J4J7M3P2RTWXYZ/SD1 -EGGW2000 -N0268A050 DC…" at bounding box center [616, 498] width 867 height 715
click at [1018, 890] on footer "Save" at bounding box center [616, 889] width 898 height 36
click at [810, 675] on div "(FPL-LNX78RG-IN -E550/M-SBDE2E3GHJ1J3J4J7M3P2RTWXYZ/SD1 -EGGW2000 -N0268A050 DC…" at bounding box center [616, 498] width 867 height 715
click at [474, 203] on p "-N0268A050 DCT BKY DCT BUSTA DCT [PERSON_NAME]" at bounding box center [616, 198] width 844 height 13
click at [1043, 66] on span at bounding box center [1043, 74] width 0 height 30
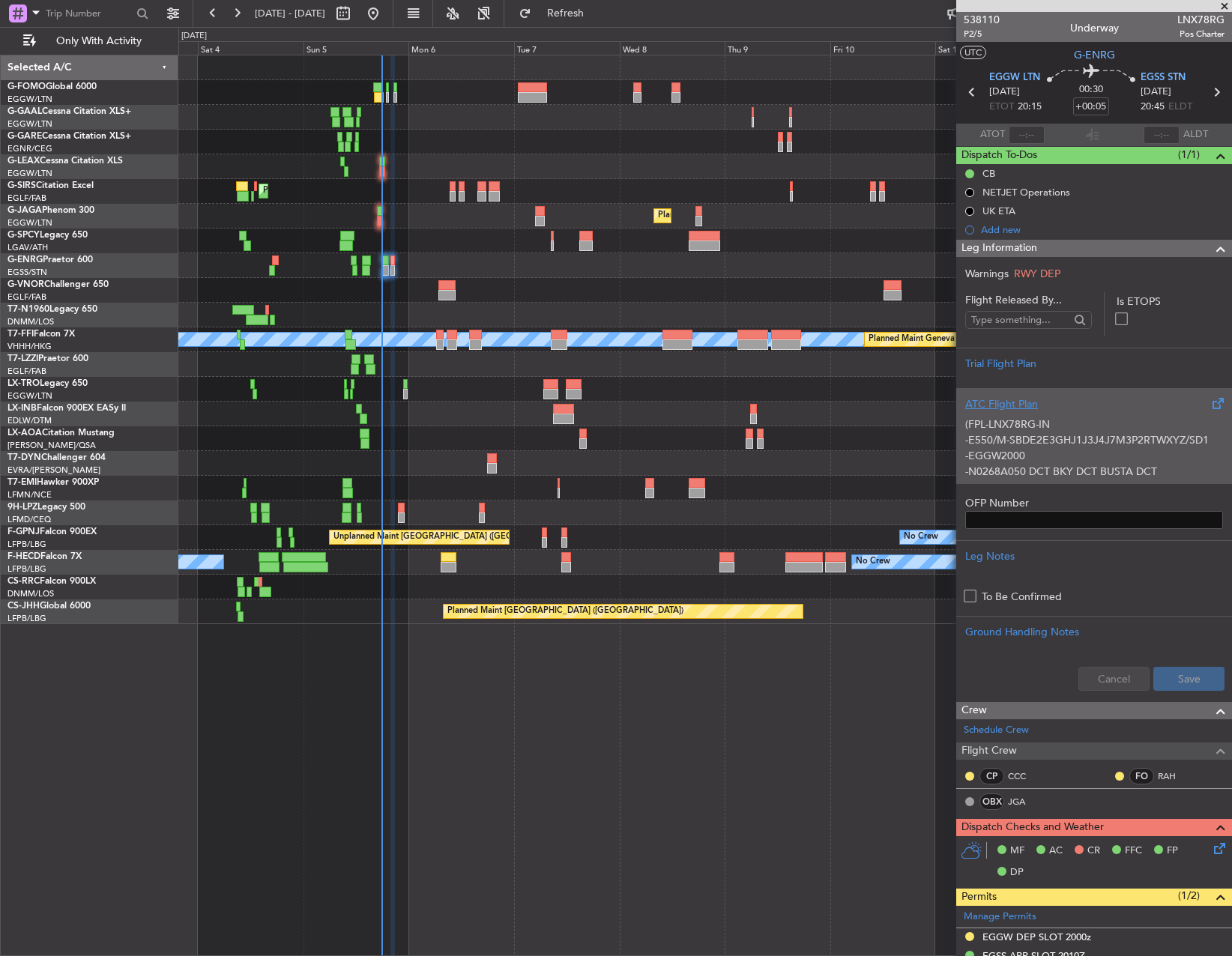
click at [1113, 448] on p "-E550/M-SBDE2E3GHJ1J3J4J7M3P2RTWXYZ/SD1" at bounding box center [1095, 440] width 258 height 15
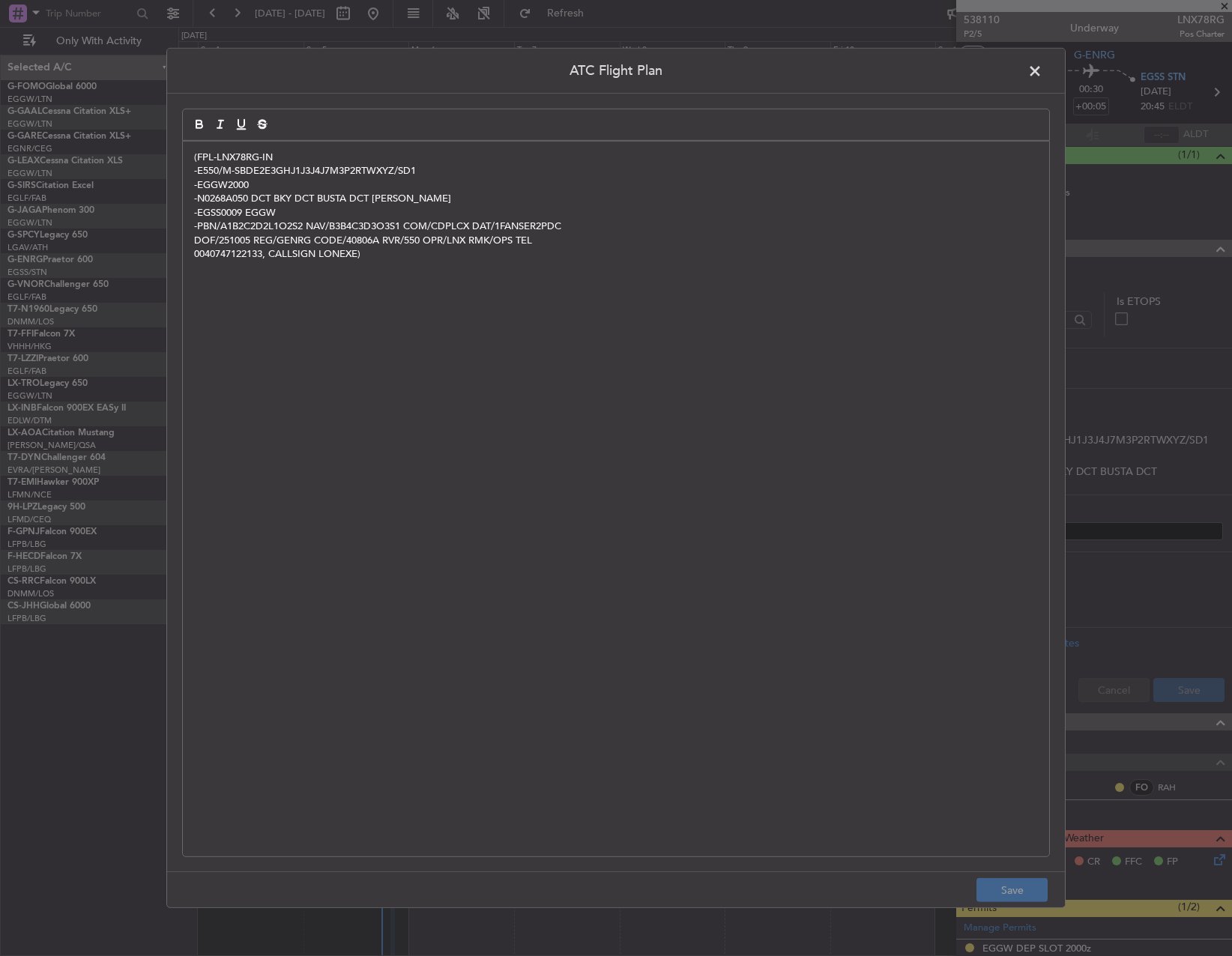
click at [340, 330] on div "(FPL-LNX78RG-IN -E550/M-SBDE2E3GHJ1J3J4J7M3P2RTWXYZ/SD1 -EGGW2000 -N0268A050 DC…" at bounding box center [616, 498] width 867 height 715
click at [1043, 77] on span at bounding box center [1043, 74] width 0 height 30
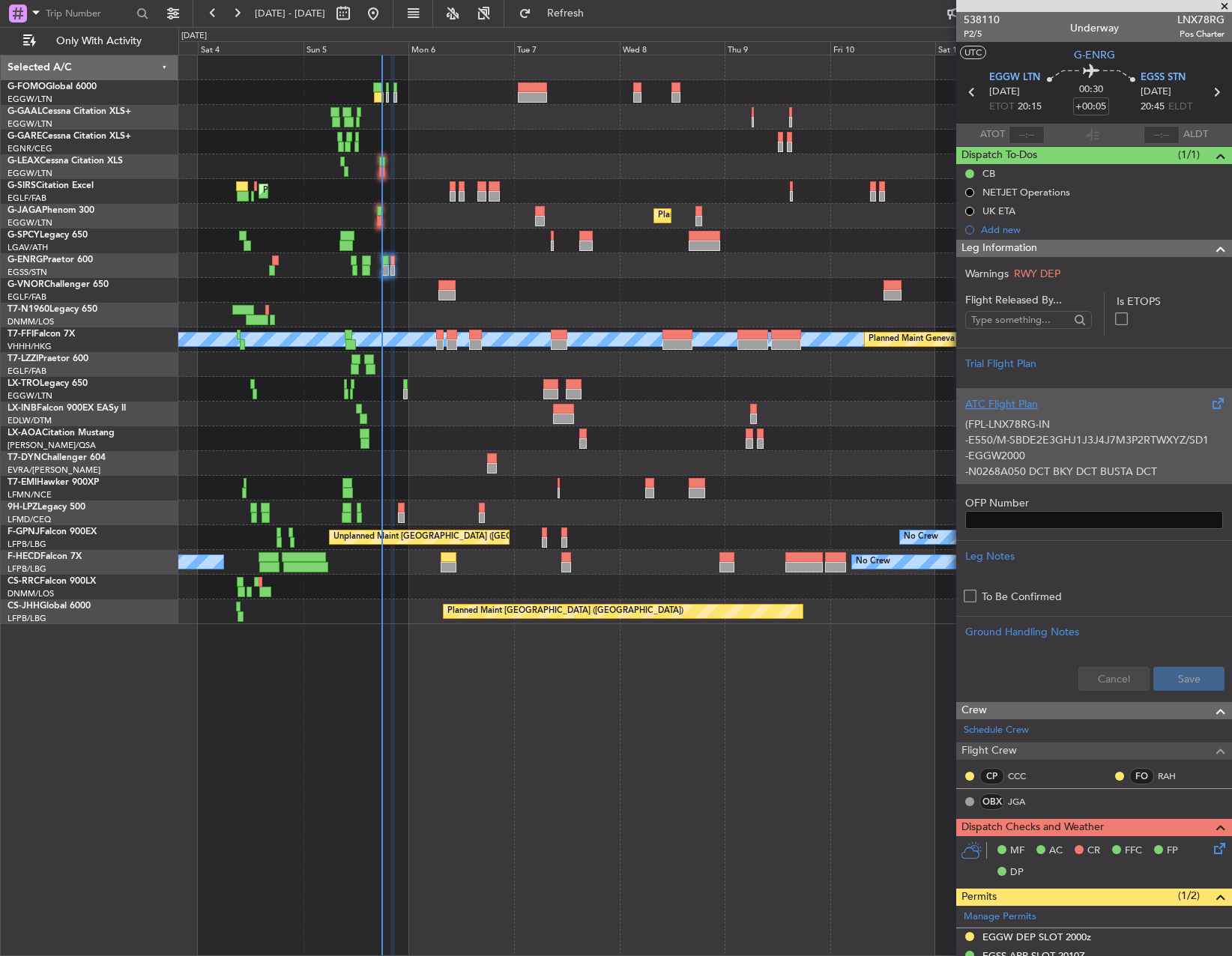
click at [1058, 429] on p "(FPL-LNX78RG-IN" at bounding box center [1095, 425] width 258 height 15
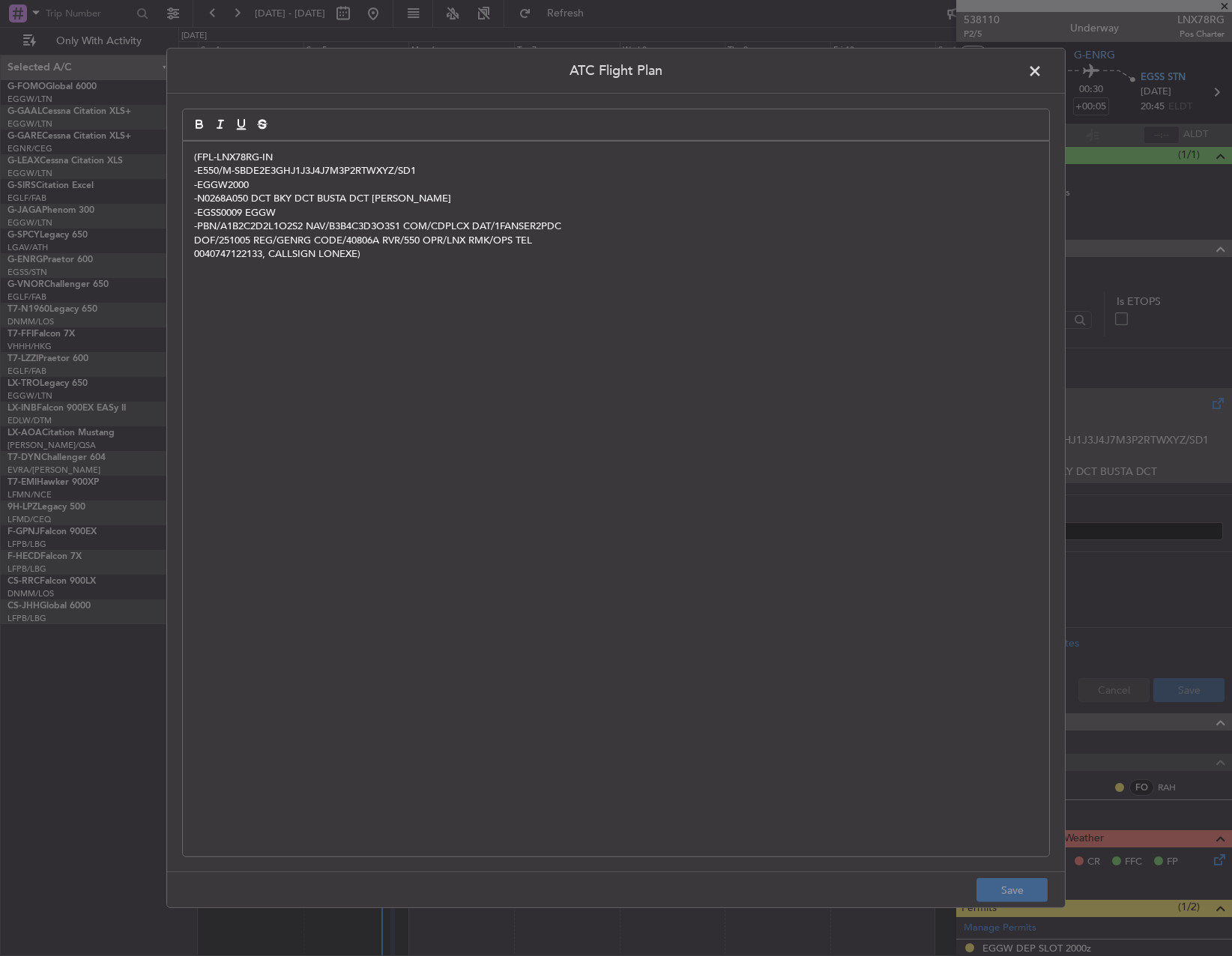
click at [721, 493] on div "(FPL-LNX78RG-IN -E550/M-SBDE2E3GHJ1J3J4J7M3P2RTWXYZ/SD1 -EGGW2000 -N0268A050 DC…" at bounding box center [616, 498] width 867 height 715
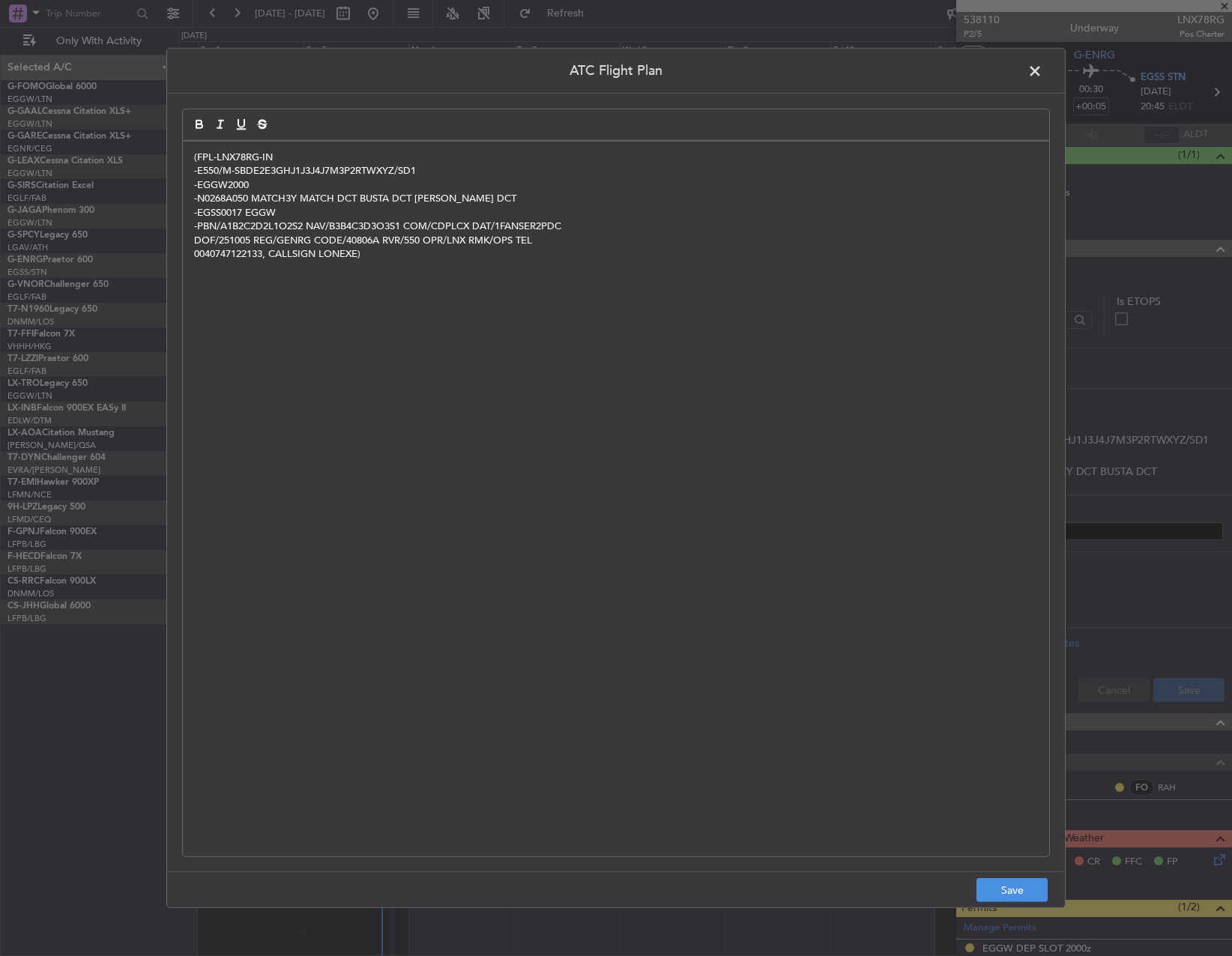
click at [1011, 903] on footer "Save" at bounding box center [616, 889] width 898 height 36
click at [1008, 887] on button "Save" at bounding box center [1012, 890] width 72 height 24
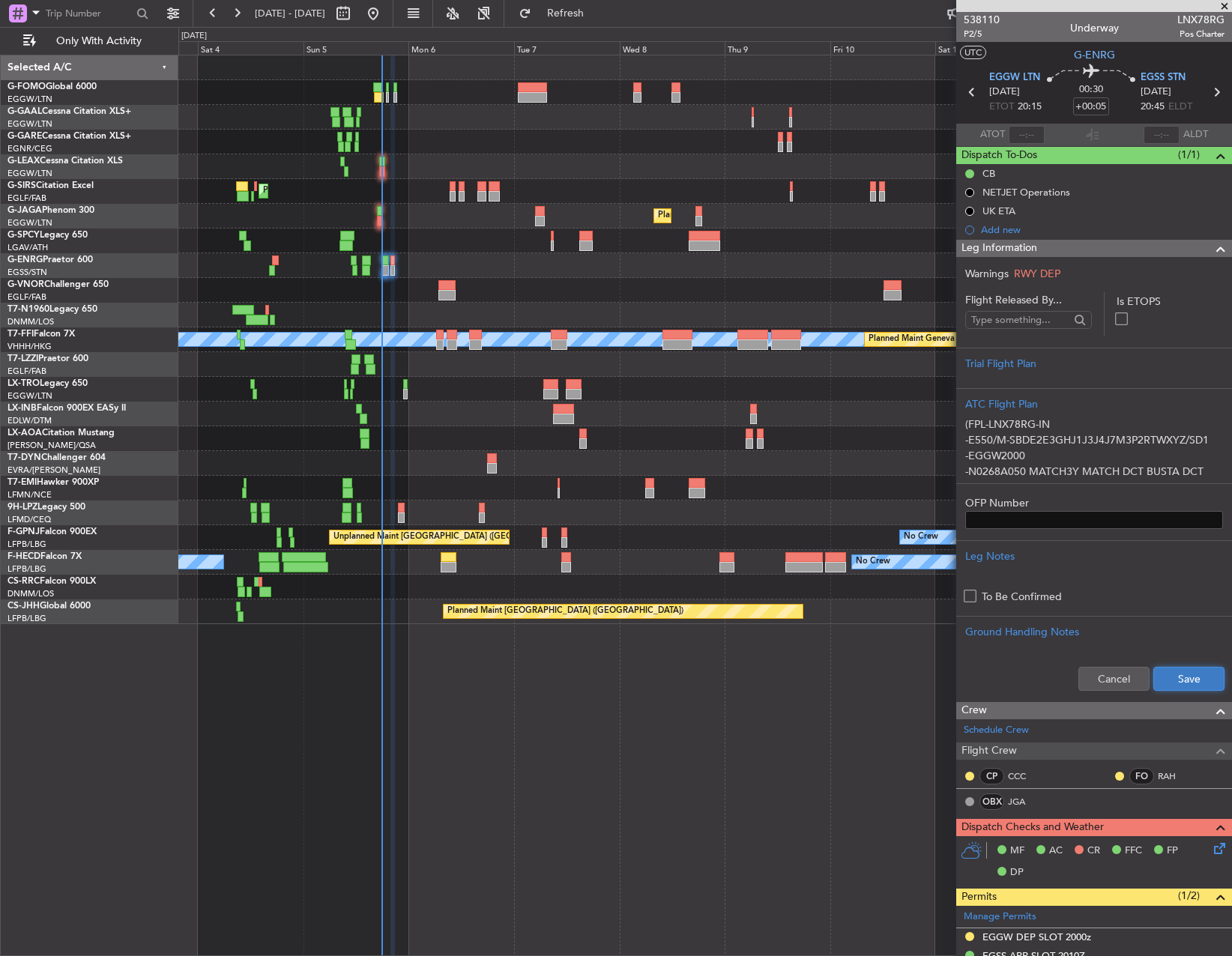
click at [1180, 689] on button "Save" at bounding box center [1189, 678] width 72 height 24
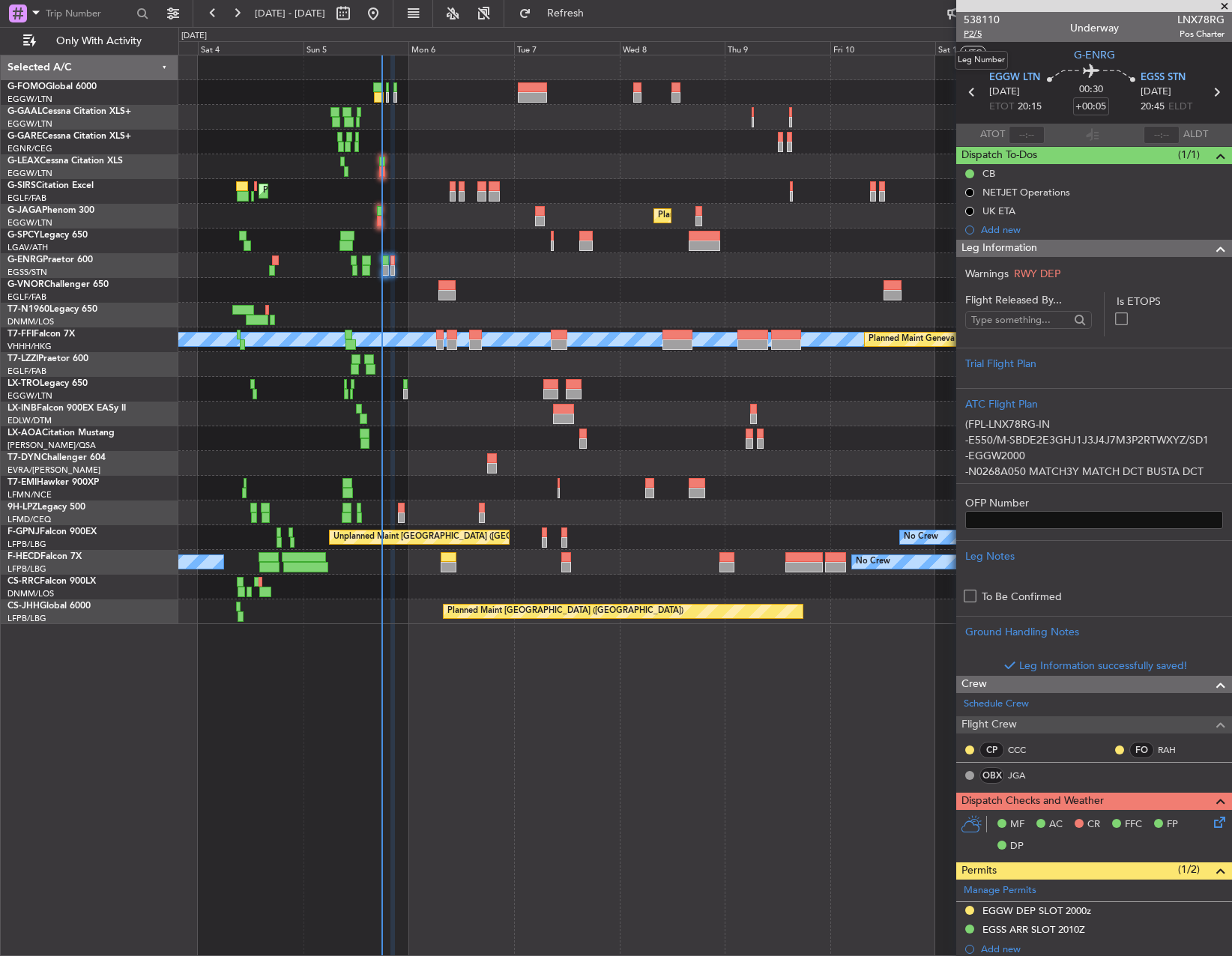
click at [977, 34] on span "P2/5" at bounding box center [982, 33] width 36 height 12
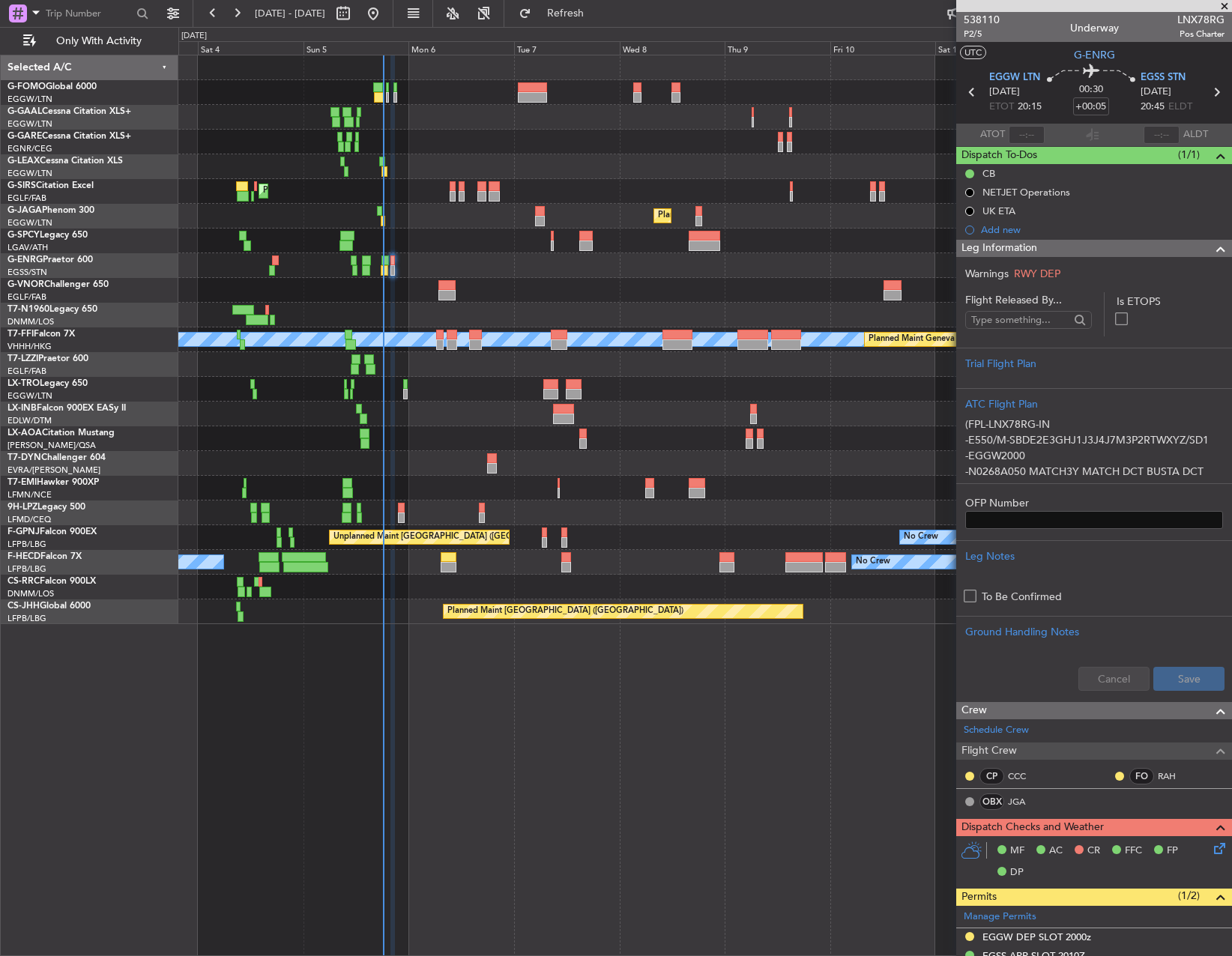
click at [395, 505] on div at bounding box center [705, 513] width 1054 height 25
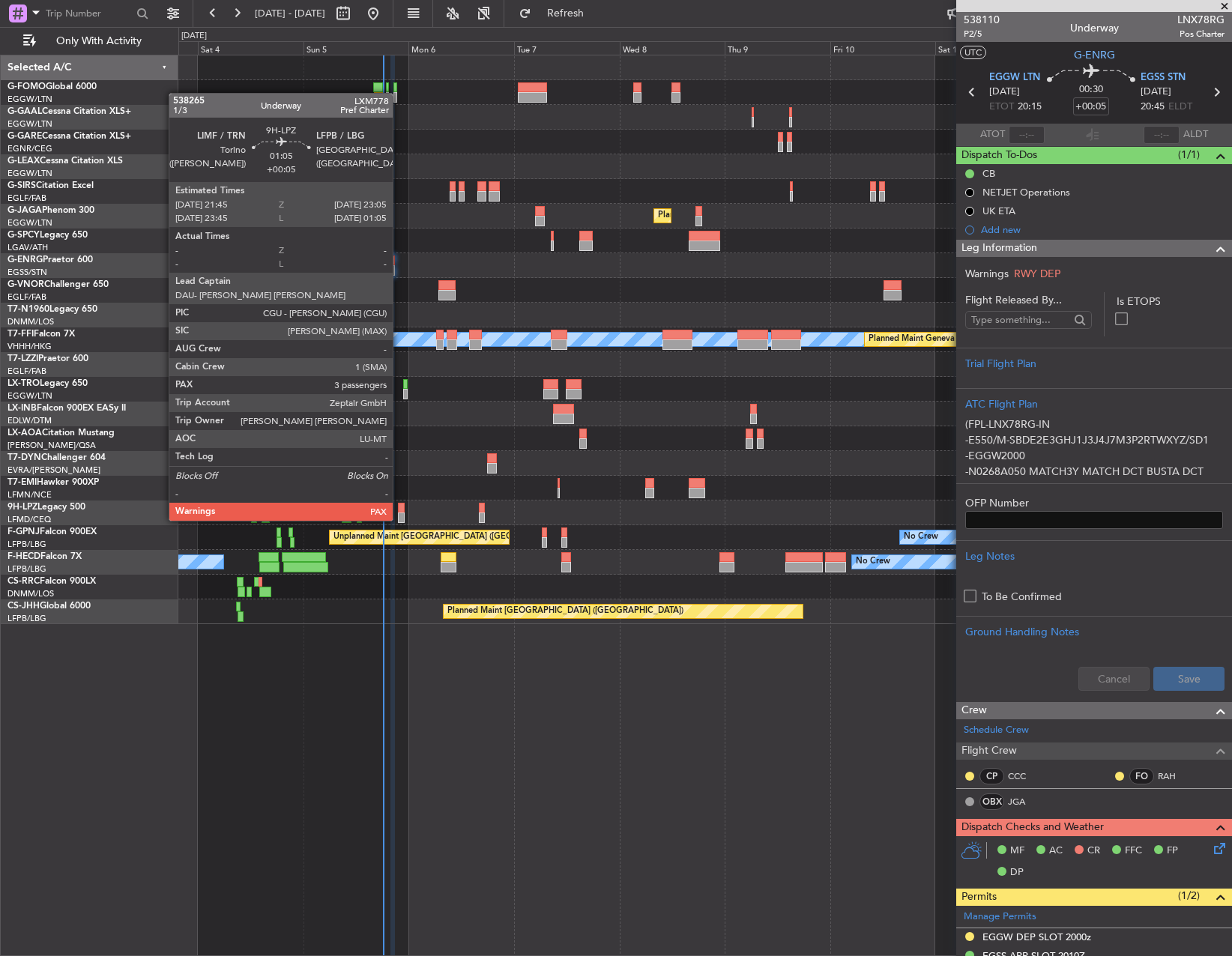
click at [400, 506] on div at bounding box center [401, 508] width 6 height 10
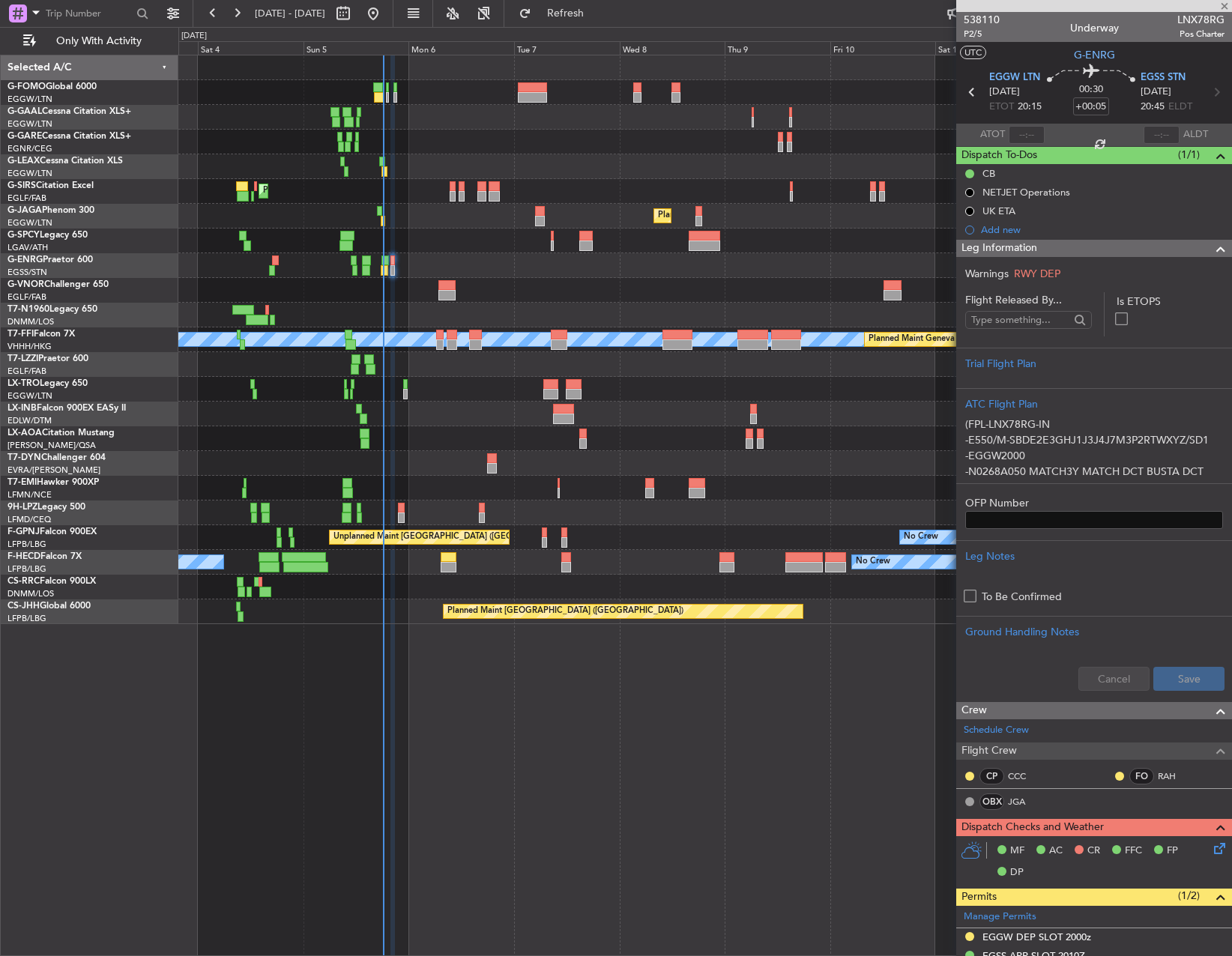
type input "4"
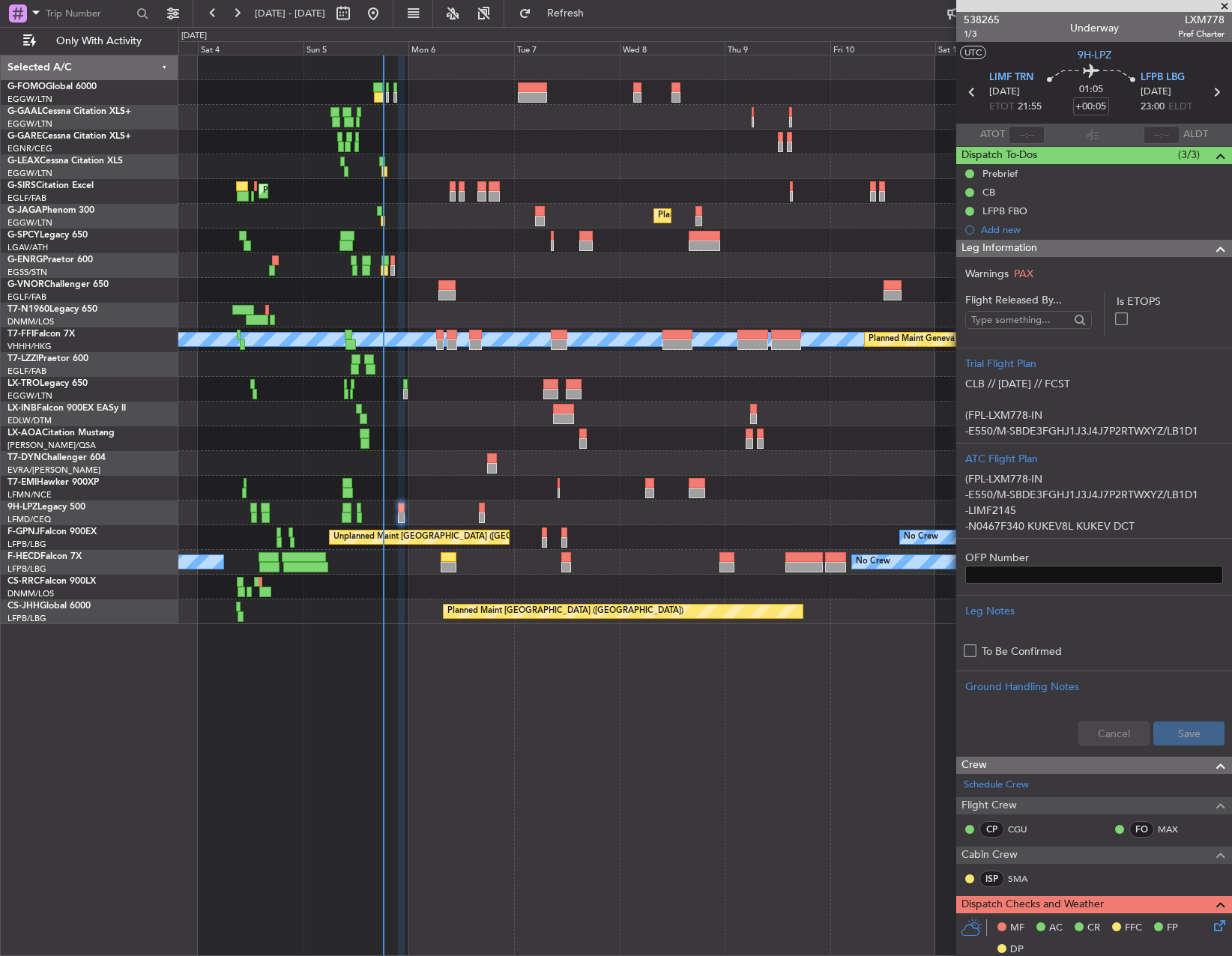
click at [401, 509] on div at bounding box center [401, 508] width 6 height 10
click at [976, 35] on span "1/3" at bounding box center [982, 33] width 36 height 12
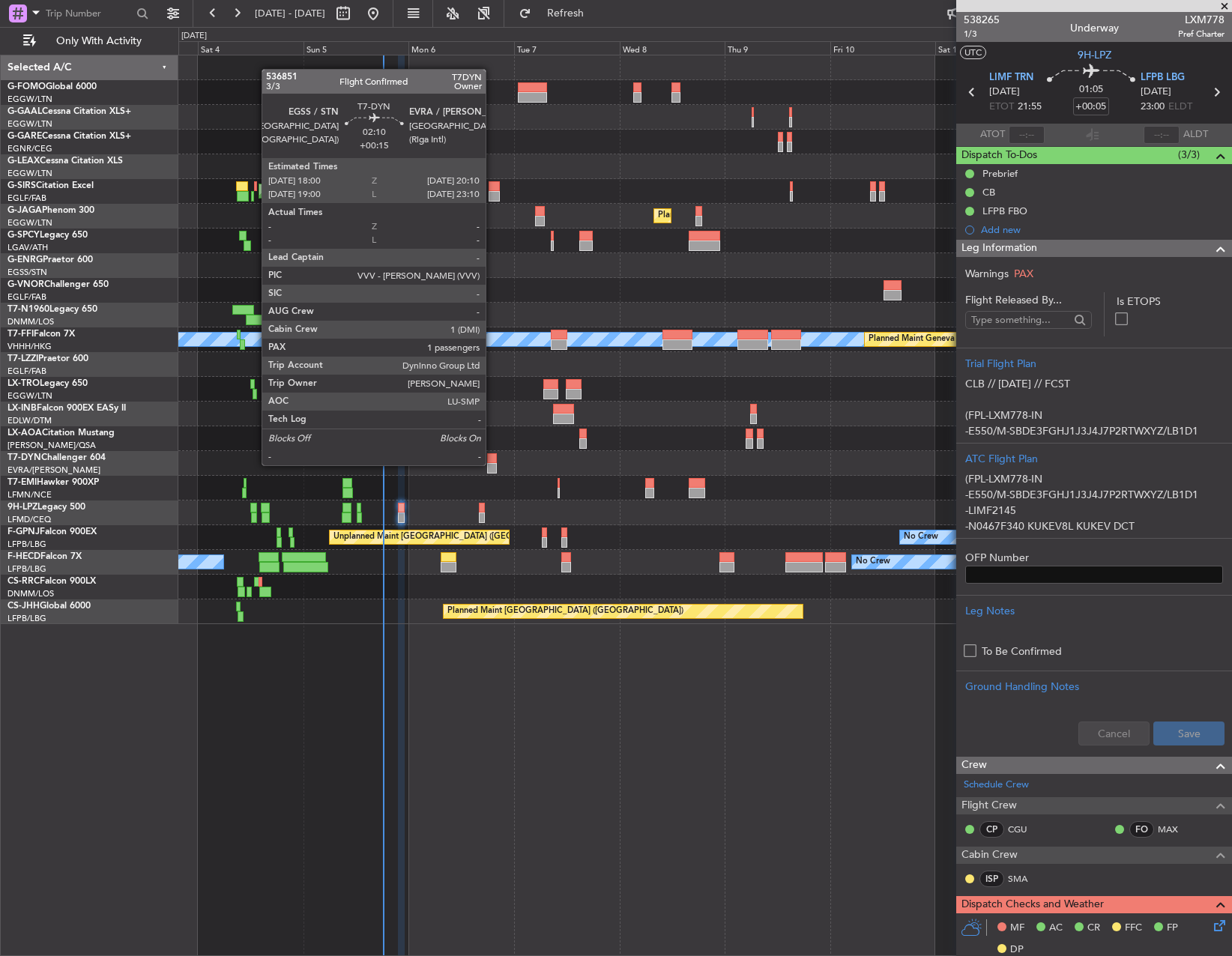
click at [492, 464] on div at bounding box center [492, 468] width 10 height 10
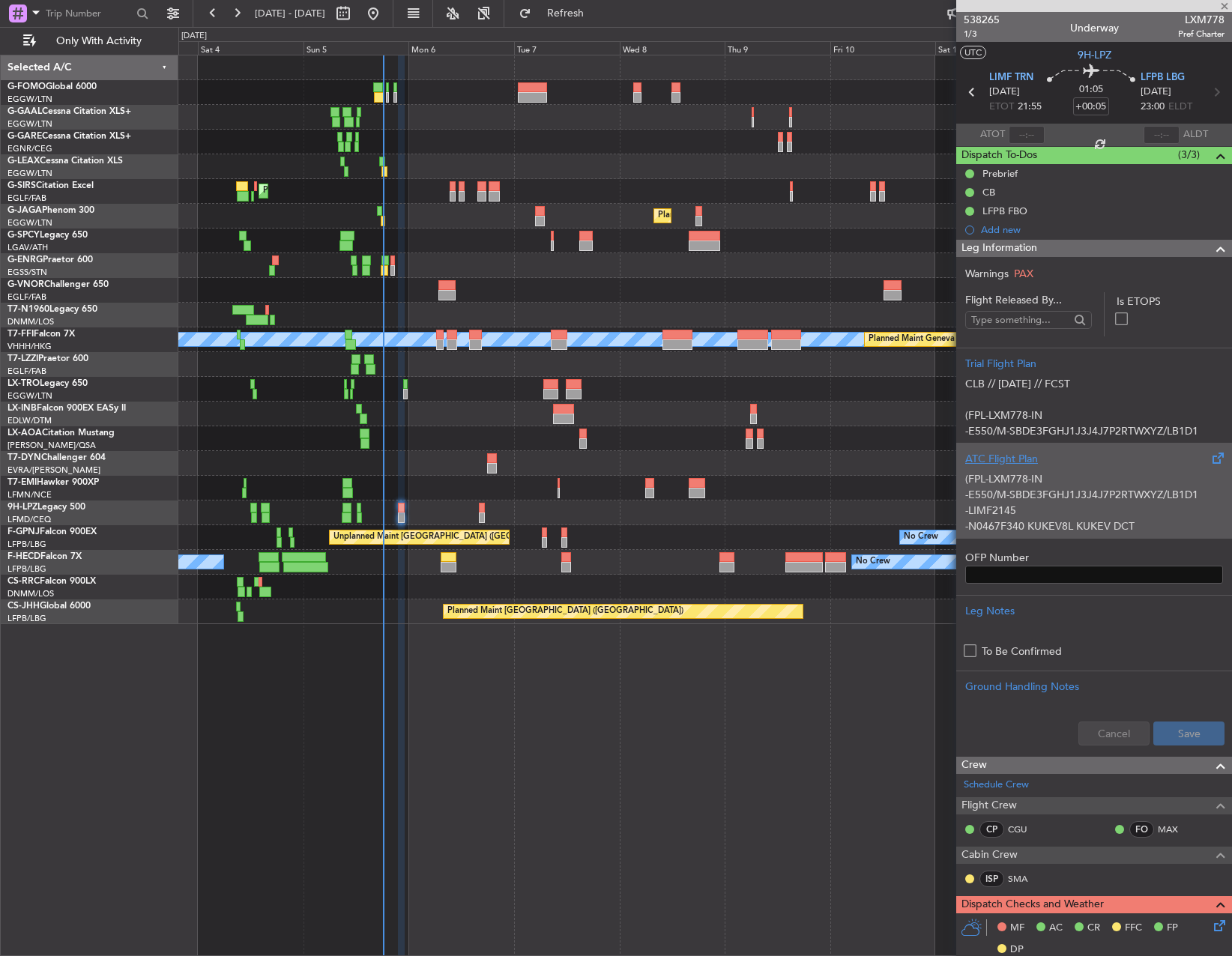
type input "+00:15"
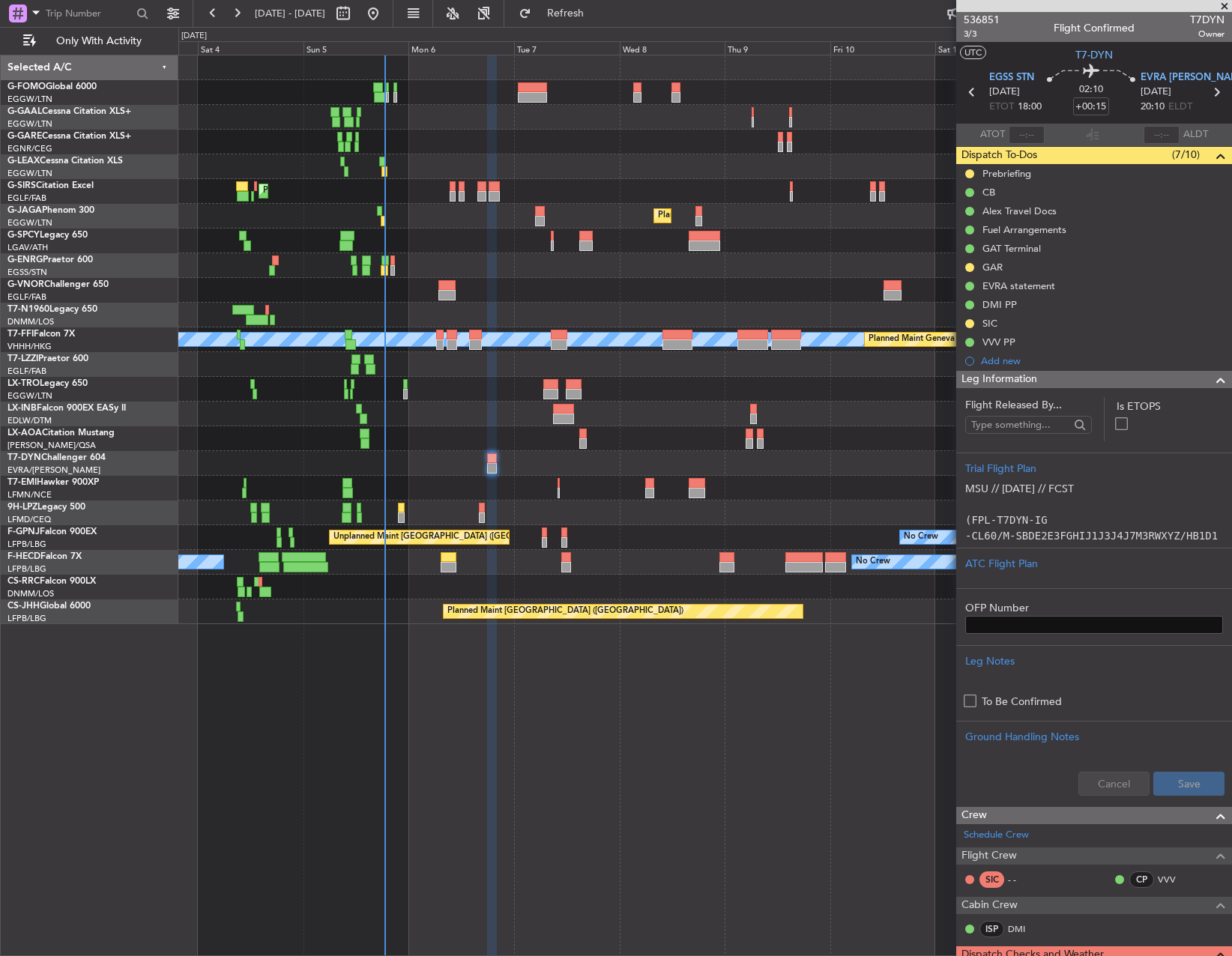
click at [447, 192] on div "Planned Maint [GEOGRAPHIC_DATA] ([GEOGRAPHIC_DATA])" at bounding box center [705, 192] width 1054 height 25
click at [449, 189] on div "Planned Maint [GEOGRAPHIC_DATA] ([GEOGRAPHIC_DATA])" at bounding box center [705, 192] width 1054 height 25
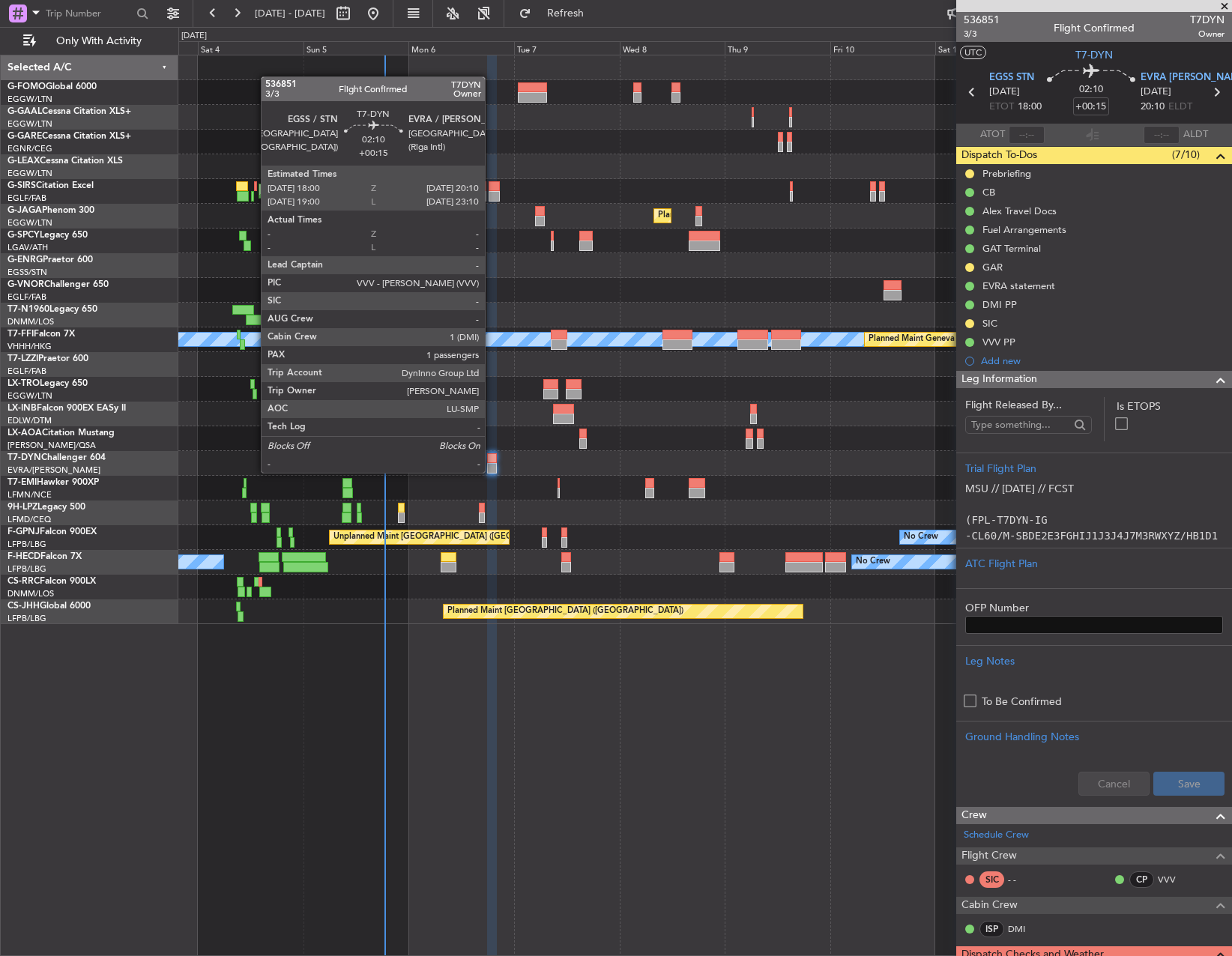
click at [491, 471] on div at bounding box center [492, 468] width 10 height 10
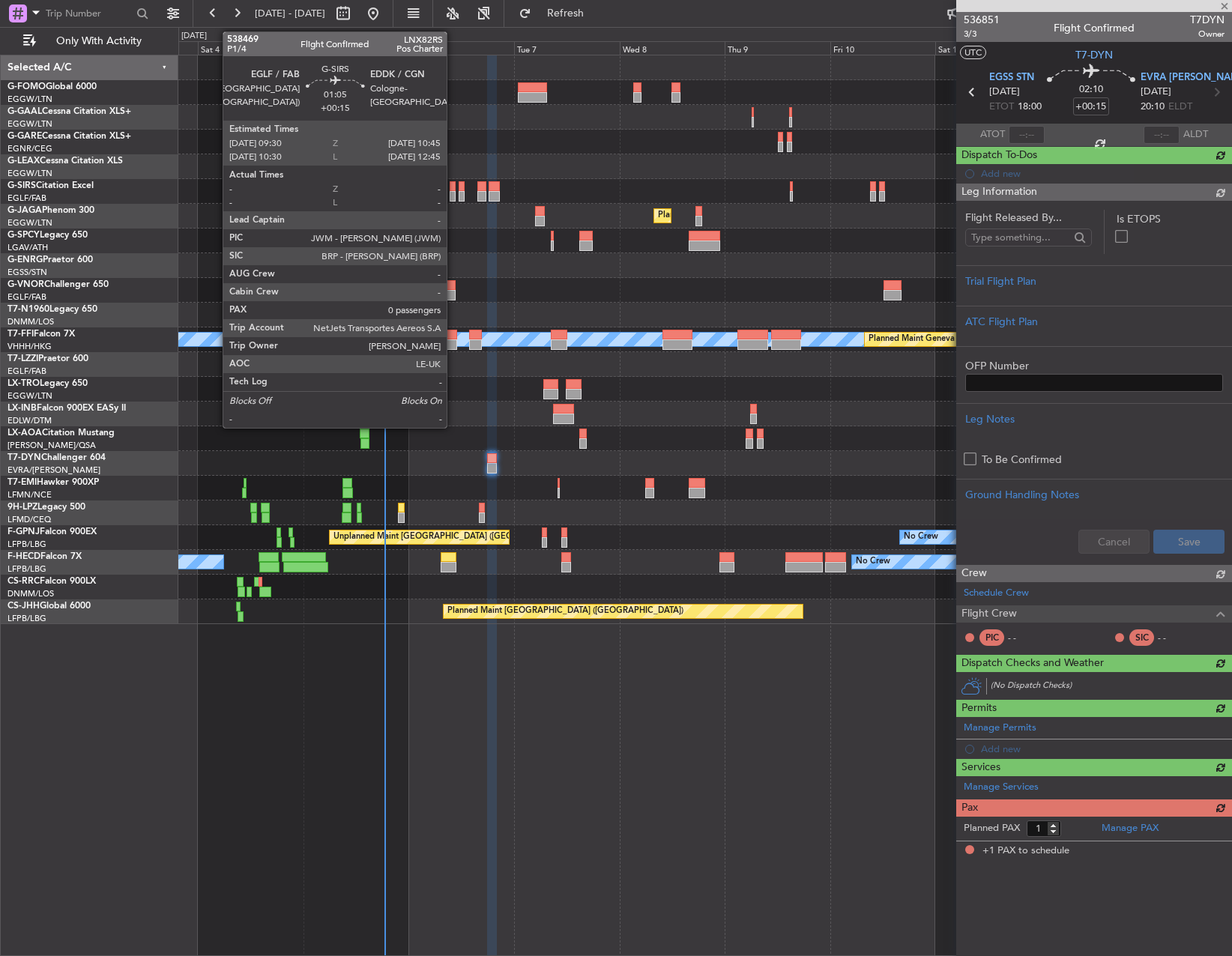
click at [453, 195] on div at bounding box center [452, 196] width 6 height 10
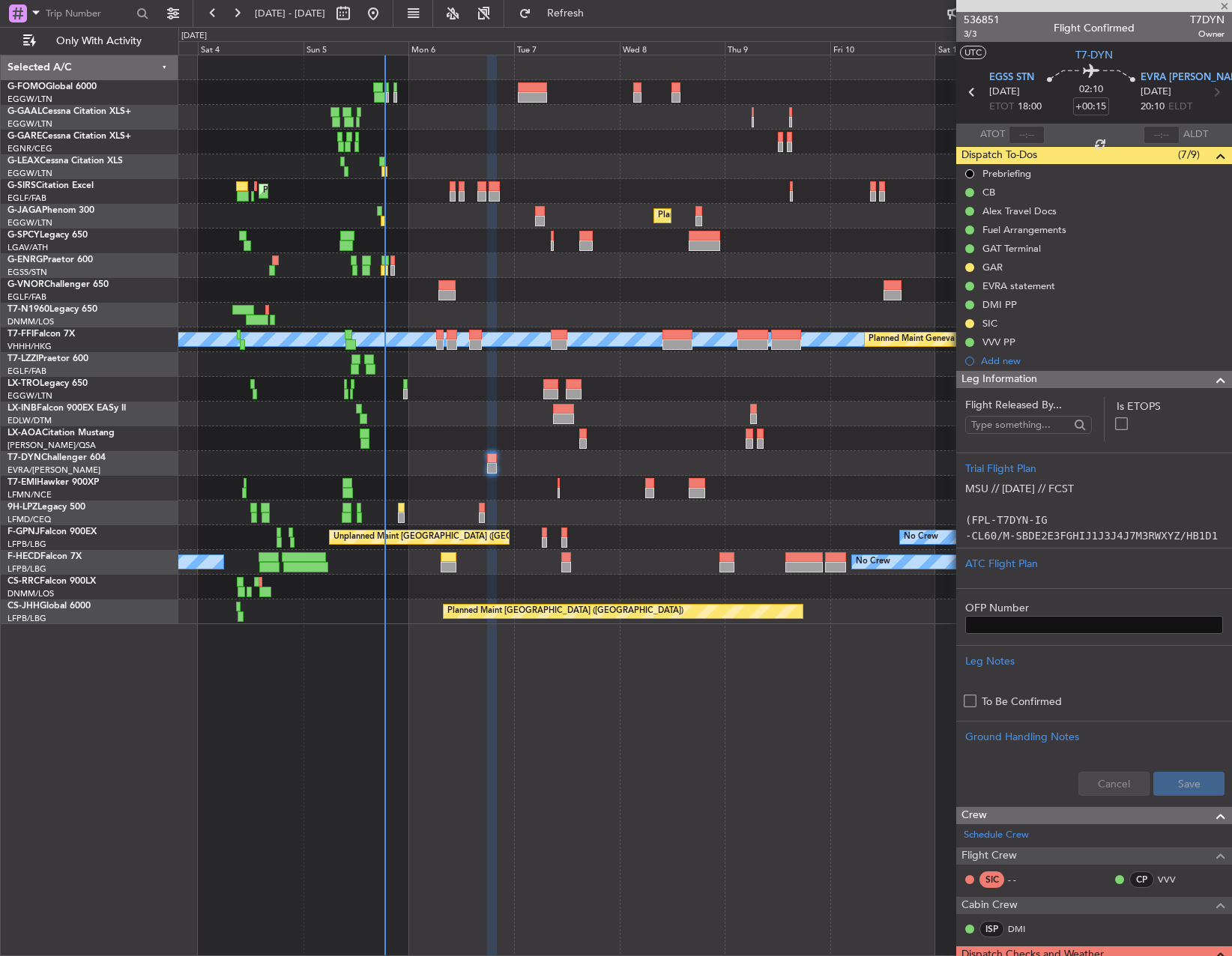
type input "0"
